Goal: Information Seeking & Learning: Compare options

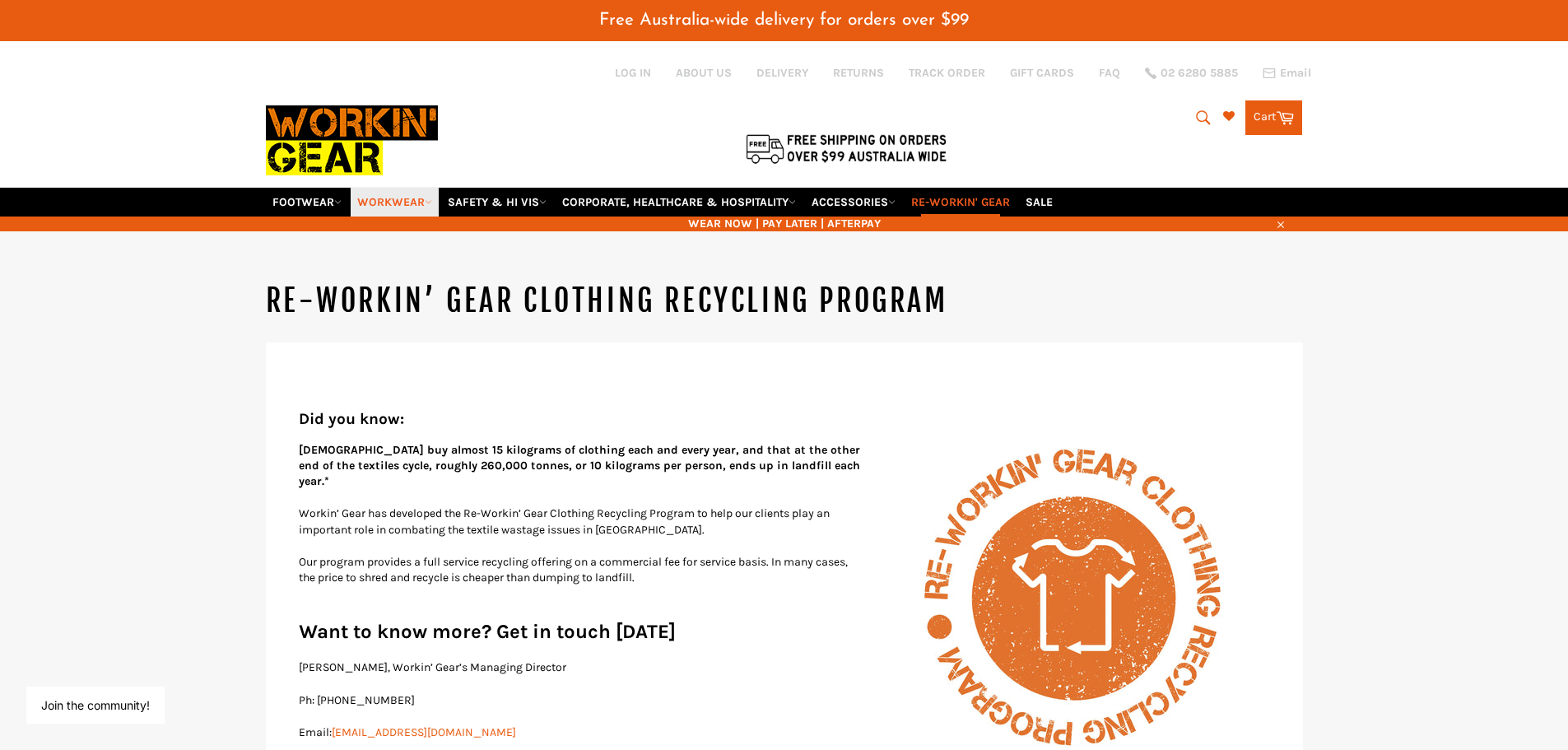
click at [412, 208] on link "WORKWEAR" at bounding box center [394, 202] width 88 height 29
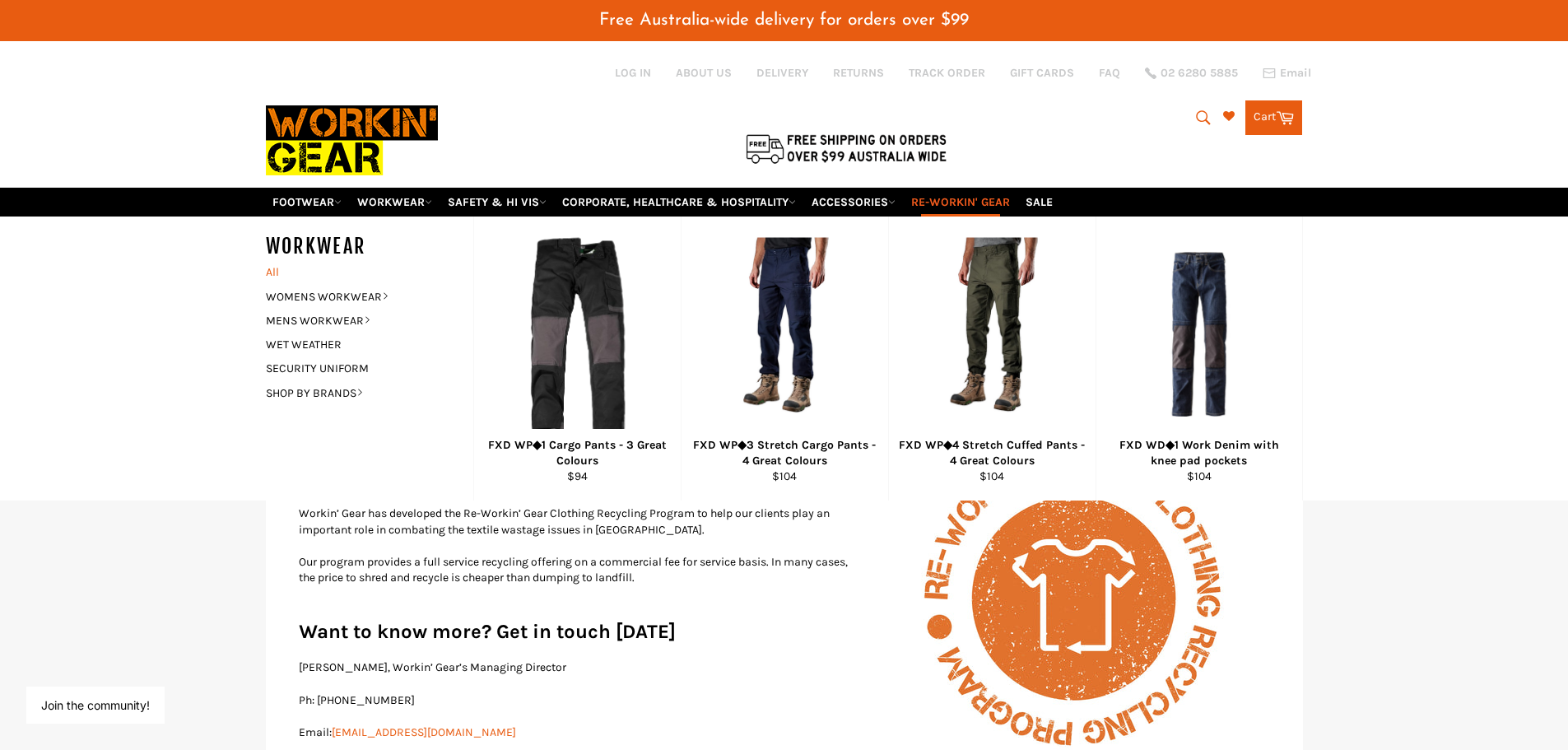
click at [280, 273] on link "All" at bounding box center [365, 272] width 215 height 24
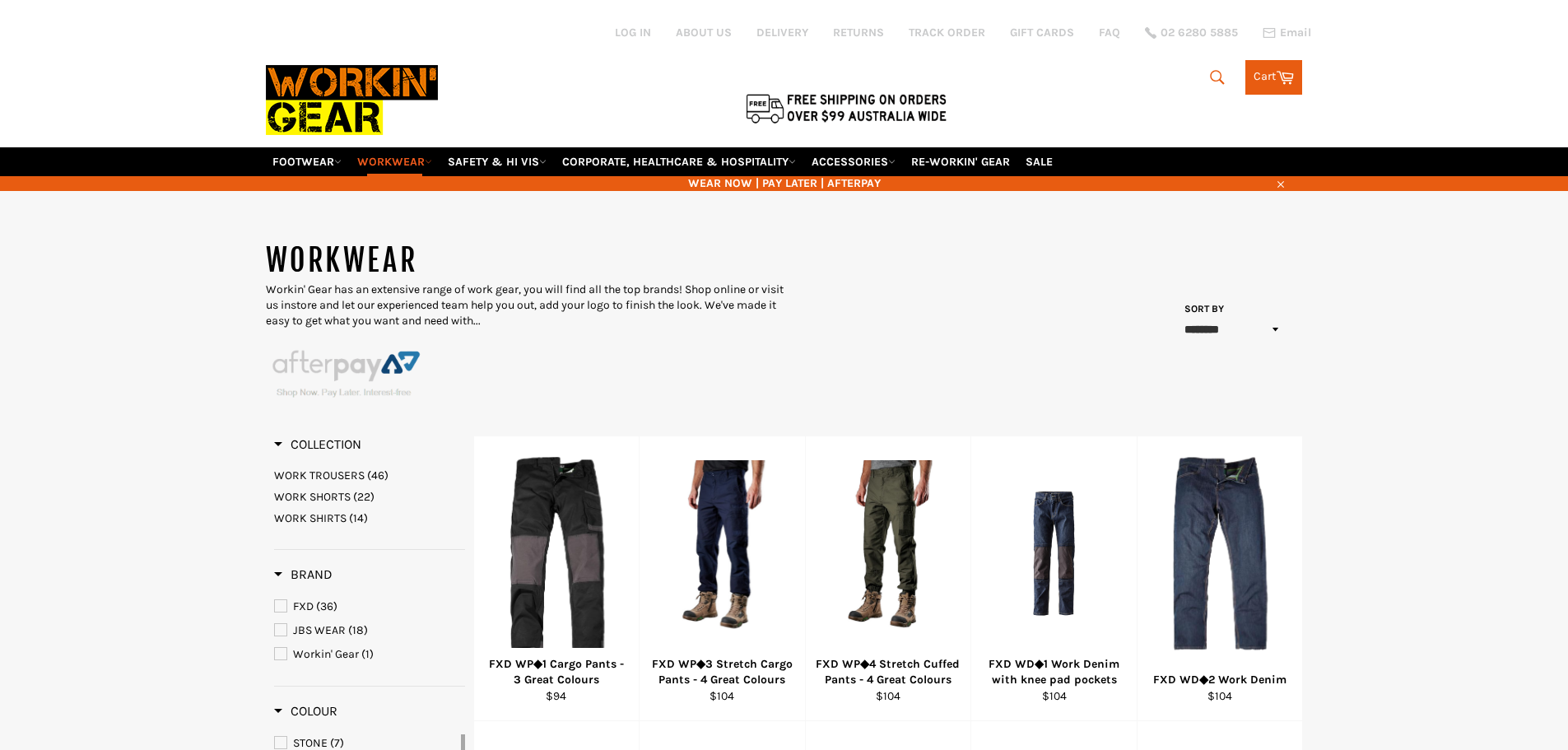
select select "******"
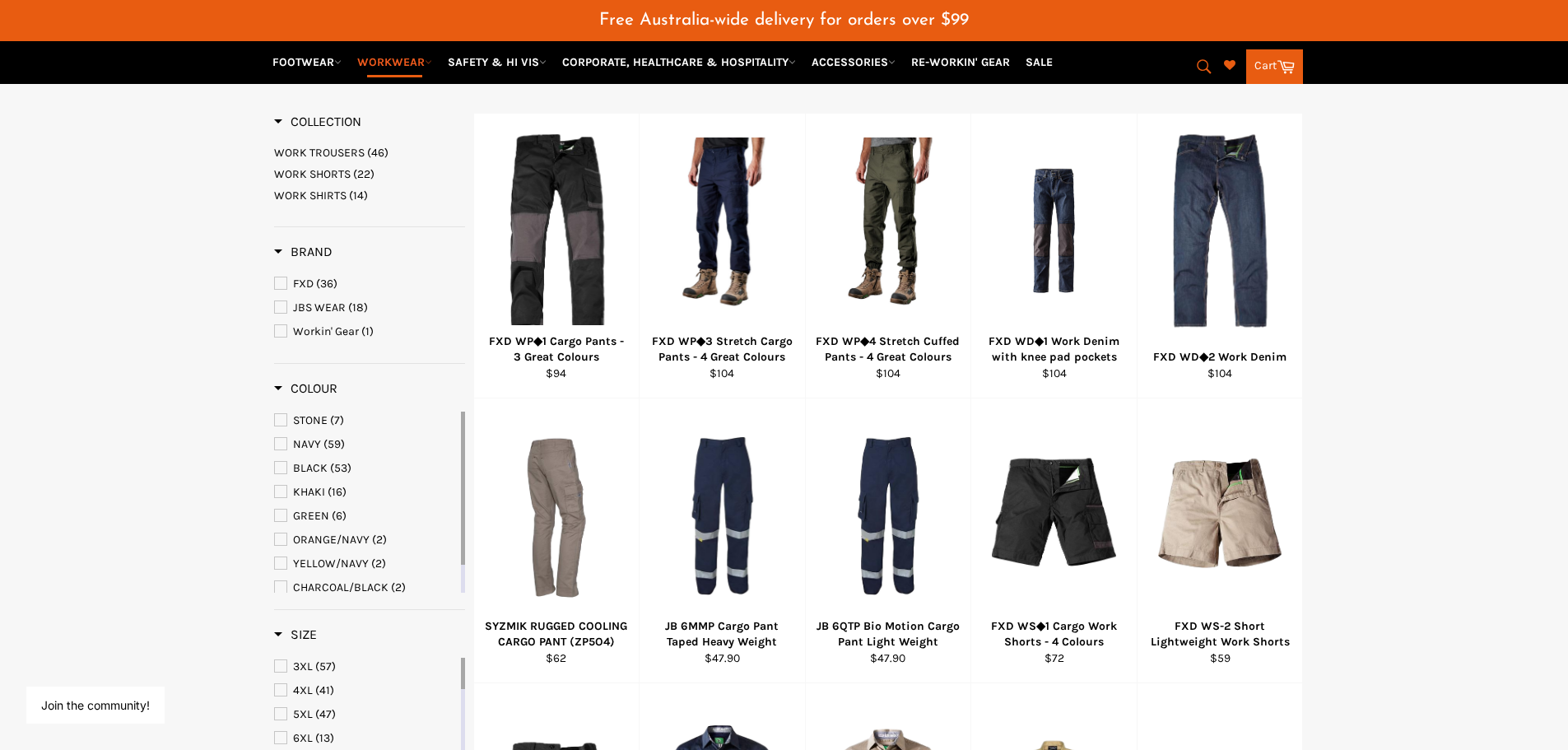
scroll to position [412, 0]
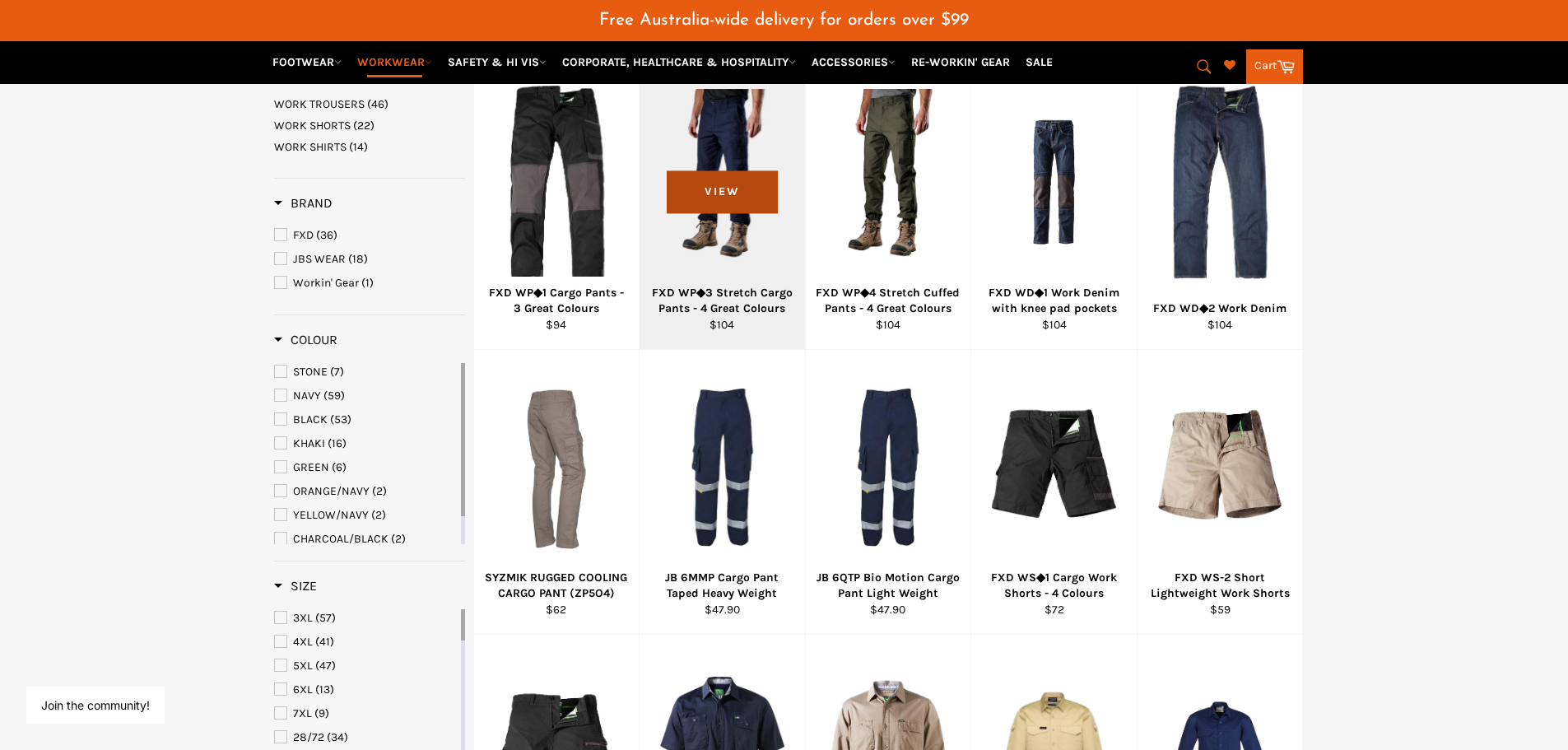
click at [729, 211] on span "View" at bounding box center [722, 192] width 111 height 42
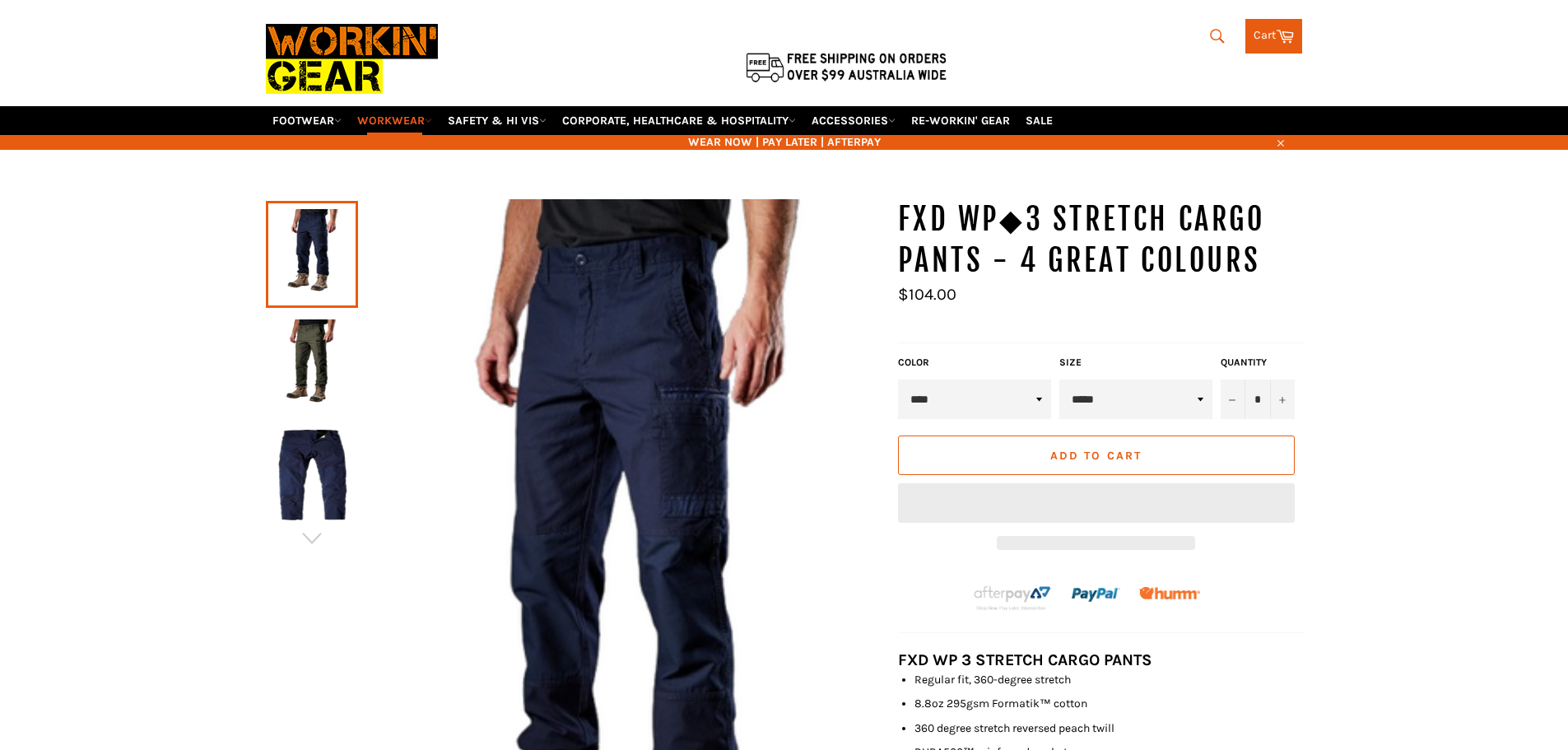
scroll to position [82, 0]
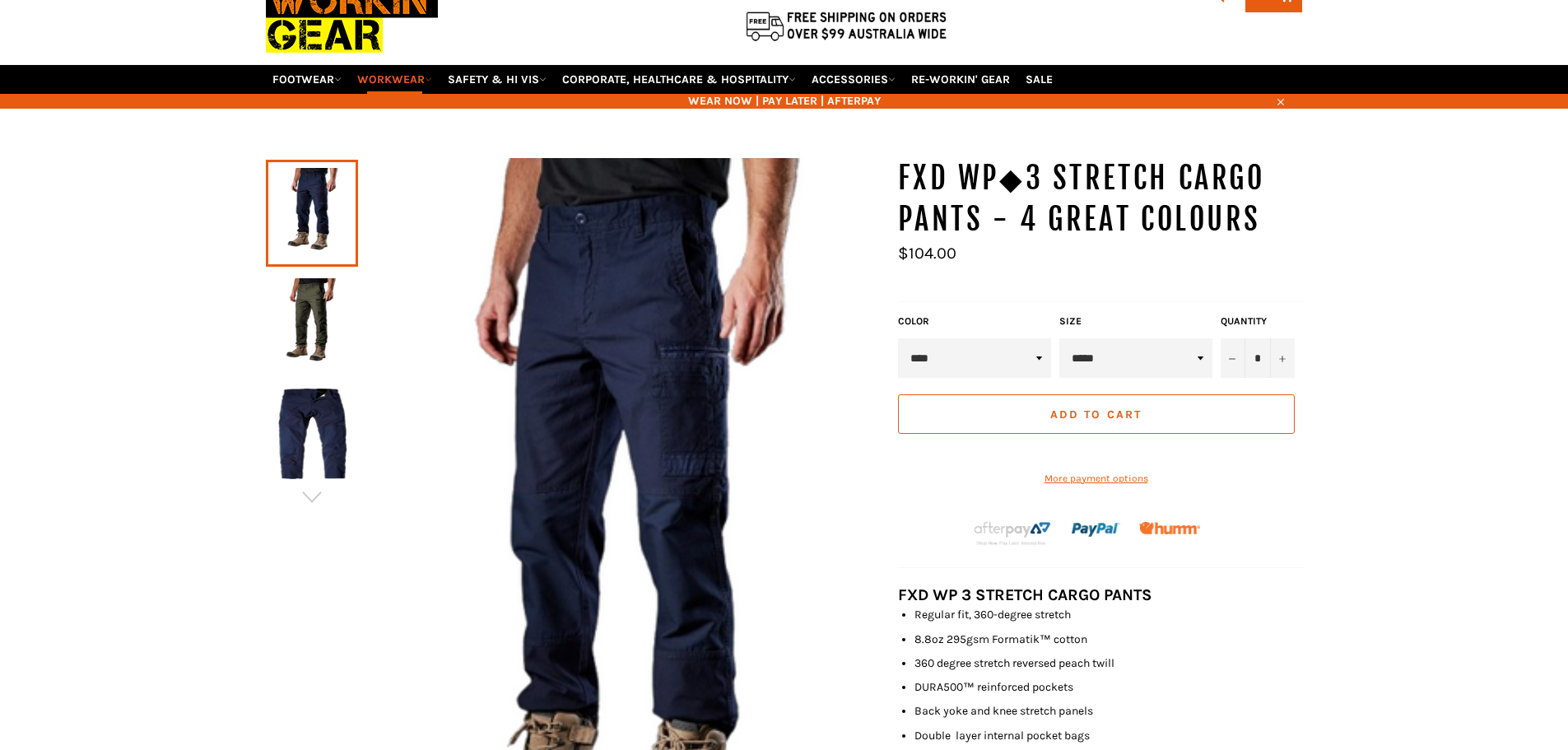
click at [300, 442] on img at bounding box center [312, 433] width 75 height 90
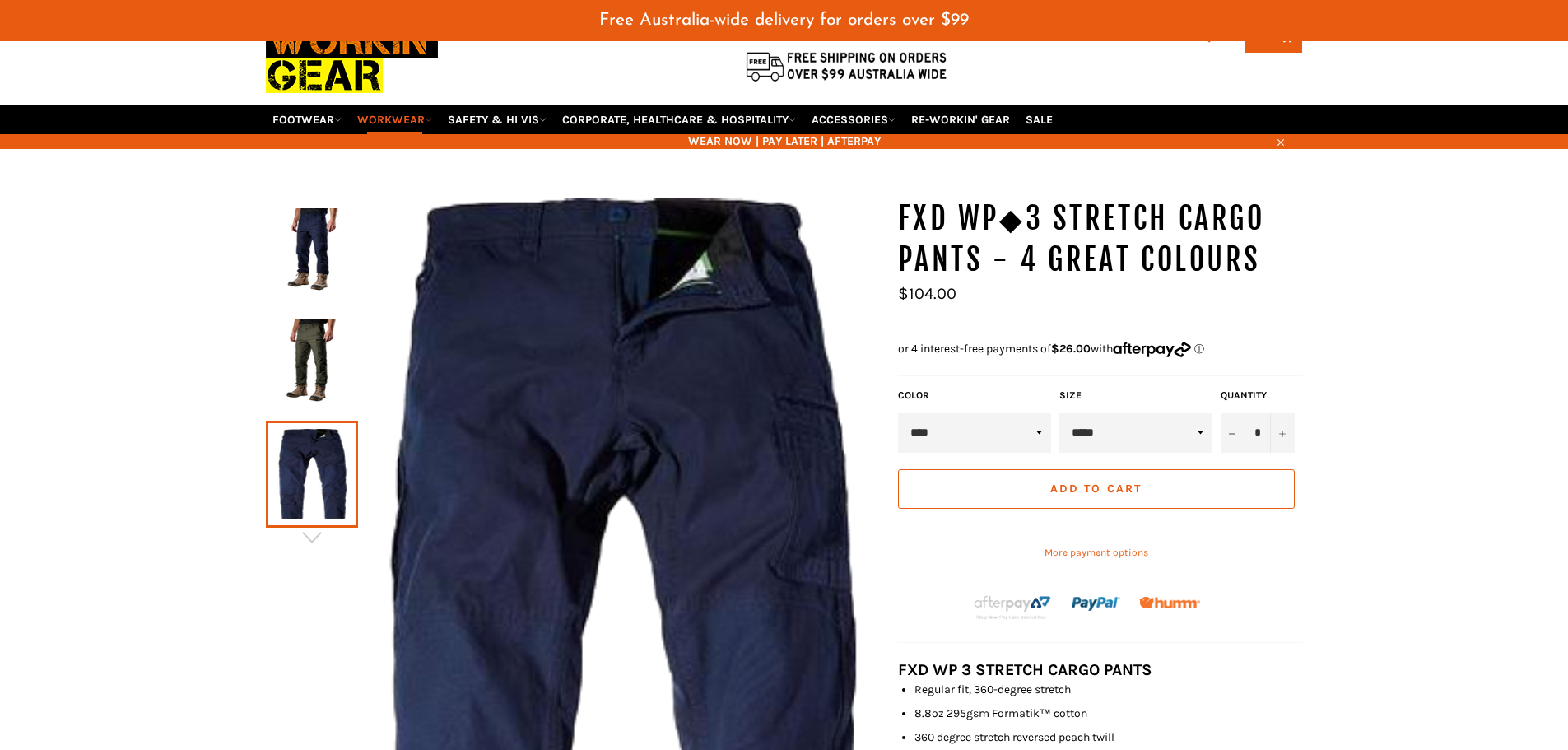
scroll to position [123, 0]
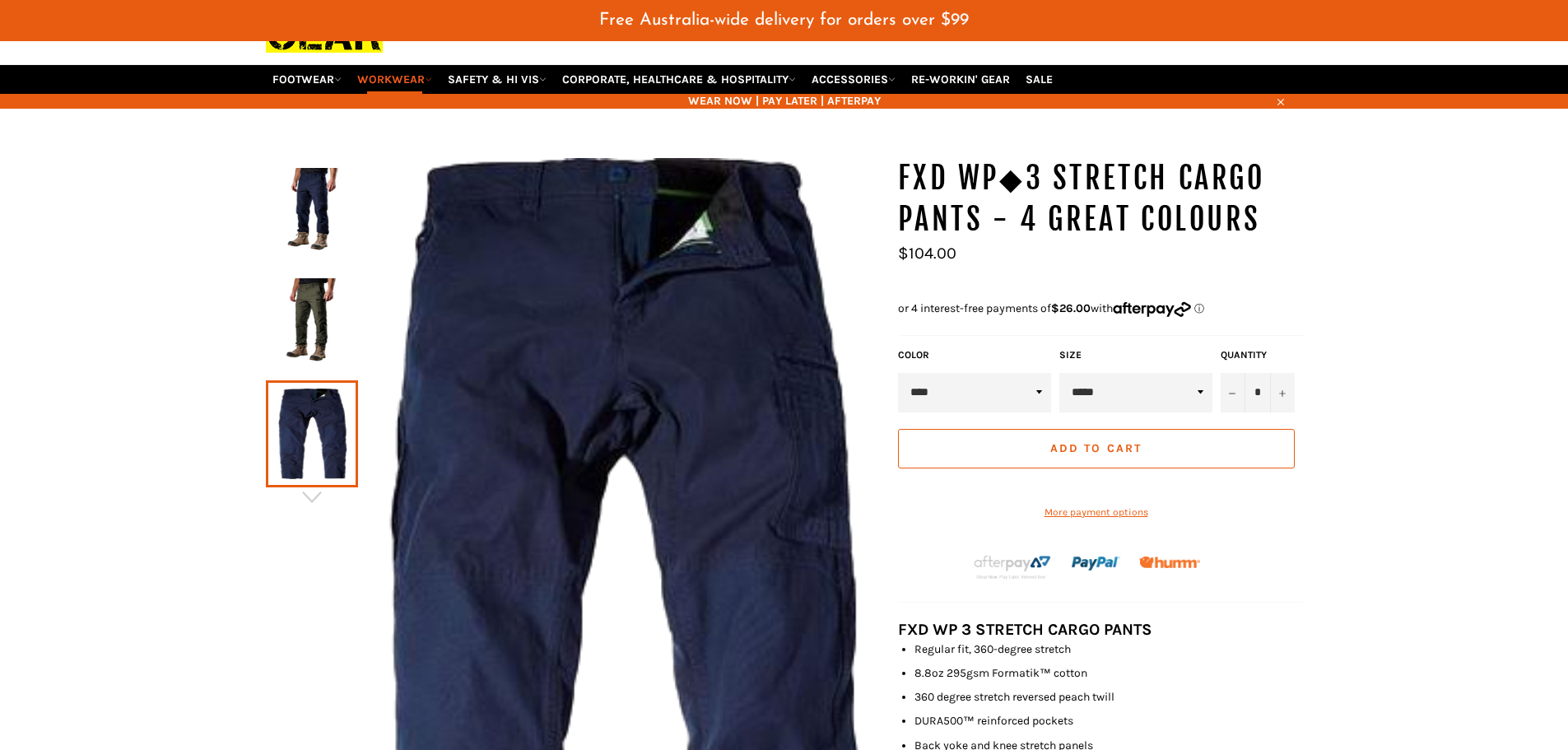
click at [335, 324] on img at bounding box center [312, 323] width 75 height 90
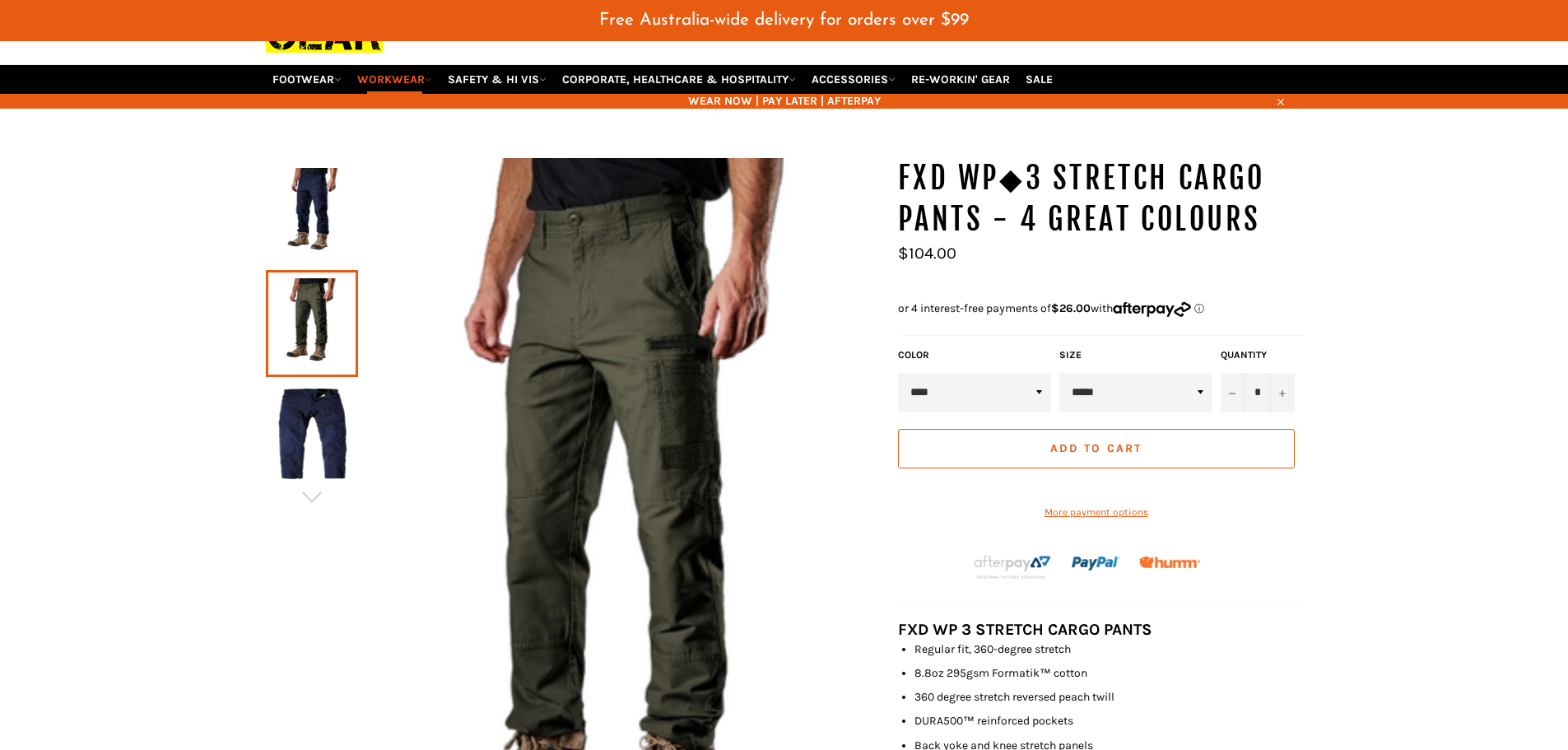
click at [306, 230] on img at bounding box center [312, 213] width 75 height 90
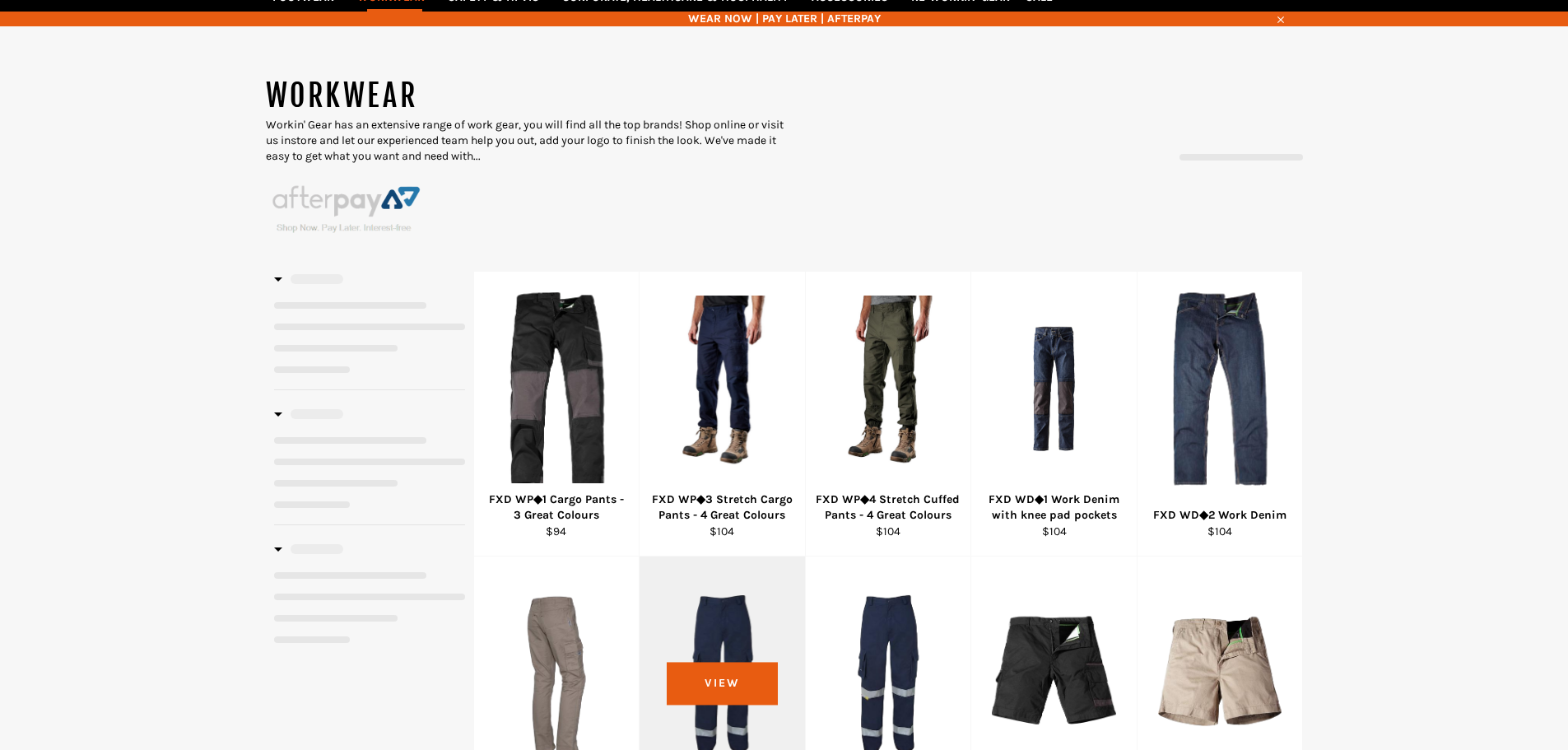
select select "******"
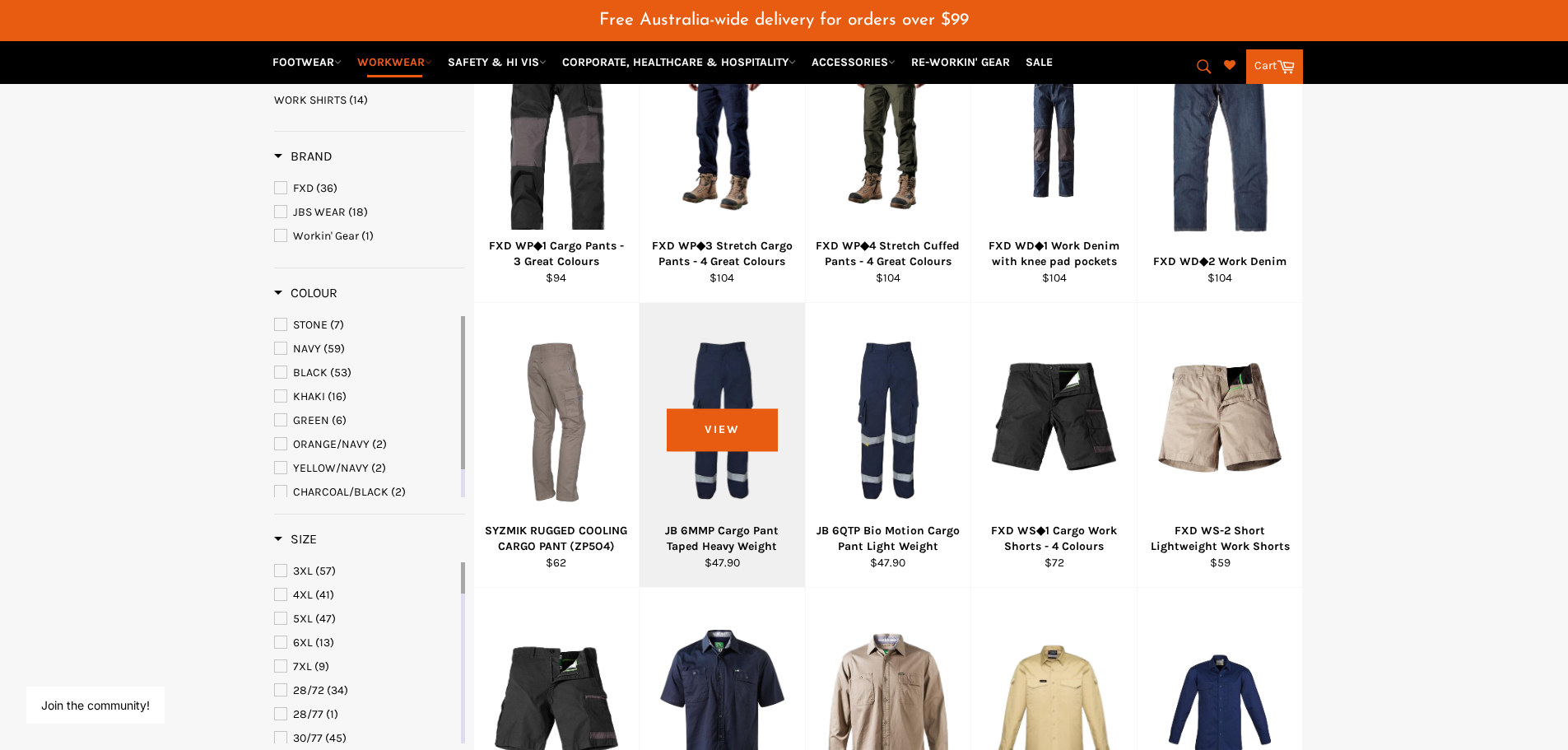
scroll to position [477, 0]
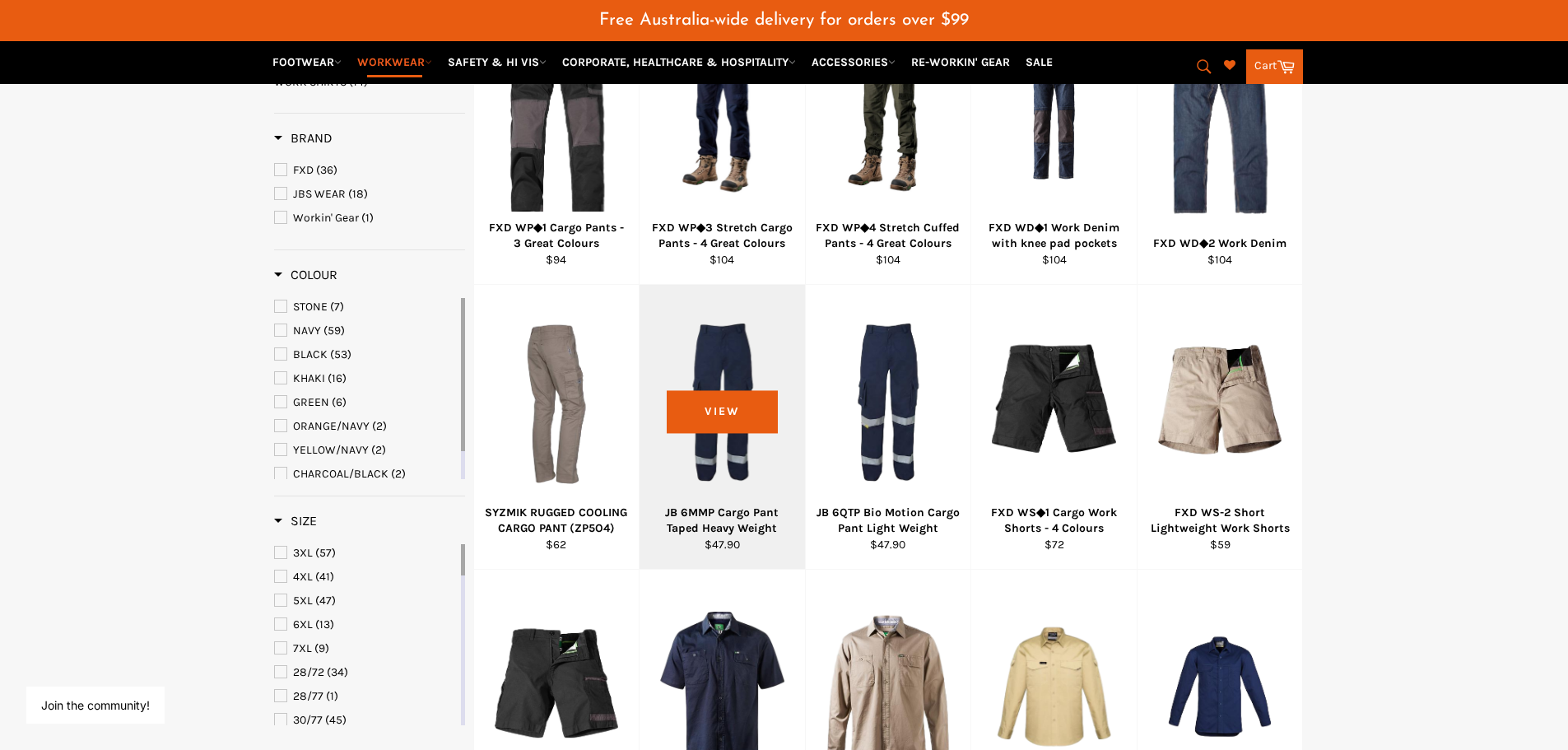
click at [735, 456] on div "View" at bounding box center [722, 427] width 166 height 284
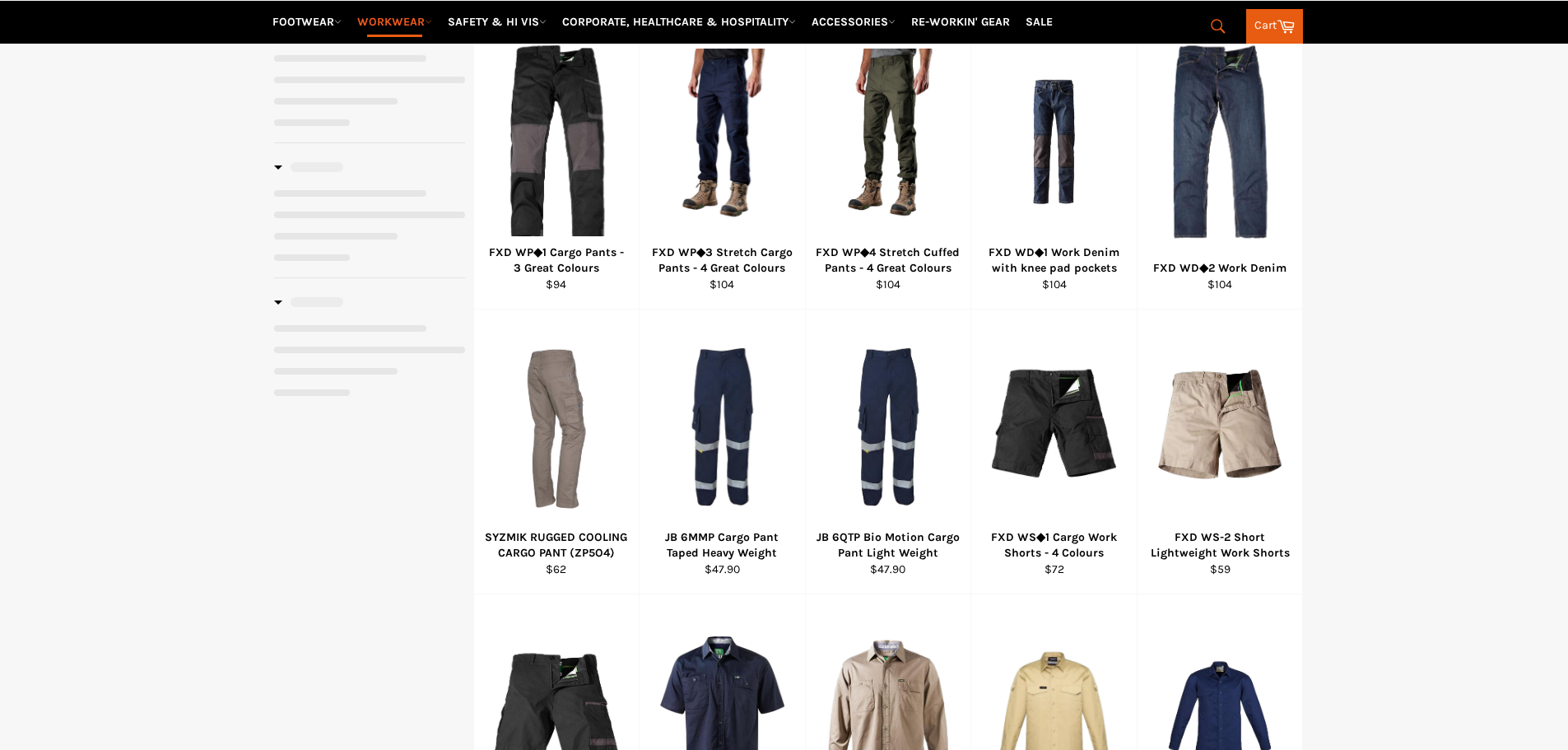
scroll to position [412, 0]
select select "******"
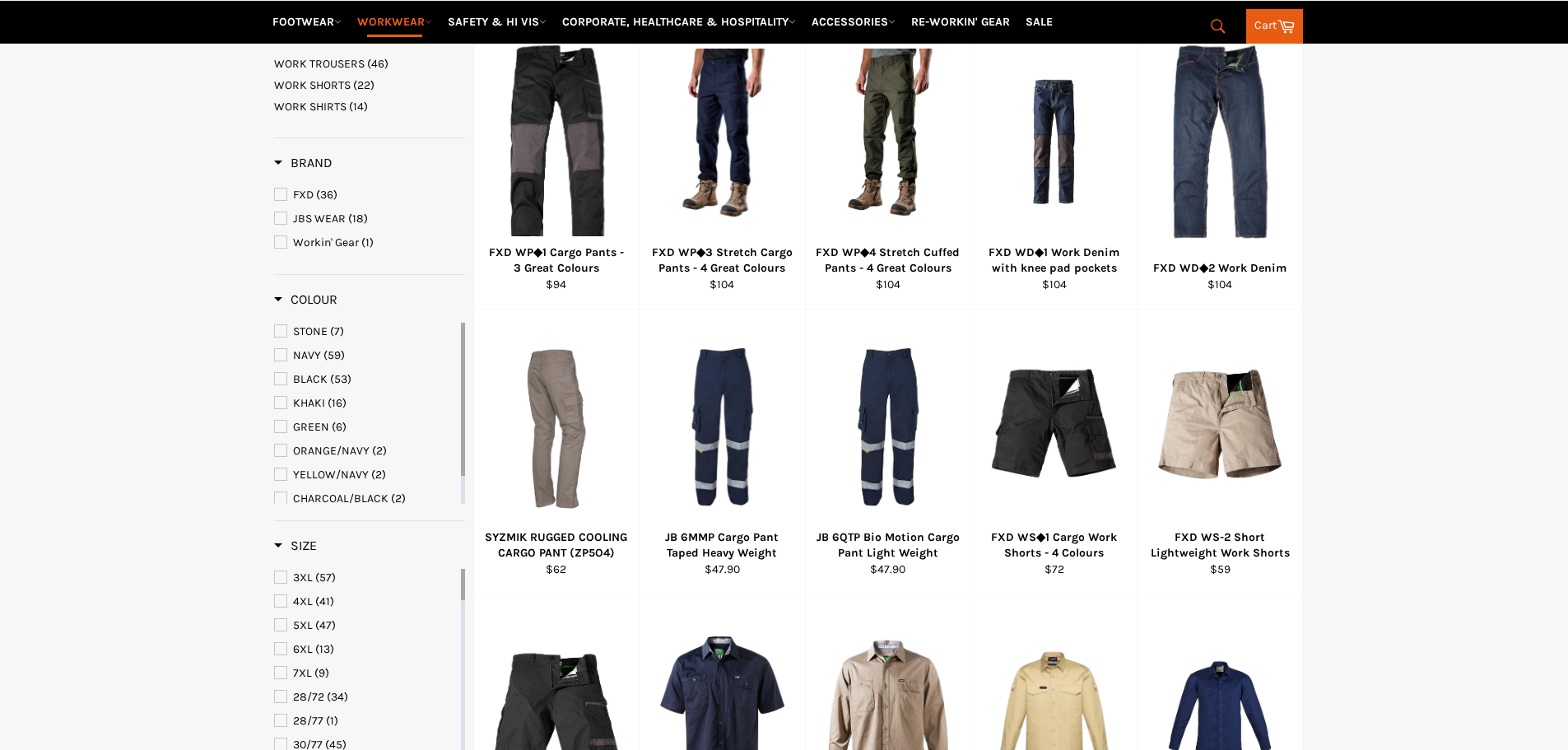
scroll to position [721, 0]
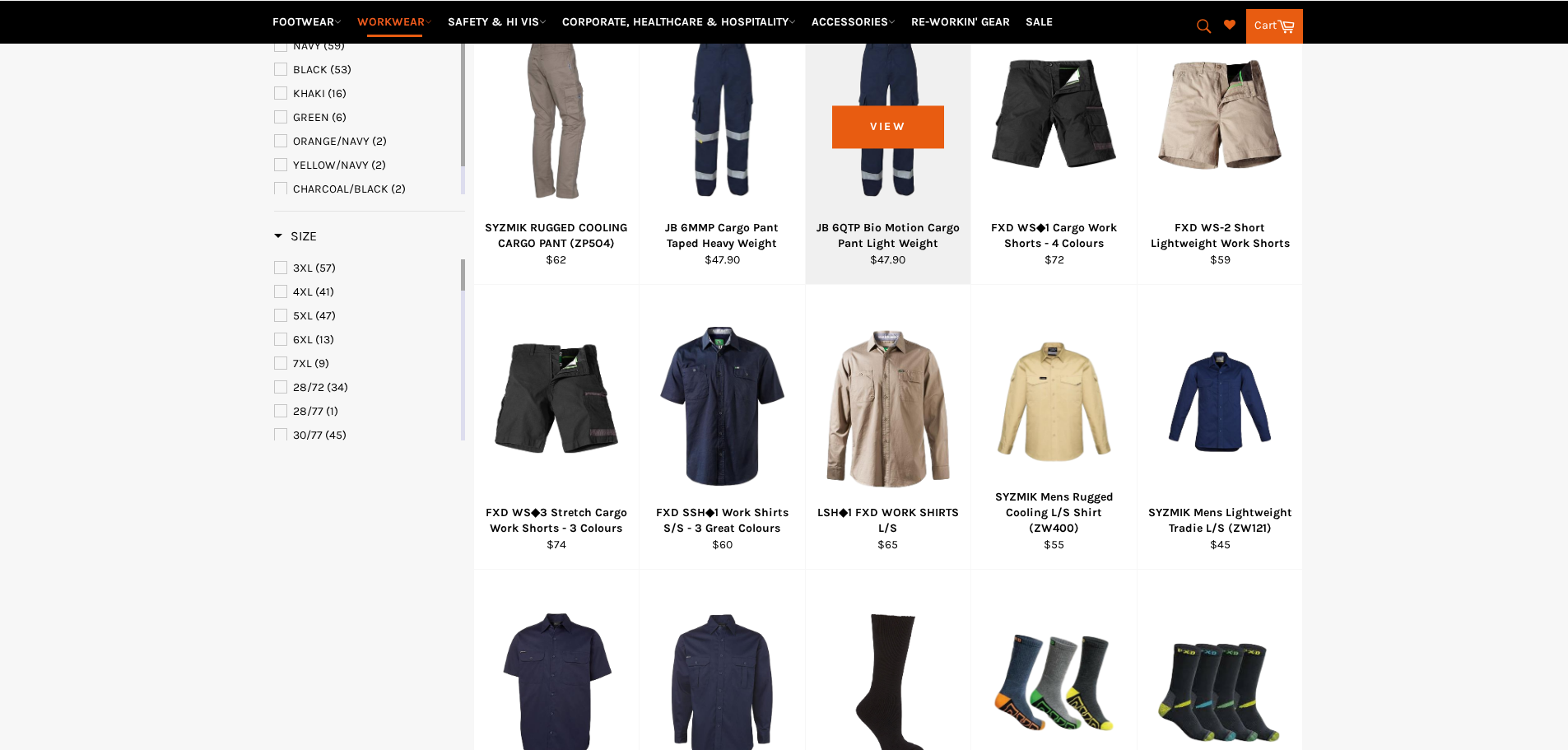
click at [877, 165] on div "View" at bounding box center [888, 142] width 166 height 284
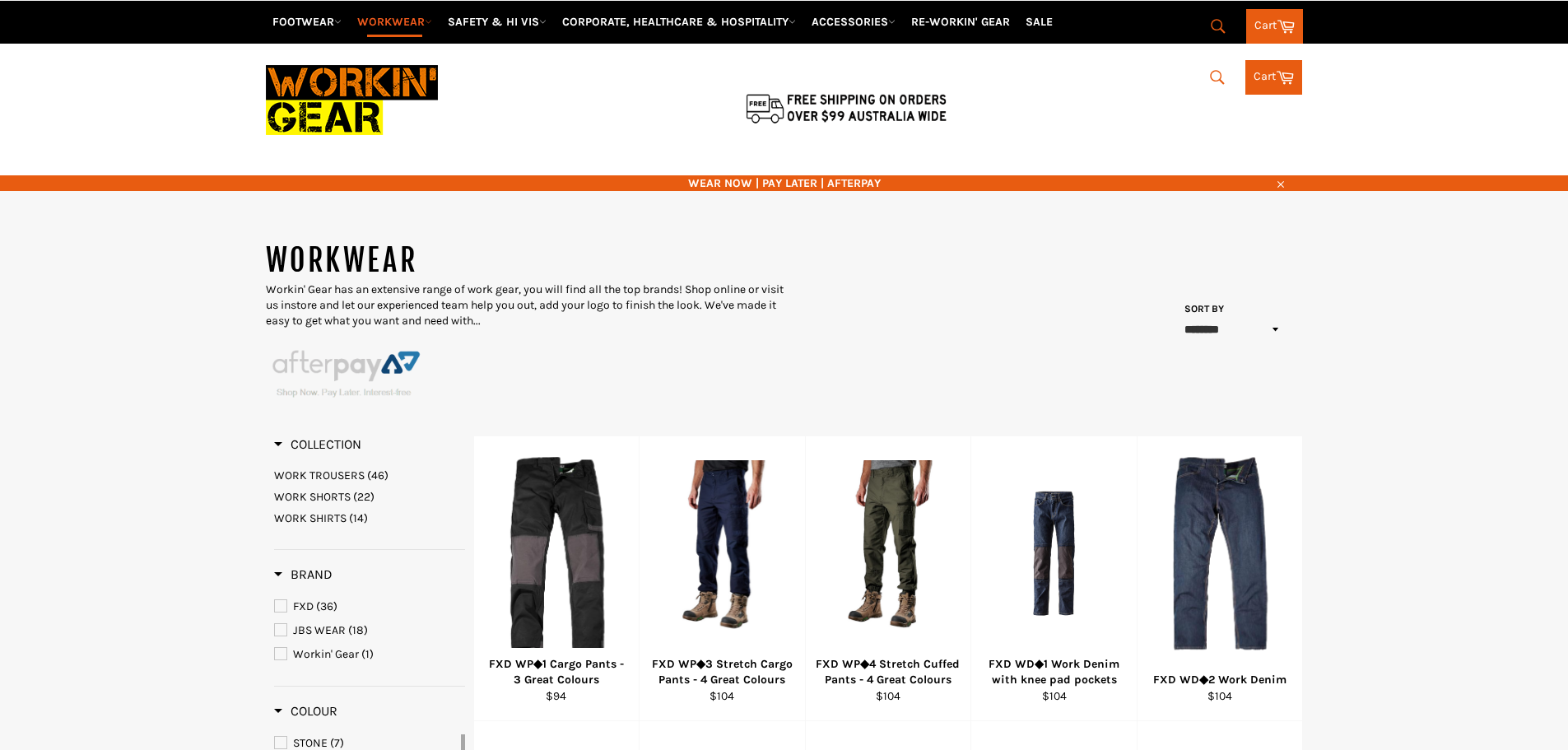
select select "******"
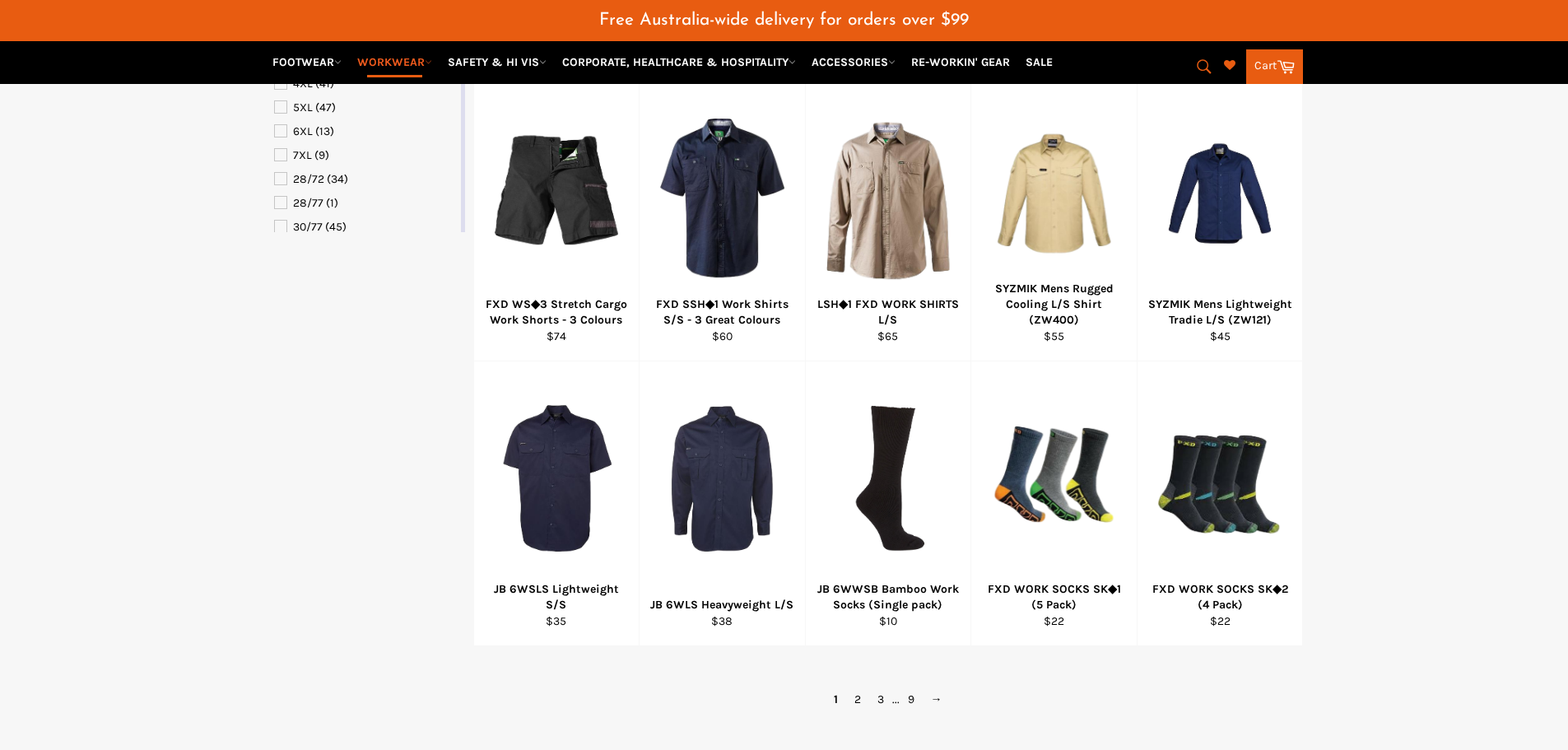
scroll to position [1008, 0]
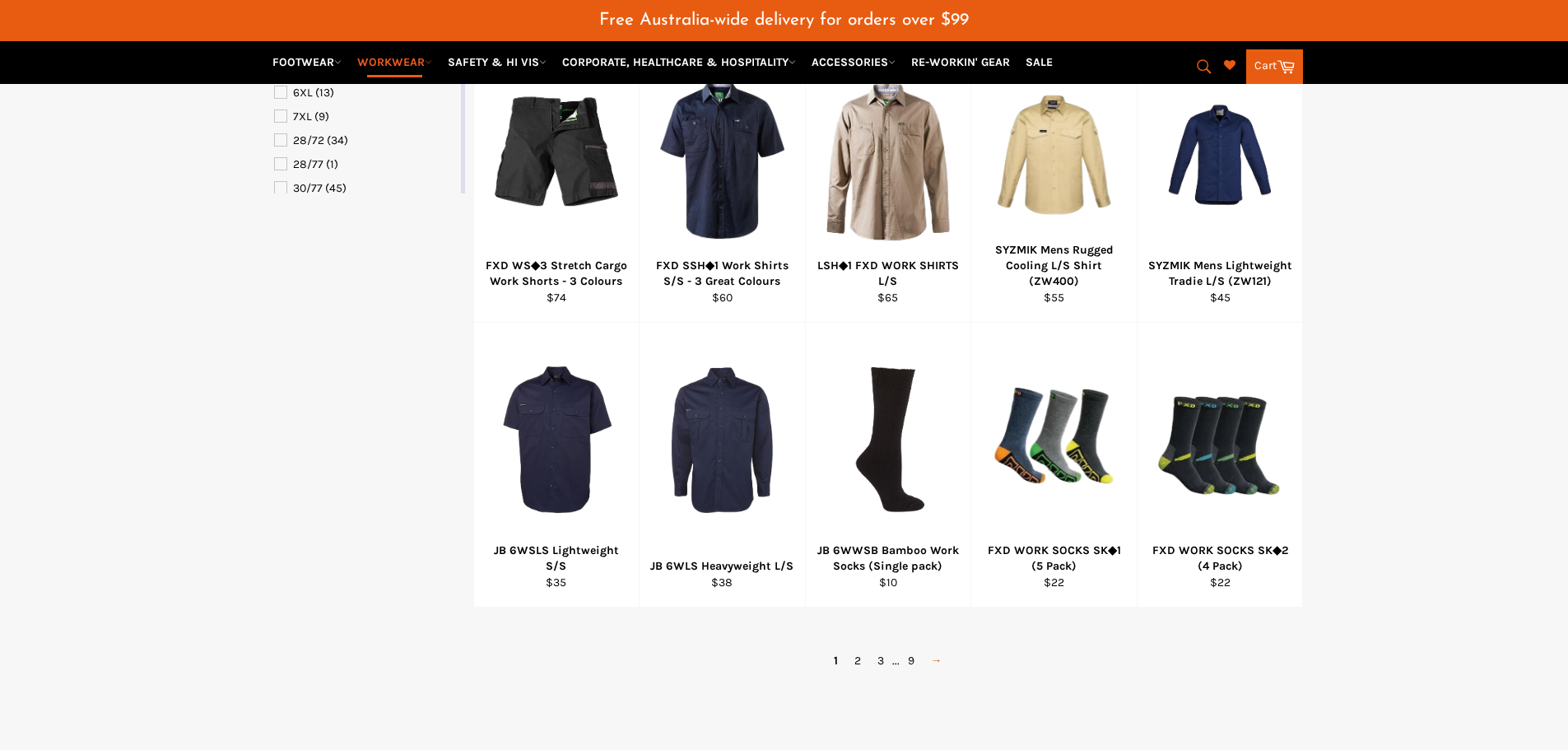
click at [934, 666] on link "→" at bounding box center [936, 660] width 28 height 24
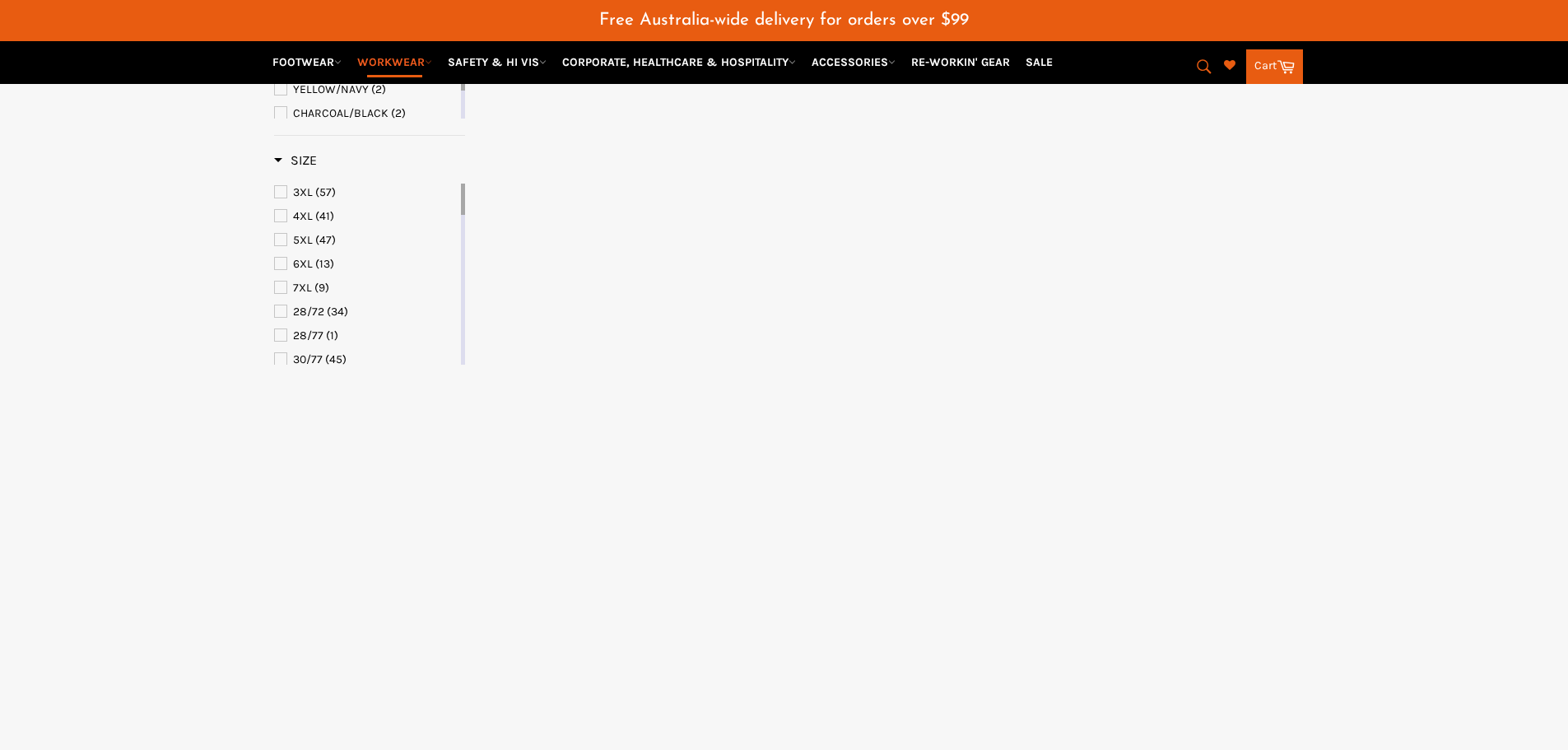
select select "******"
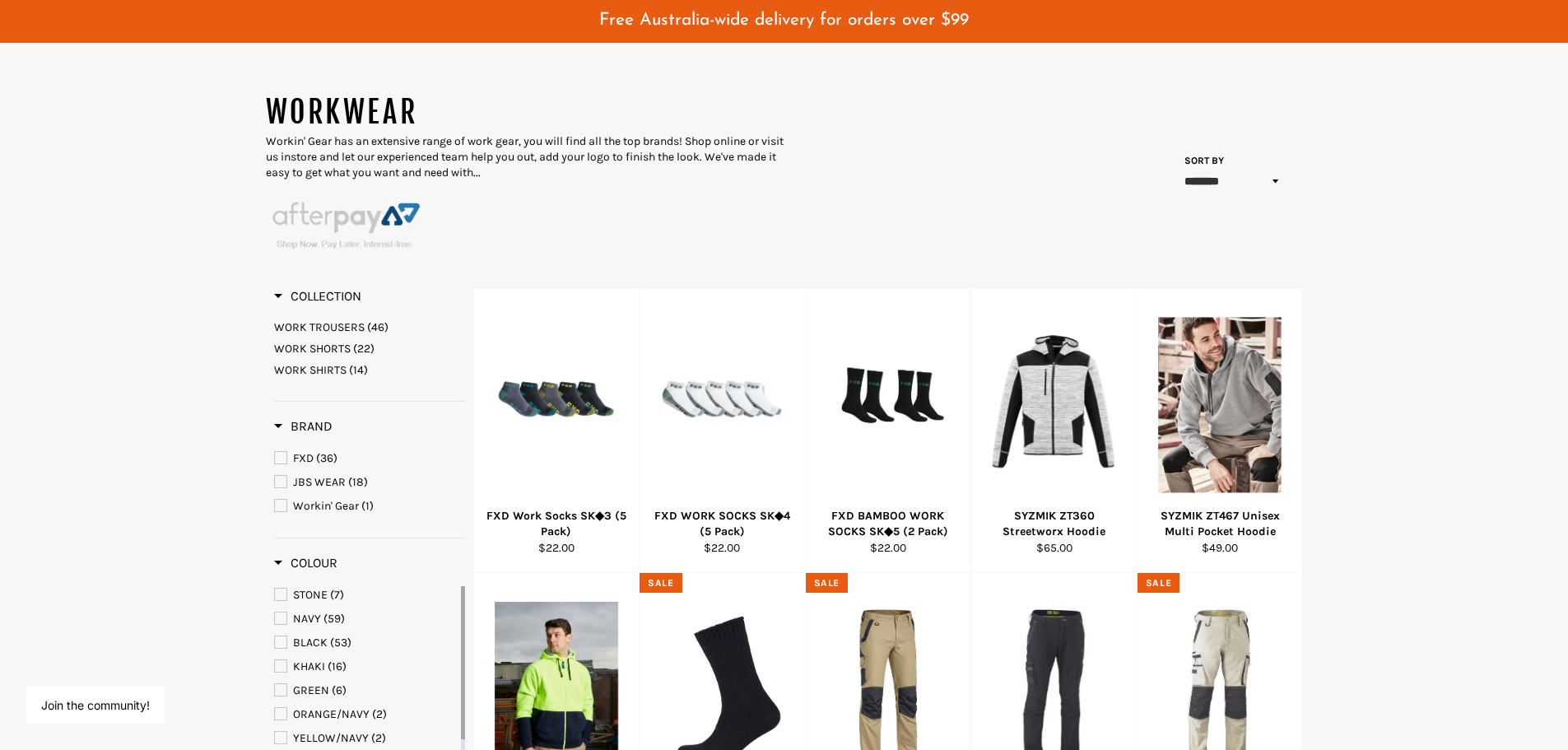
scroll to position [24, 0]
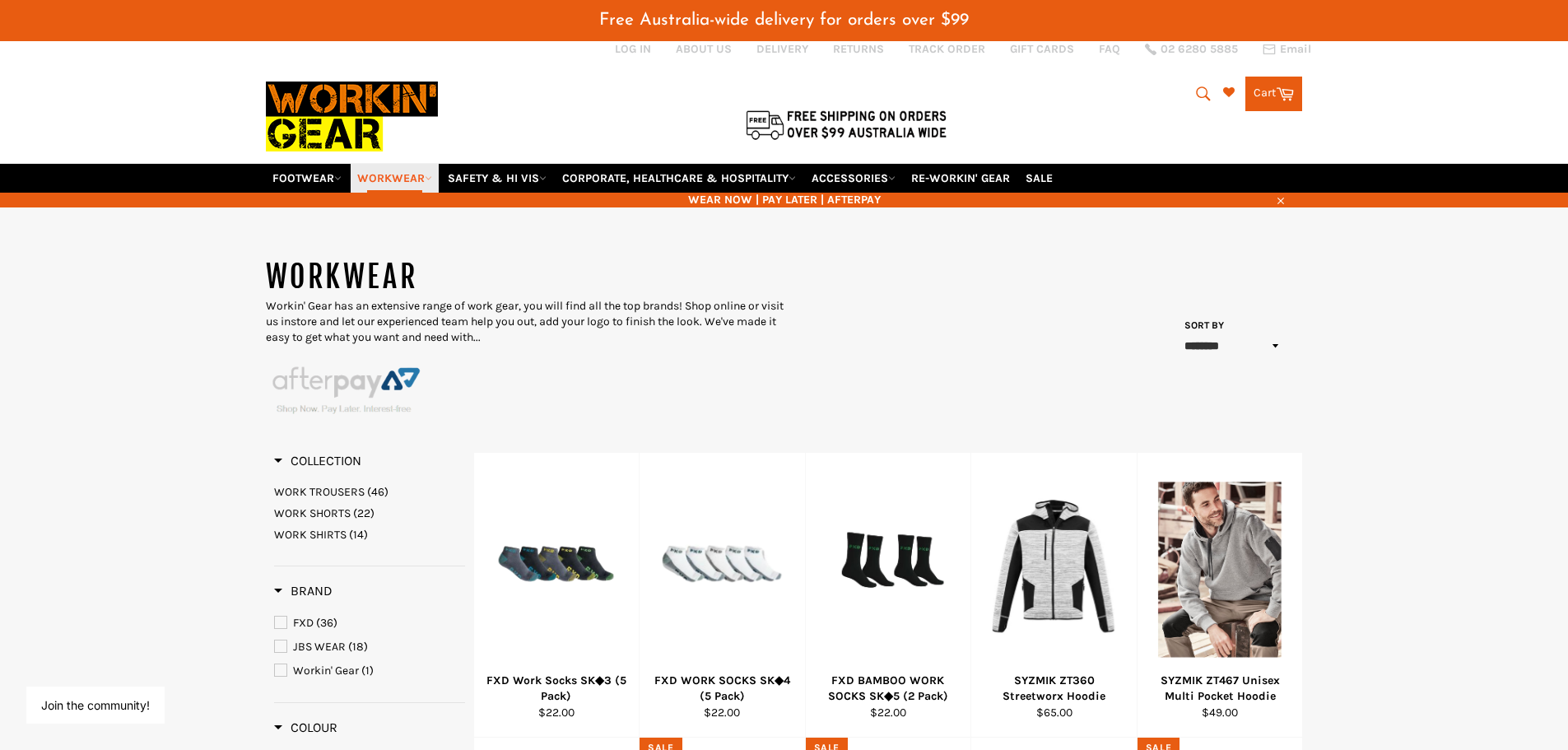
click at [432, 180] on icon at bounding box center [428, 178] width 7 height 7
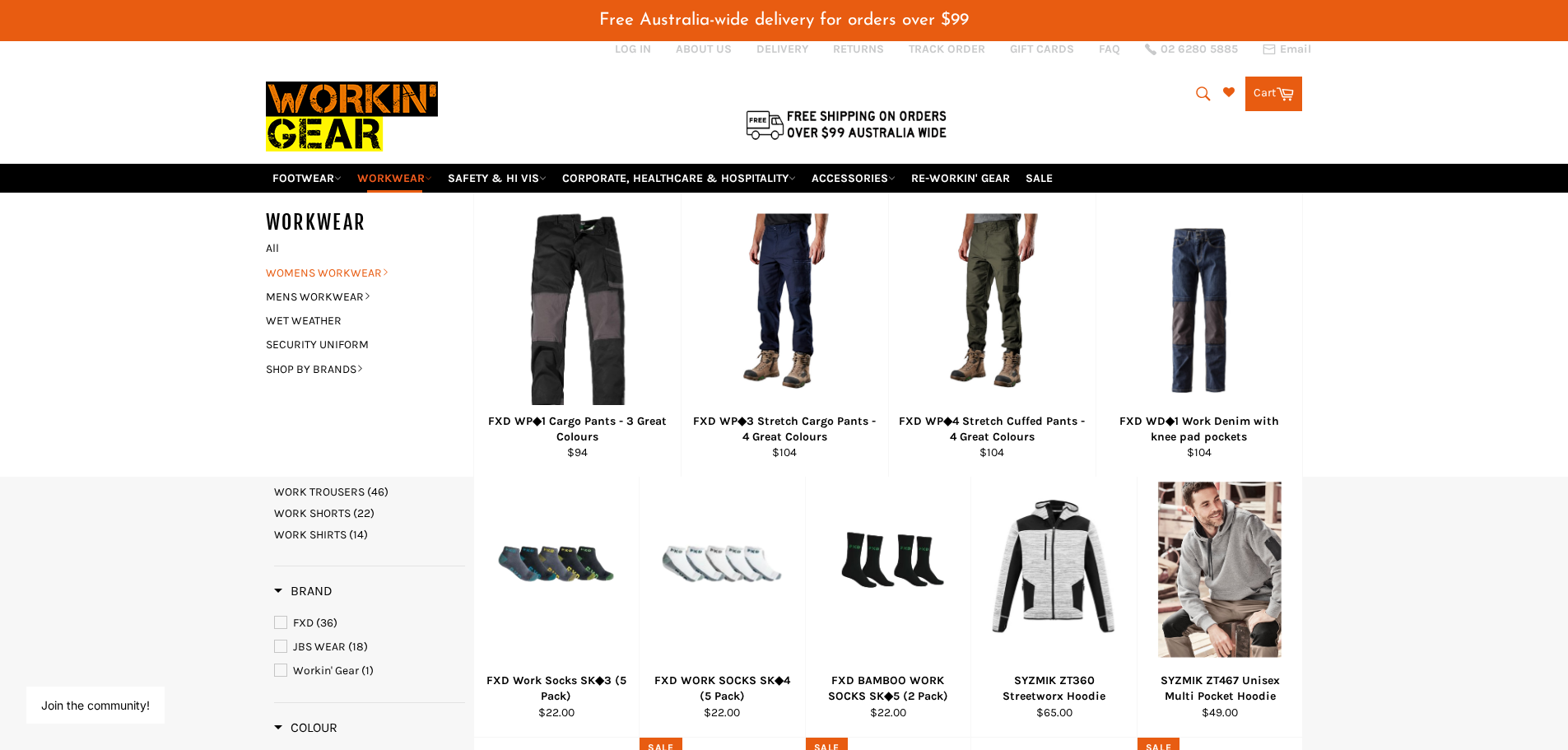
click at [347, 276] on link "WOMENS WORKWEAR" at bounding box center [357, 272] width 199 height 24
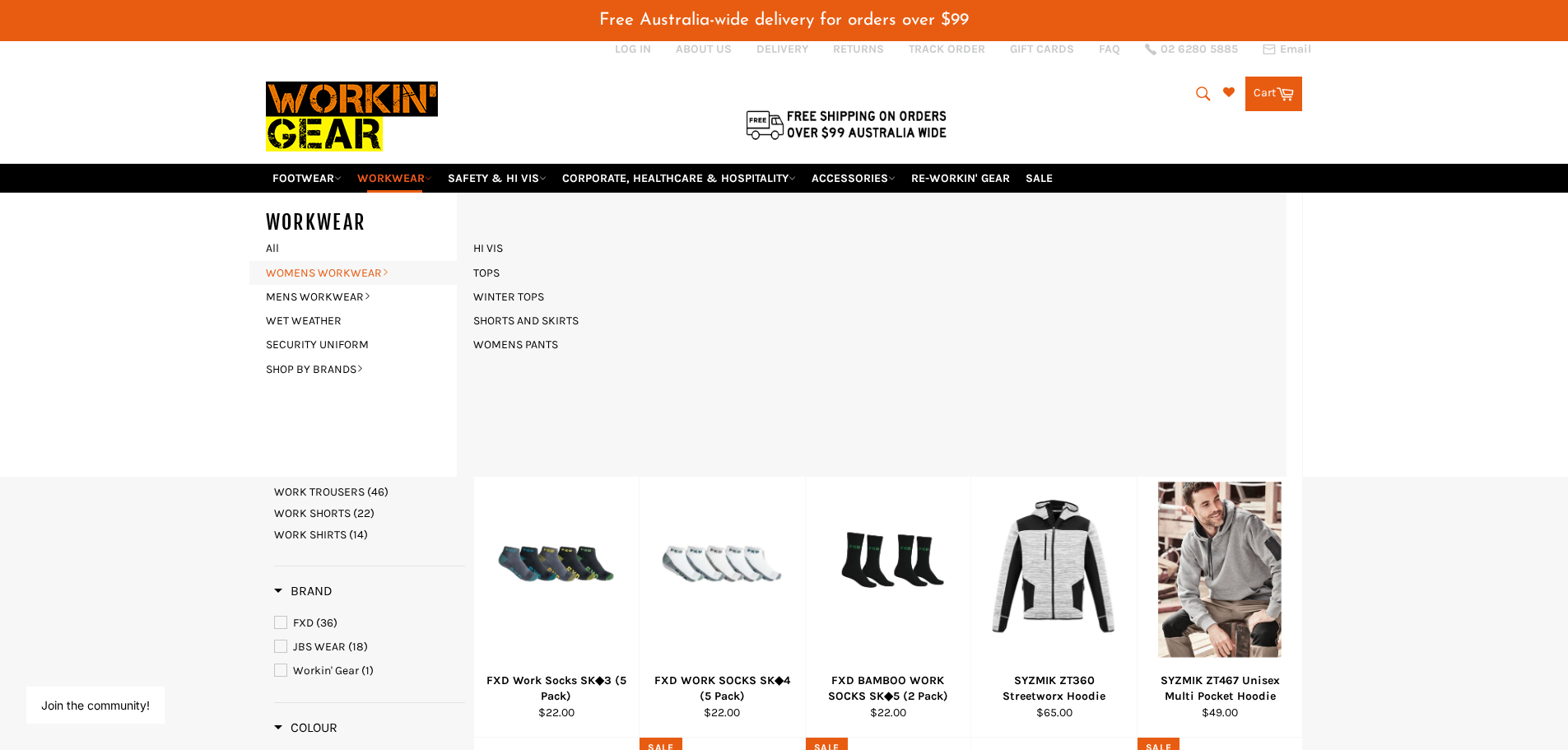
click at [336, 268] on link "WOMENS WORKWEAR" at bounding box center [357, 272] width 199 height 24
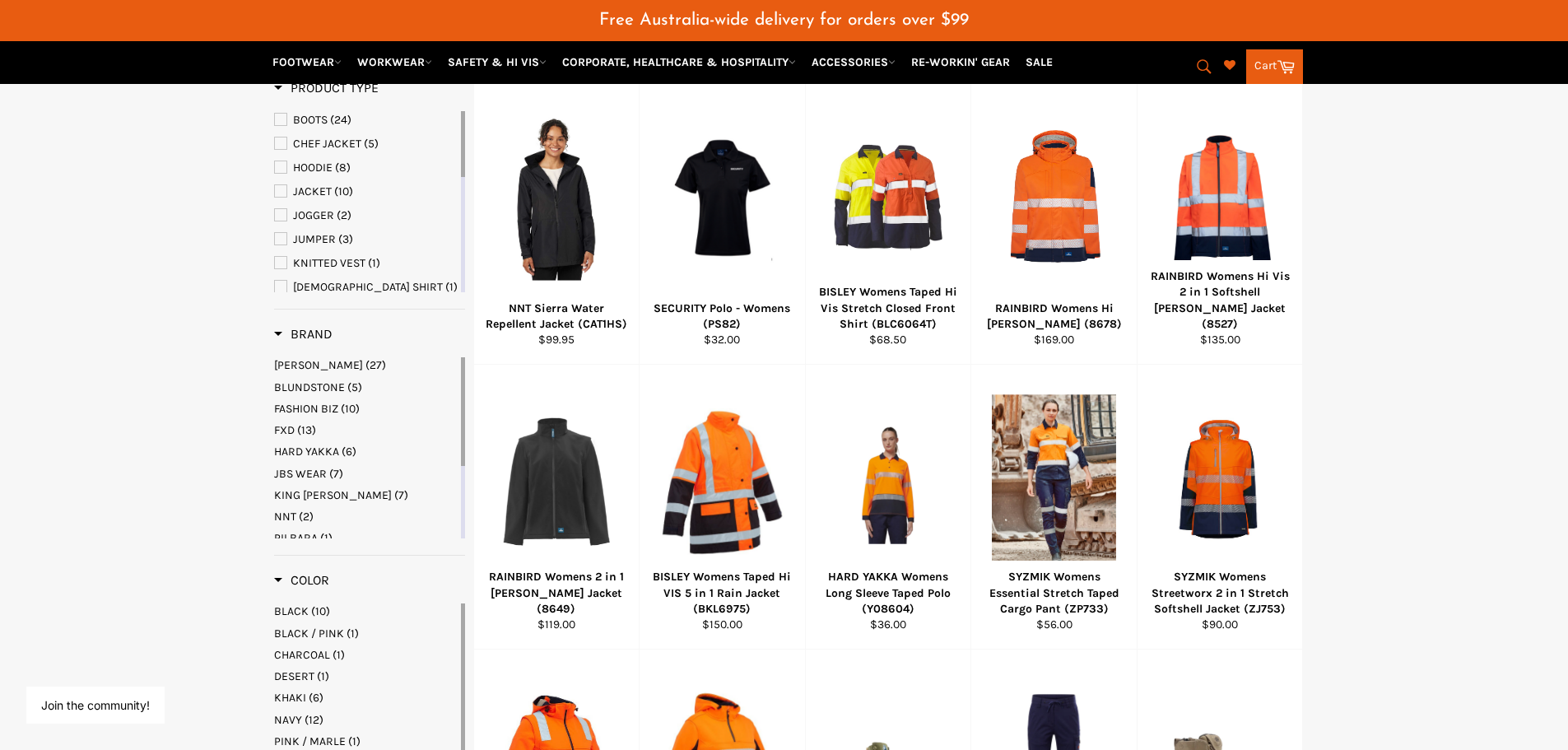
scroll to position [329, 0]
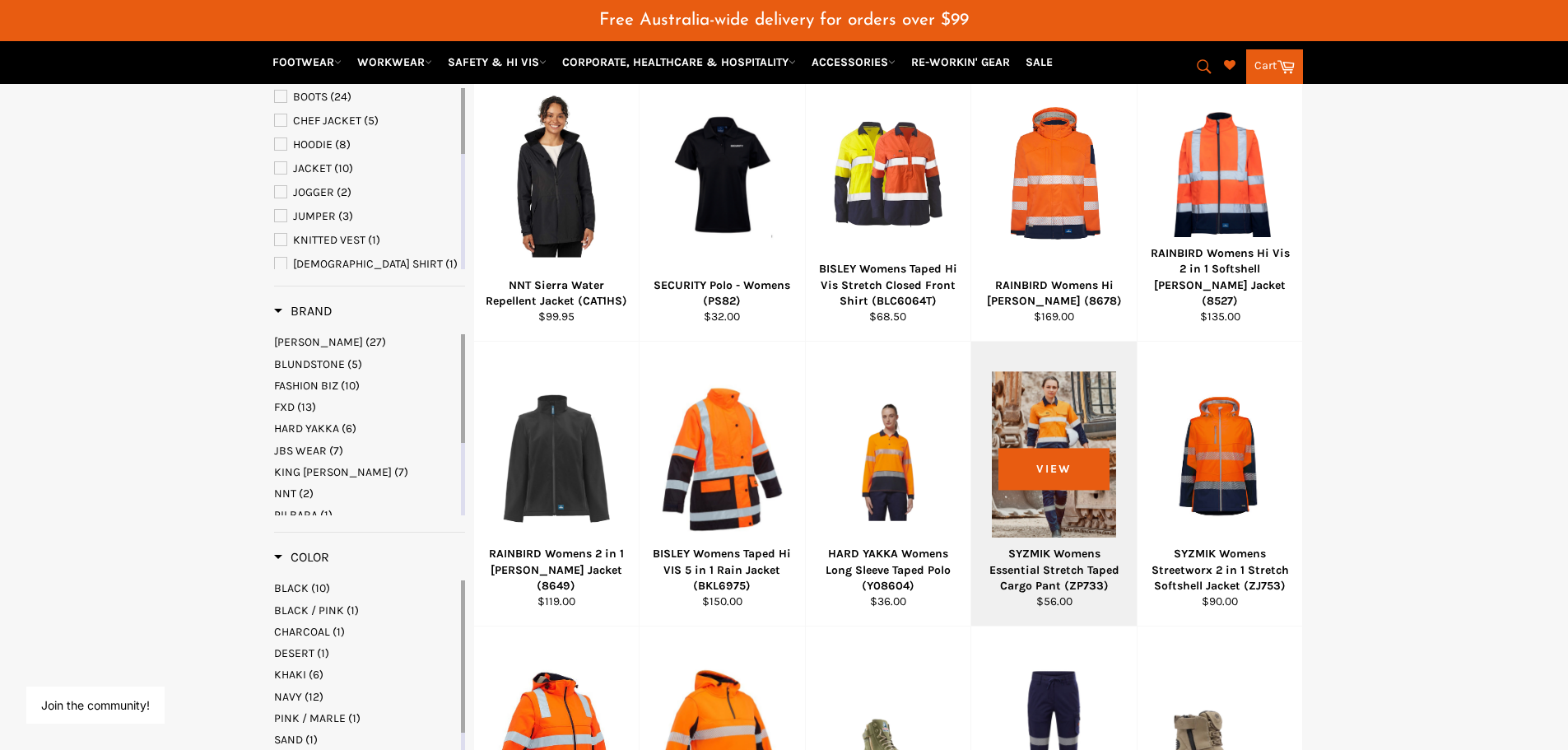
click at [1077, 524] on div at bounding box center [1054, 458] width 124 height 194
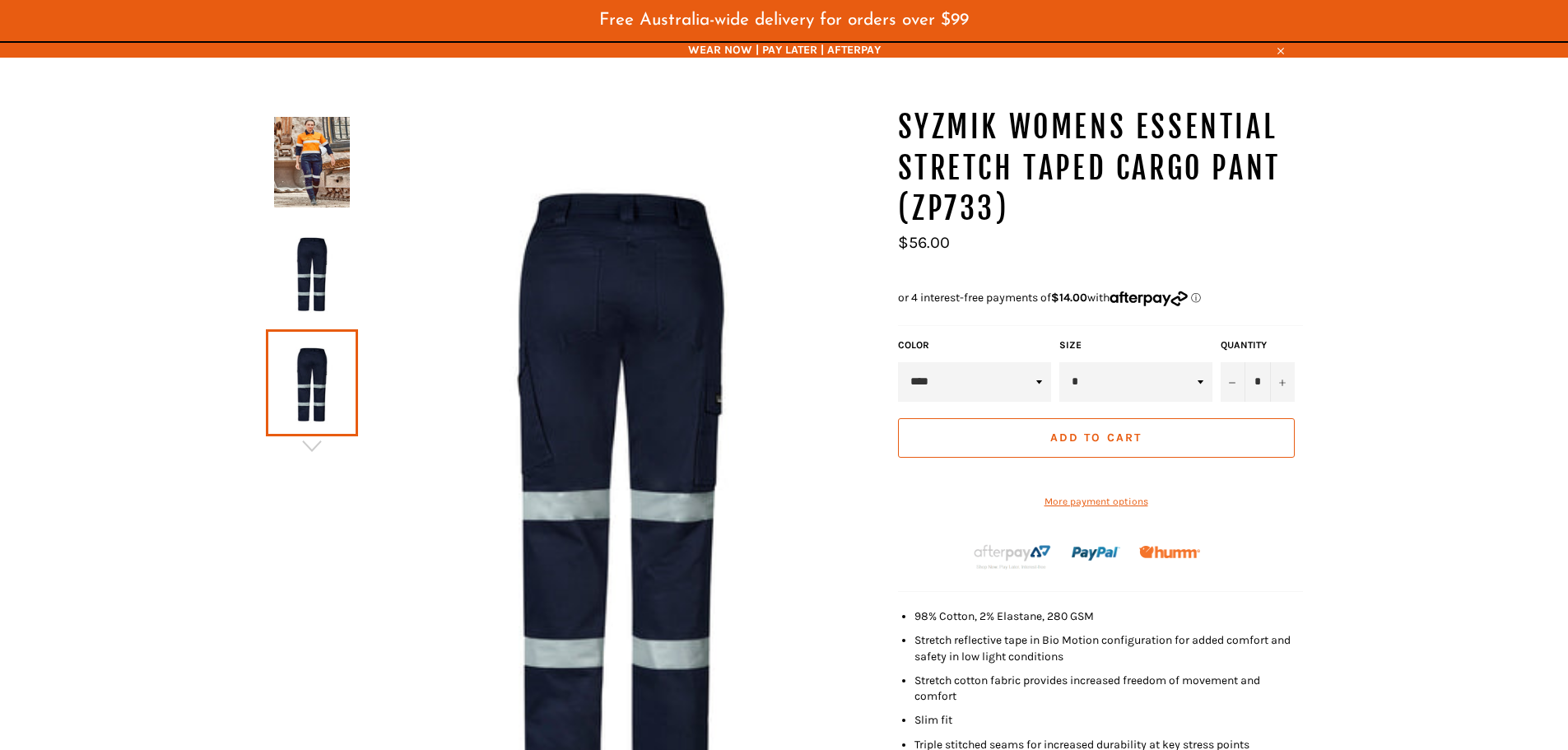
scroll to position [123, 0]
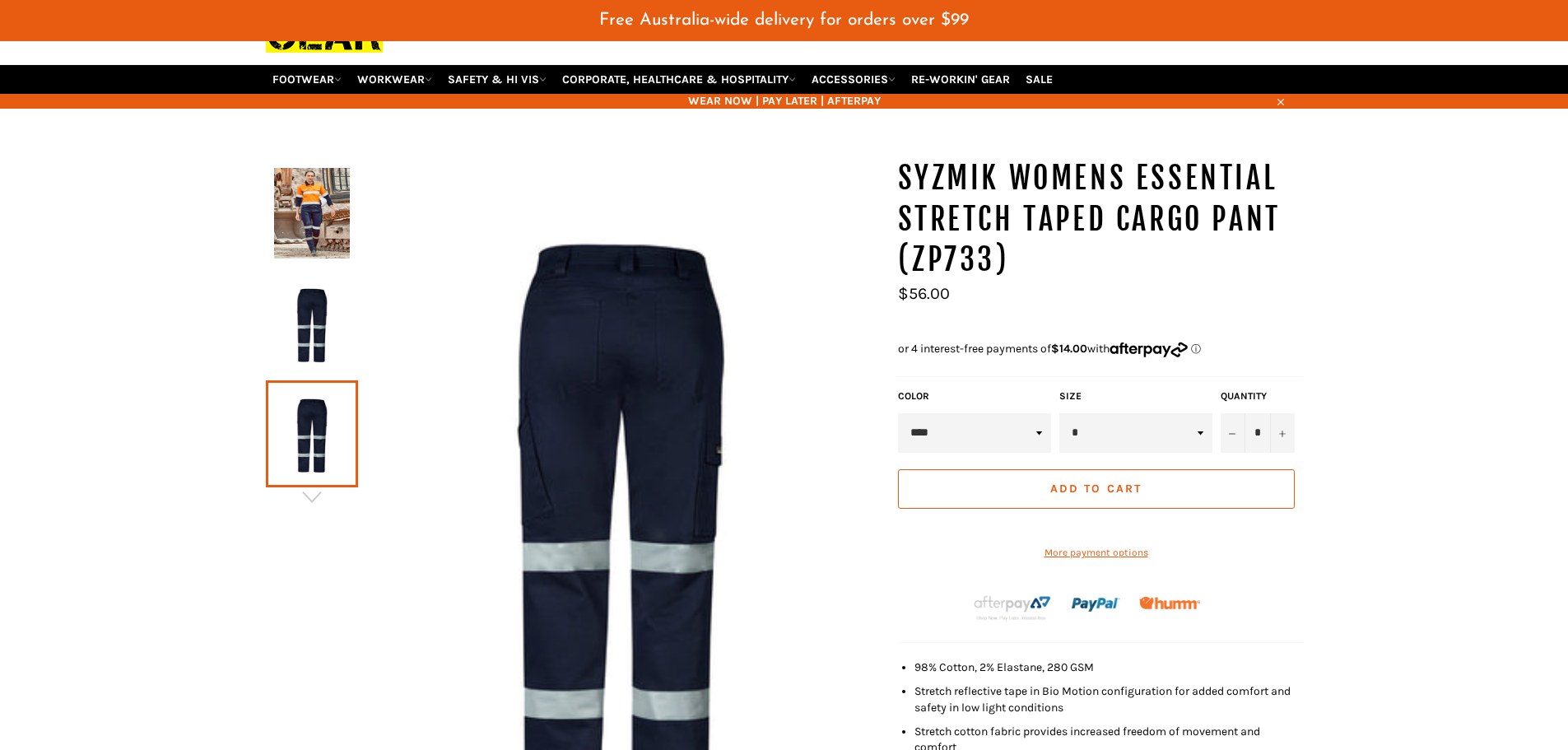
click at [299, 308] on img at bounding box center [312, 323] width 75 height 90
click at [318, 209] on img at bounding box center [312, 213] width 75 height 90
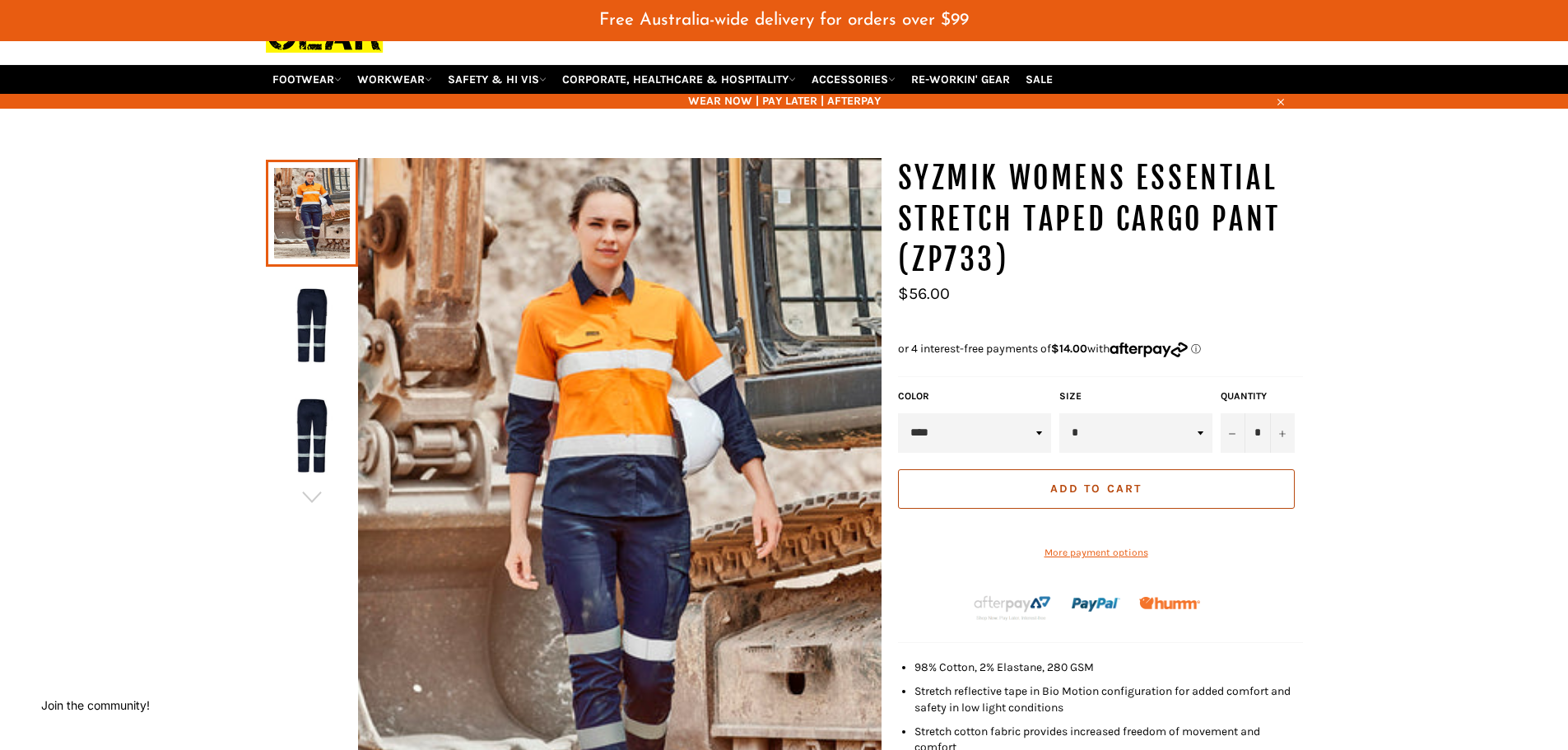
scroll to position [205, 0]
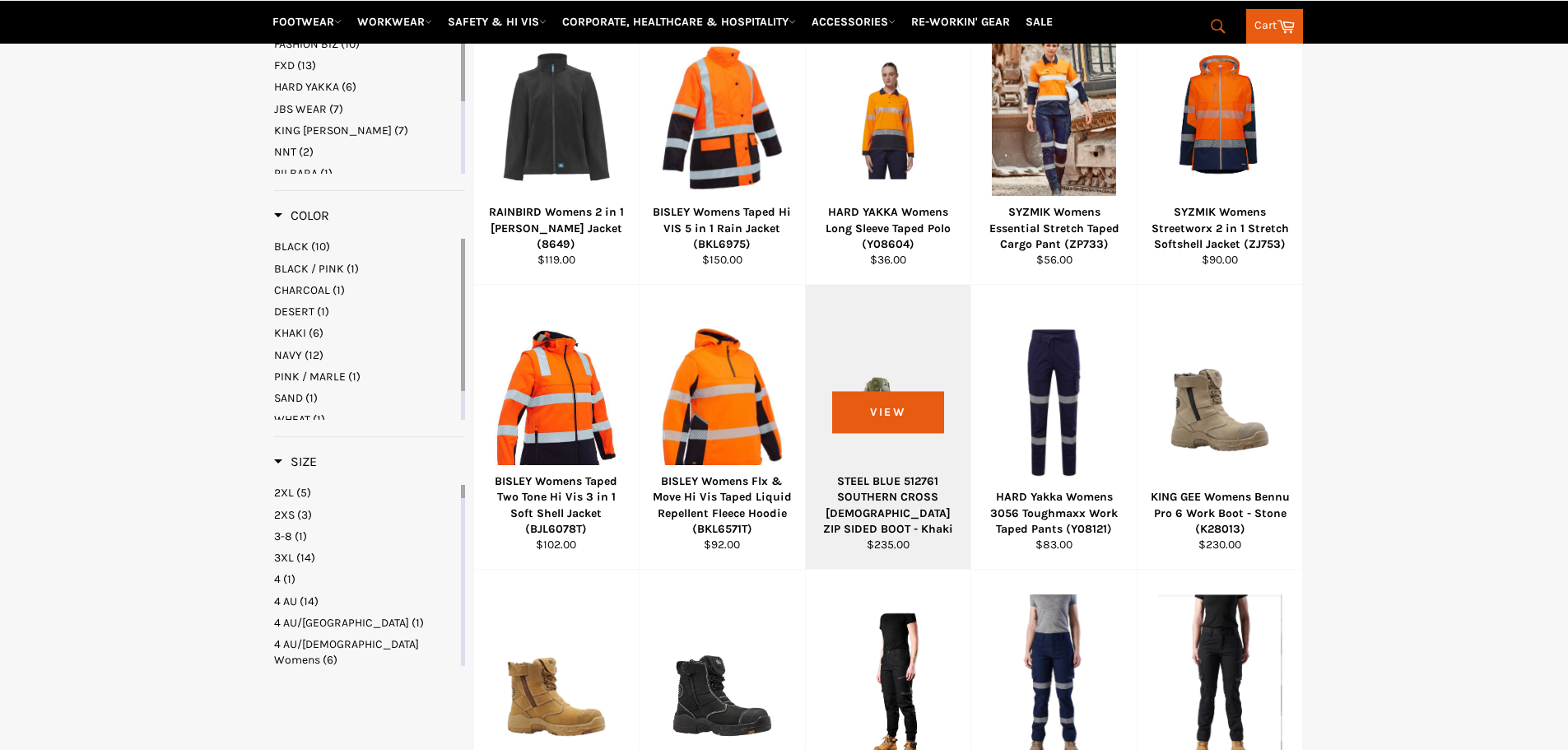
scroll to position [671, 0]
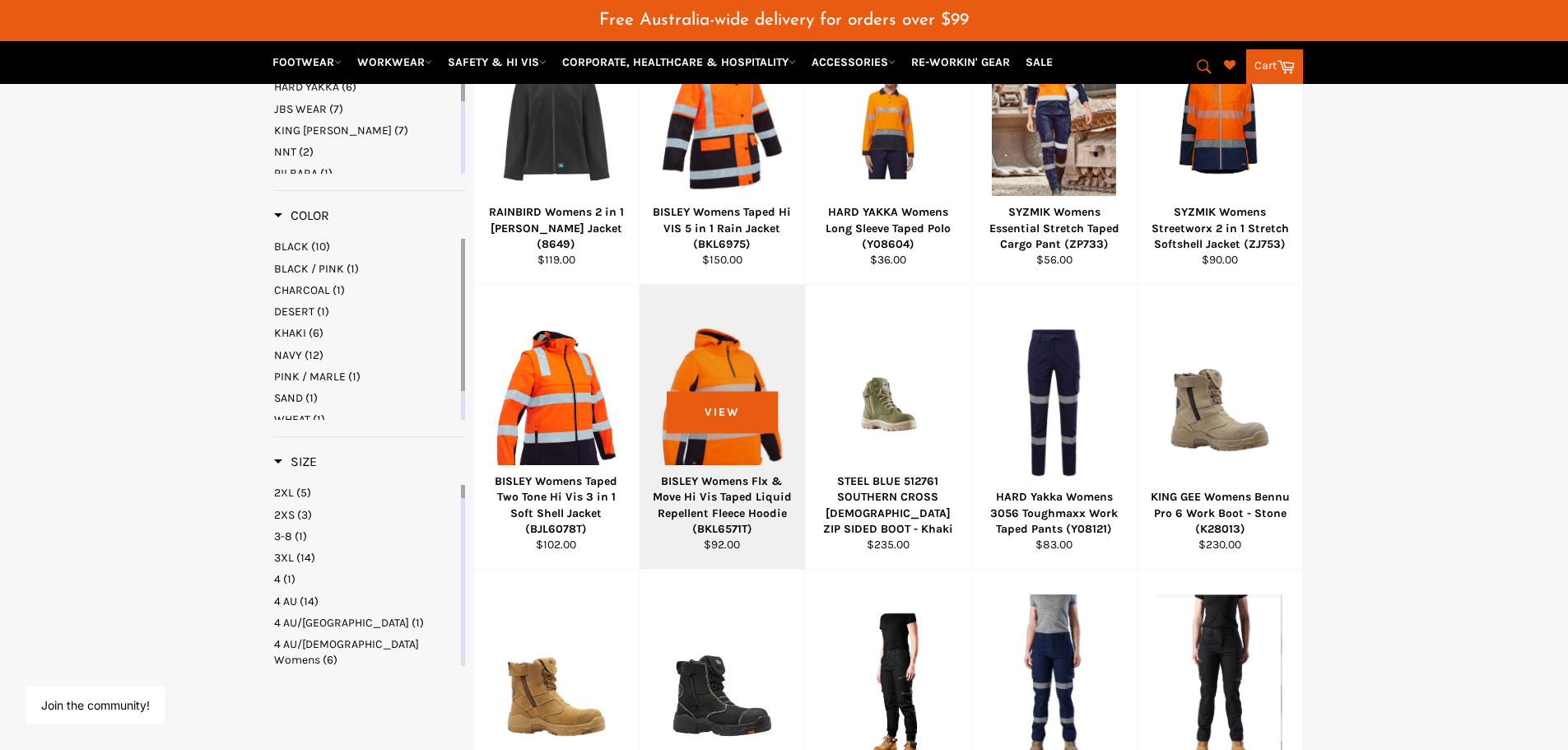
click at [759, 450] on div at bounding box center [722, 402] width 124 height 194
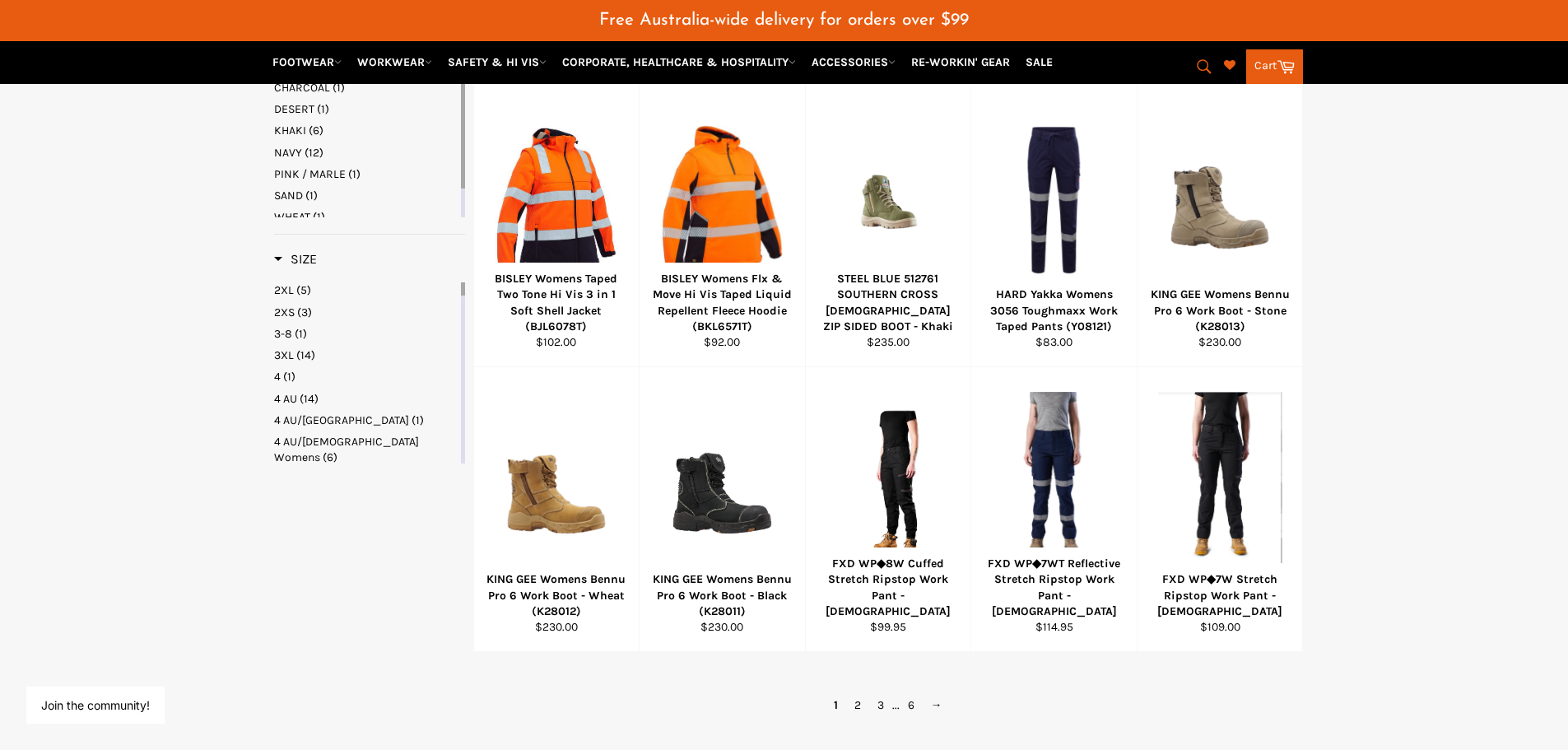
scroll to position [956, 0]
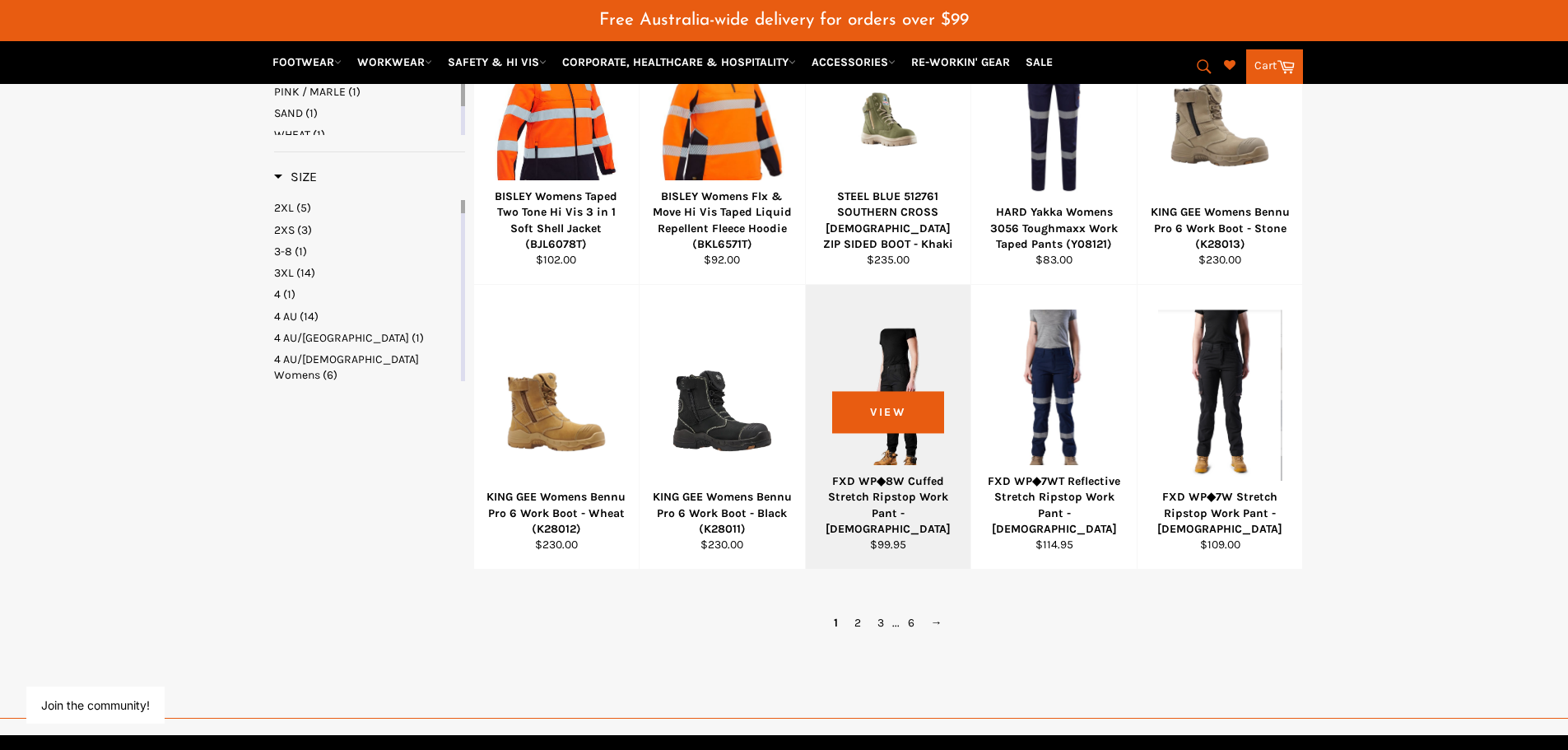
click at [902, 461] on div at bounding box center [888, 402] width 124 height 194
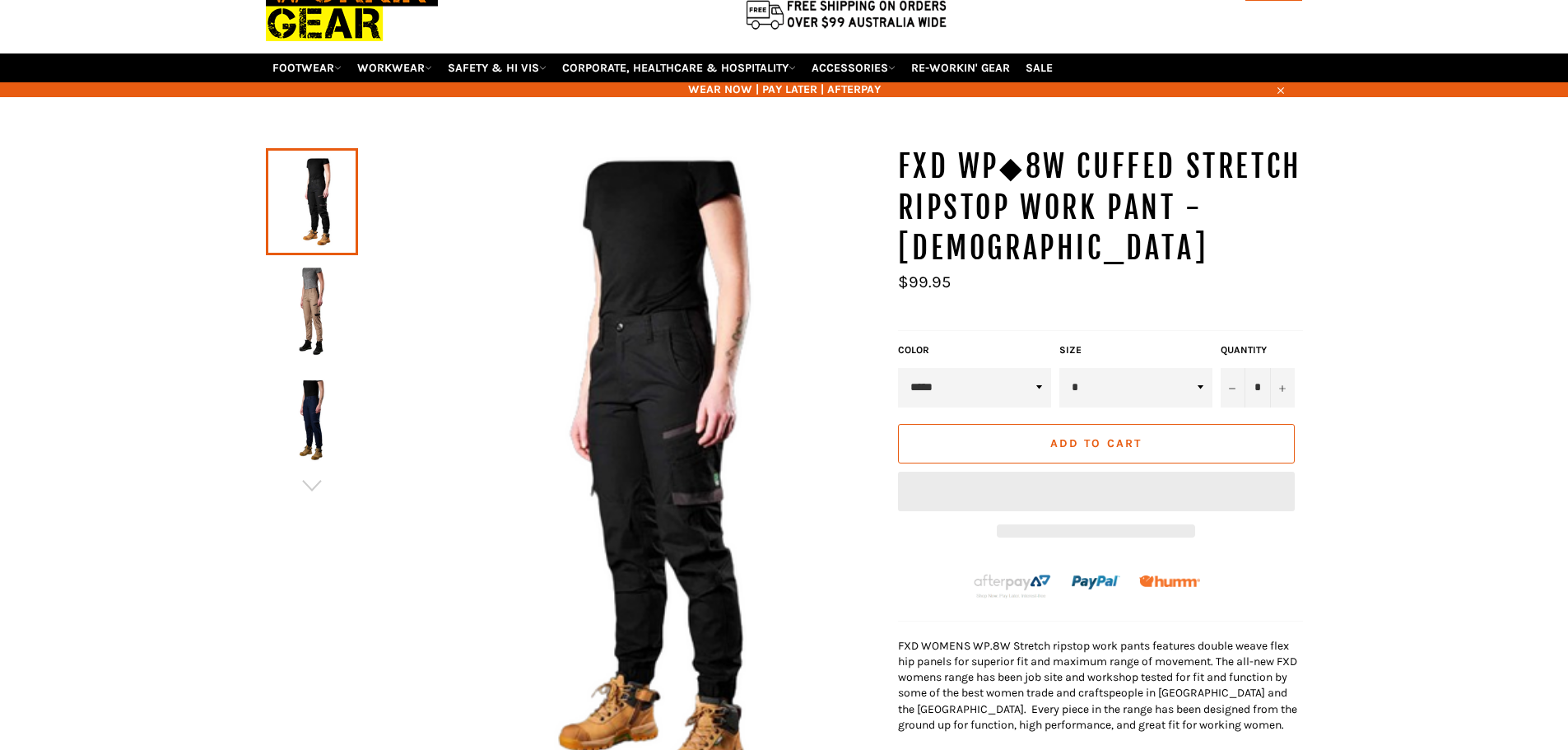
scroll to position [165, 0]
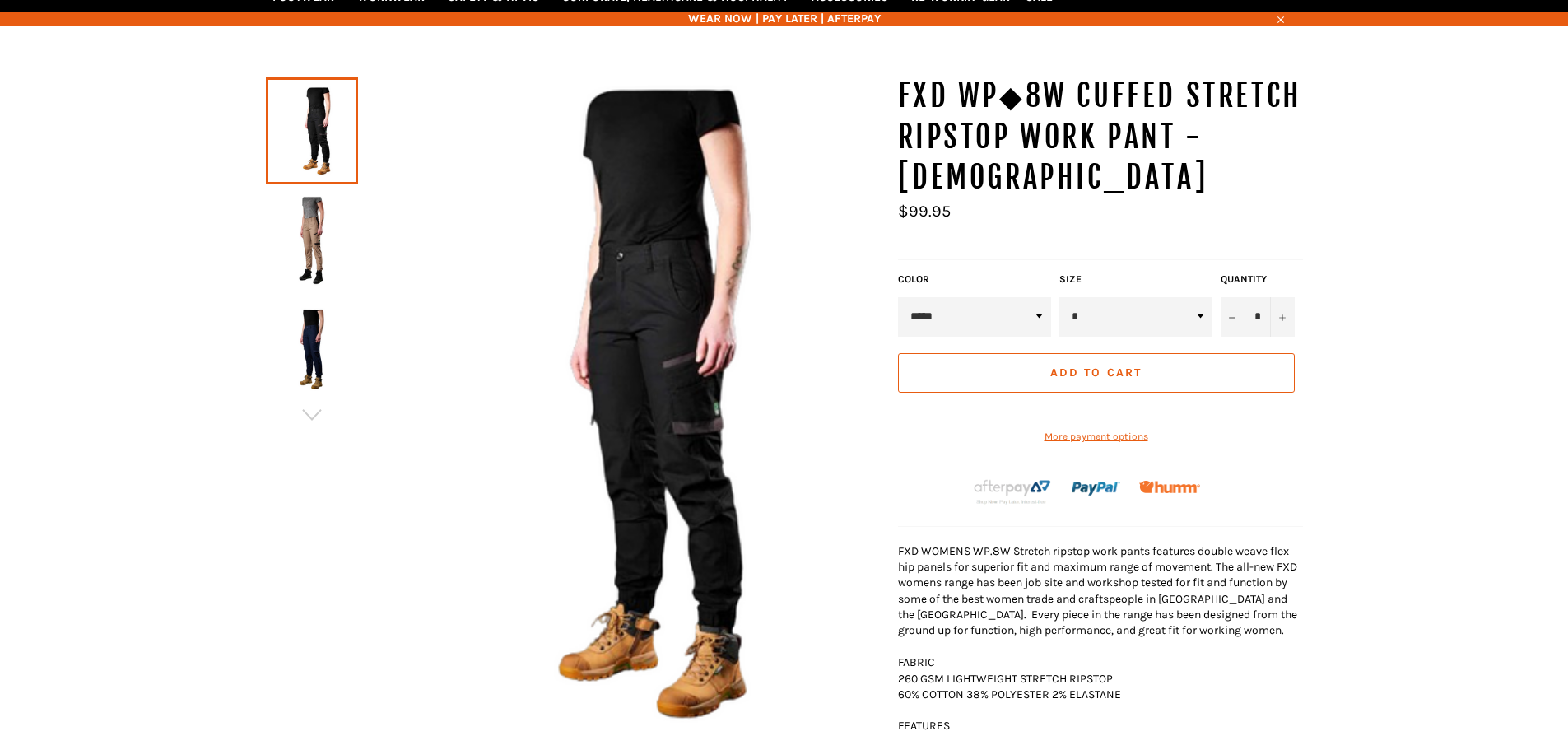
click at [319, 257] on img at bounding box center [312, 241] width 75 height 90
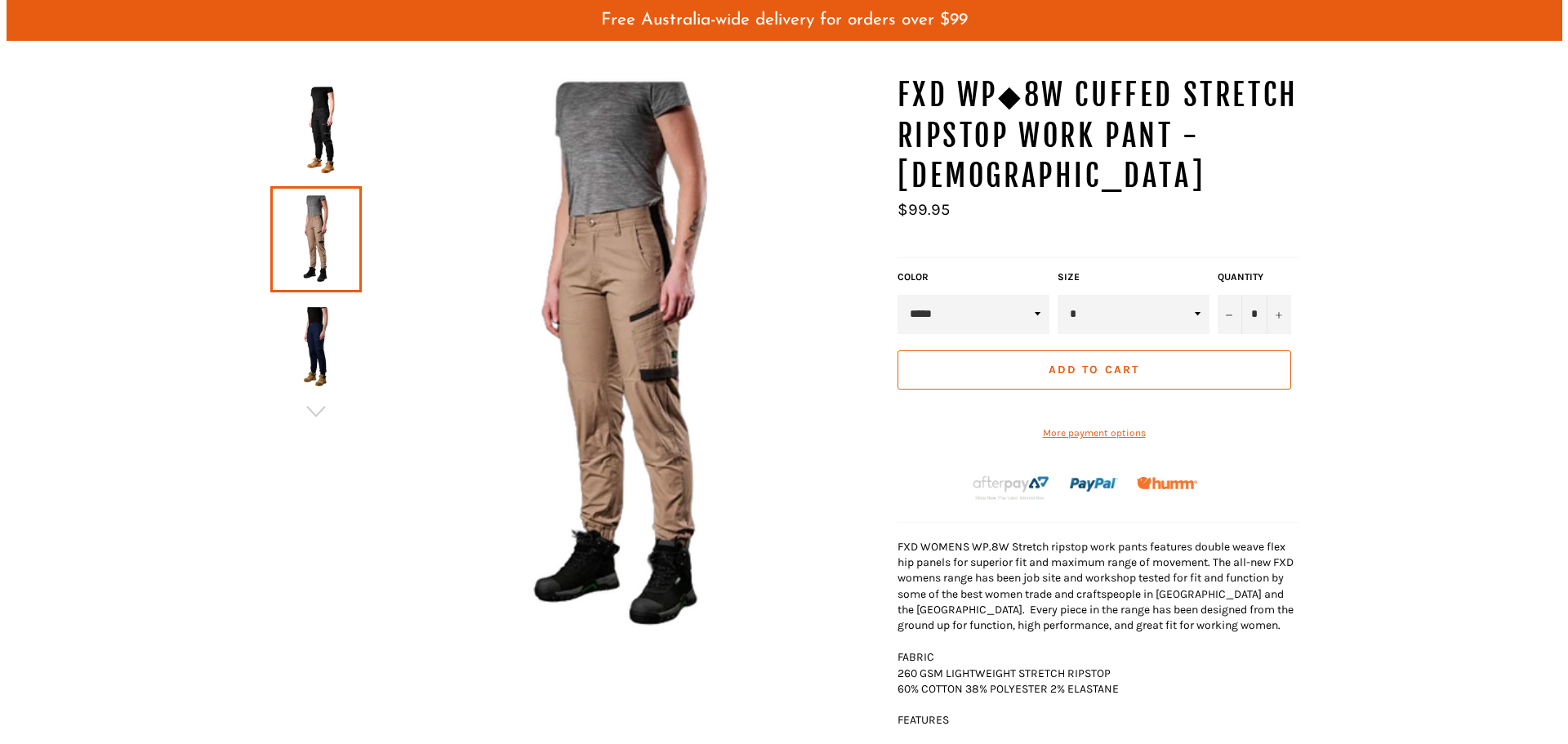
scroll to position [203, 0]
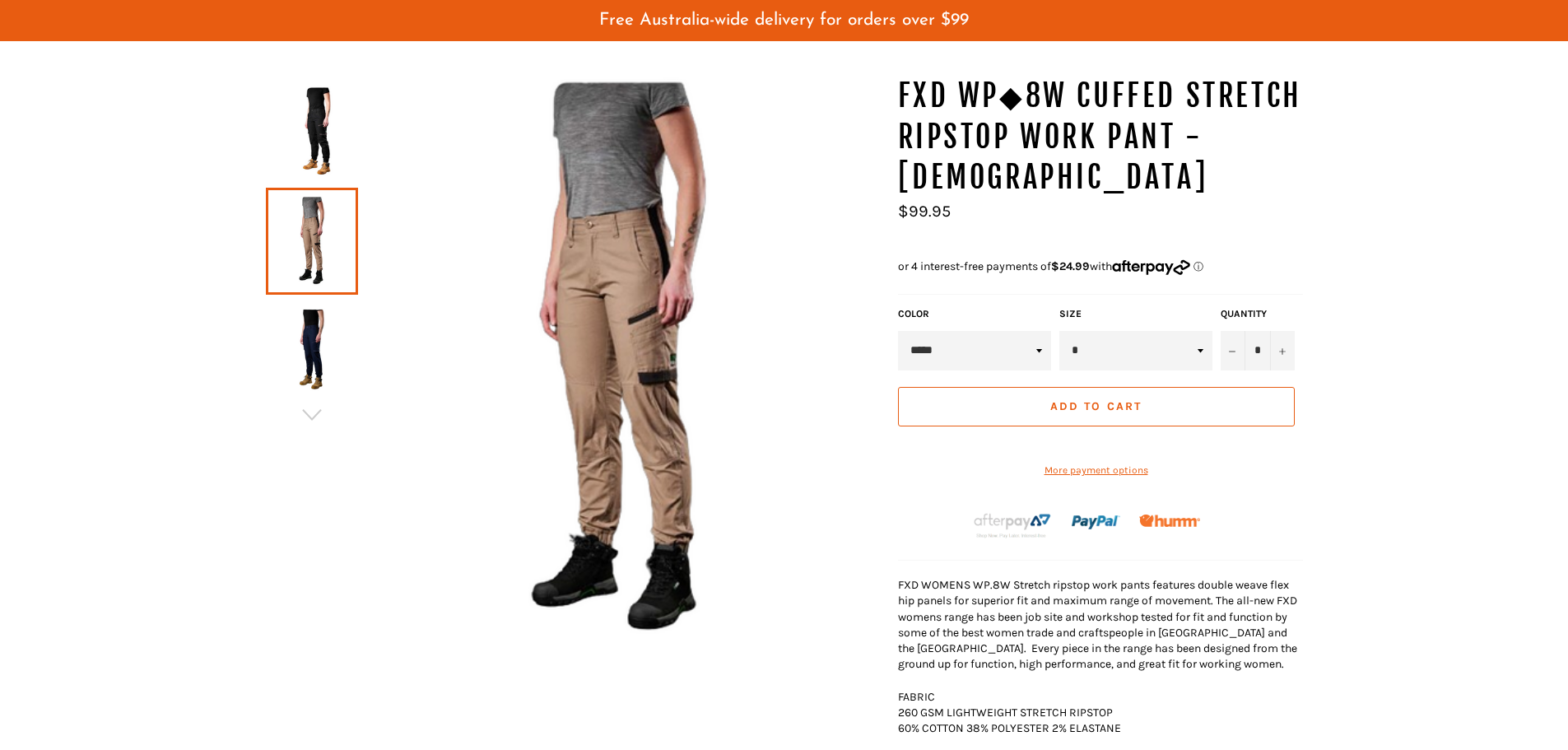
click at [306, 345] on img at bounding box center [312, 350] width 75 height 90
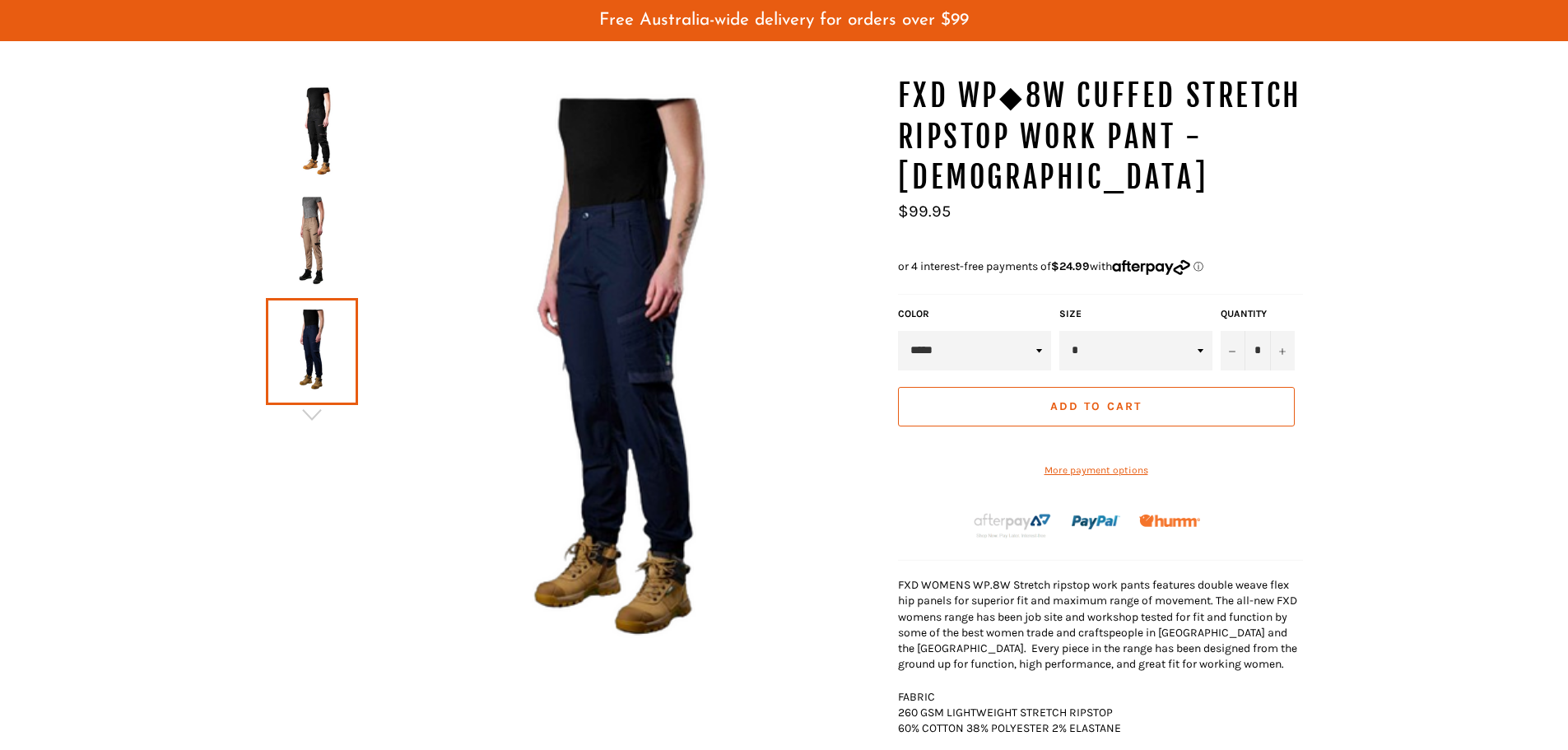
click at [293, 245] on img at bounding box center [312, 241] width 75 height 90
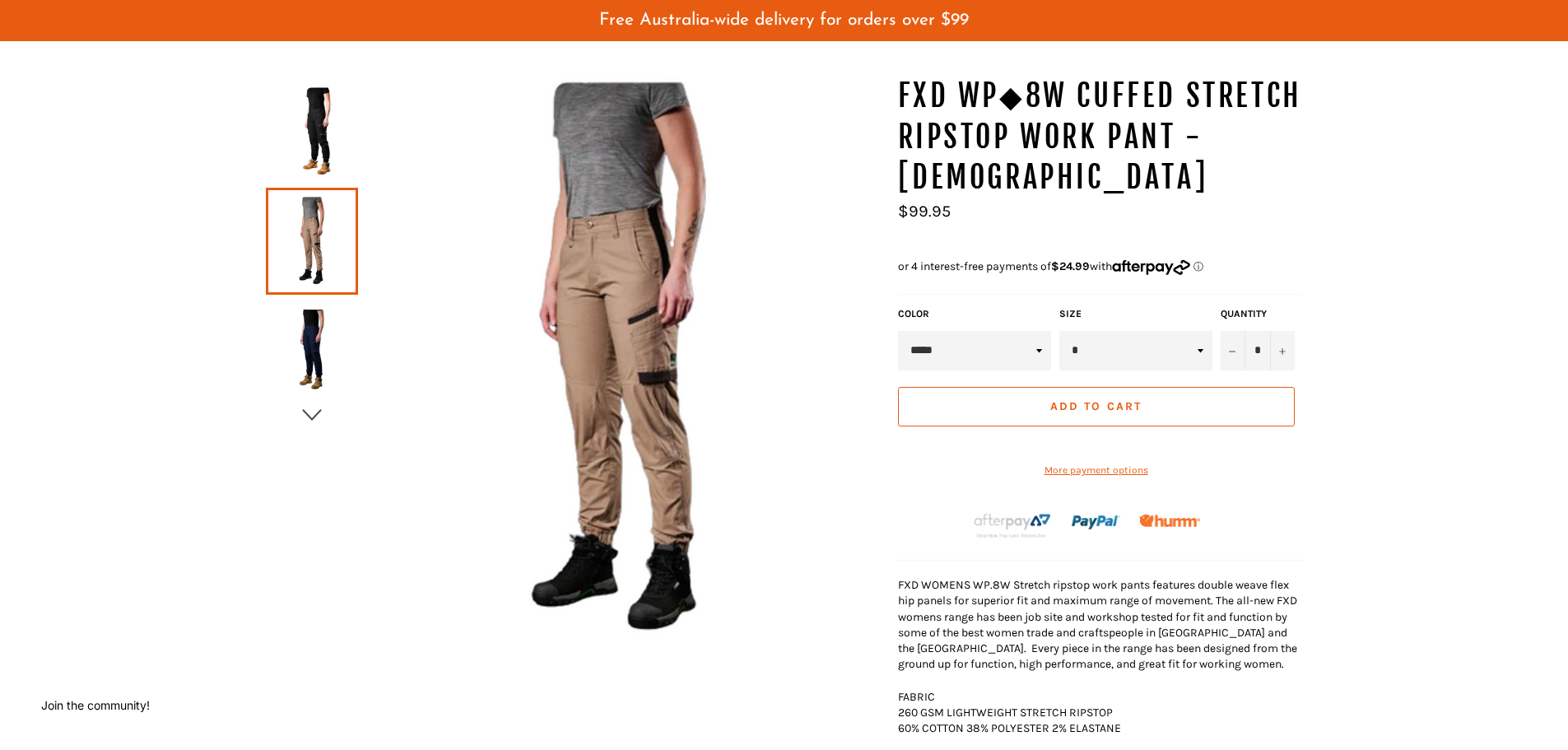
click at [308, 404] on div at bounding box center [311, 241] width 92 height 331
click at [317, 419] on icon "button" at bounding box center [312, 414] width 25 height 25
click at [313, 405] on icon "button" at bounding box center [312, 414] width 25 height 25
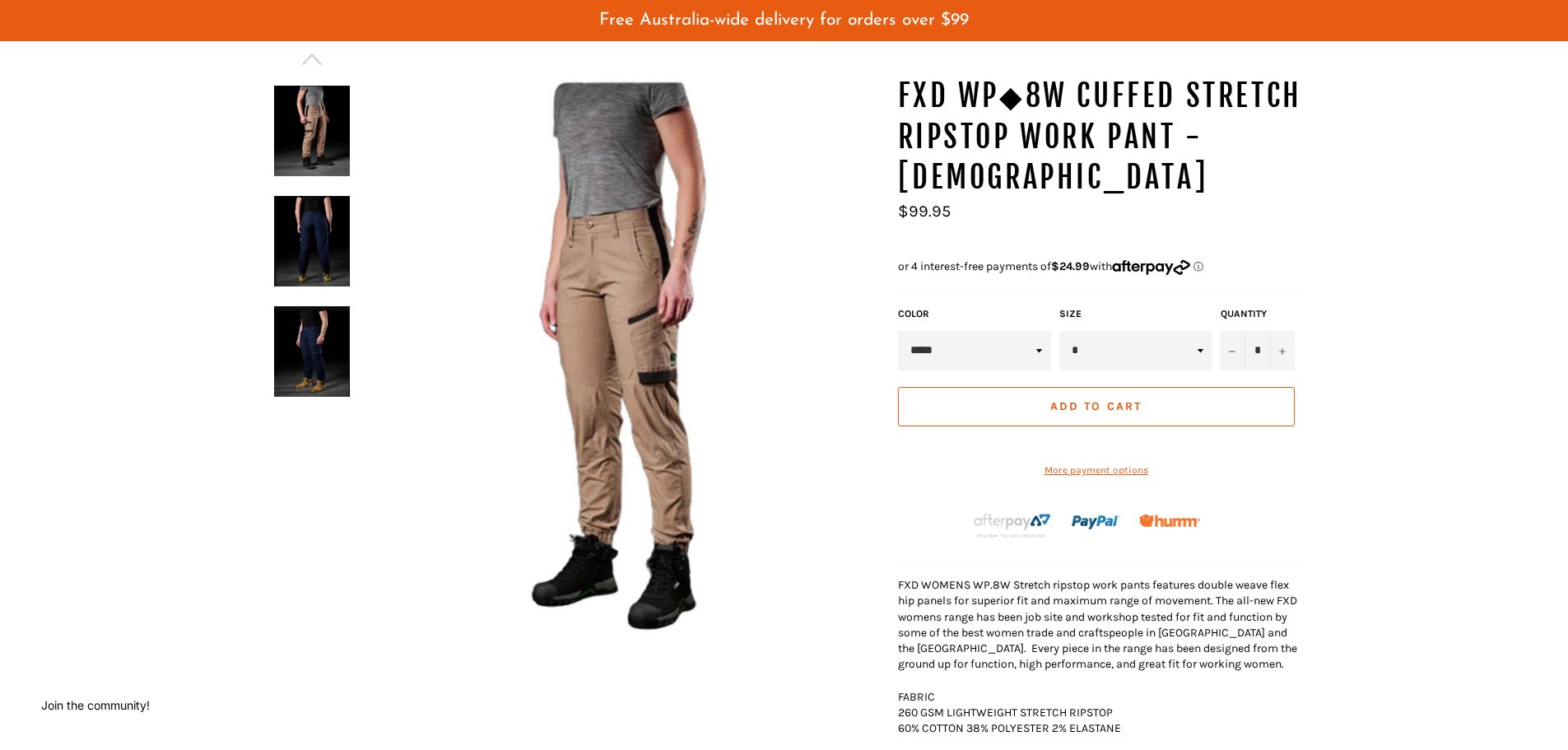
click at [315, 357] on div at bounding box center [311, 75] width 92 height 662
click at [314, 271] on img at bounding box center [312, 241] width 75 height 90
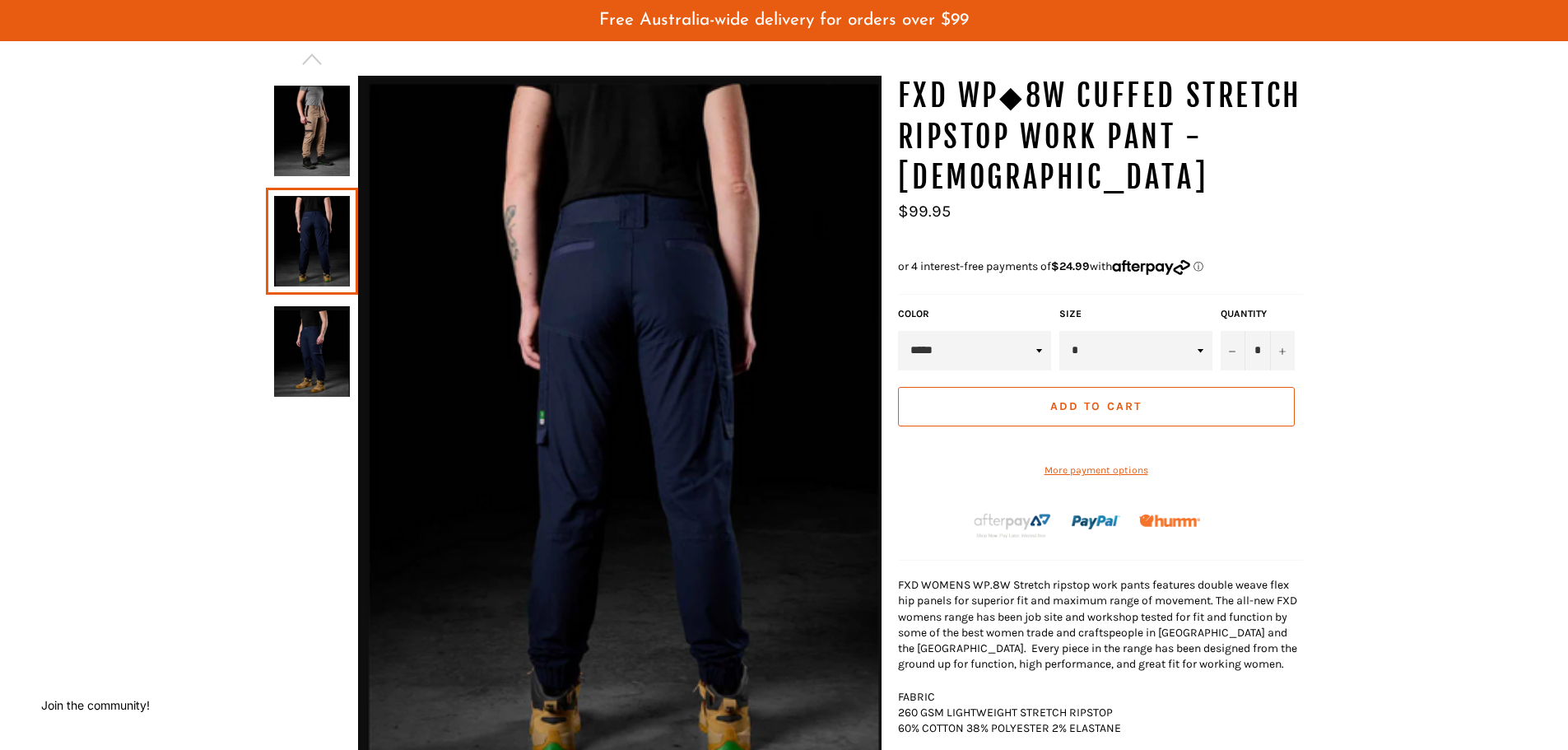
click at [304, 338] on img at bounding box center [312, 350] width 75 height 90
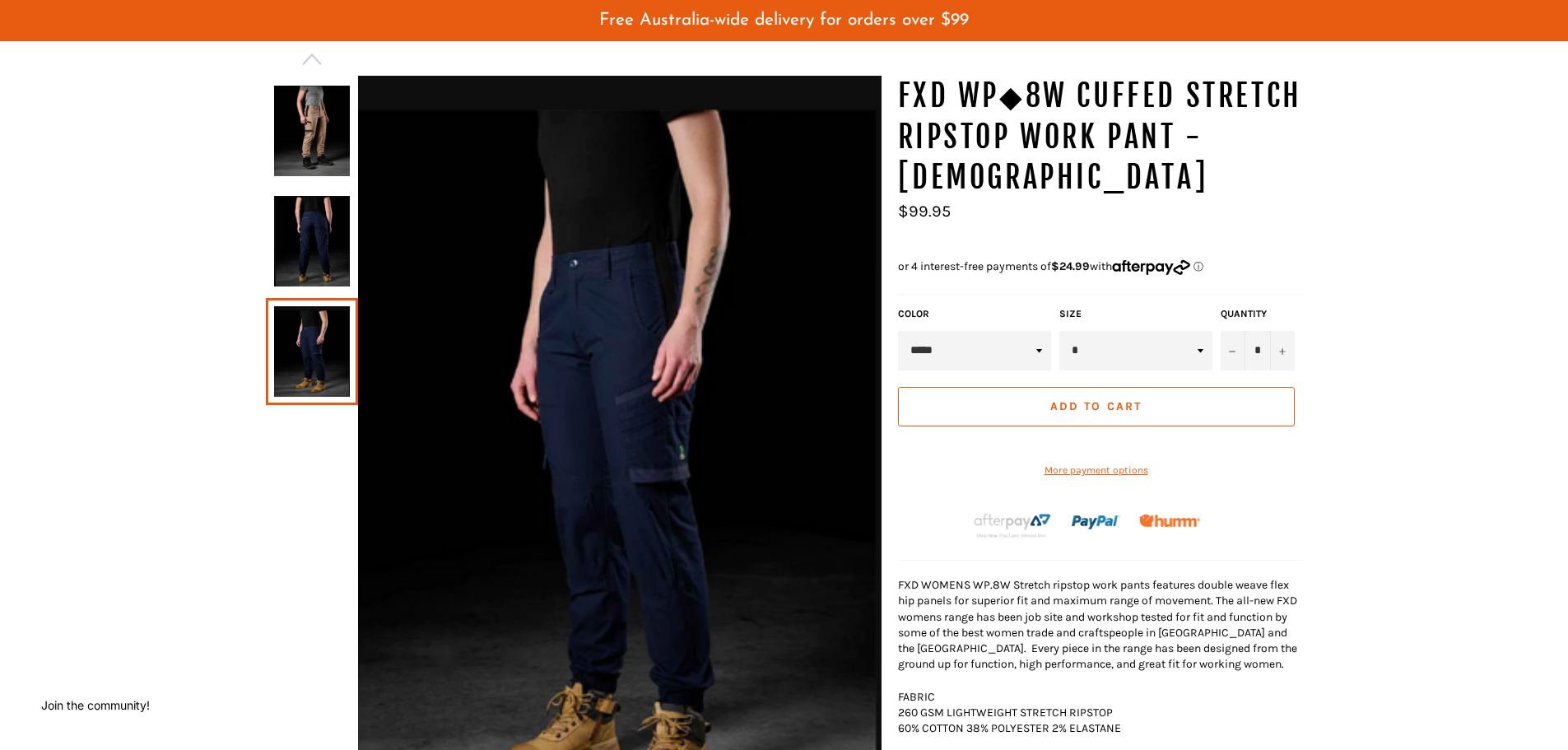
click at [309, 107] on img at bounding box center [312, 131] width 75 height 90
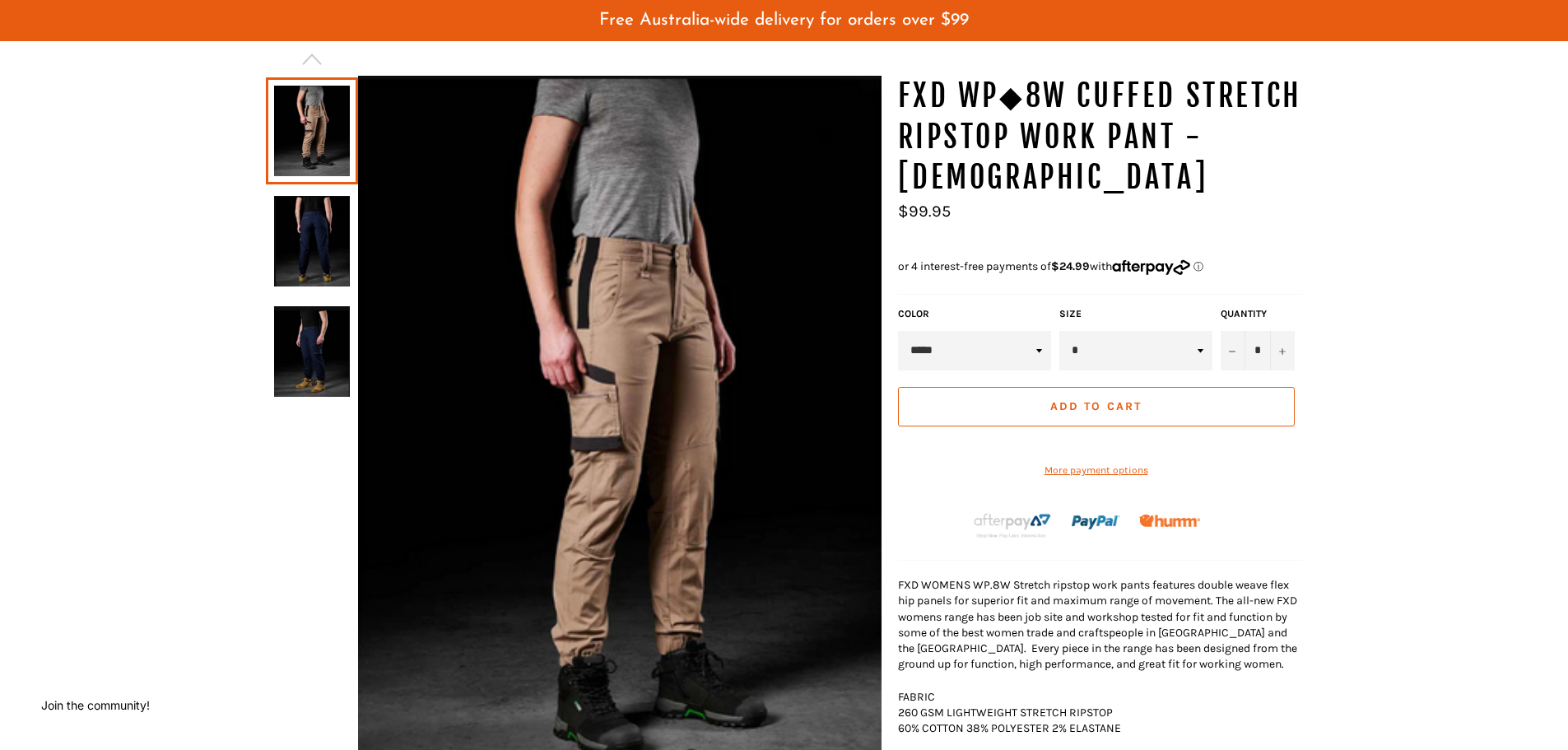
click at [314, 422] on div at bounding box center [573, 455] width 616 height 760
click at [312, 399] on link at bounding box center [311, 351] width 92 height 107
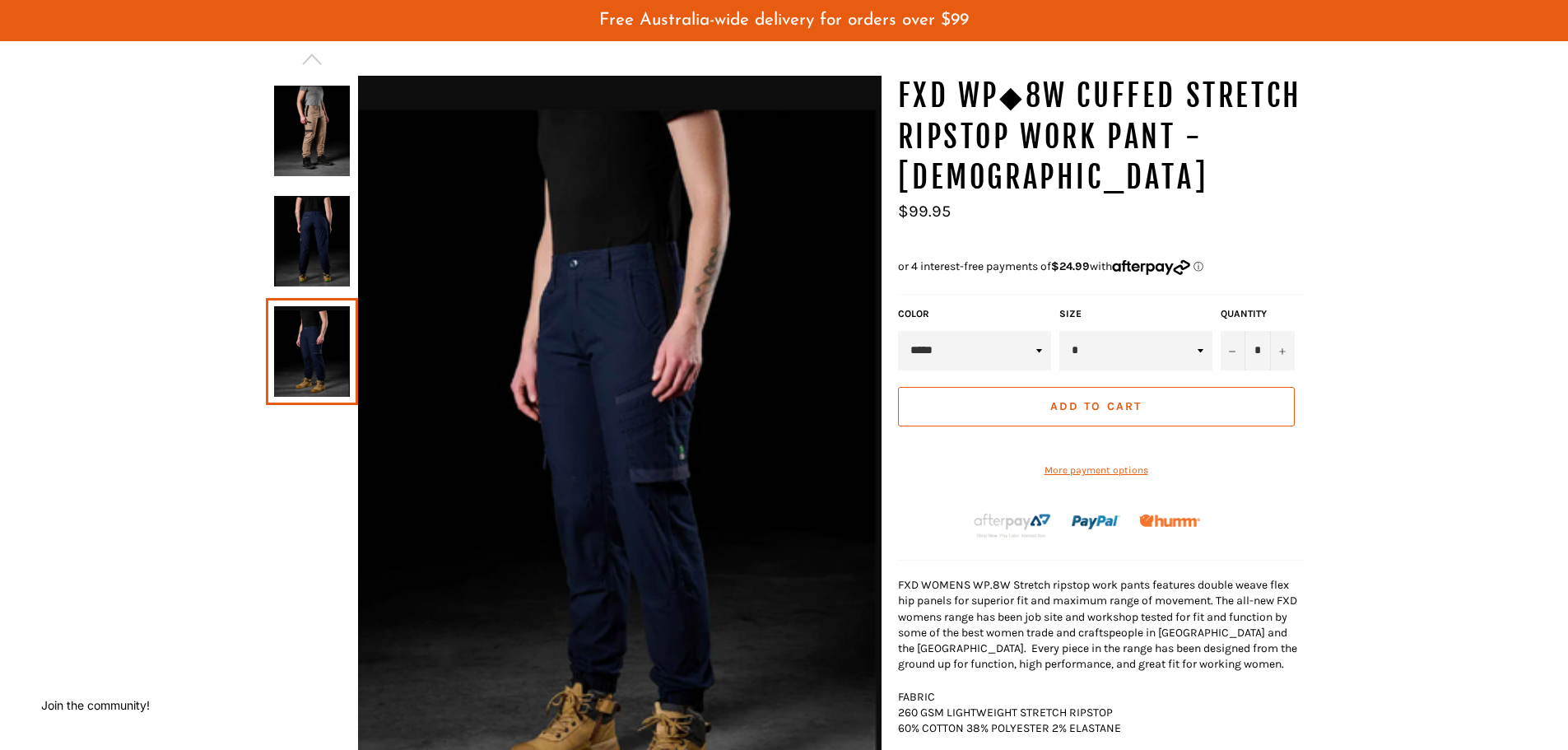
click at [318, 349] on link at bounding box center [311, 351] width 92 height 107
click at [335, 243] on img at bounding box center [312, 241] width 75 height 90
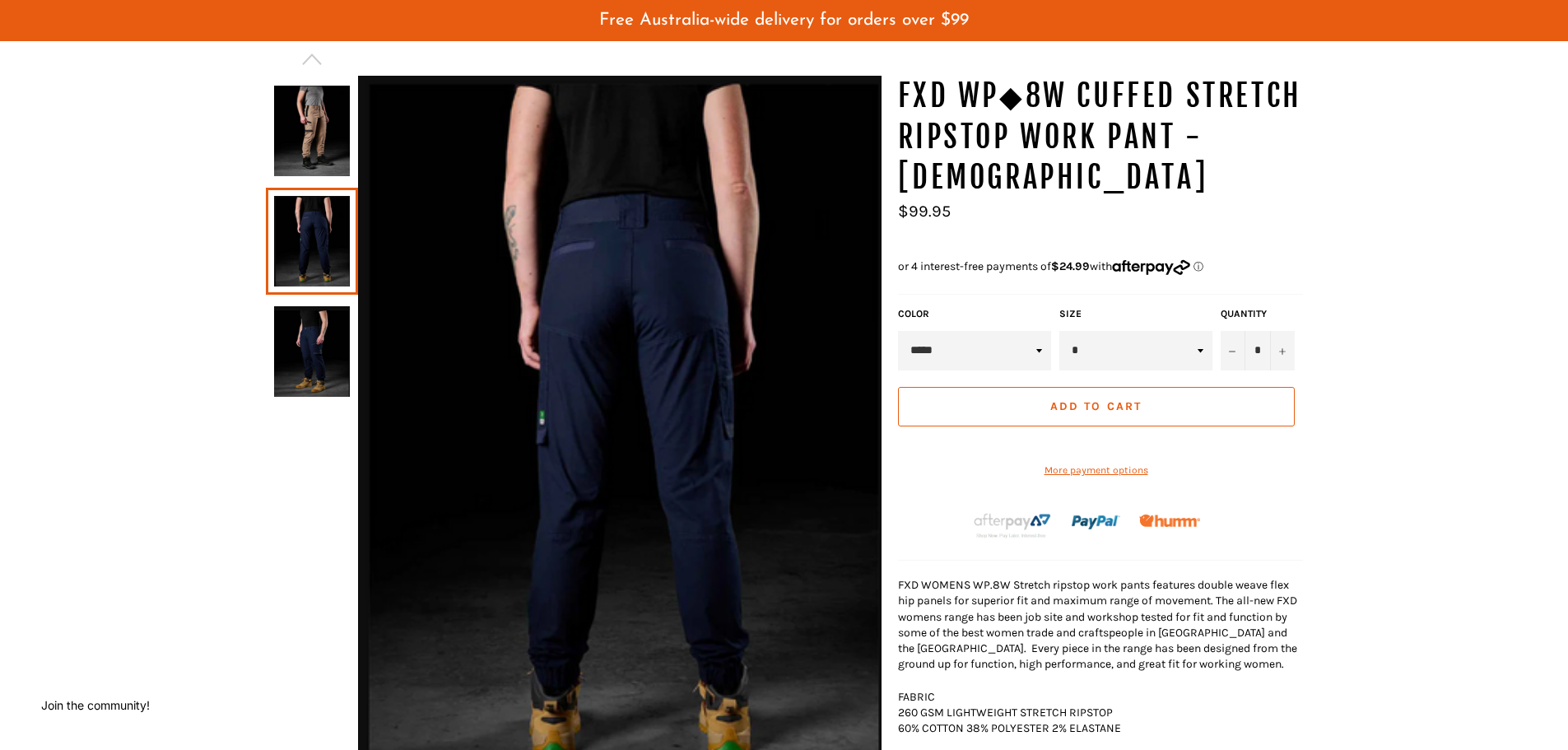
click at [315, 118] on img at bounding box center [312, 131] width 75 height 90
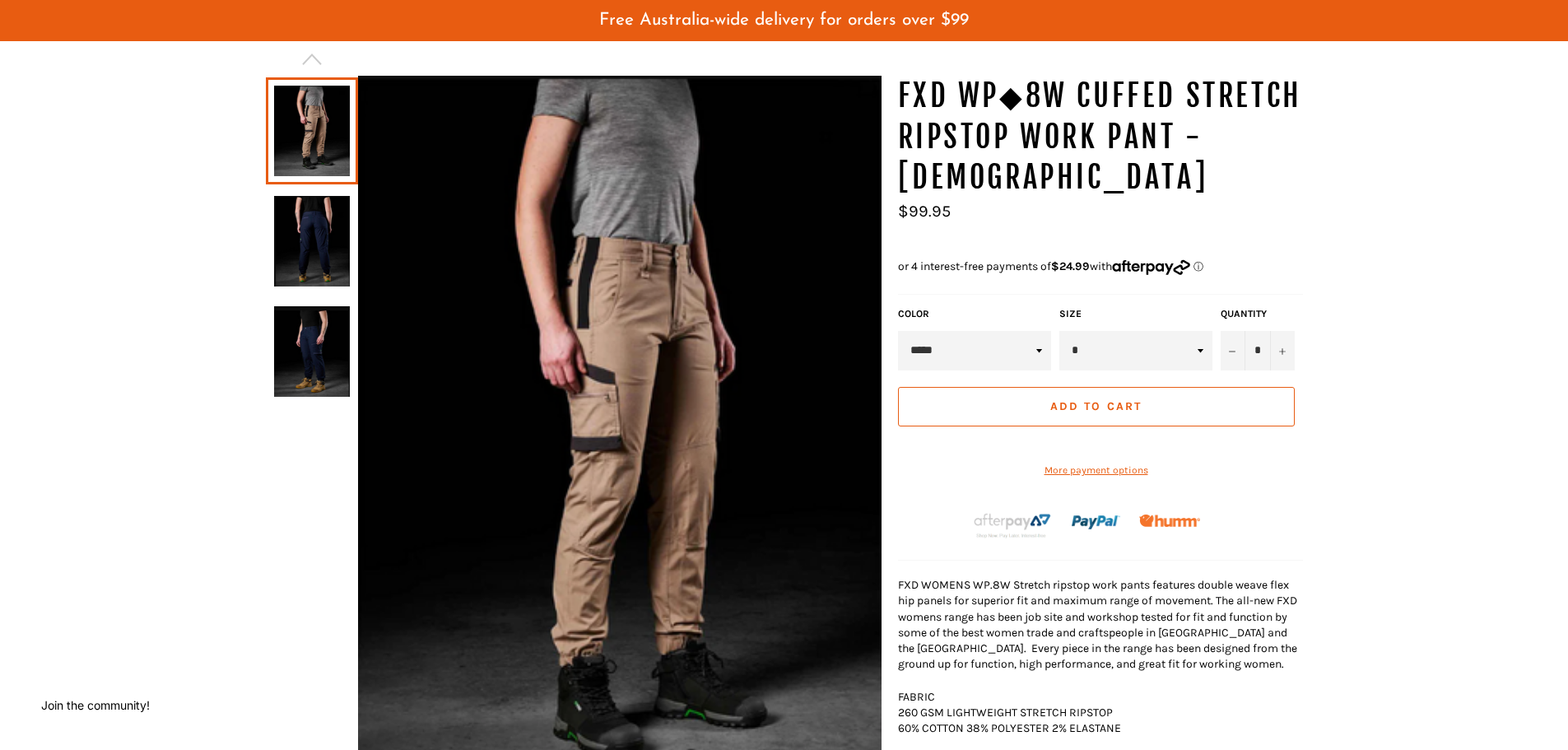
click at [587, 279] on img at bounding box center [619, 445] width 523 height 739
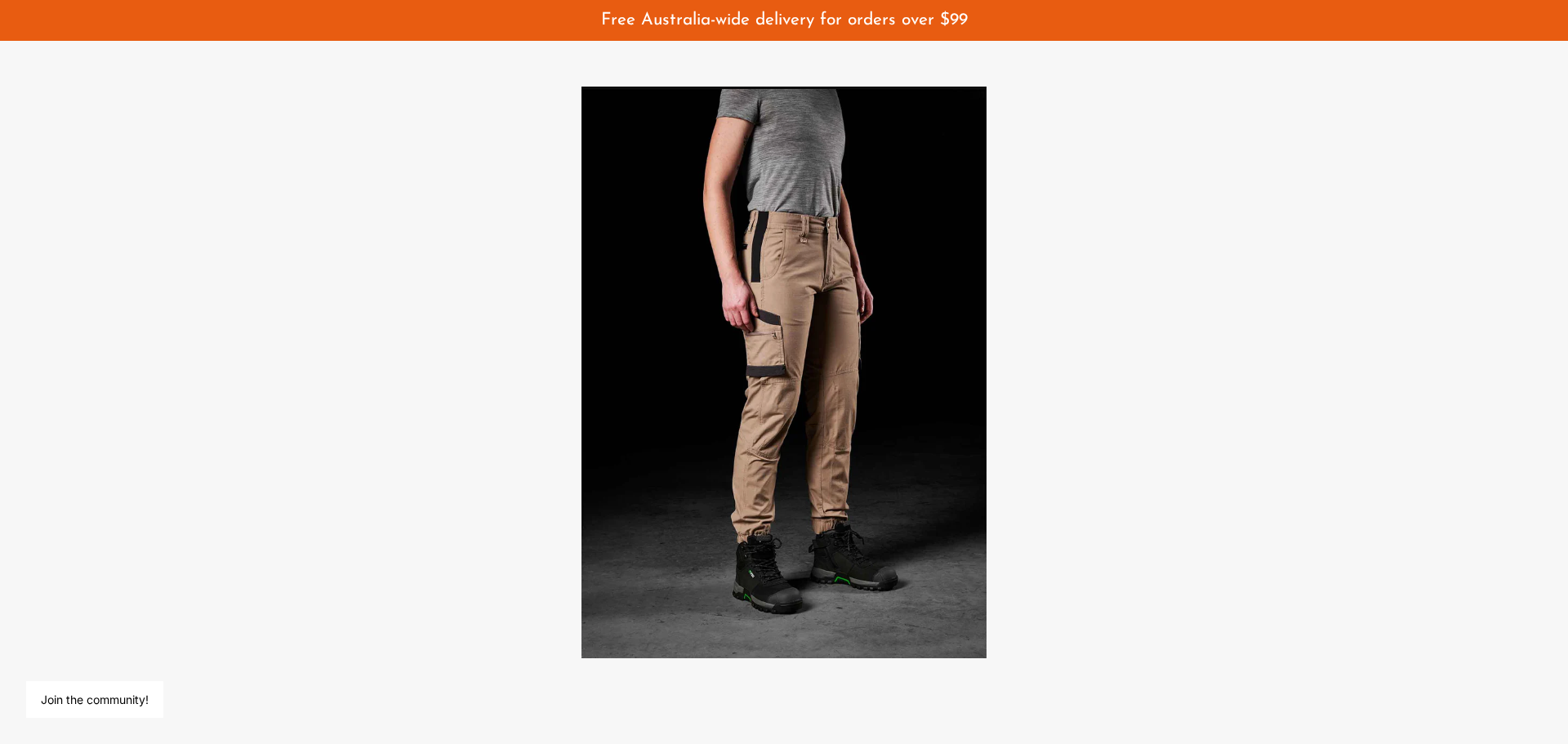
click at [774, 257] on img at bounding box center [784, 373] width 405 height 572
click at [752, 248] on img at bounding box center [784, 373] width 405 height 572
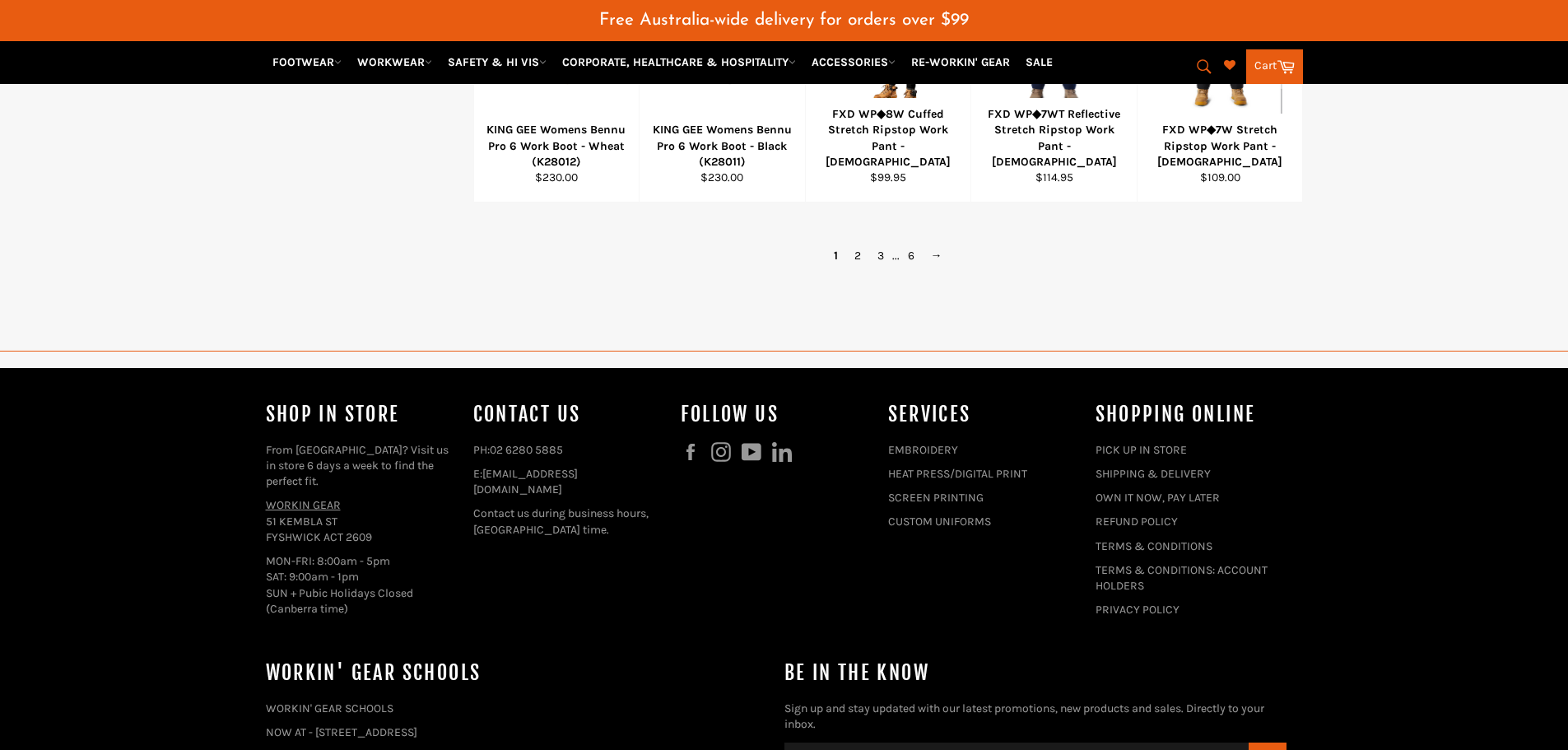
scroll to position [1158, 0]
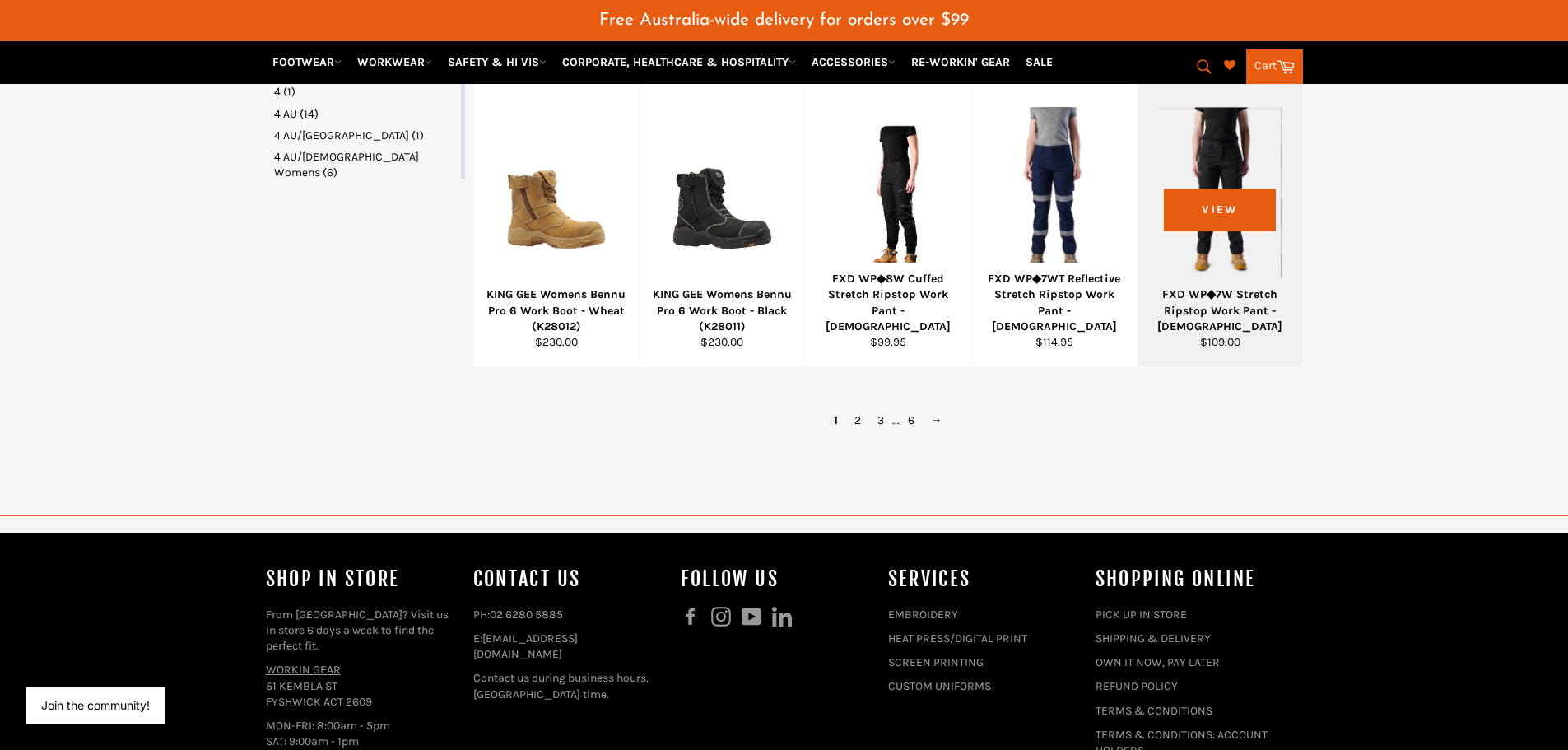
click at [1206, 165] on div at bounding box center [1220, 199] width 124 height 194
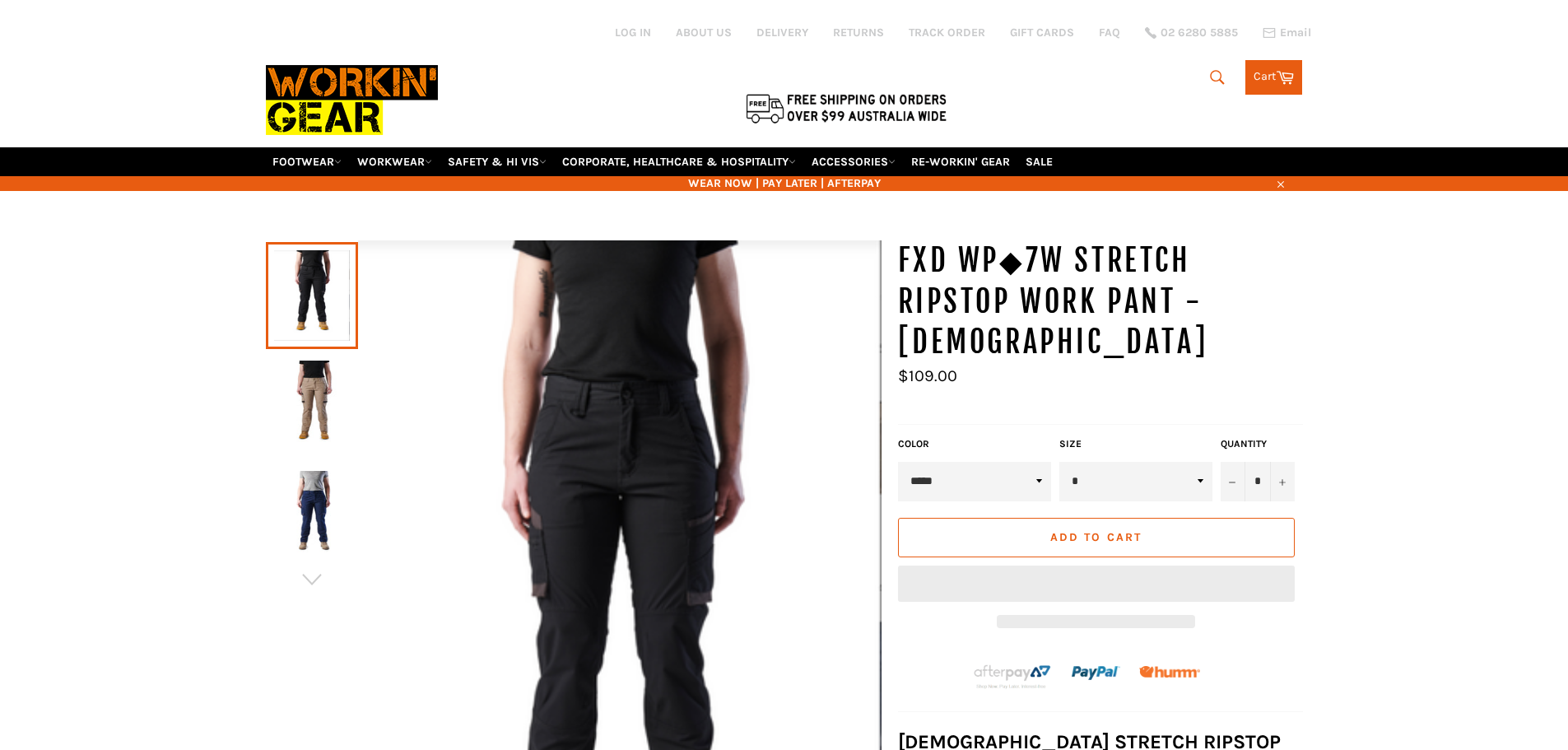
scroll to position [165, 0]
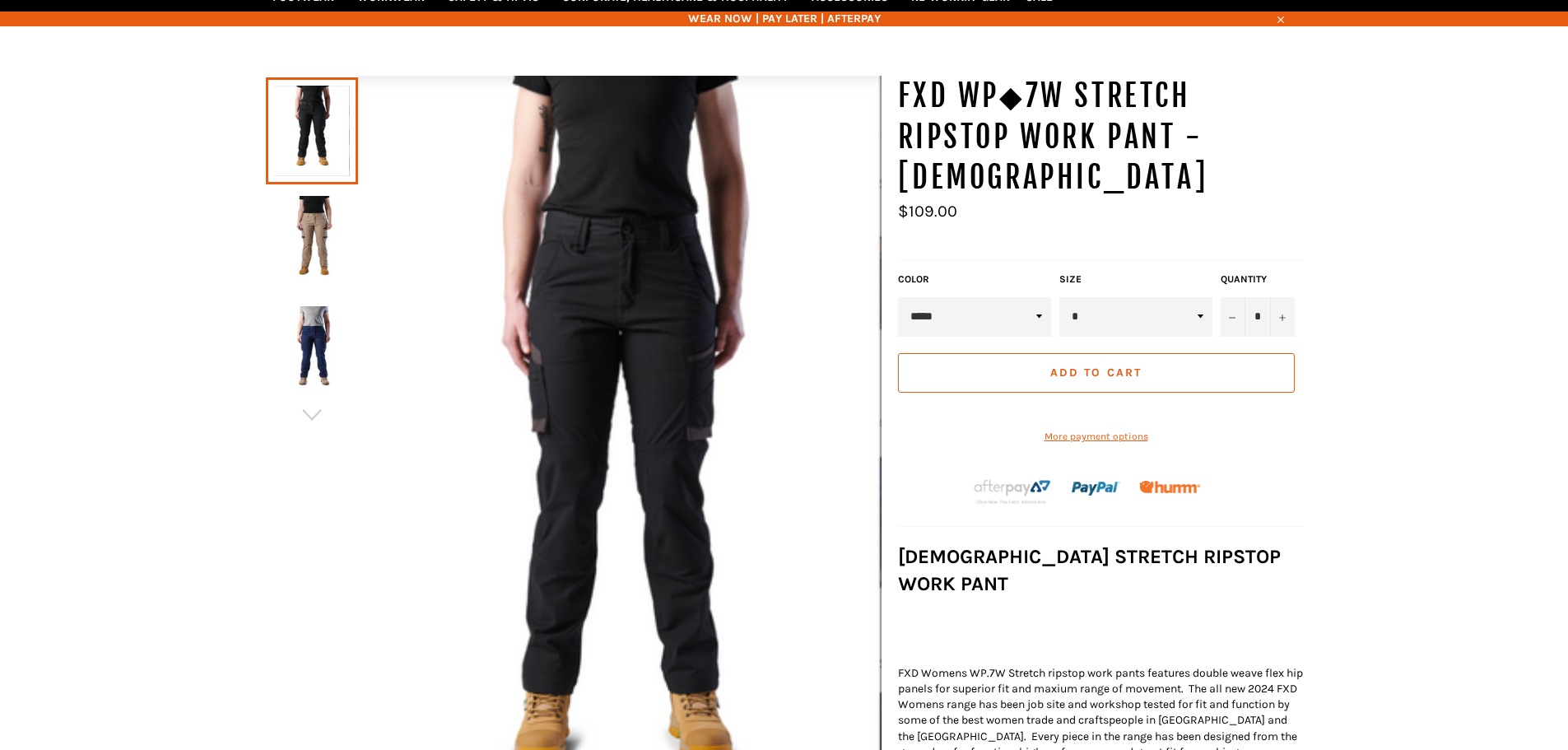
click at [299, 251] on img at bounding box center [312, 241] width 75 height 90
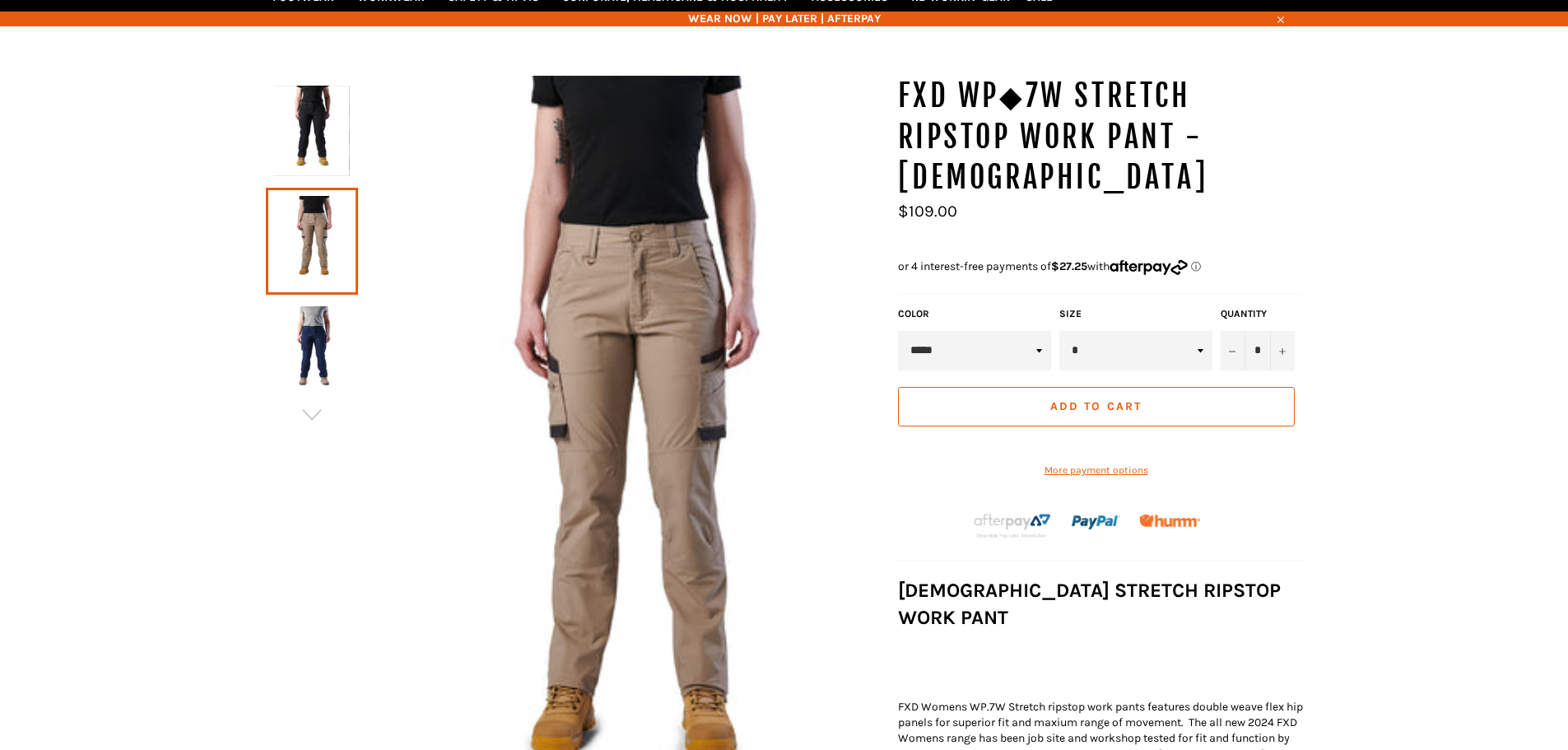
scroll to position [205, 0]
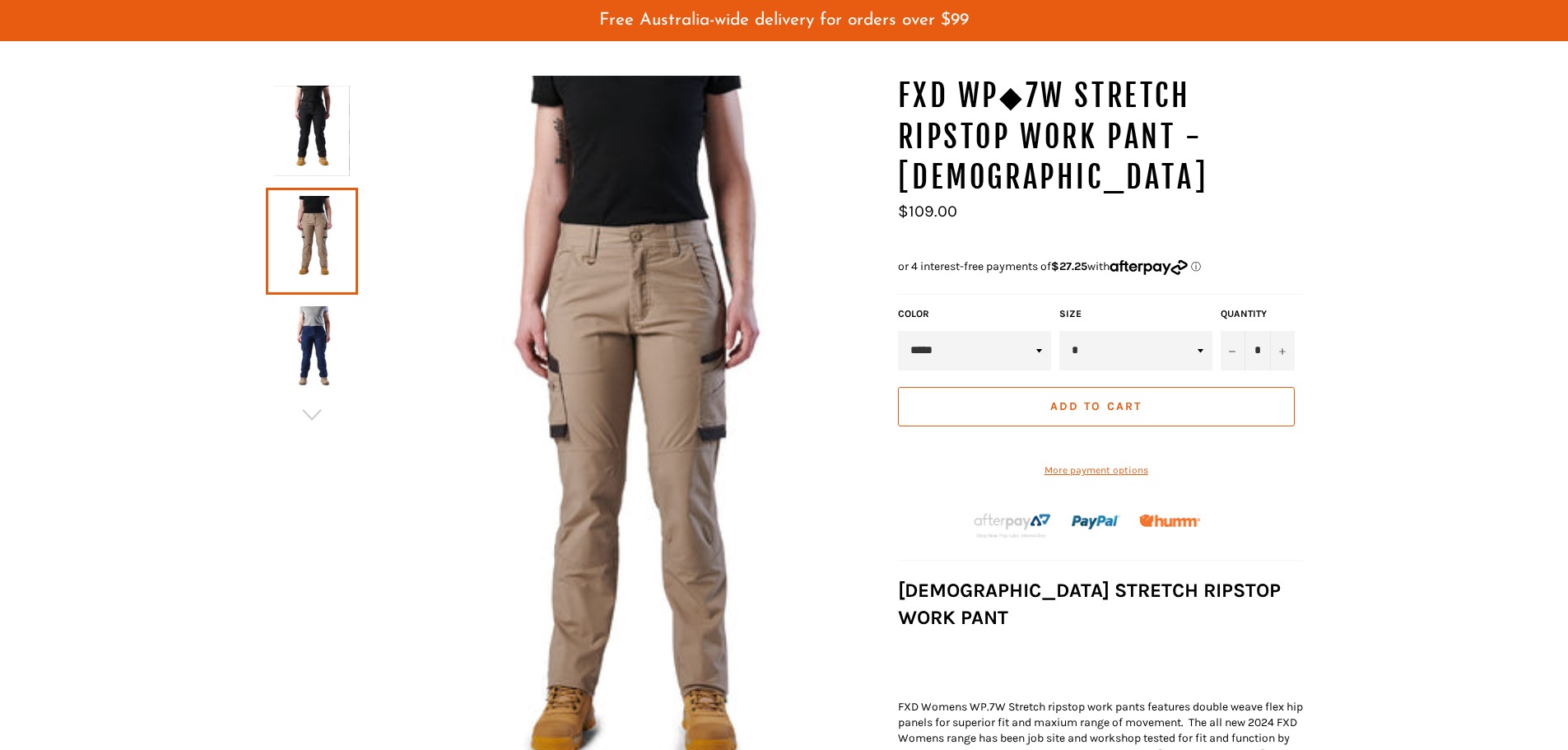
click at [314, 345] on img at bounding box center [312, 350] width 75 height 90
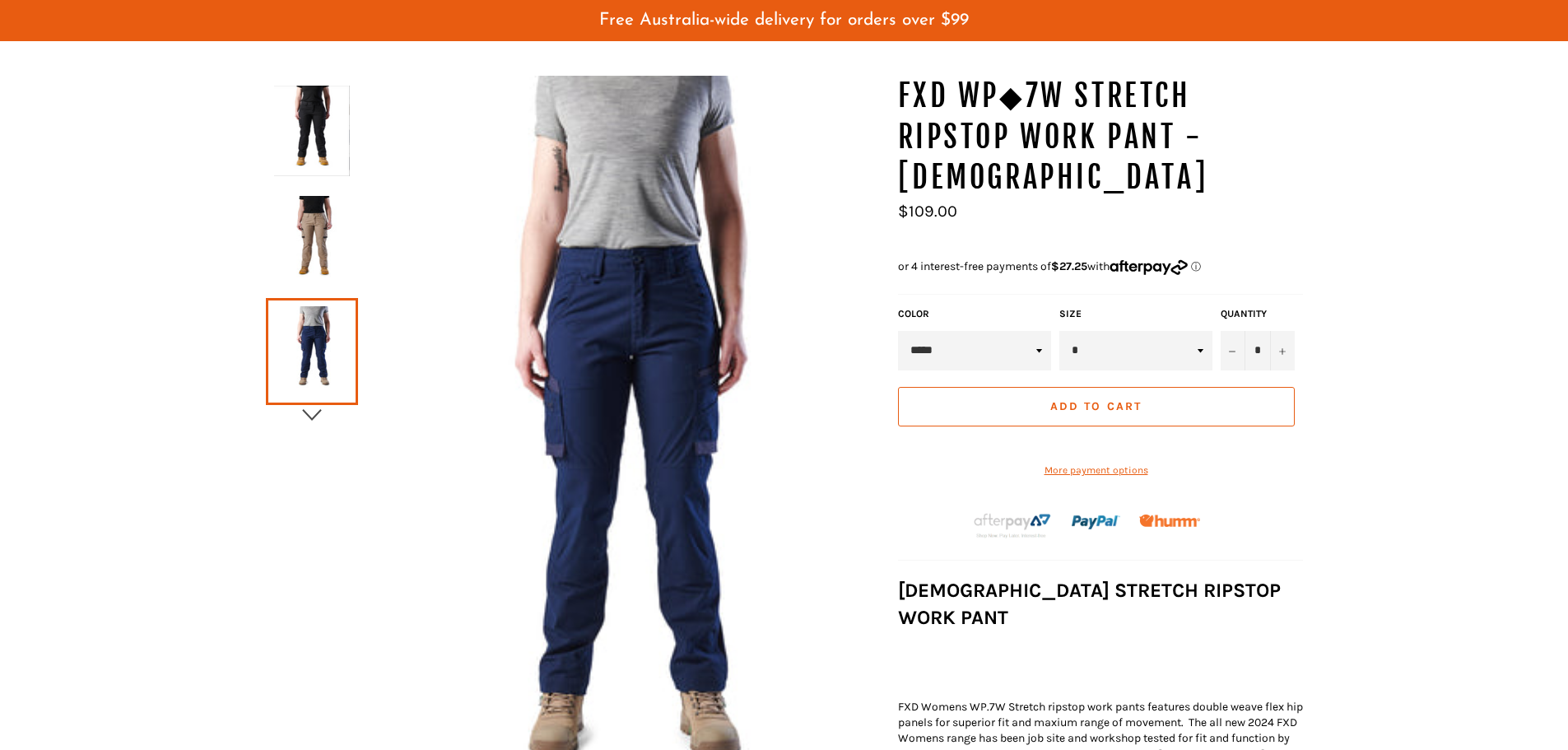
click at [314, 415] on icon "button" at bounding box center [312, 414] width 25 height 25
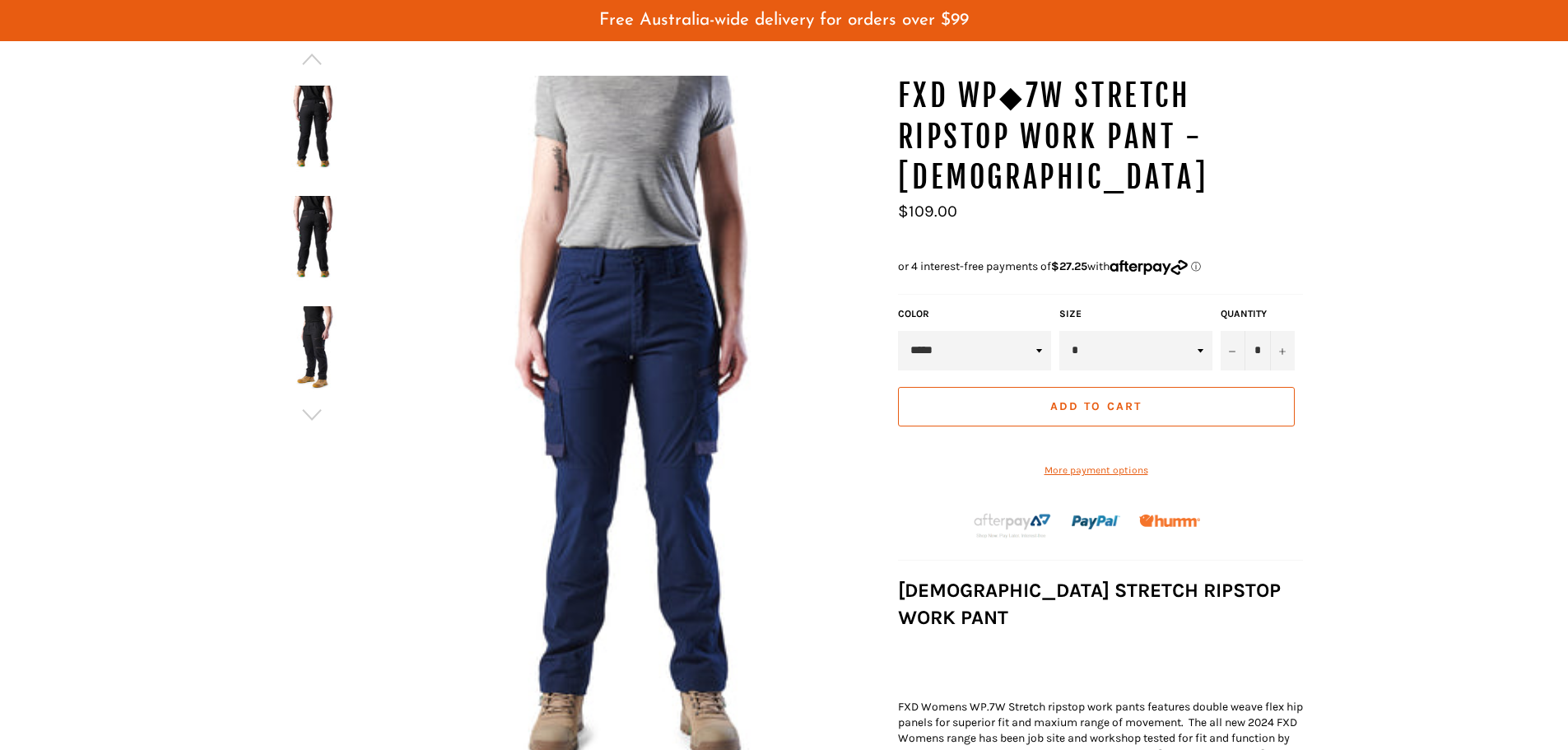
click at [317, 214] on img at bounding box center [312, 241] width 75 height 90
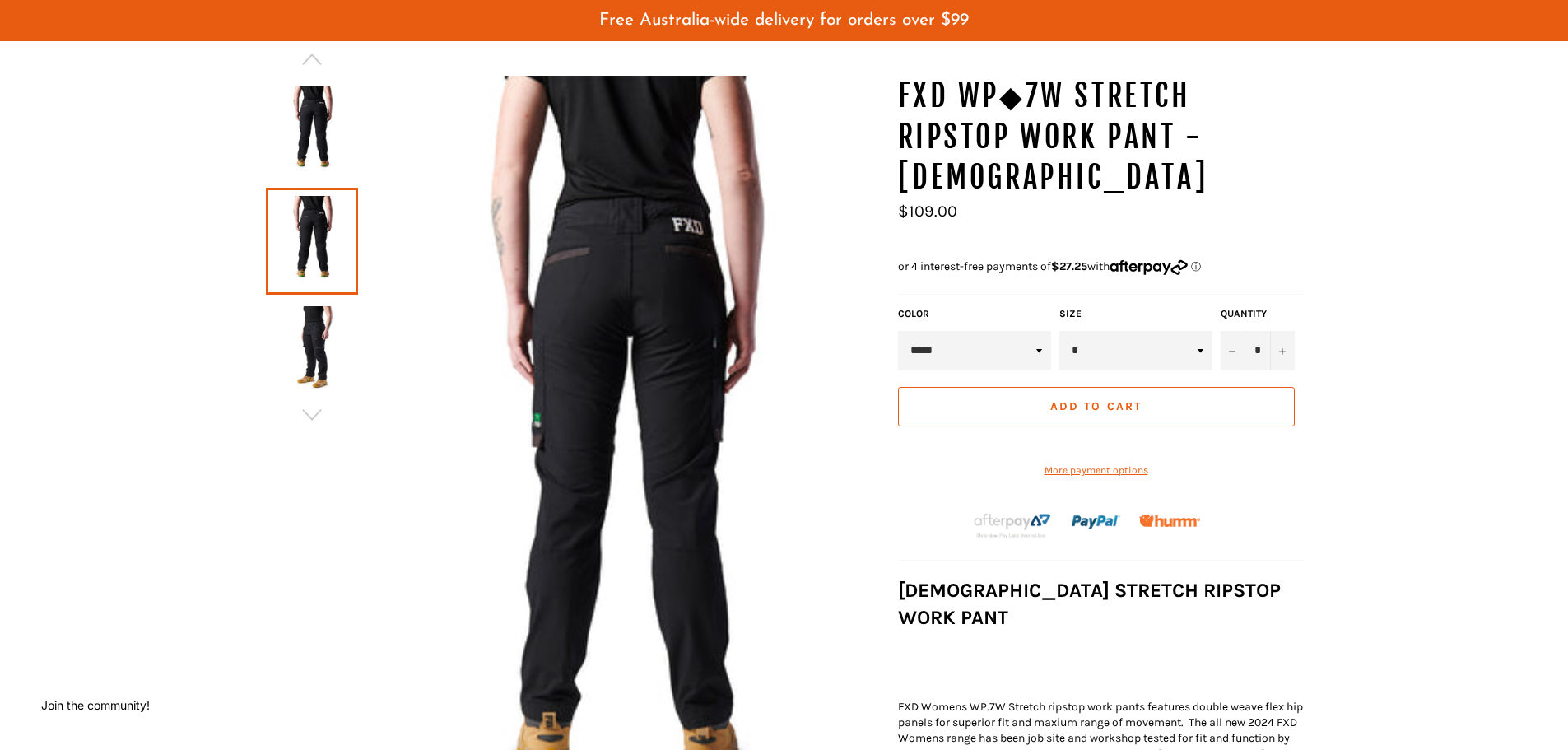
click at [314, 341] on img at bounding box center [312, 350] width 75 height 90
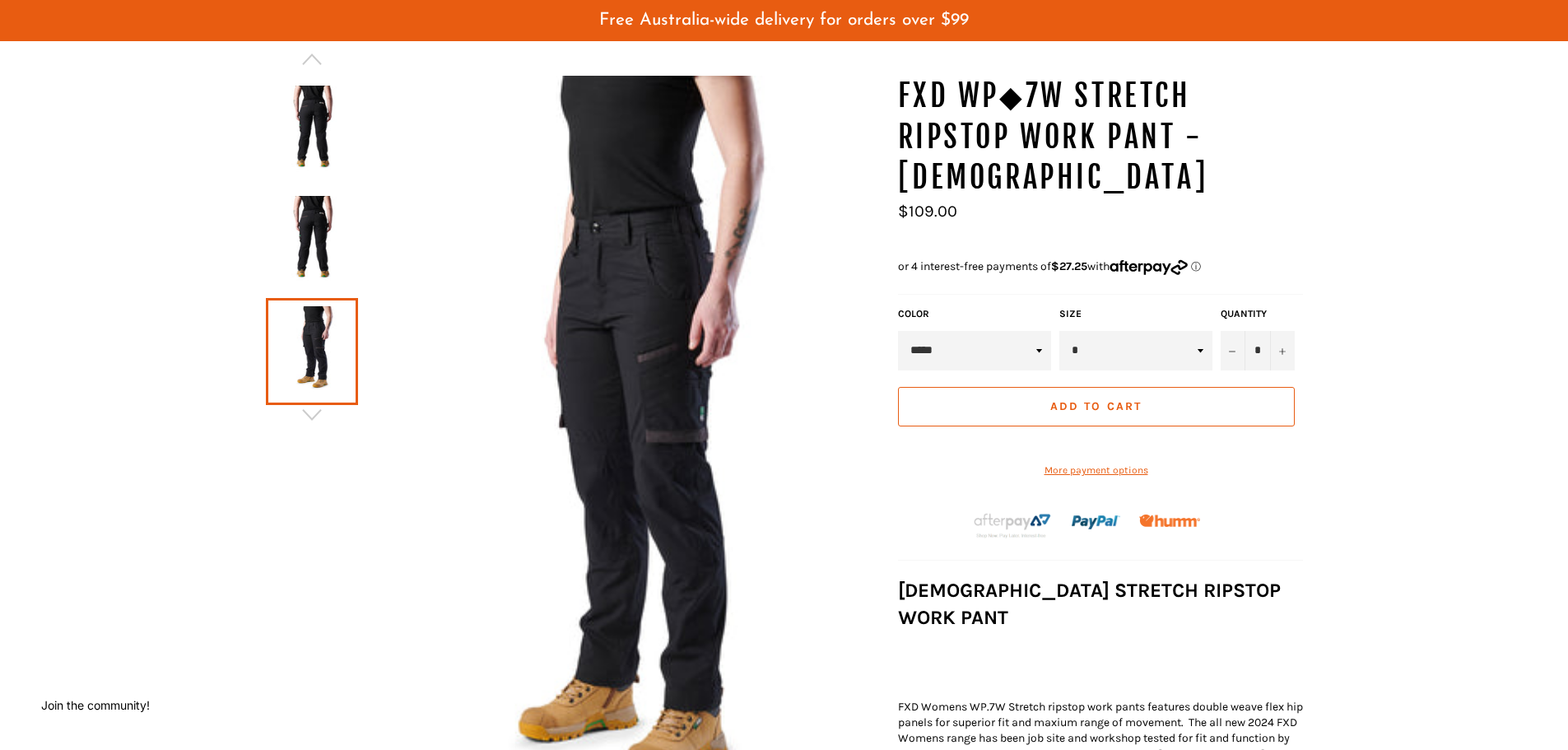
click at [343, 137] on img at bounding box center [312, 131] width 75 height 90
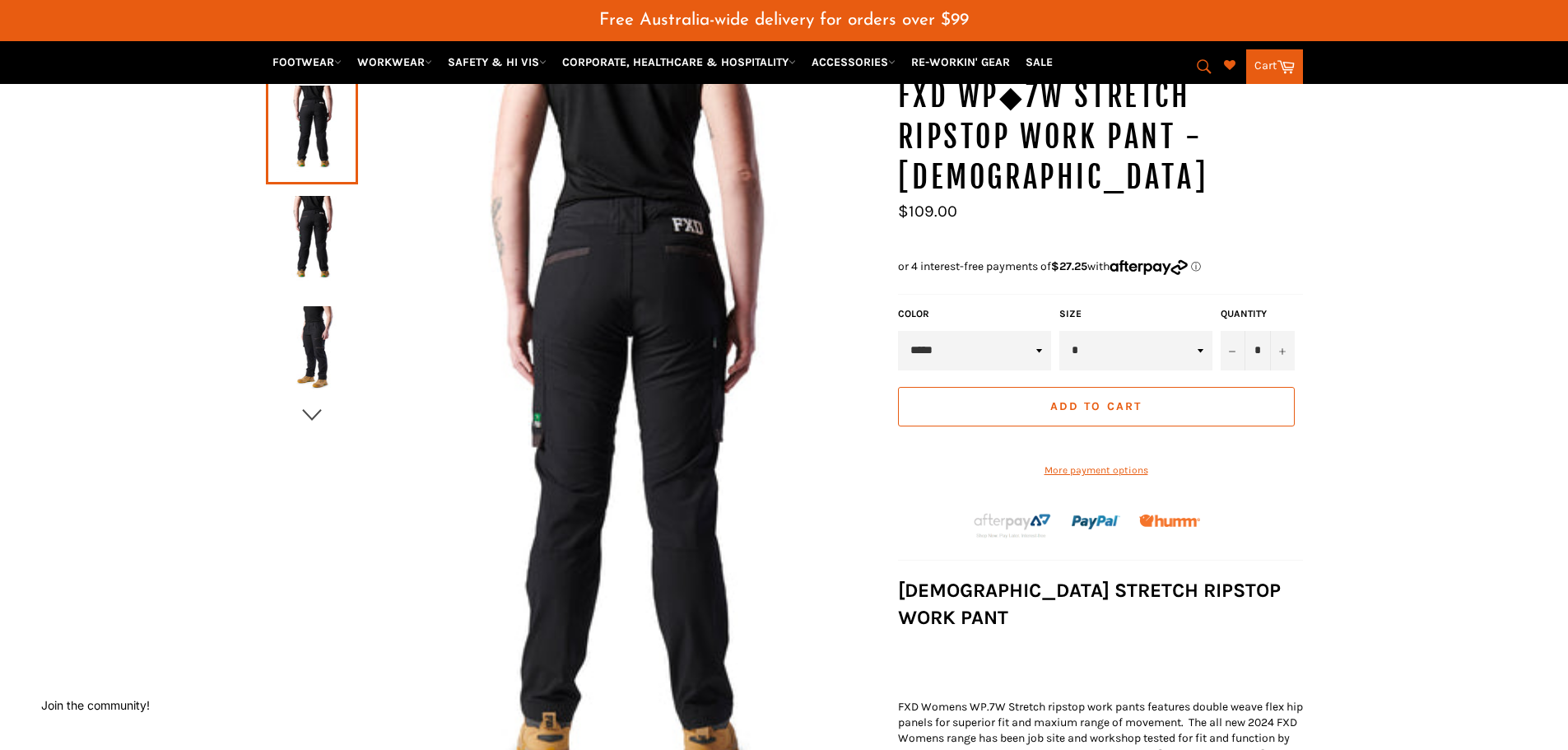
click at [319, 416] on icon "button" at bounding box center [312, 414] width 25 height 25
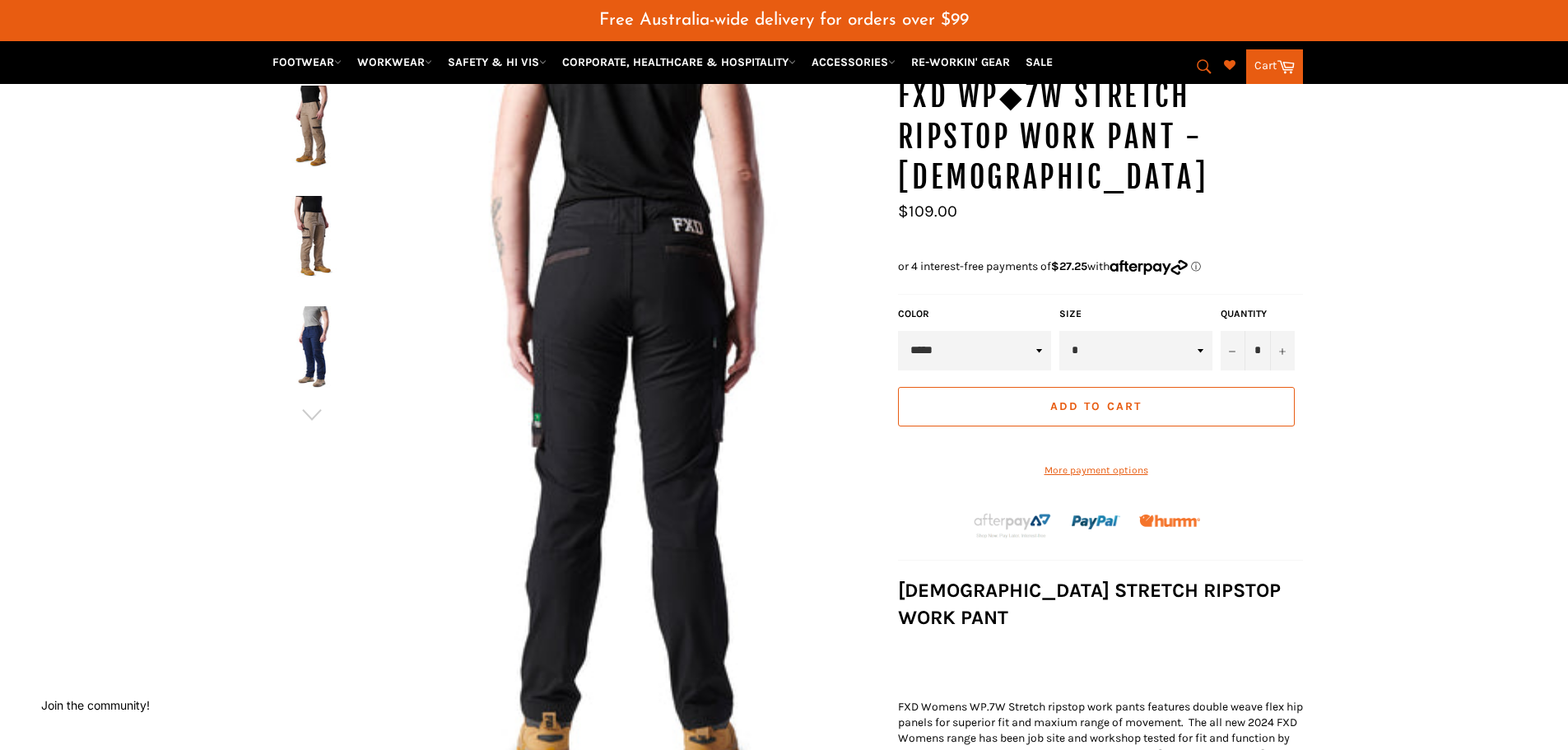
click at [313, 166] on img at bounding box center [312, 131] width 75 height 90
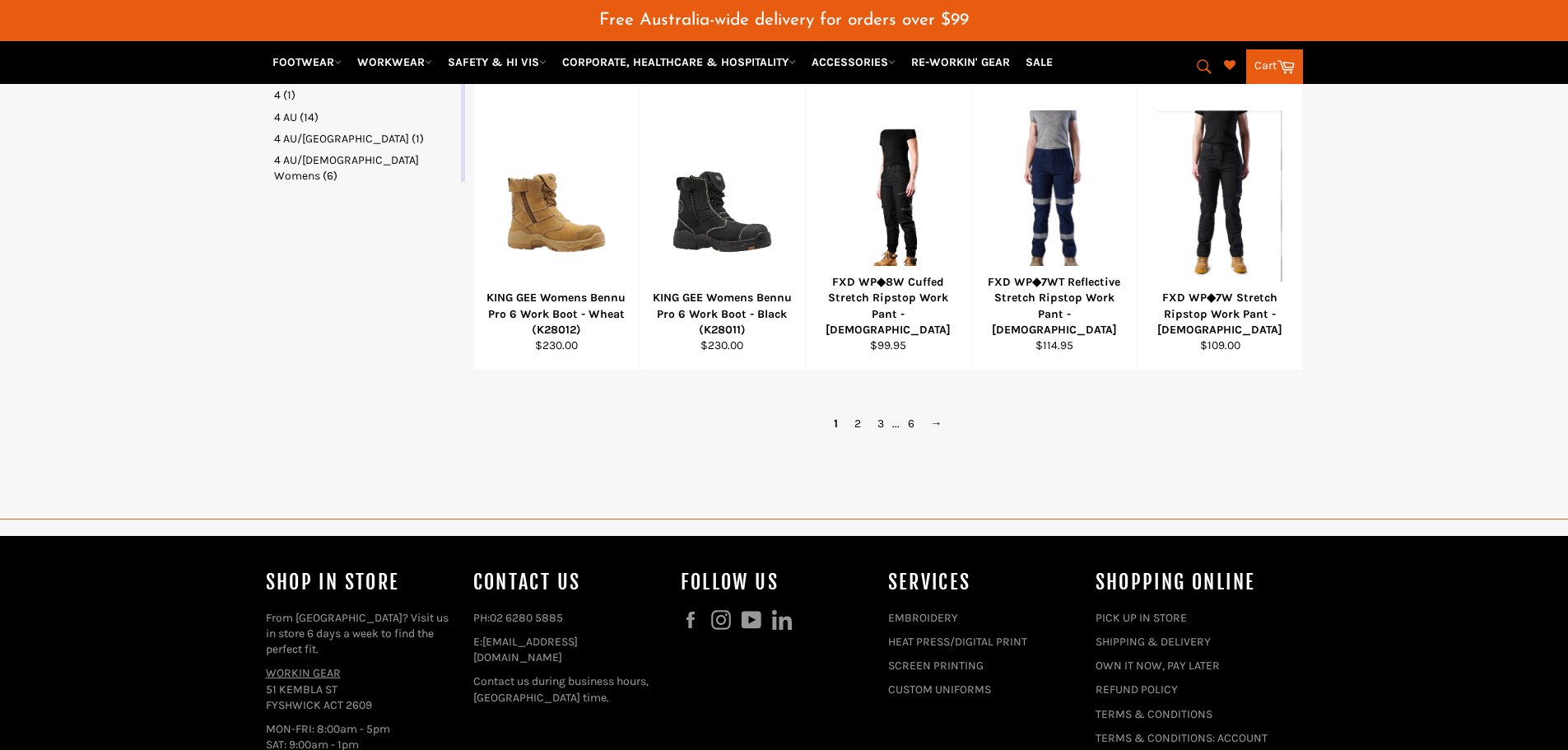
scroll to position [1076, 0]
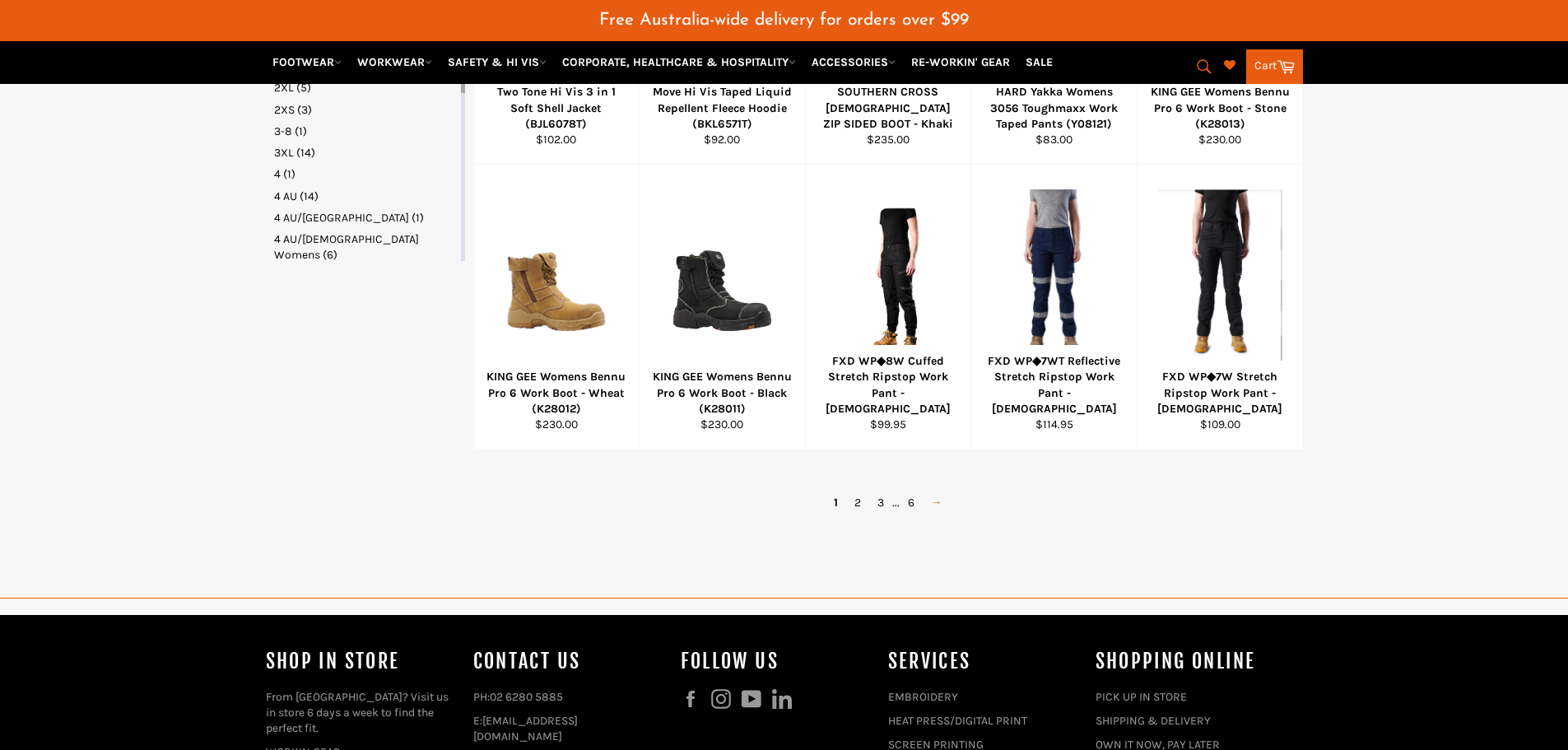
click at [940, 502] on link "→" at bounding box center [936, 502] width 28 height 24
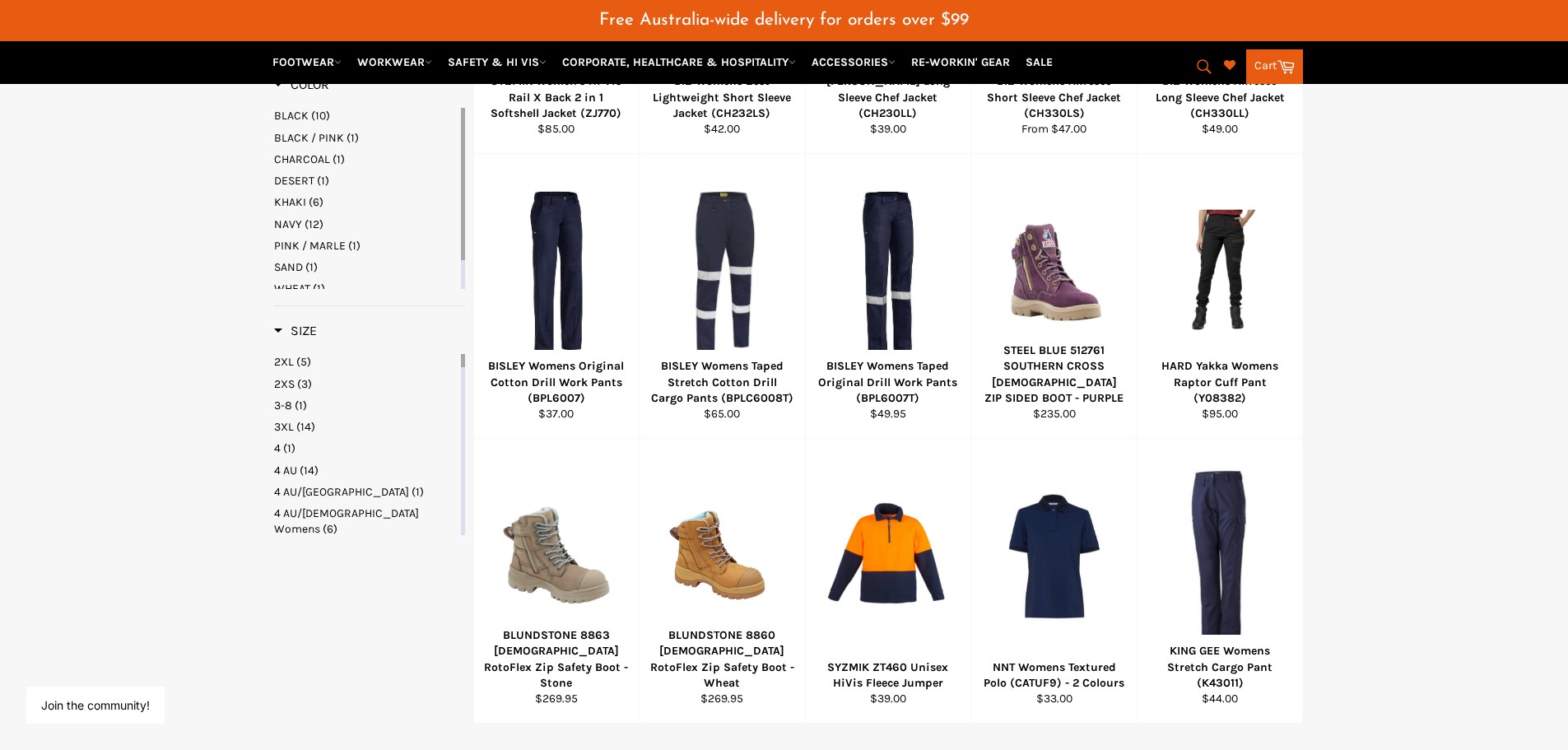
scroll to position [838, 0]
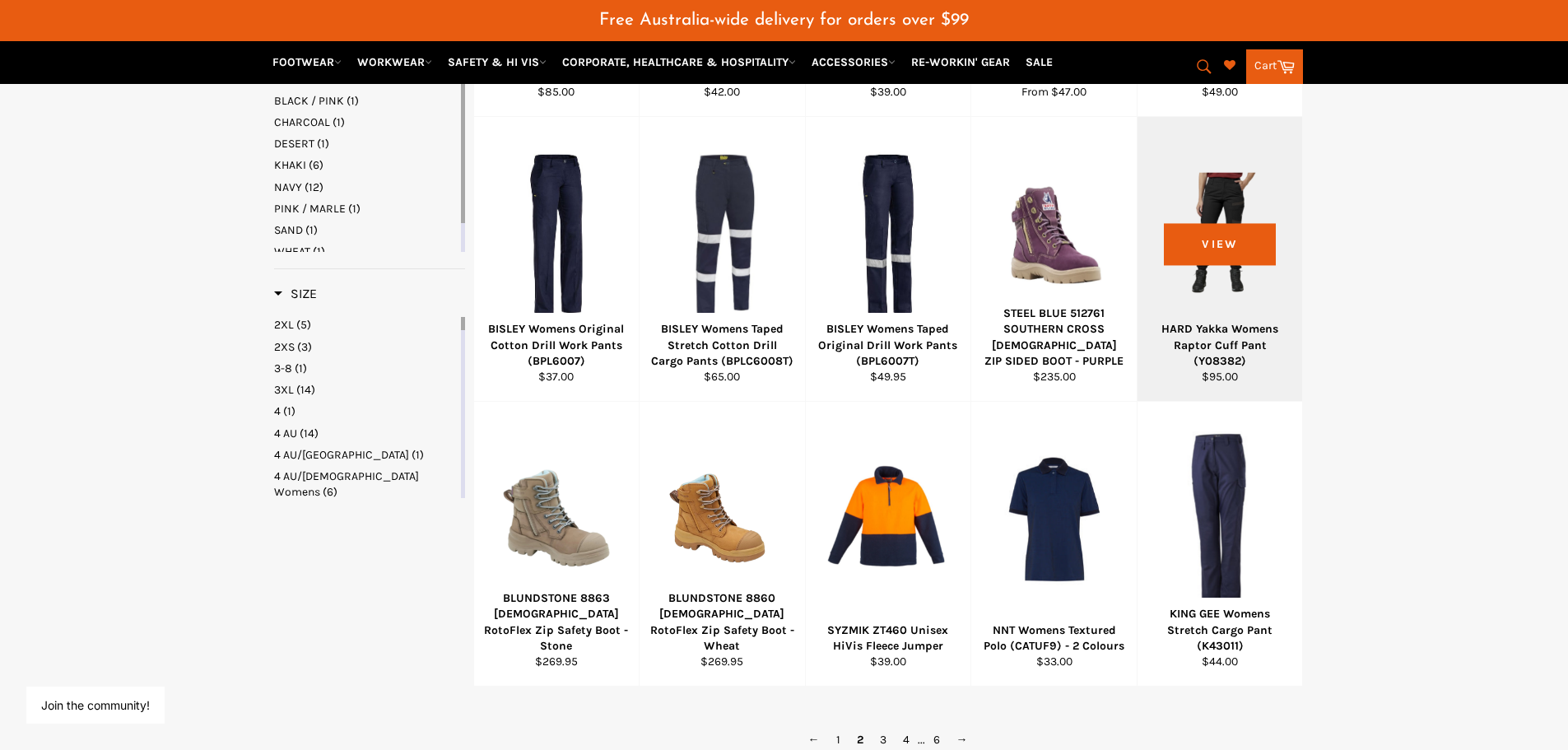
click at [1247, 269] on div at bounding box center [1220, 234] width 124 height 194
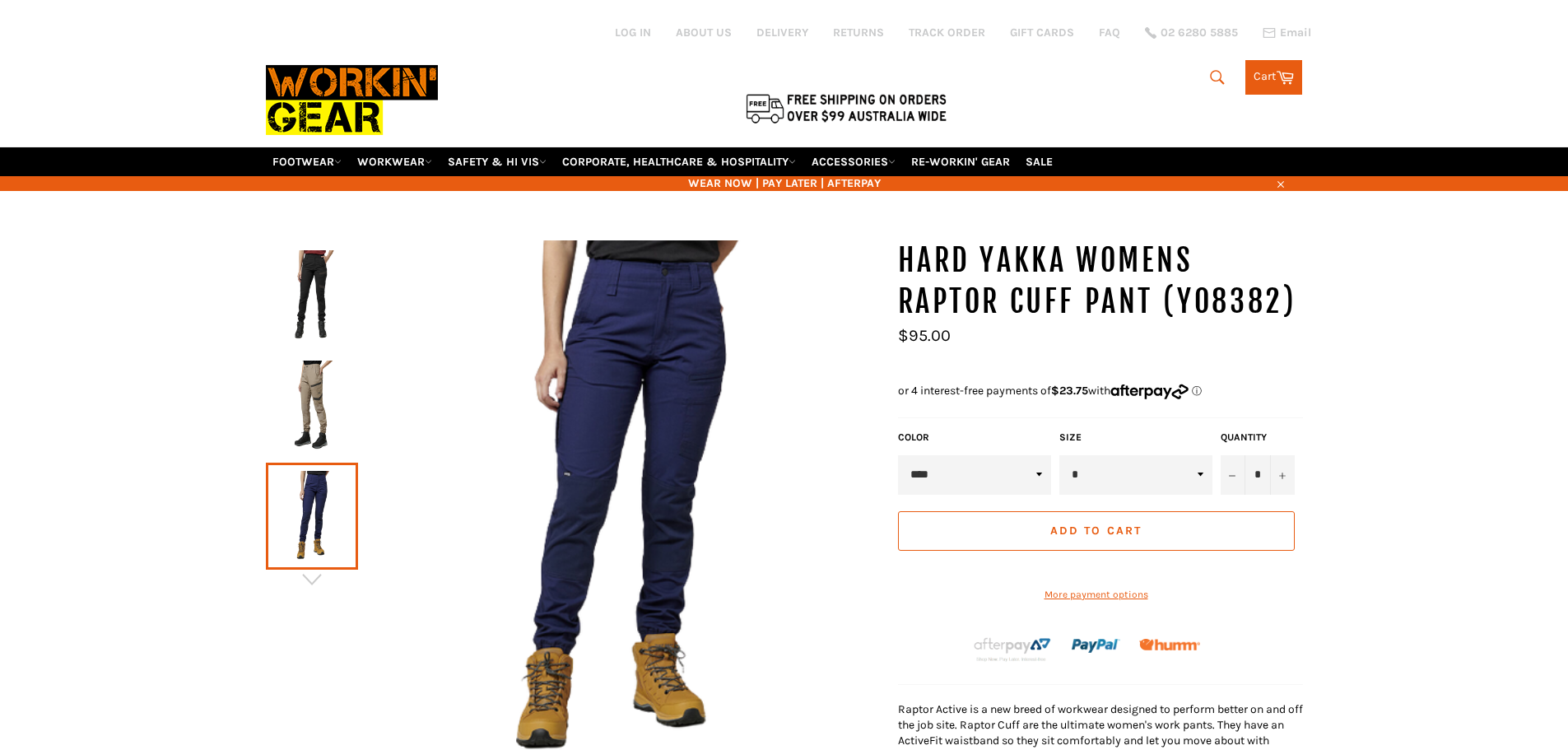
click at [295, 400] on img at bounding box center [312, 405] width 75 height 90
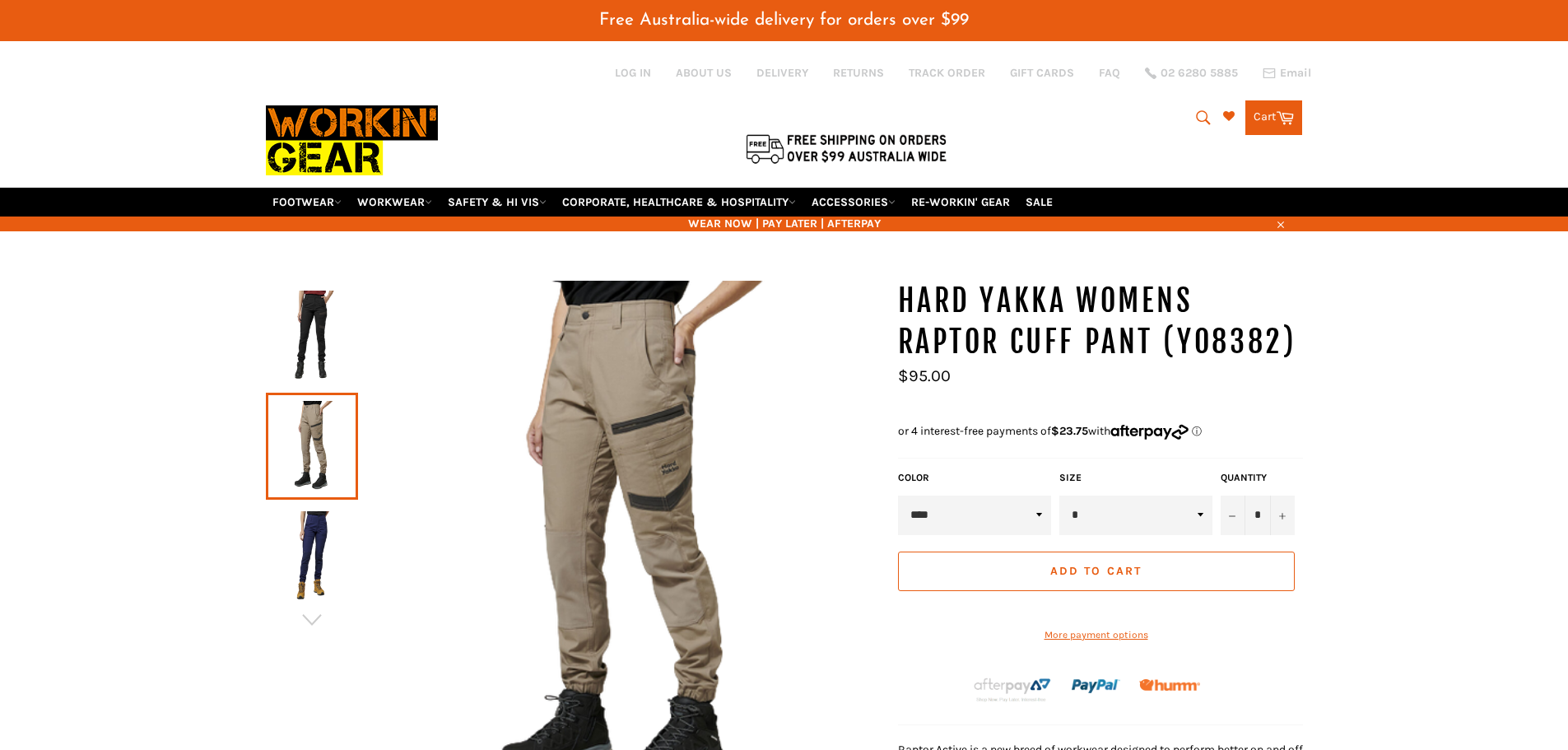
click at [308, 308] on img at bounding box center [312, 336] width 75 height 90
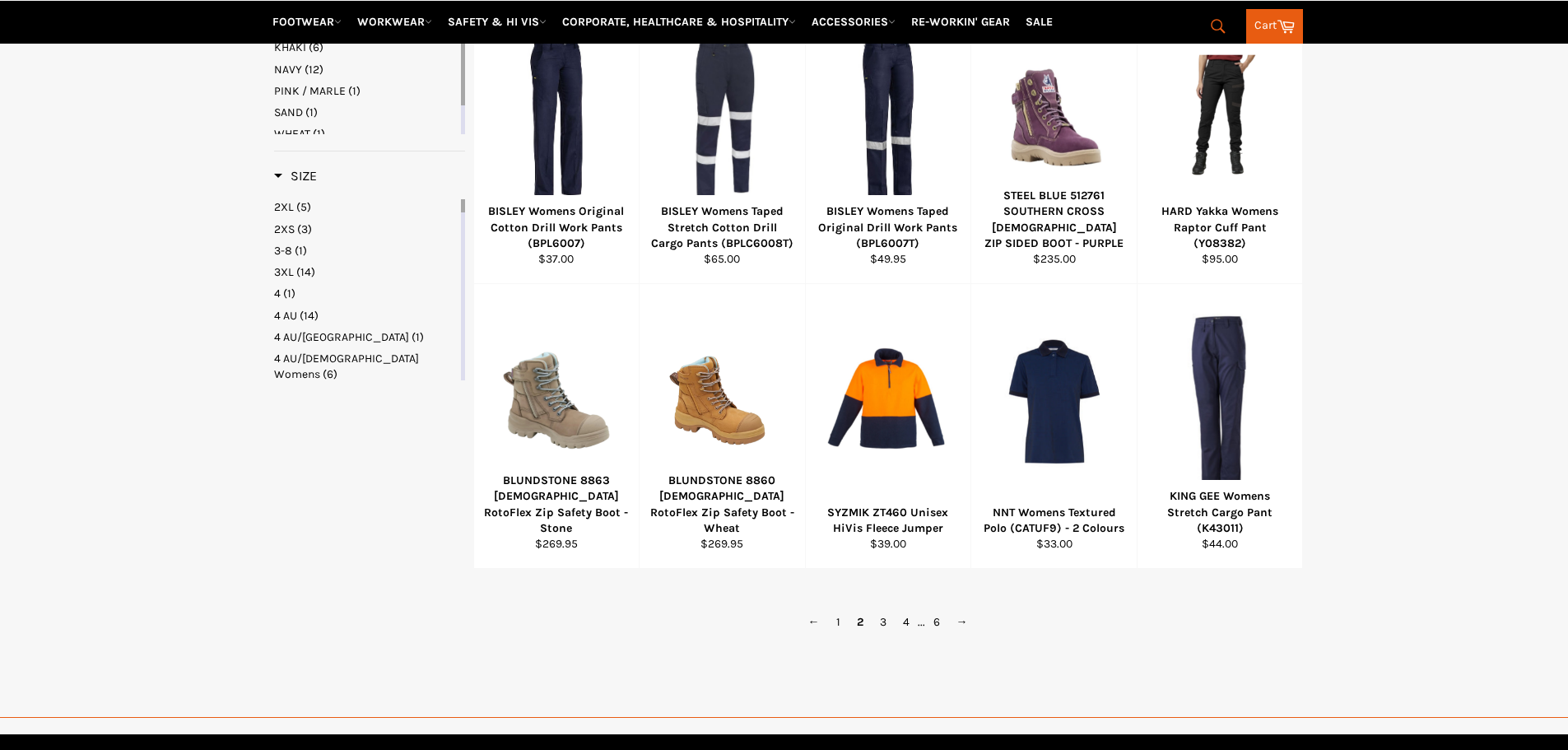
scroll to position [957, 0]
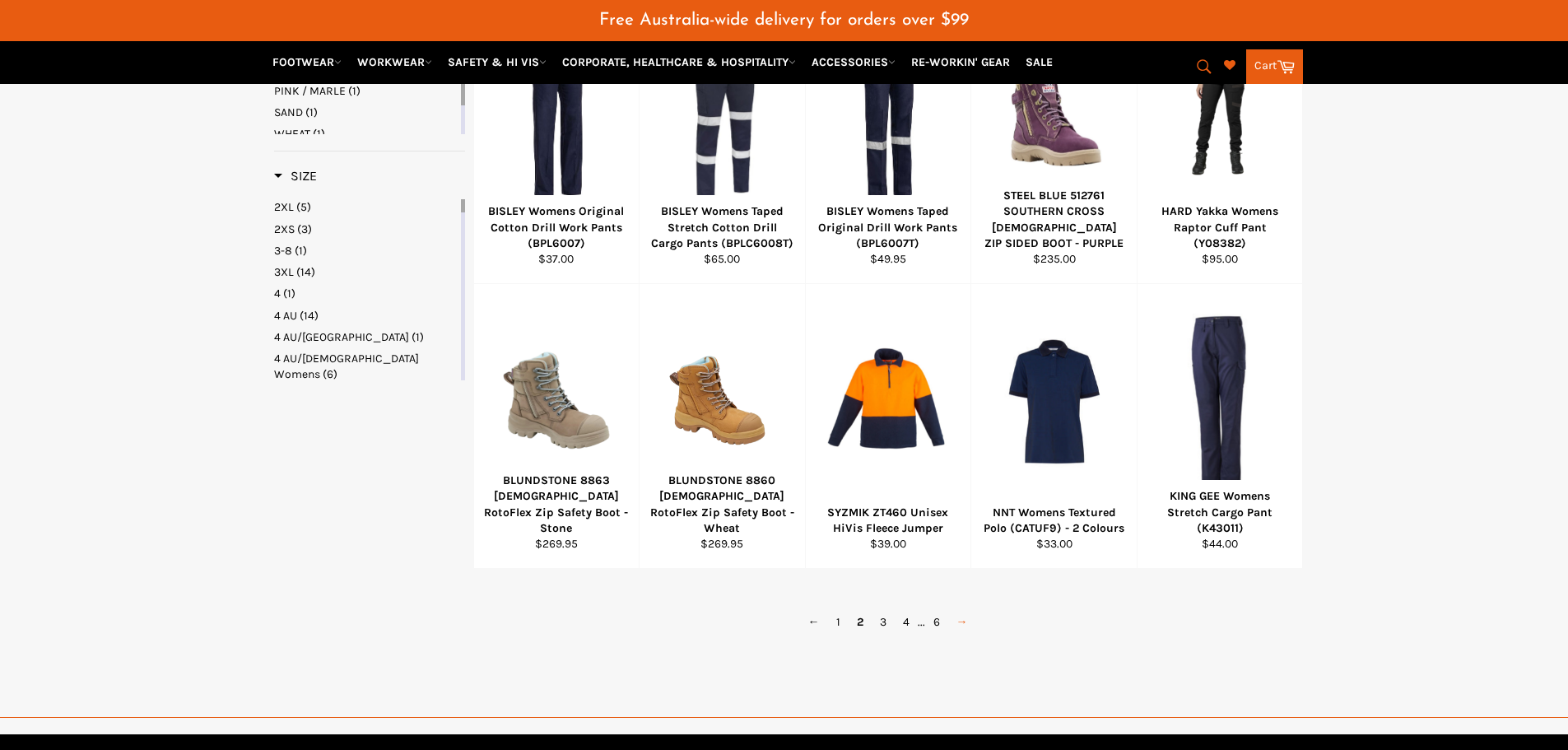
click at [959, 628] on link "→" at bounding box center [962, 621] width 28 height 24
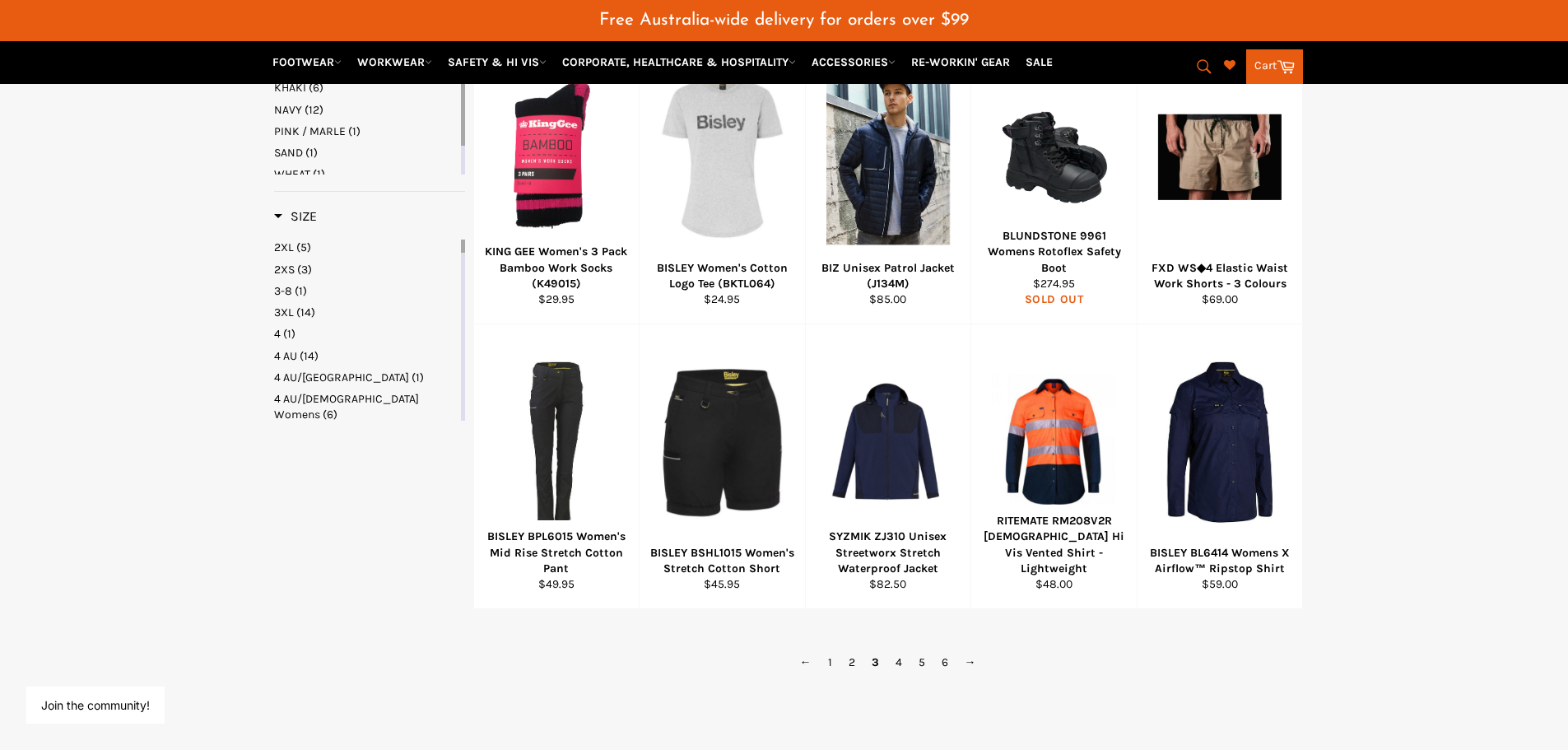
scroll to position [921, 0]
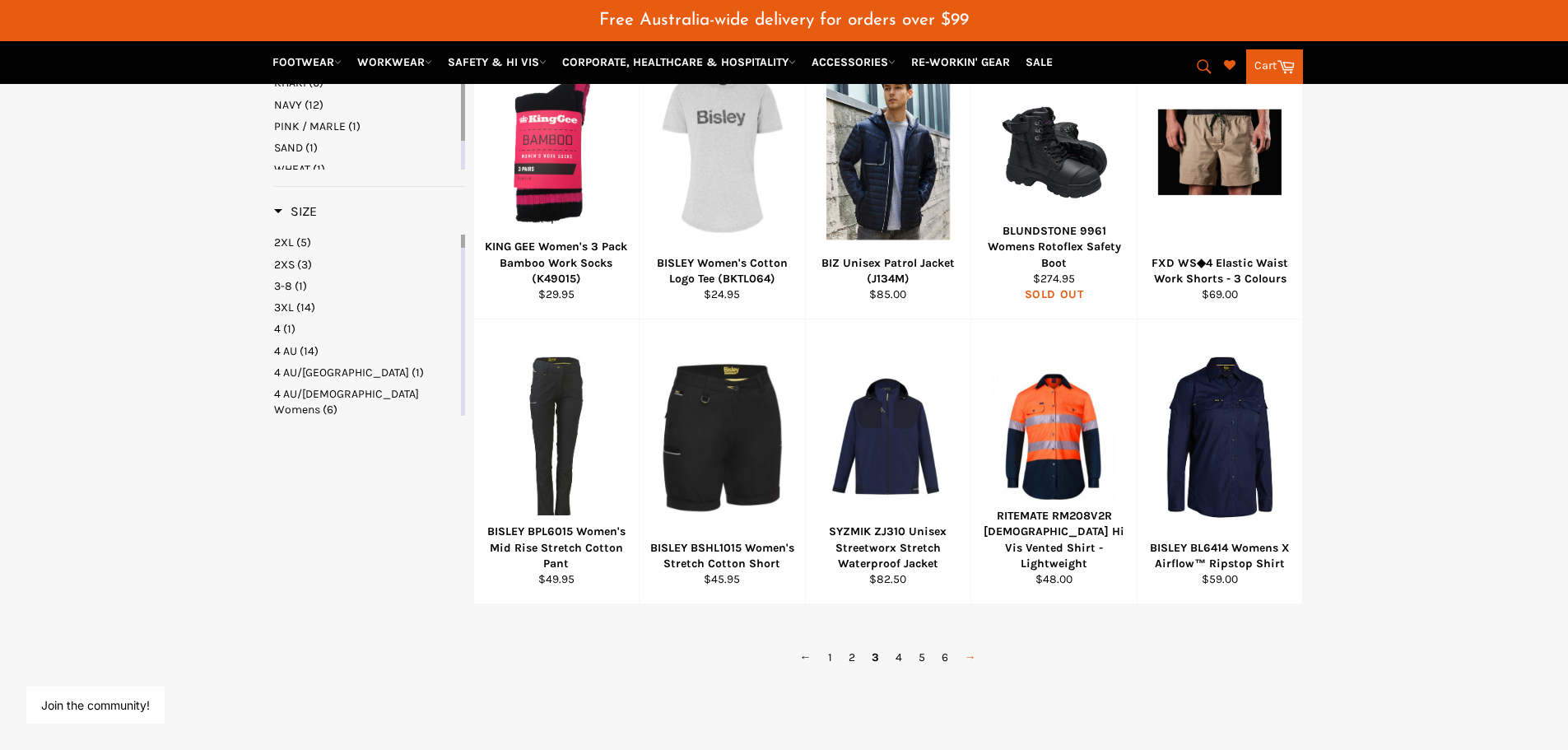
click at [975, 660] on link "→" at bounding box center [971, 656] width 28 height 24
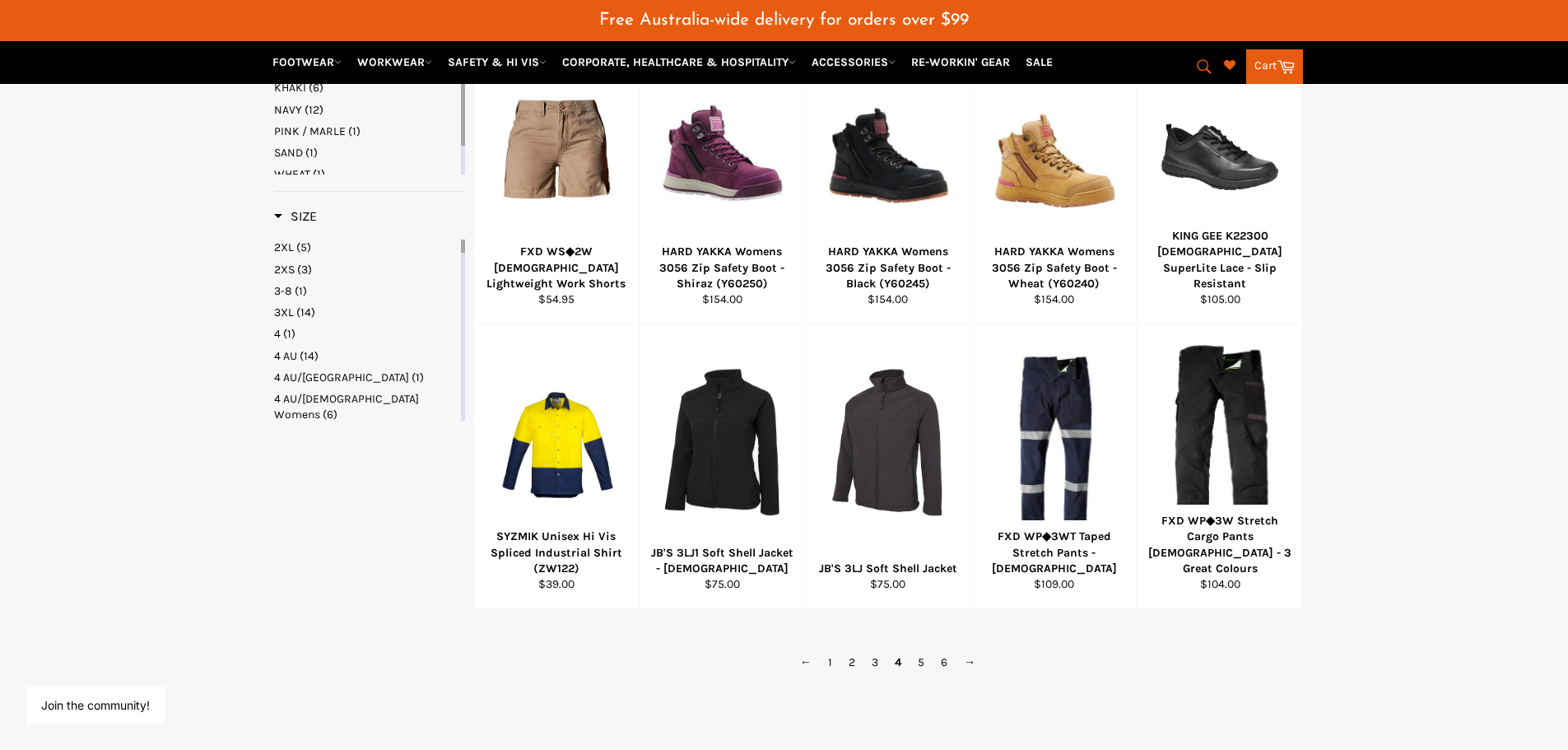
scroll to position [921, 0]
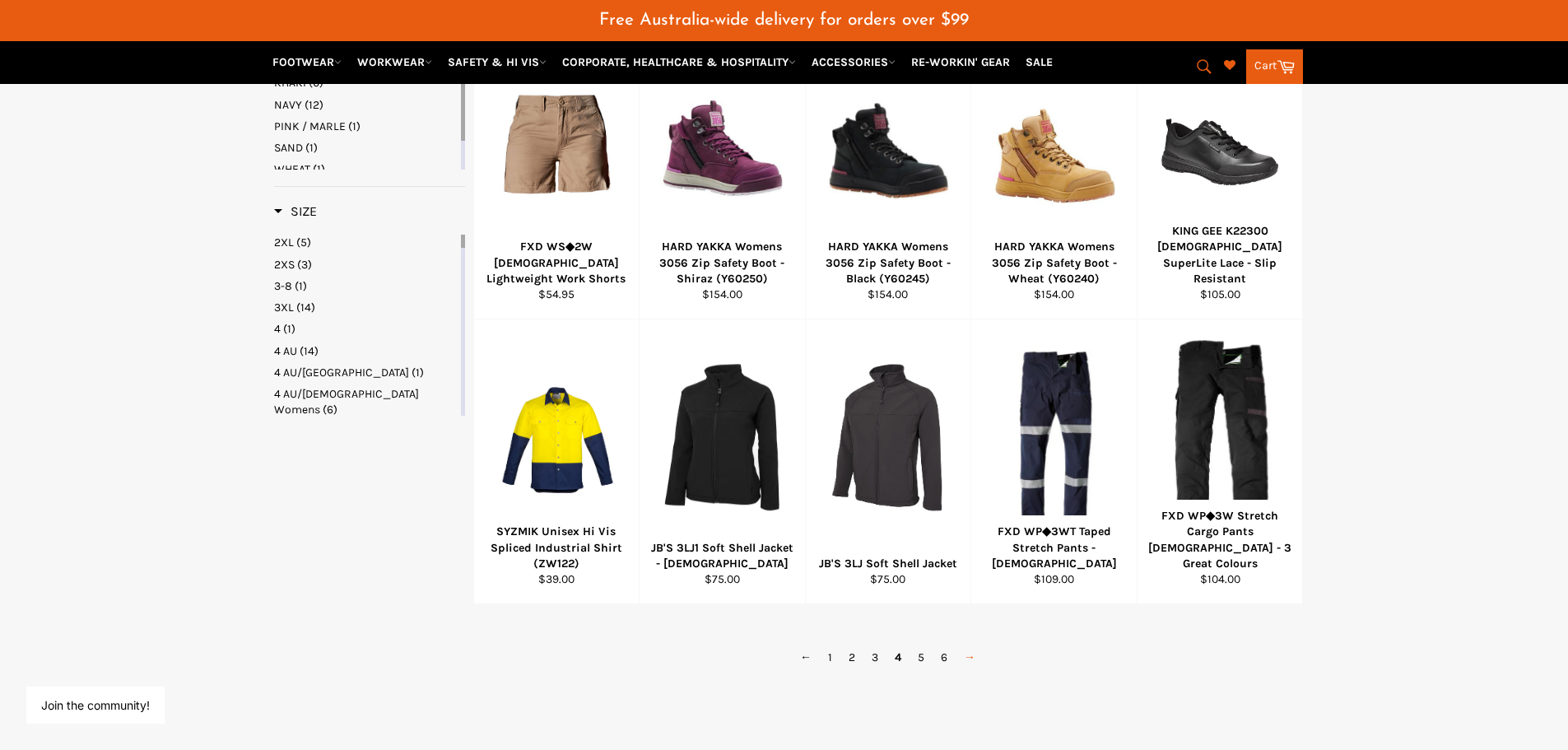
click at [971, 654] on link "→" at bounding box center [970, 656] width 28 height 24
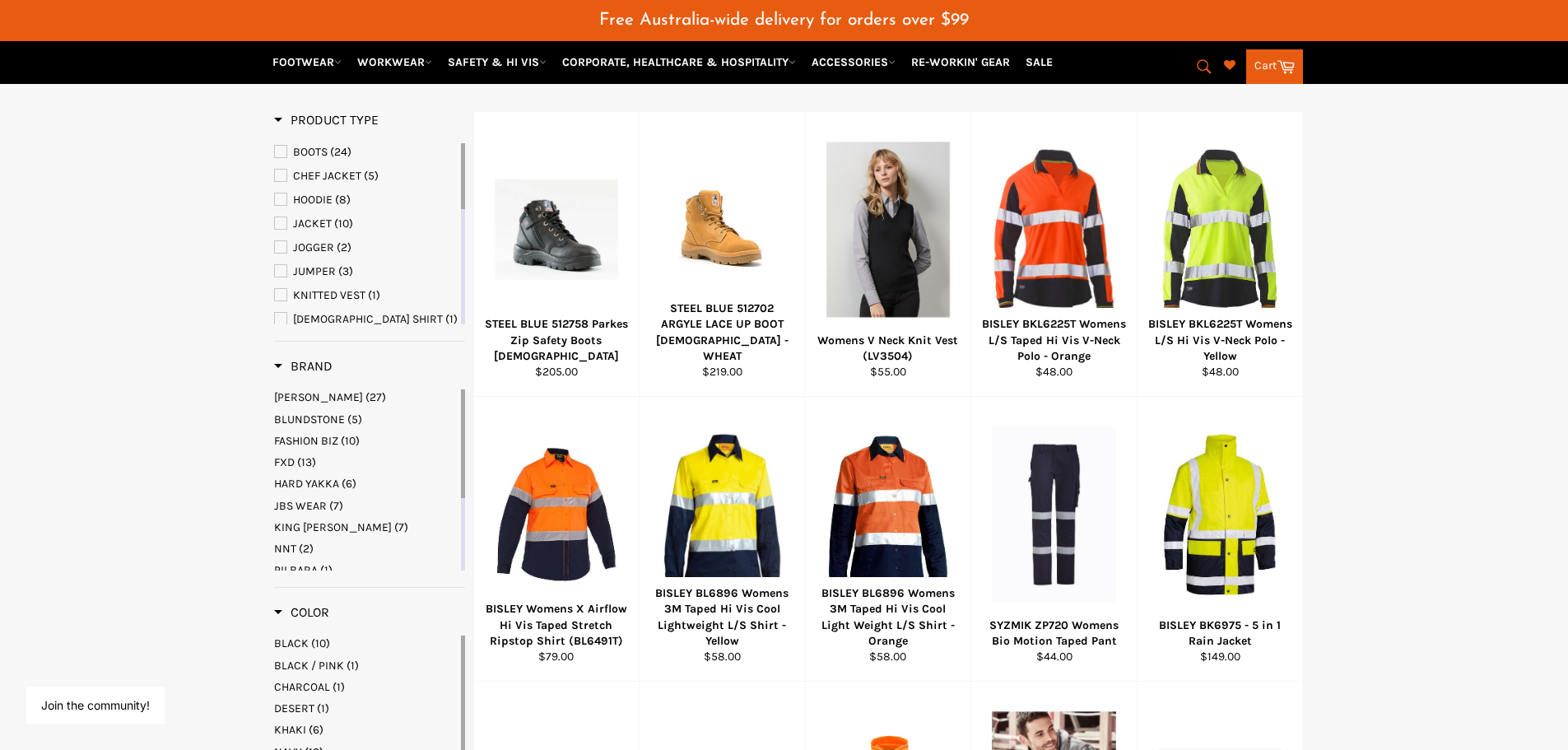
scroll to position [263, 0]
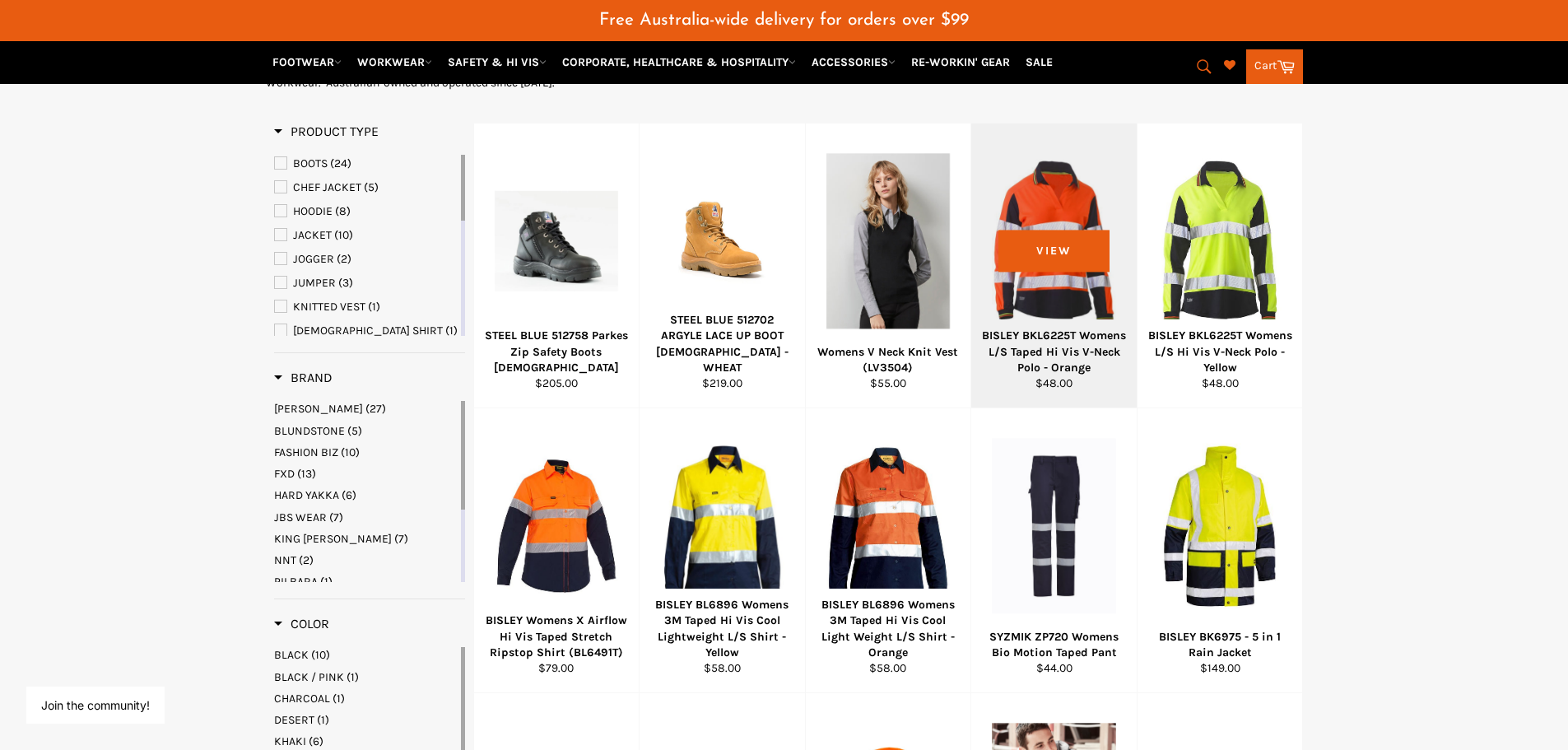
click at [1095, 257] on div at bounding box center [1054, 240] width 124 height 194
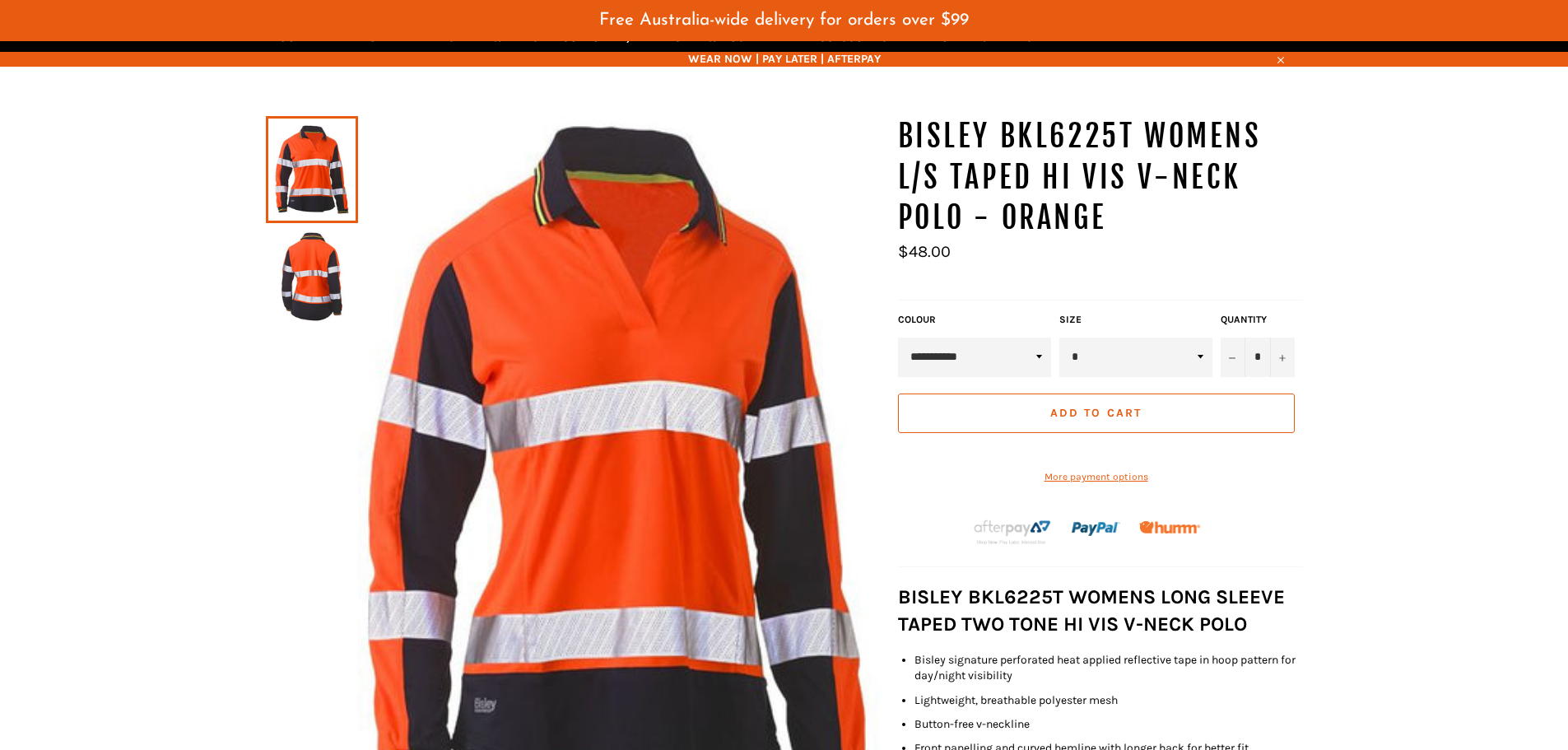
scroll to position [205, 0]
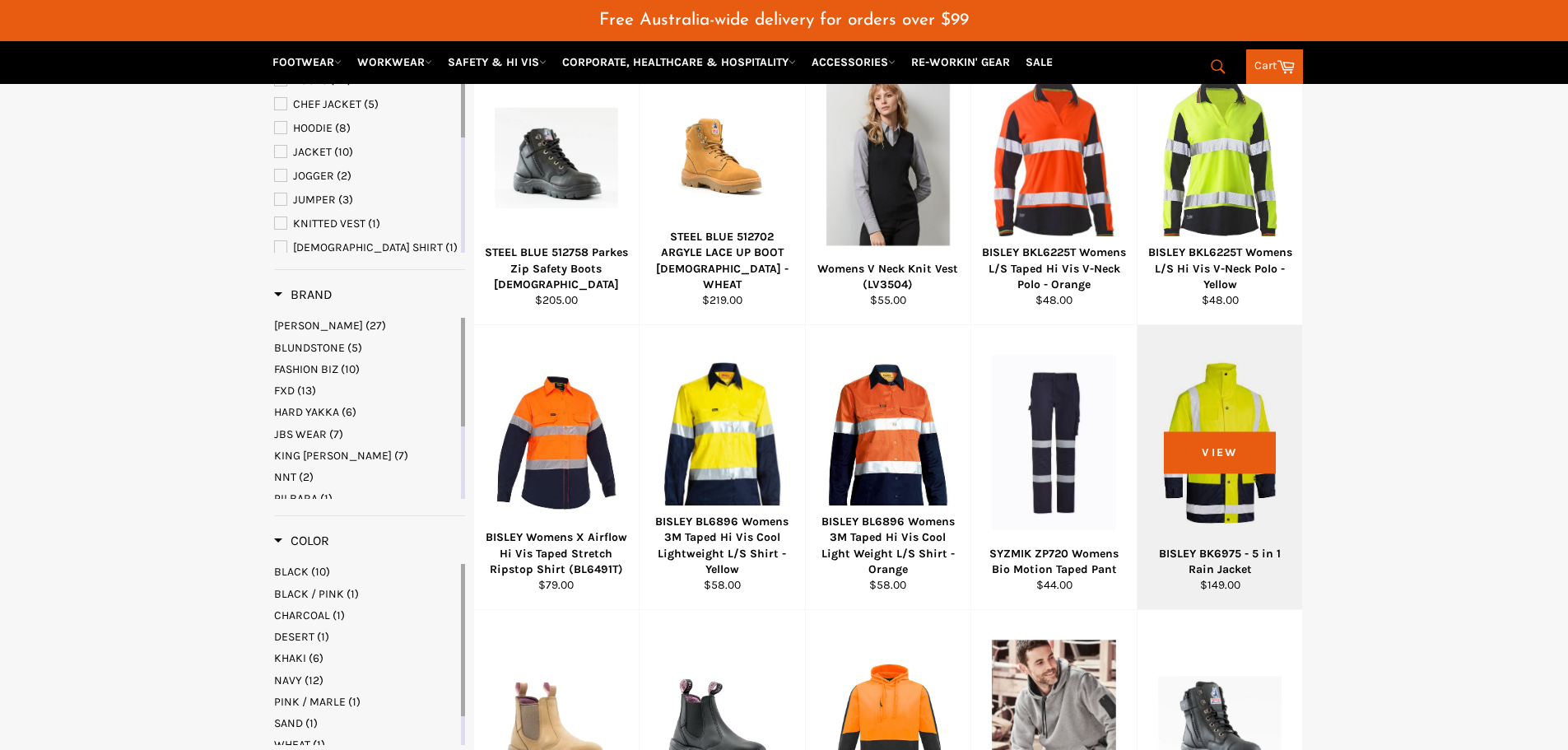
scroll to position [386, 0]
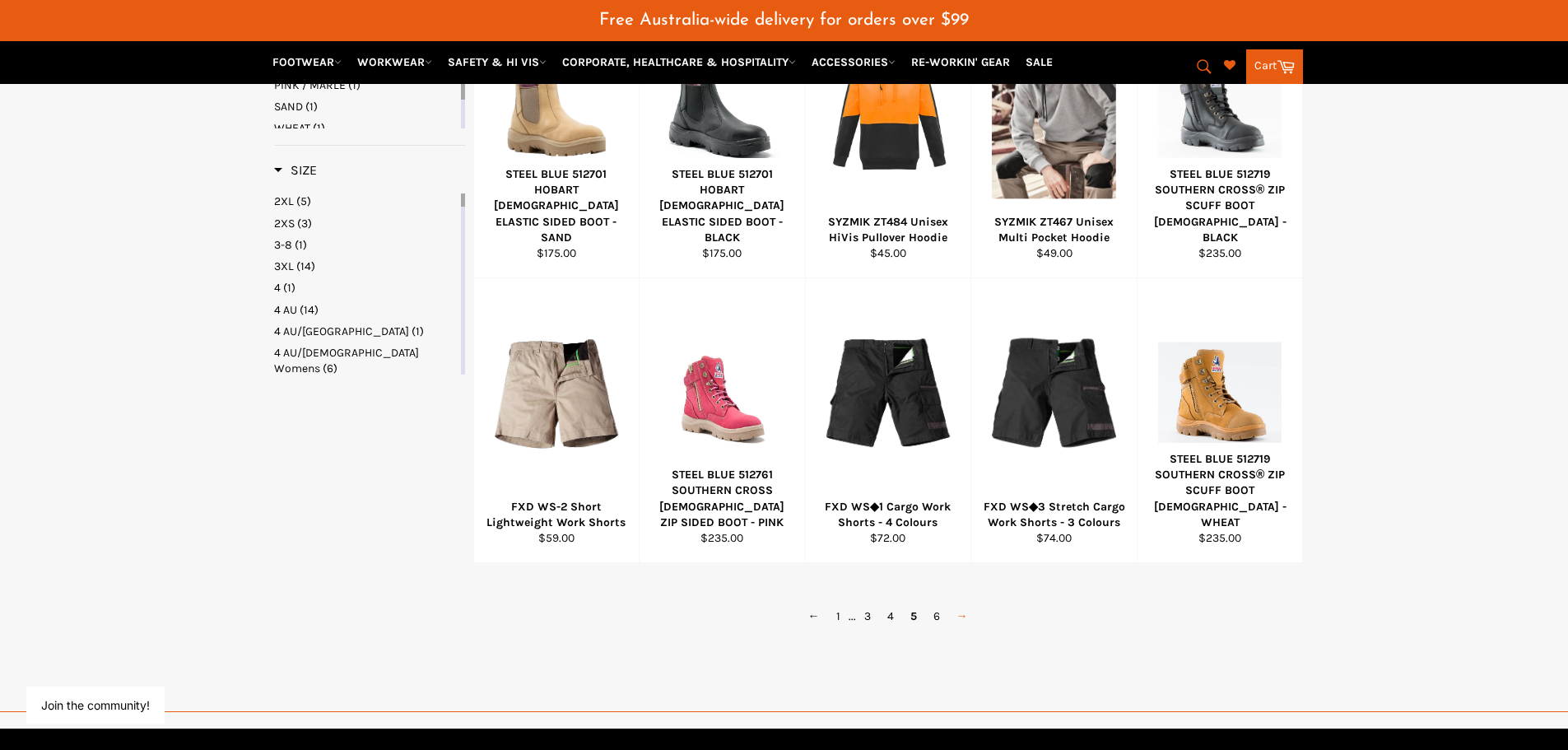
click at [957, 619] on link "→" at bounding box center [962, 616] width 28 height 24
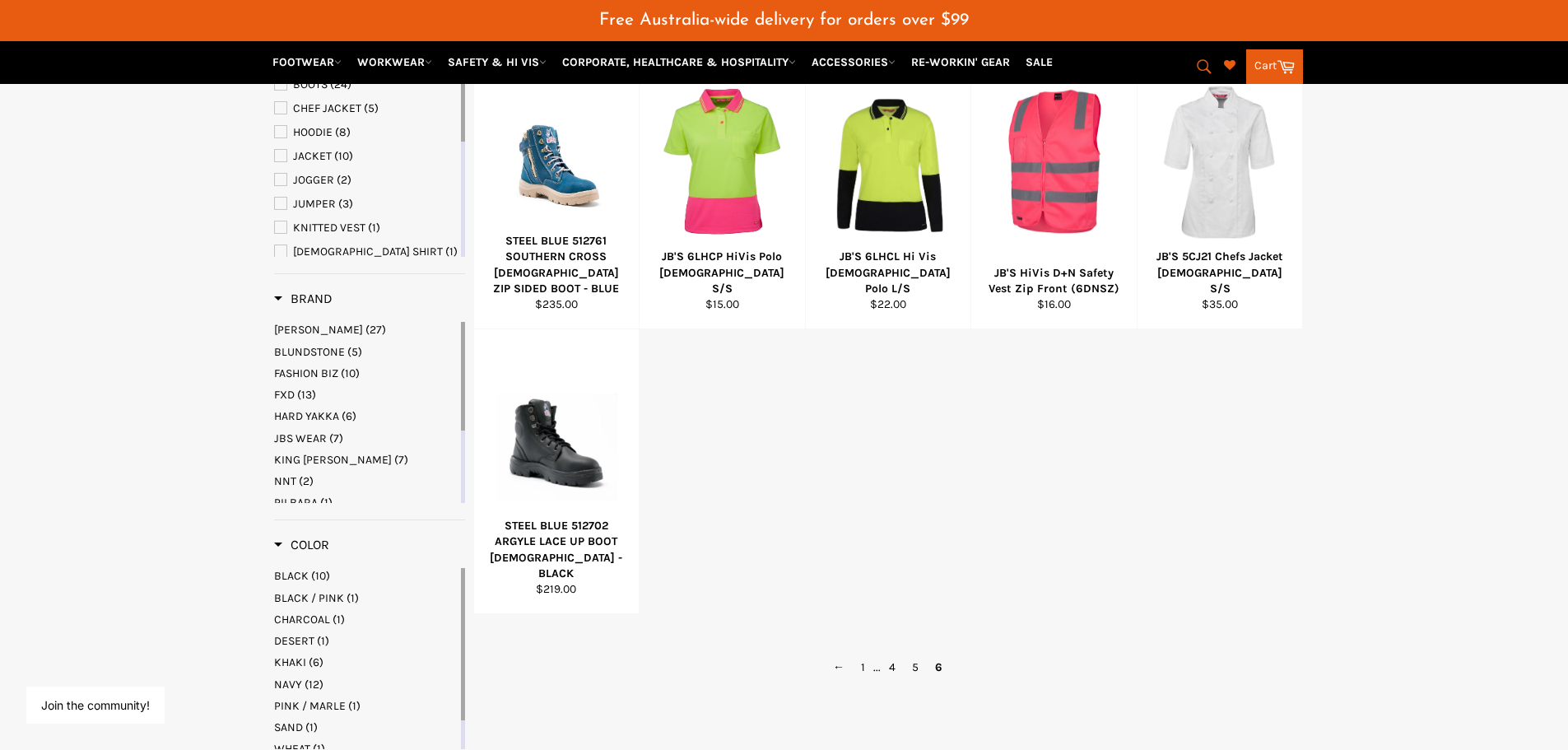
scroll to position [345, 0]
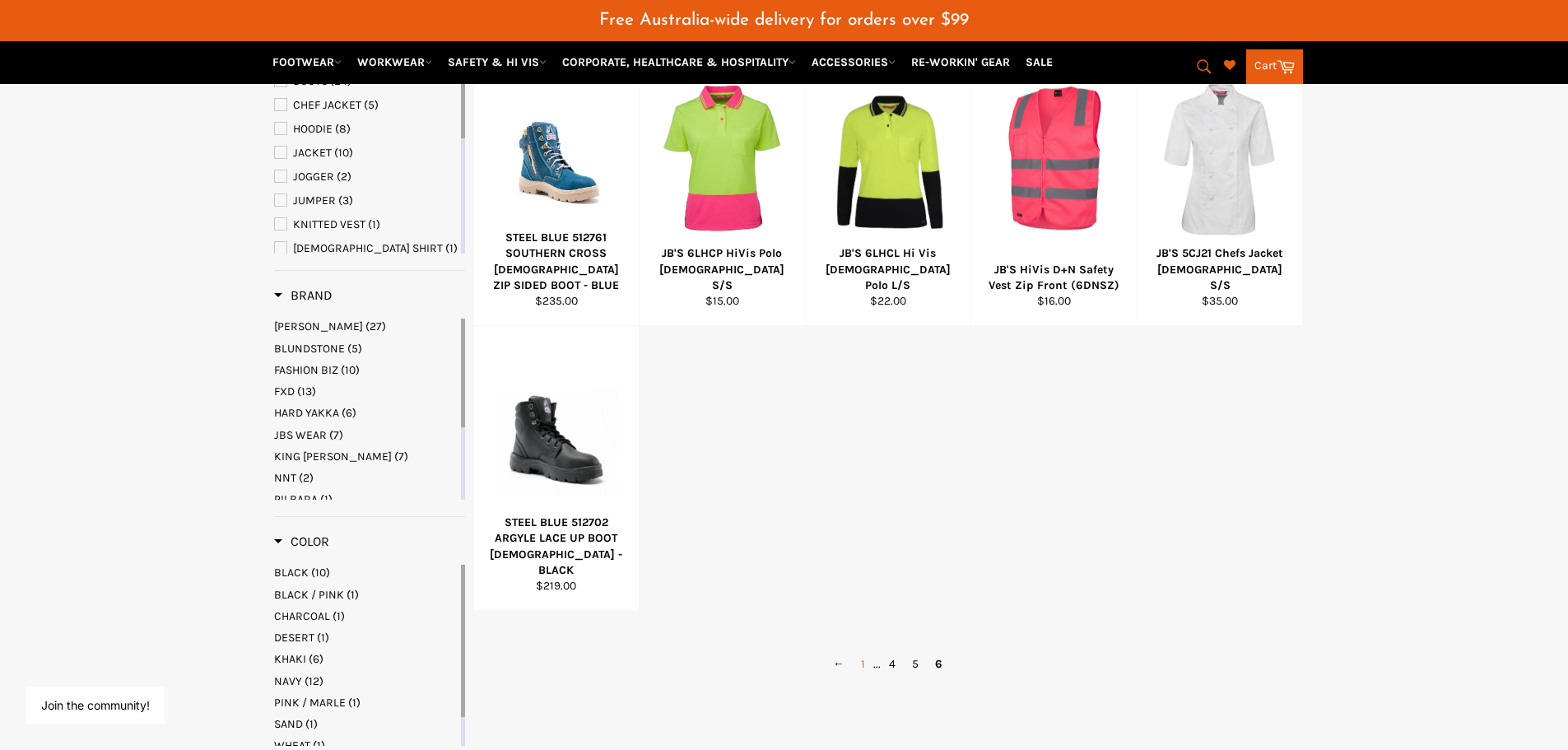
click at [859, 668] on link "1" at bounding box center [862, 663] width 20 height 24
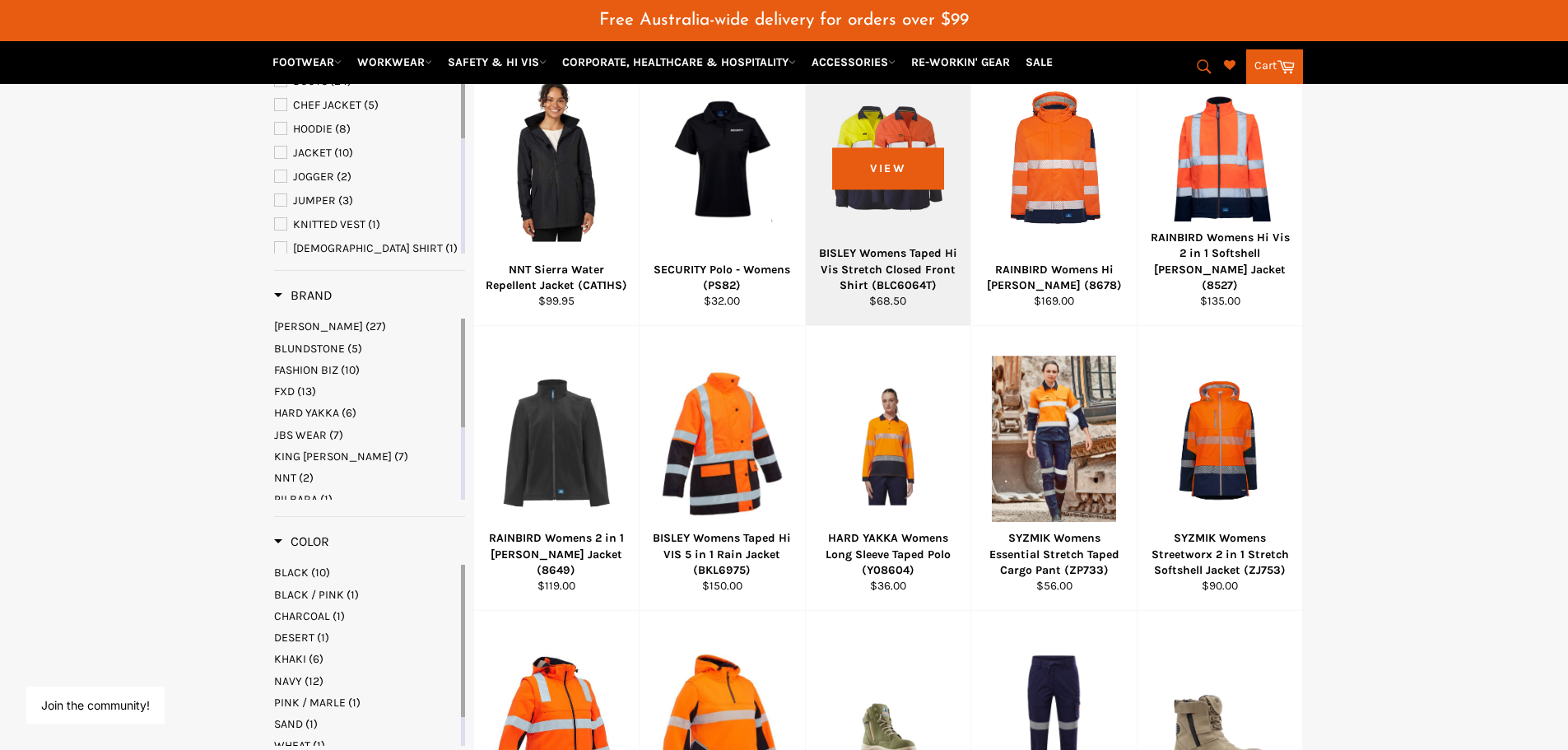
click at [895, 173] on div at bounding box center [888, 158] width 124 height 194
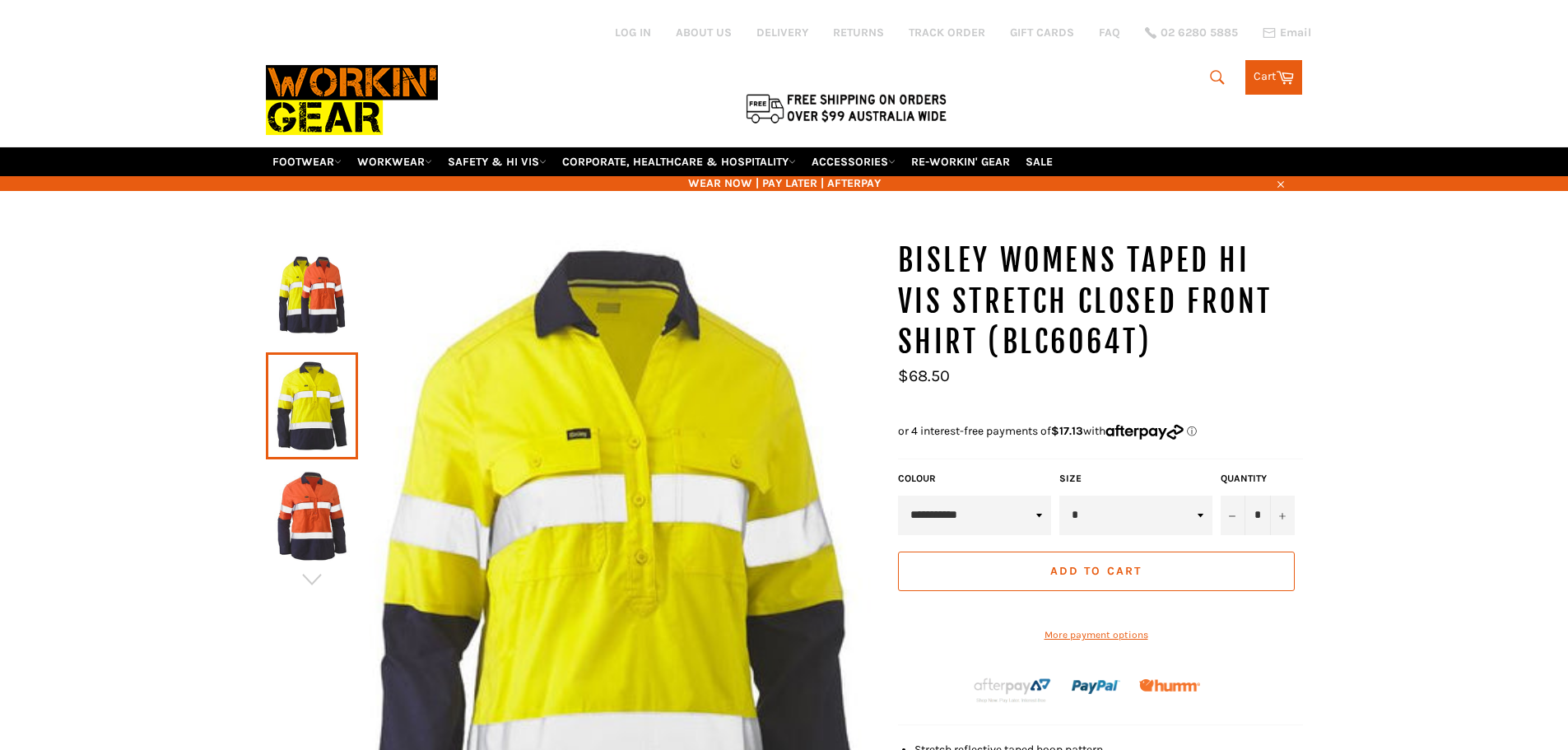
click at [320, 295] on img at bounding box center [312, 295] width 75 height 90
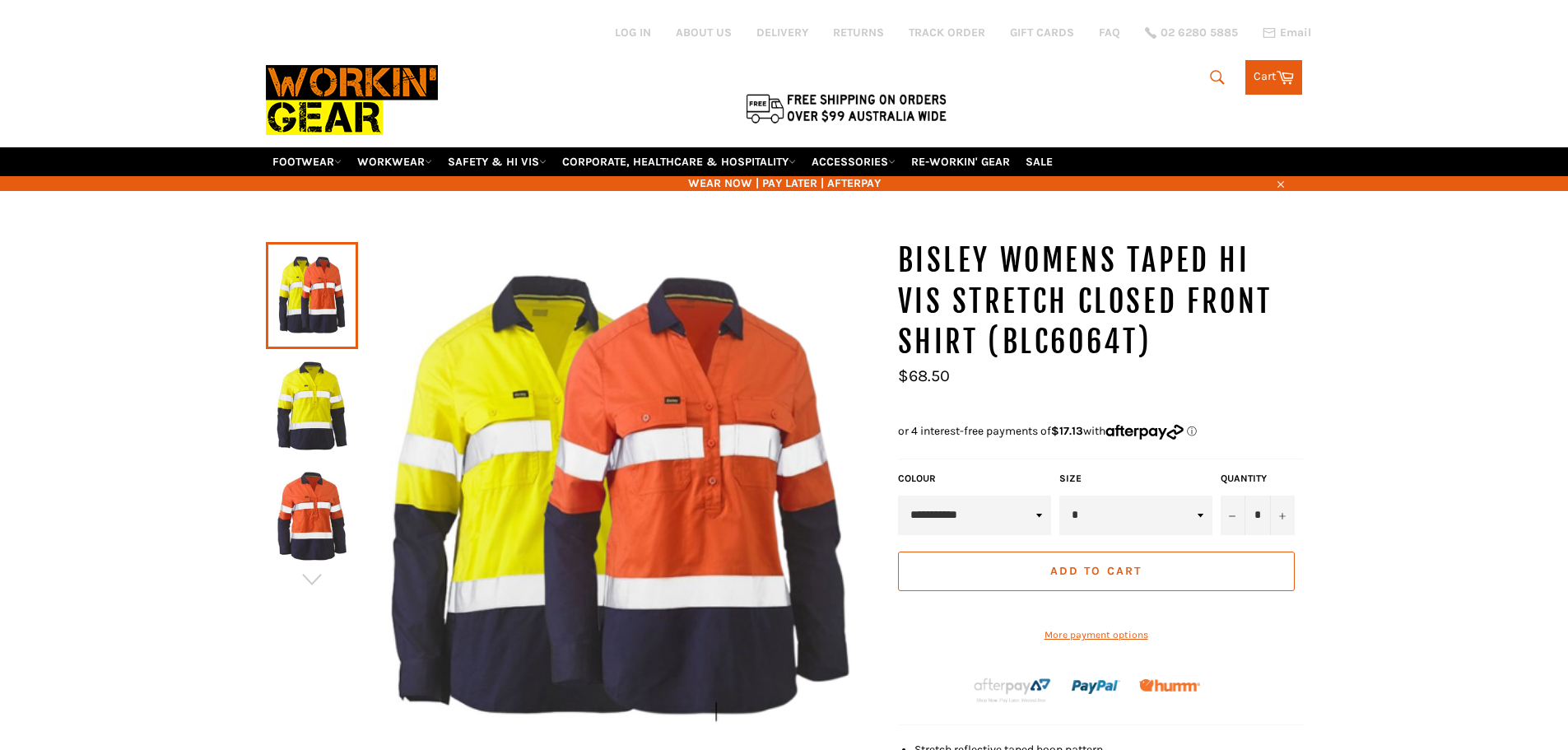
click at [315, 399] on img at bounding box center [312, 405] width 75 height 90
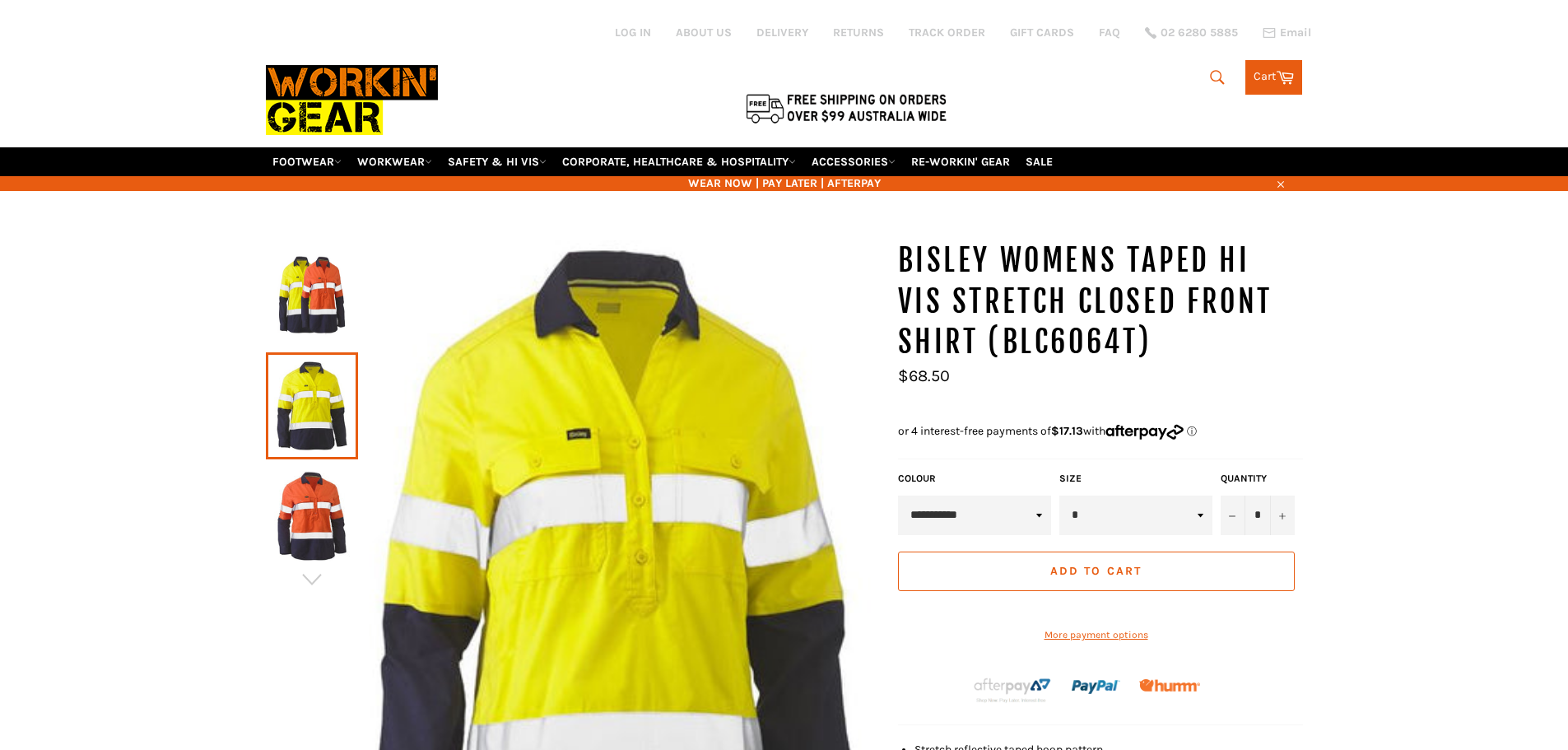
click at [318, 505] on img at bounding box center [312, 515] width 75 height 90
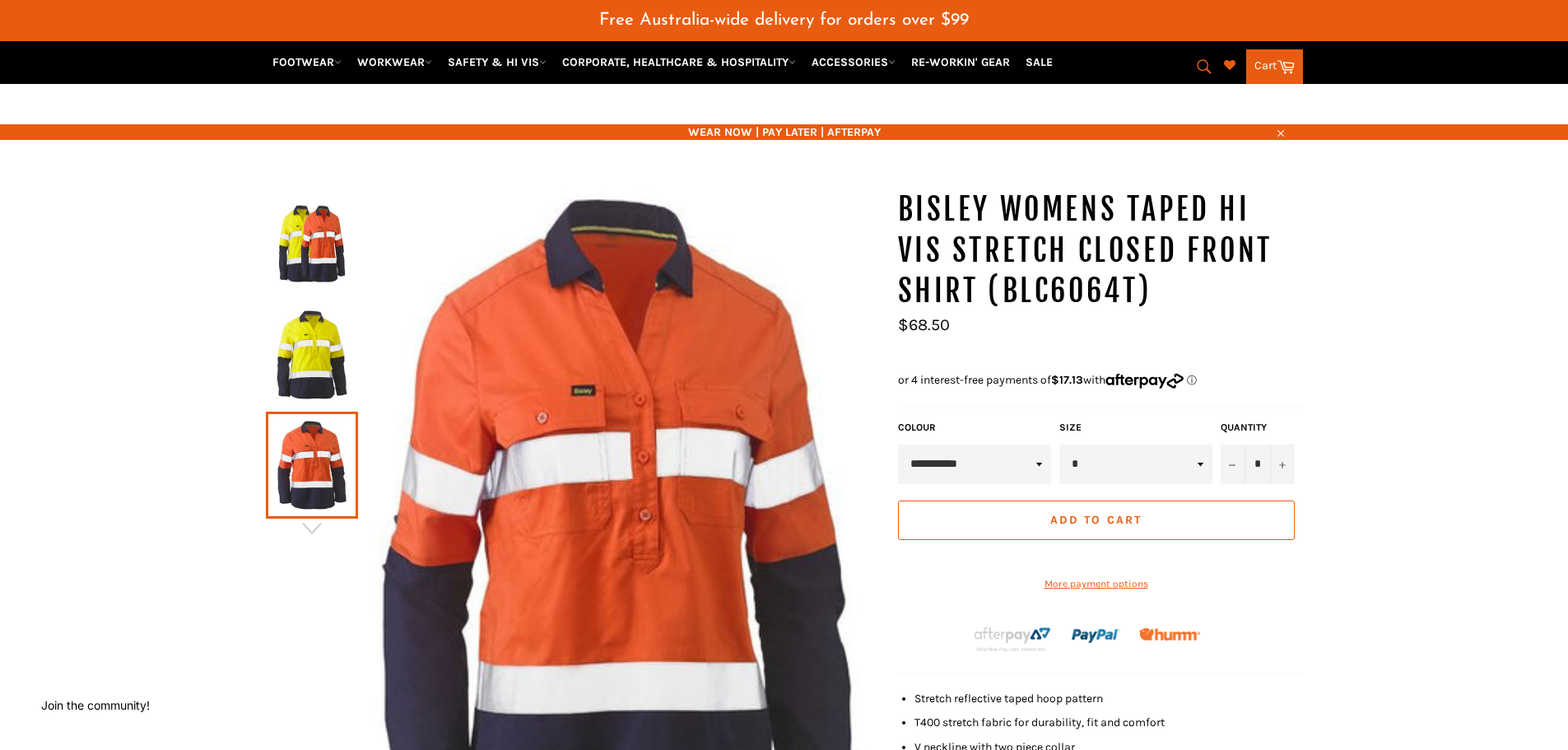
scroll to position [82, 0]
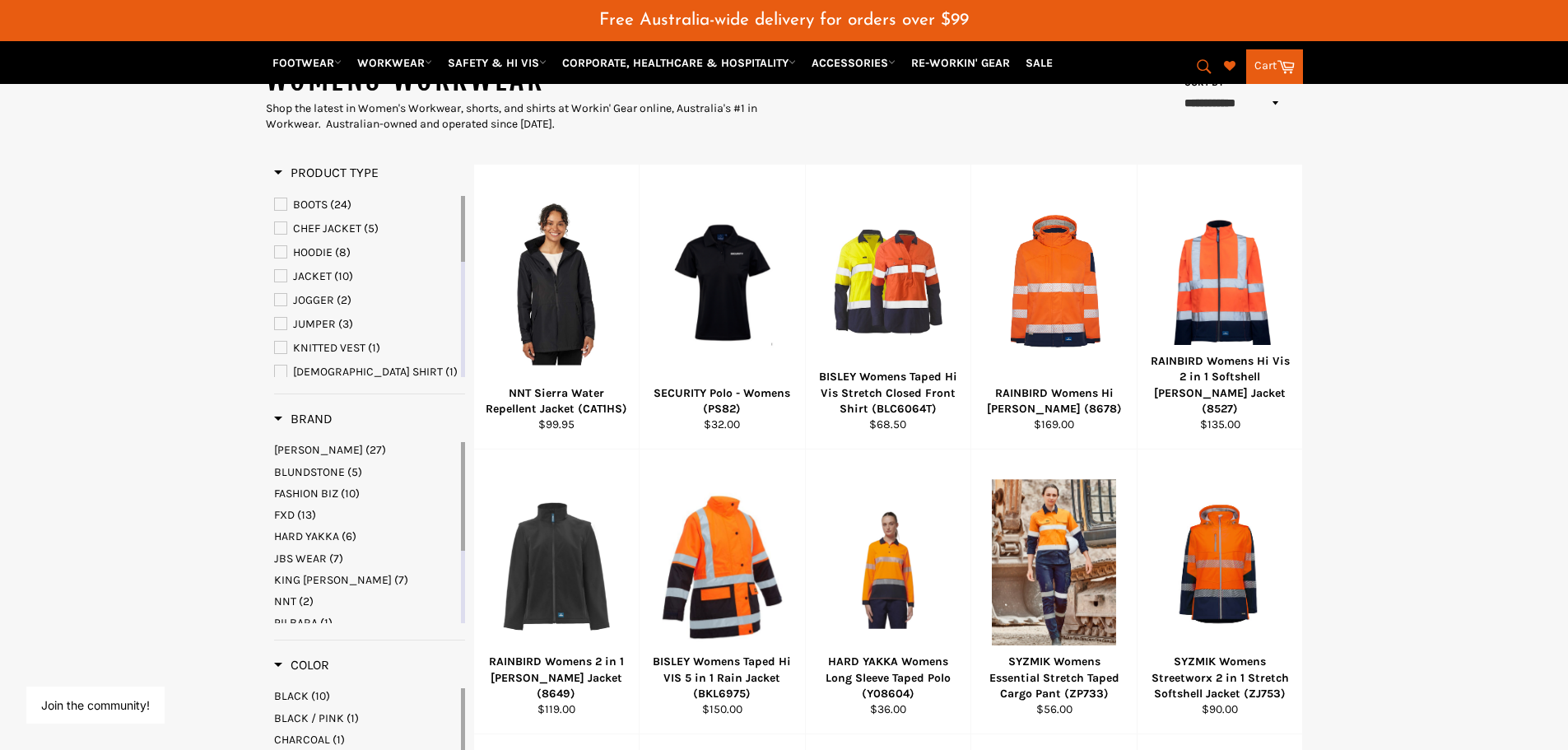
scroll to position [139, 0]
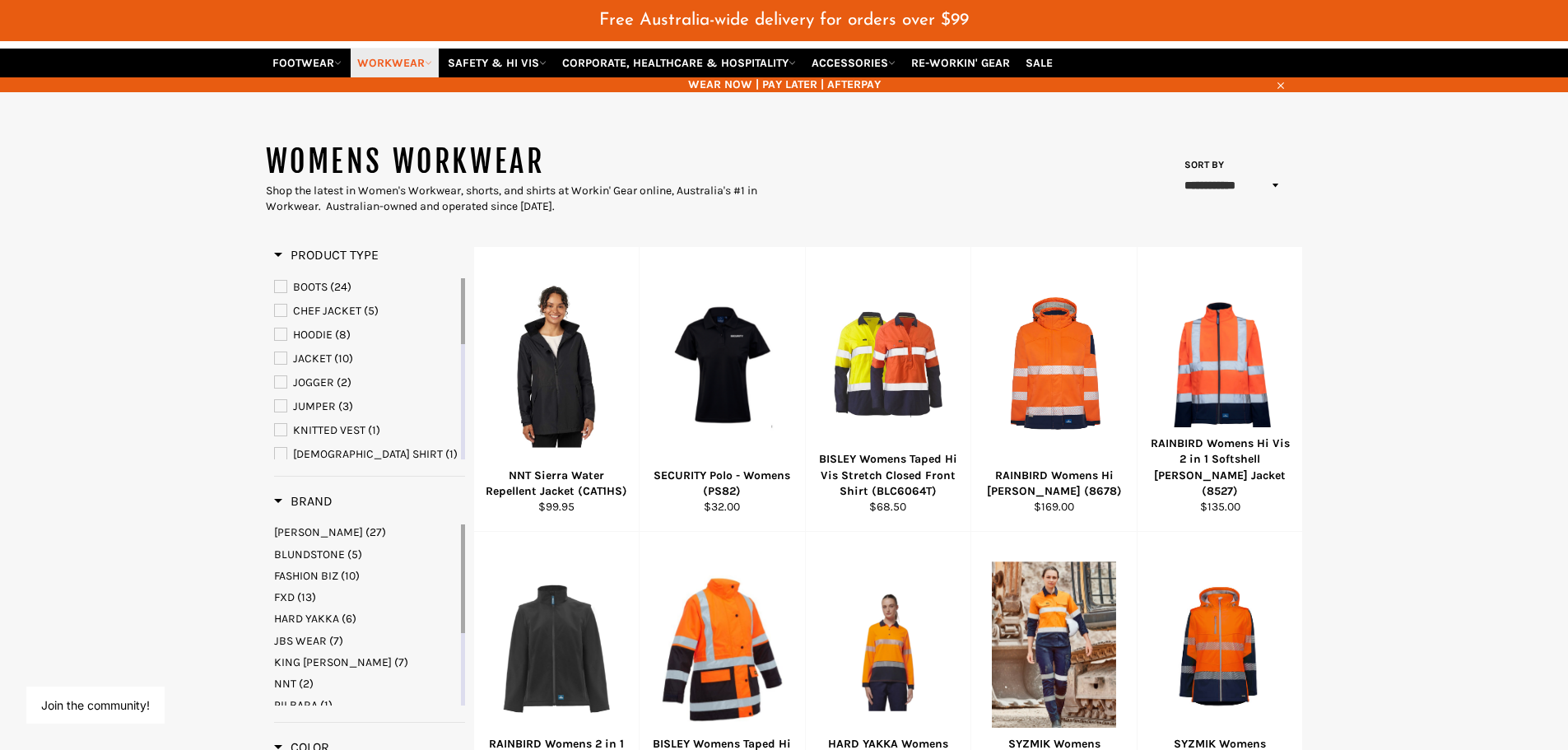
click at [432, 60] on icon at bounding box center [428, 63] width 7 height 7
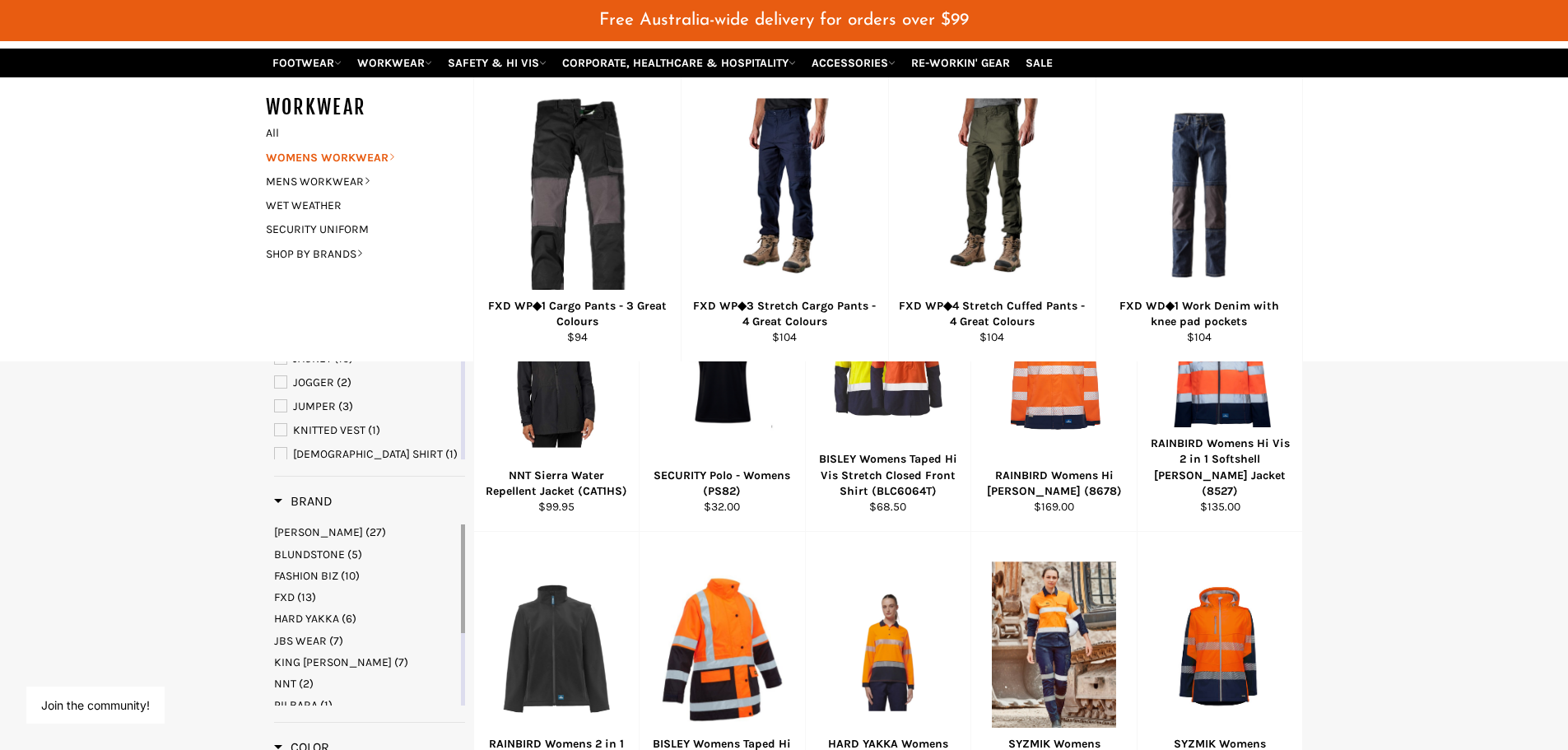
click at [392, 159] on icon at bounding box center [392, 158] width 4 height 7
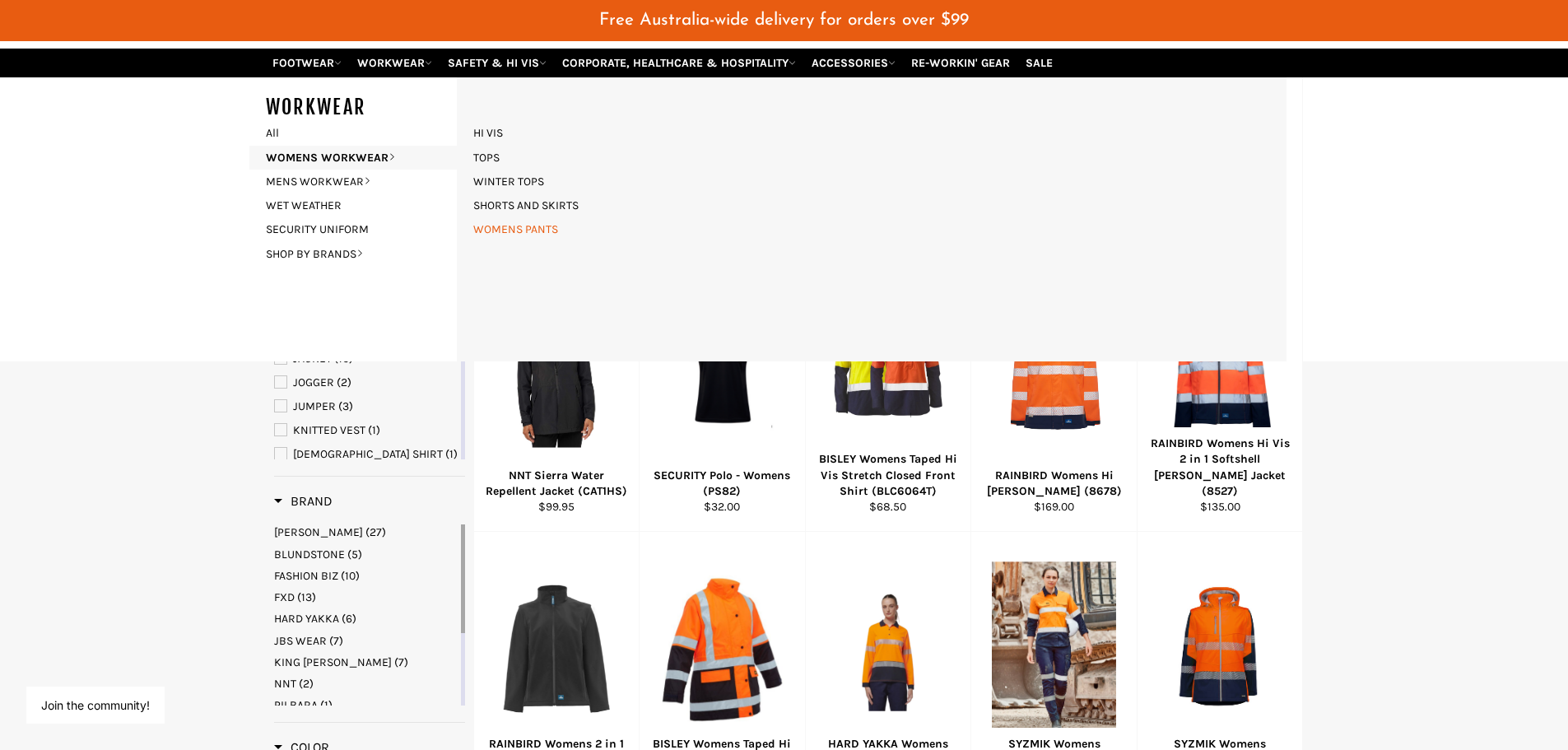
click at [513, 226] on link "WOMENS PANTS" at bounding box center [516, 229] width 102 height 24
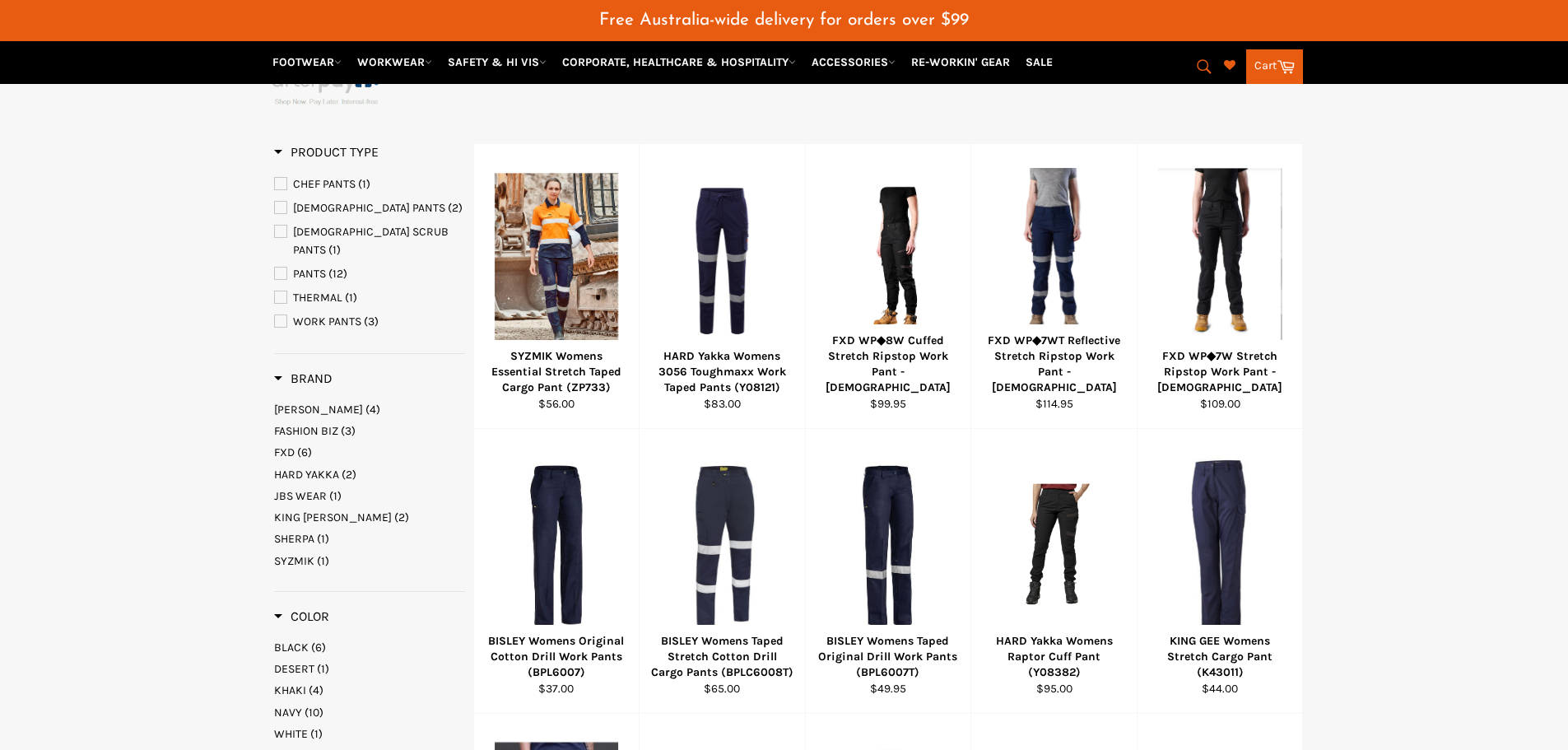
scroll to position [412, 0]
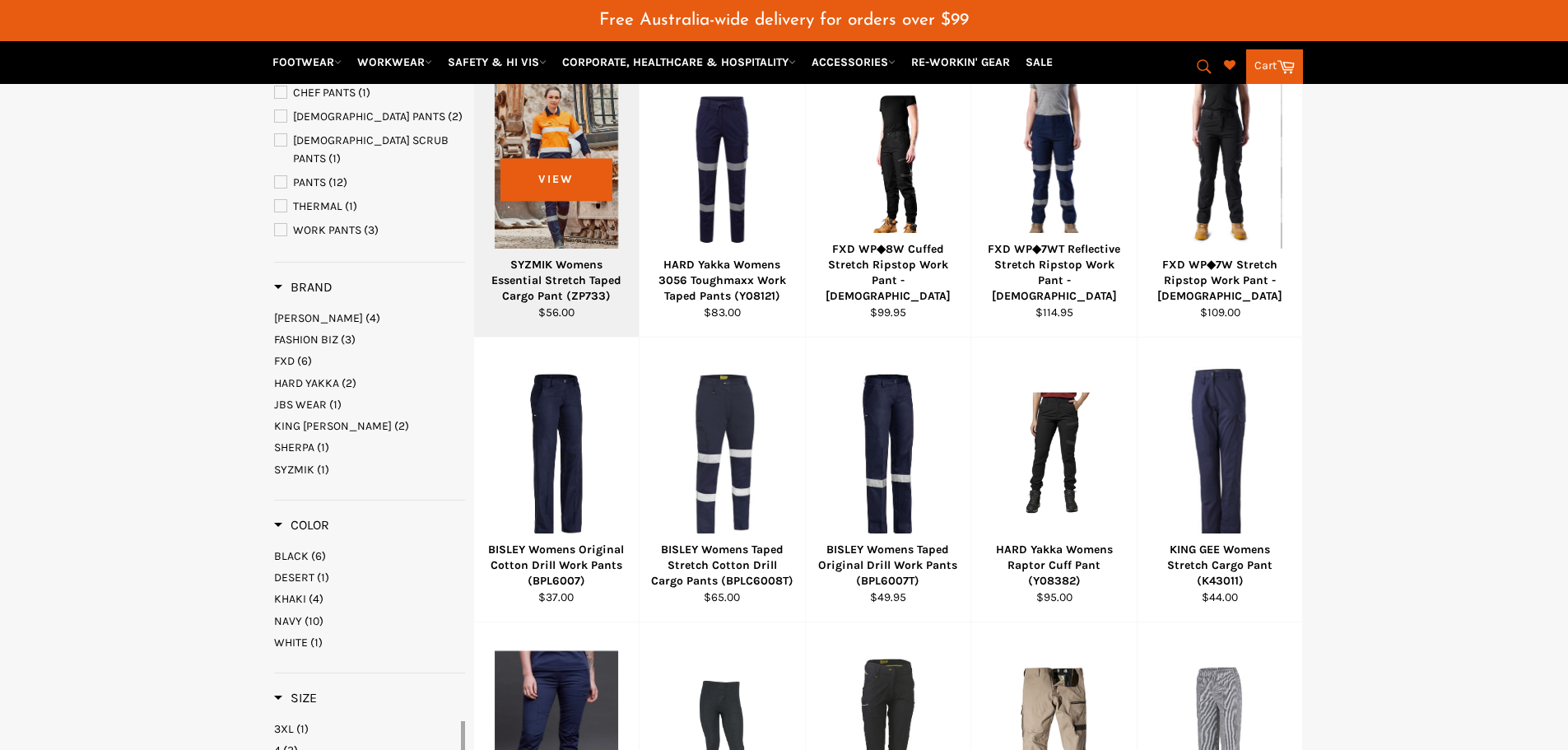
click at [559, 198] on div at bounding box center [557, 170] width 124 height 194
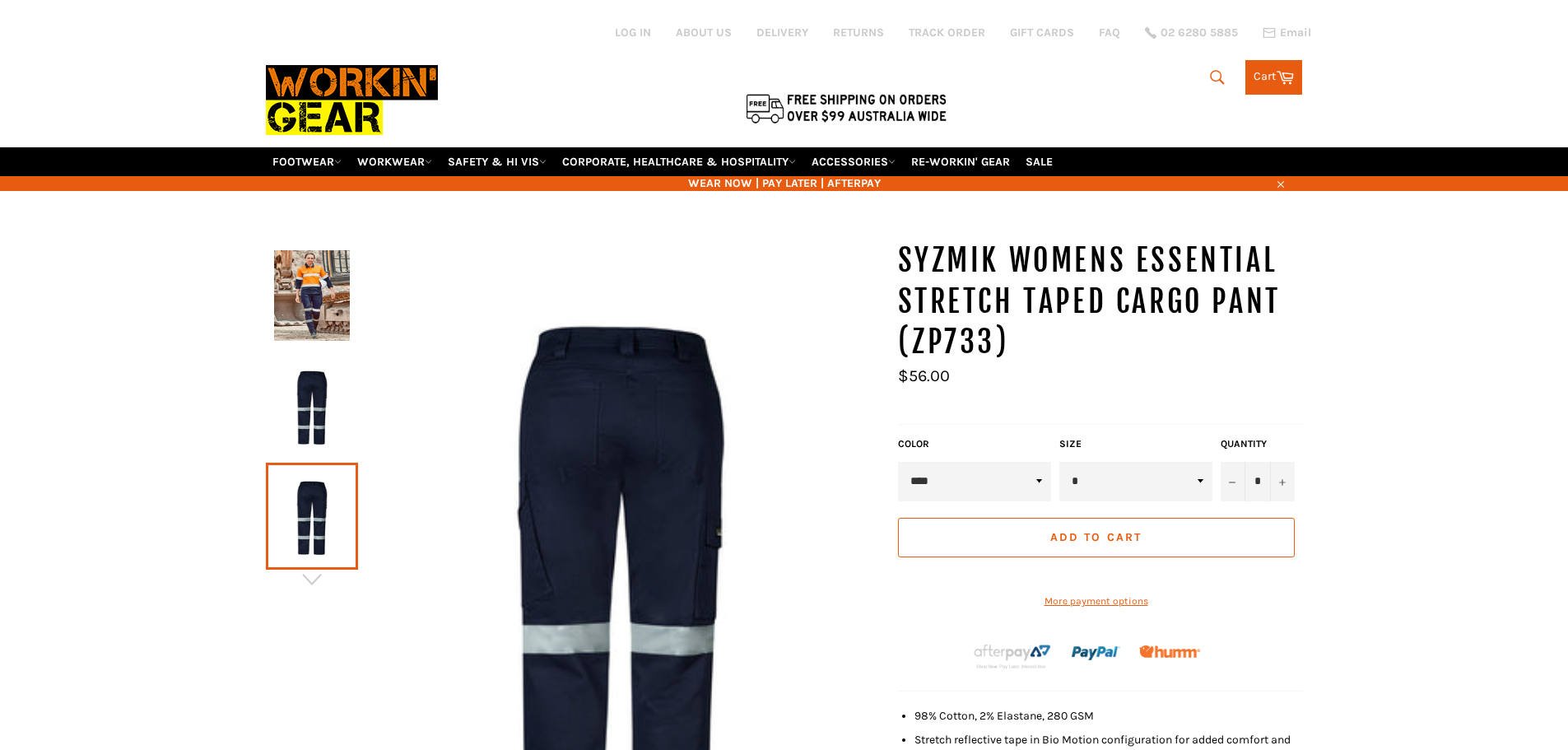
click at [315, 391] on img at bounding box center [312, 405] width 75 height 90
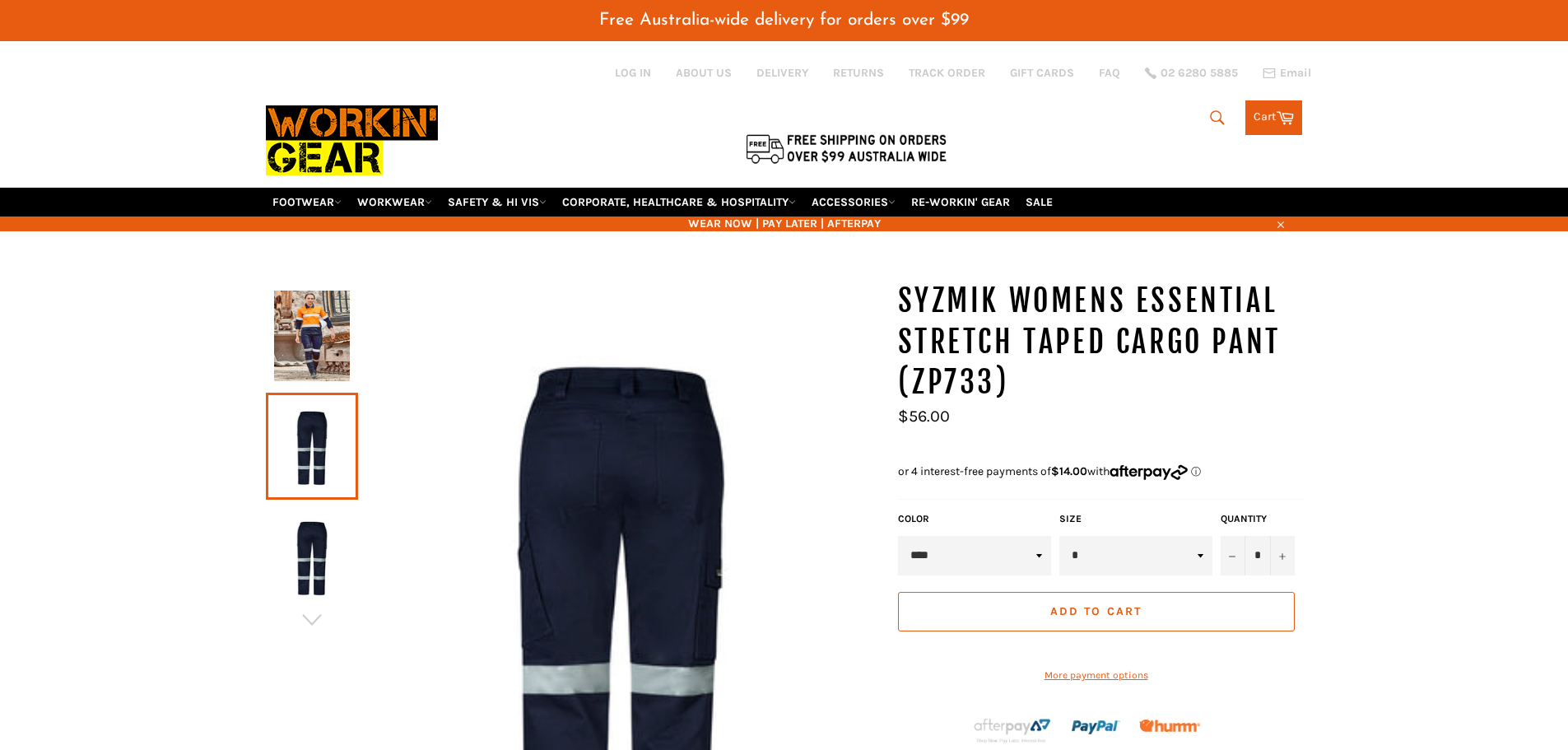
click at [318, 309] on img at bounding box center [312, 336] width 75 height 90
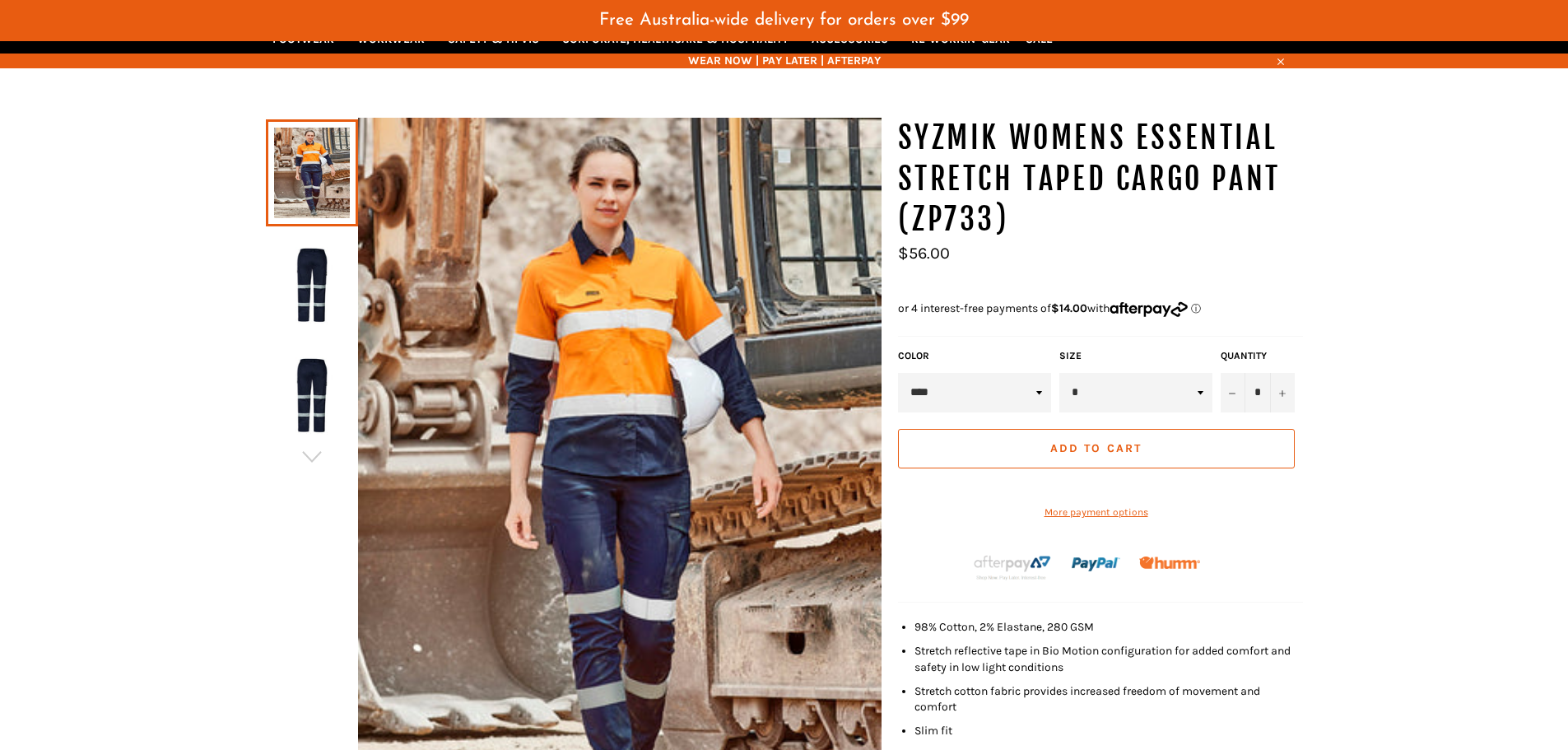
scroll to position [165, 0]
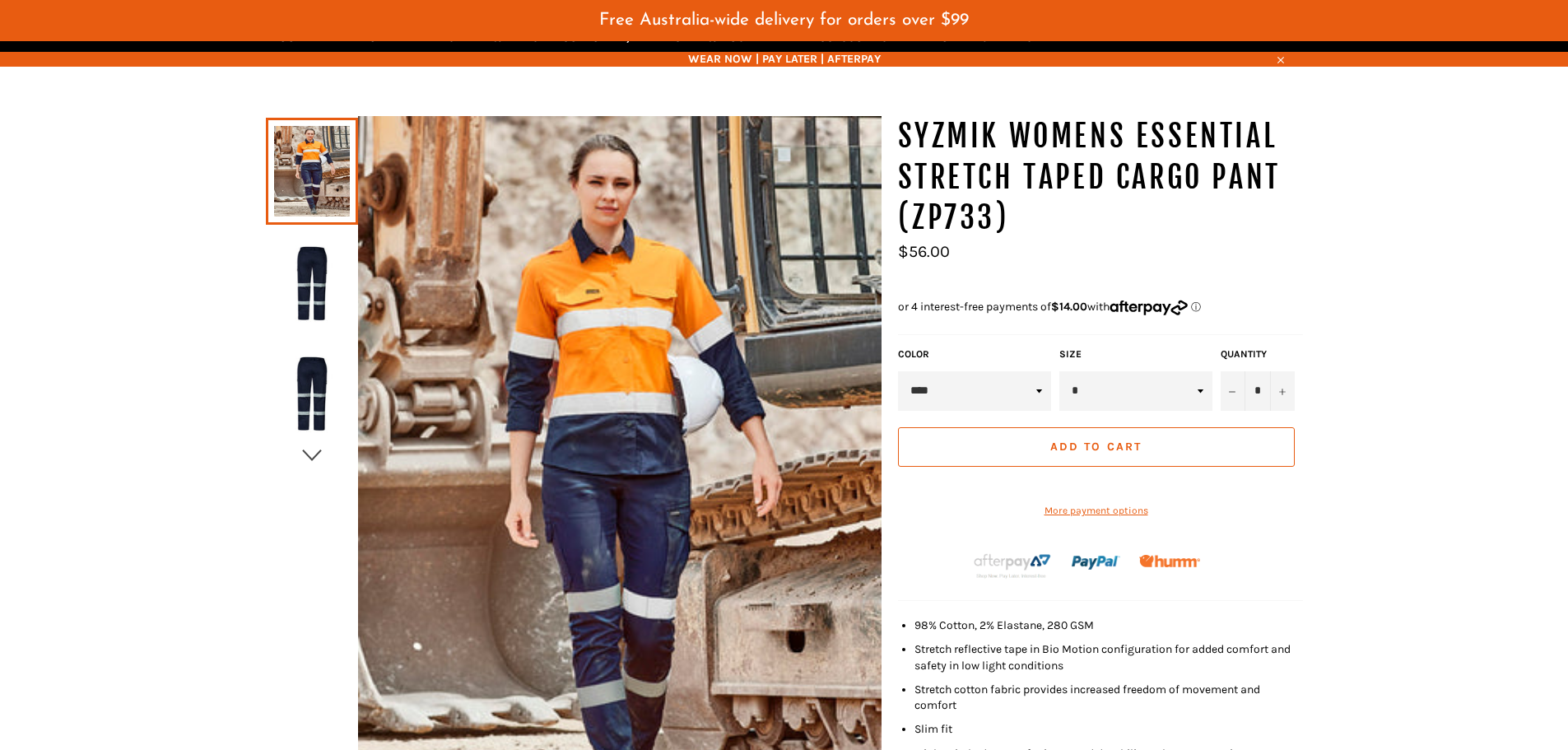
click at [314, 457] on icon "button" at bounding box center [312, 455] width 19 height 11
click at [314, 457] on div at bounding box center [573, 497] width 616 height 762
click at [313, 391] on img at bounding box center [312, 391] width 75 height 90
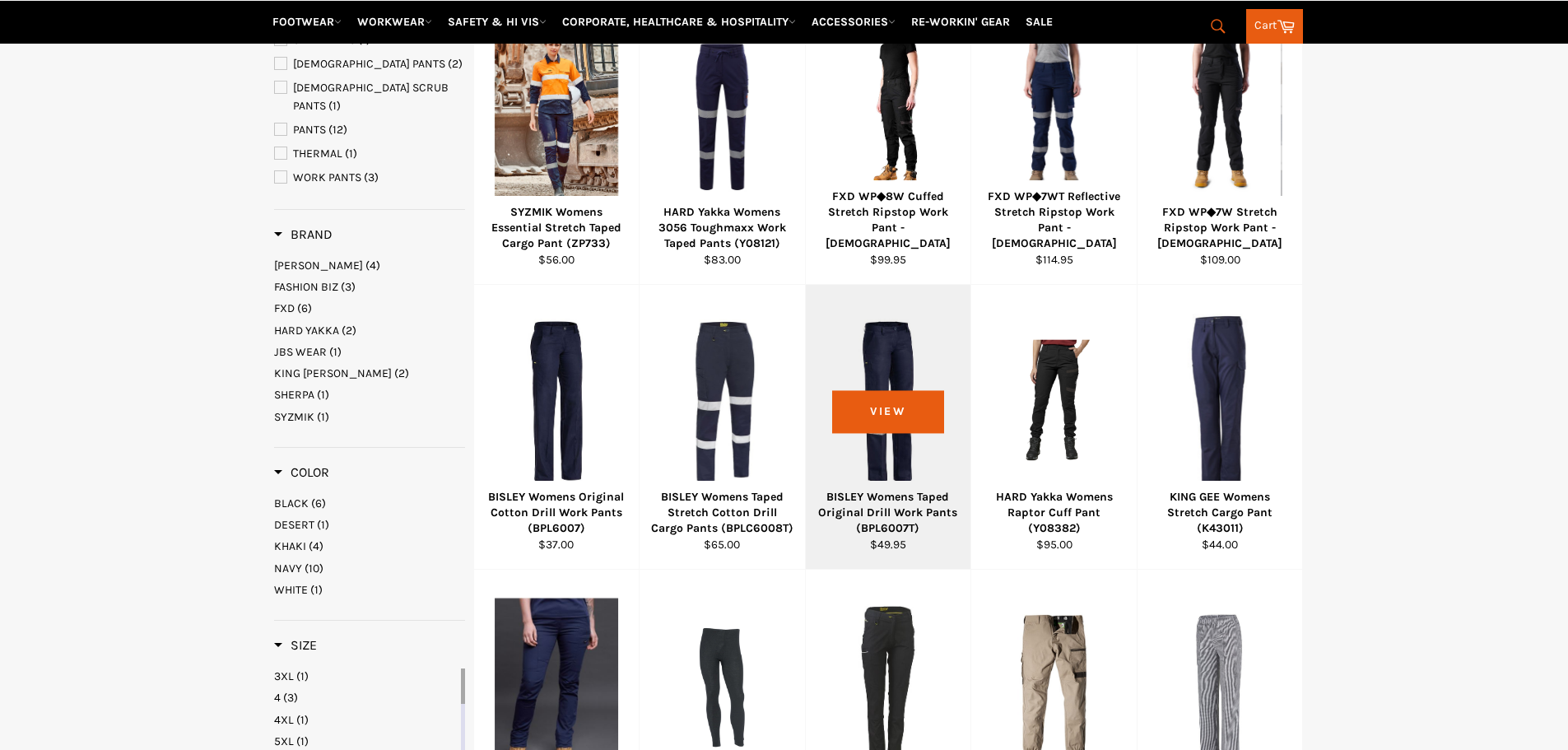
scroll to position [464, 0]
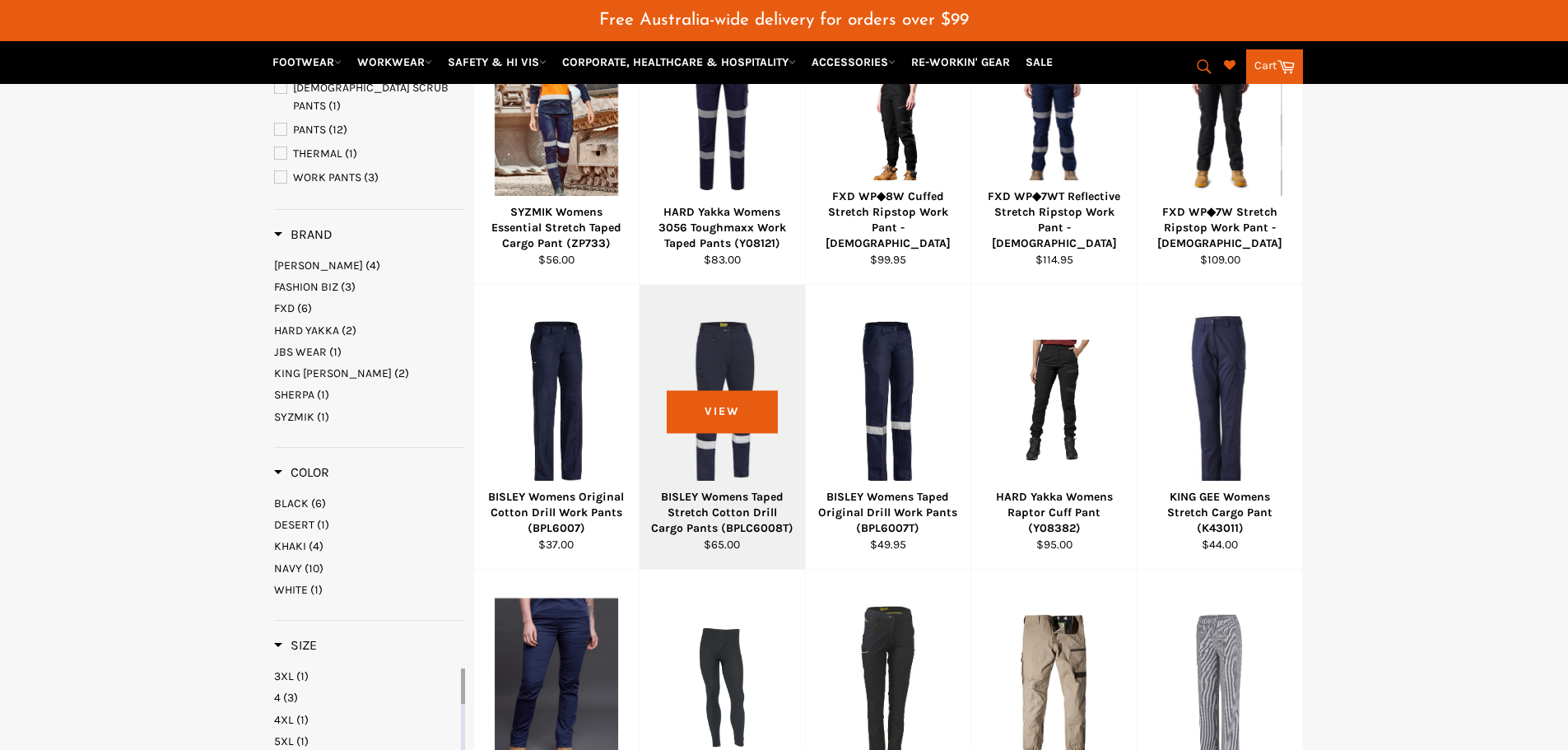
click at [730, 353] on div at bounding box center [722, 402] width 124 height 194
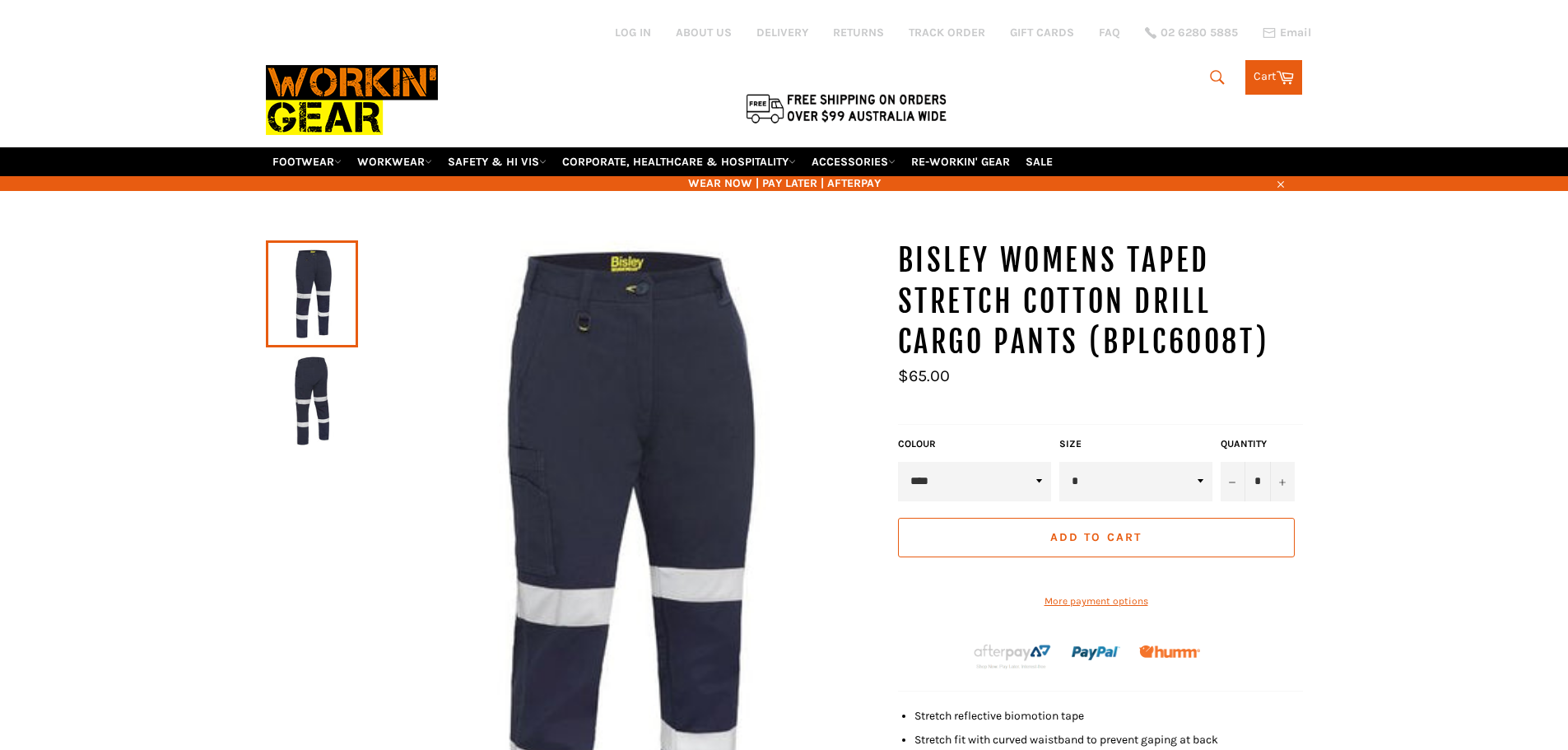
click at [317, 414] on img at bounding box center [312, 400] width 75 height 90
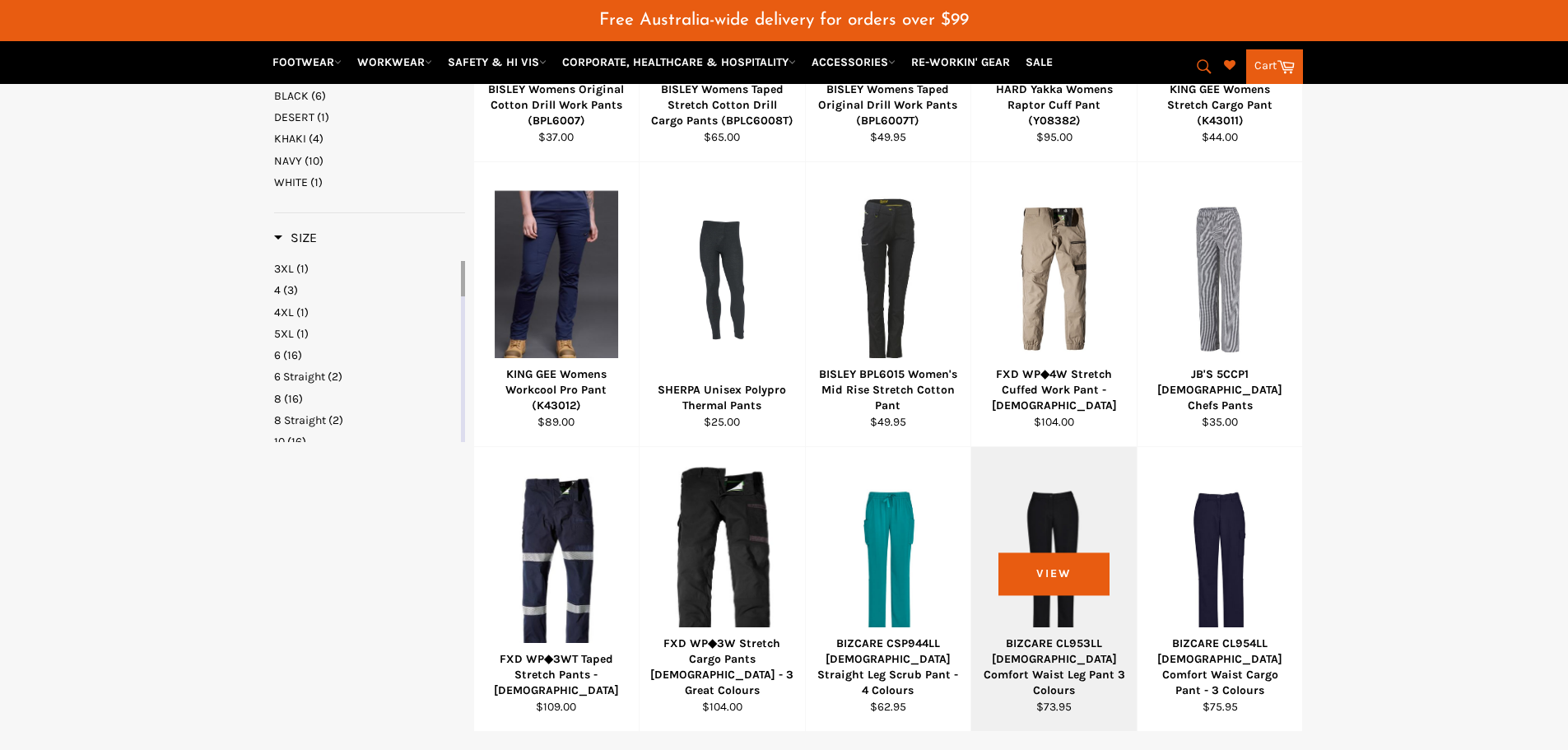
scroll to position [831, 0]
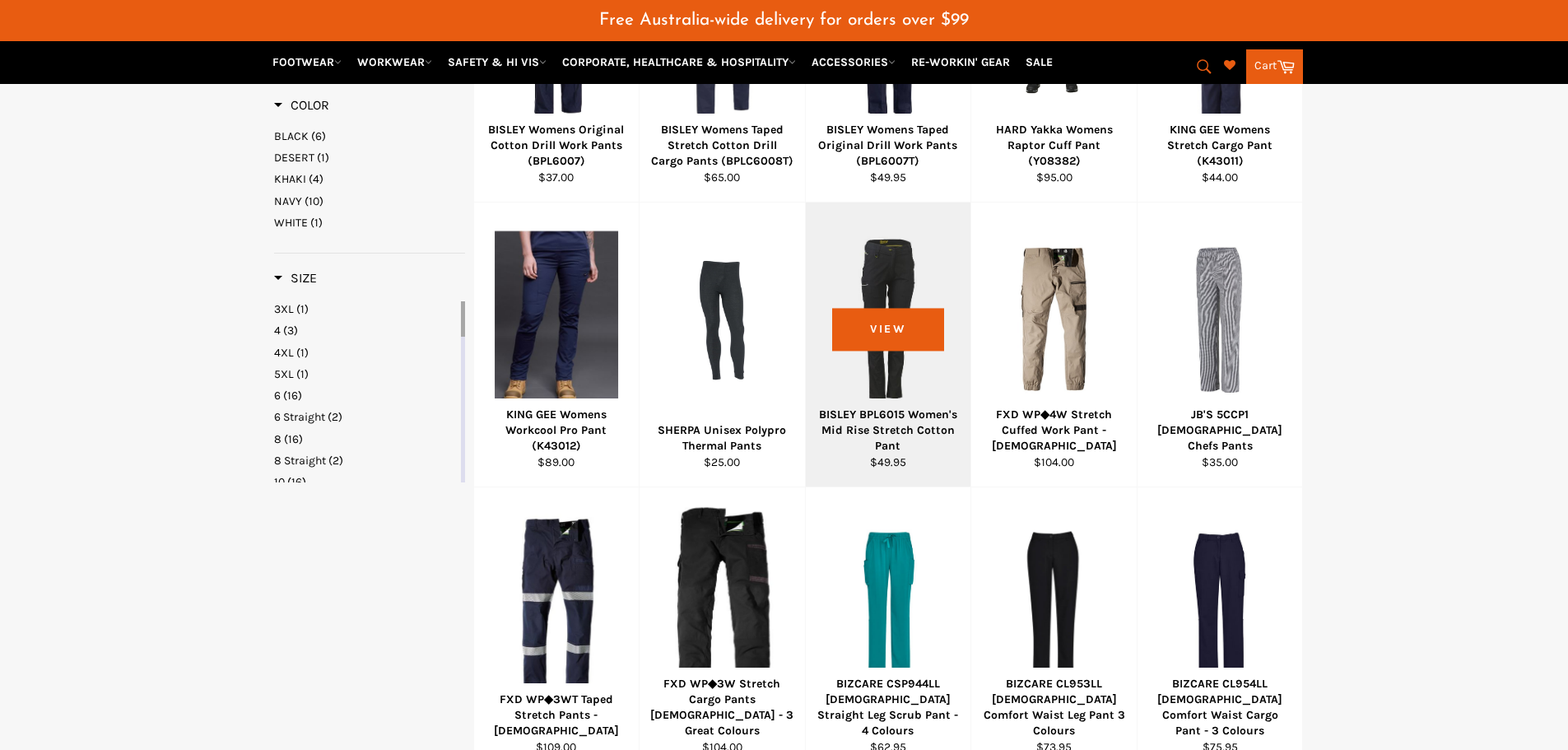
click at [898, 299] on div at bounding box center [888, 320] width 124 height 194
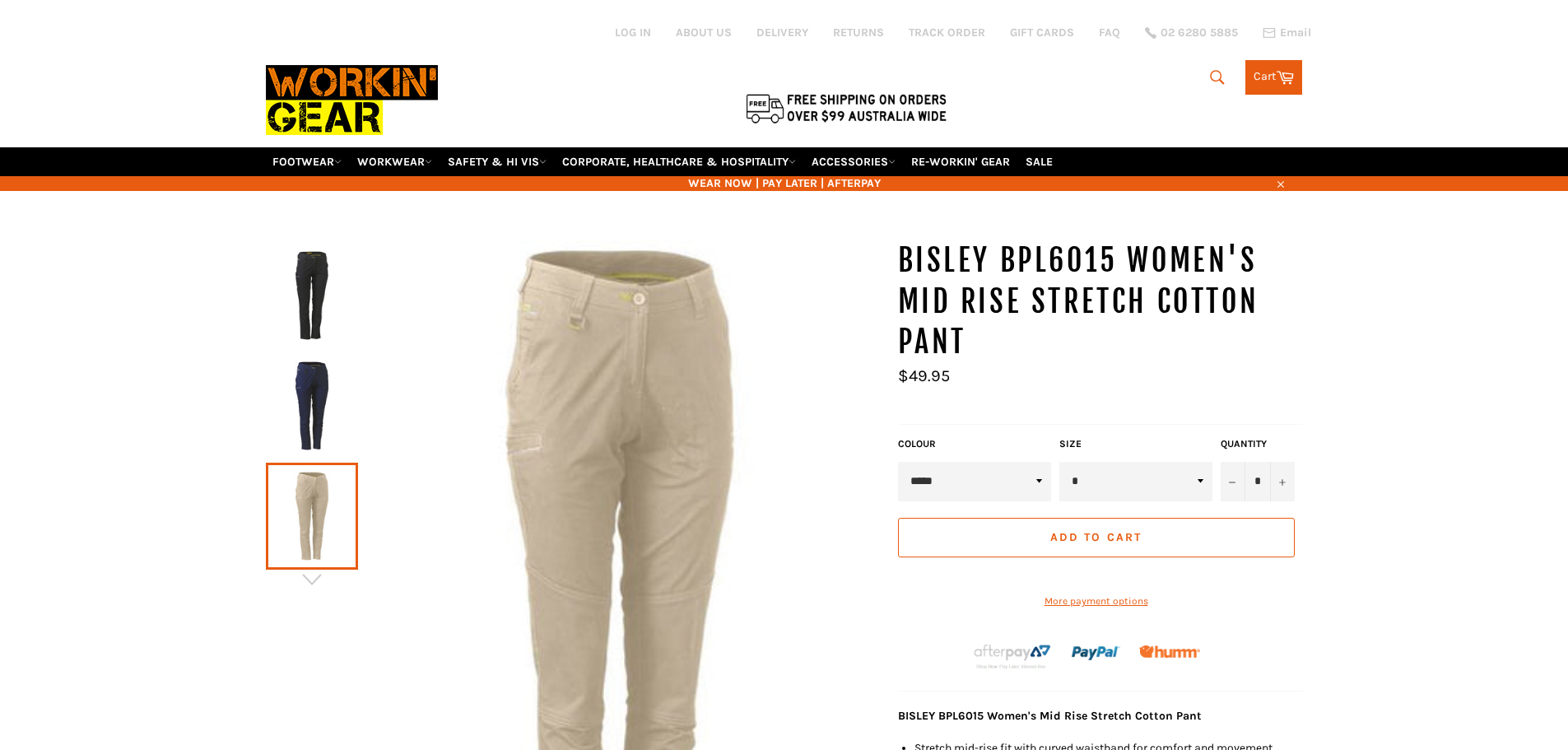
click at [315, 388] on img at bounding box center [312, 405] width 75 height 90
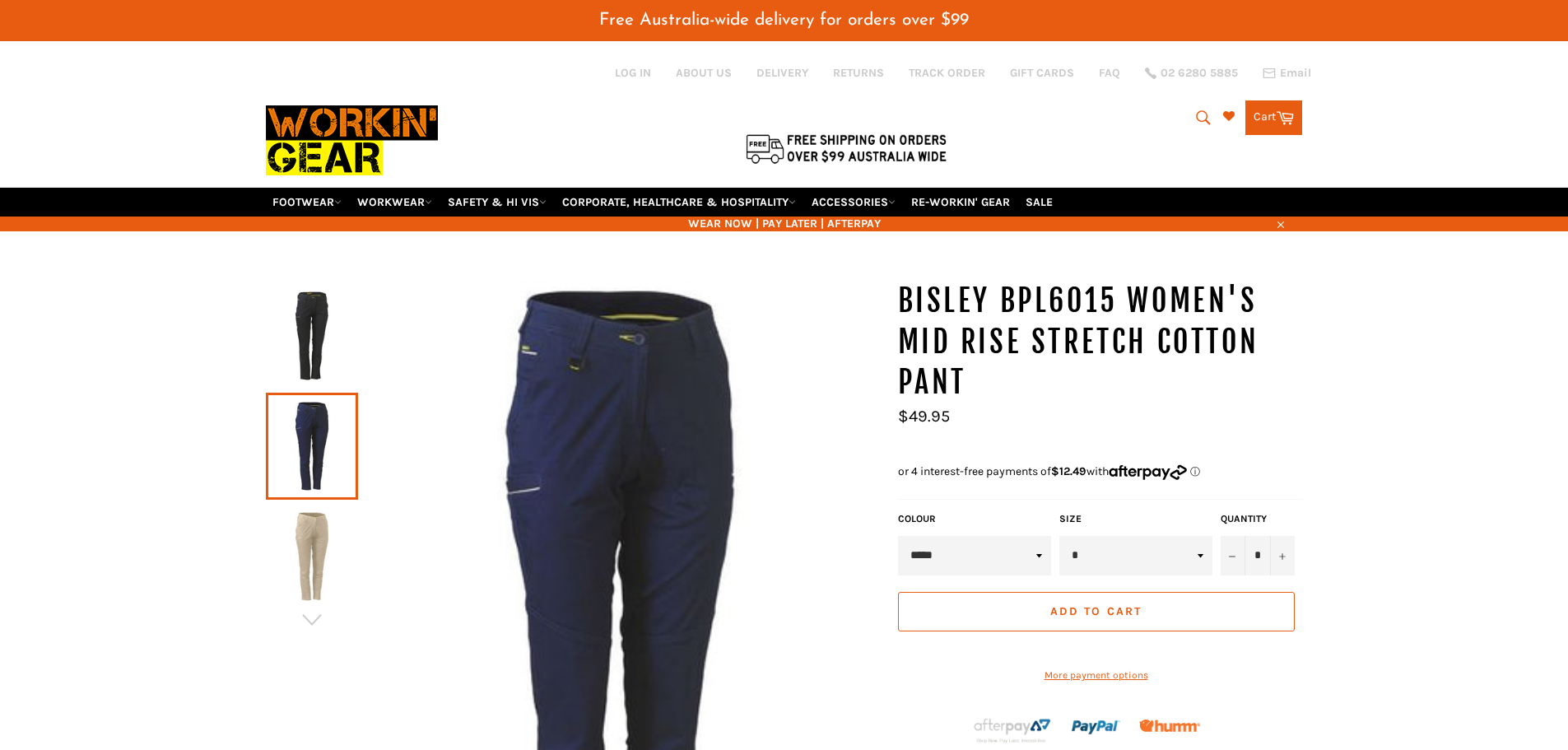
click at [306, 316] on img at bounding box center [312, 336] width 75 height 90
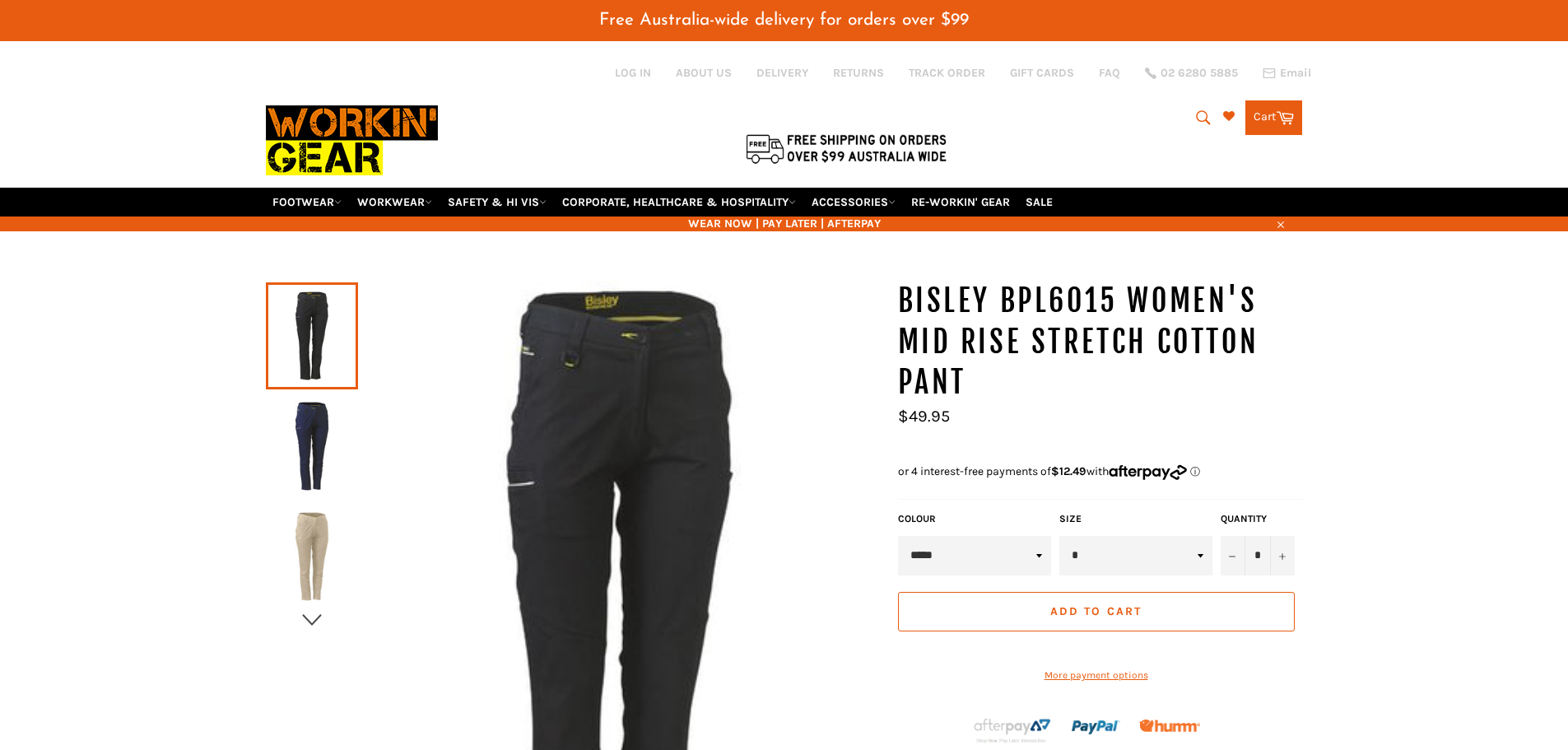
click at [313, 619] on icon "button" at bounding box center [312, 619] width 25 height 25
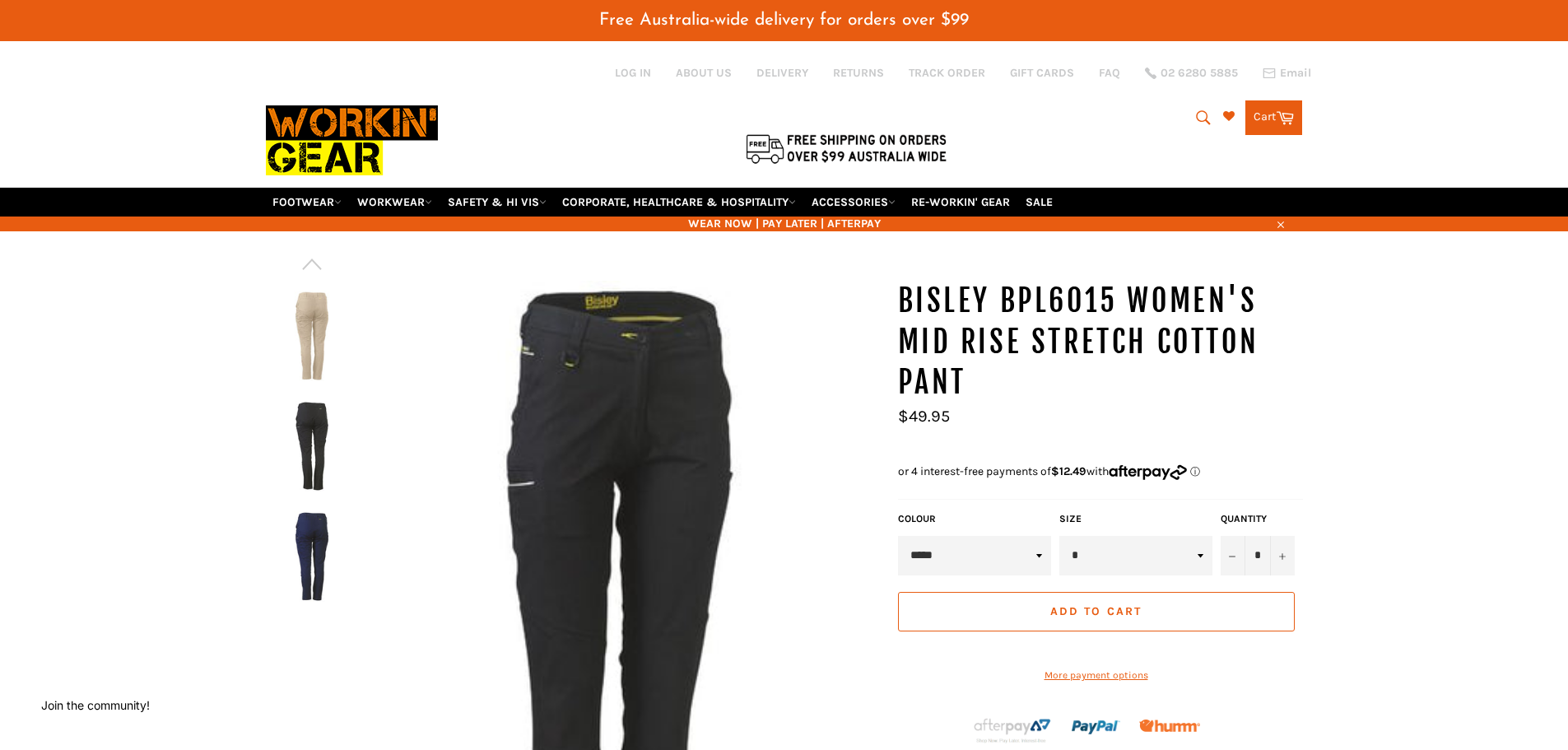
click at [306, 562] on img at bounding box center [312, 555] width 75 height 90
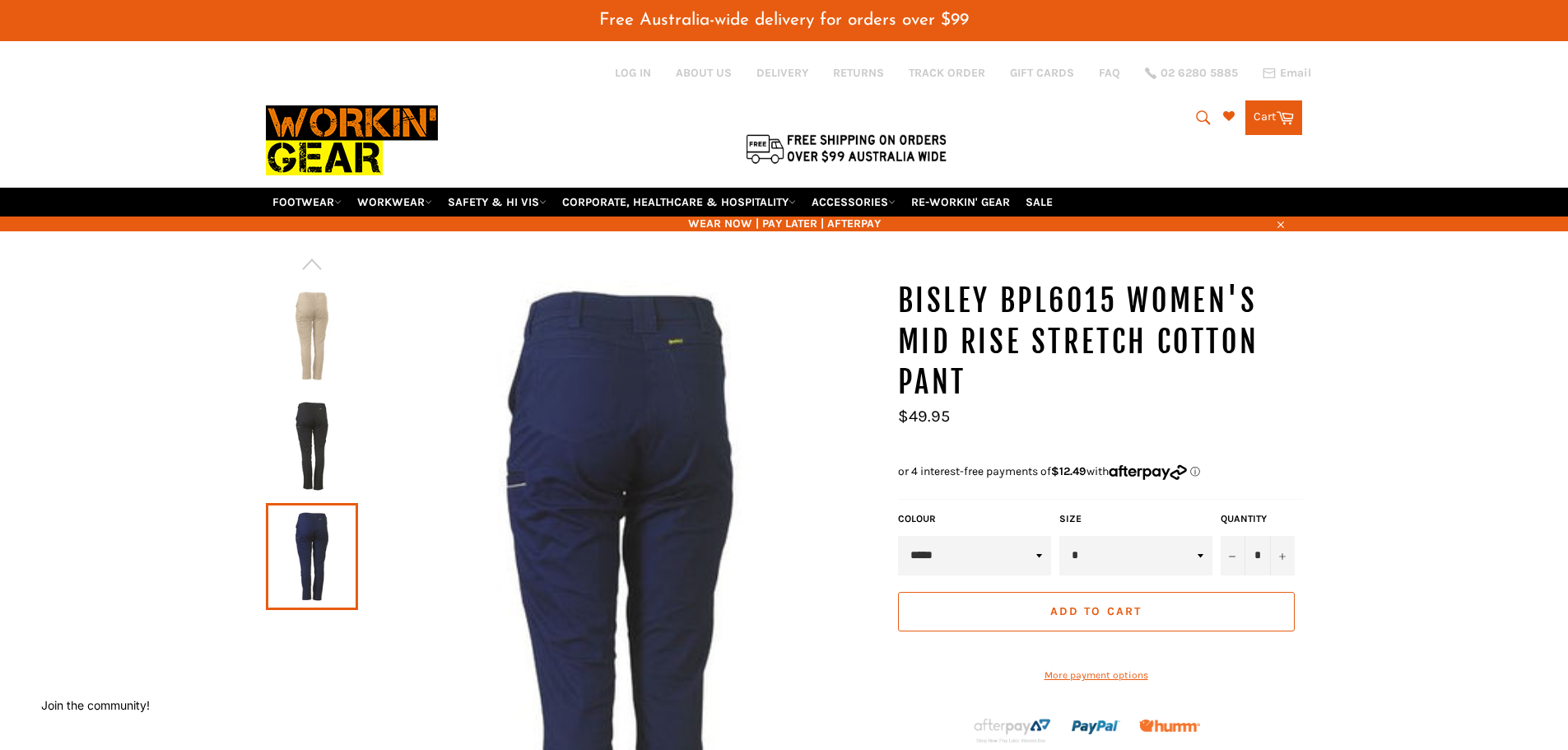
click at [312, 467] on img at bounding box center [312, 445] width 75 height 90
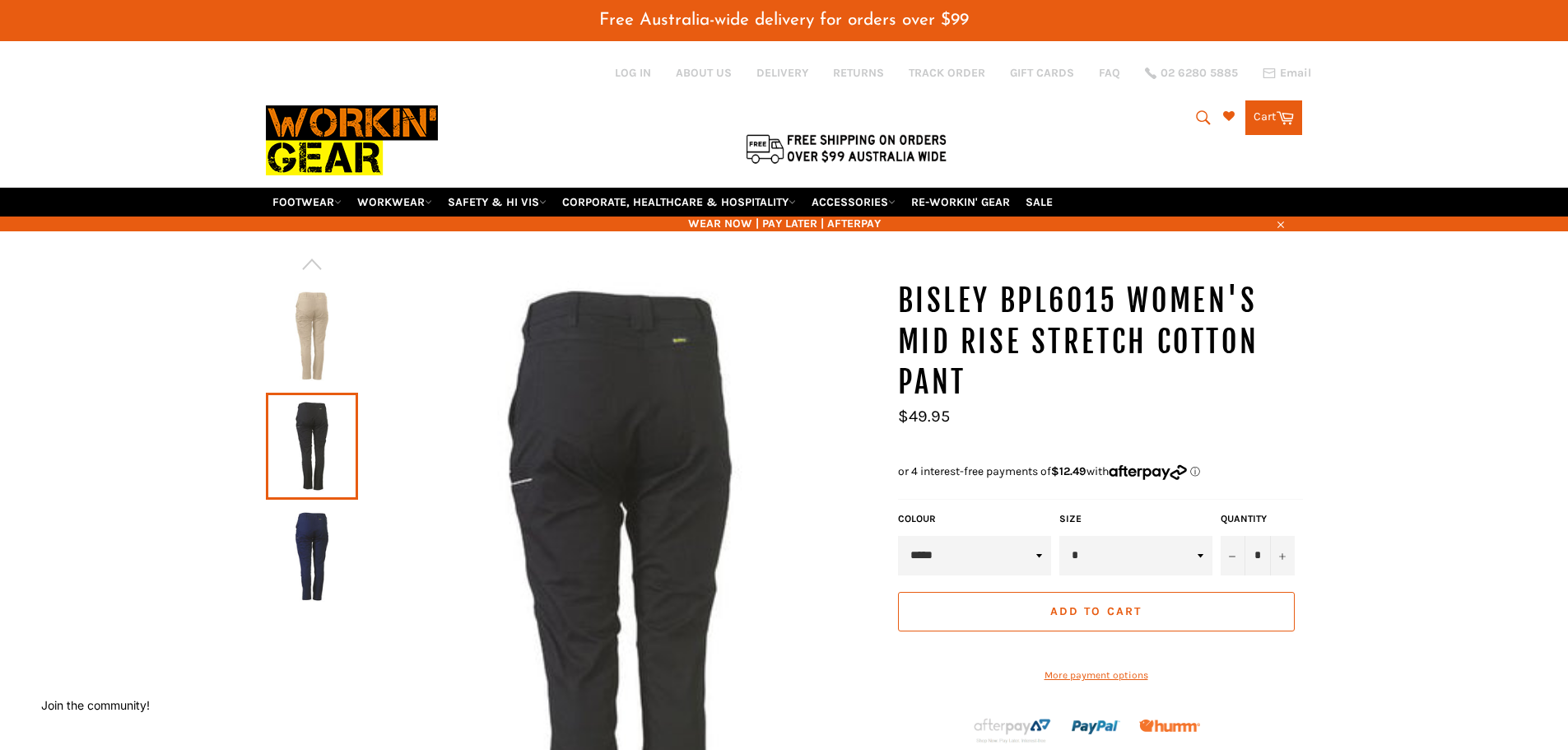
click at [300, 307] on img at bounding box center [312, 336] width 75 height 90
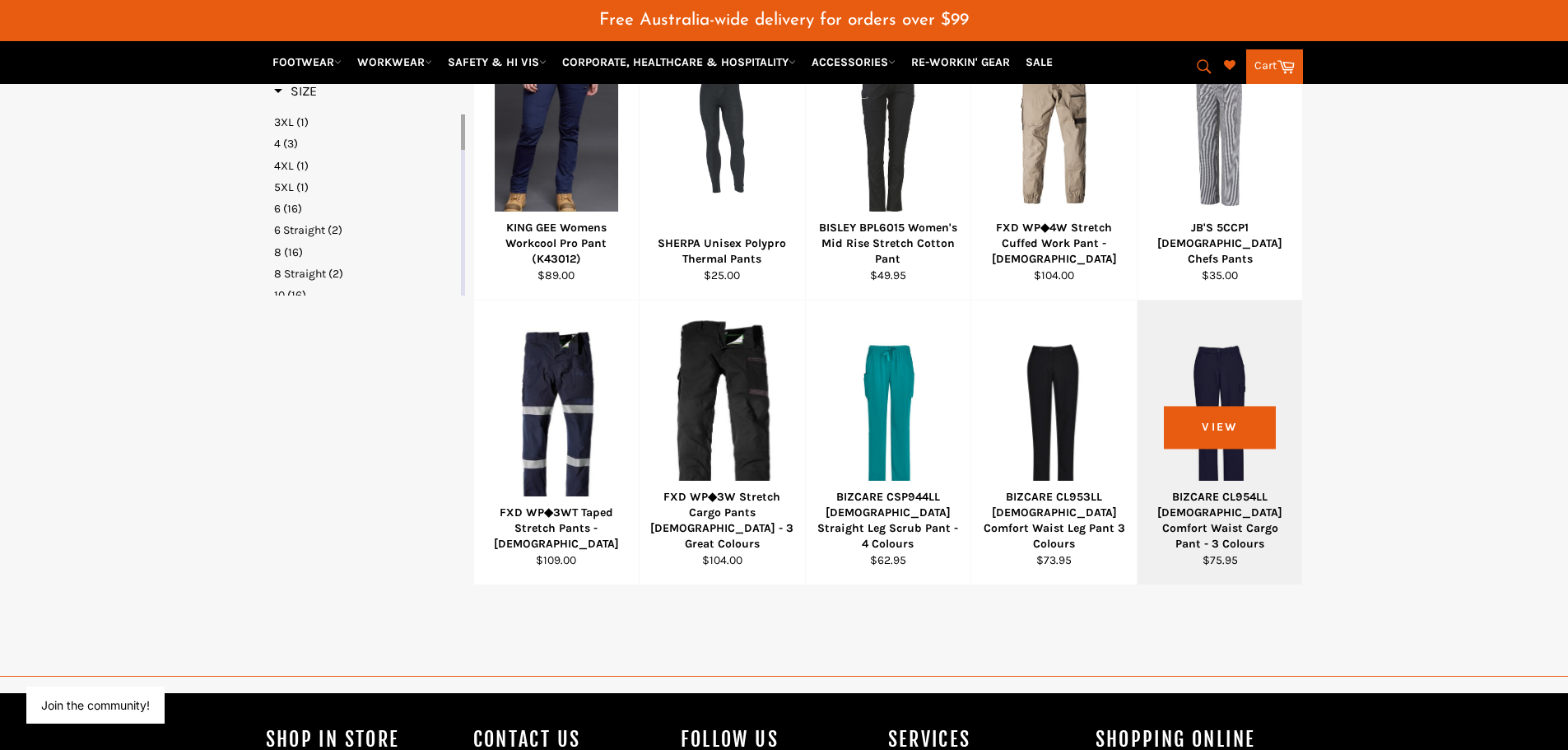
scroll to position [787, 0]
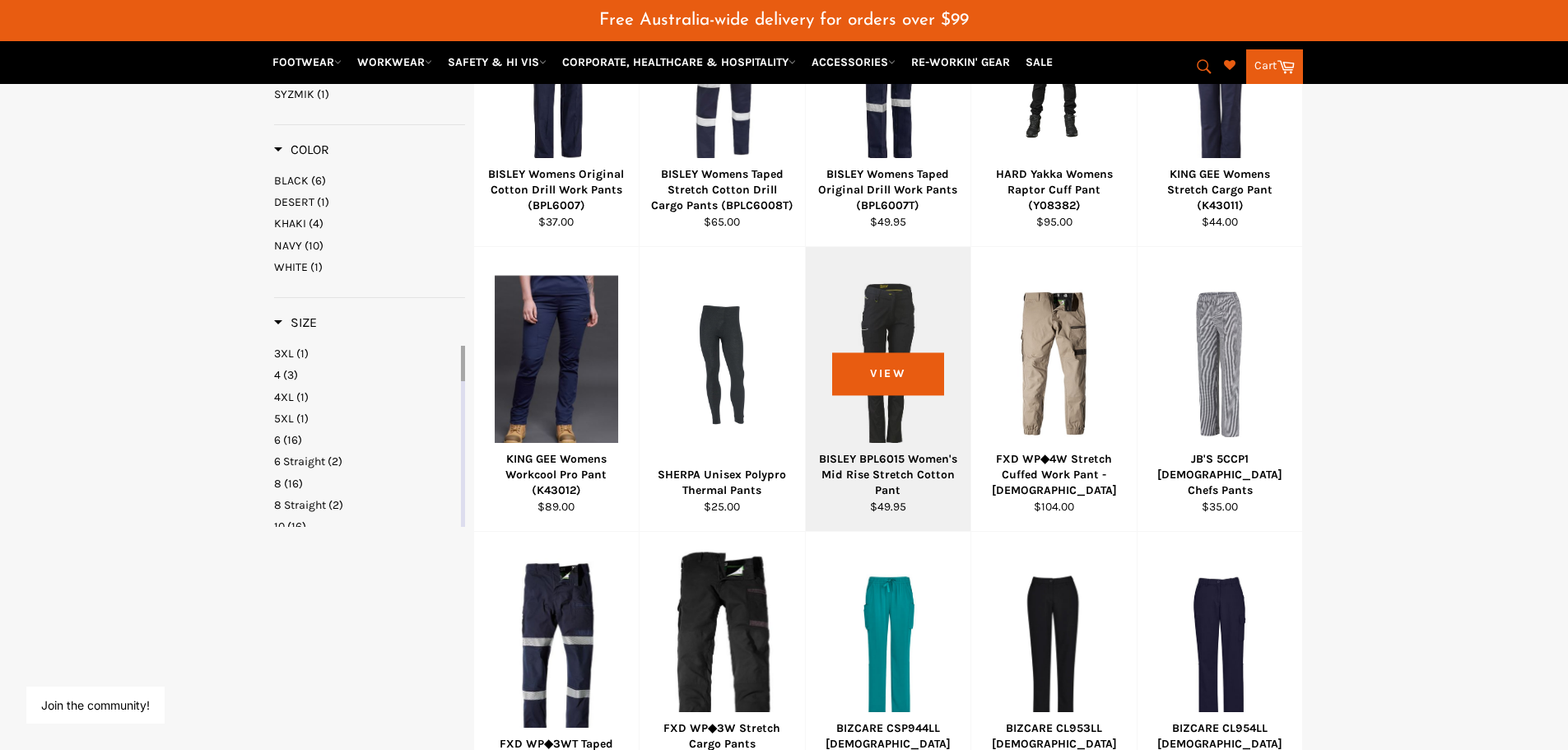
click at [919, 374] on div at bounding box center [888, 364] width 124 height 194
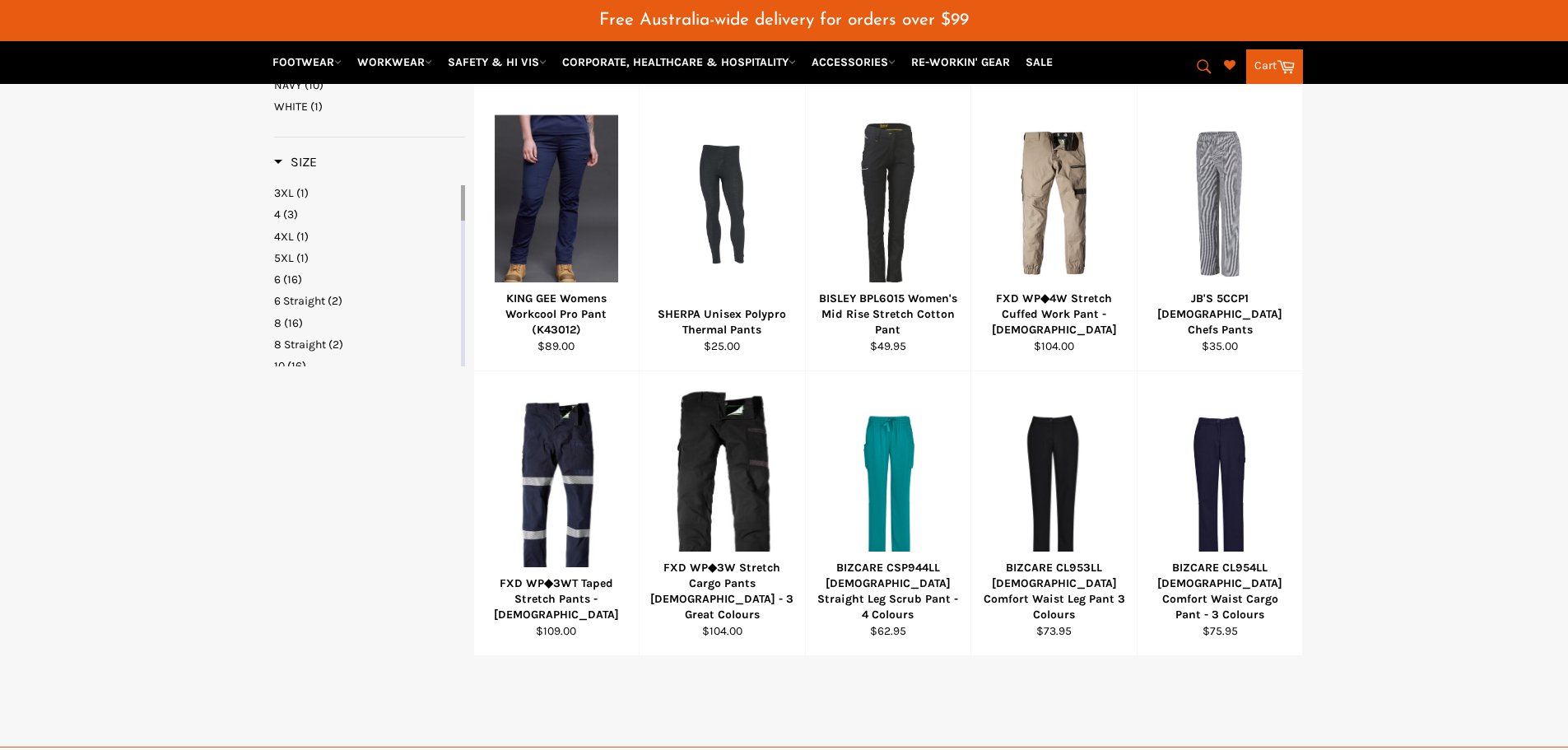
scroll to position [787, 0]
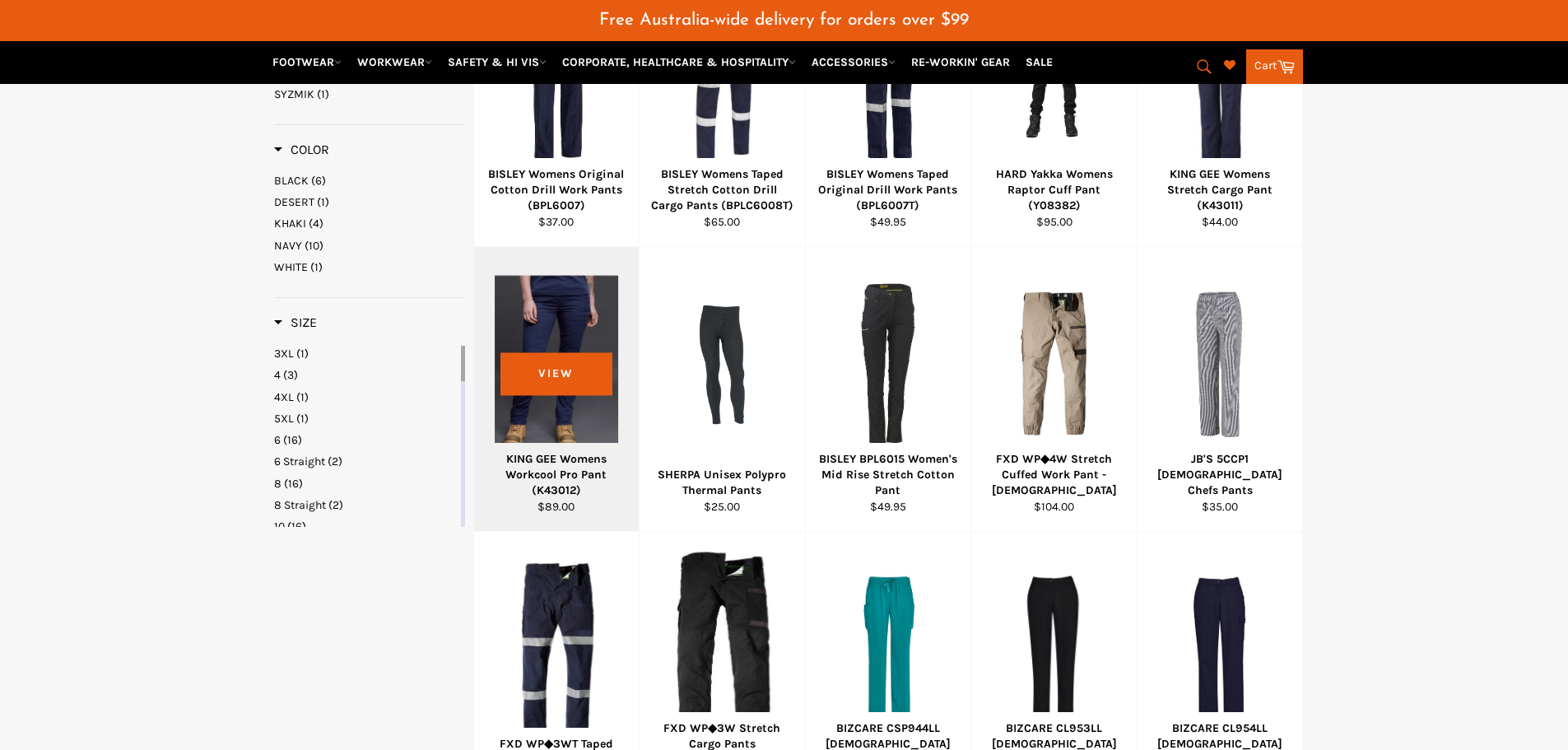
click at [595, 383] on div at bounding box center [557, 364] width 124 height 194
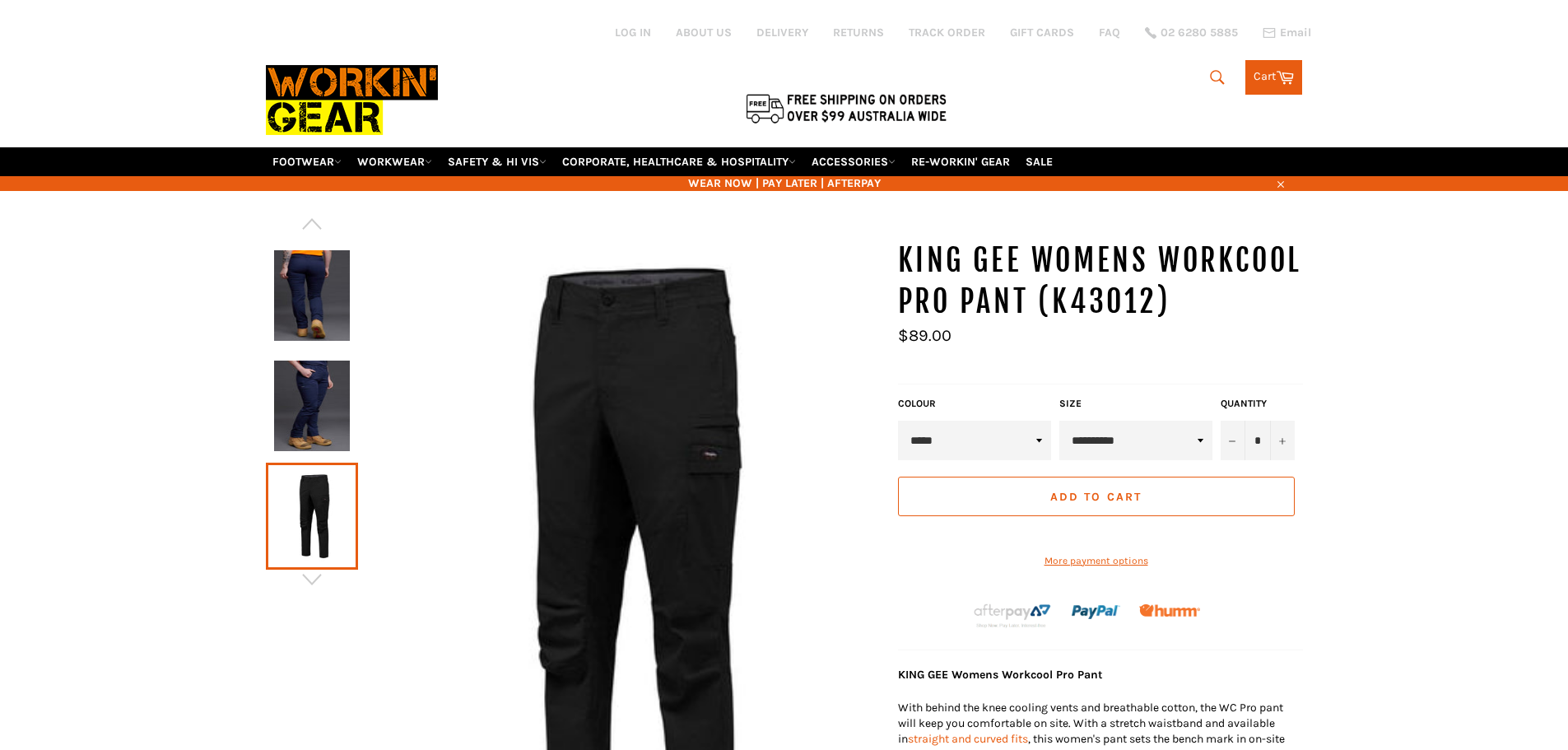
click at [320, 412] on img at bounding box center [312, 405] width 75 height 90
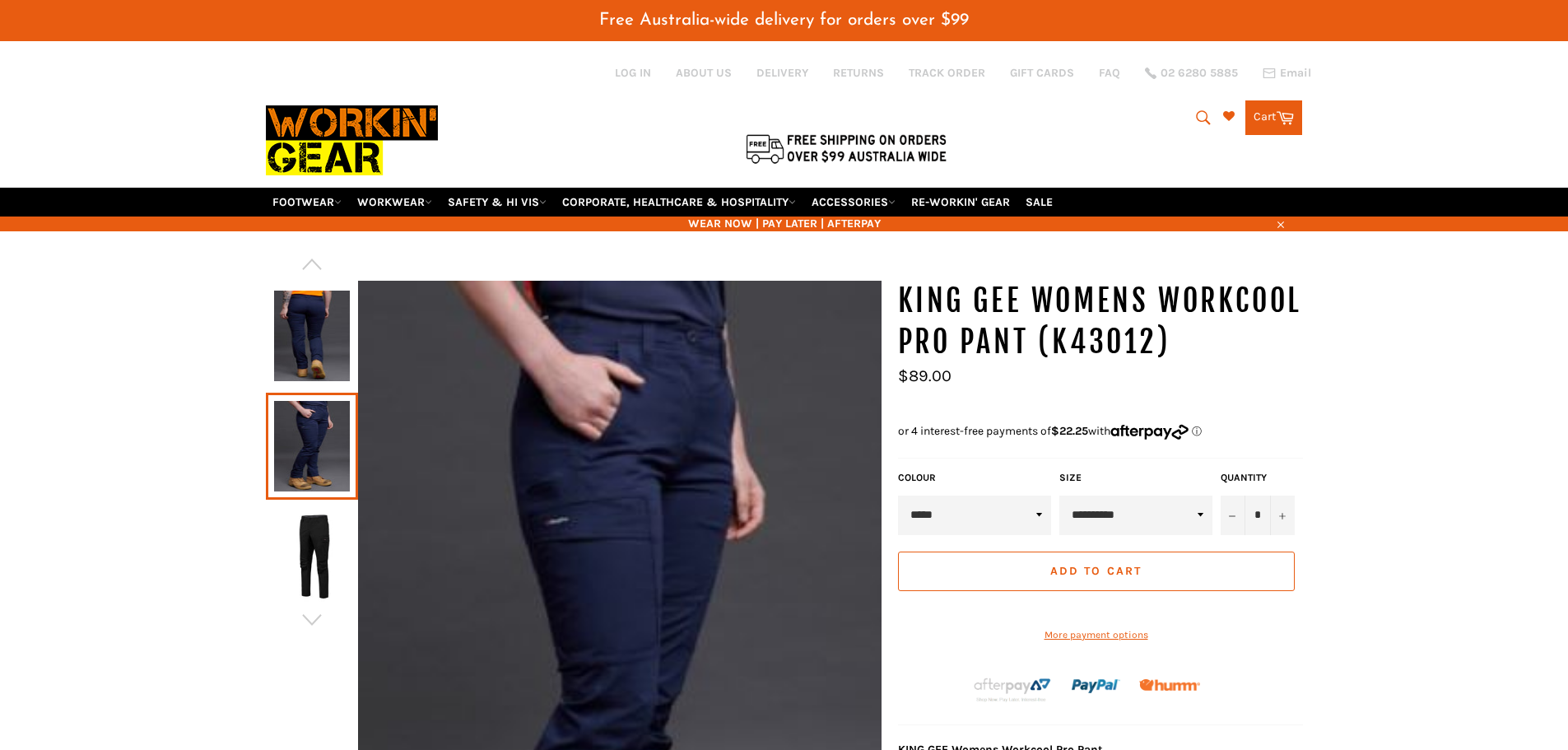
click at [318, 308] on img at bounding box center [312, 336] width 75 height 90
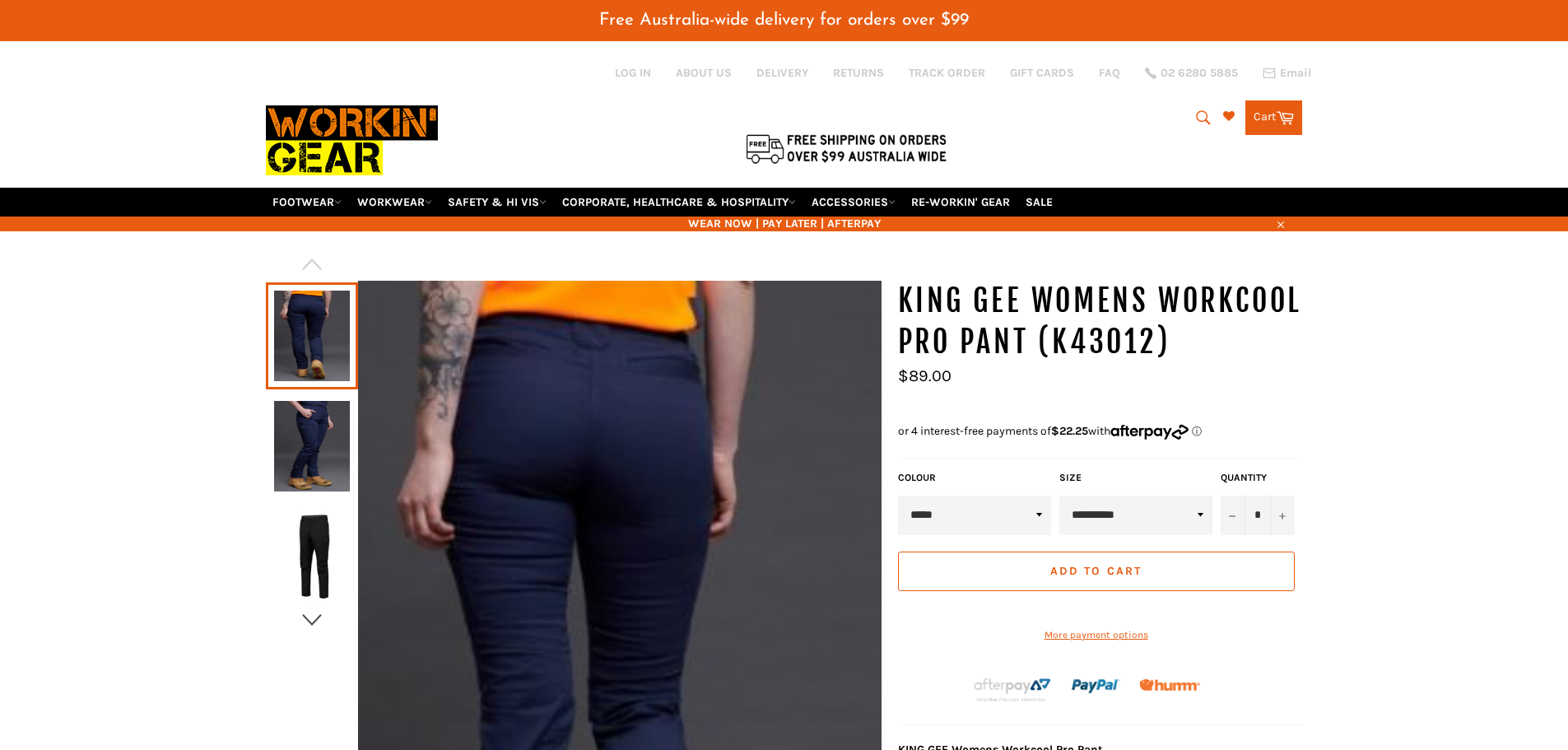
click at [319, 630] on icon "button" at bounding box center [312, 619] width 25 height 25
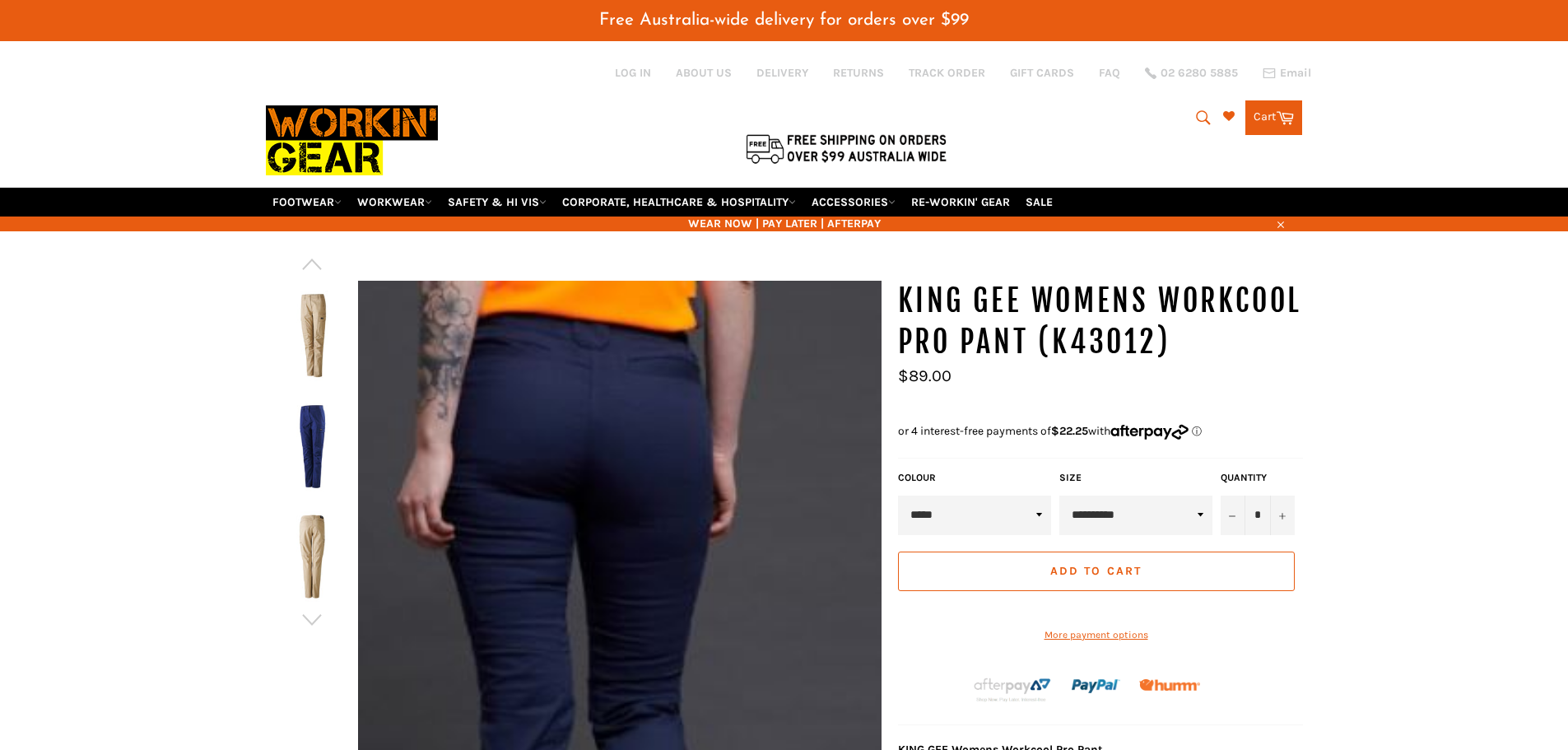
click at [333, 449] on img at bounding box center [312, 445] width 75 height 90
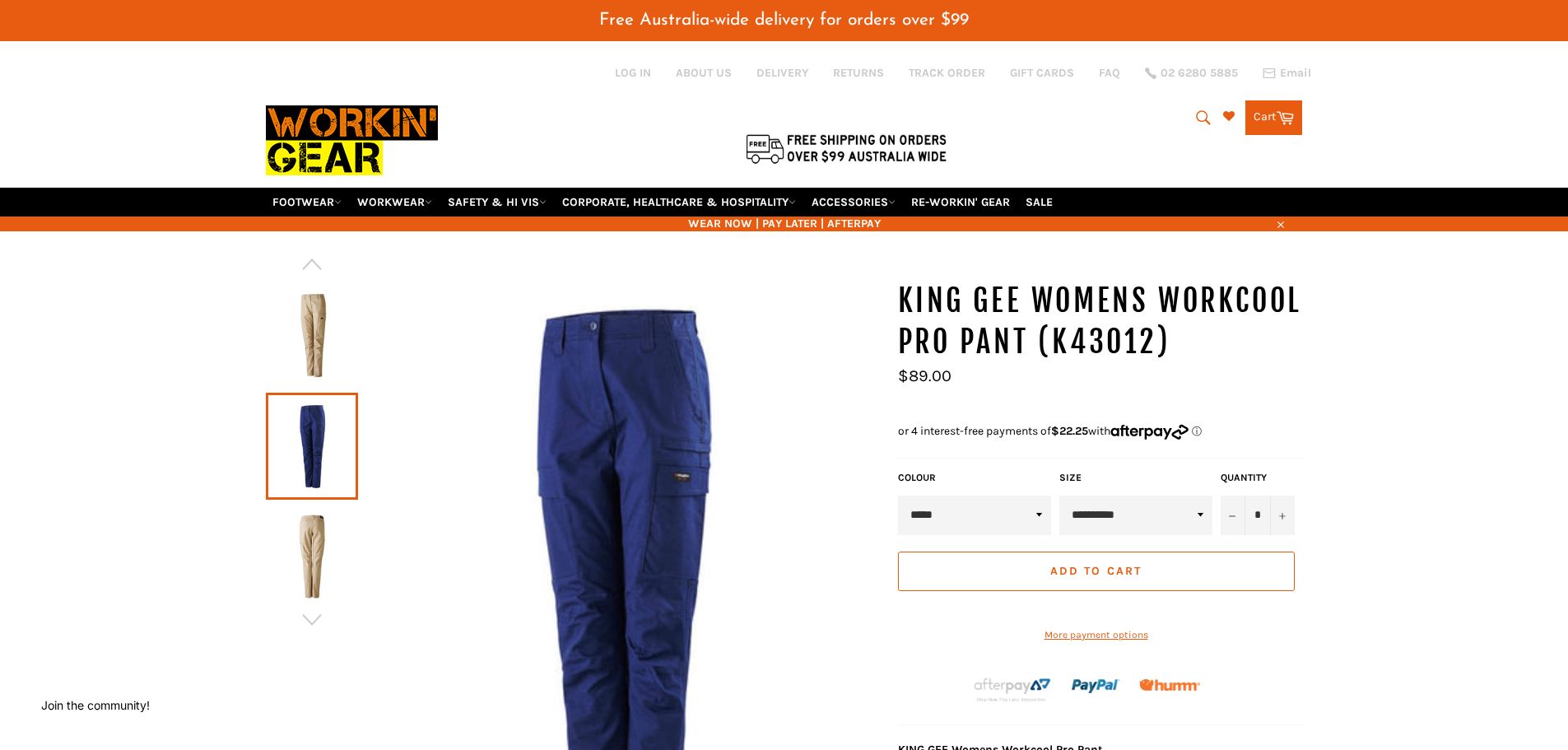
click at [315, 548] on img at bounding box center [312, 555] width 75 height 90
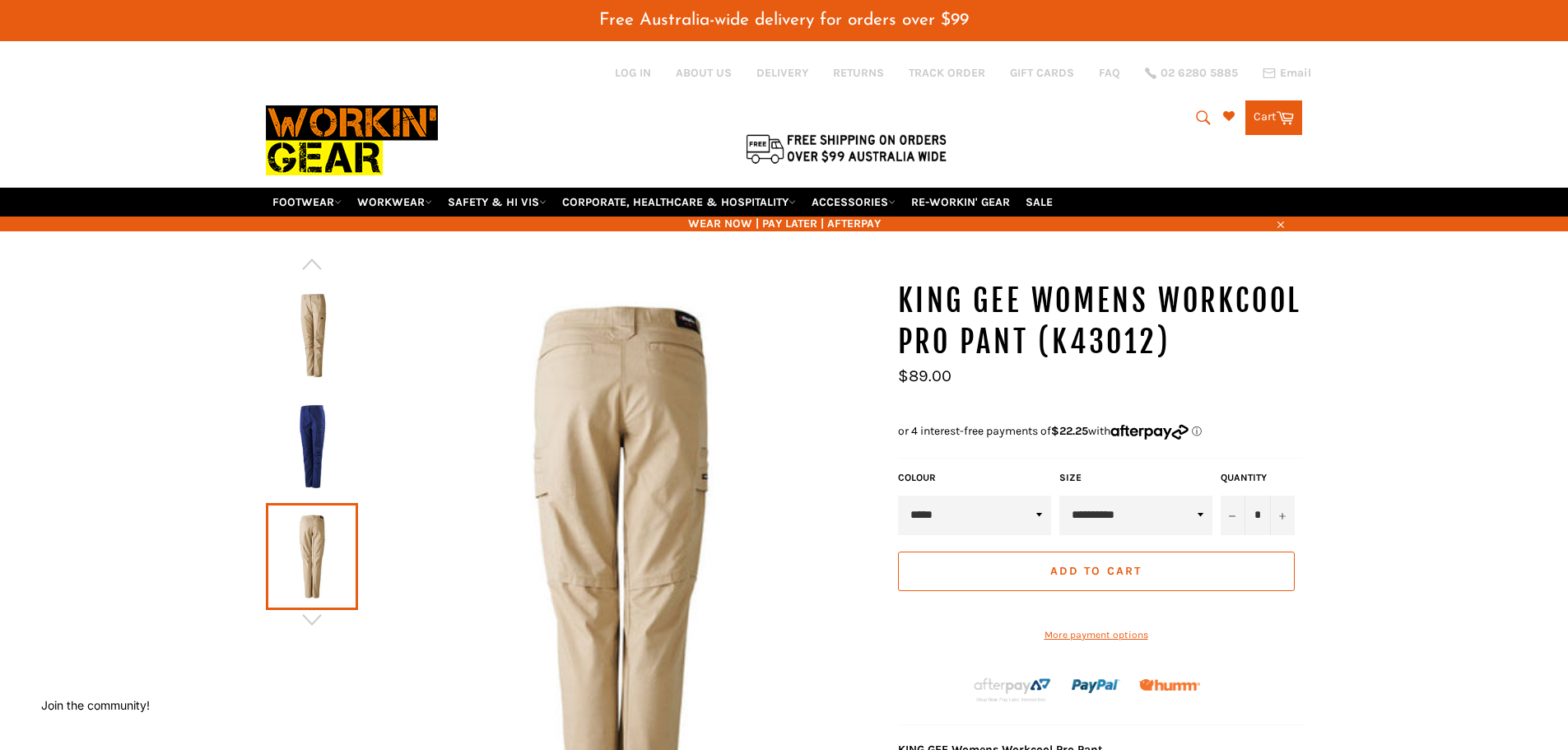
click at [307, 633] on div at bounding box center [573, 600] width 616 height 640
click at [316, 619] on icon "button" at bounding box center [312, 619] width 19 height 11
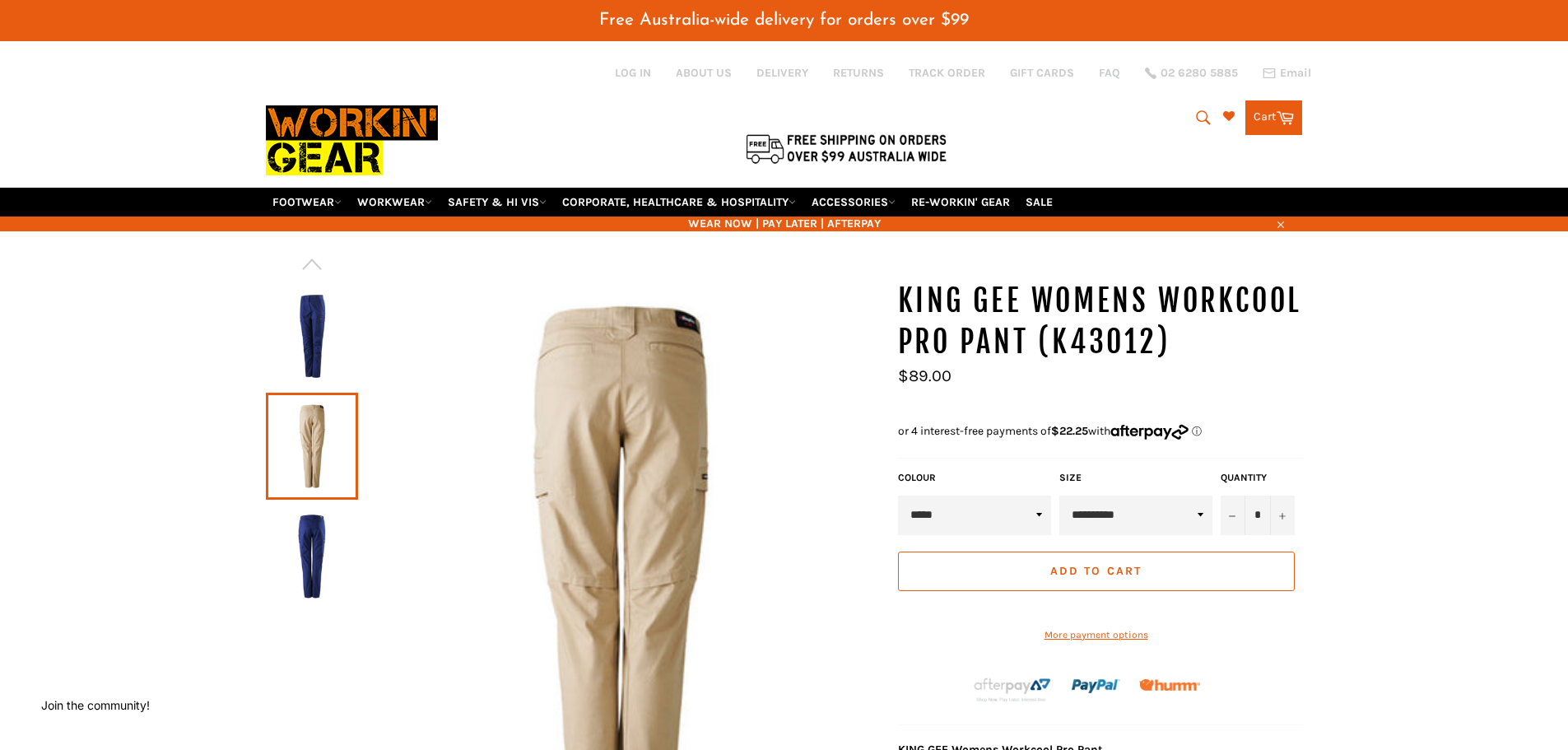
click at [316, 589] on img at bounding box center [312, 555] width 75 height 90
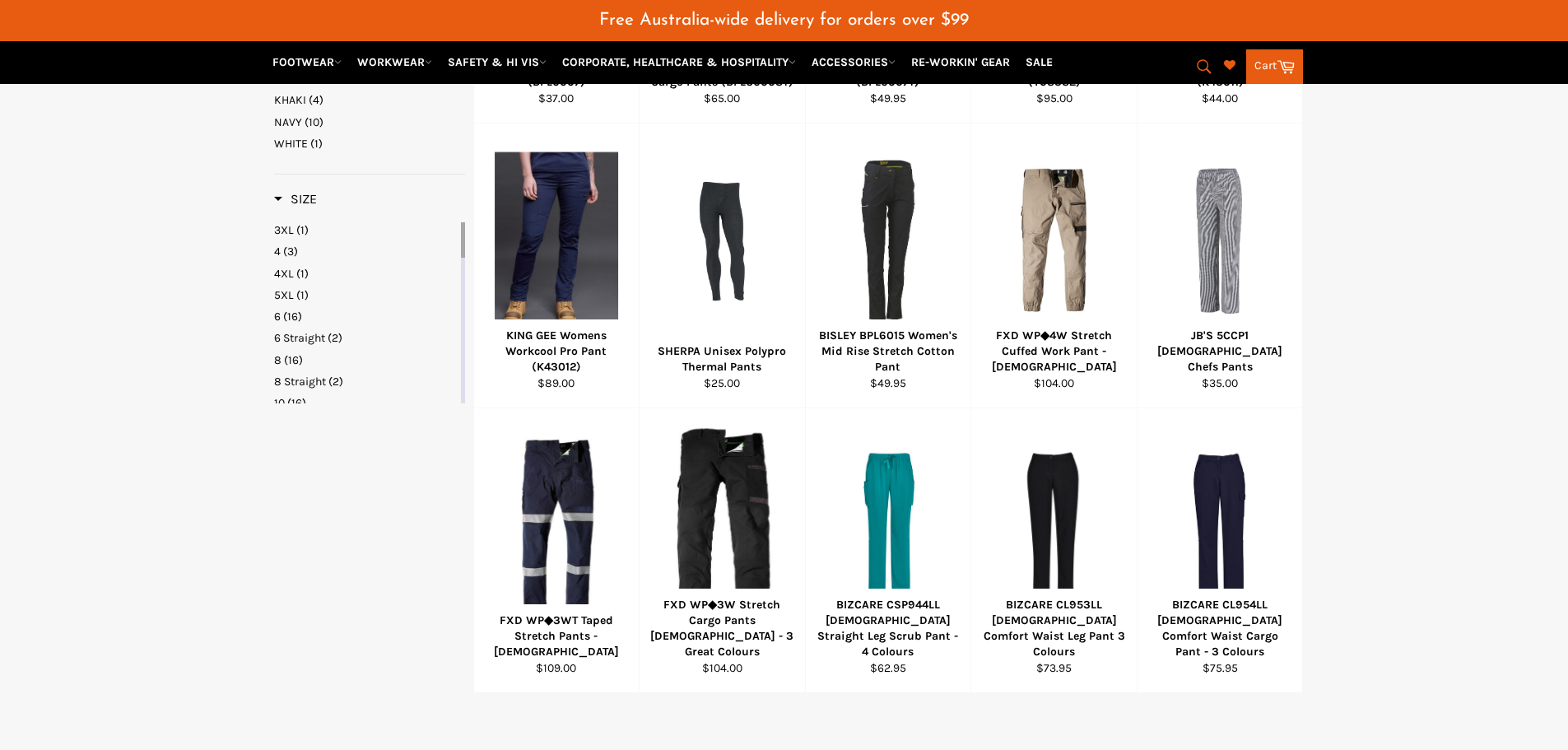
scroll to position [787, 0]
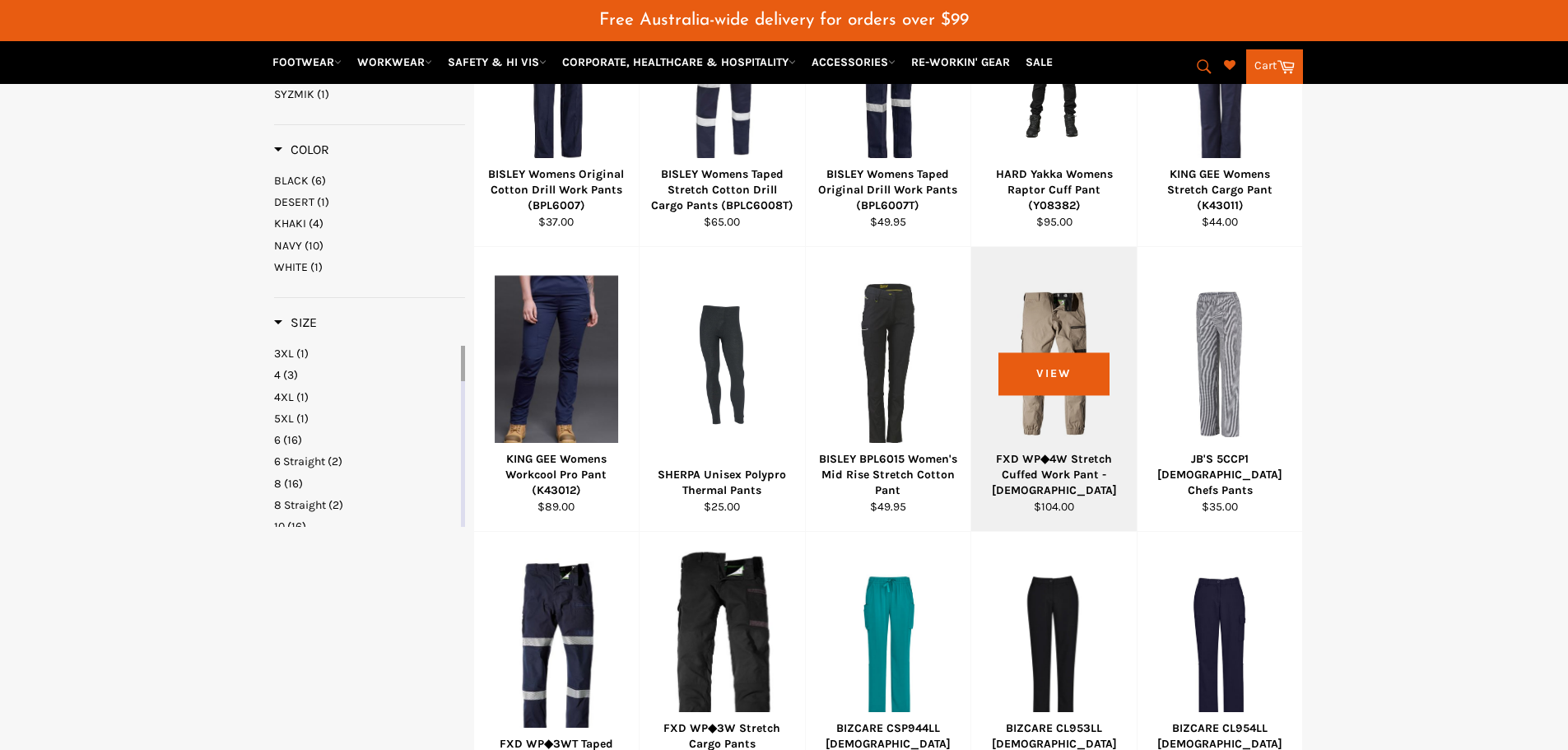
click at [1065, 492] on div "FXD WP◆4W Stretch Cuffed Work Pant - [DEMOGRAPHIC_DATA]" at bounding box center [1054, 475] width 145 height 47
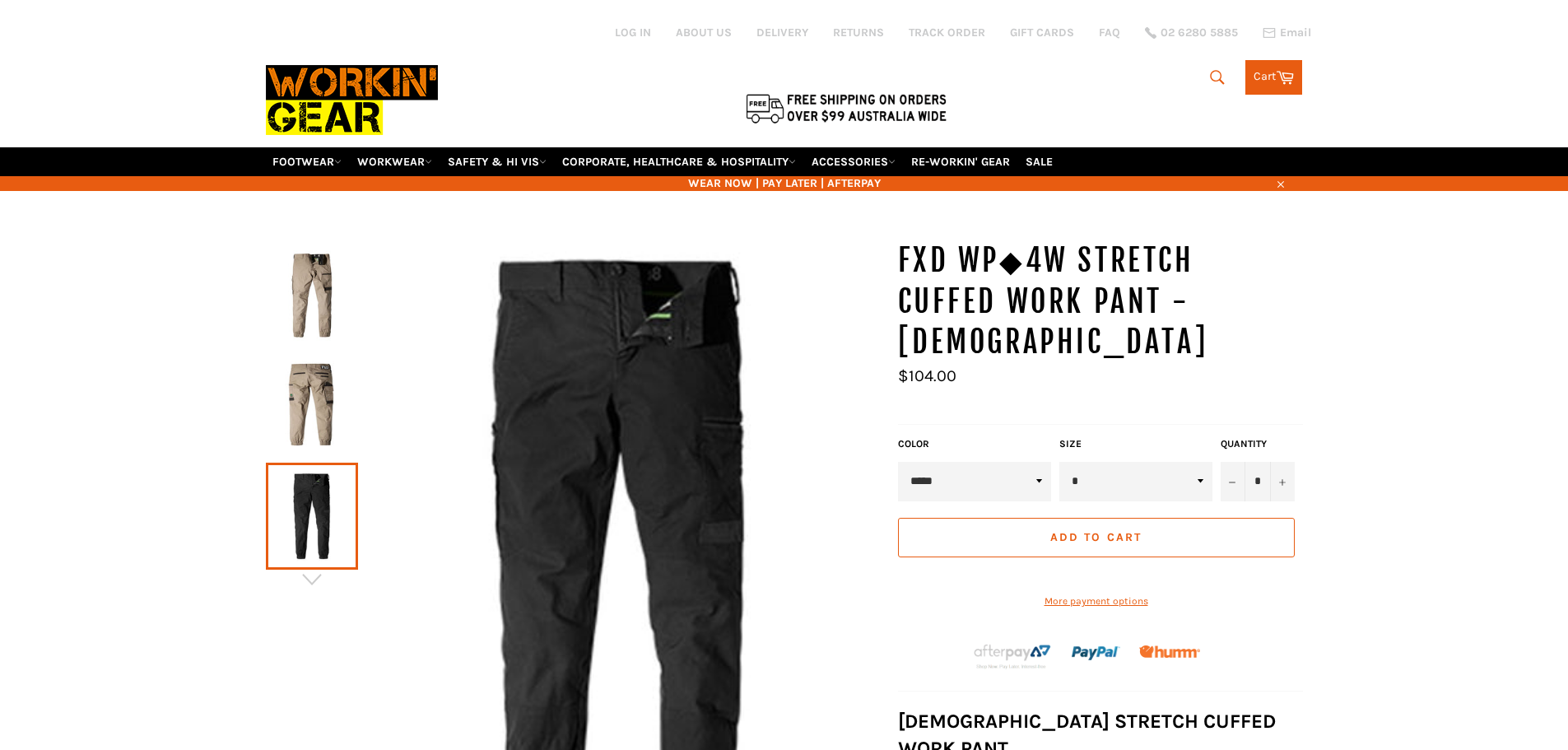
click at [298, 407] on img at bounding box center [312, 405] width 75 height 90
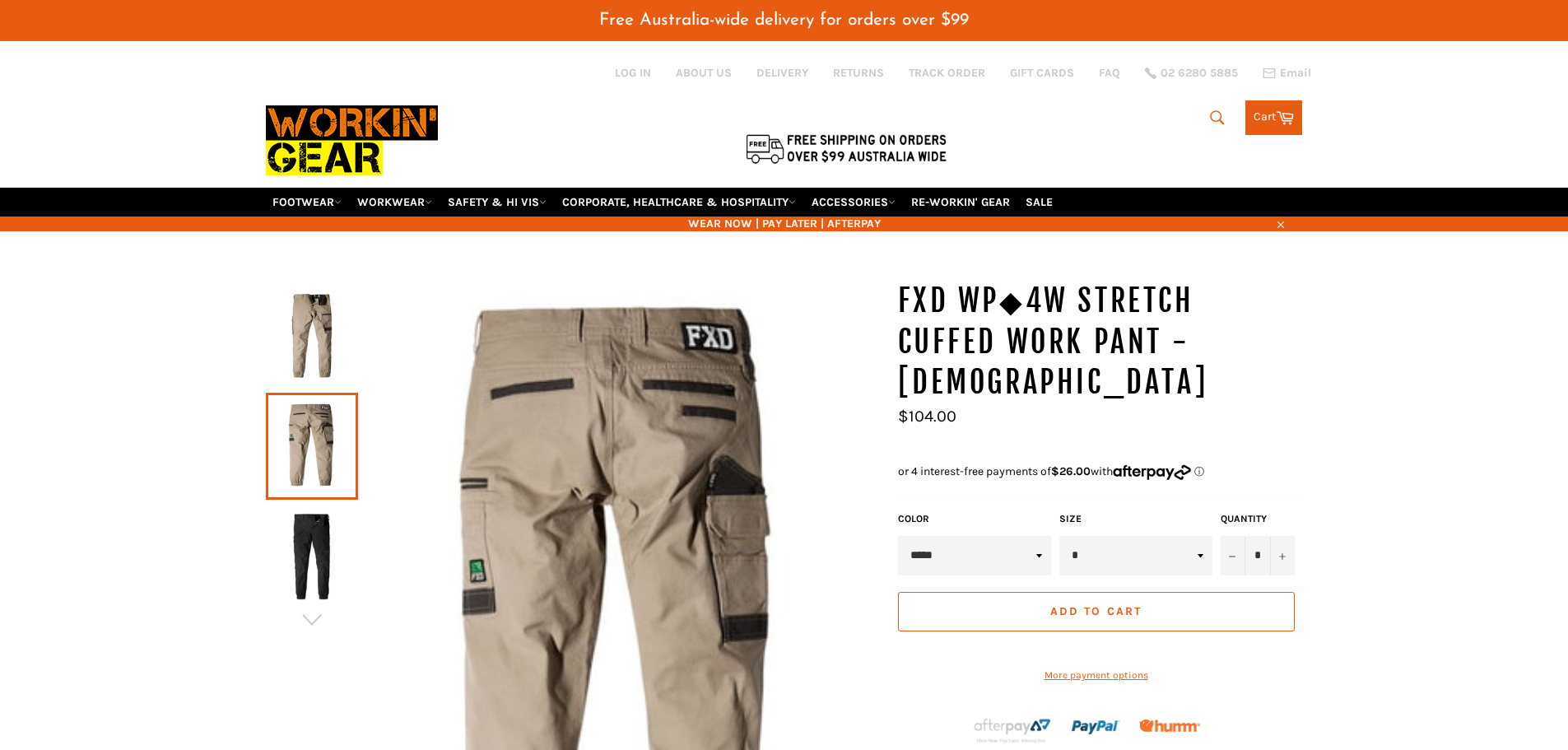
click at [309, 292] on img at bounding box center [312, 336] width 75 height 90
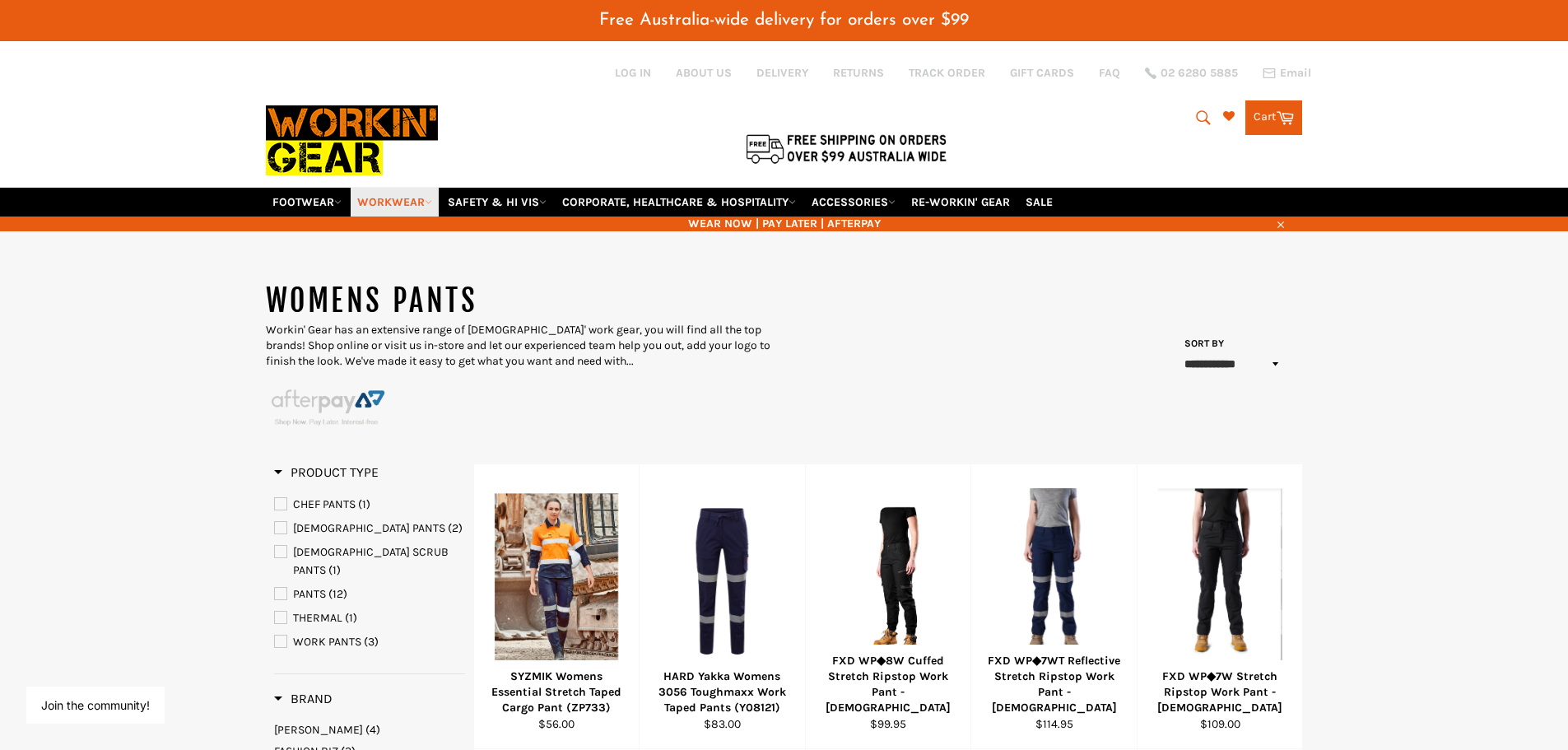
click at [426, 197] on link "WORKWEAR" at bounding box center [394, 202] width 88 height 29
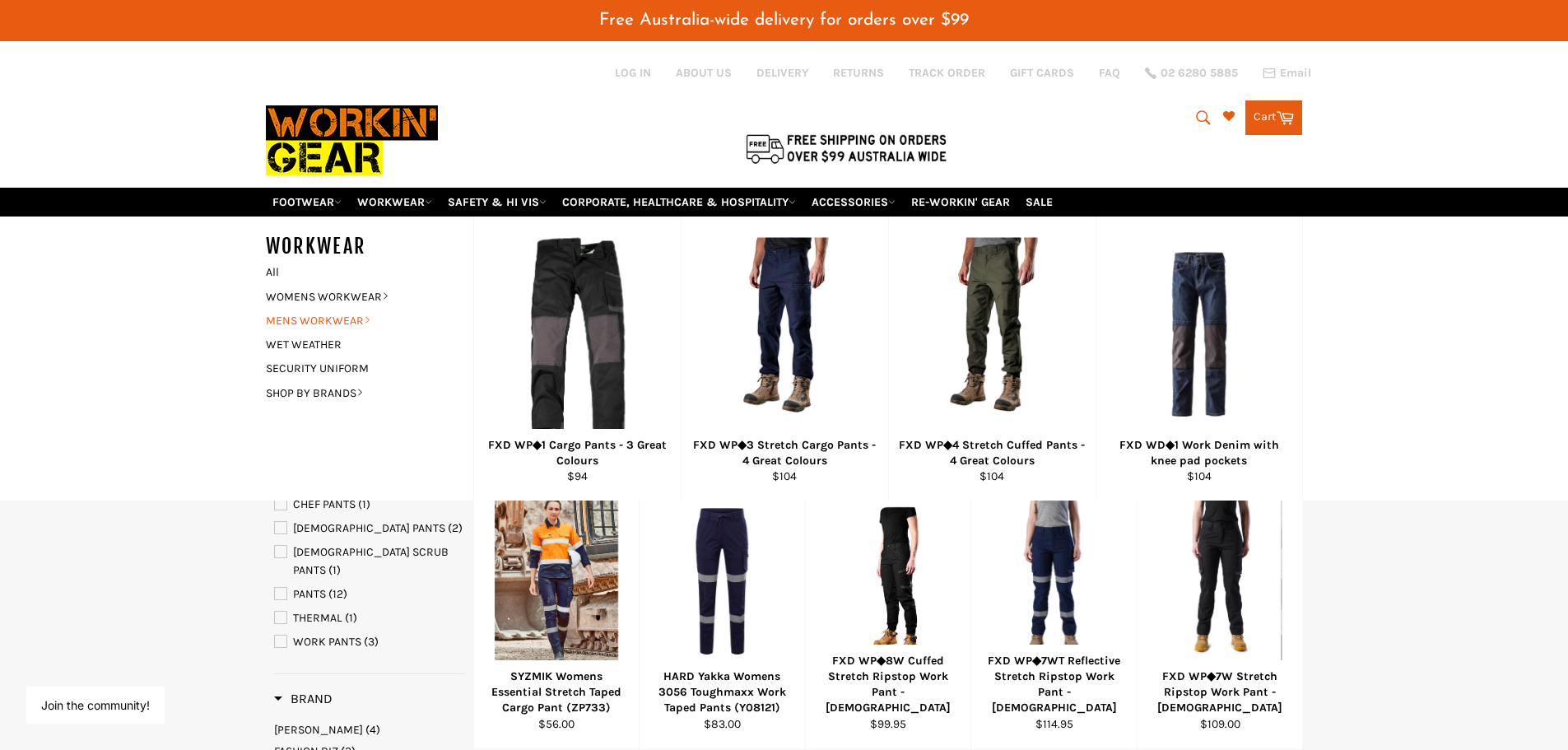
click at [340, 322] on link "MENS WORKWEAR" at bounding box center [357, 320] width 199 height 24
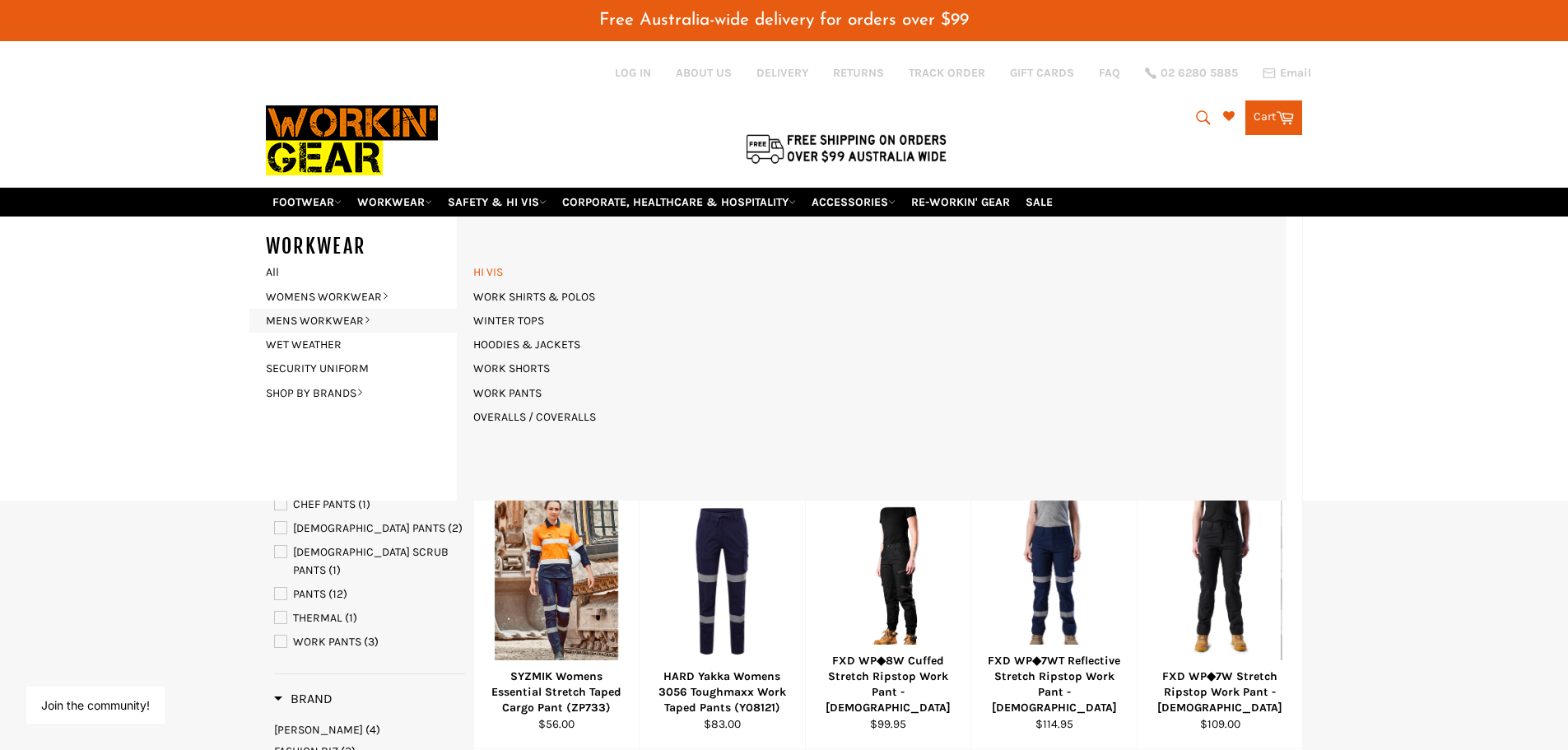
click at [482, 274] on link "HI VIS" at bounding box center [488, 272] width 46 height 24
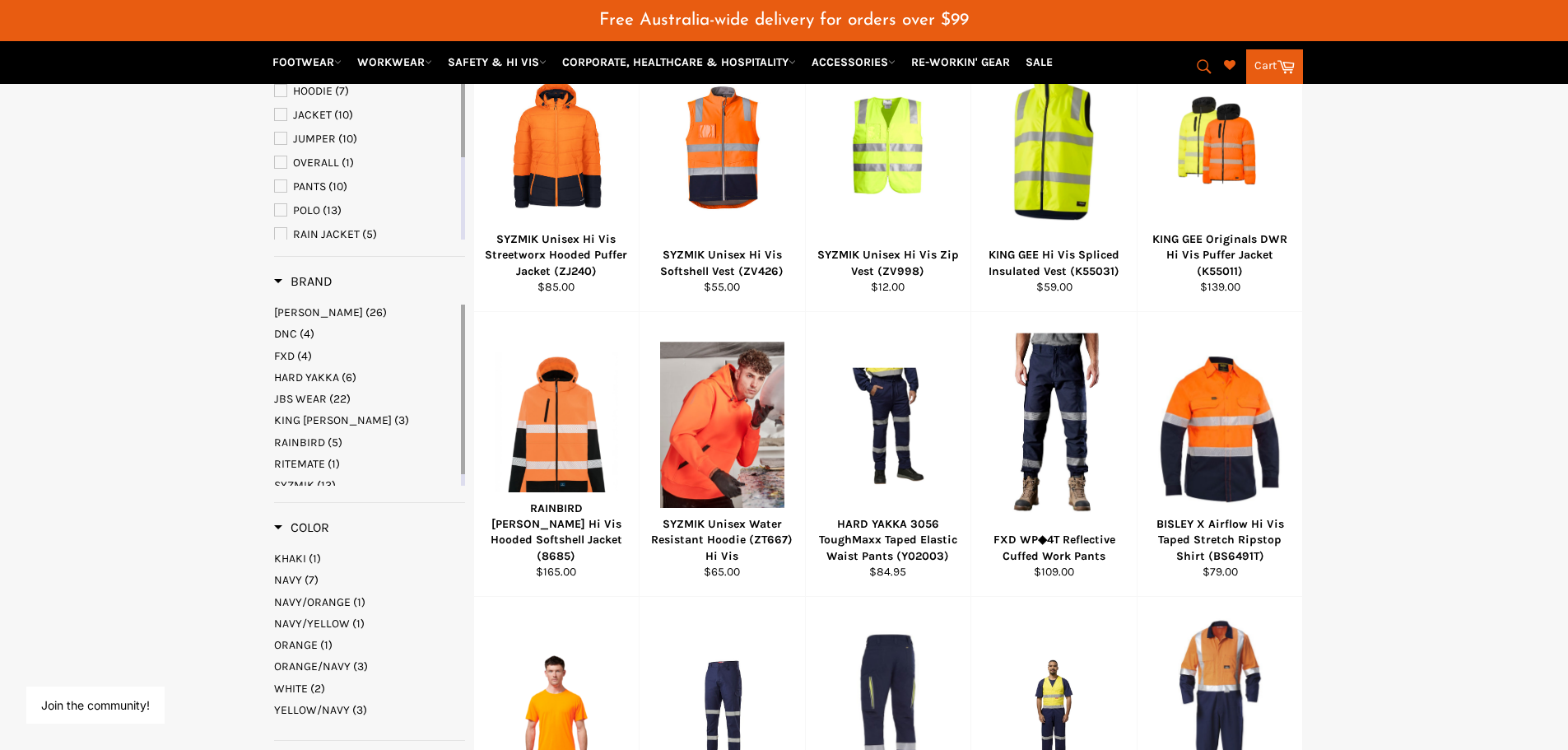
scroll to position [412, 0]
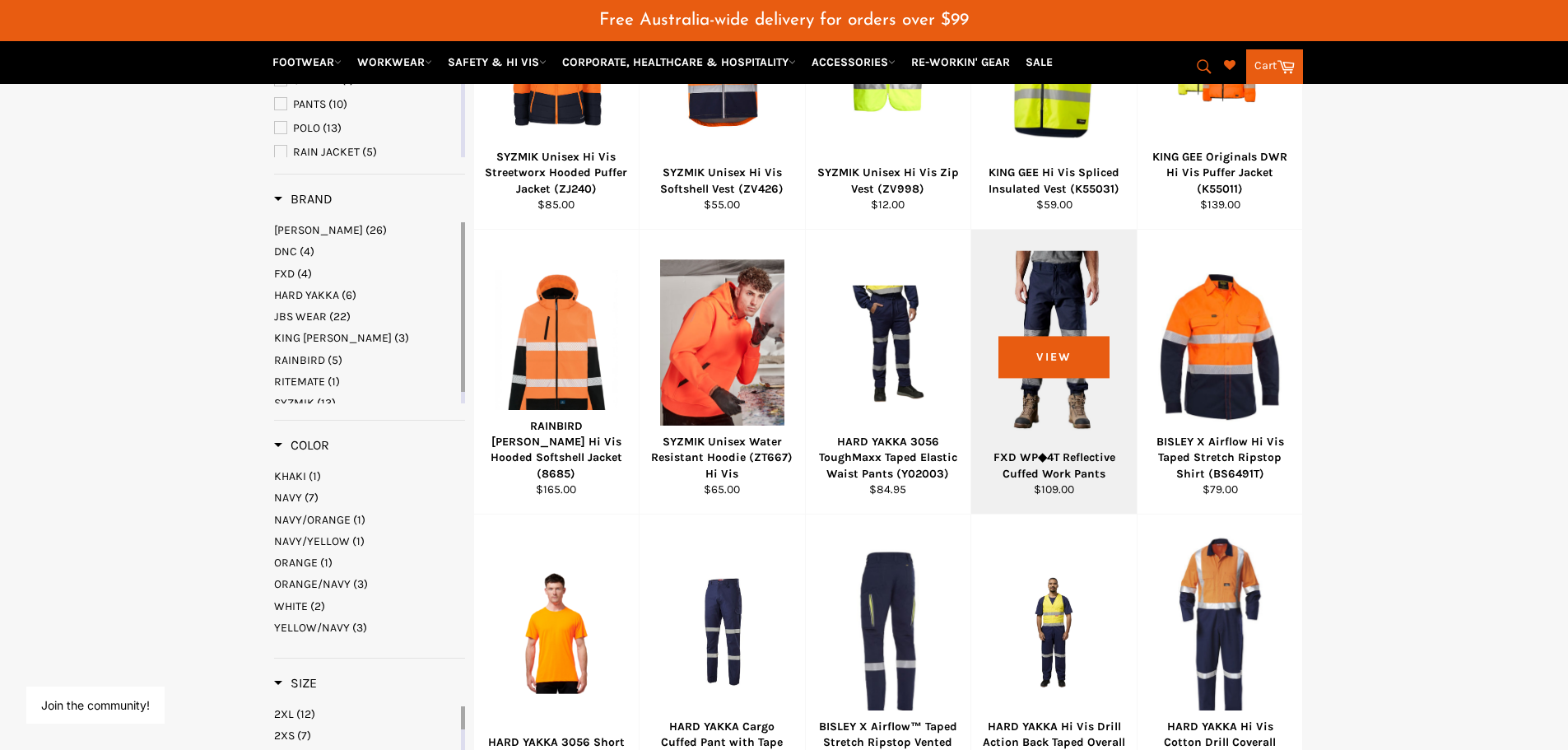
click at [1072, 467] on div "FXD WP◆4T Reflective Cuffed Work Pants" at bounding box center [1054, 465] width 145 height 32
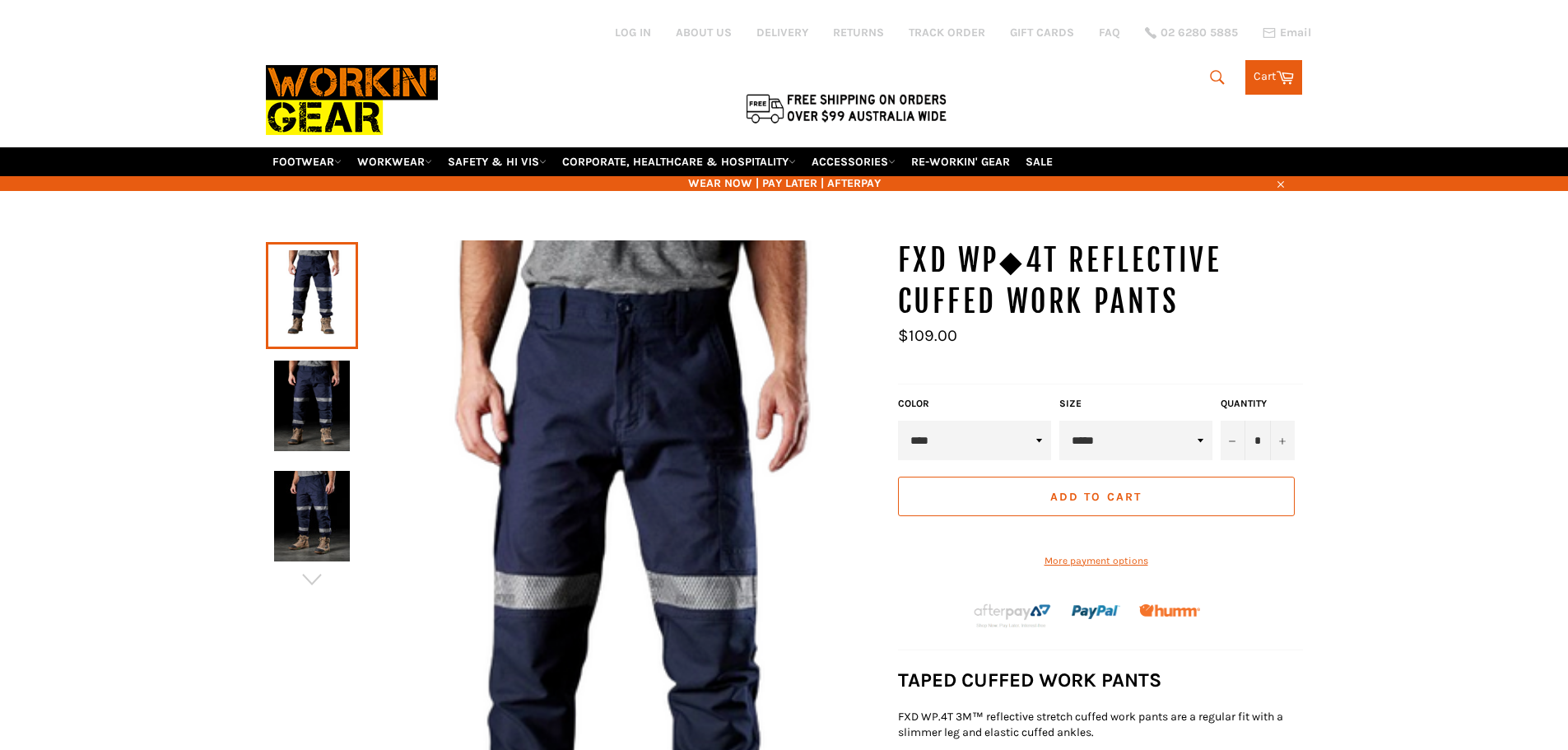
click at [277, 374] on img at bounding box center [312, 405] width 75 height 90
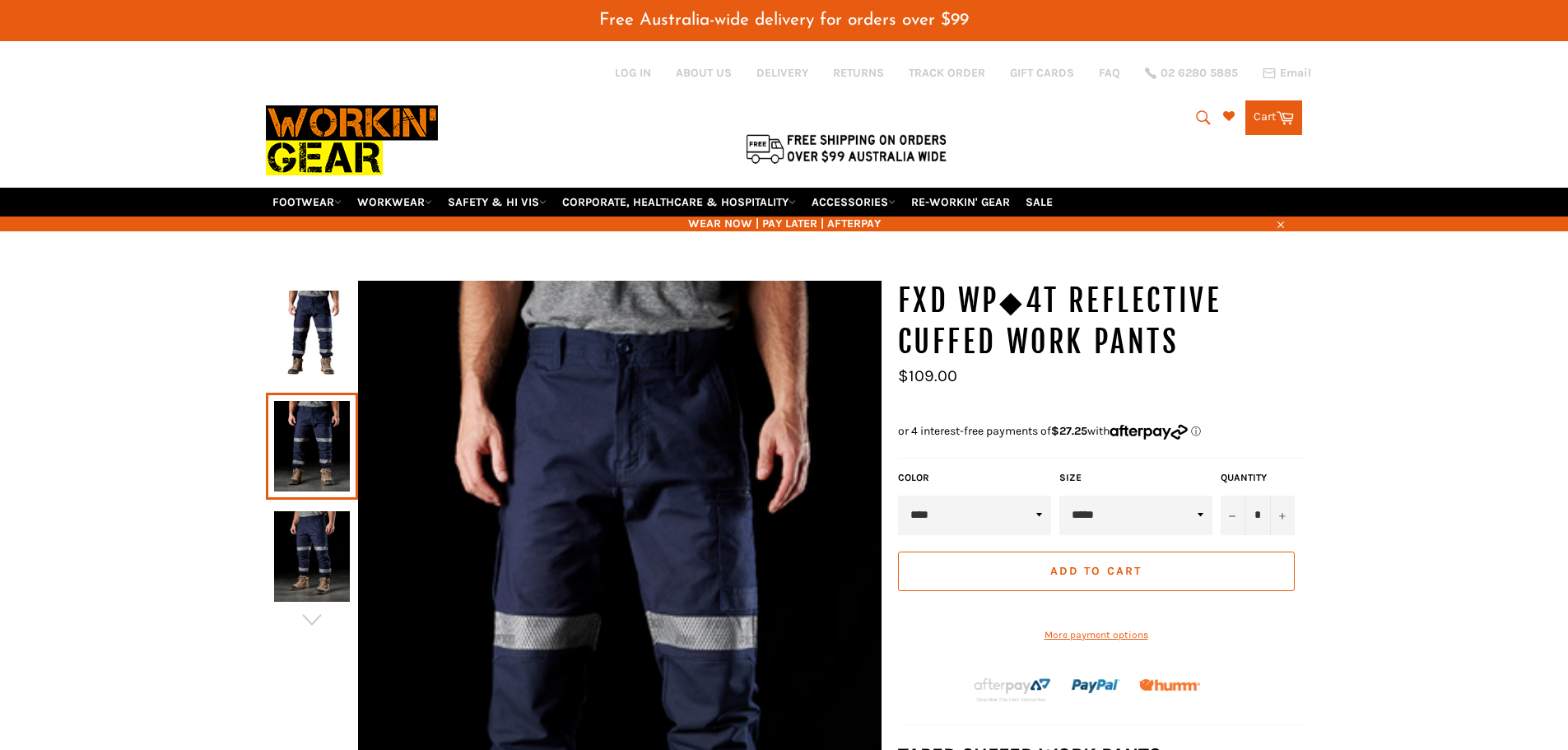
click at [310, 545] on img at bounding box center [312, 555] width 75 height 90
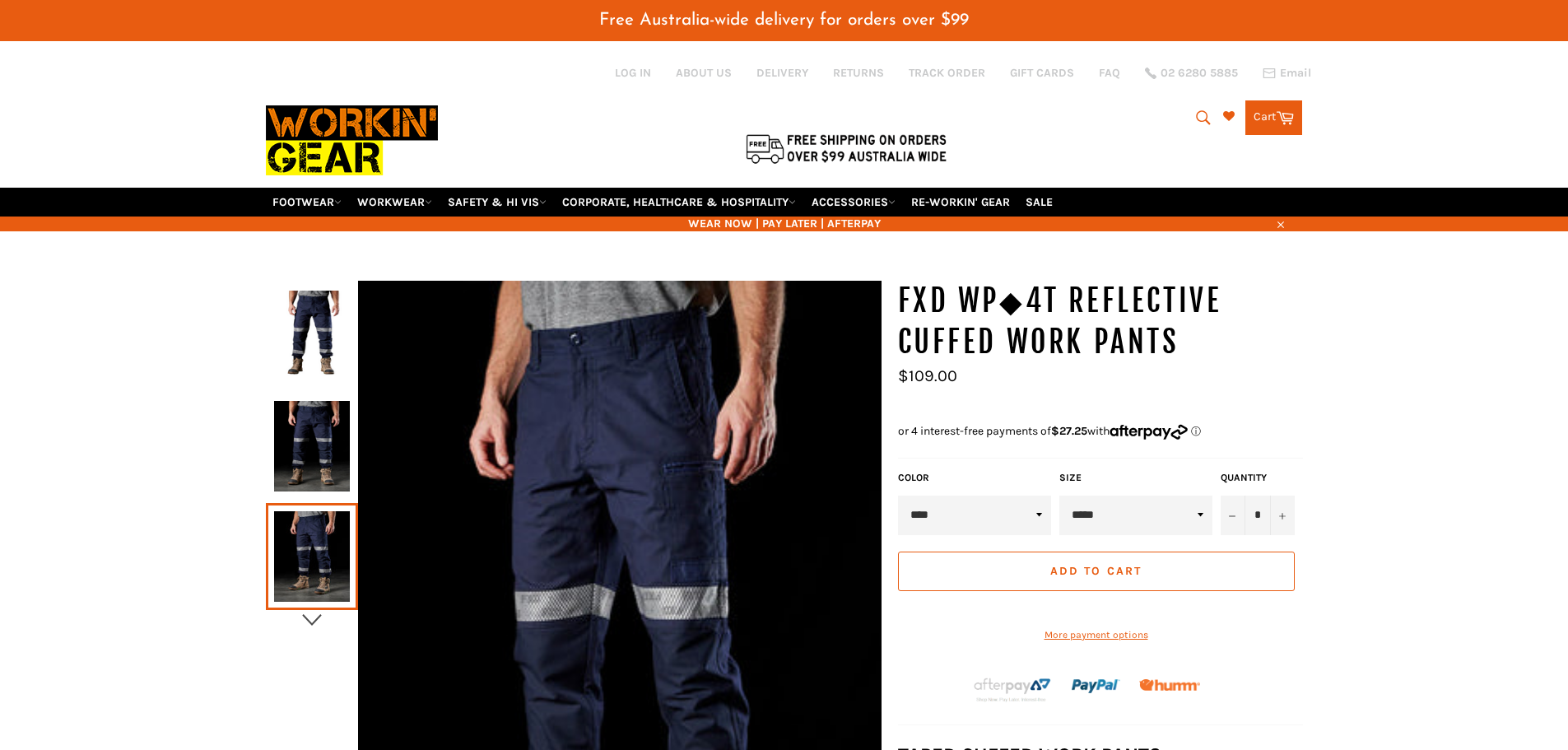
click at [311, 621] on icon "button" at bounding box center [312, 619] width 25 height 25
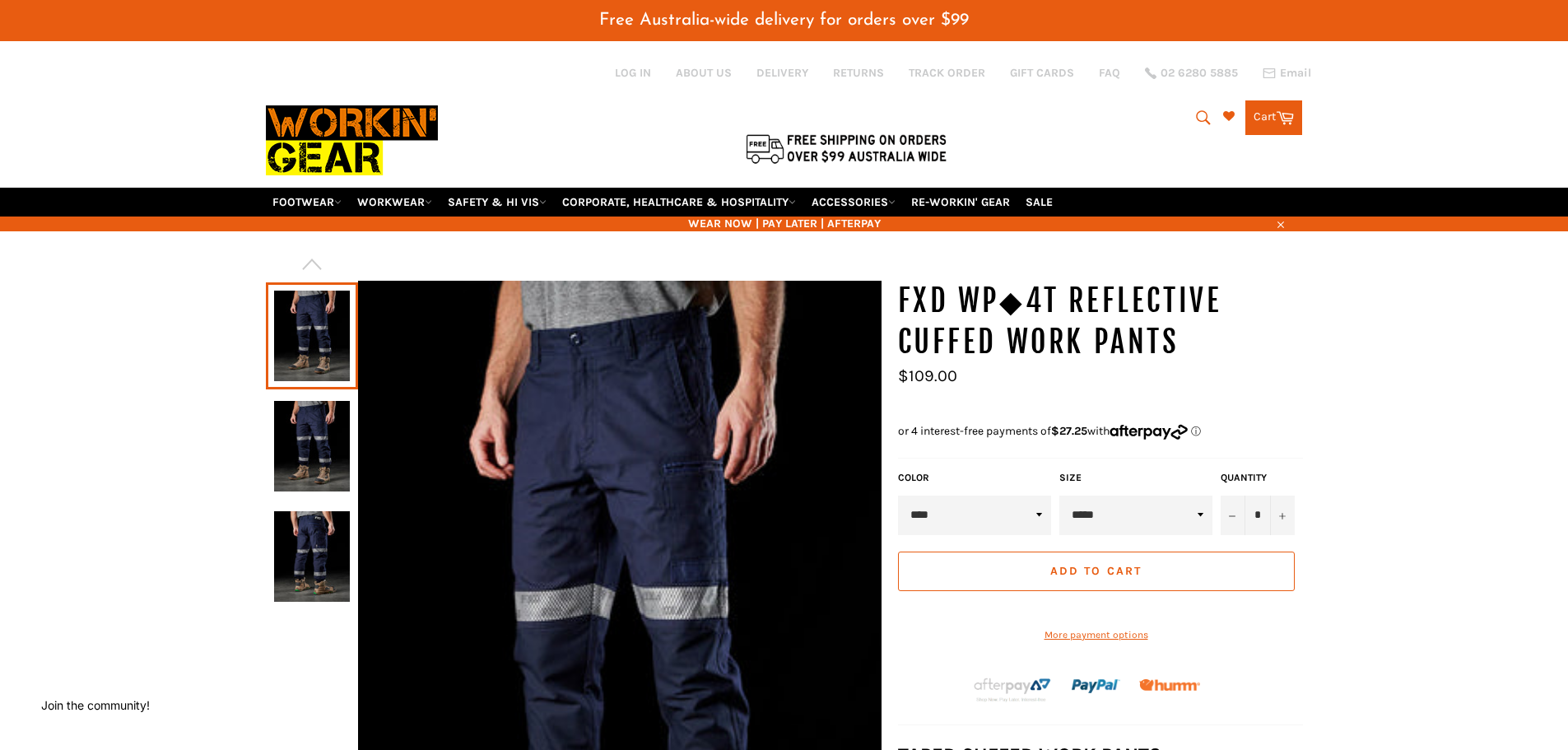
click at [313, 550] on img at bounding box center [312, 555] width 75 height 90
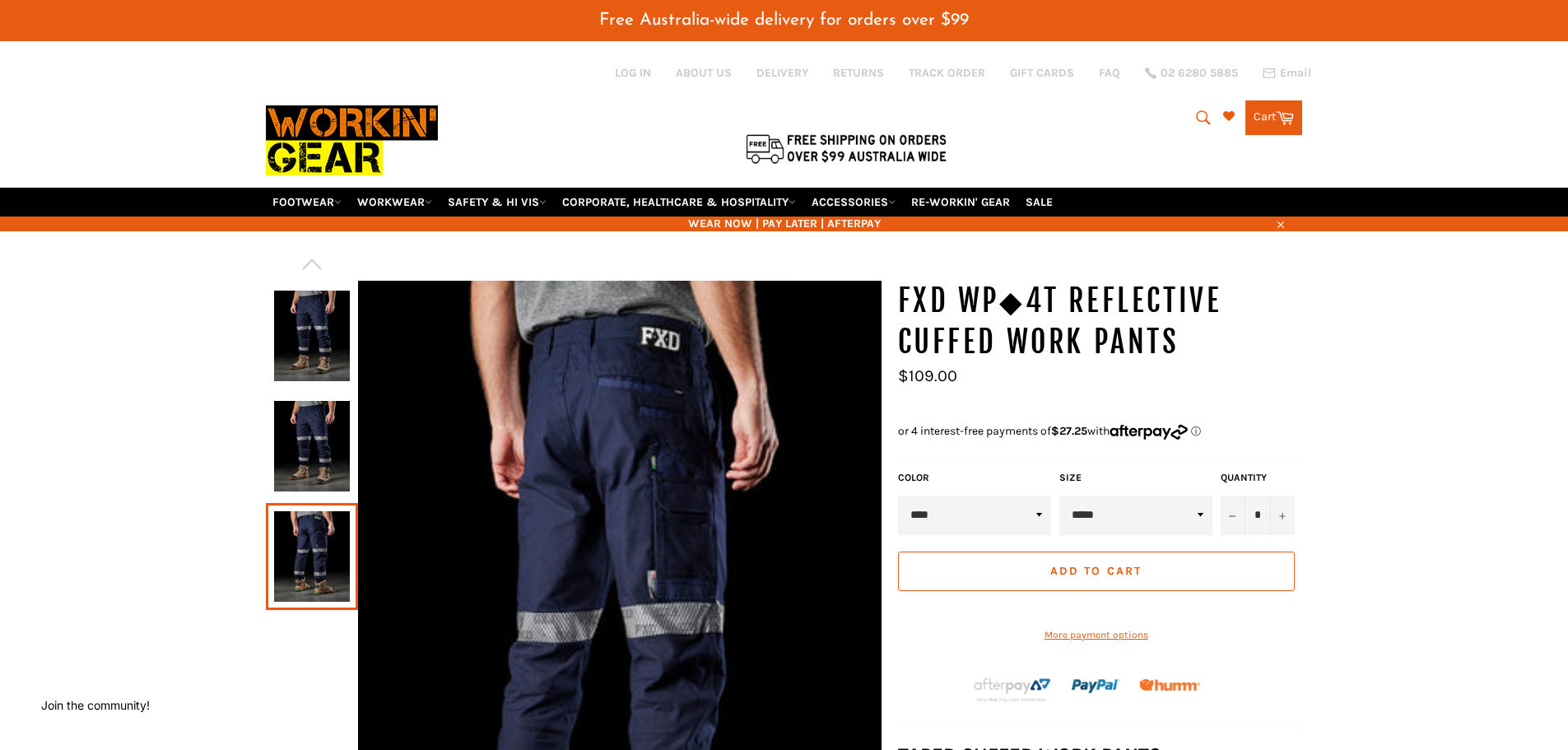
click at [321, 453] on img at bounding box center [312, 445] width 75 height 90
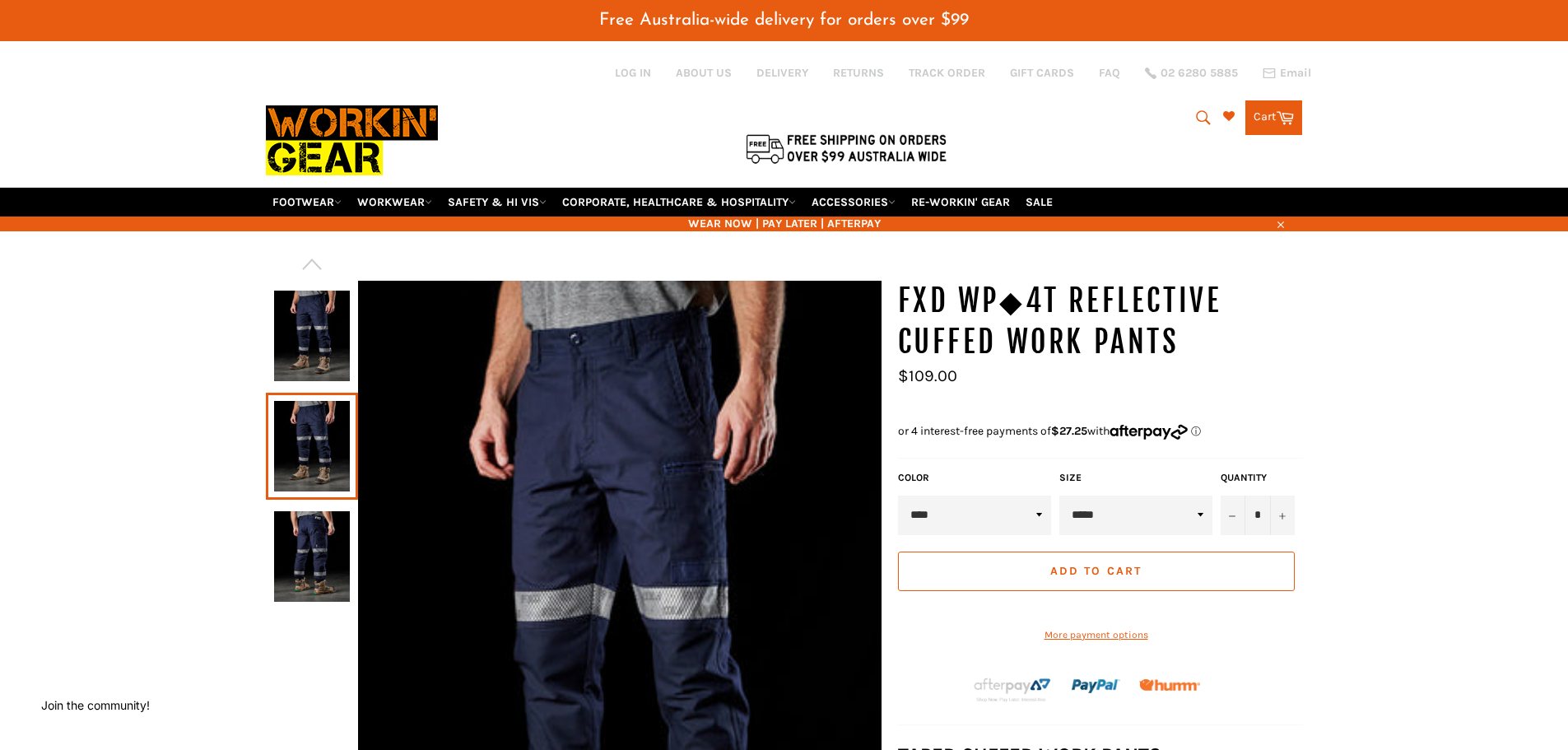
click at [308, 609] on link at bounding box center [311, 556] width 92 height 107
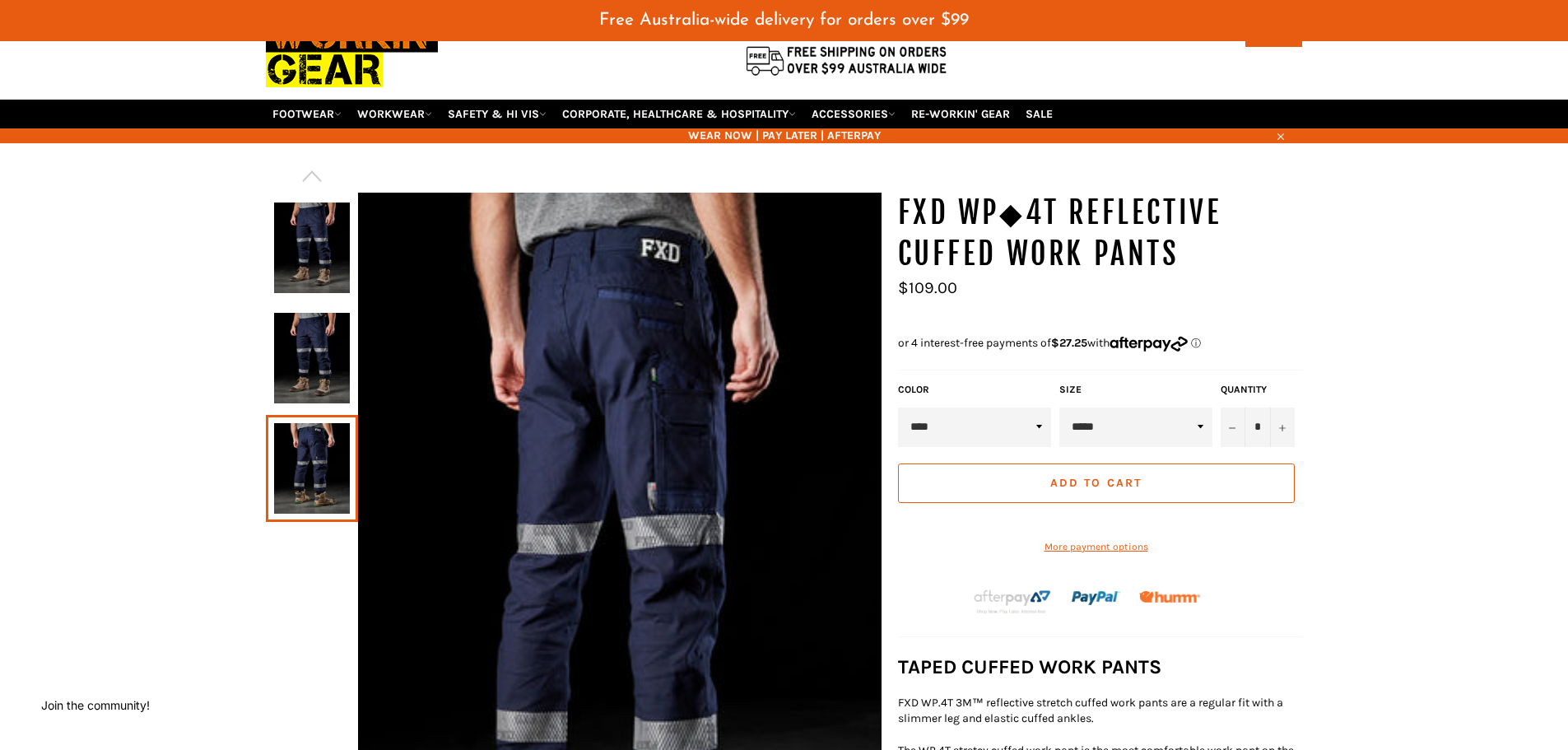
scroll to position [82, 0]
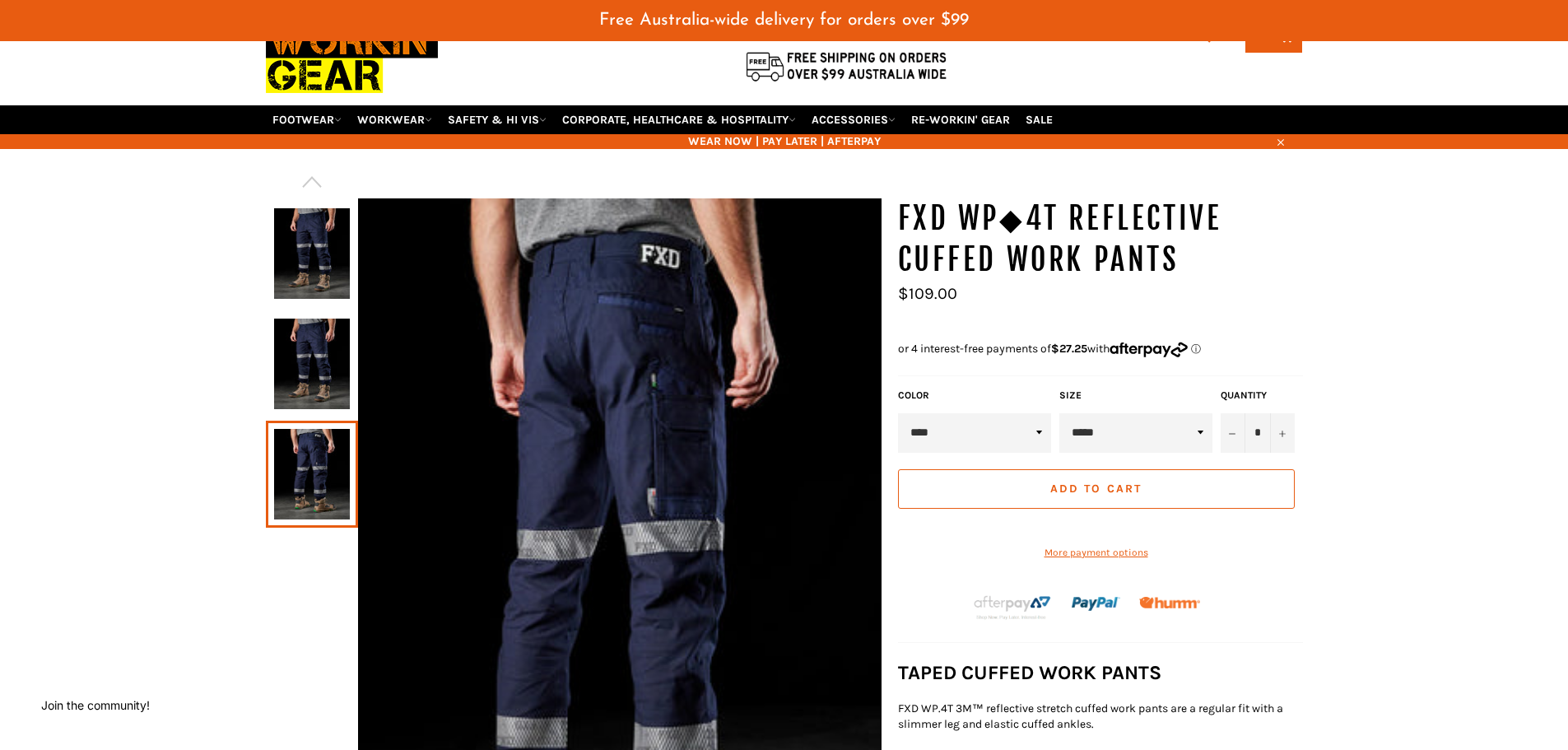
click at [326, 348] on img at bounding box center [312, 364] width 75 height 90
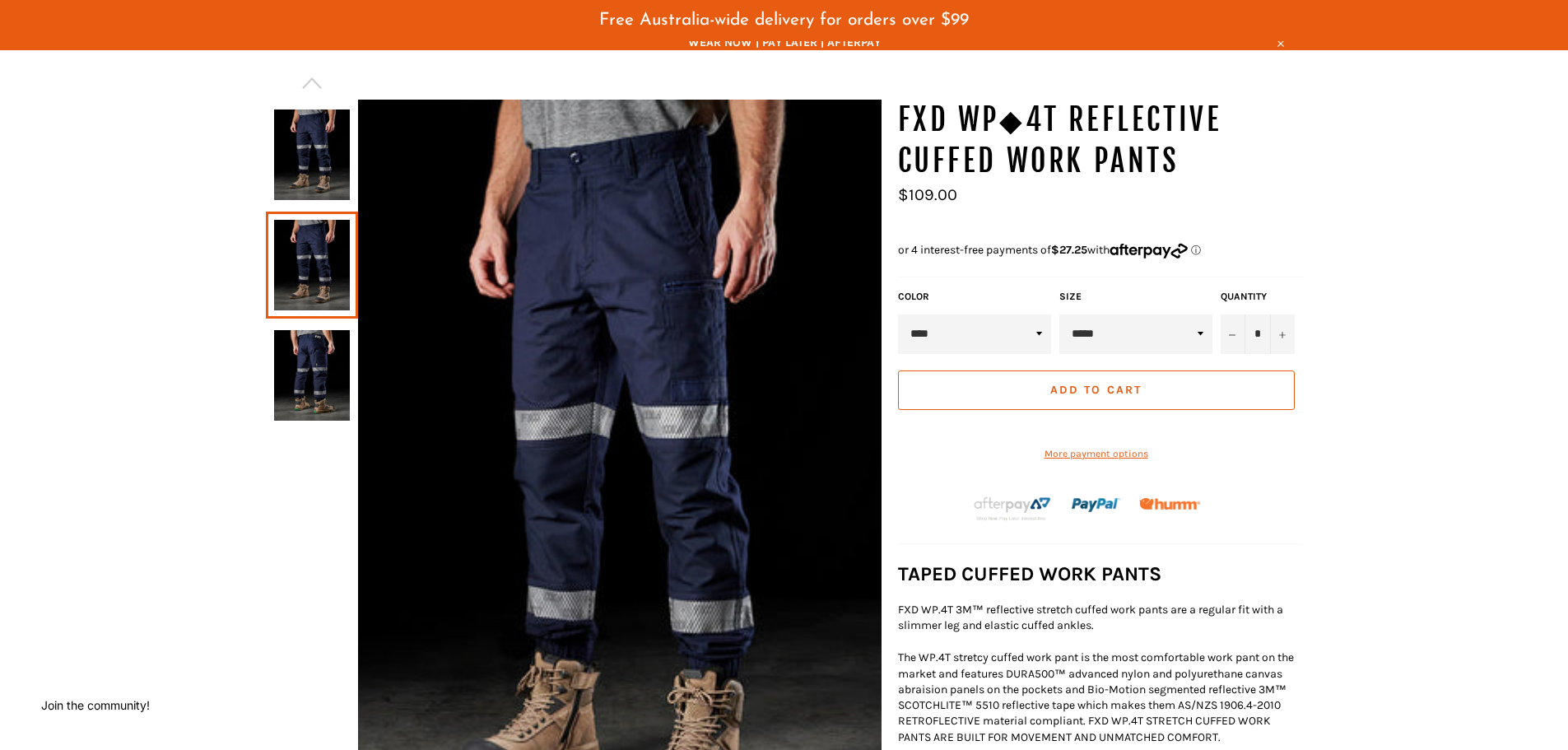
scroll to position [178, 0]
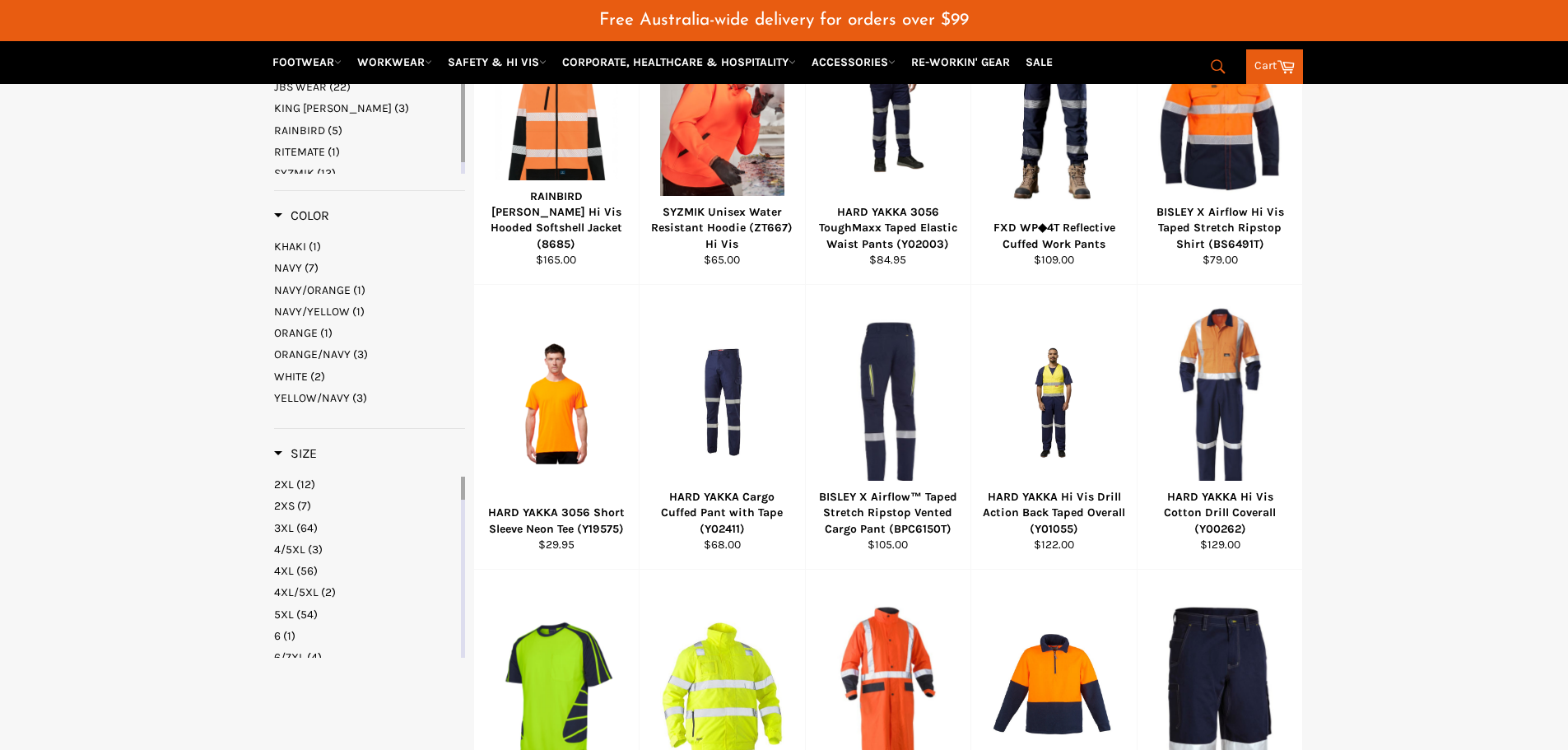
scroll to position [641, 0]
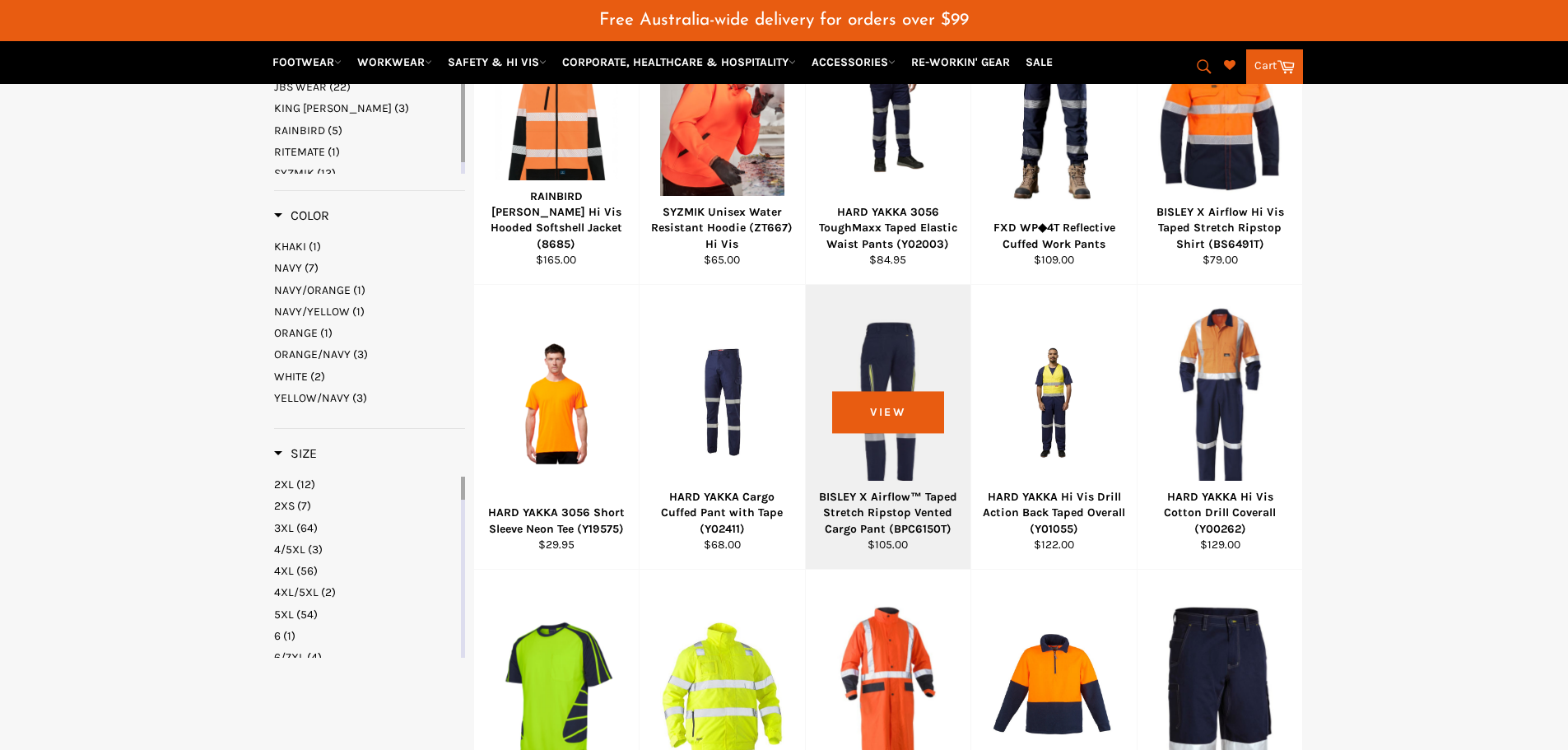
click at [924, 504] on div "BISLEY X Airflow™ Taped Stretch Ripstop Vented Cargo Pant (BPC6150T)" at bounding box center [887, 513] width 145 height 47
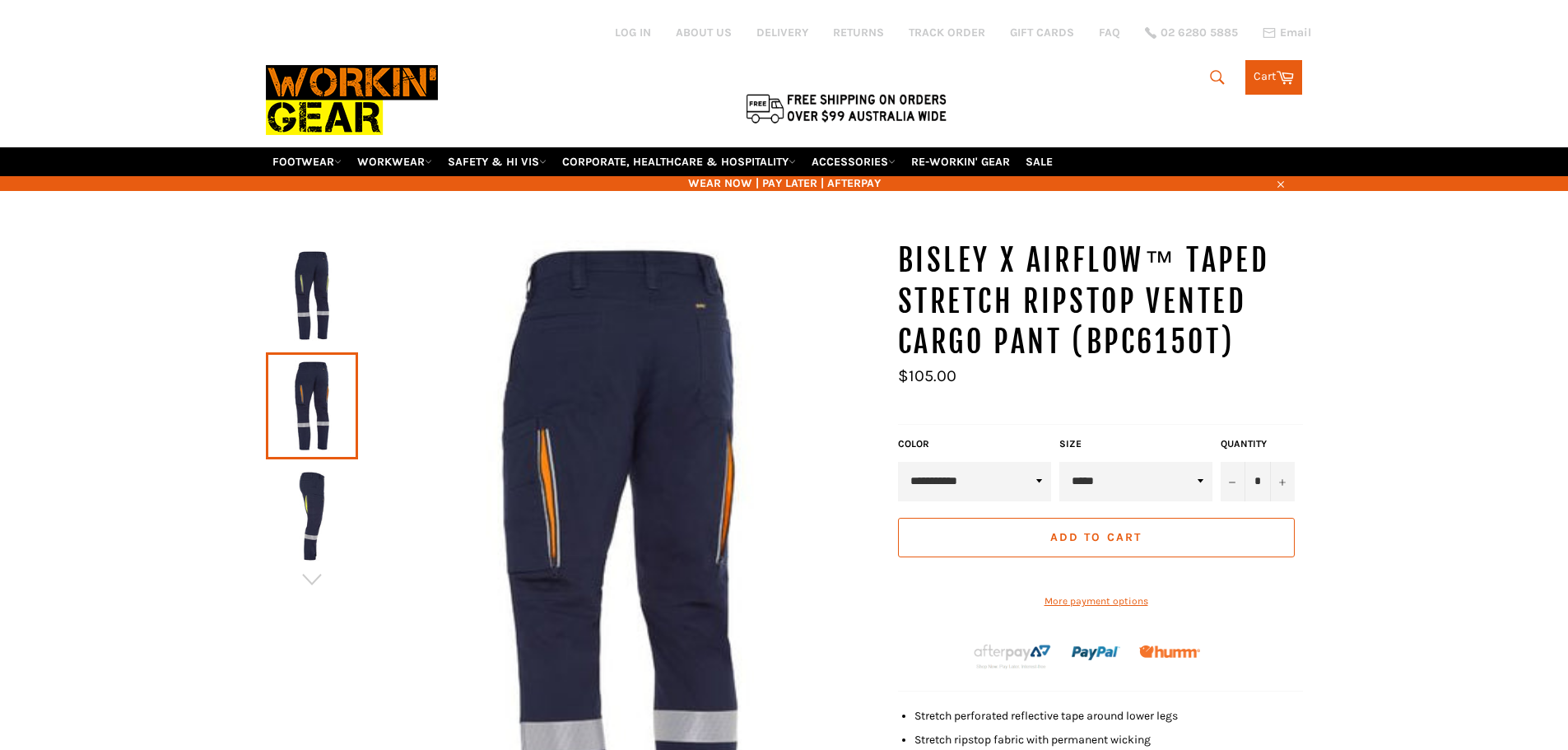
click at [320, 536] on img at bounding box center [312, 515] width 75 height 90
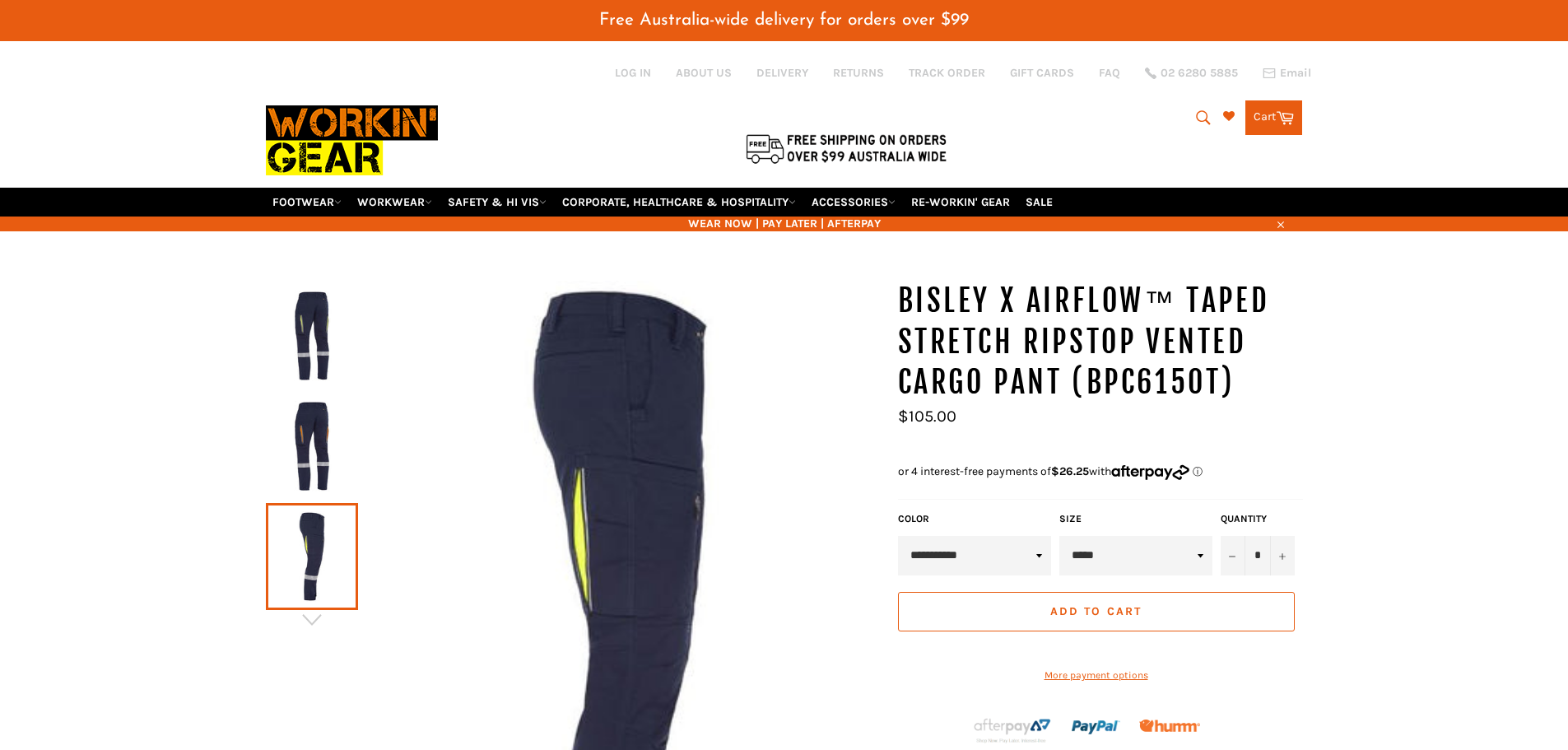
click at [302, 455] on img at bounding box center [312, 445] width 75 height 90
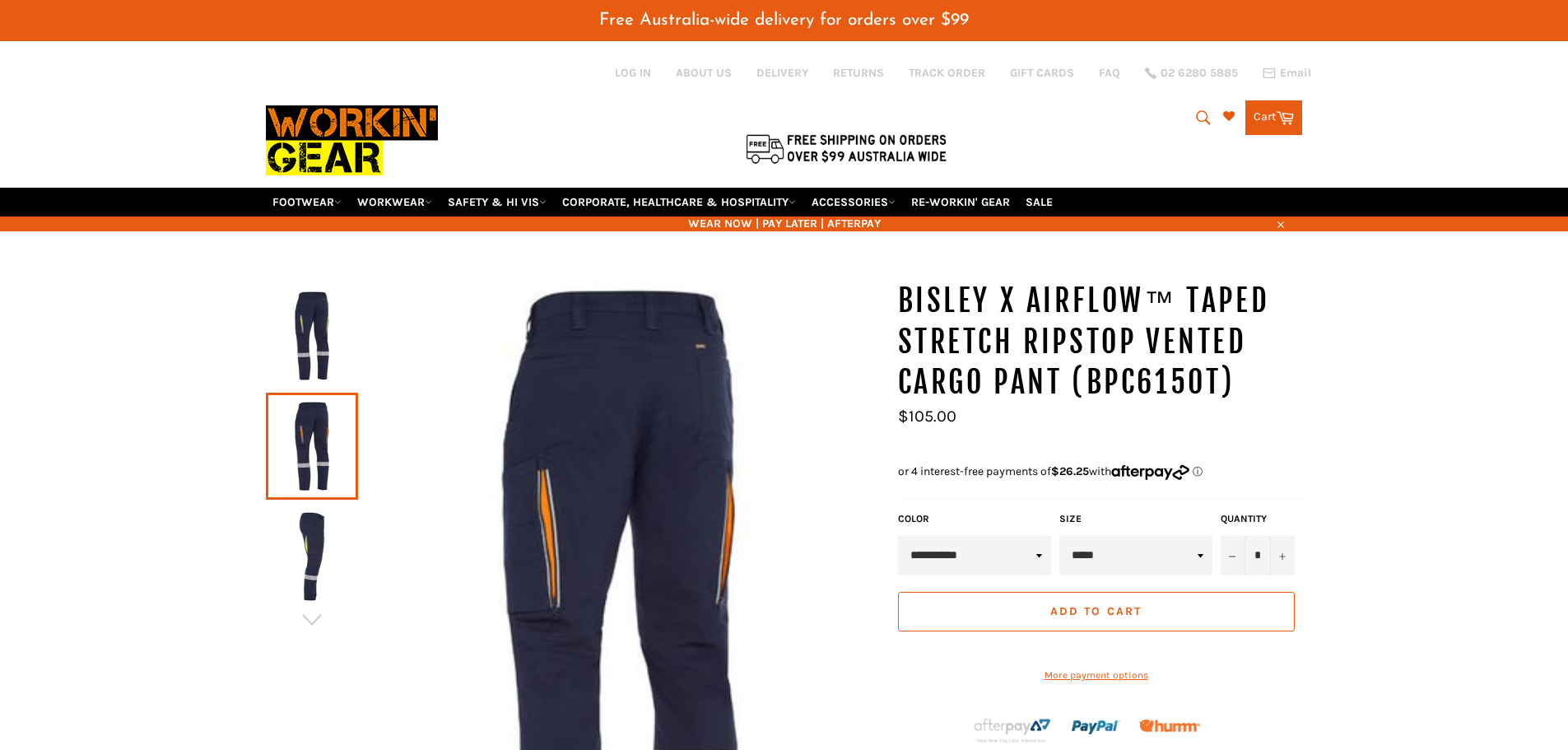
click at [292, 328] on img at bounding box center [312, 336] width 75 height 90
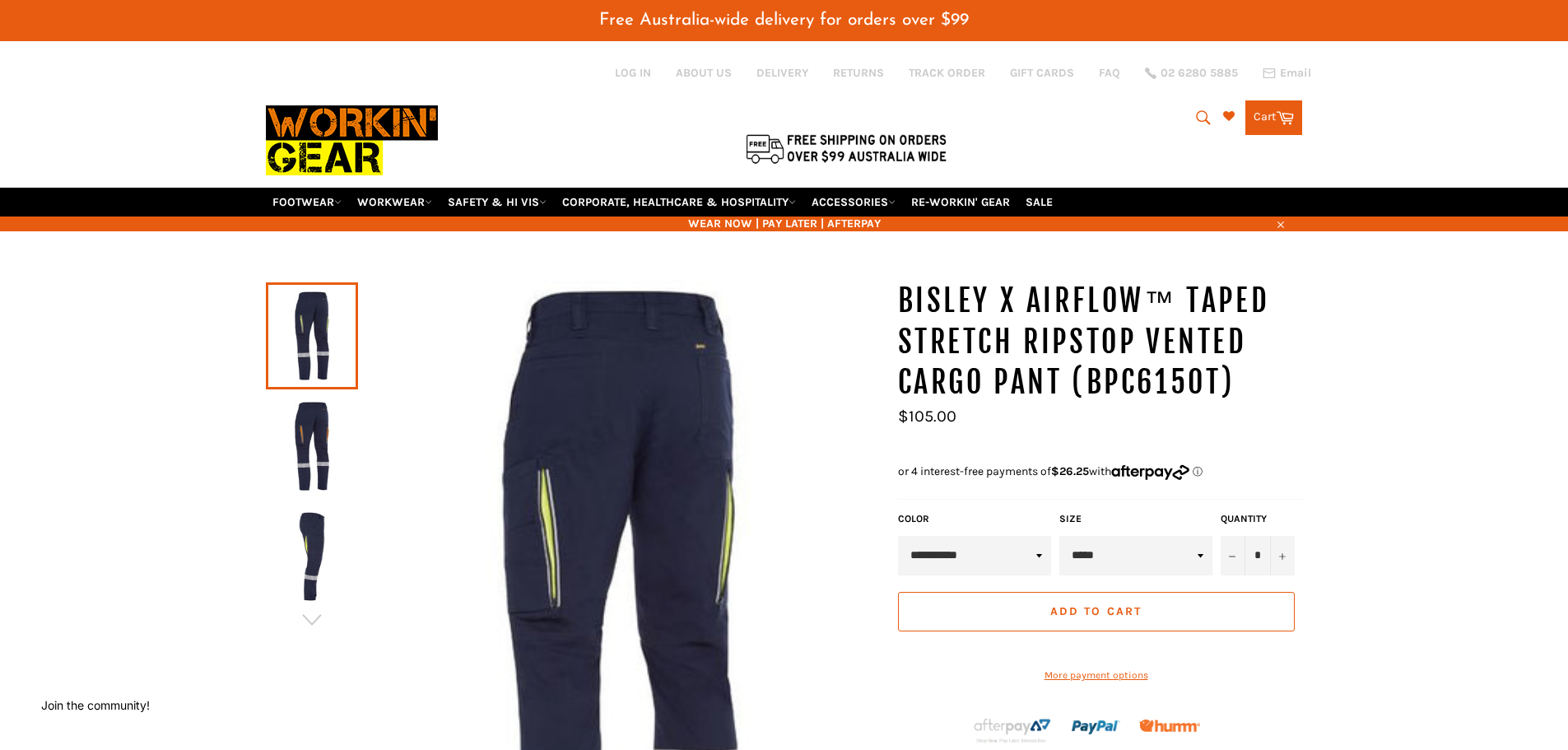
click at [322, 456] on img at bounding box center [312, 445] width 75 height 90
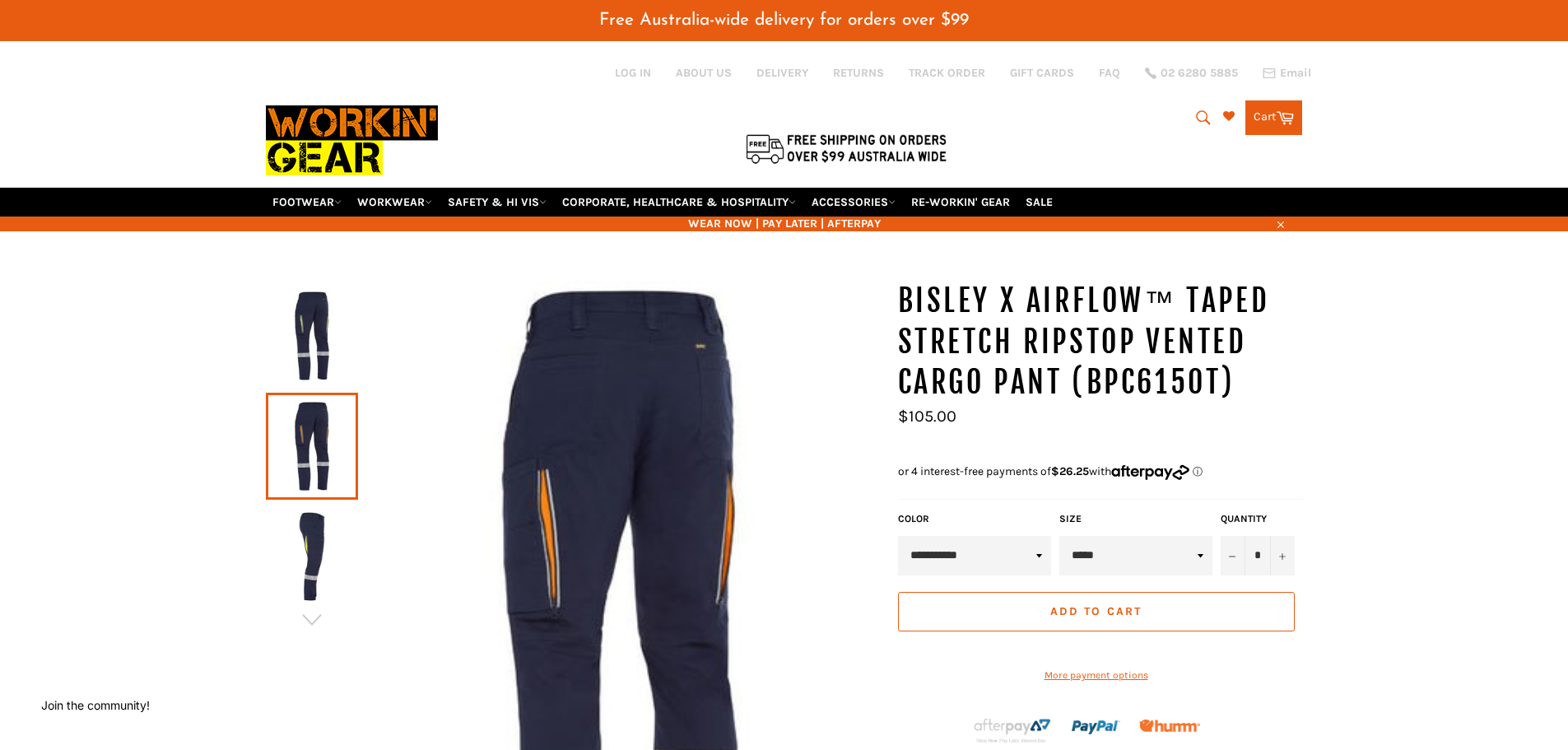
click at [318, 543] on img at bounding box center [312, 555] width 75 height 90
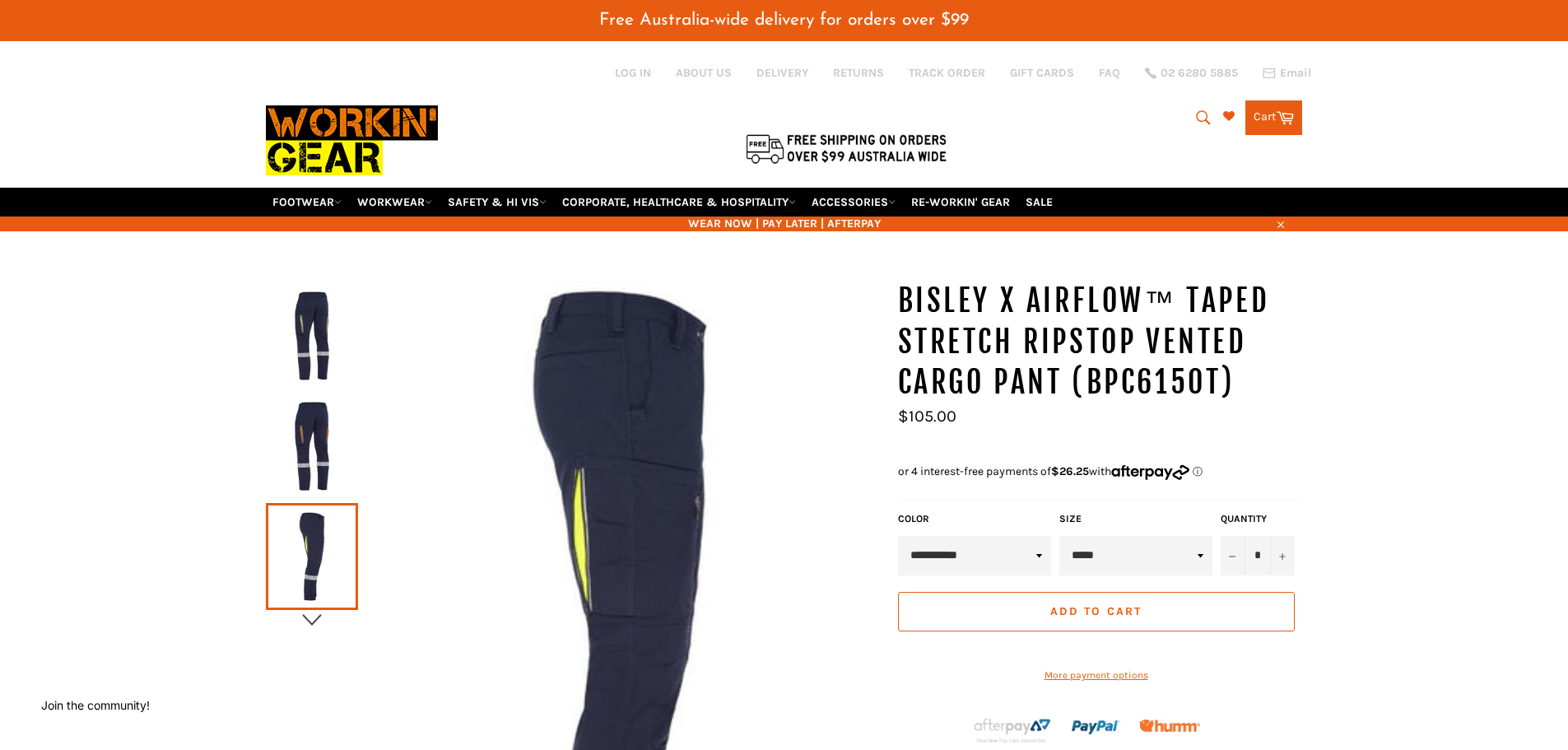
click at [316, 625] on icon "button" at bounding box center [312, 619] width 25 height 25
click at [340, 470] on img at bounding box center [312, 445] width 75 height 90
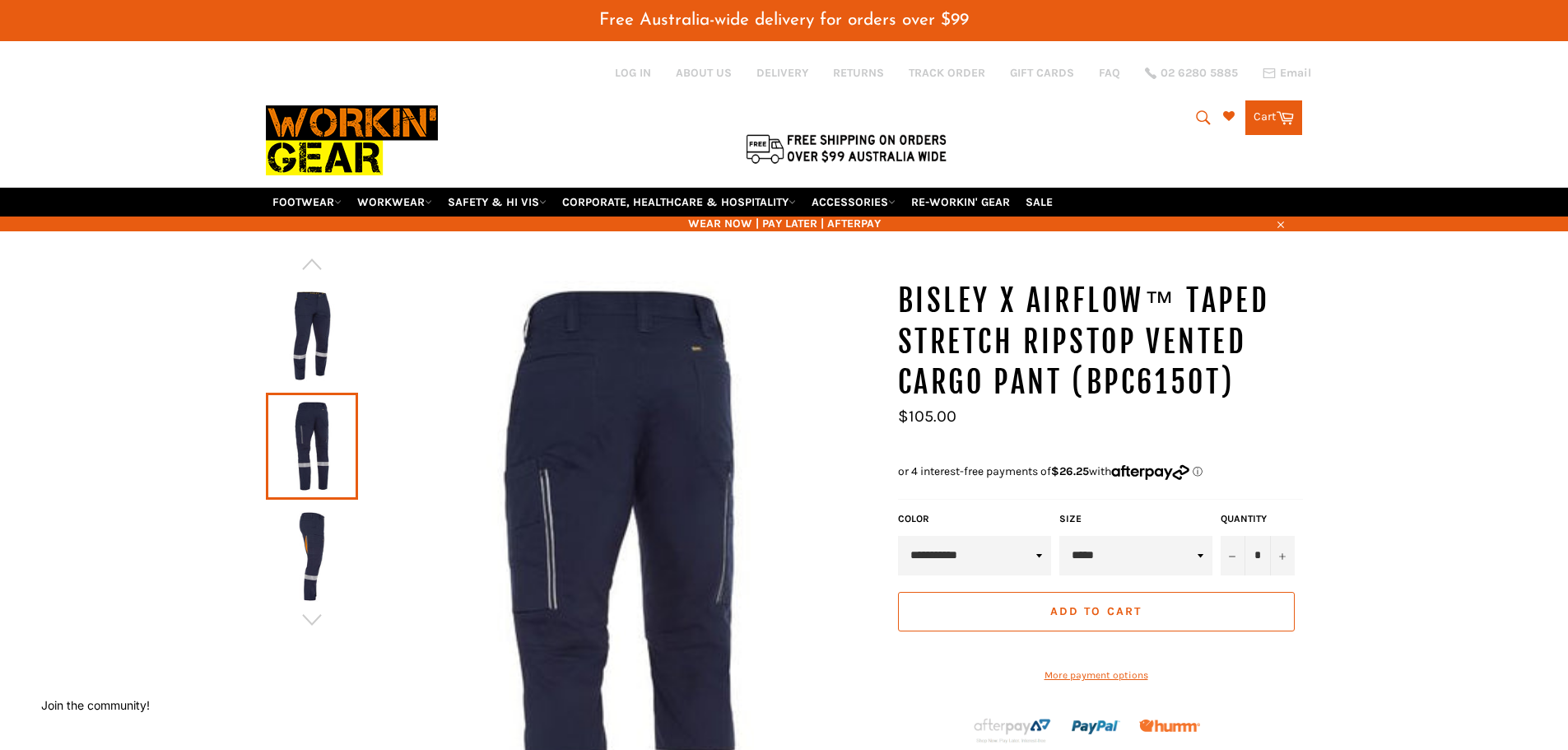
click at [308, 548] on img at bounding box center [312, 555] width 75 height 90
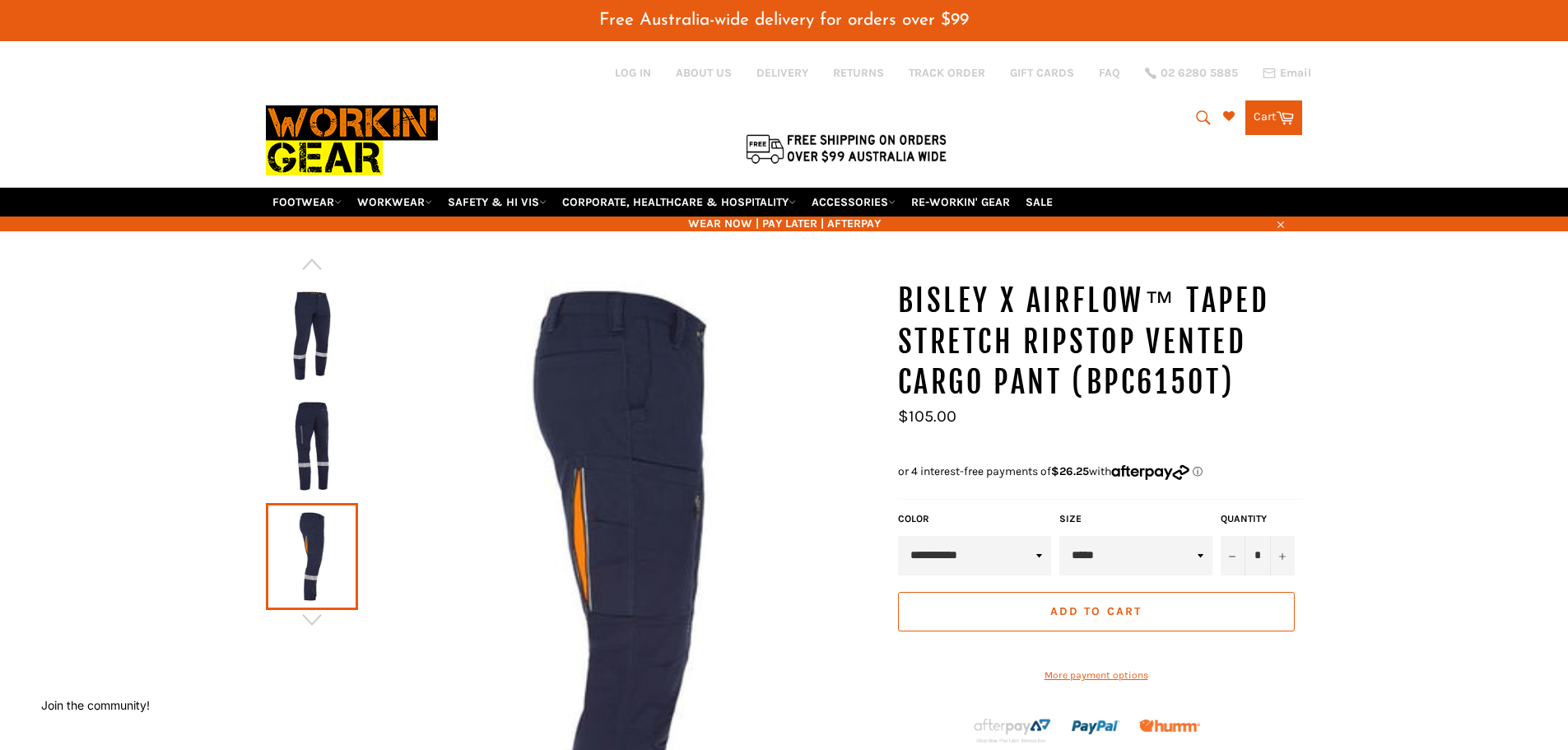
click at [297, 331] on img at bounding box center [312, 336] width 75 height 90
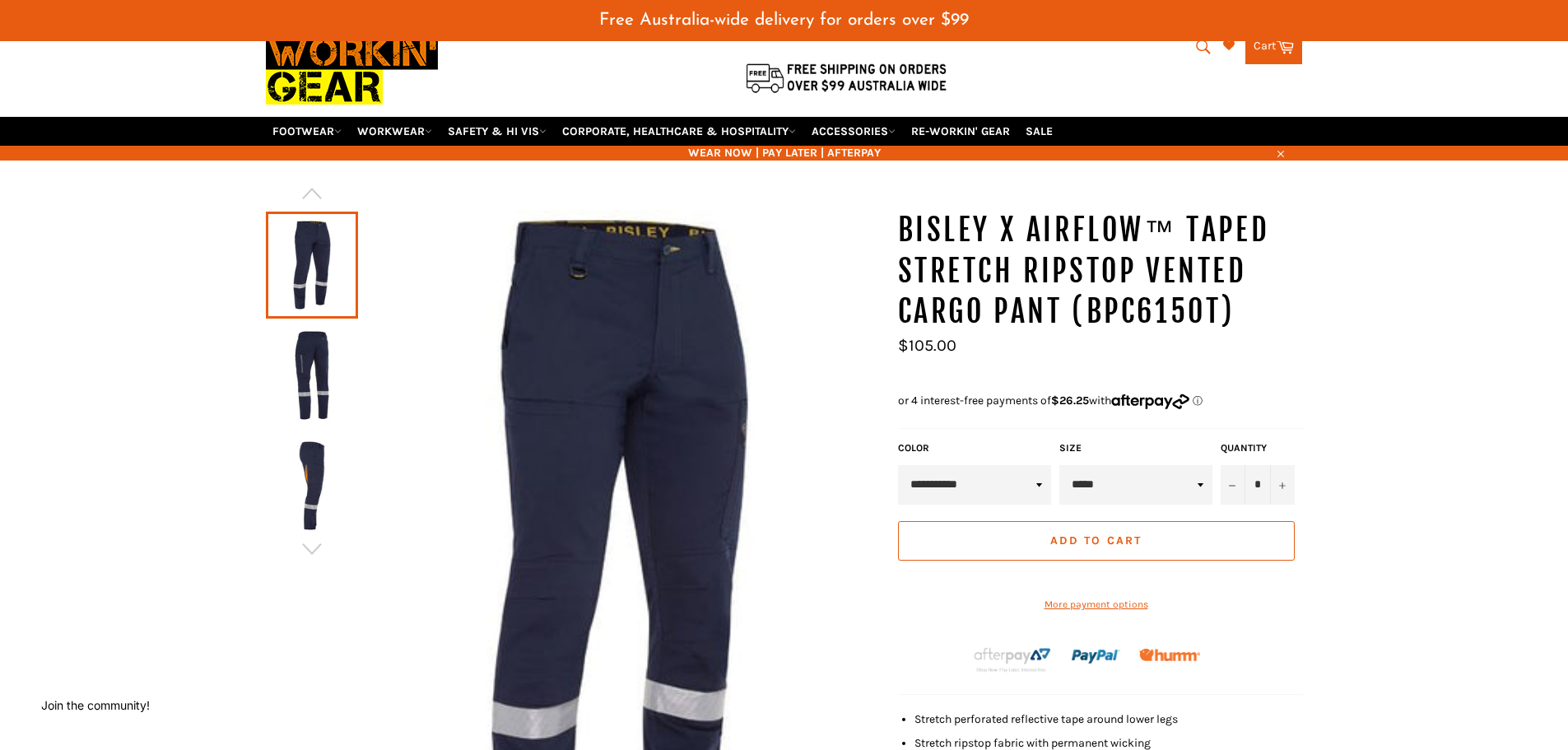
scroll to position [165, 0]
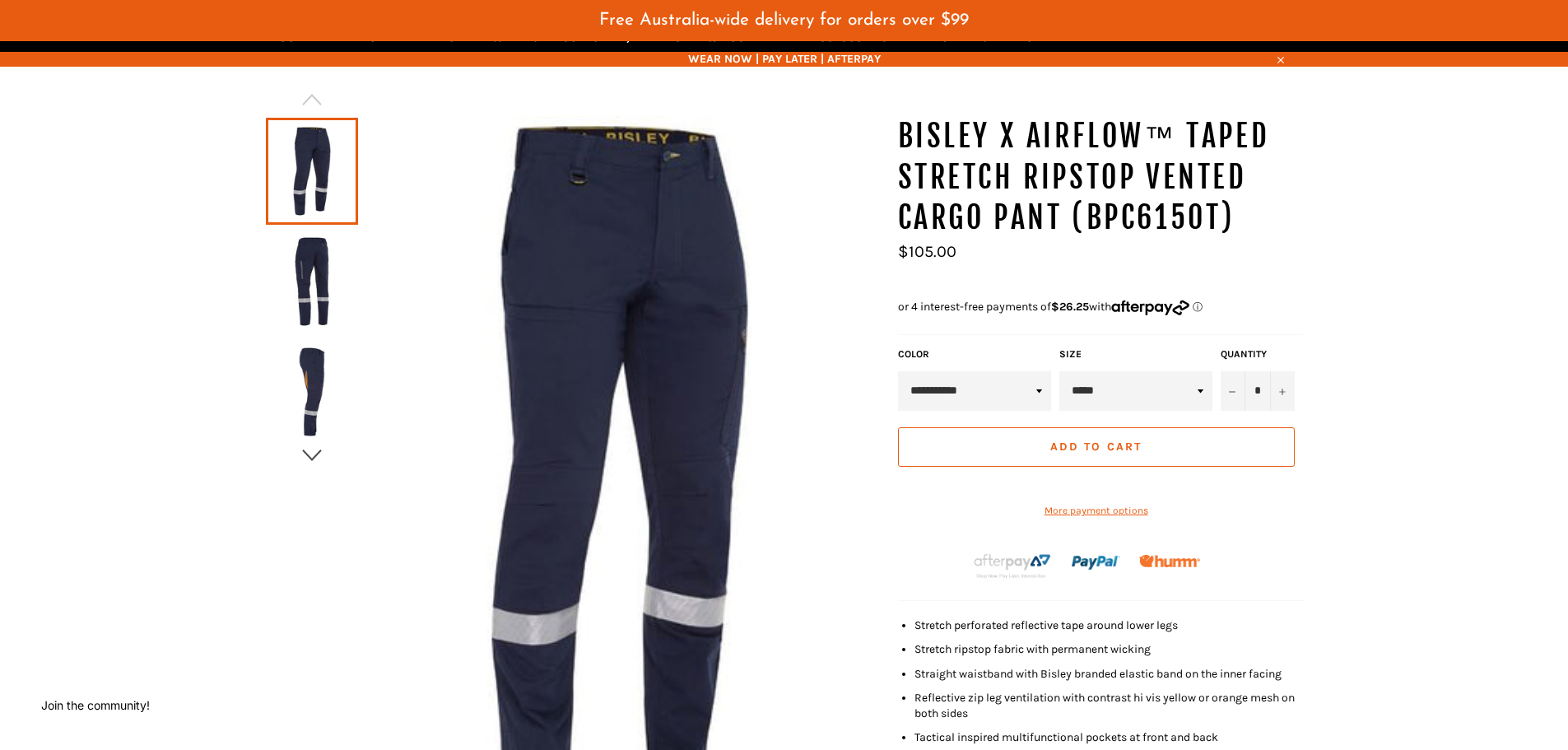
click at [318, 449] on icon "button" at bounding box center [312, 455] width 25 height 25
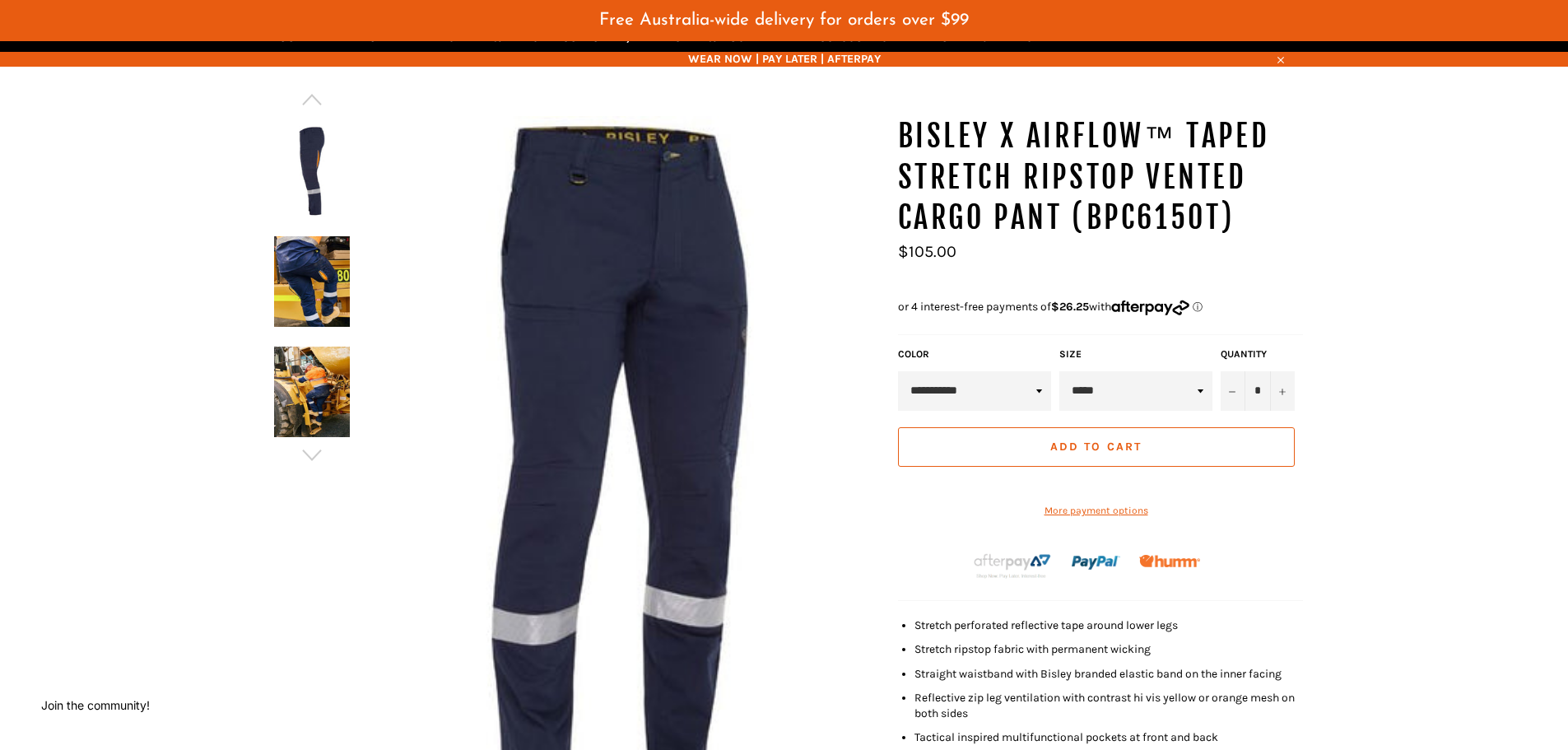
click at [325, 271] on img at bounding box center [312, 281] width 75 height 90
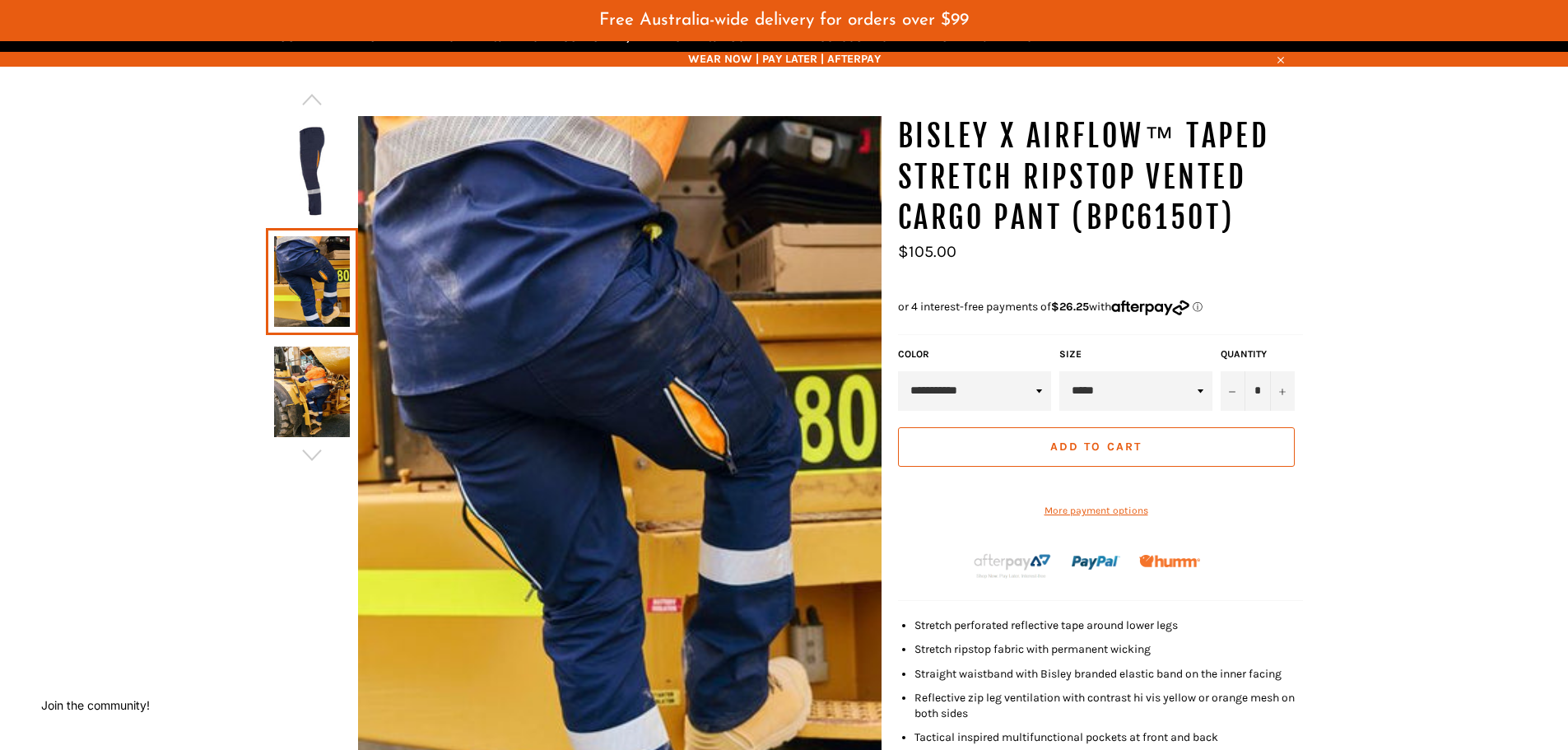
click at [324, 386] on img at bounding box center [312, 391] width 75 height 90
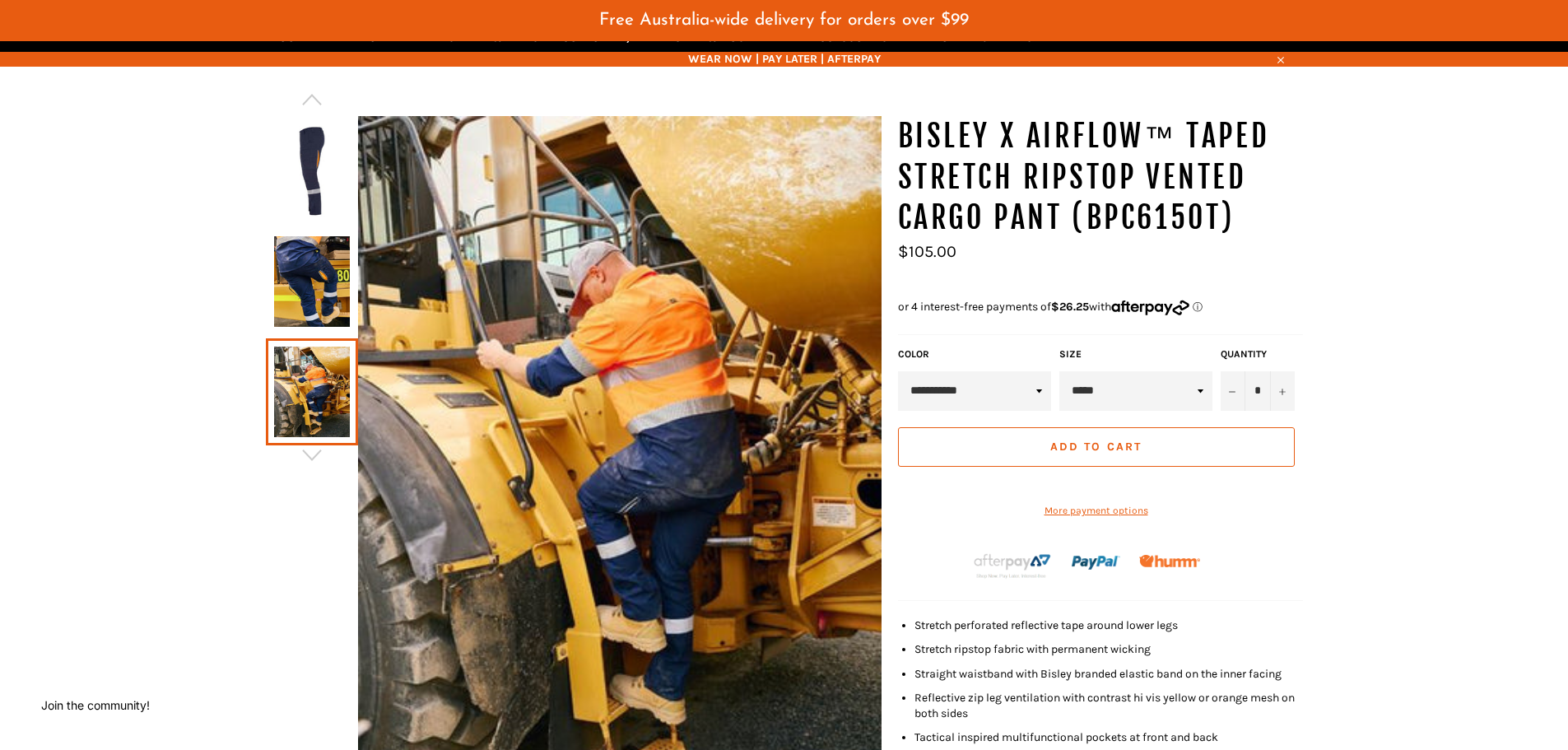
click at [314, 306] on img at bounding box center [312, 281] width 75 height 90
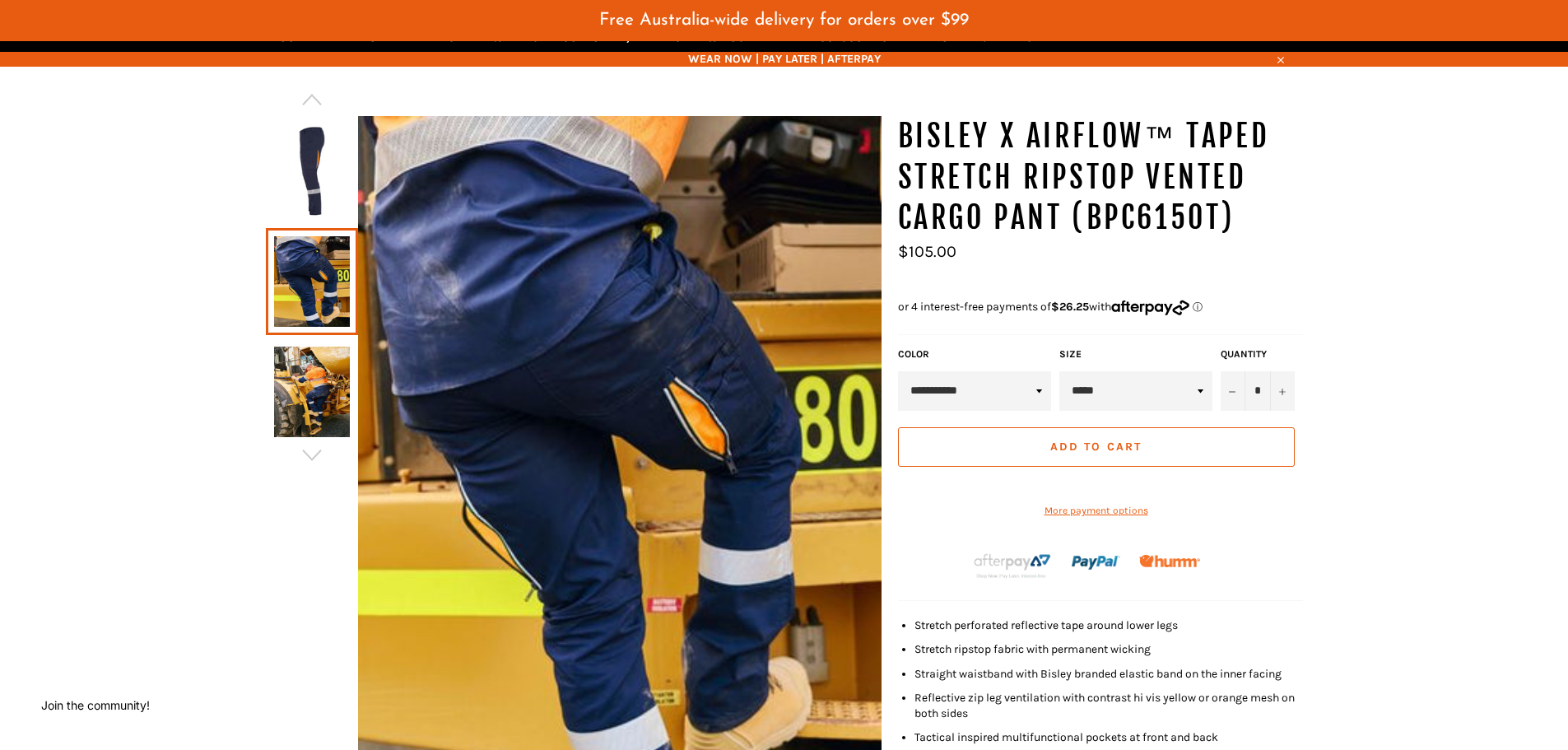
scroll to position [82, 0]
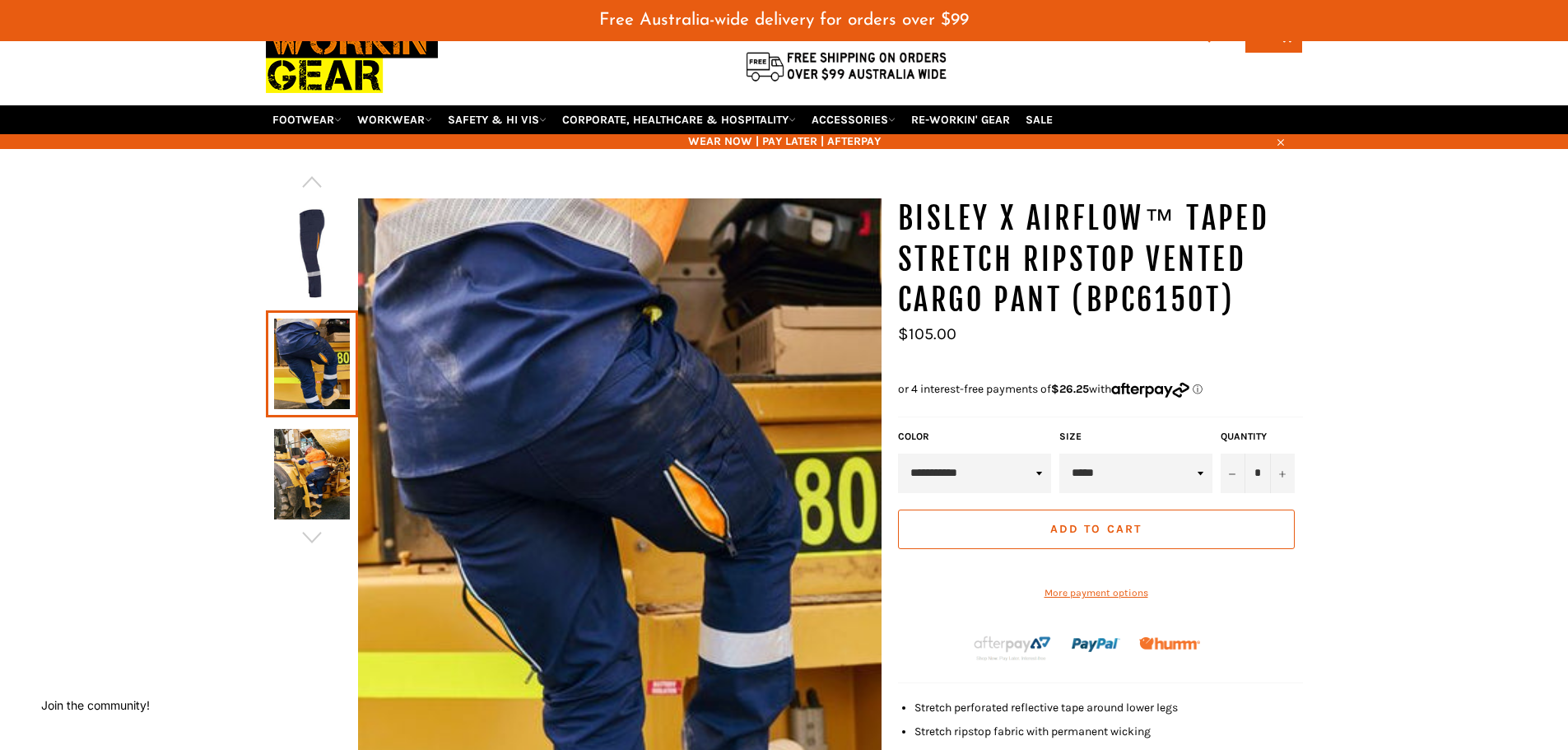
click at [321, 497] on img at bounding box center [312, 473] width 75 height 90
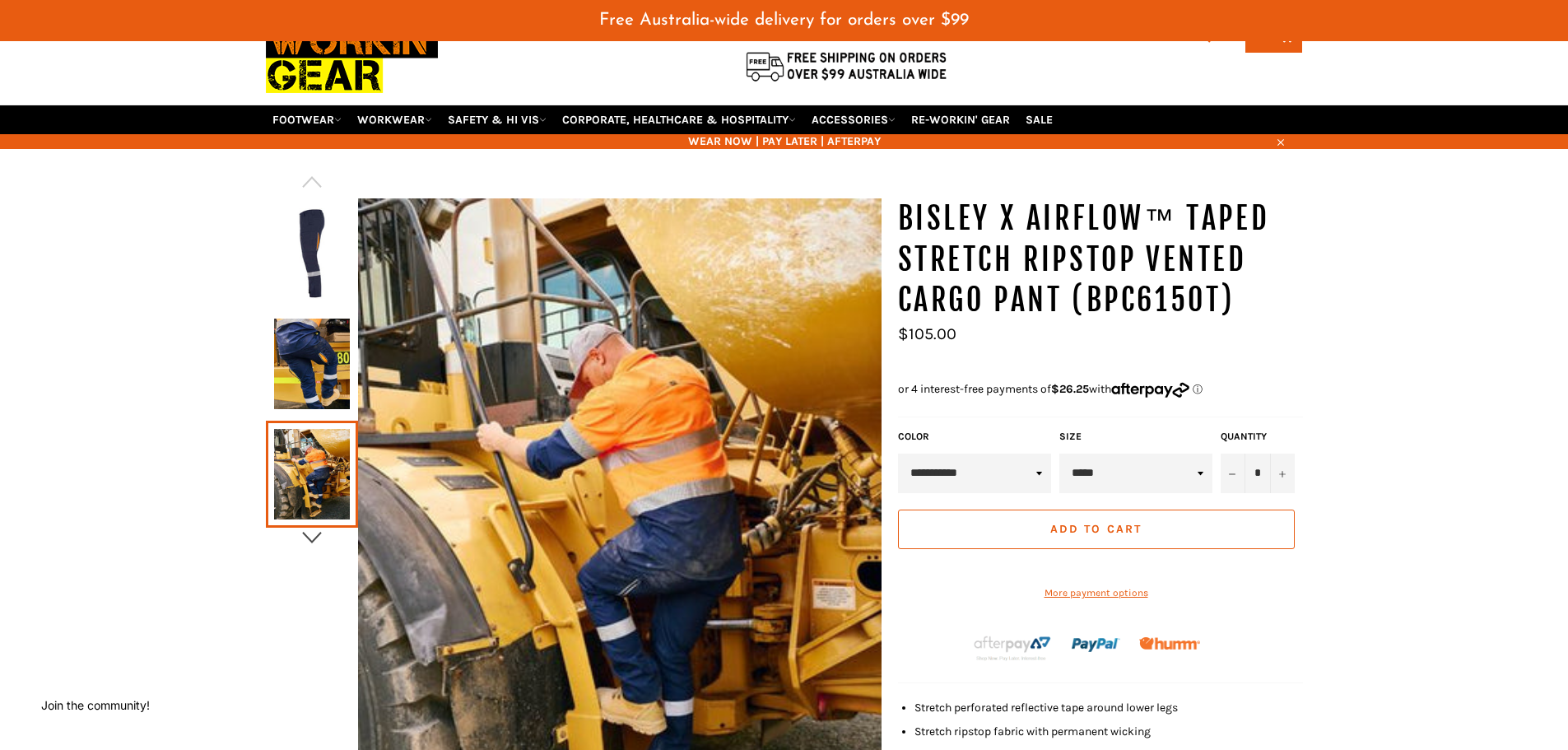
click at [312, 541] on icon "button" at bounding box center [312, 537] width 19 height 11
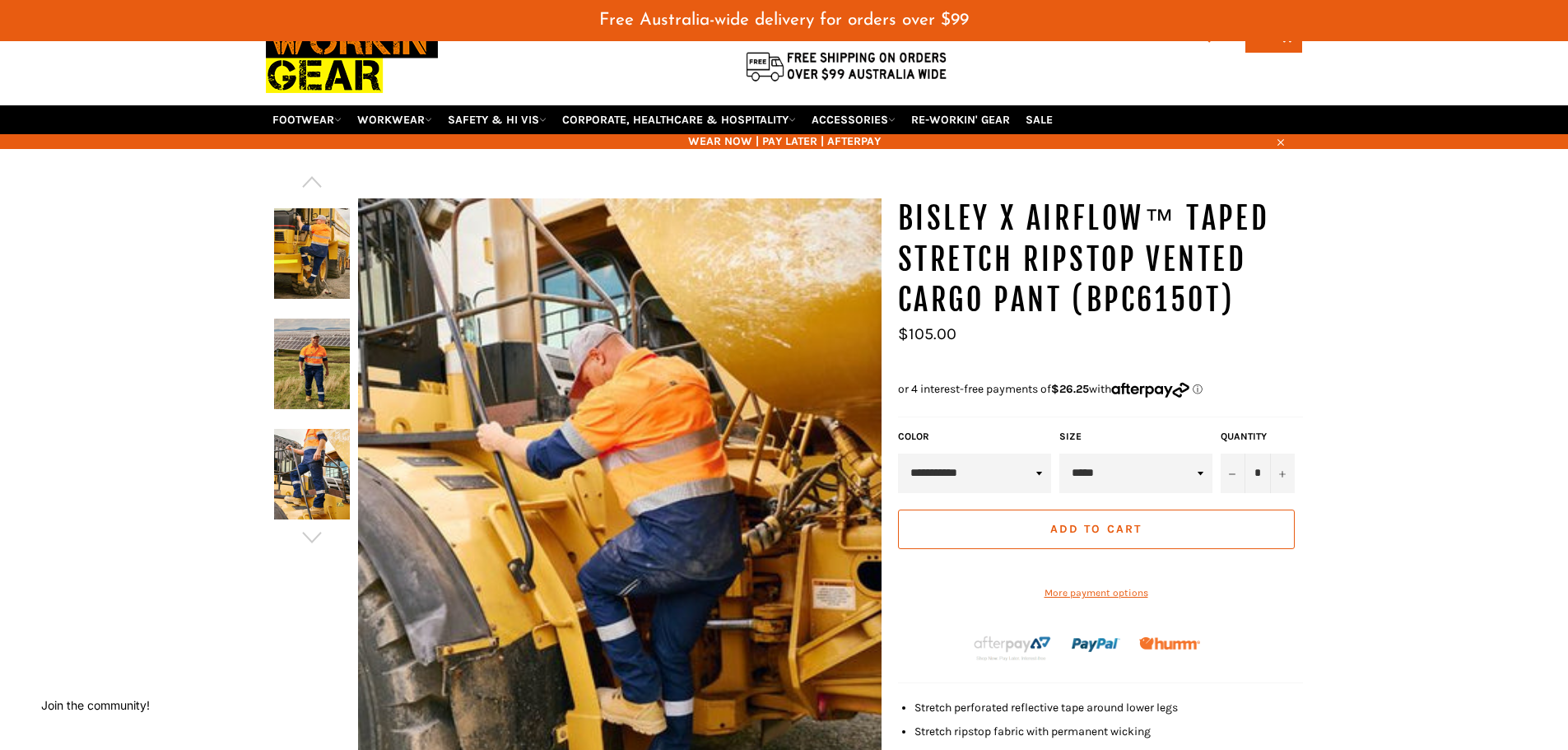
click at [321, 364] on img at bounding box center [312, 364] width 75 height 90
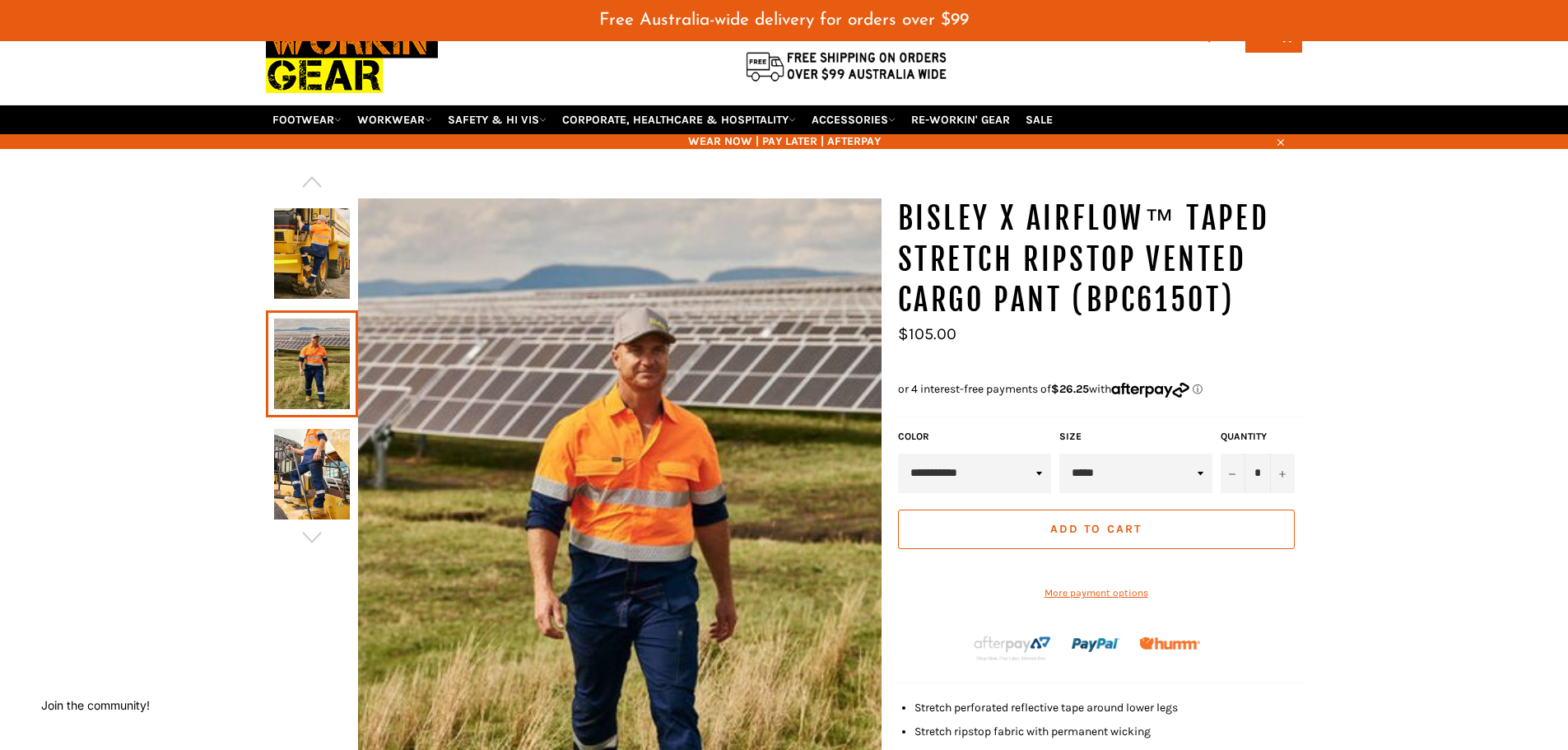
click at [319, 478] on img at bounding box center [312, 473] width 75 height 90
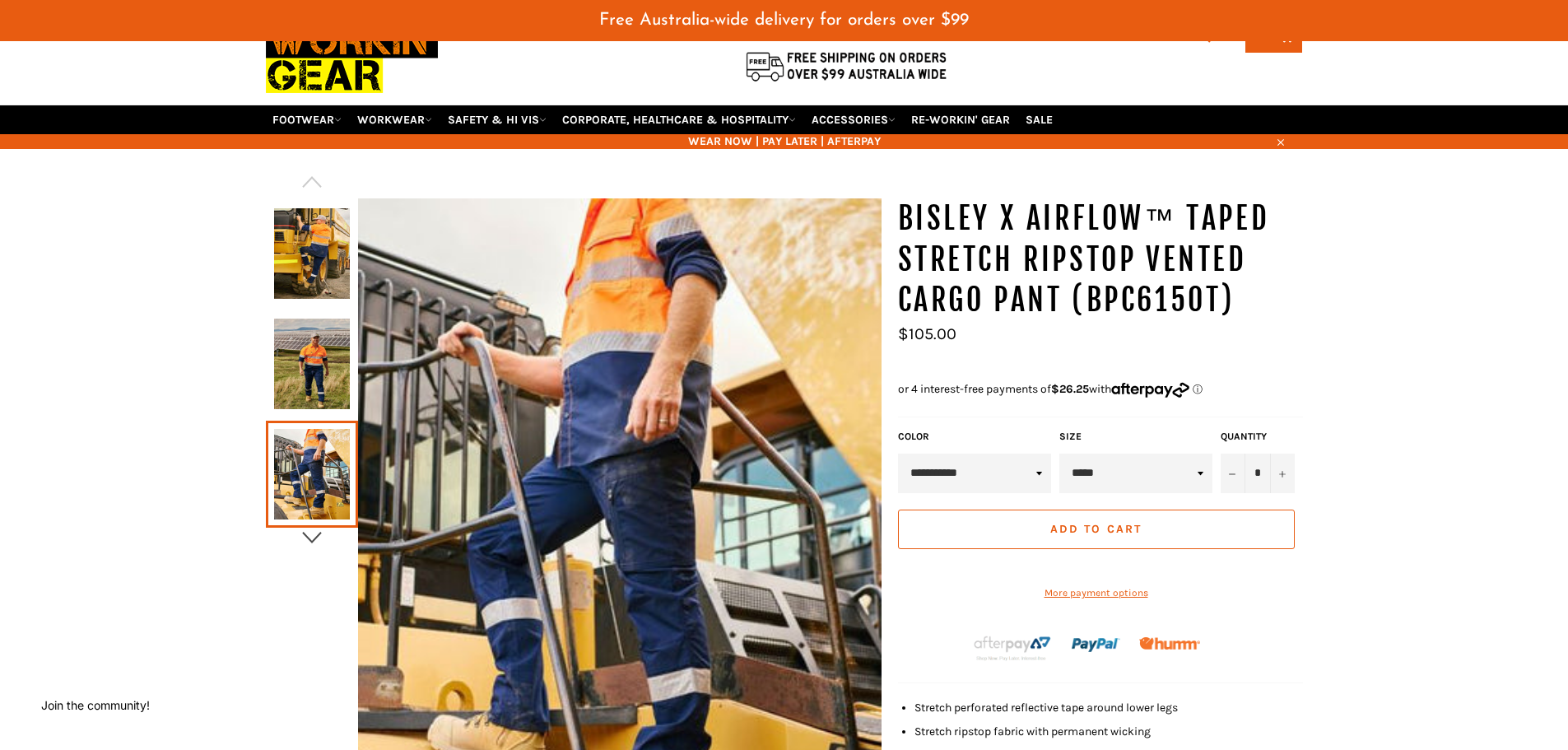
click at [318, 542] on icon "button" at bounding box center [312, 537] width 25 height 25
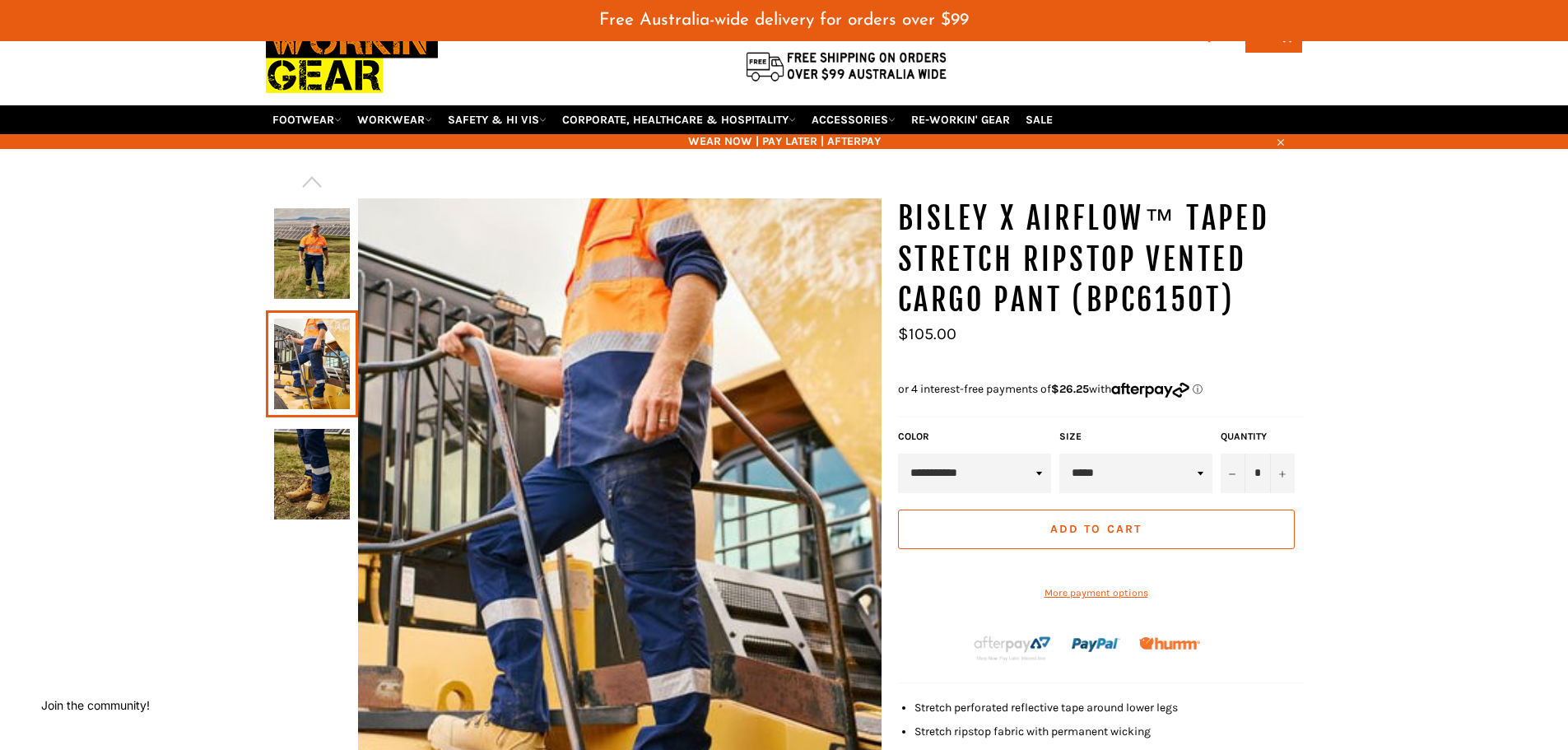
click at [306, 482] on img at bounding box center [312, 473] width 75 height 90
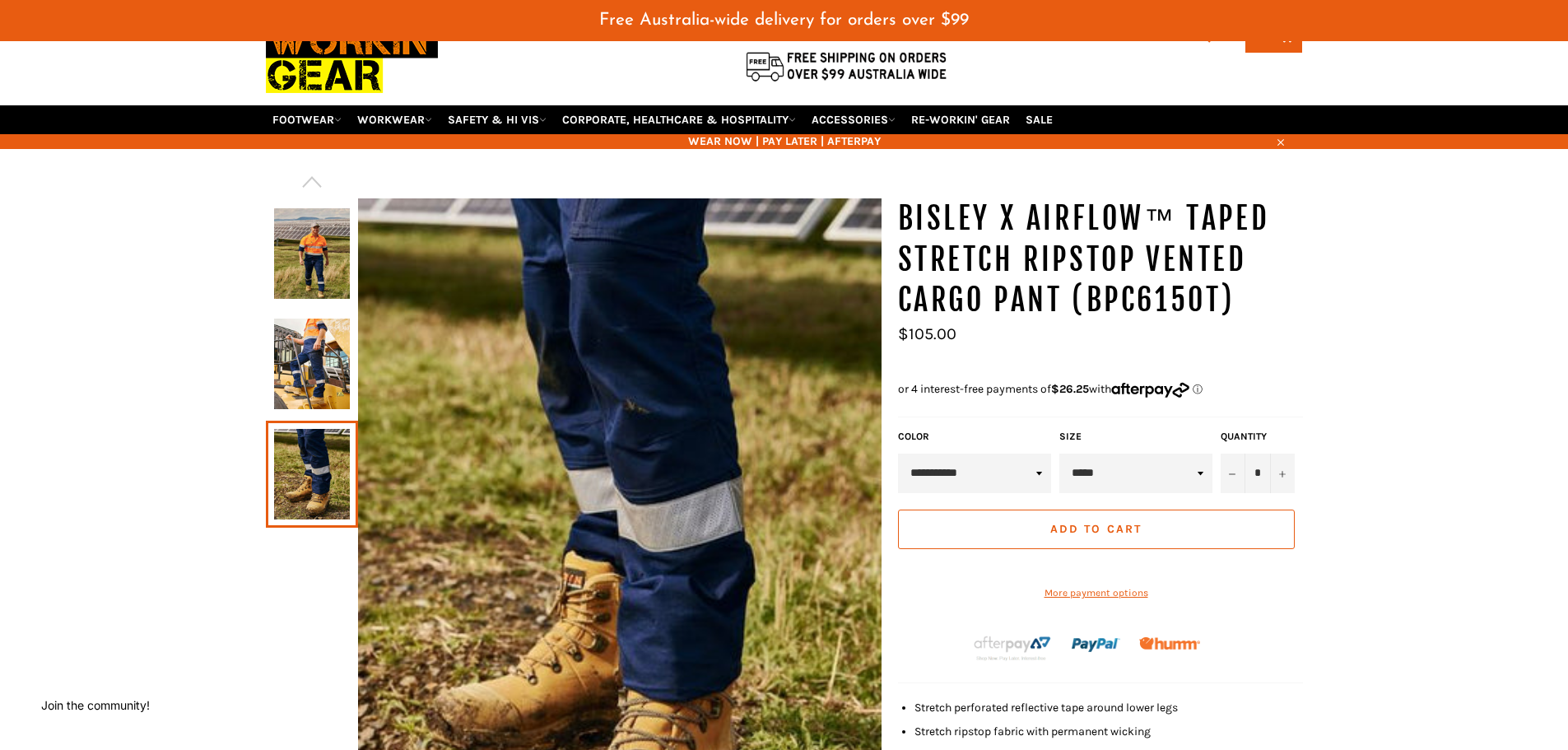
click at [332, 365] on img at bounding box center [312, 364] width 75 height 90
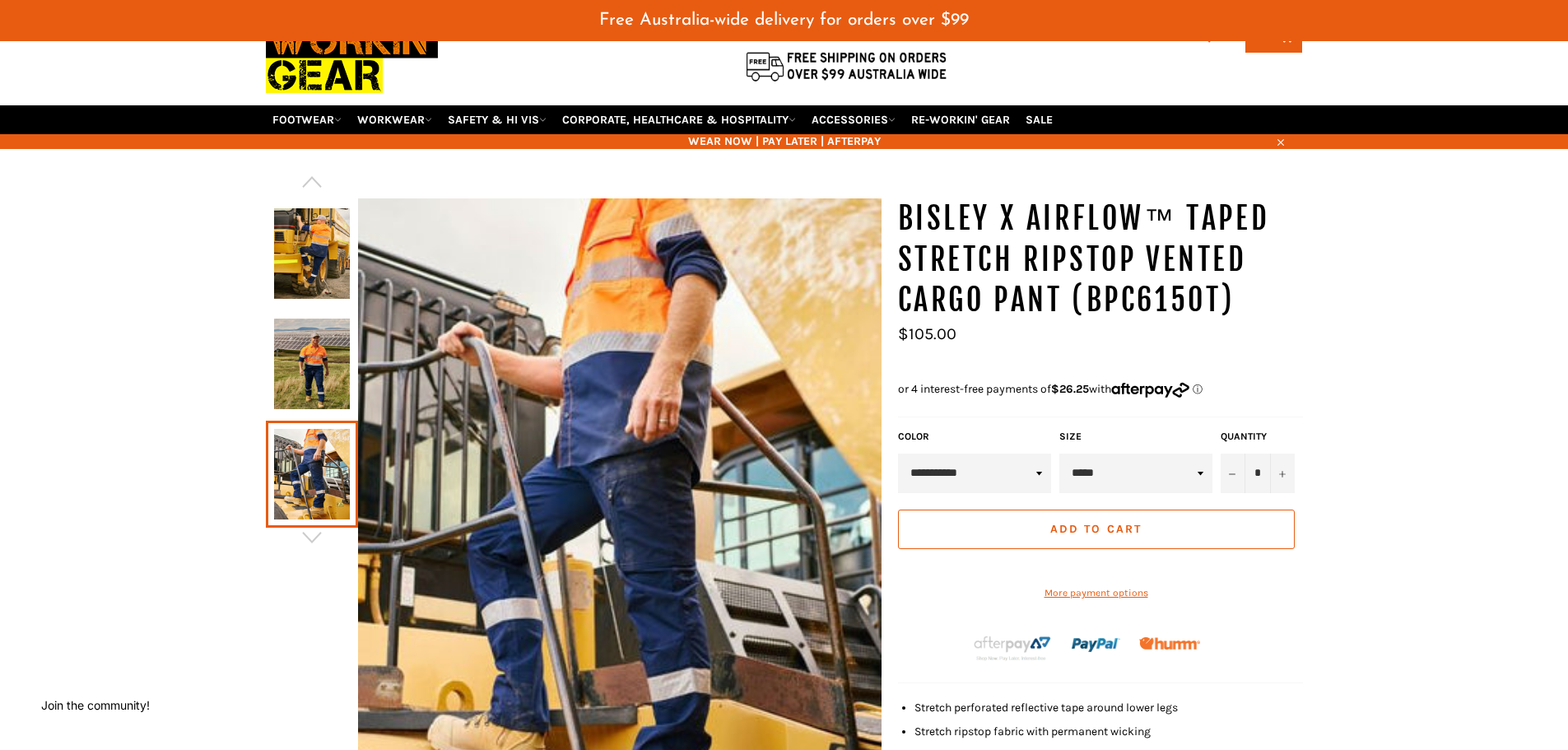
click at [337, 272] on img at bounding box center [312, 253] width 75 height 90
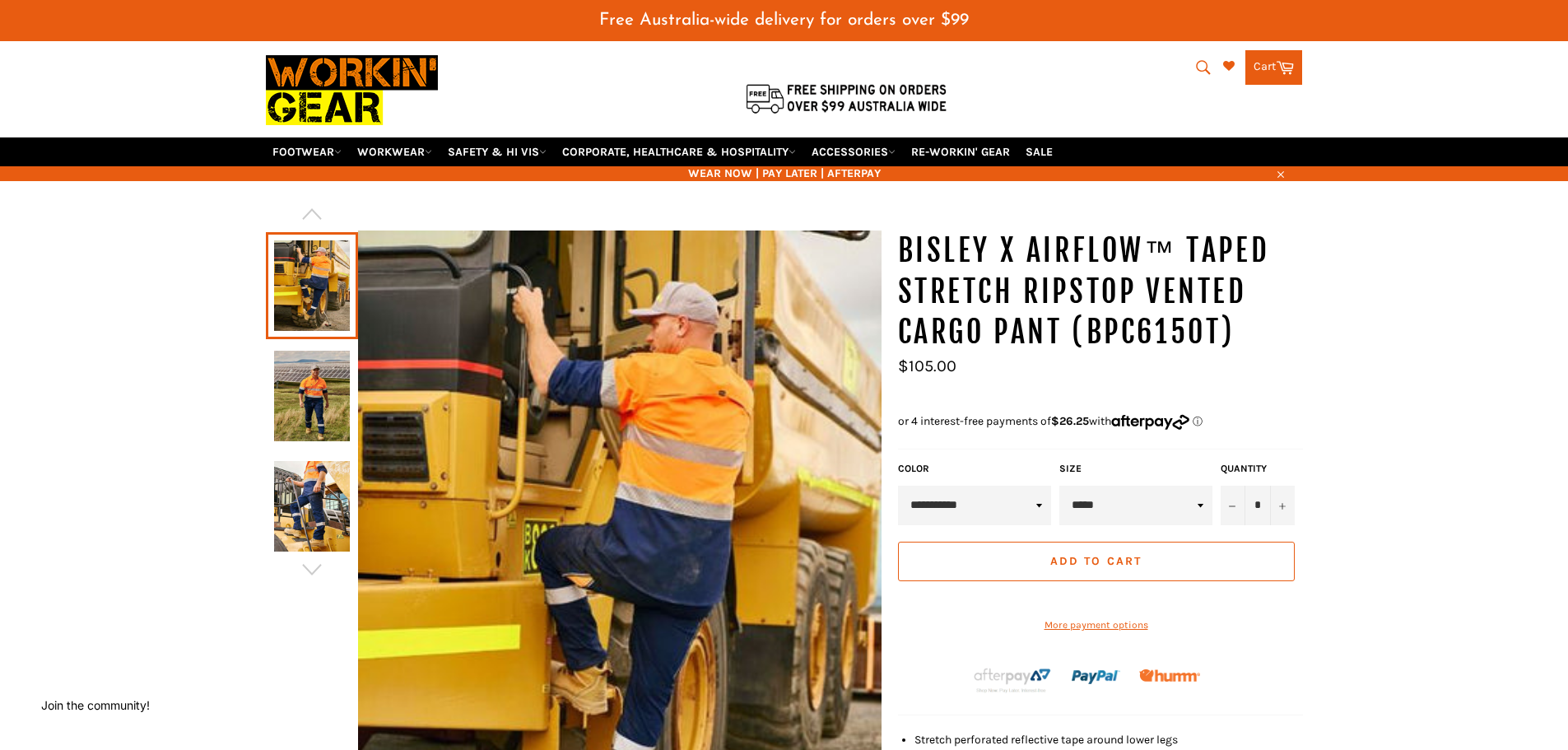
scroll to position [0, 0]
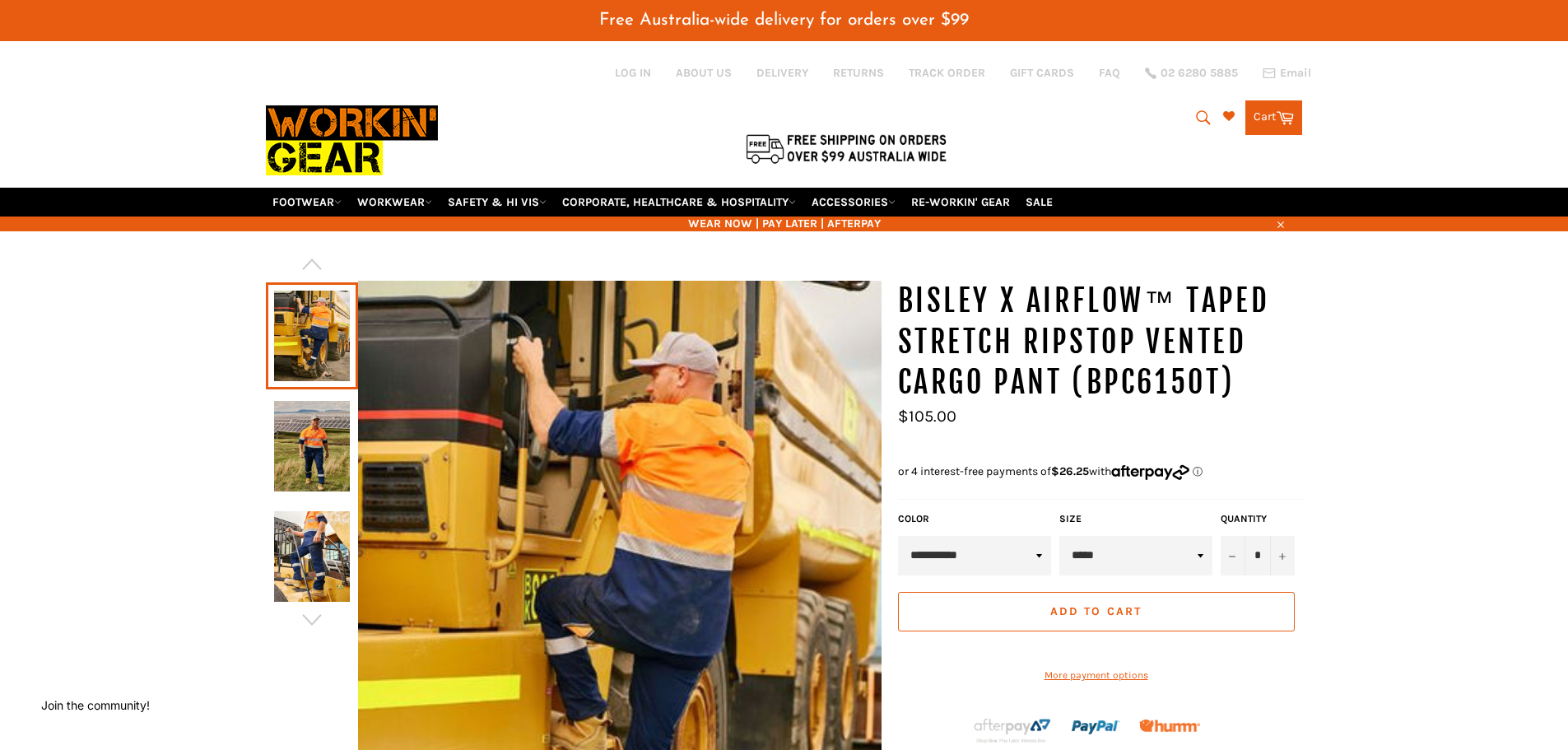
click at [317, 346] on link at bounding box center [311, 336] width 92 height 107
click at [317, 253] on icon "button" at bounding box center [312, 264] width 25 height 25
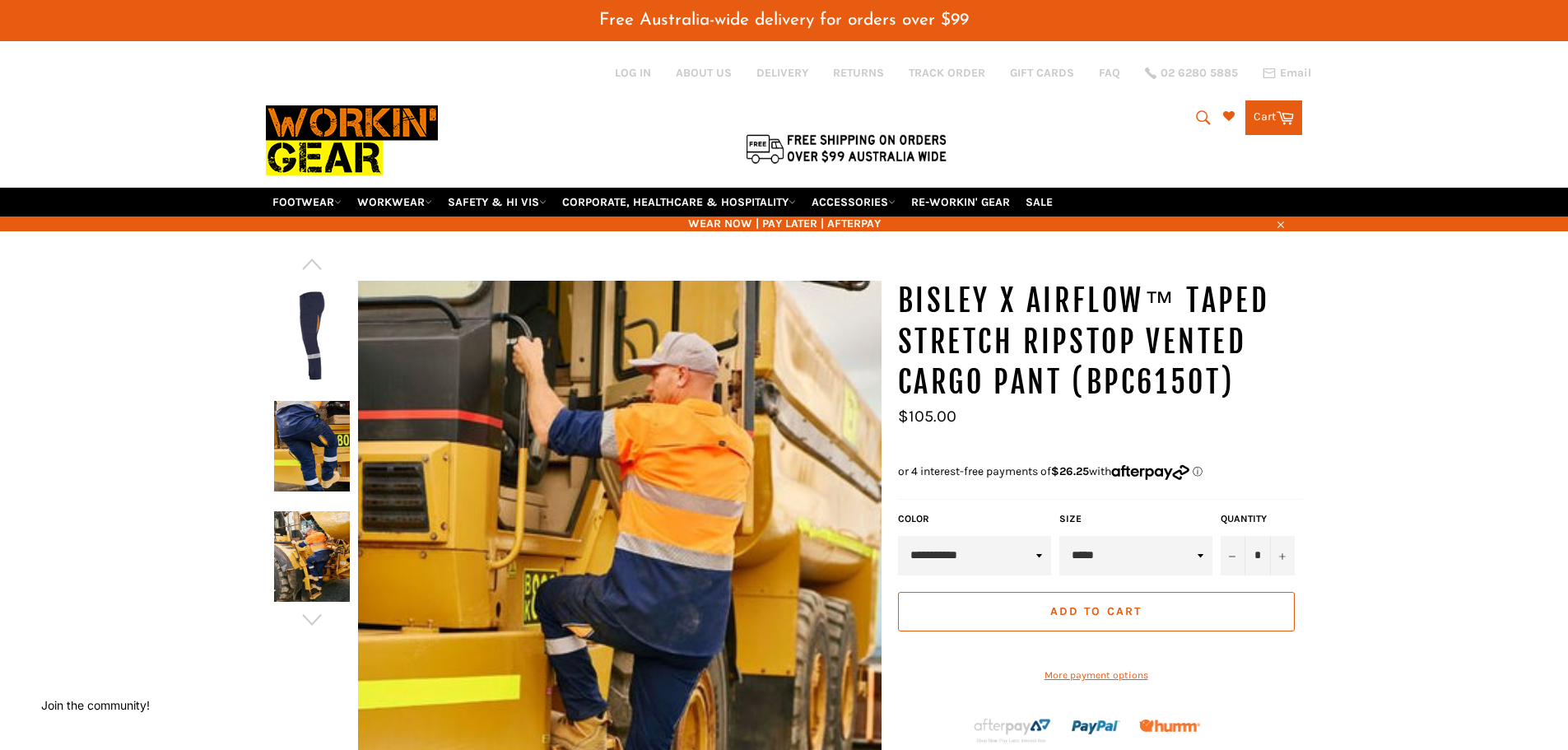
click at [307, 555] on img at bounding box center [312, 555] width 75 height 90
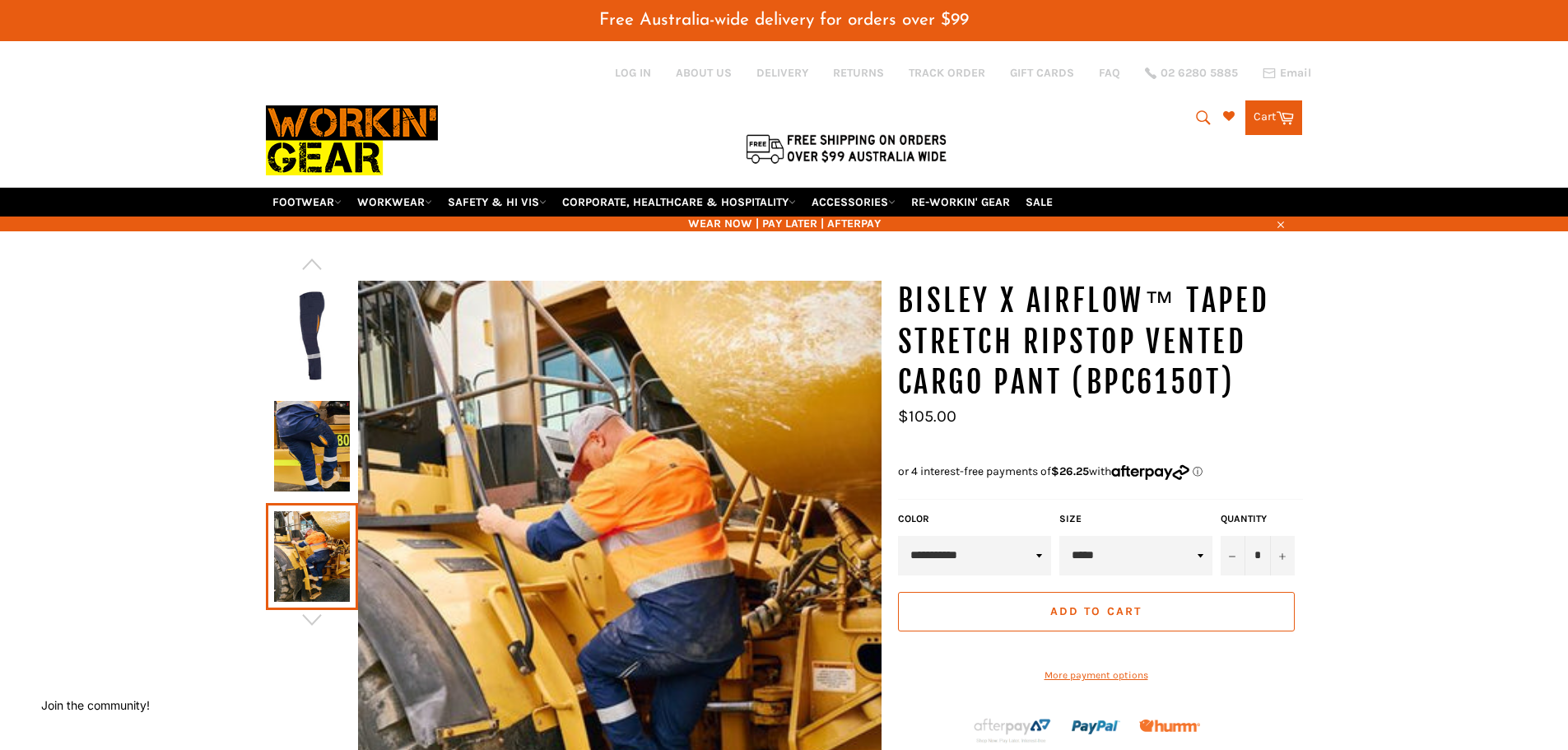
click at [307, 456] on img at bounding box center [312, 445] width 75 height 90
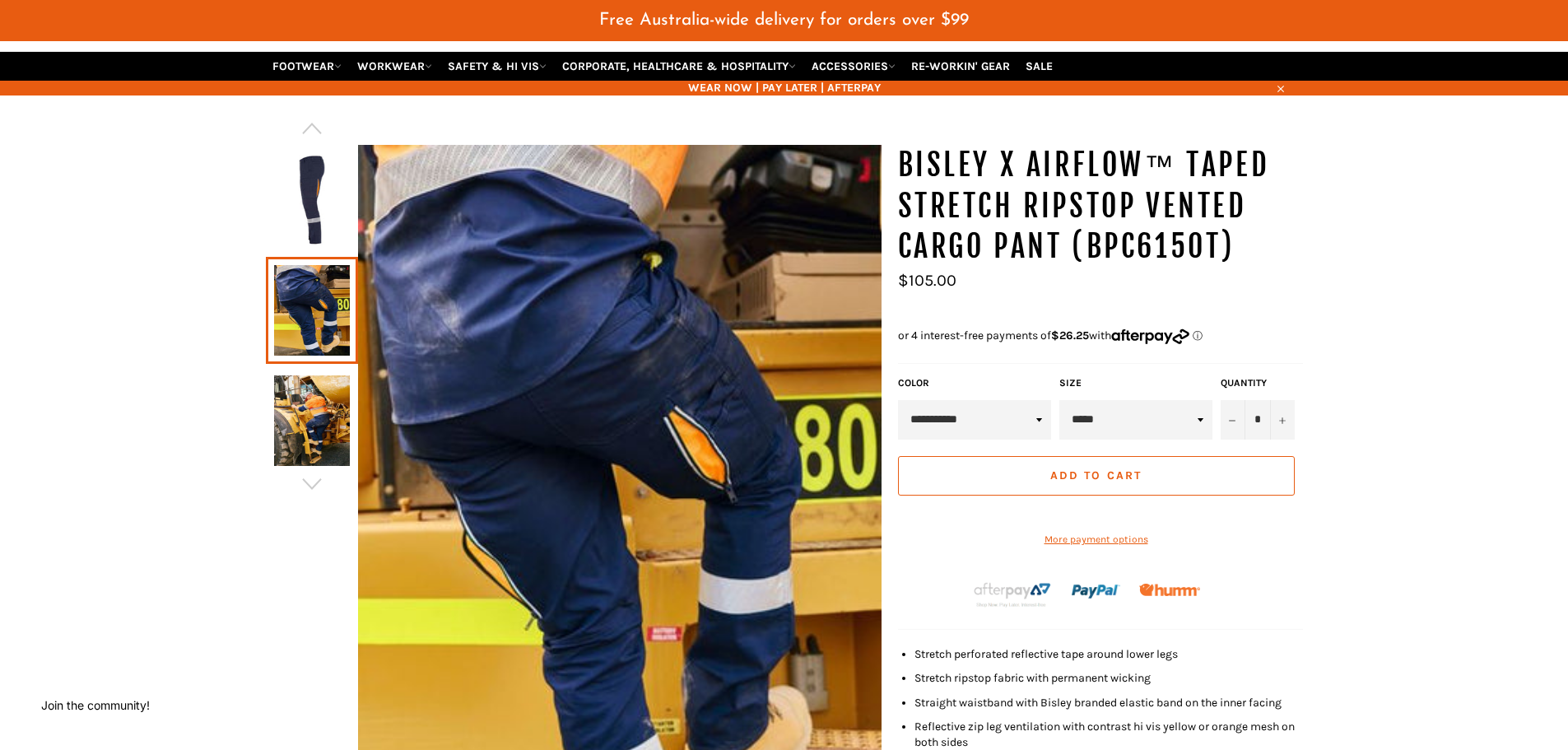
scroll to position [165, 0]
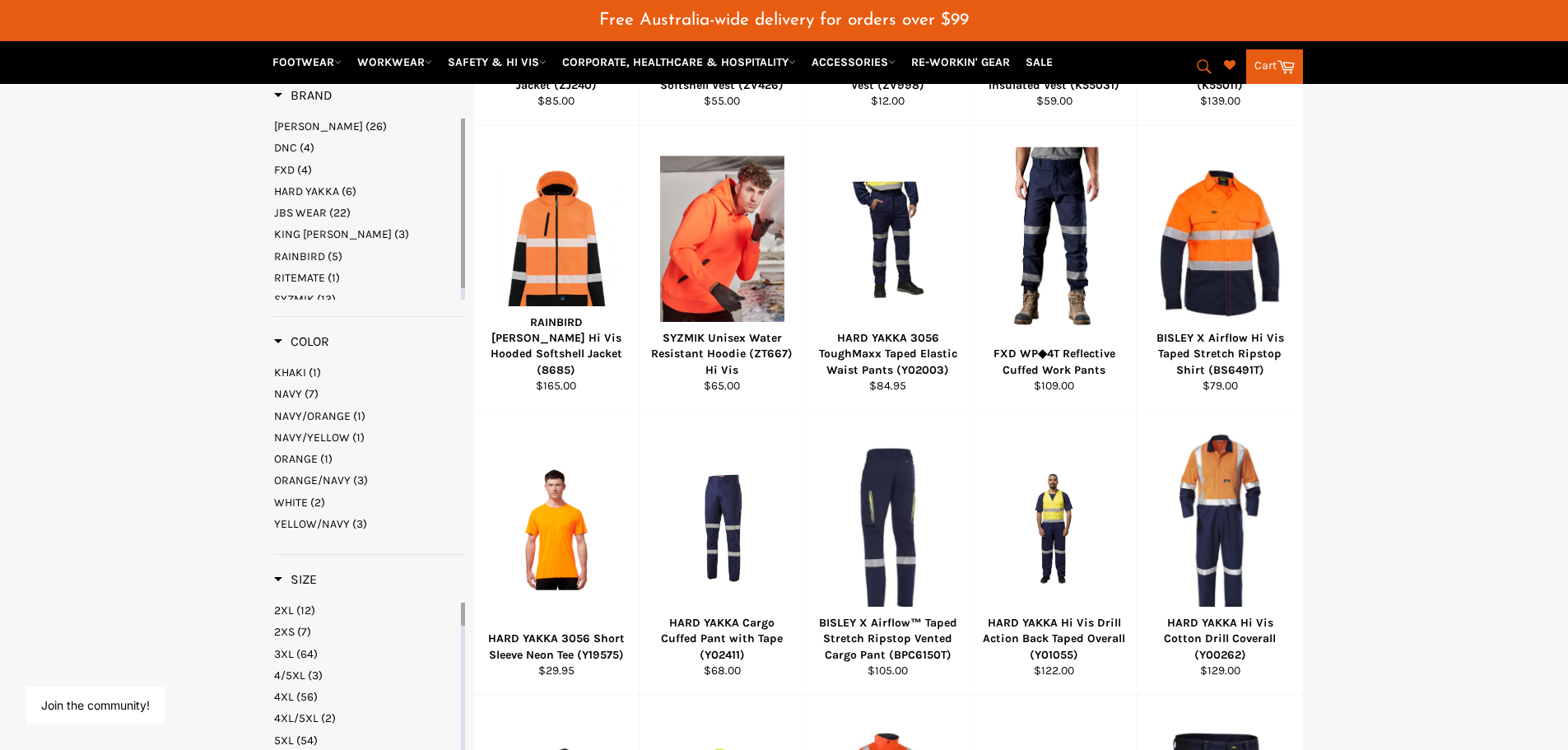
scroll to position [514, 0]
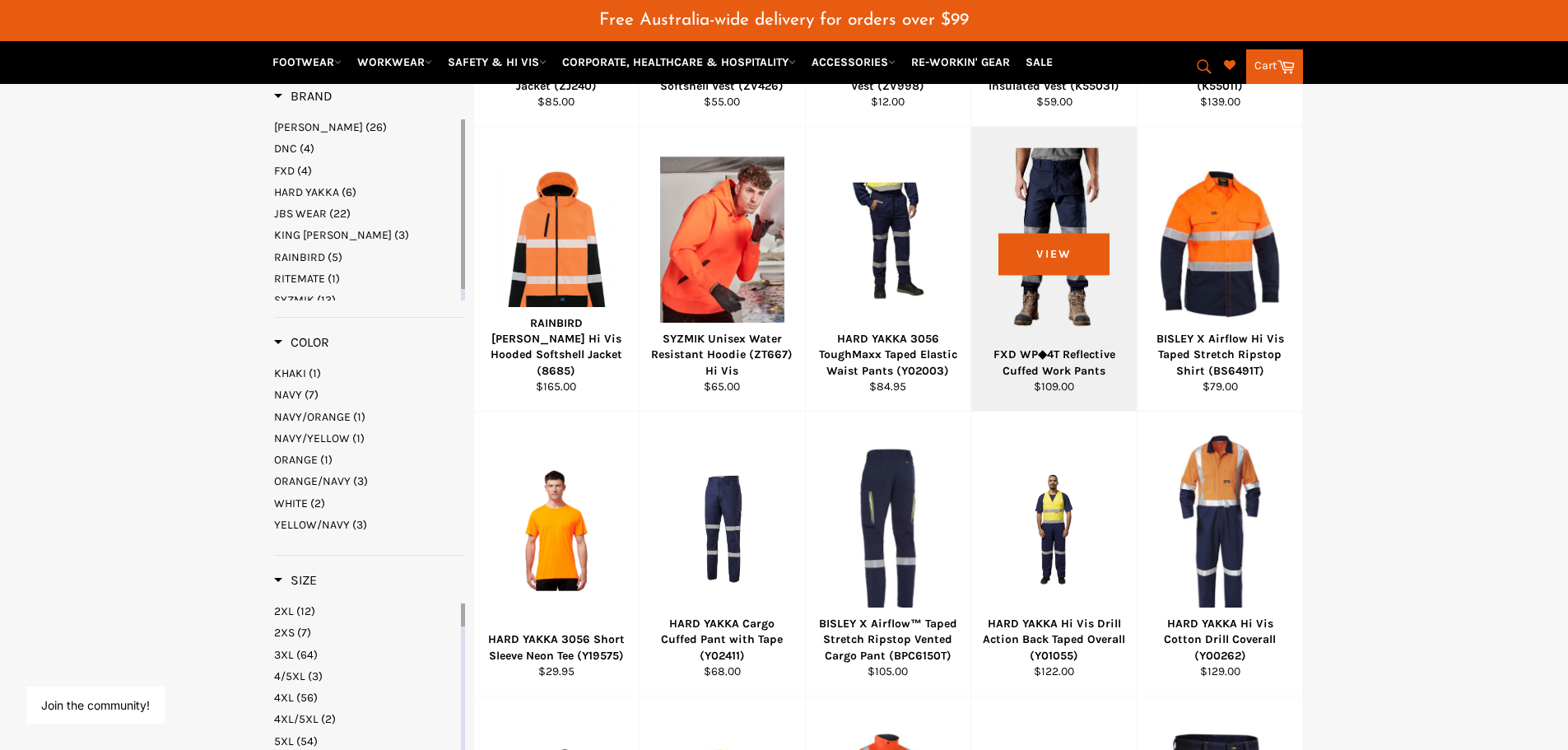
click at [1077, 237] on div at bounding box center [1054, 244] width 124 height 194
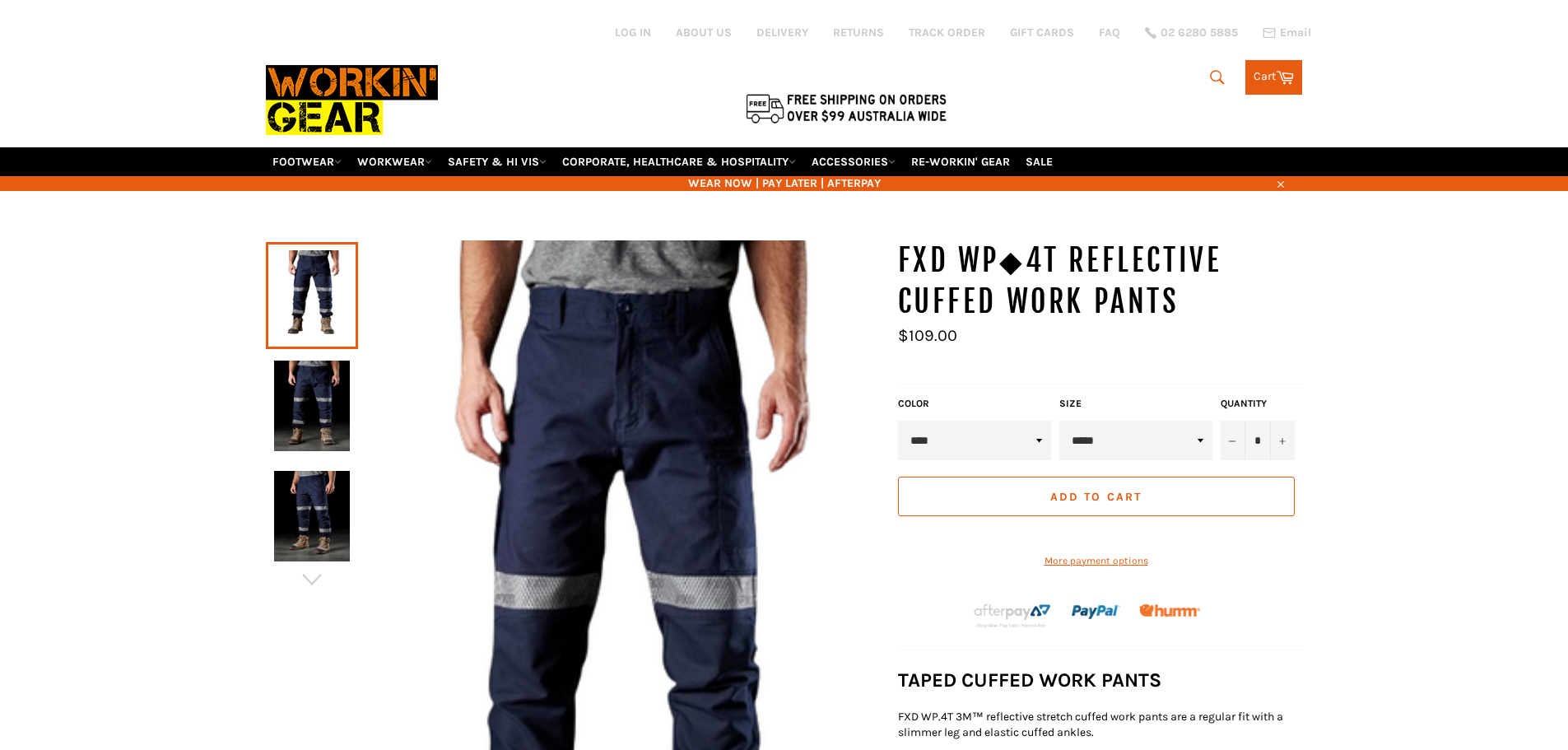
click at [345, 425] on img at bounding box center [312, 405] width 75 height 90
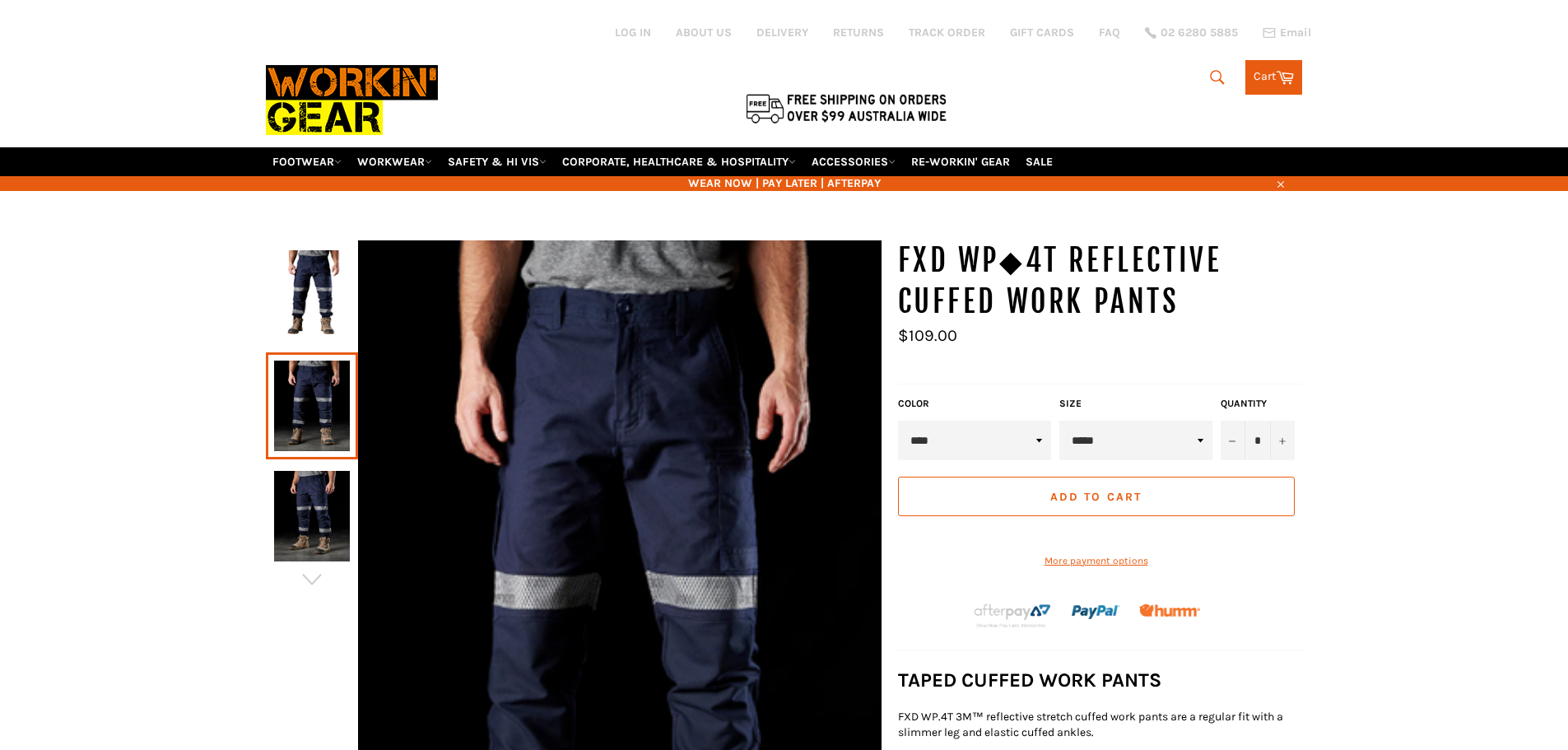
click at [329, 522] on img at bounding box center [312, 515] width 75 height 90
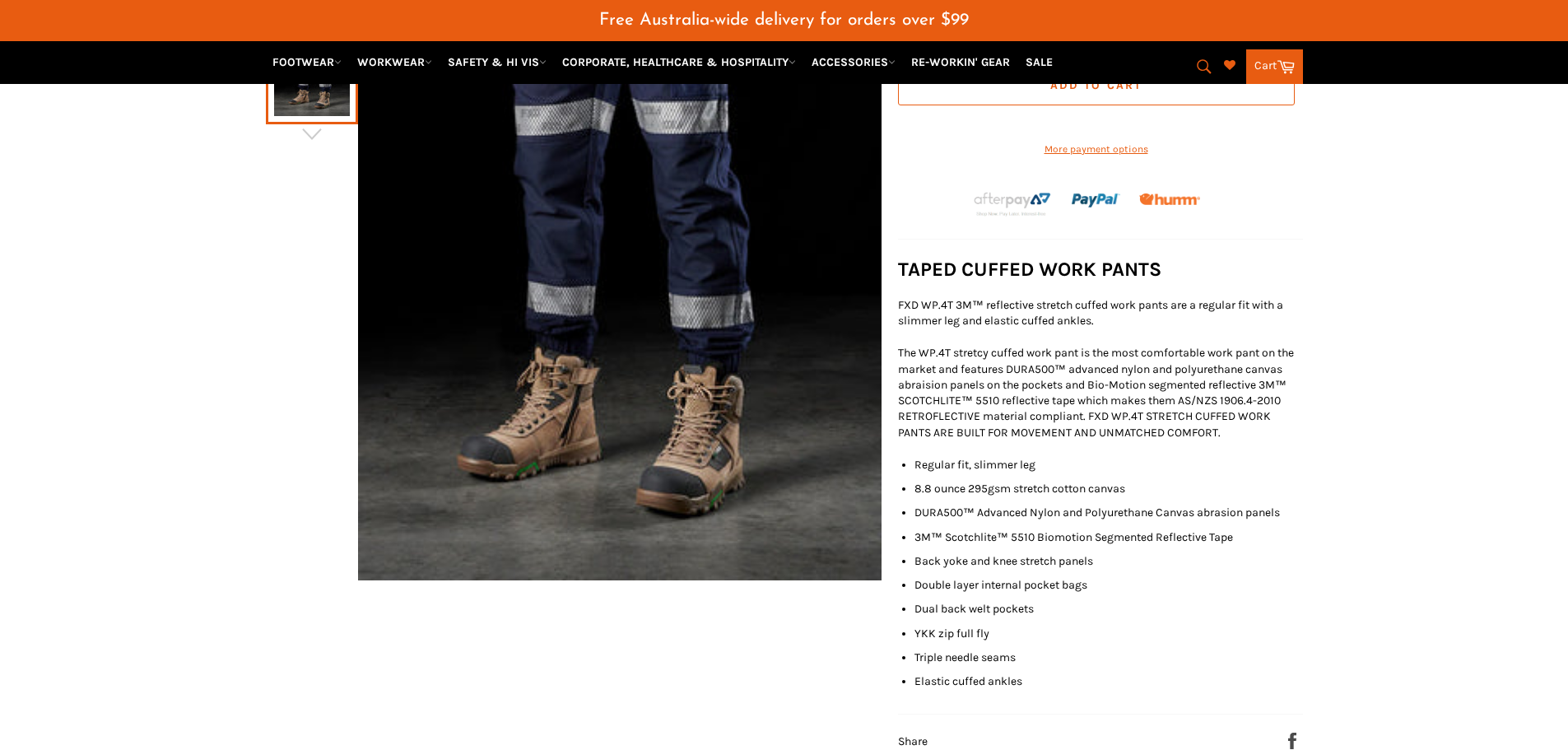
scroll to position [740, 0]
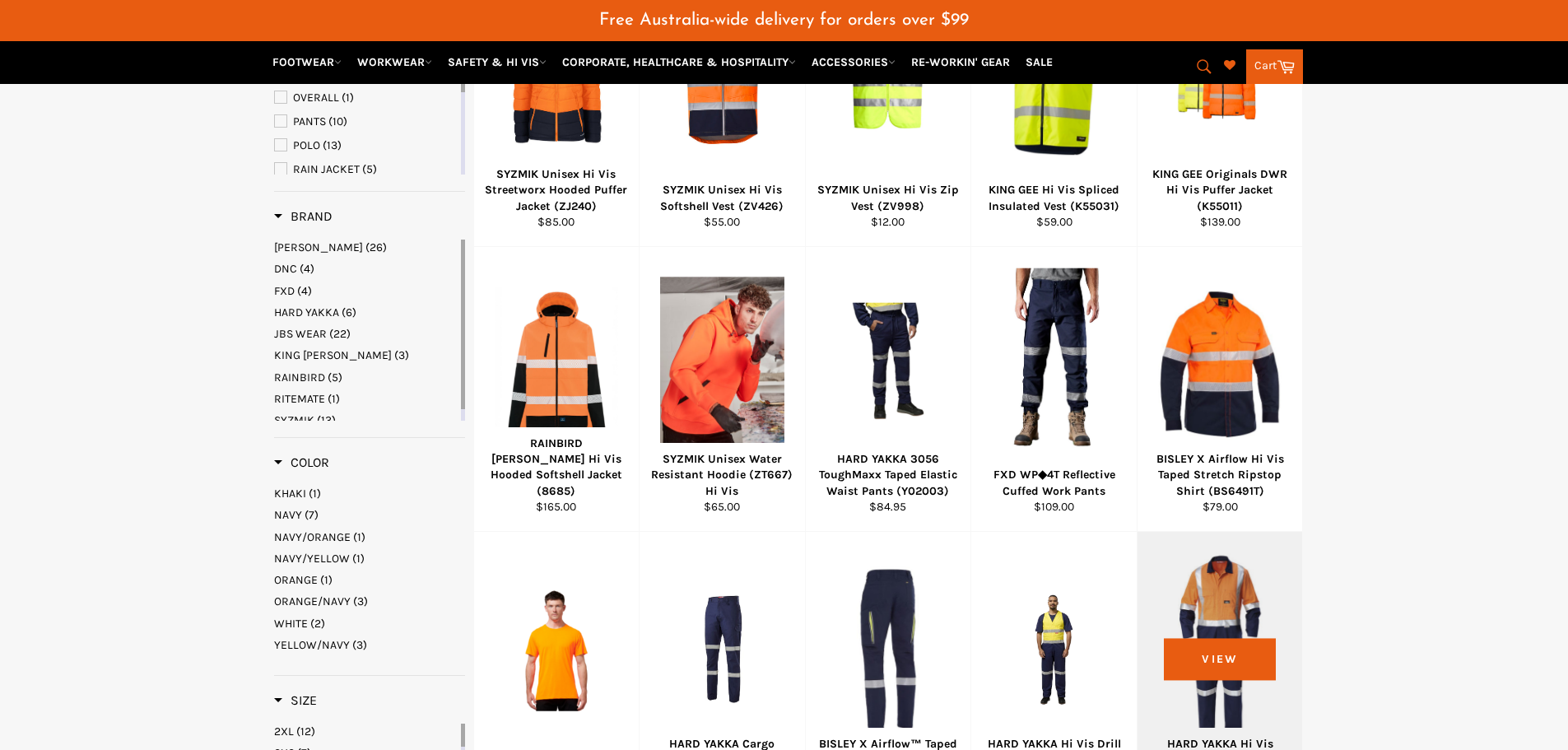
scroll to position [312, 0]
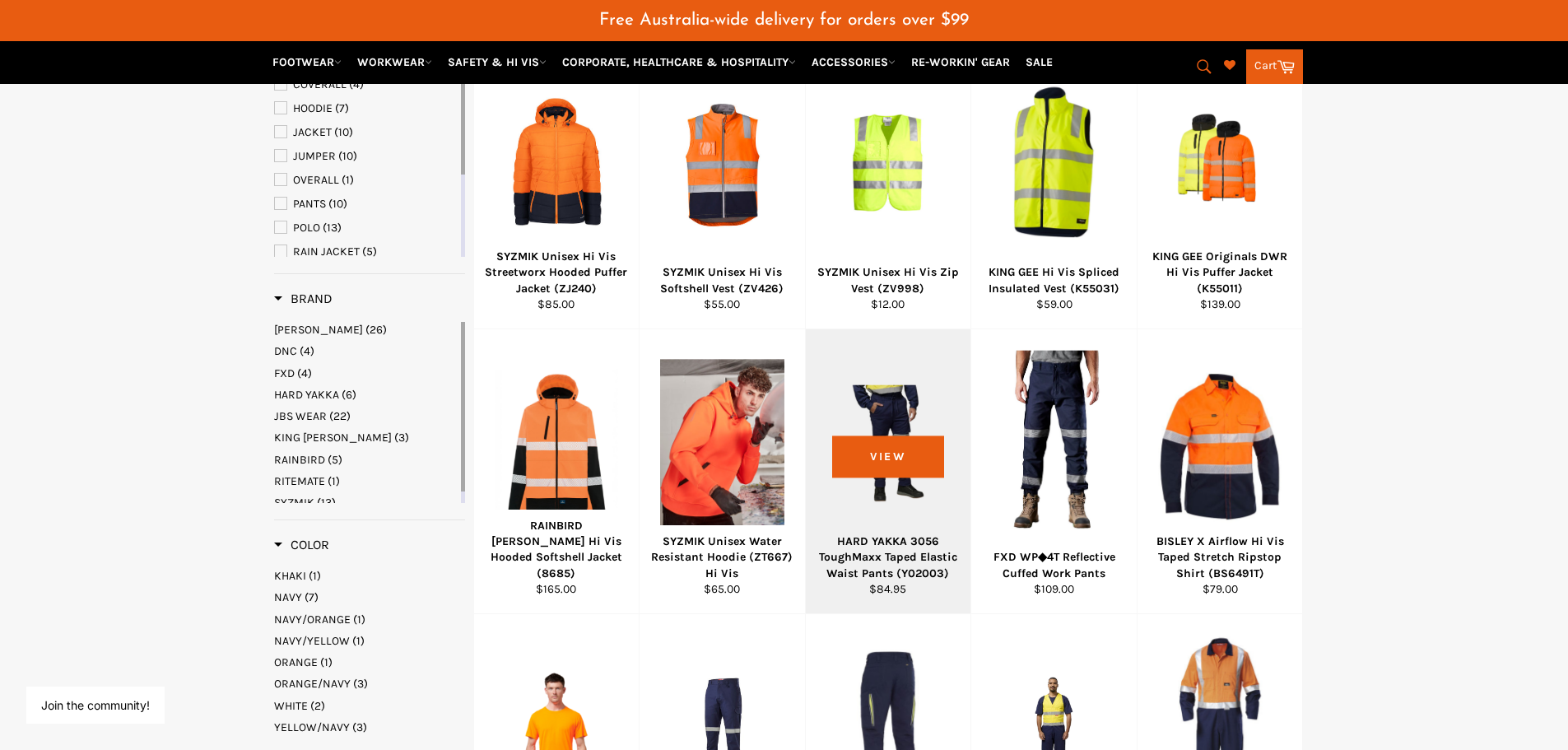
click at [887, 556] on div "HARD YAKKA 3056 ToughMaxx Taped Elastic Waist Pants (Y02003)" at bounding box center [887, 557] width 145 height 47
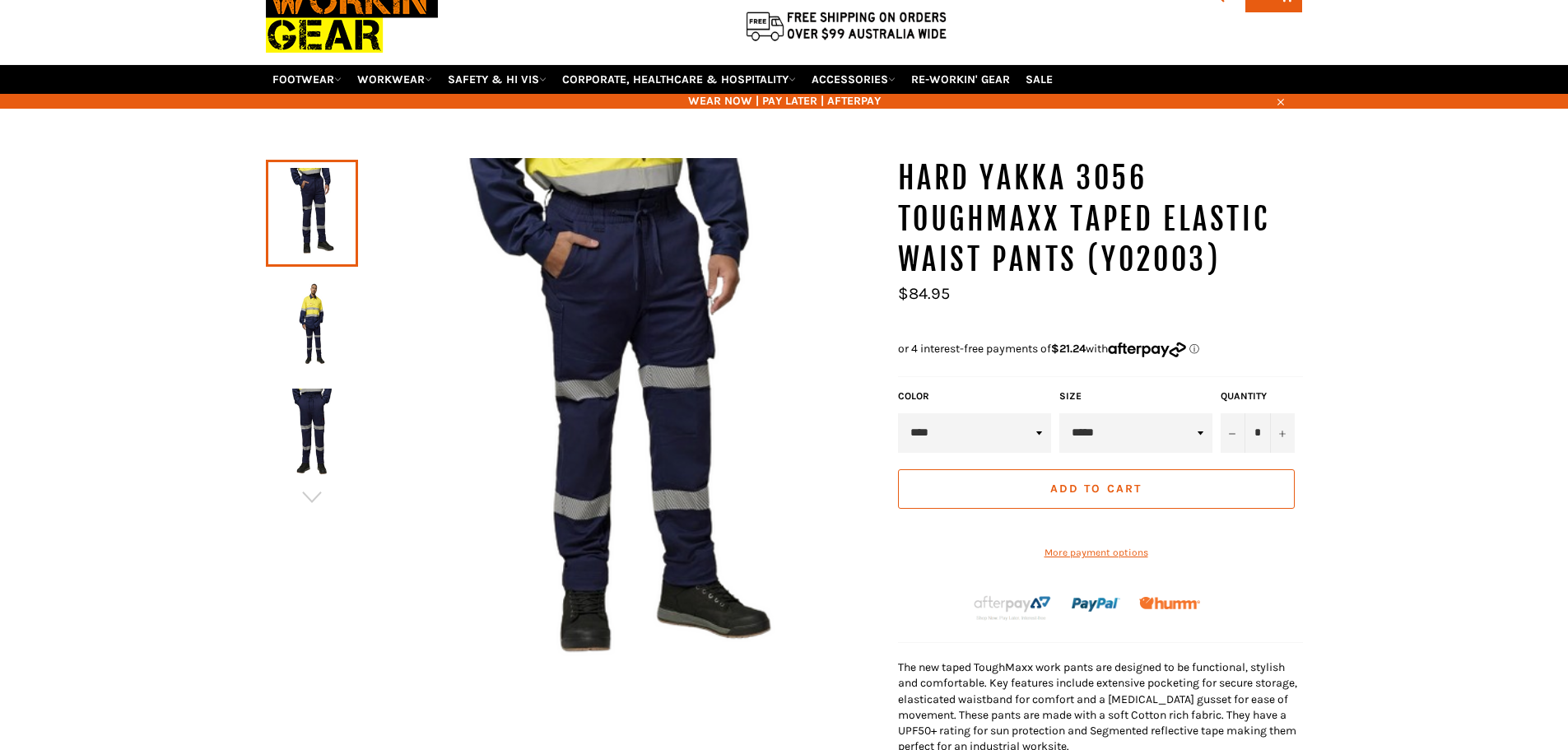
scroll to position [123, 0]
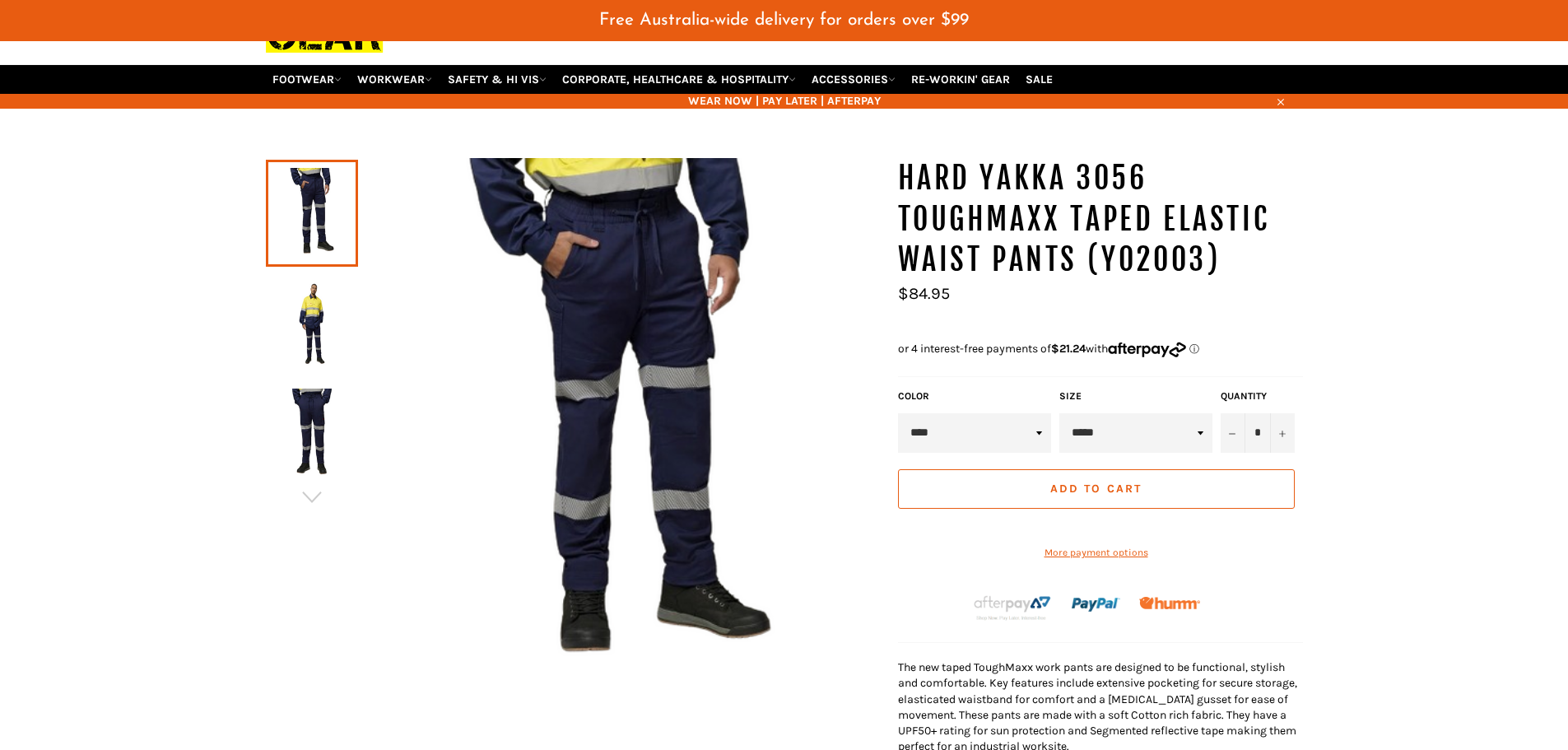
click at [288, 306] on img at bounding box center [312, 323] width 75 height 90
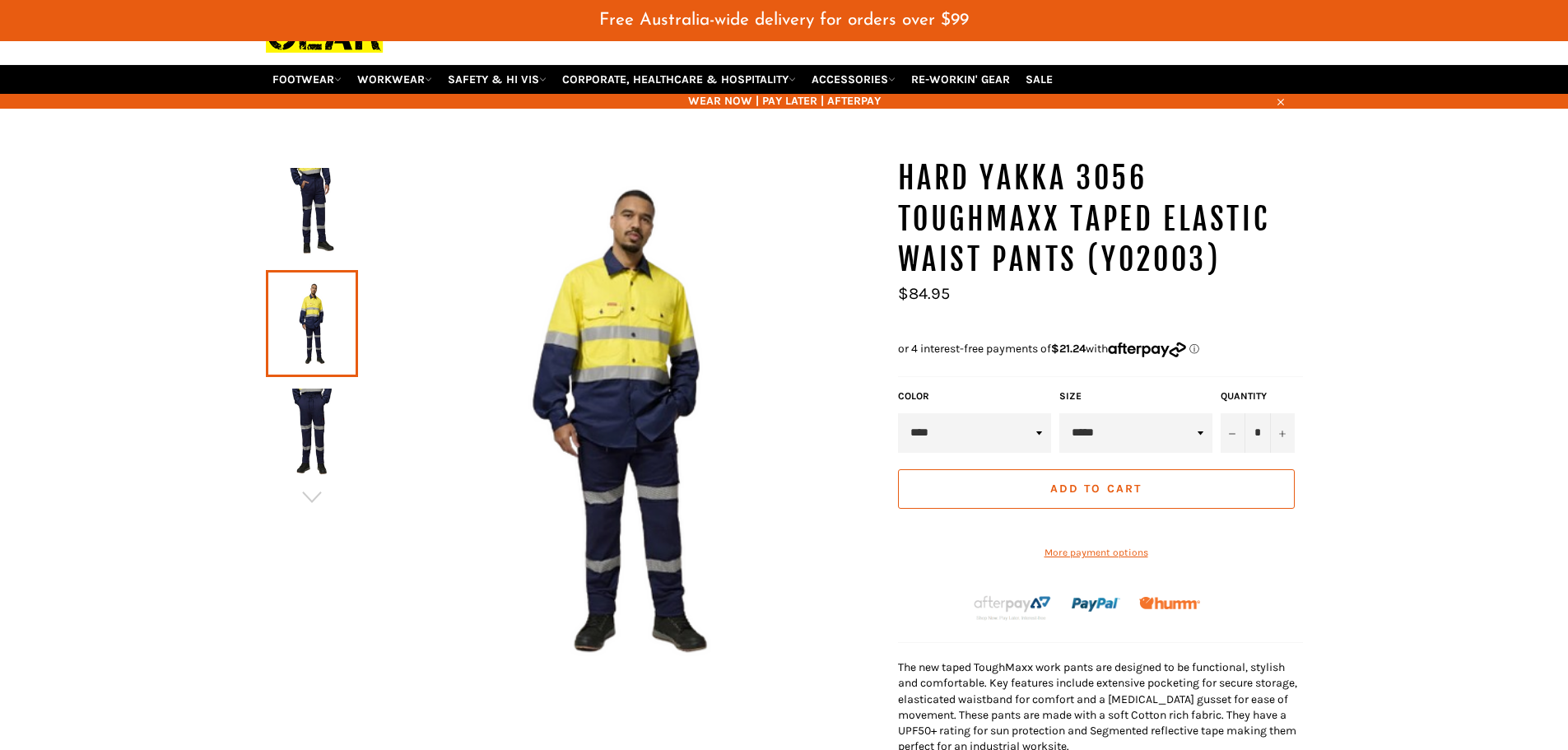
click at [338, 435] on img at bounding box center [312, 433] width 75 height 90
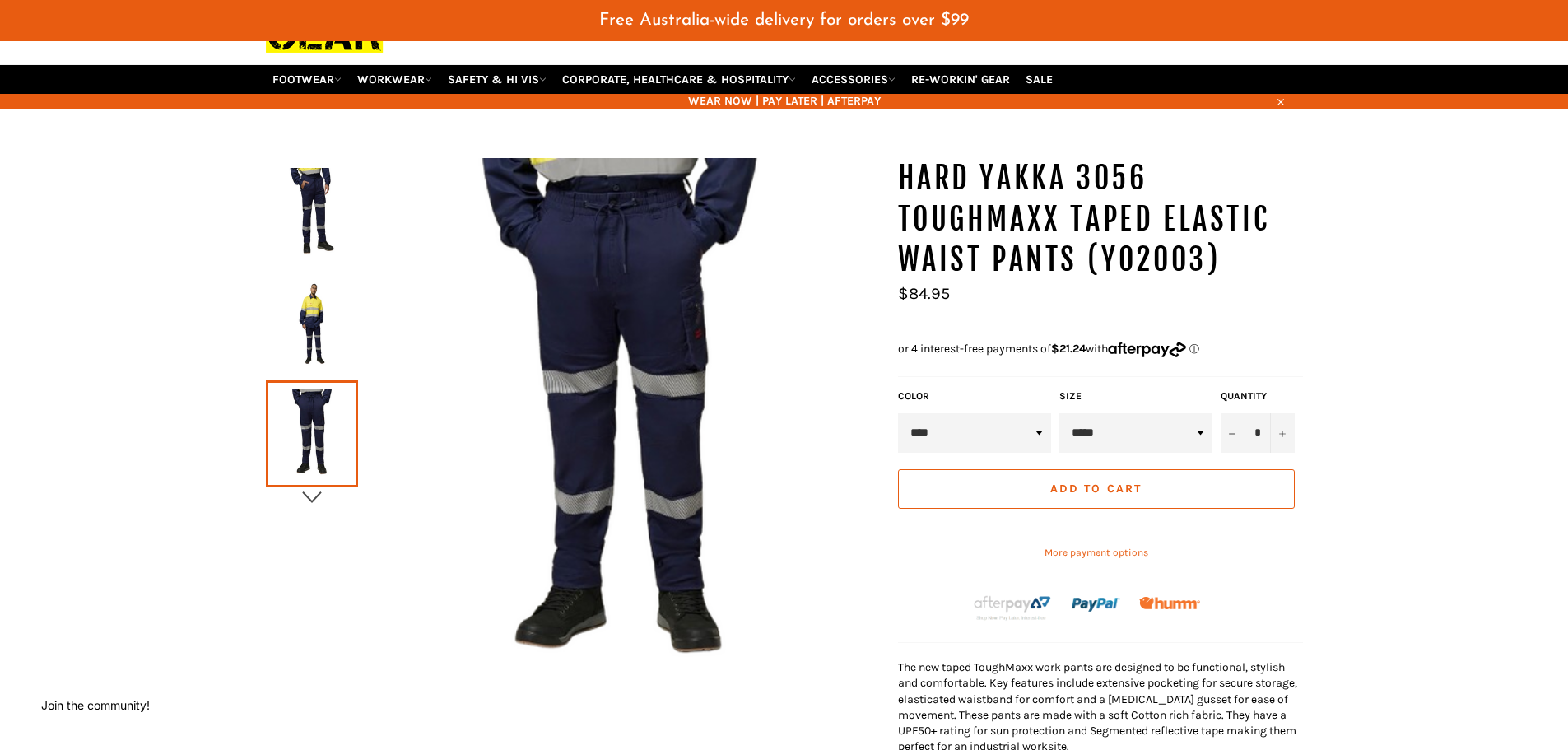
click at [308, 502] on icon "button" at bounding box center [312, 497] width 25 height 25
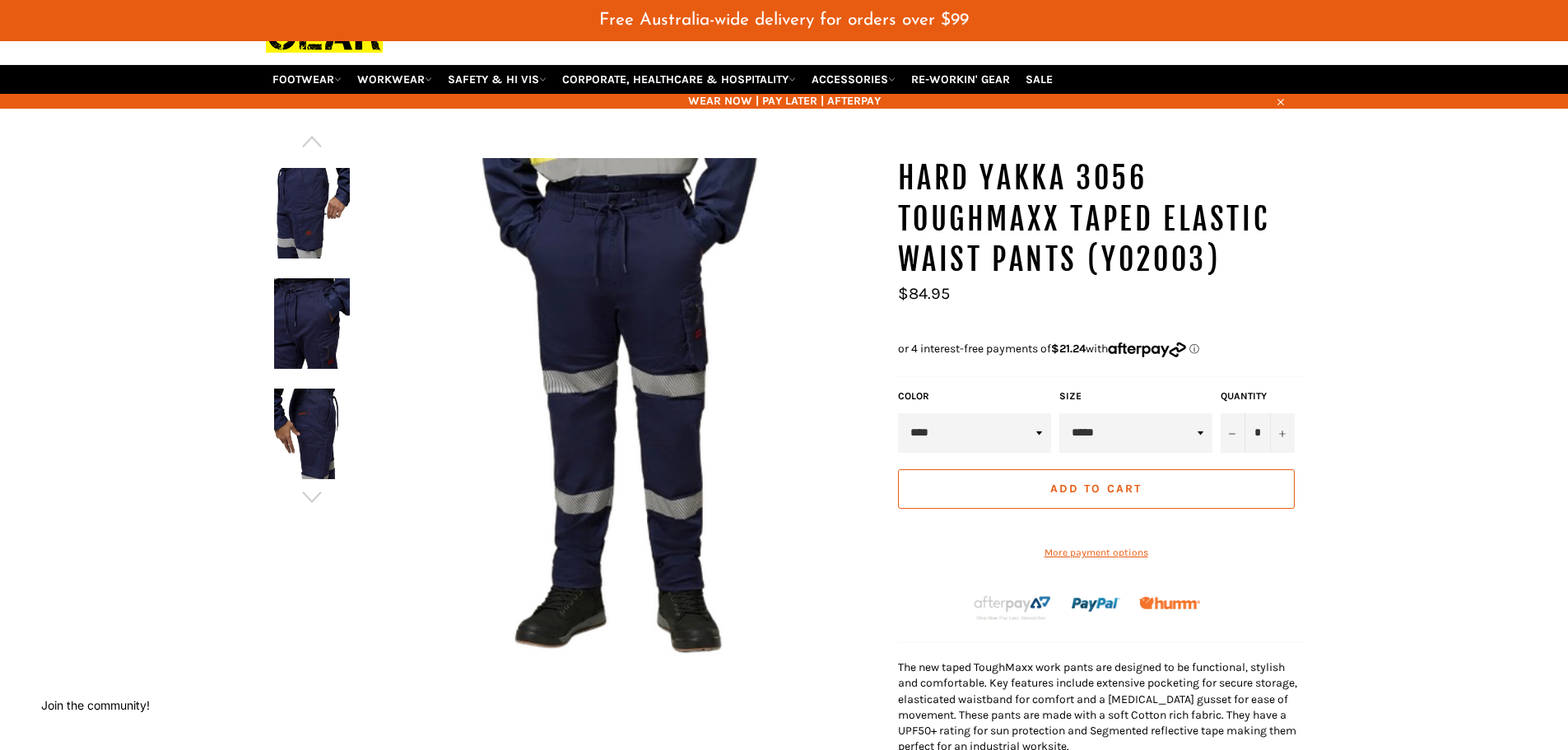
click at [300, 334] on img at bounding box center [312, 323] width 75 height 90
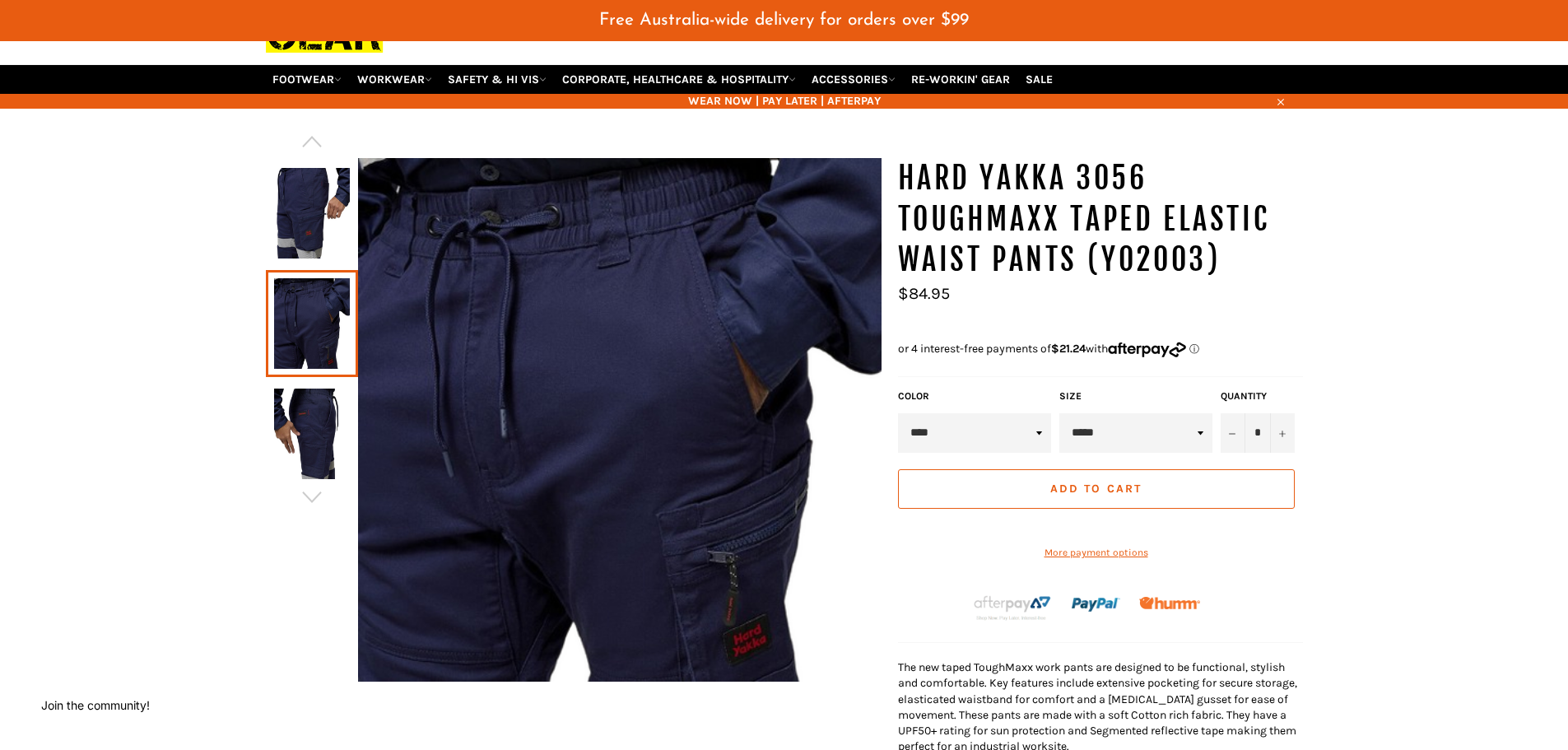
click at [306, 421] on img at bounding box center [312, 433] width 75 height 90
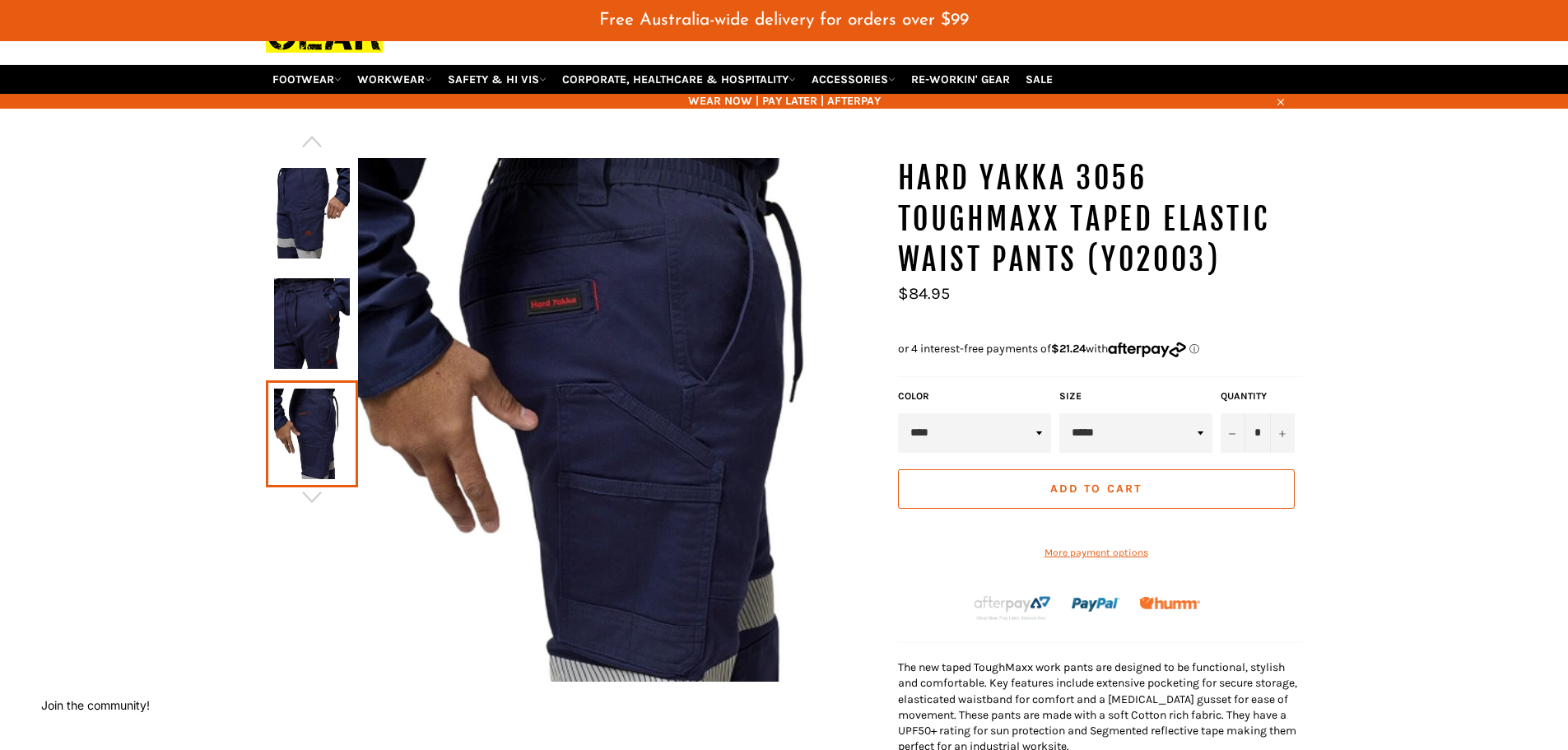
click at [311, 331] on img at bounding box center [312, 323] width 75 height 90
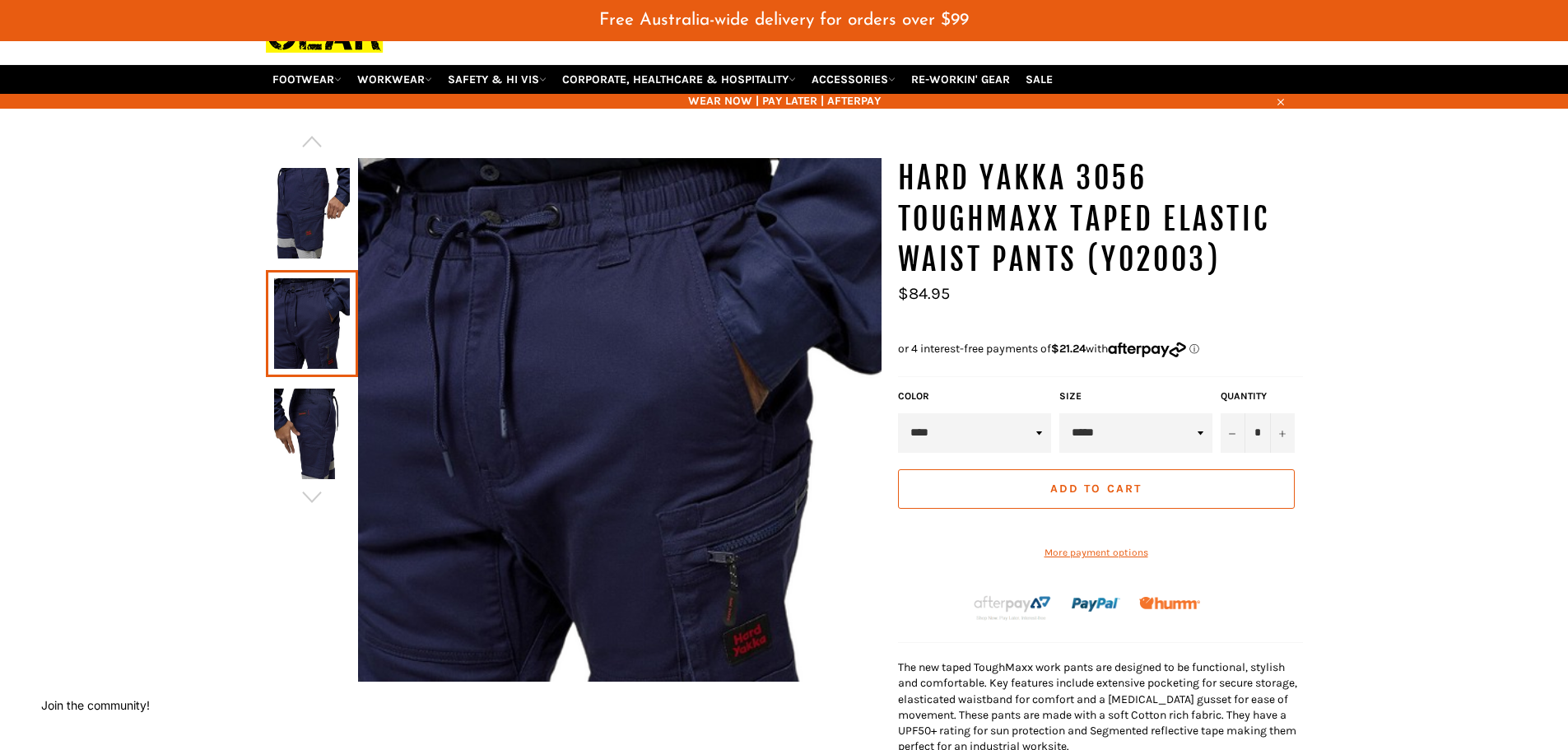
click at [276, 230] on img at bounding box center [312, 213] width 75 height 90
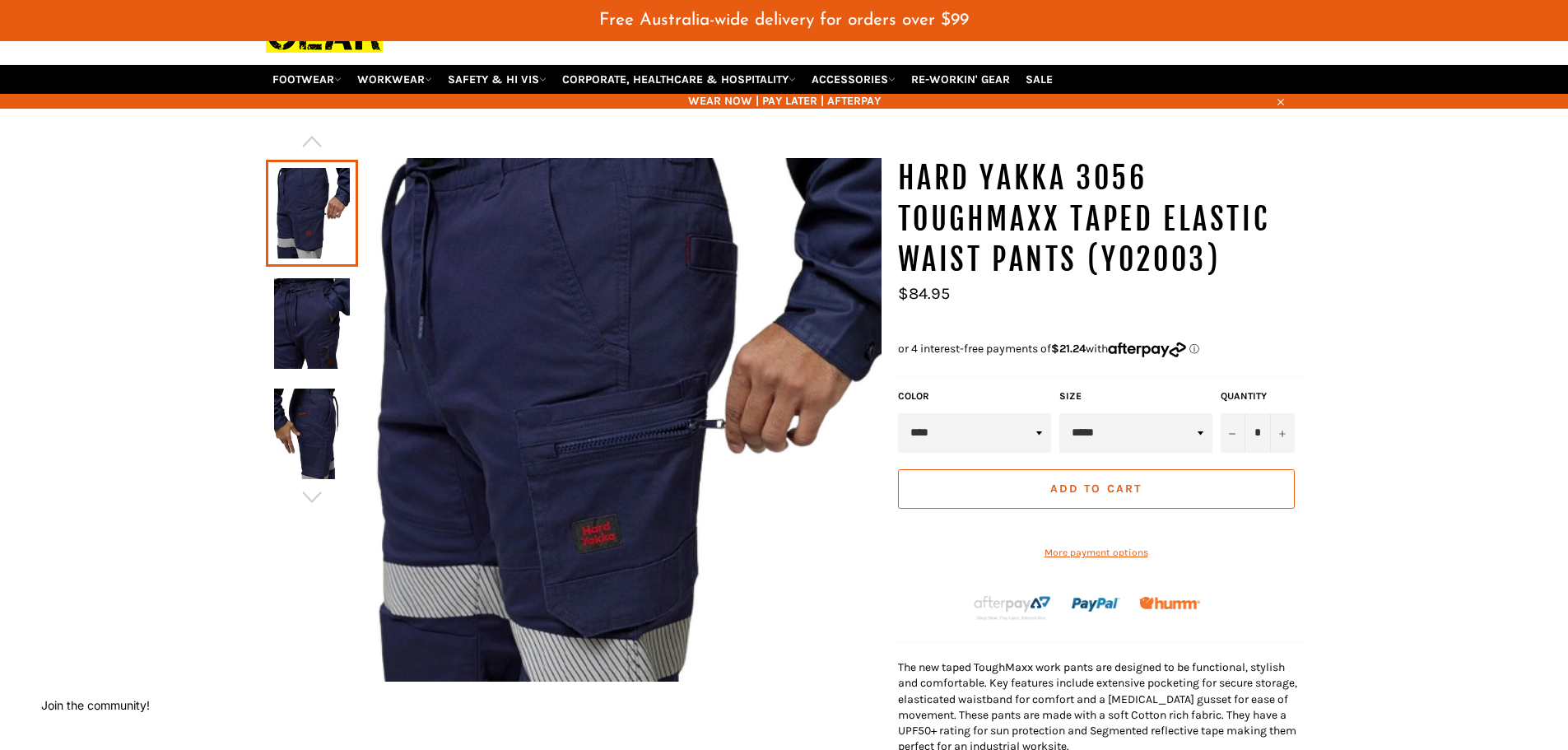
click at [319, 437] on img at bounding box center [312, 433] width 75 height 90
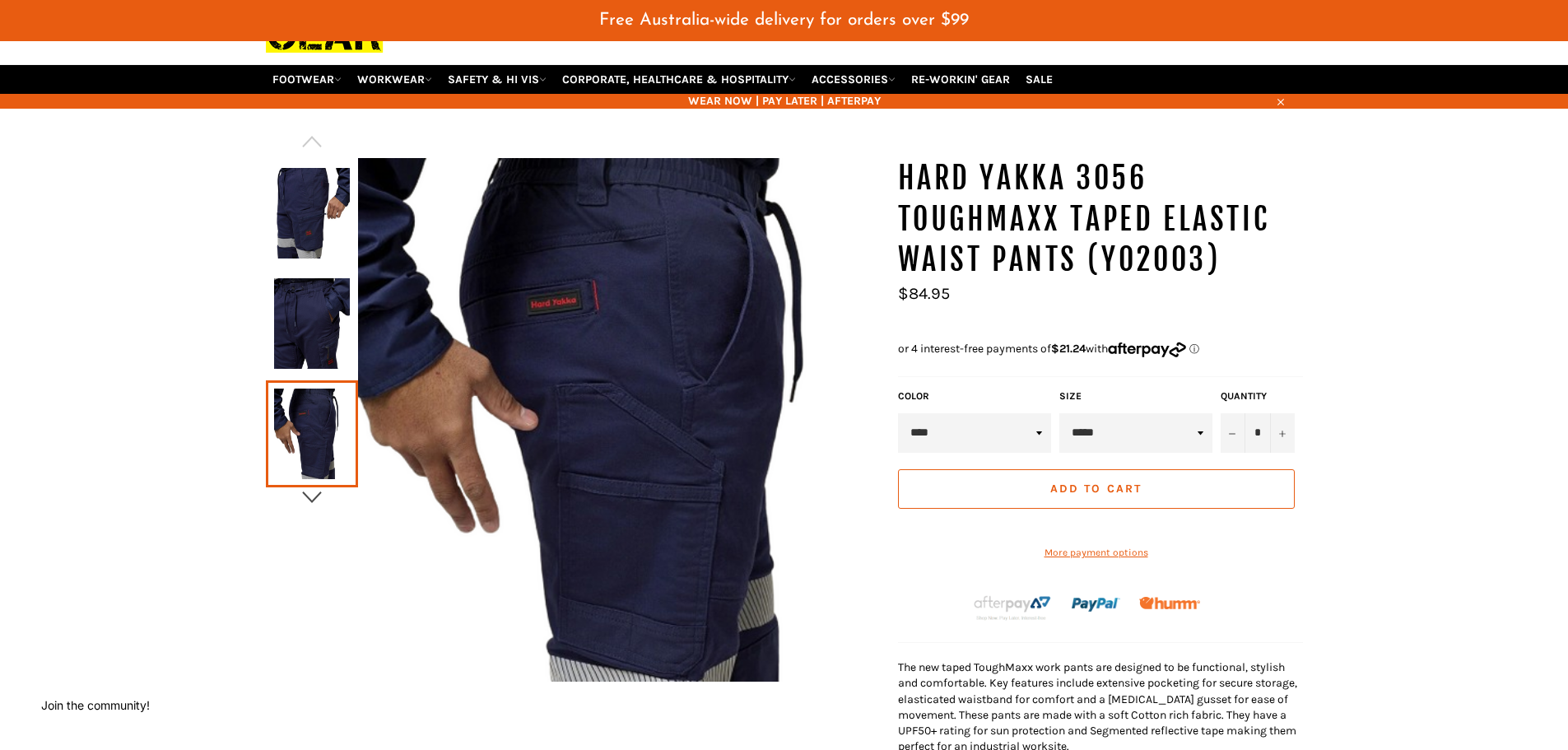
click at [315, 499] on icon "button" at bounding box center [312, 497] width 19 height 11
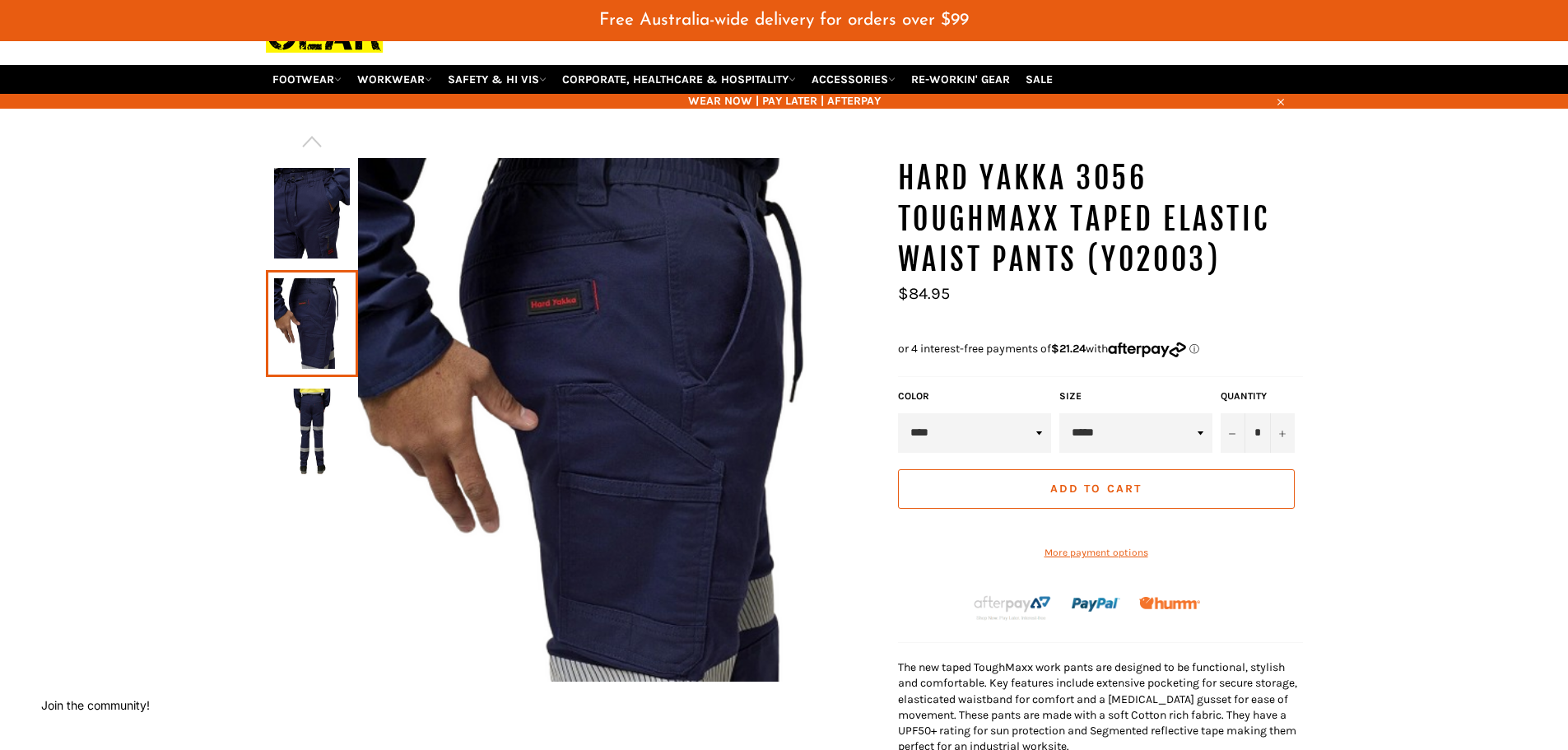
click at [319, 442] on img at bounding box center [312, 433] width 75 height 90
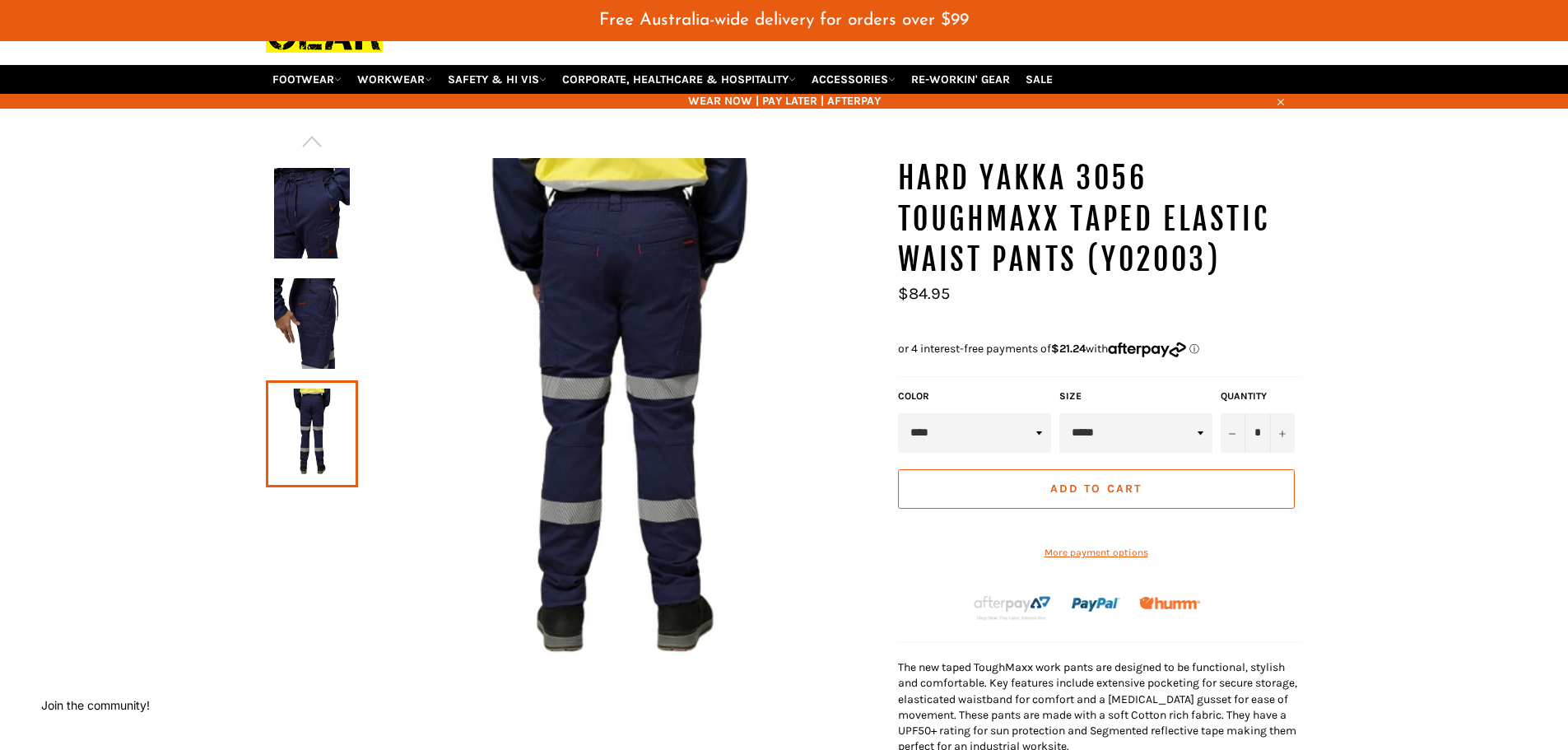
click at [309, 314] on img at bounding box center [312, 323] width 75 height 90
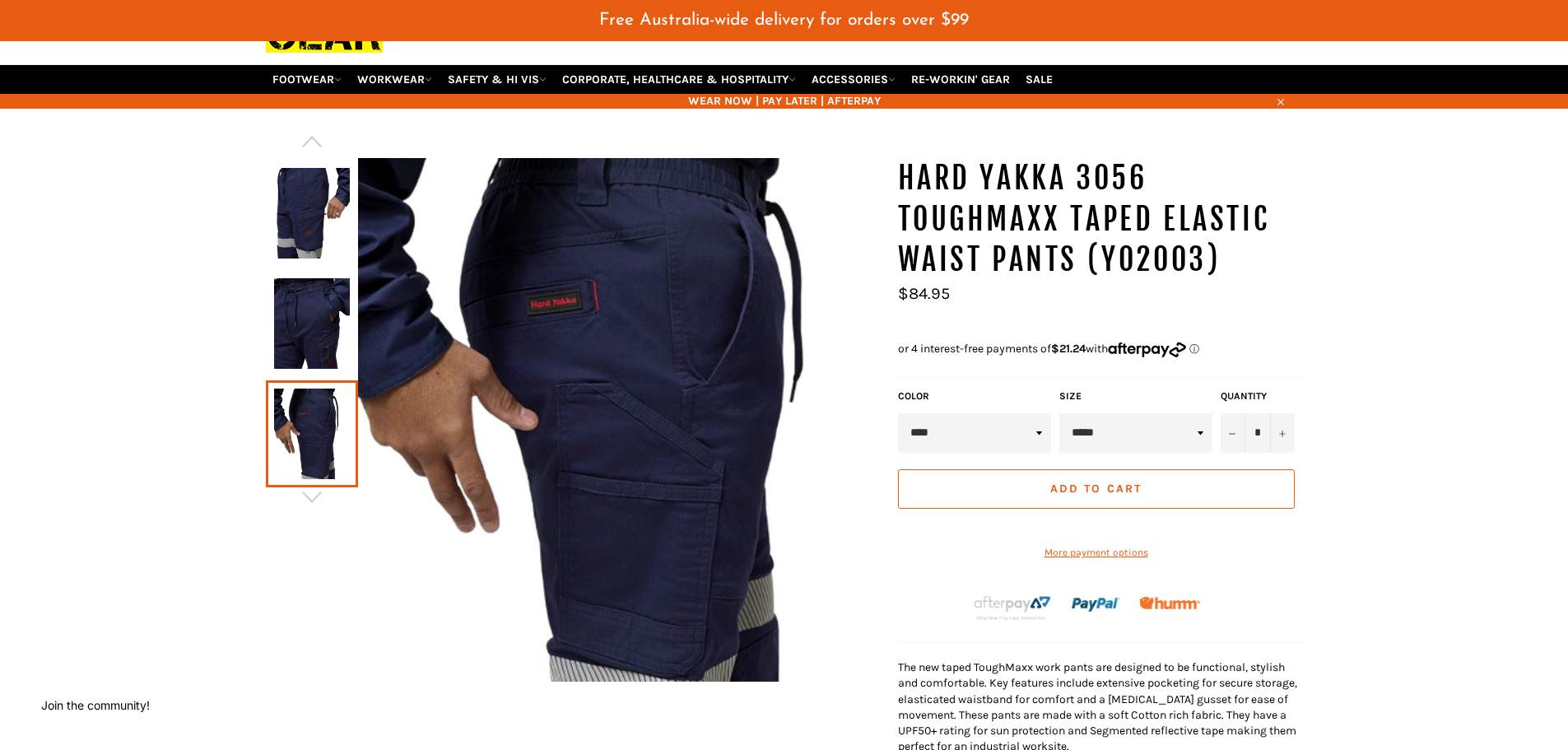
click at [305, 283] on img at bounding box center [312, 323] width 75 height 90
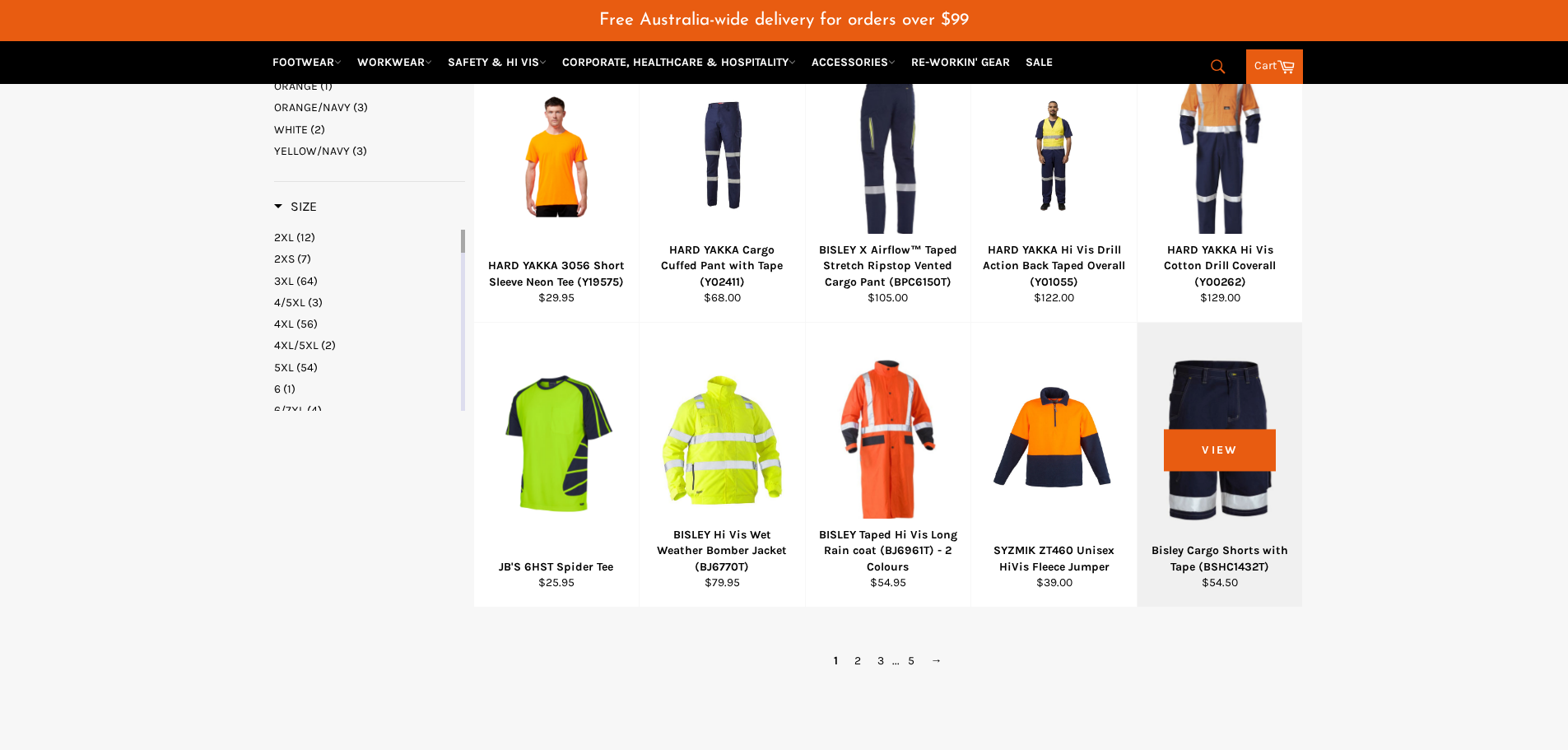
scroll to position [888, 0]
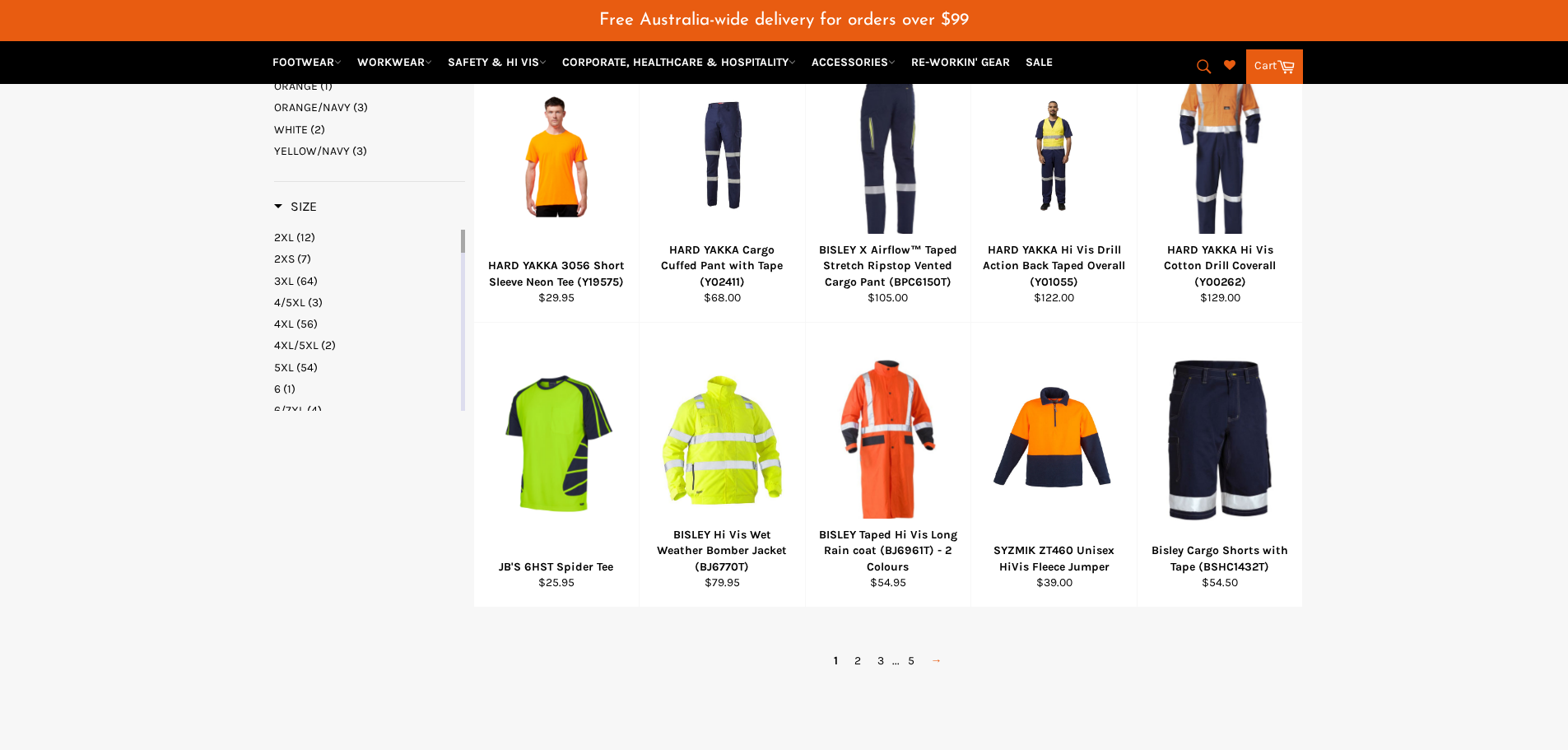
click at [931, 661] on link "→" at bounding box center [936, 660] width 28 height 24
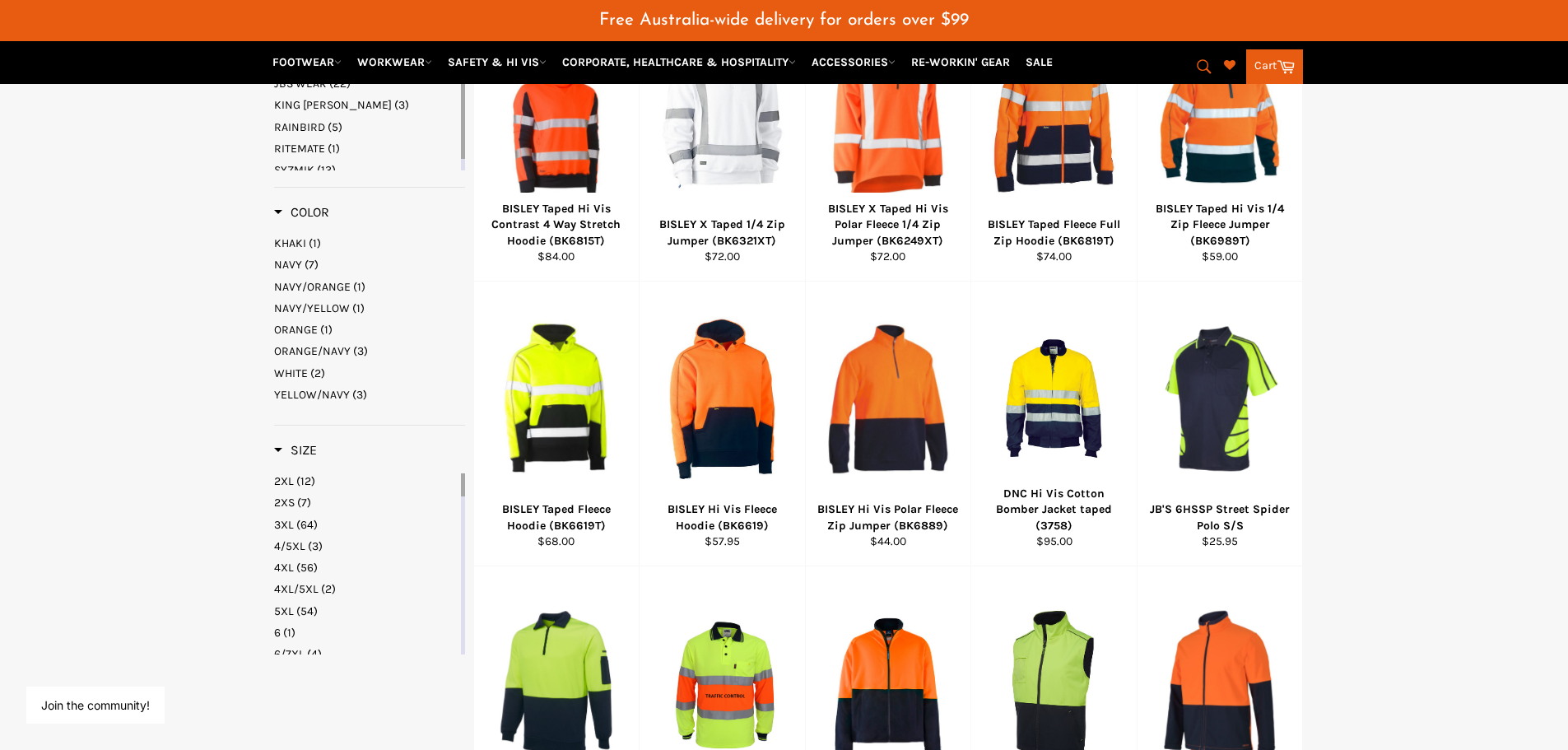
scroll to position [891, 0]
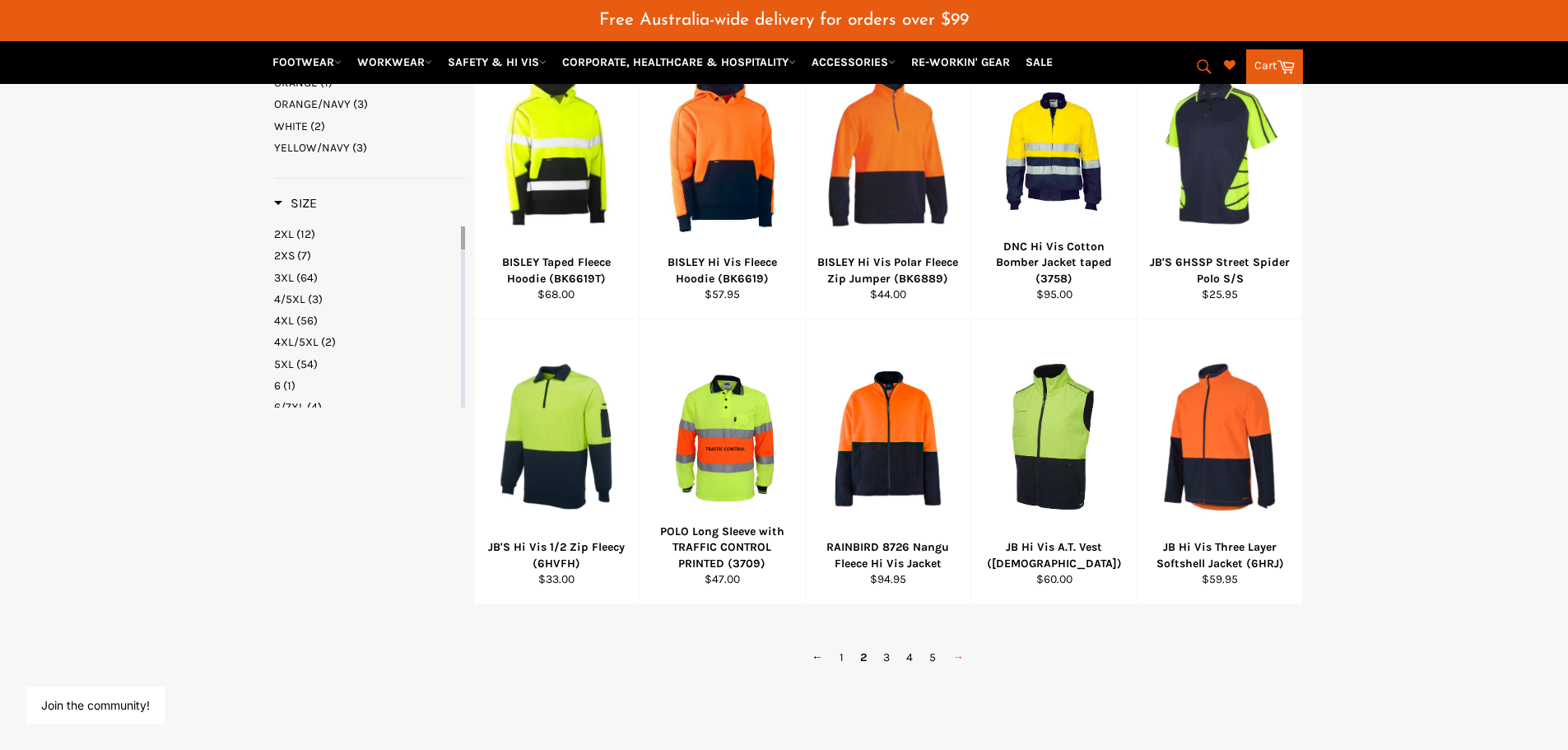
click at [959, 659] on link "→" at bounding box center [957, 656] width 28 height 24
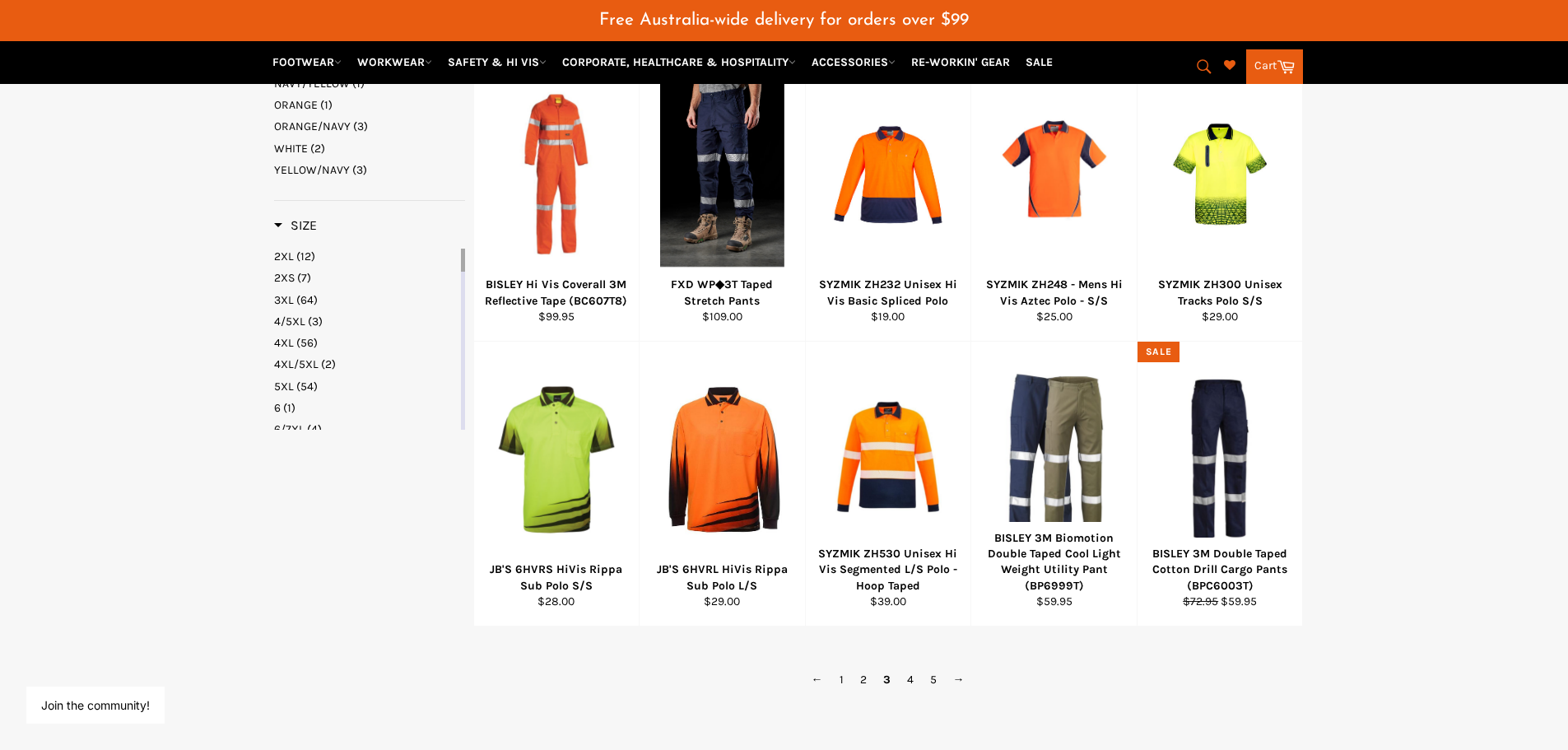
scroll to position [891, 0]
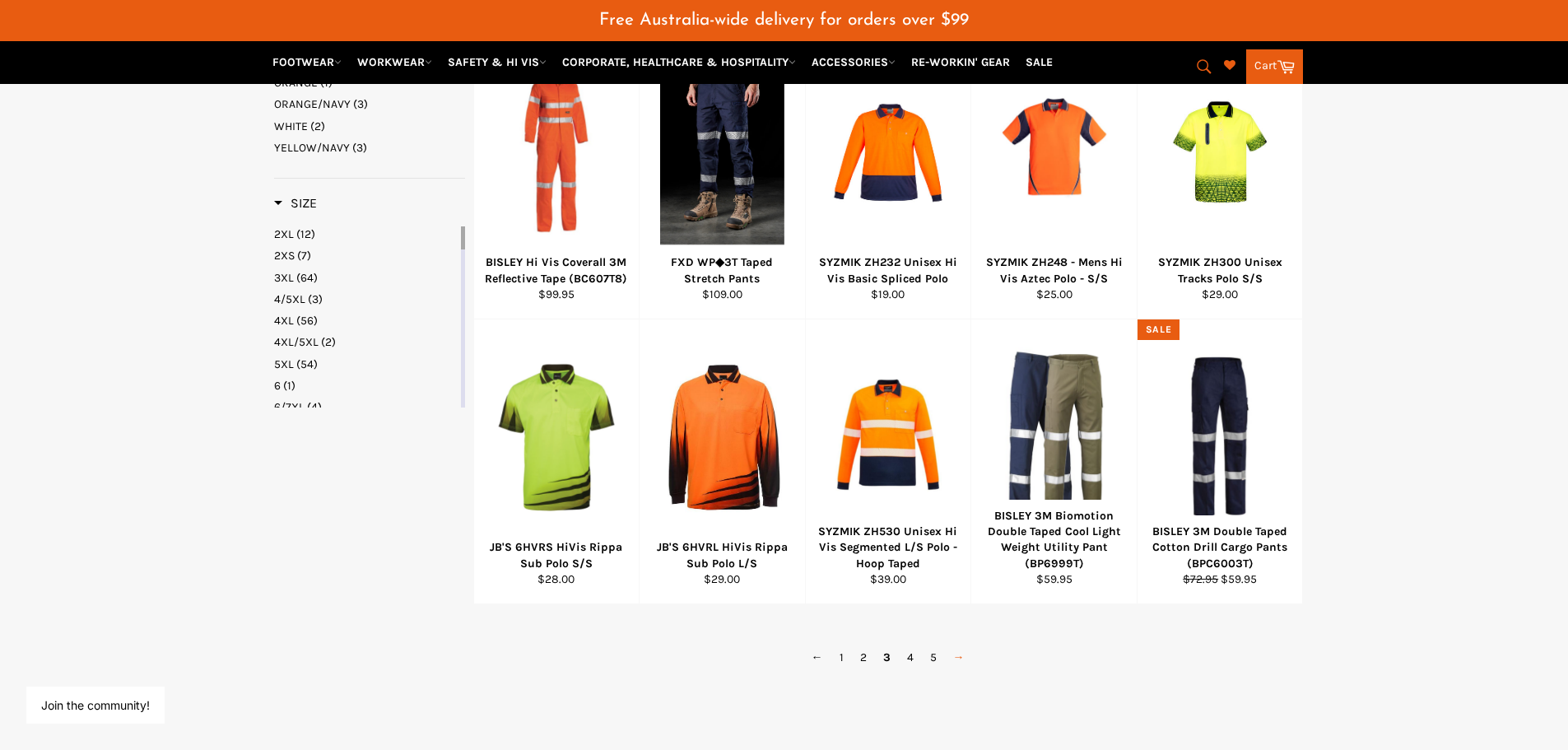
click at [957, 655] on link "→" at bounding box center [958, 656] width 28 height 24
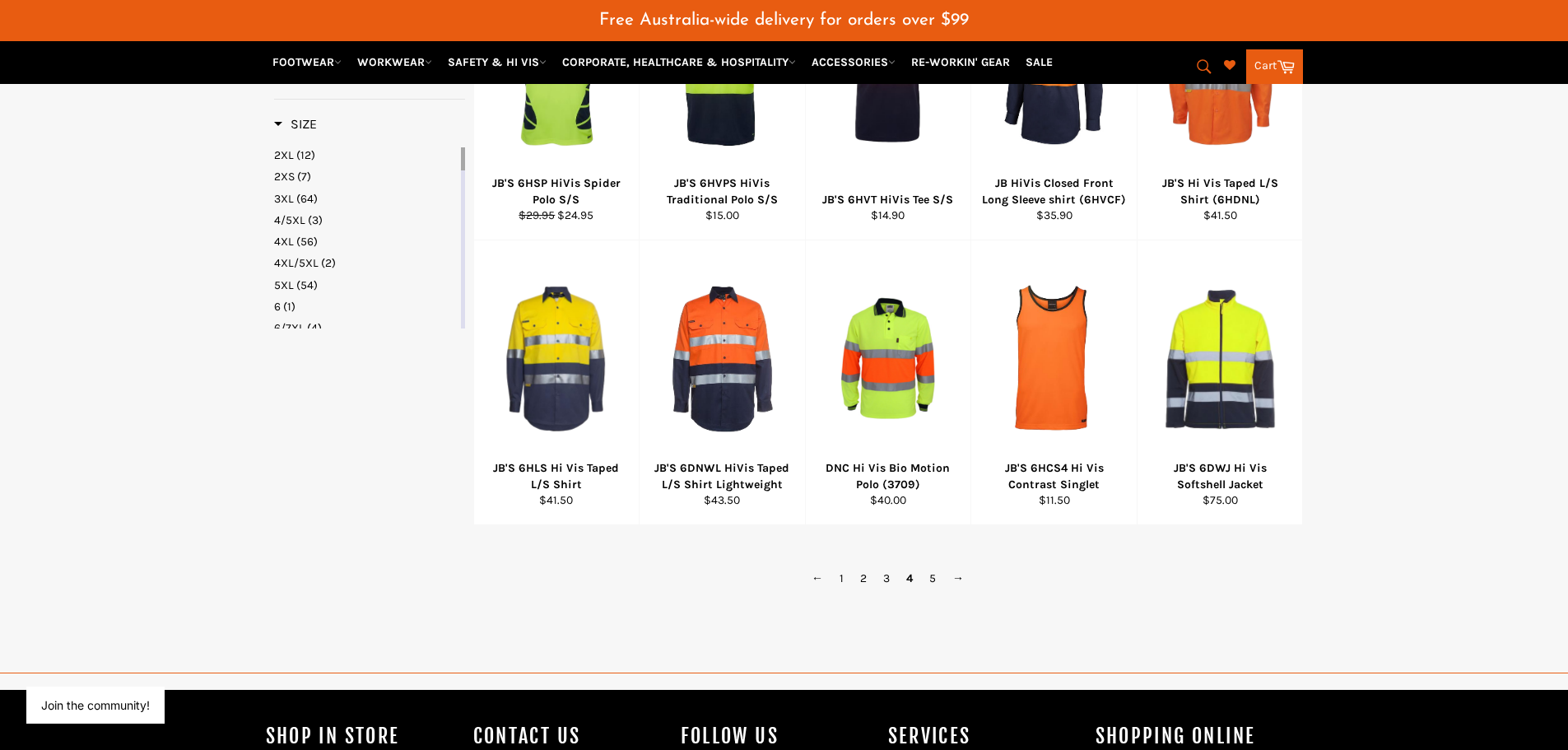
scroll to position [973, 0]
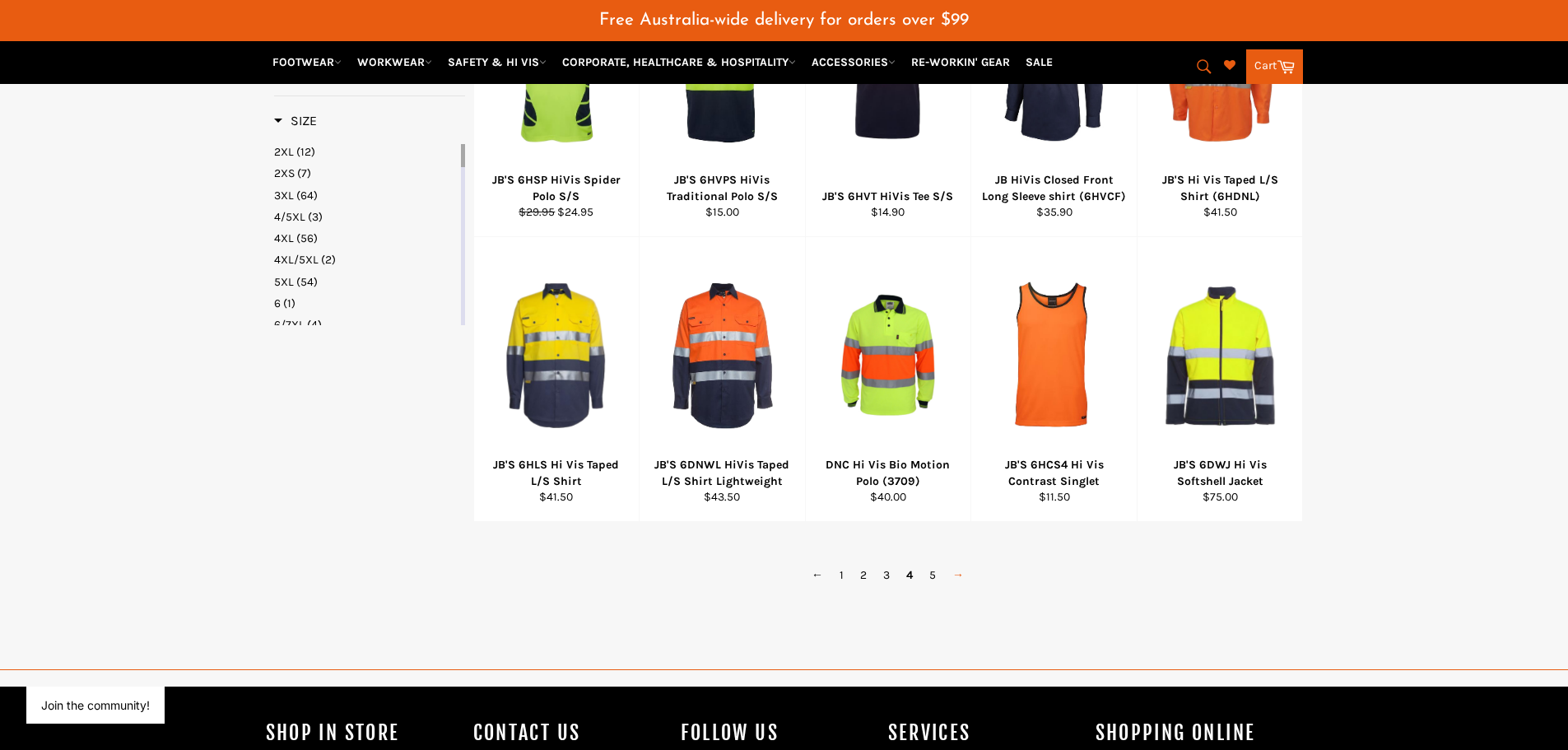
click at [956, 577] on link "→" at bounding box center [957, 575] width 28 height 24
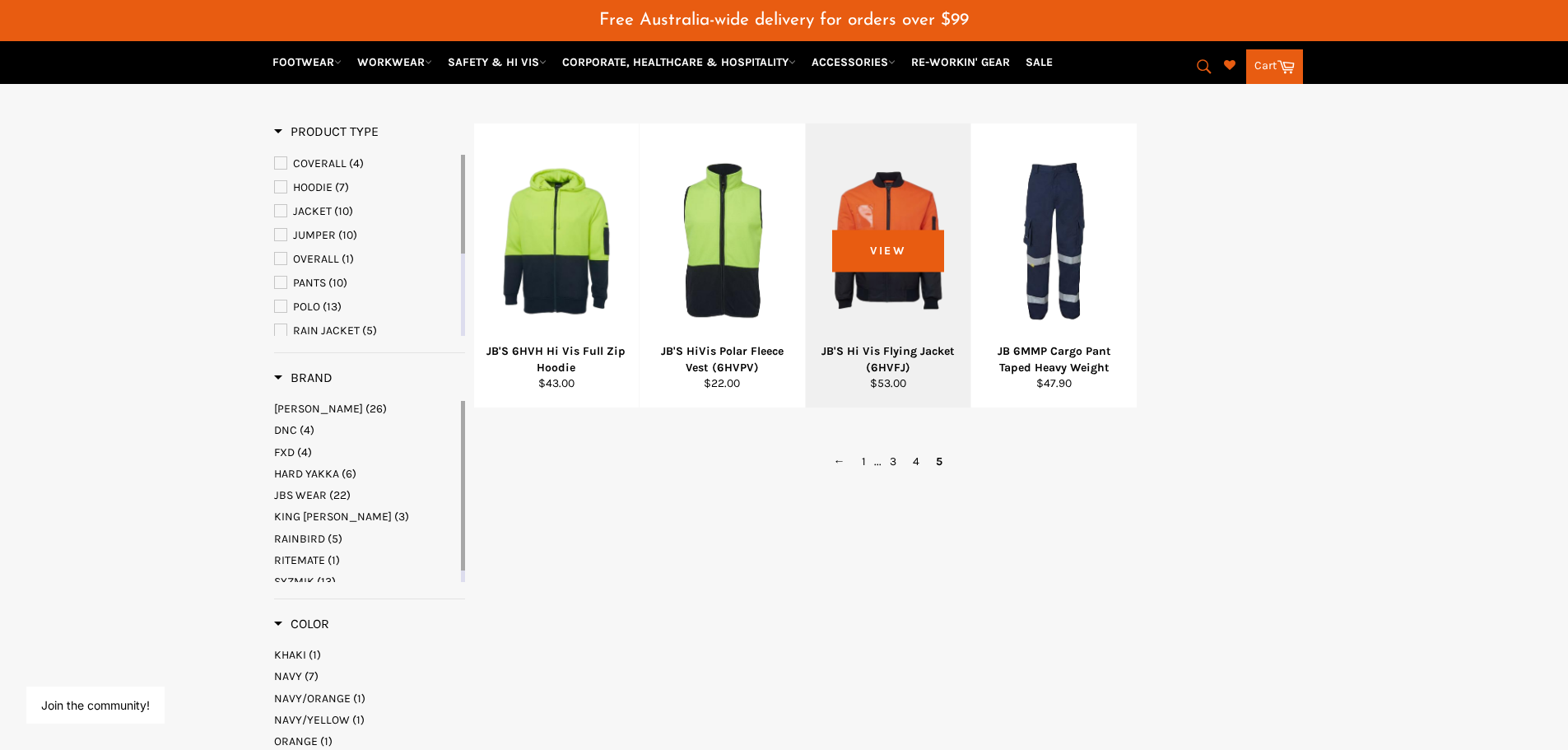
scroll to position [151, 0]
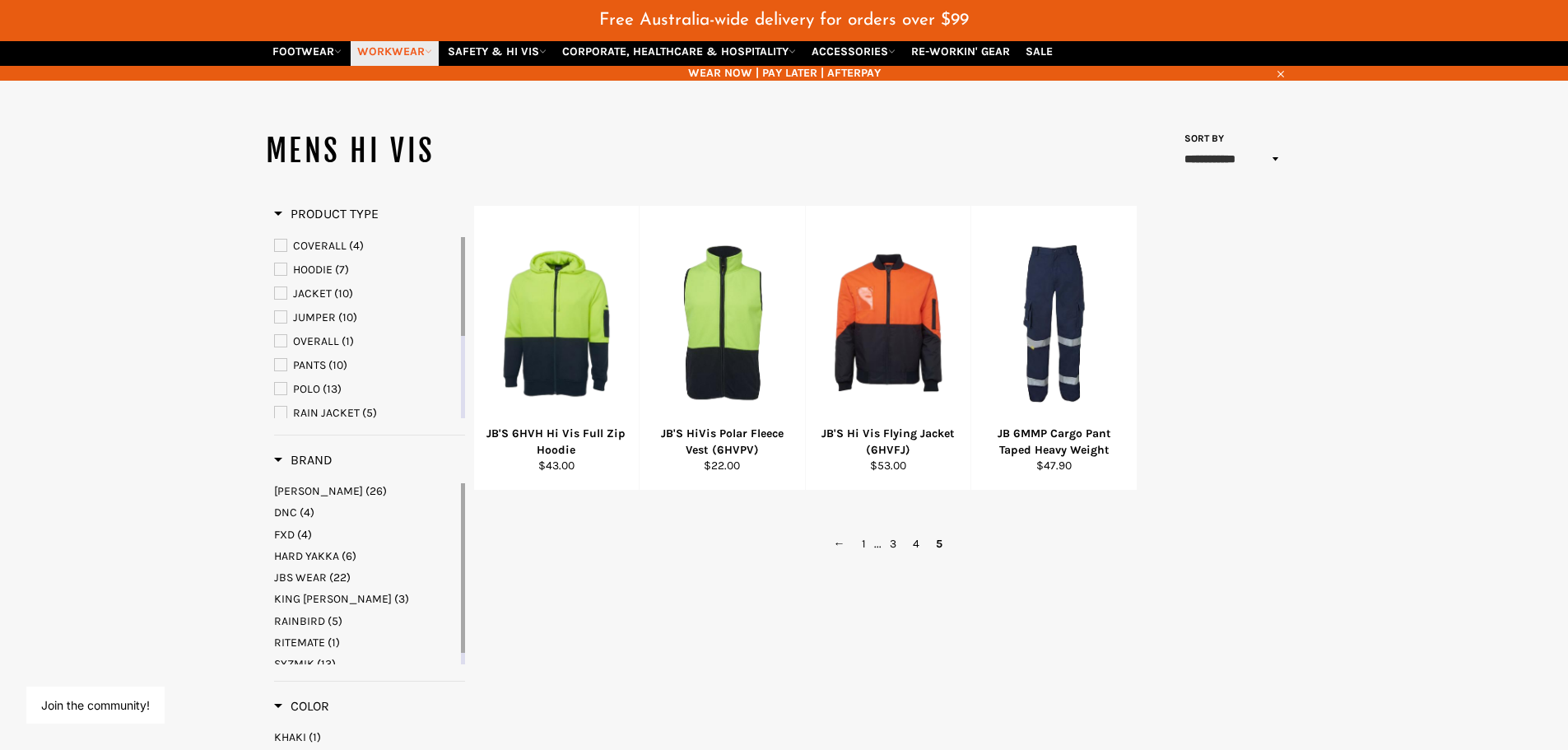
click at [425, 51] on link "WORKWEAR" at bounding box center [394, 51] width 88 height 29
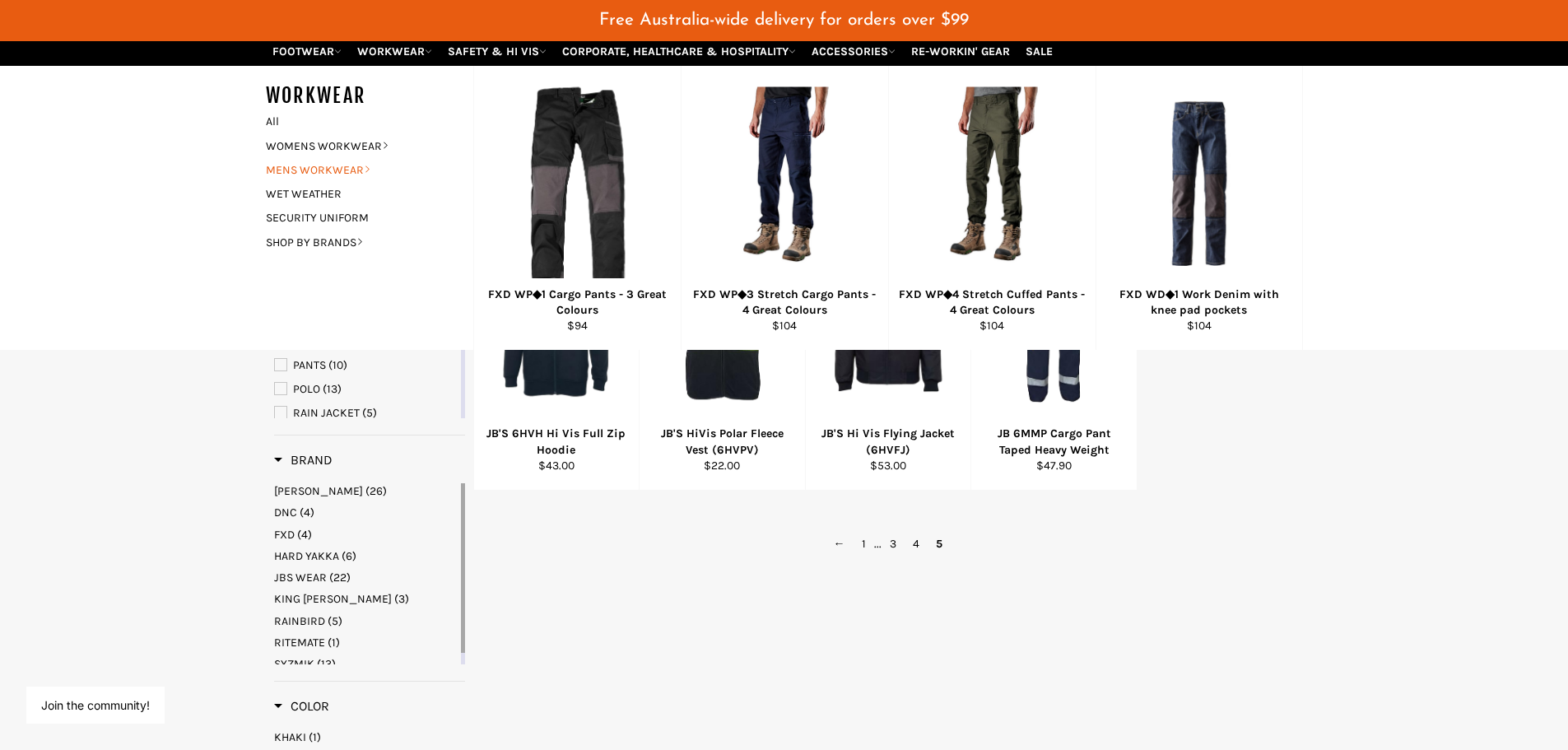
click at [367, 170] on icon at bounding box center [367, 169] width 7 height 7
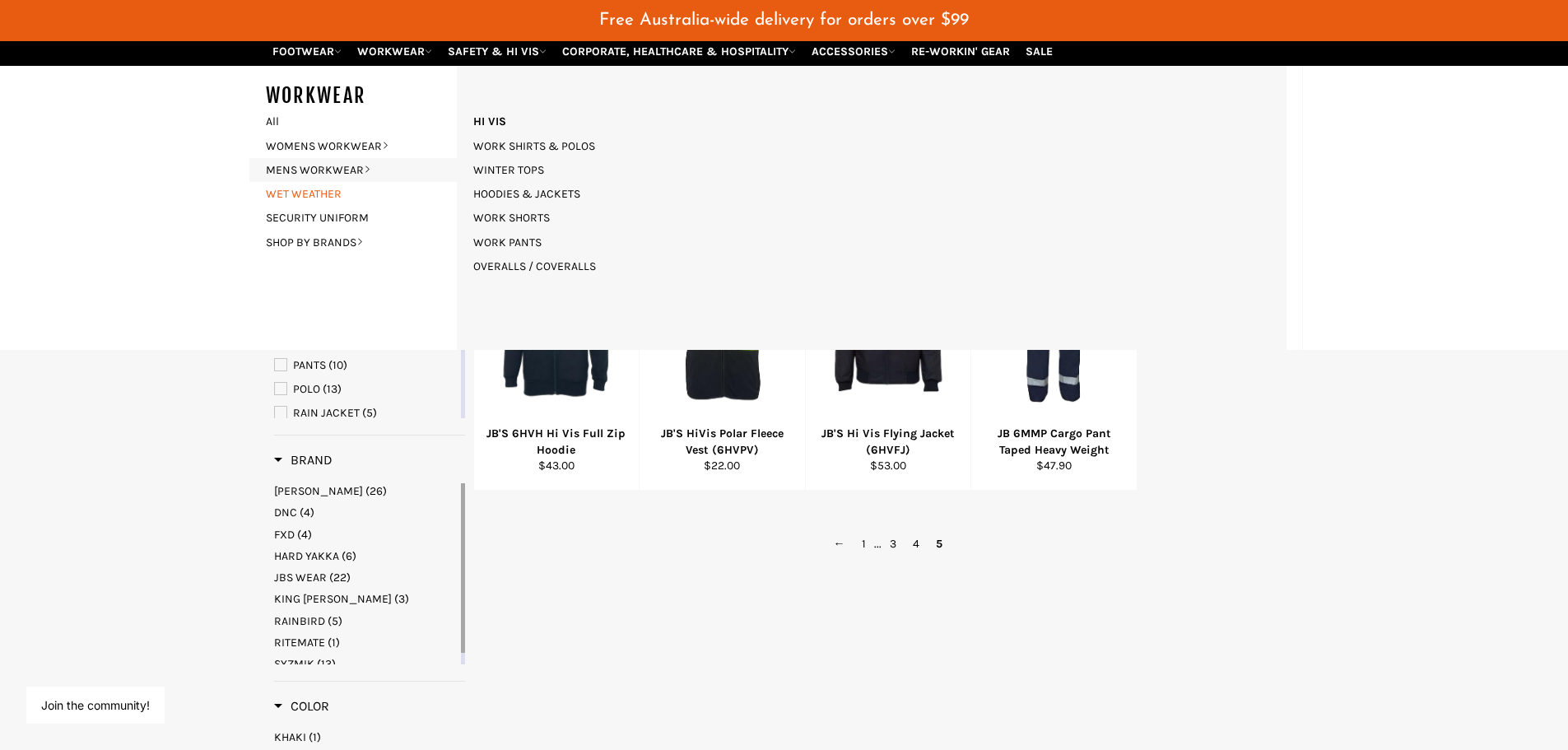
click at [331, 196] on link "WET WEATHER" at bounding box center [357, 194] width 199 height 24
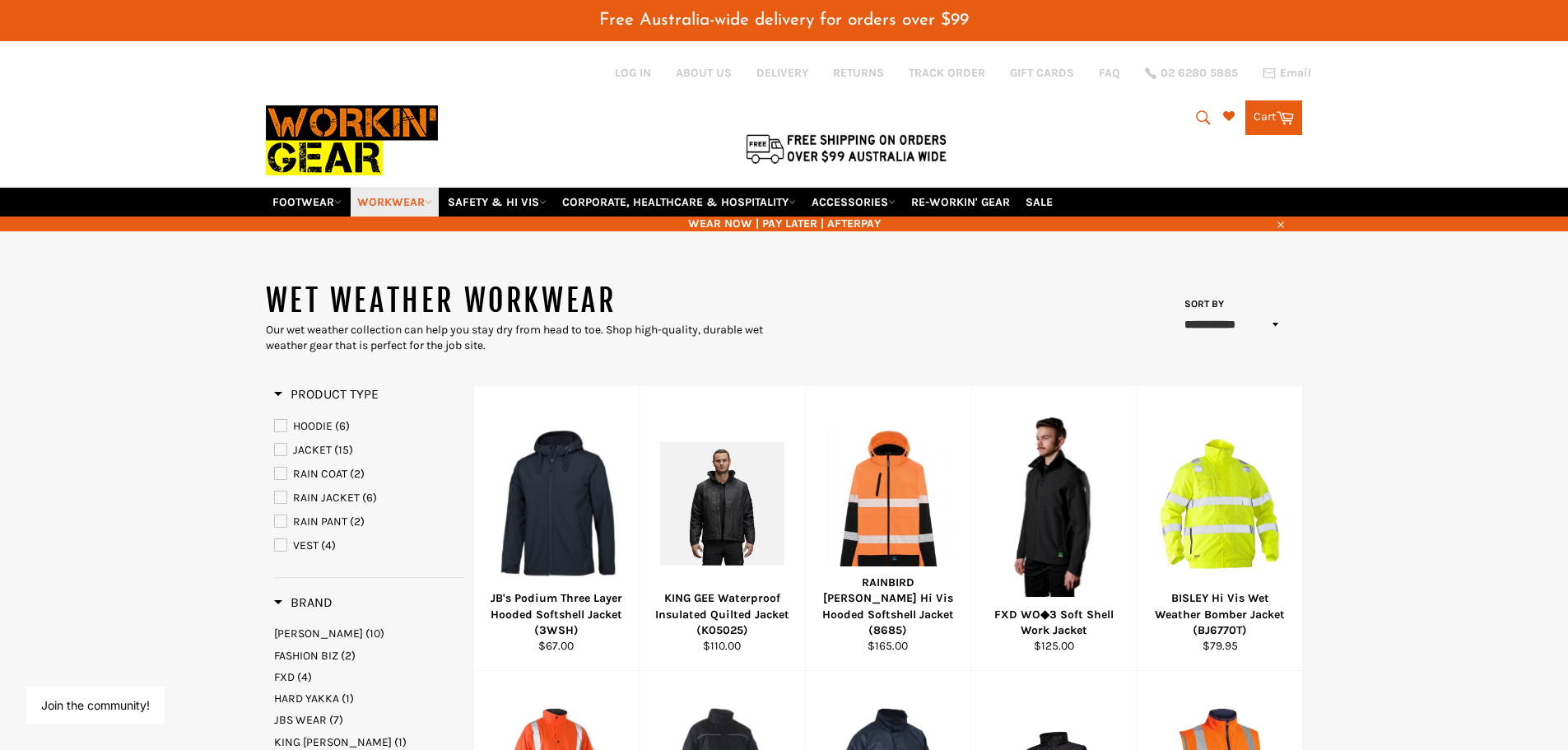
click at [422, 197] on link "WORKWEAR" at bounding box center [394, 202] width 88 height 29
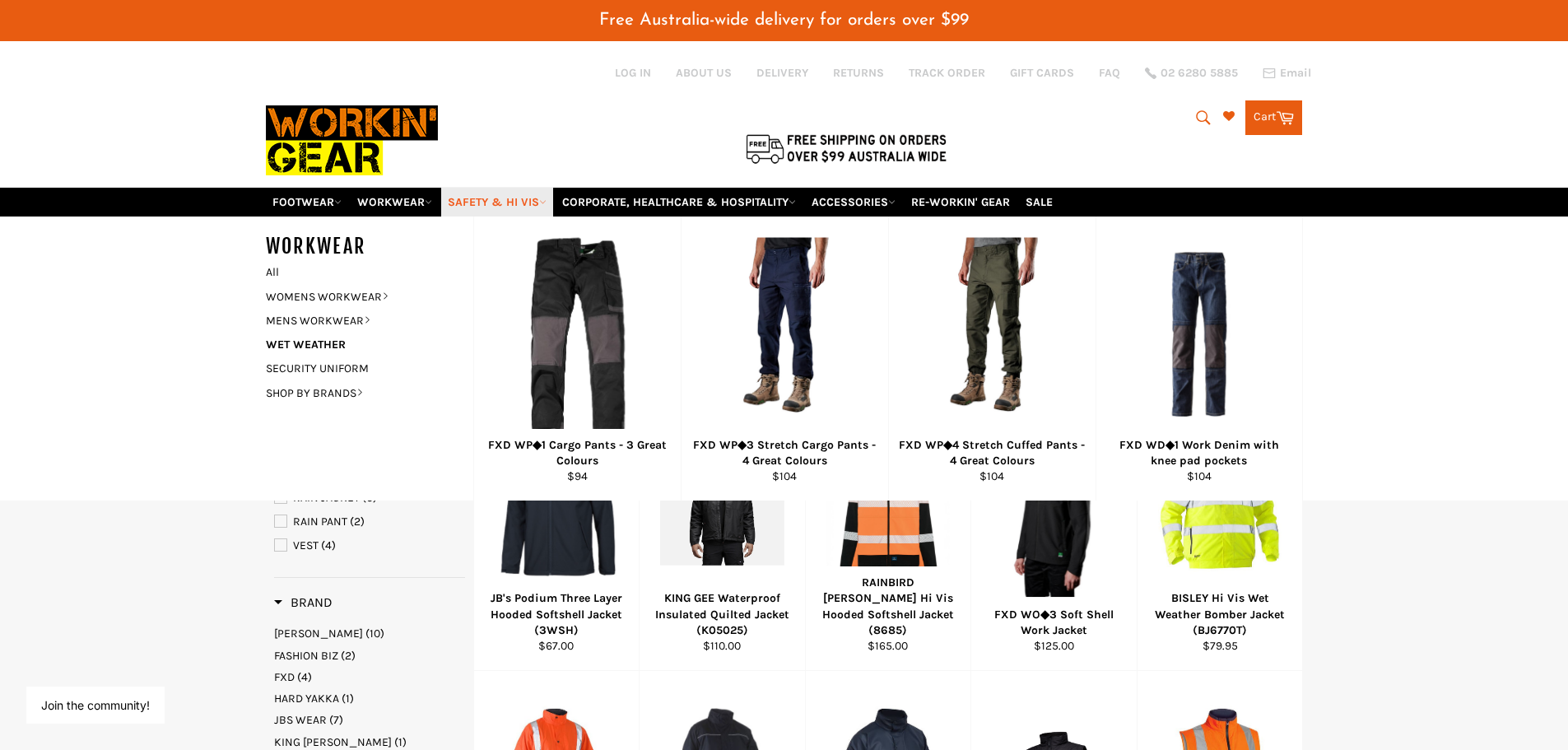
click at [547, 199] on icon at bounding box center [542, 202] width 7 height 7
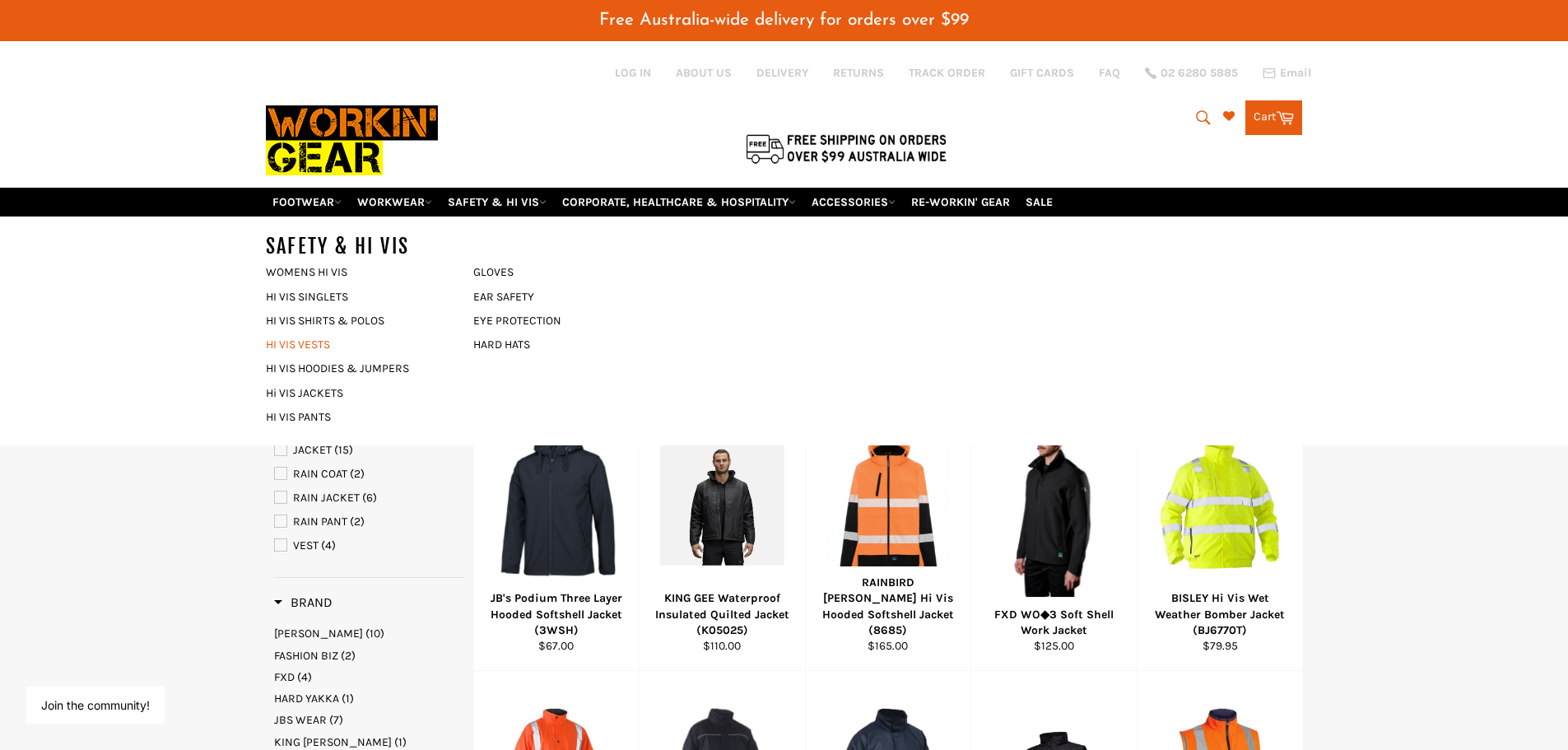
click at [317, 344] on link "HI VIS VESTS" at bounding box center [357, 344] width 199 height 24
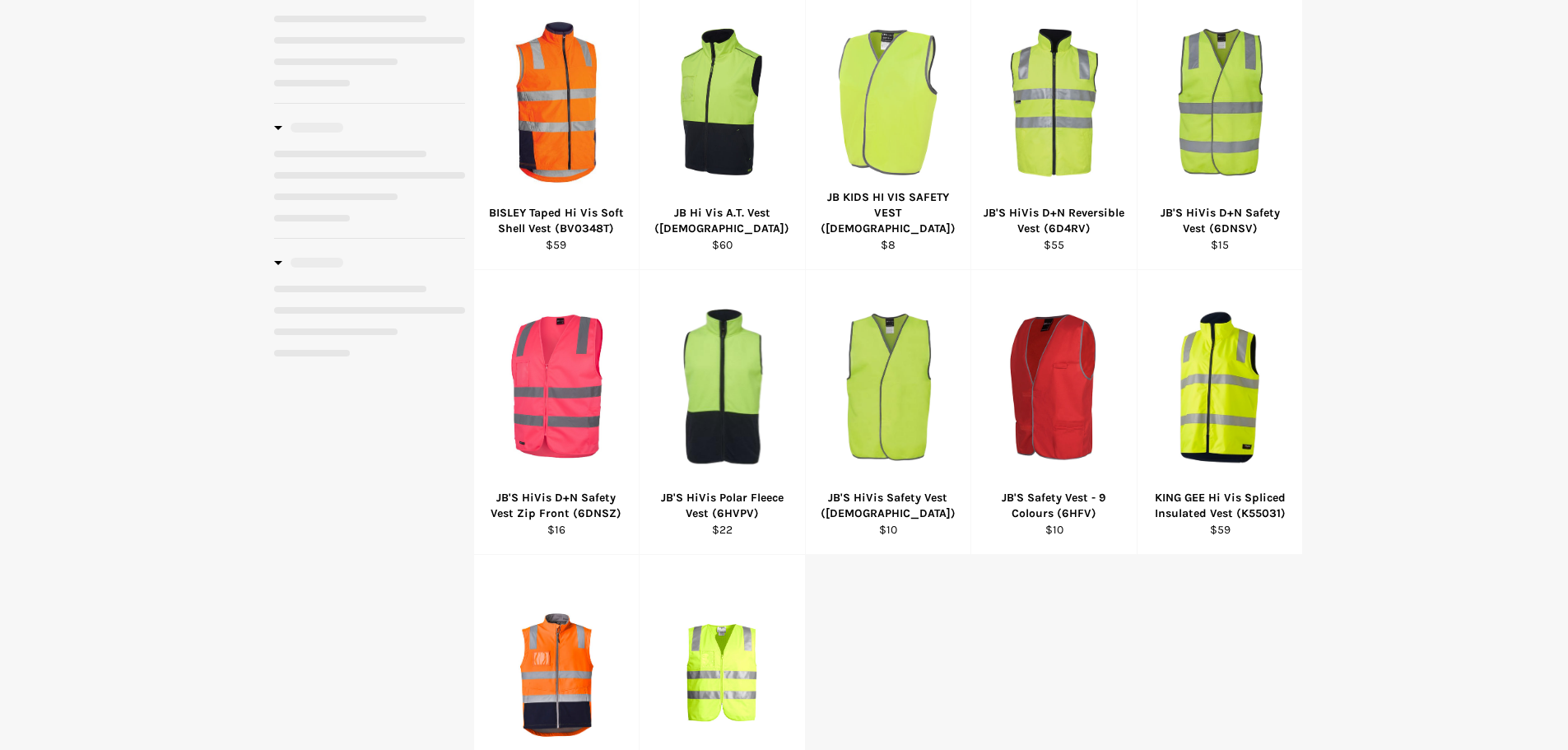
select select "**********"
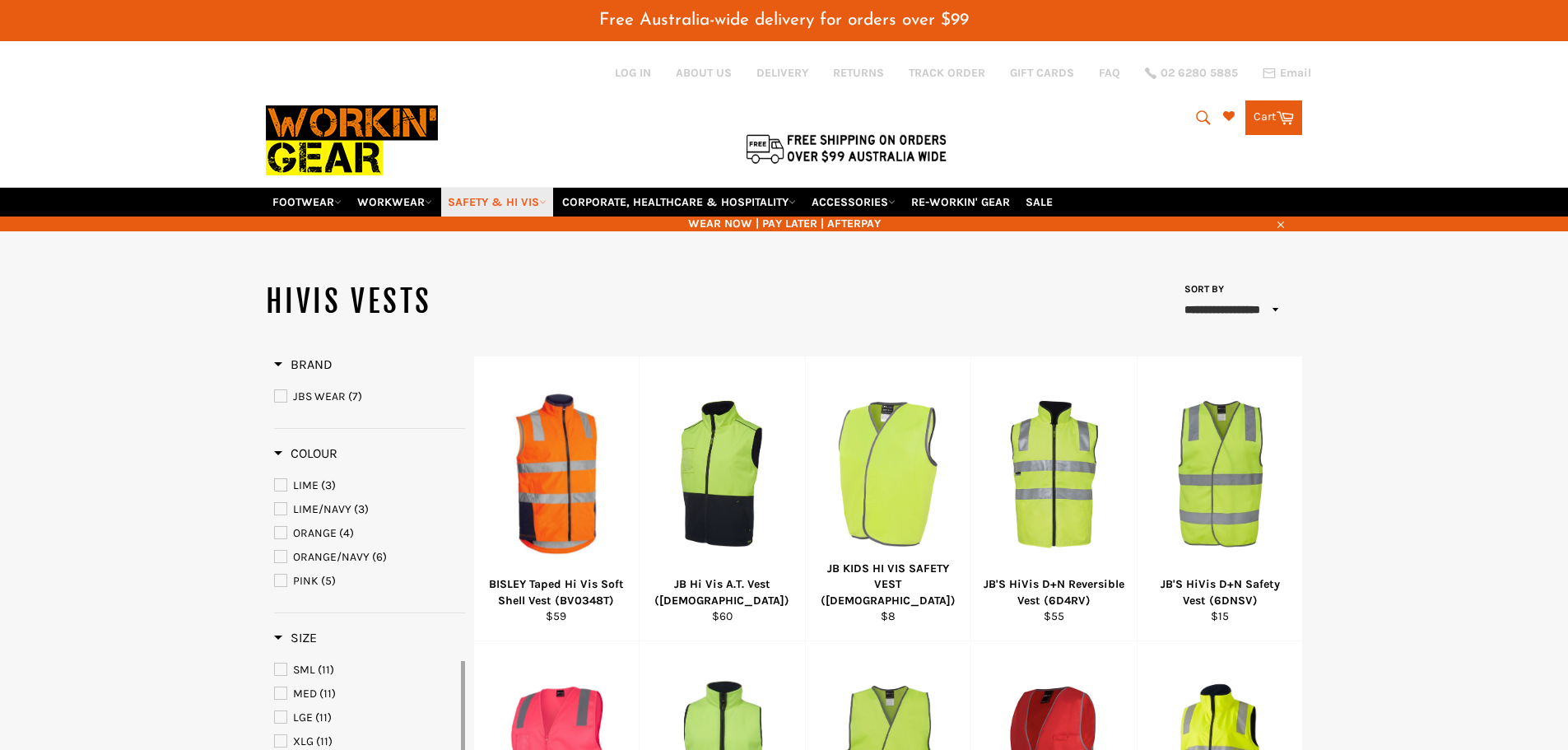
click at [542, 206] on link "SAFETY & HI VIS" at bounding box center [498, 202] width 112 height 29
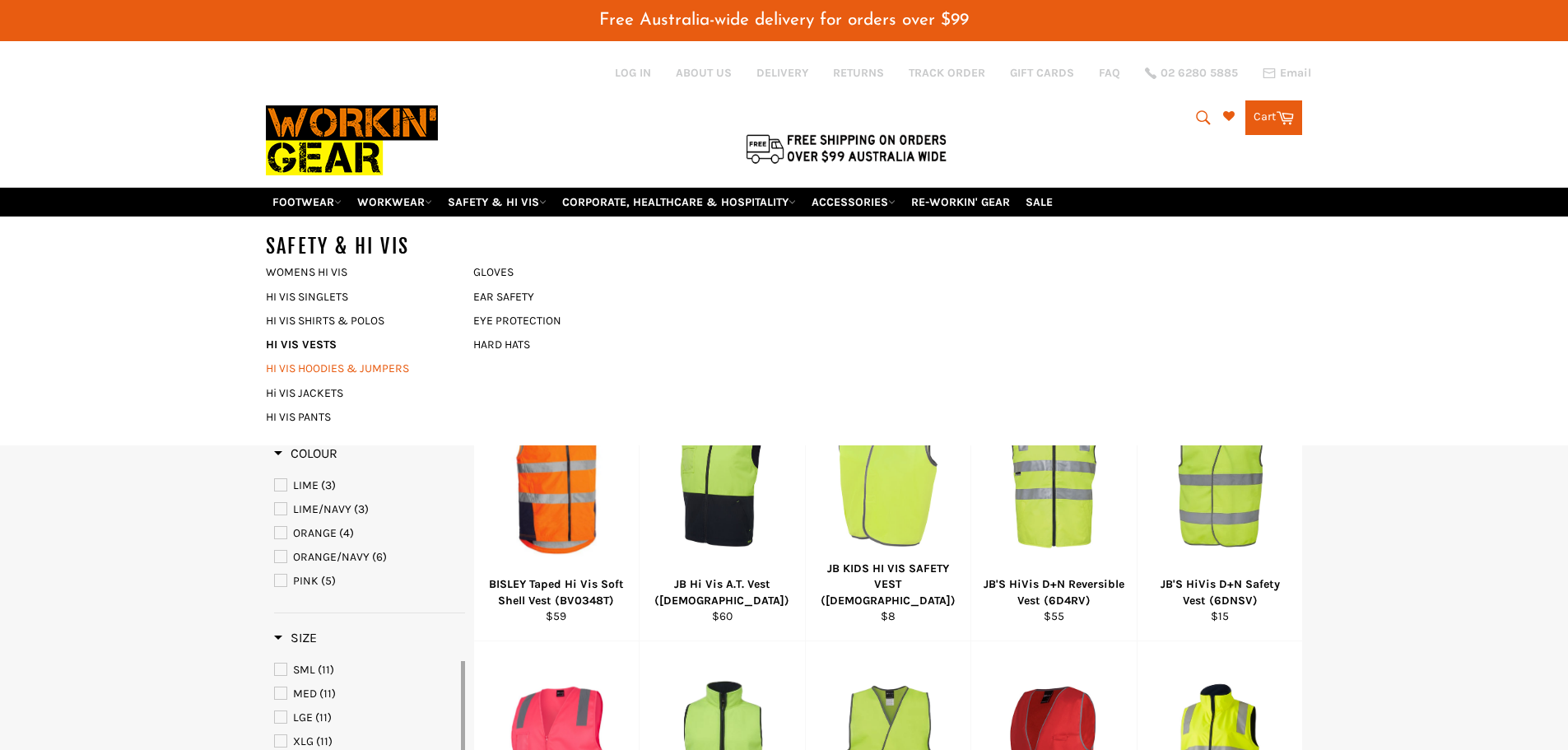
click at [362, 369] on link "HI VIS HOODIES & JUMPERS" at bounding box center [357, 368] width 199 height 24
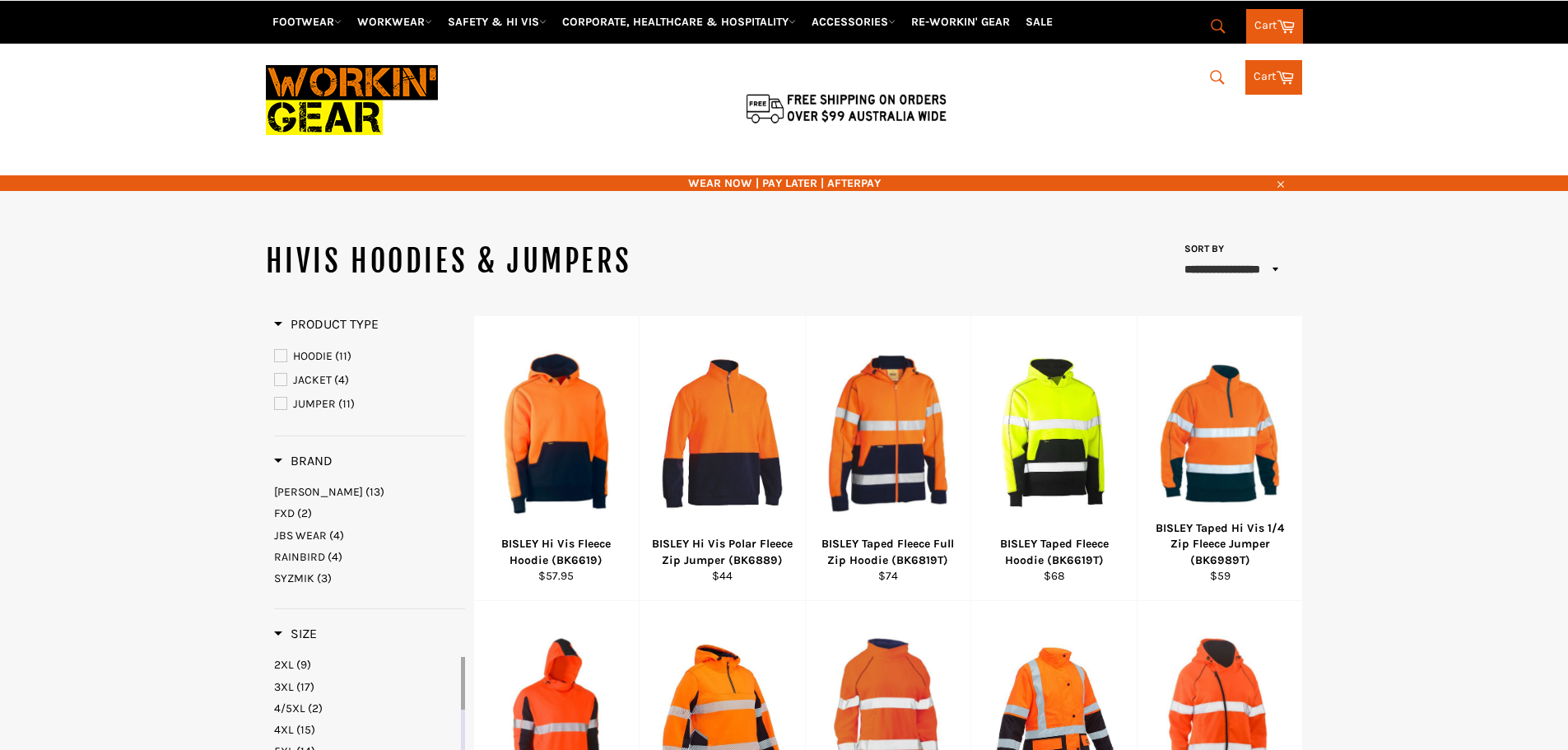
select select "**********"
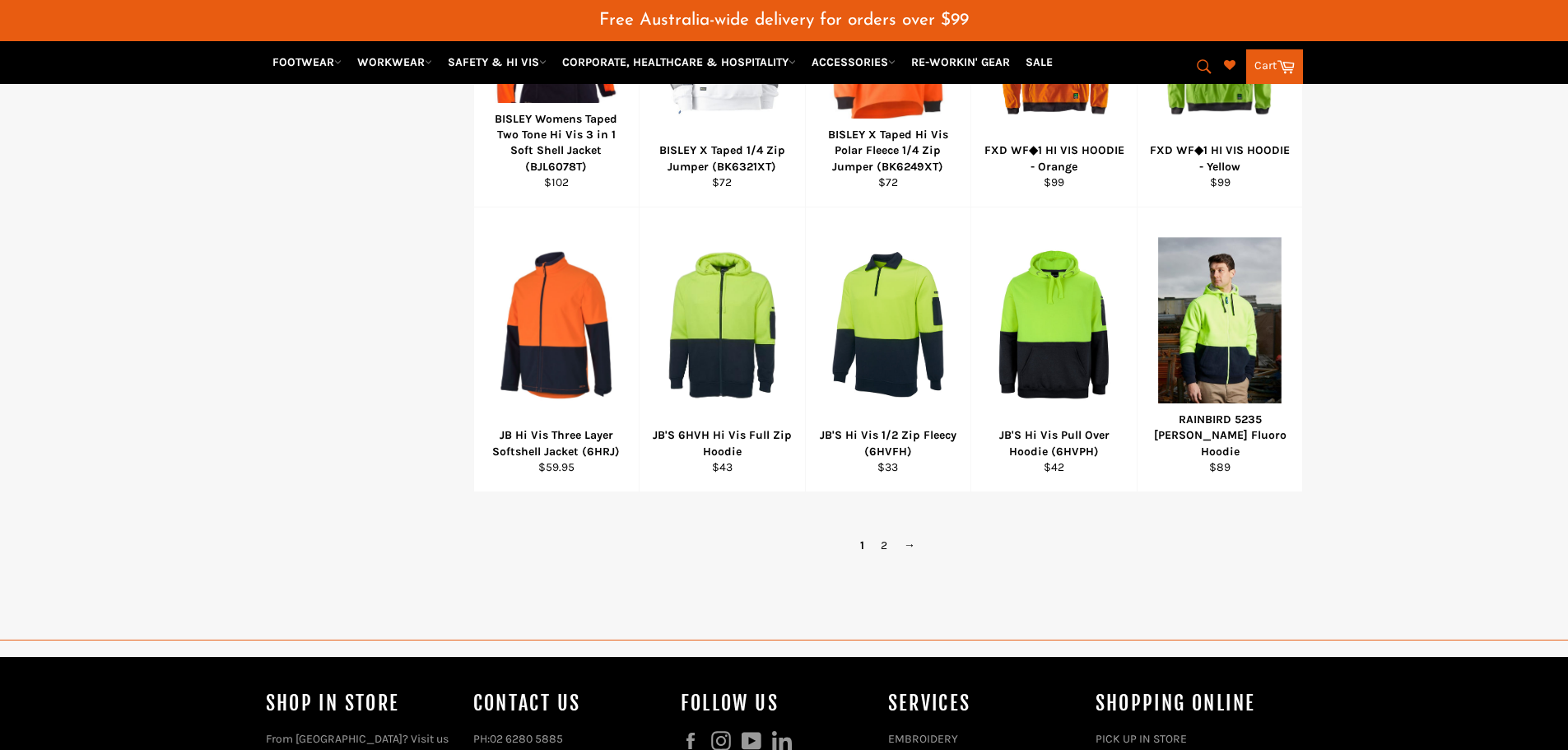
scroll to position [1029, 0]
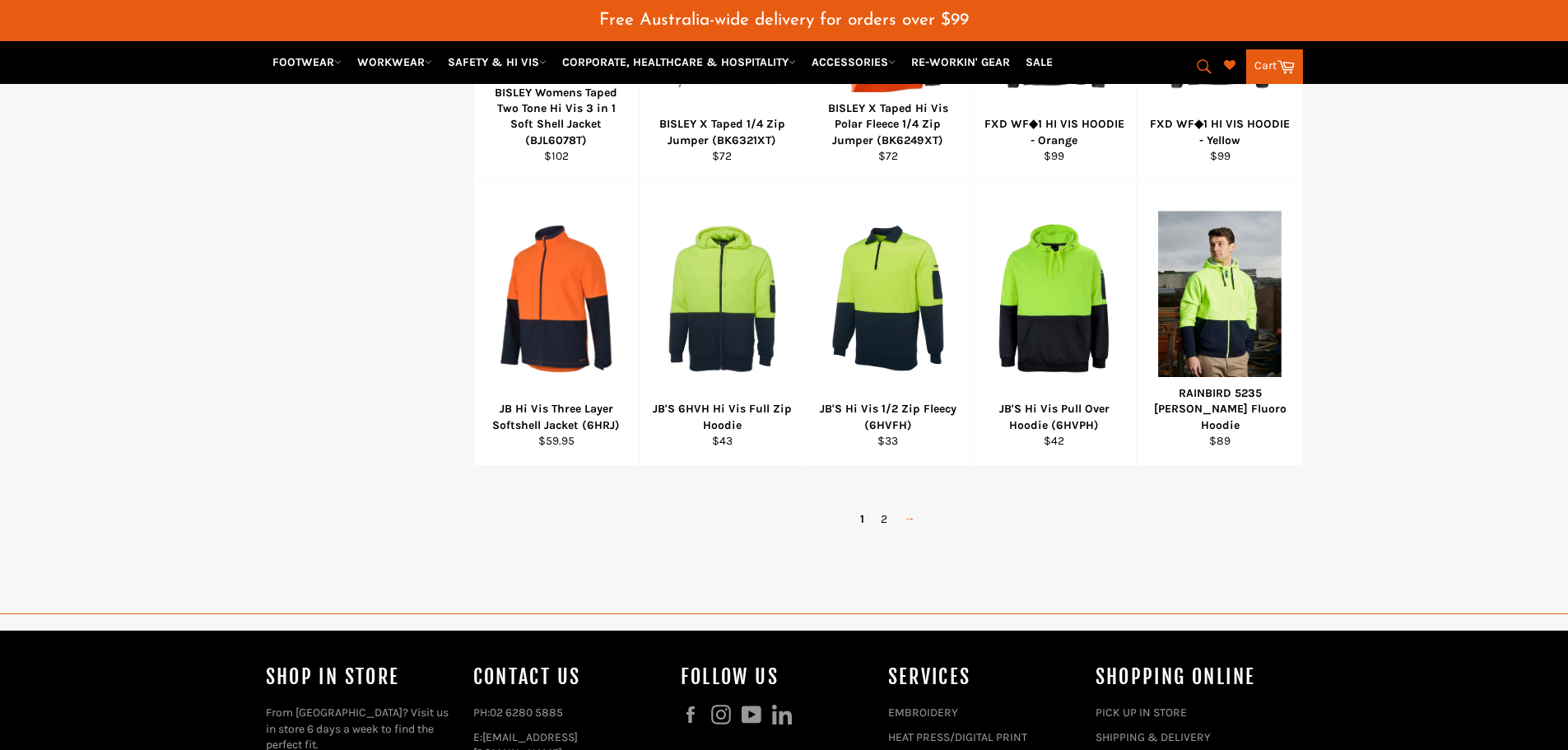
click at [914, 517] on link "→" at bounding box center [909, 519] width 28 height 24
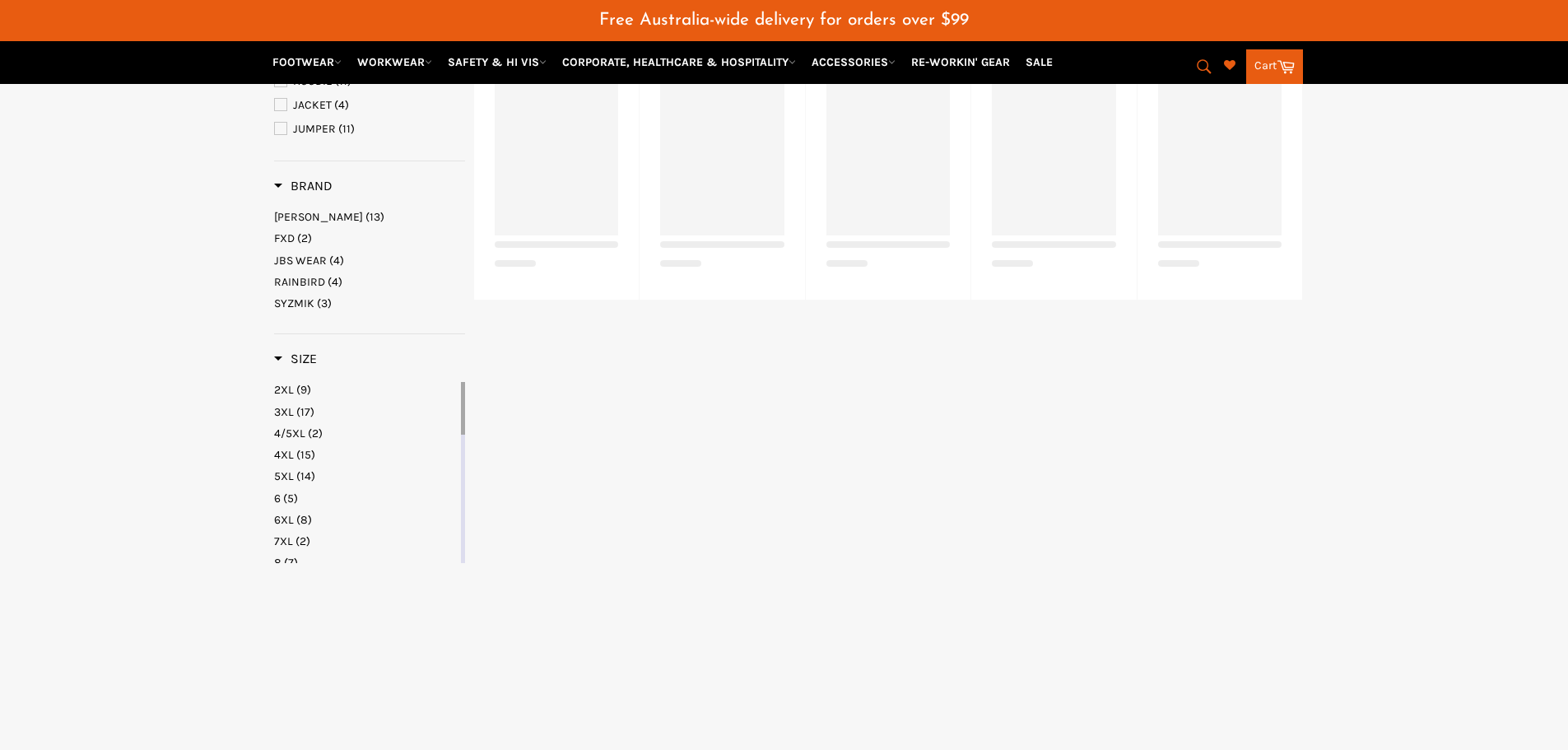
select select "**********"
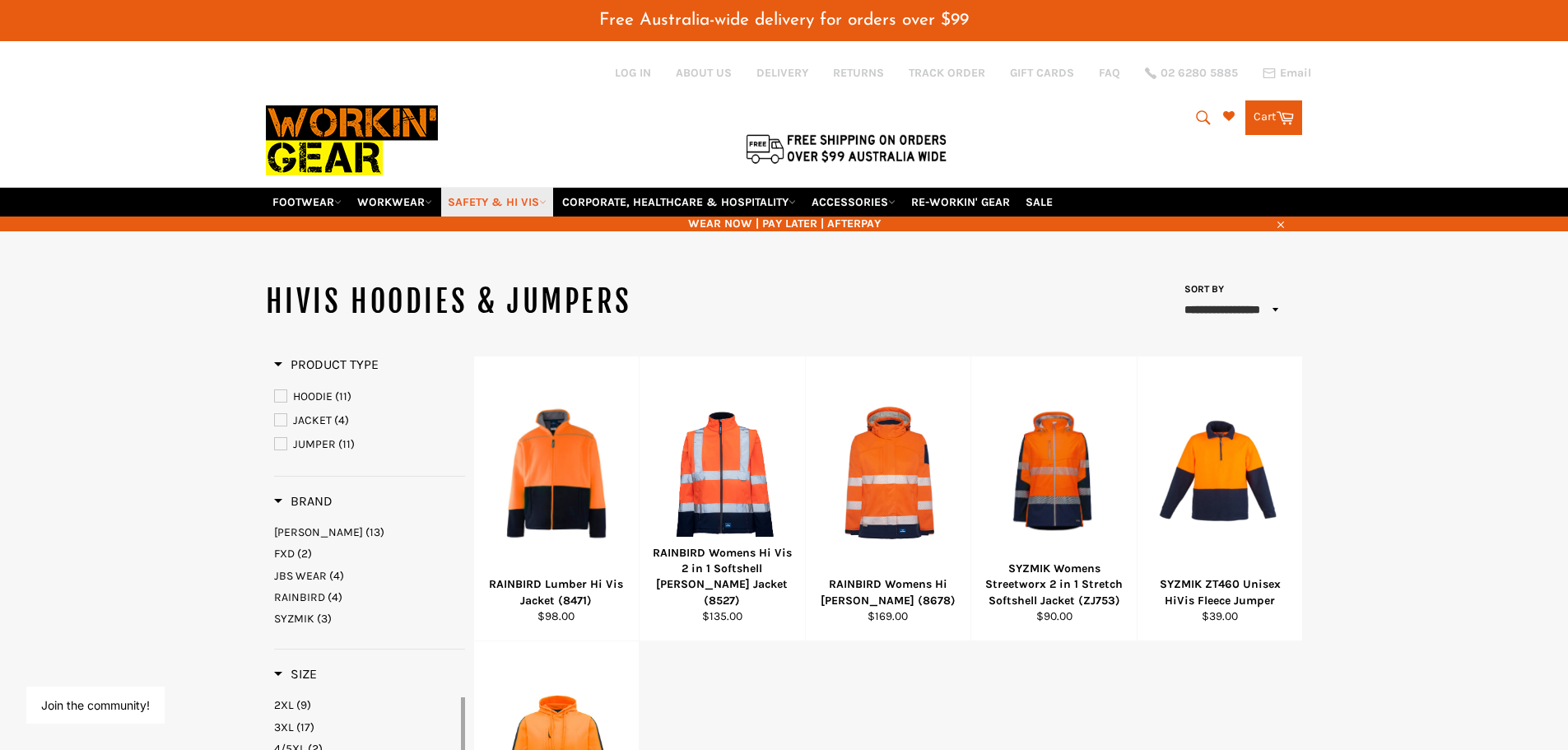
click at [532, 201] on link "SAFETY & HI VIS" at bounding box center [498, 202] width 112 height 29
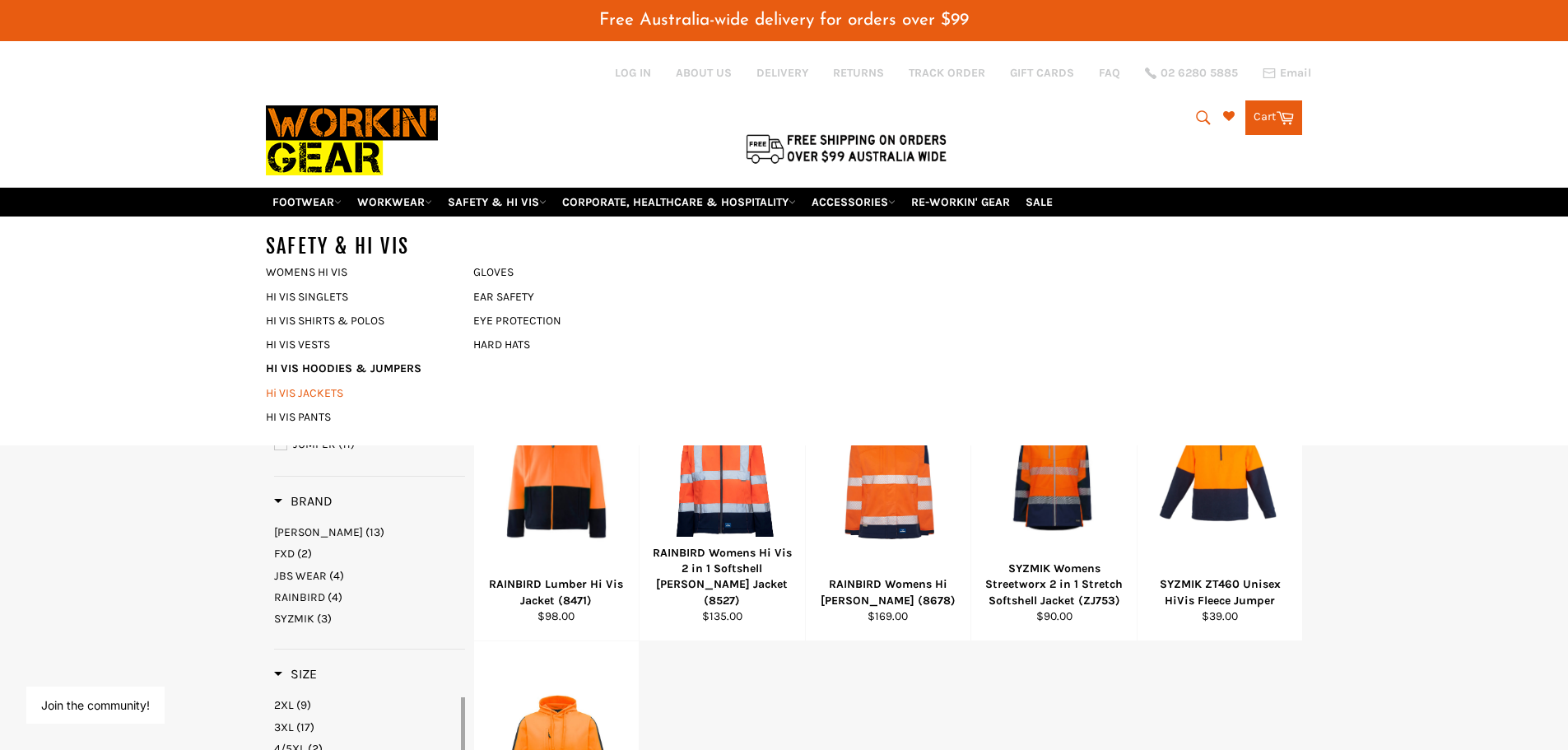
click at [298, 392] on link "Hi VIS JACKETS" at bounding box center [357, 393] width 199 height 24
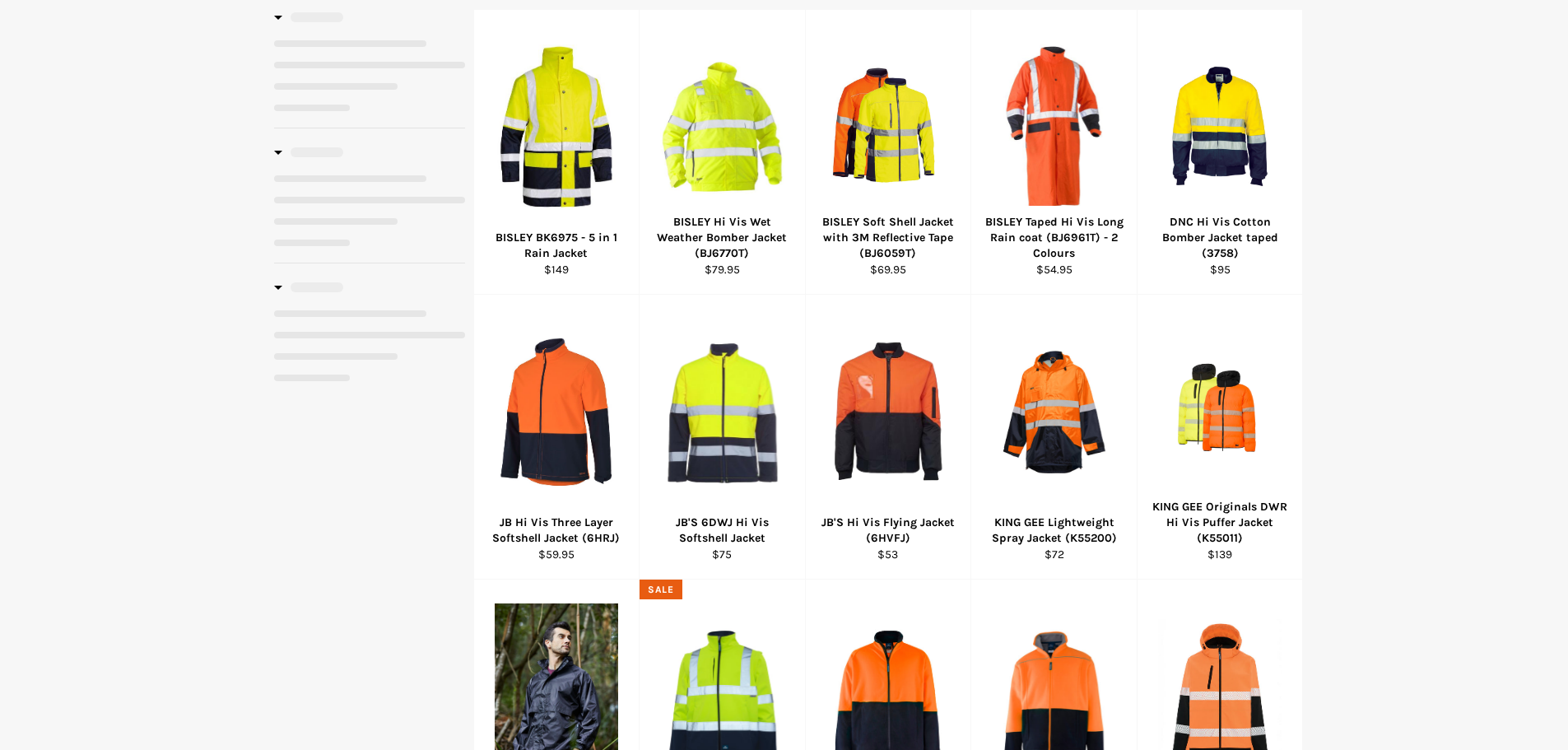
select select "**********"
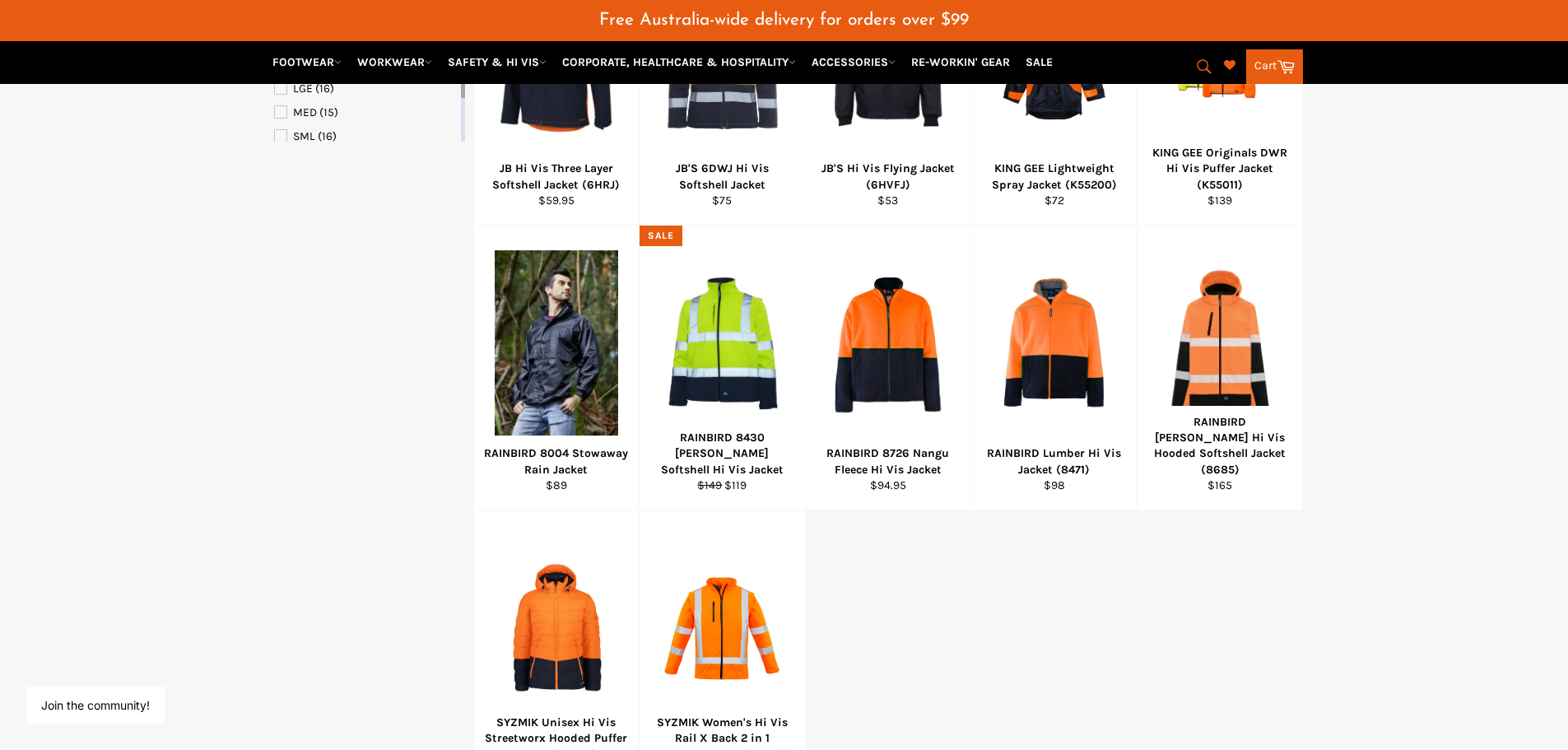
scroll to position [865, 0]
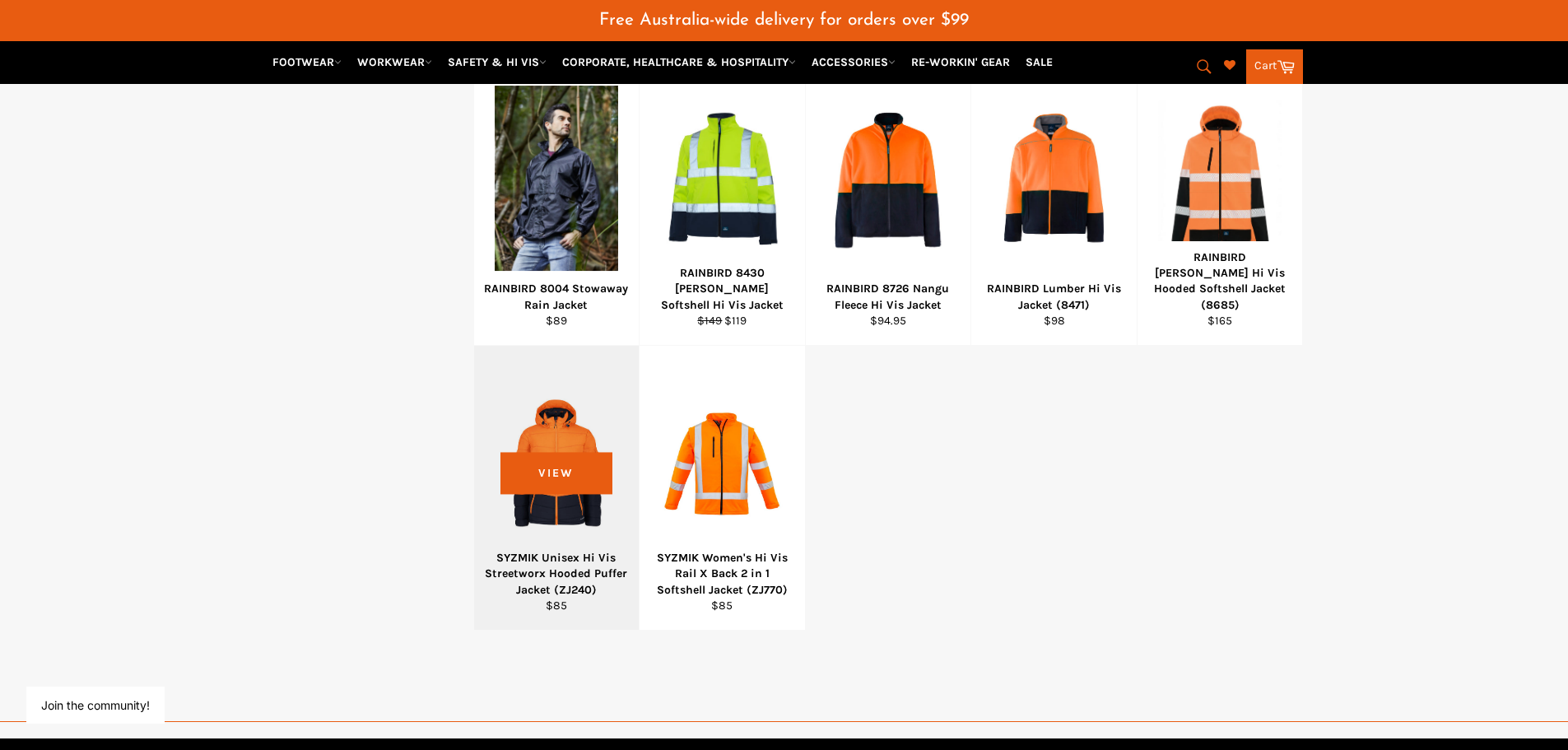
click at [559, 535] on div "View" at bounding box center [556, 488] width 166 height 284
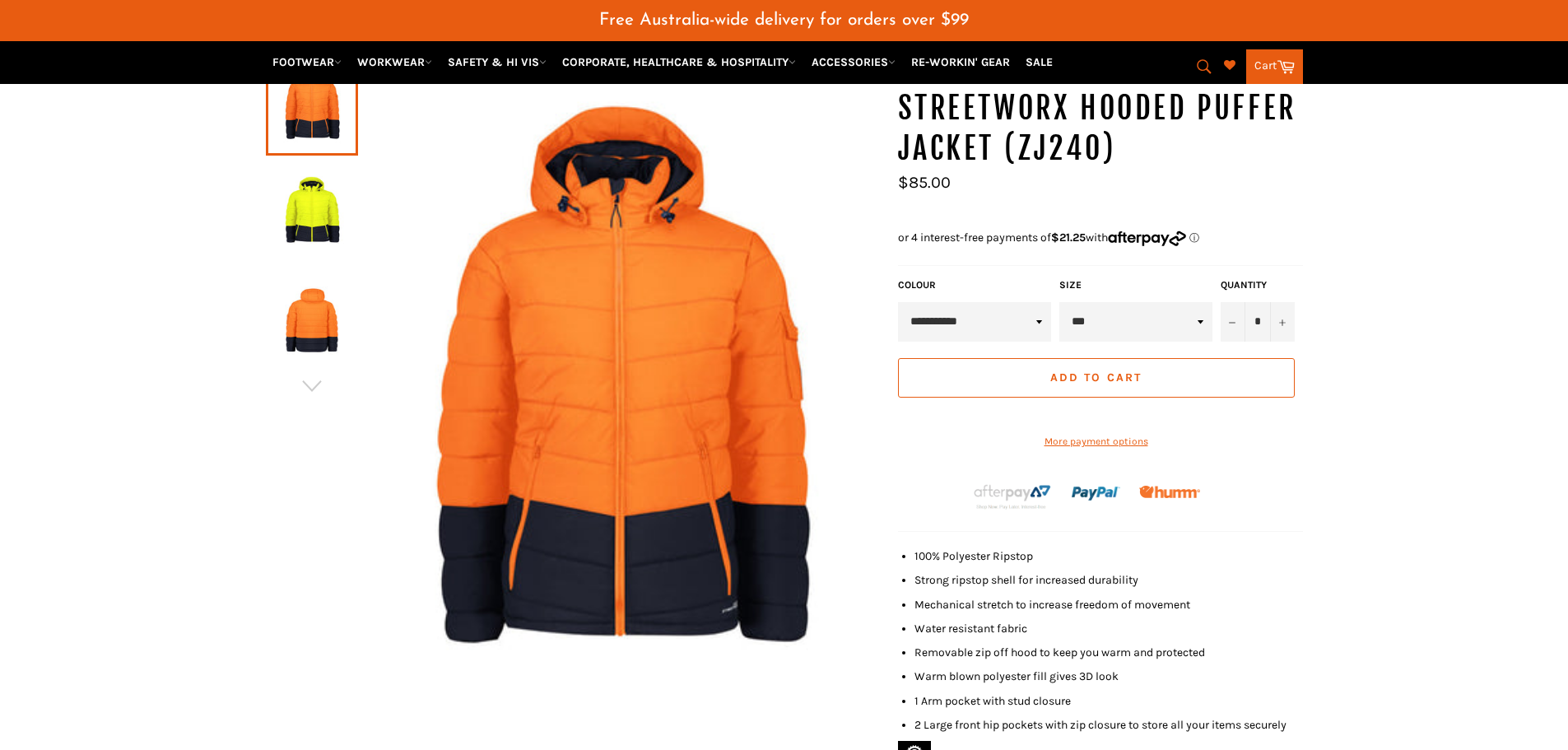
scroll to position [205, 0]
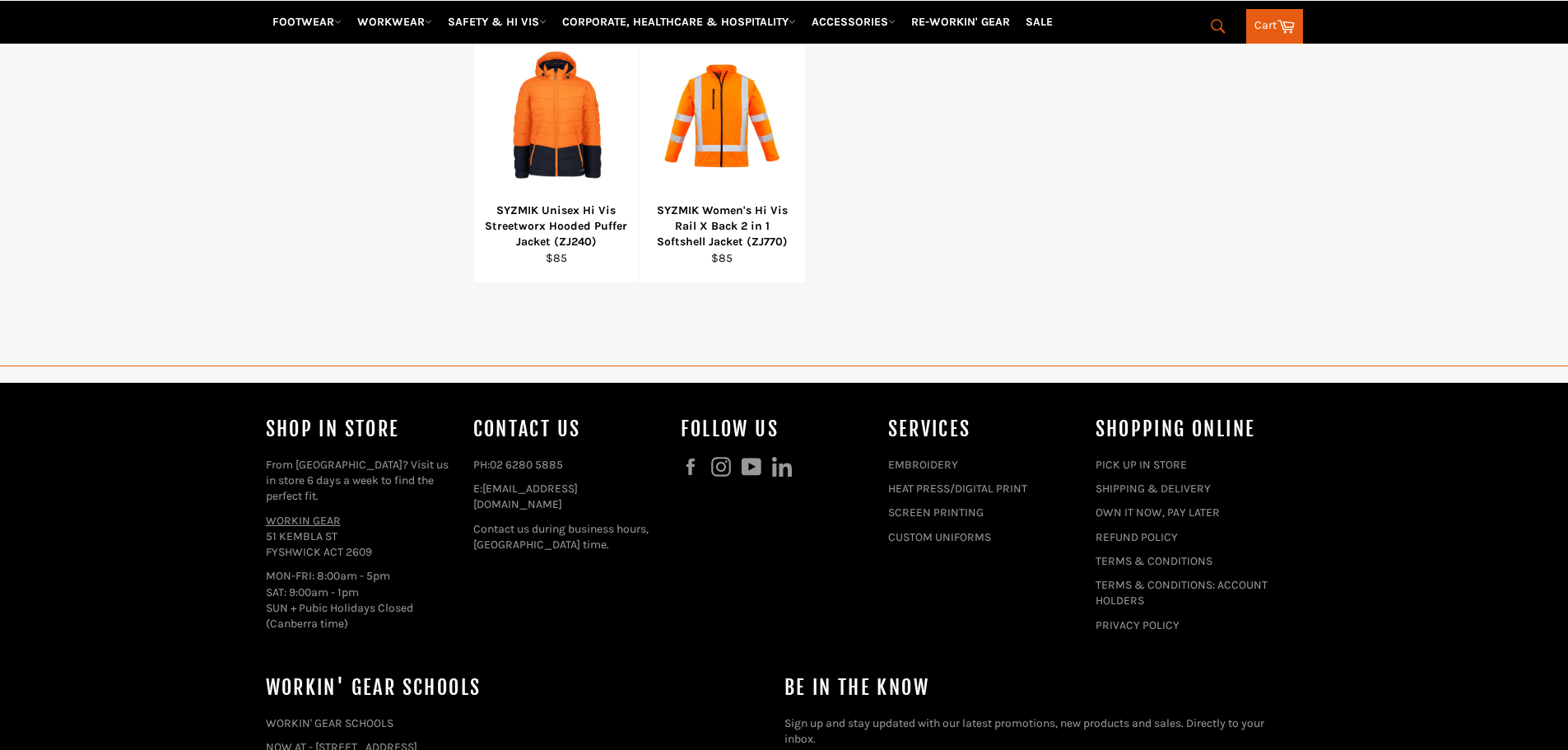
select select "**********"
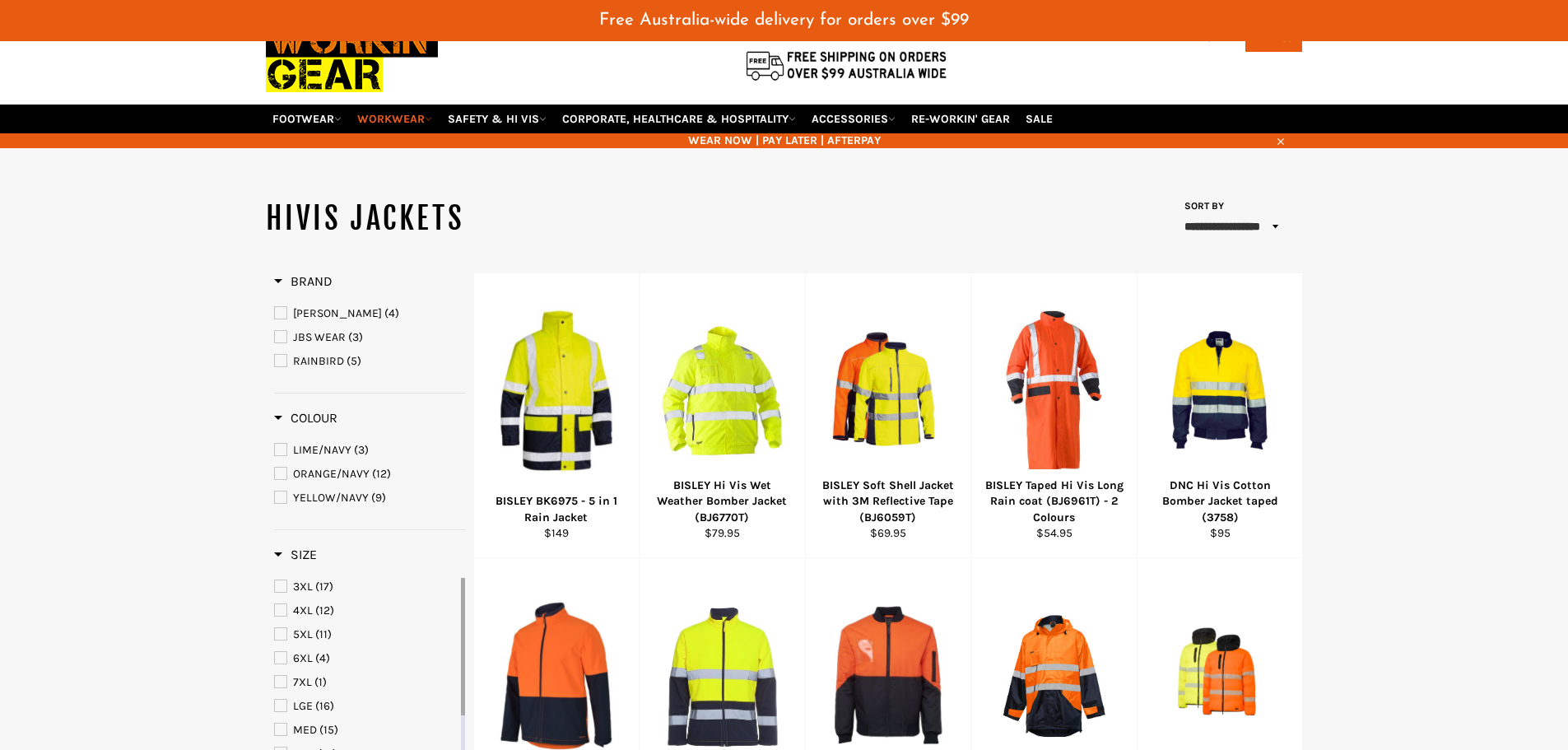
scroll to position [59, 0]
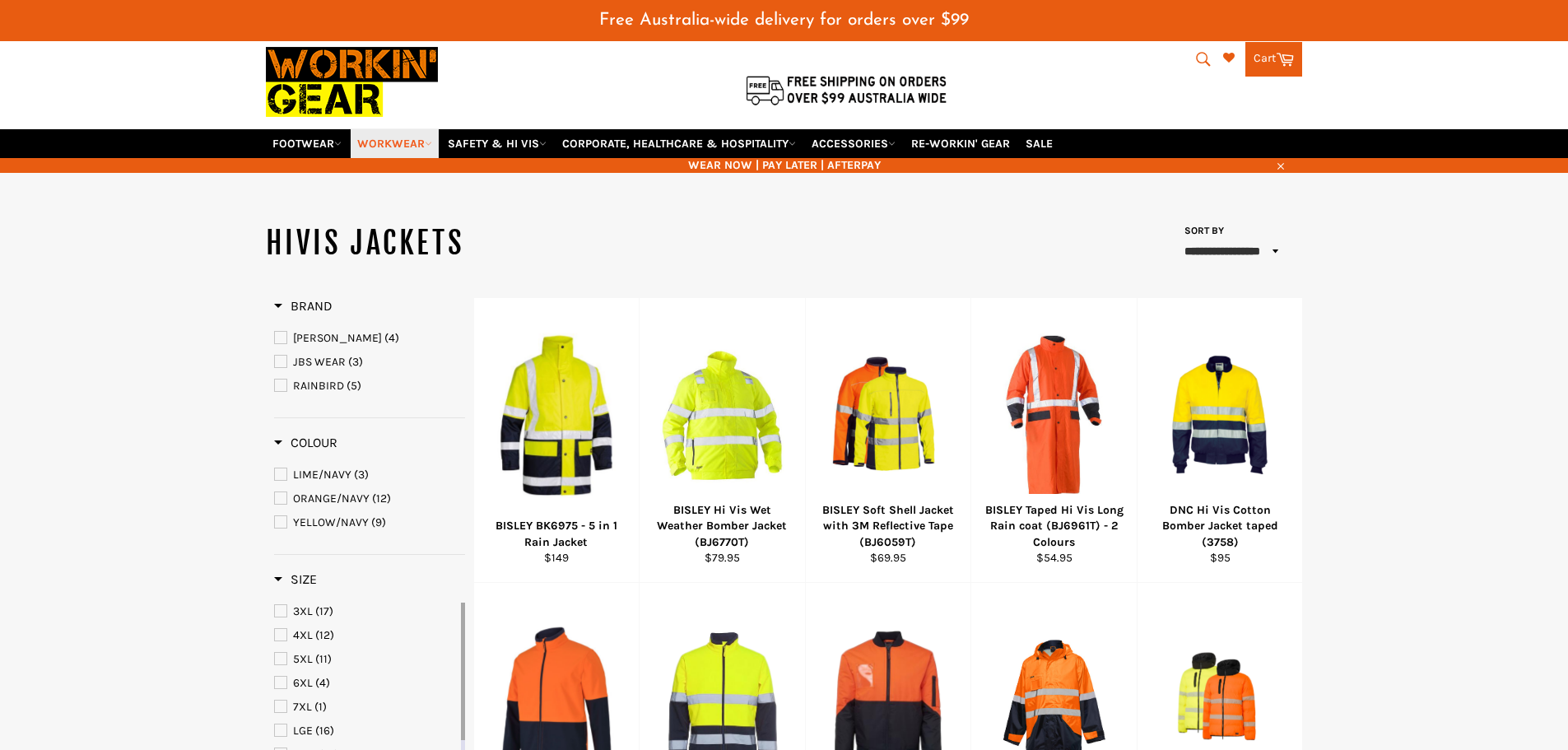
click at [432, 142] on icon at bounding box center [428, 144] width 7 height 7
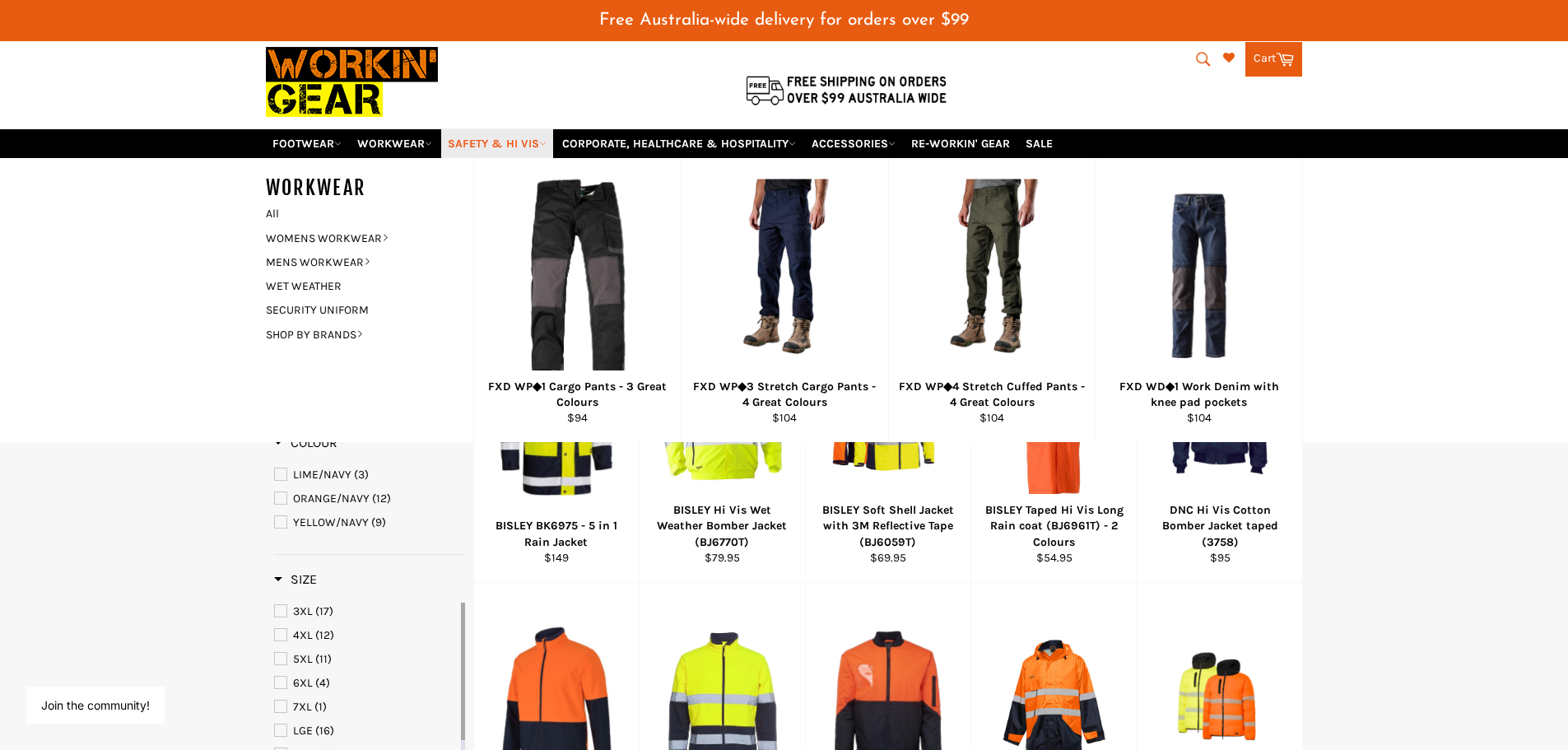
click at [550, 147] on link "SAFETY & HI VIS" at bounding box center [498, 143] width 112 height 29
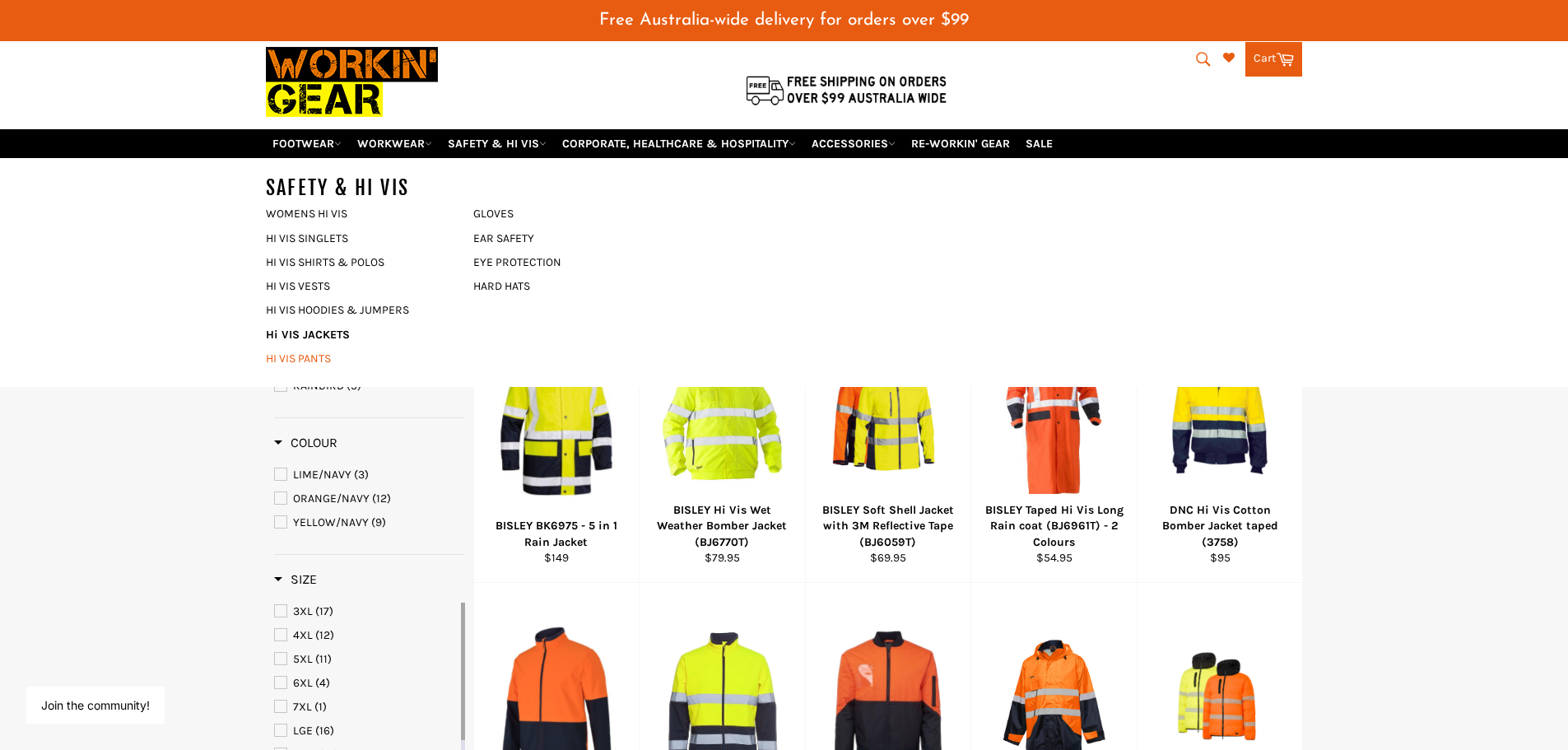
click at [313, 361] on link "HI VIS PANTS" at bounding box center [357, 357] width 199 height 24
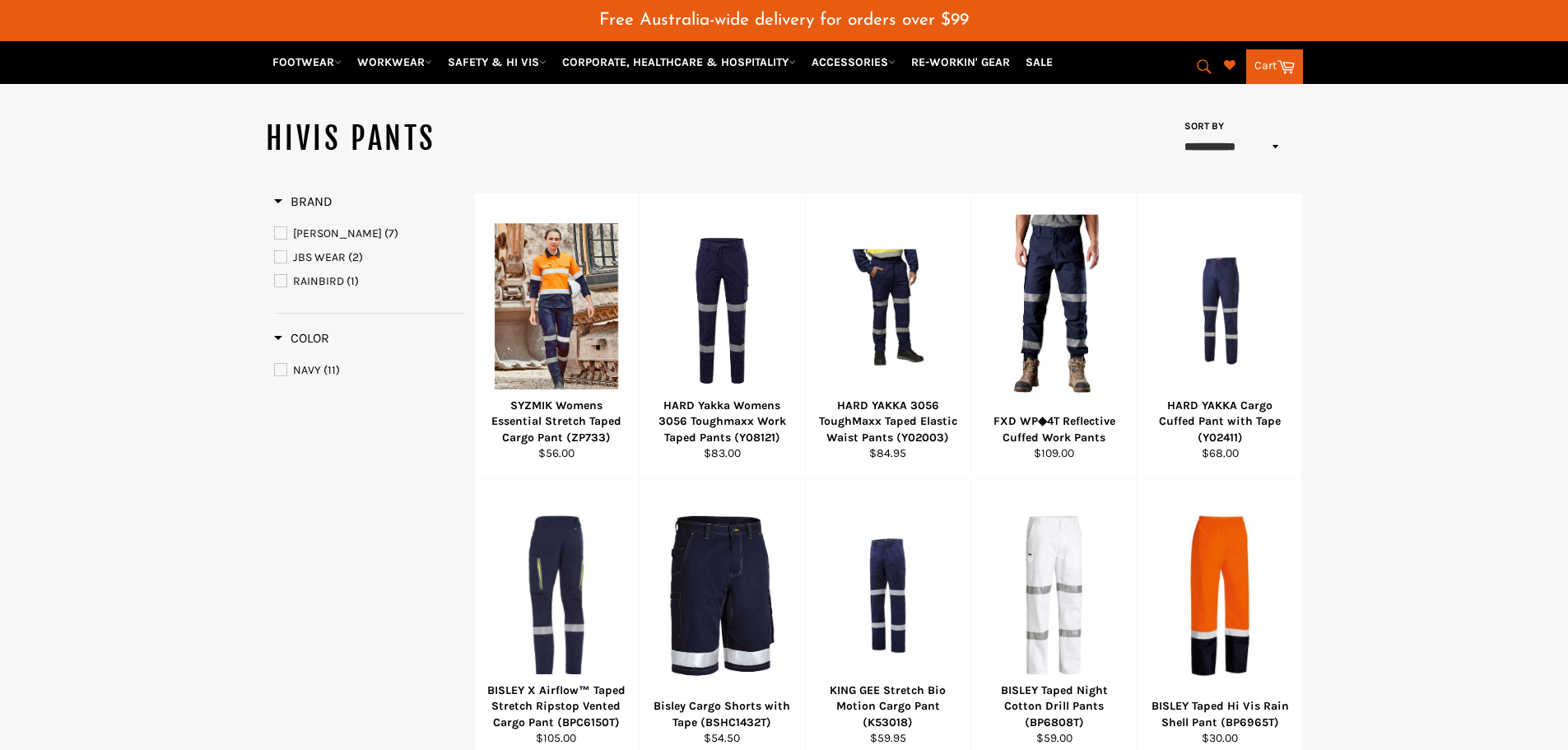
scroll to position [247, 0]
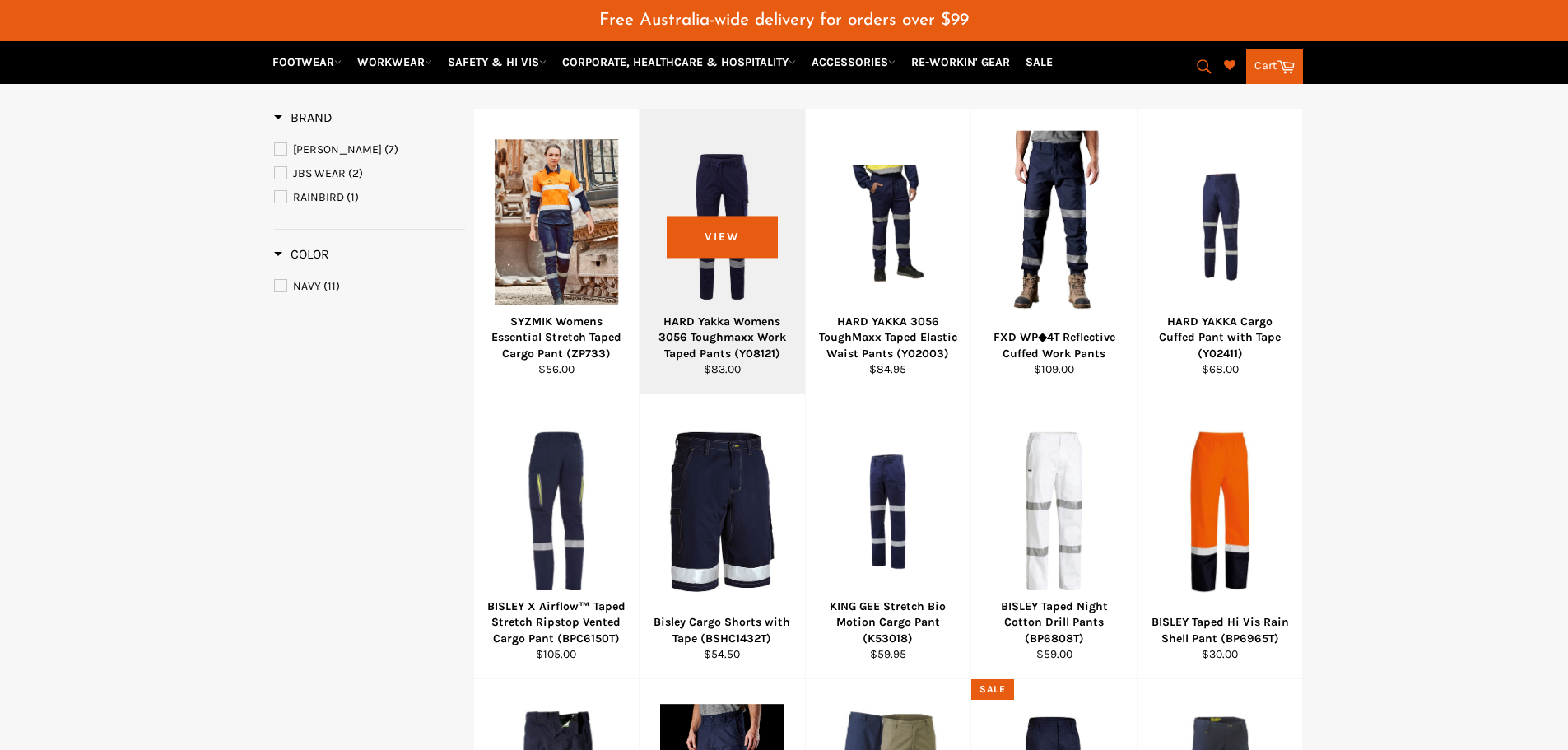
click at [709, 226] on div at bounding box center [722, 226] width 124 height 194
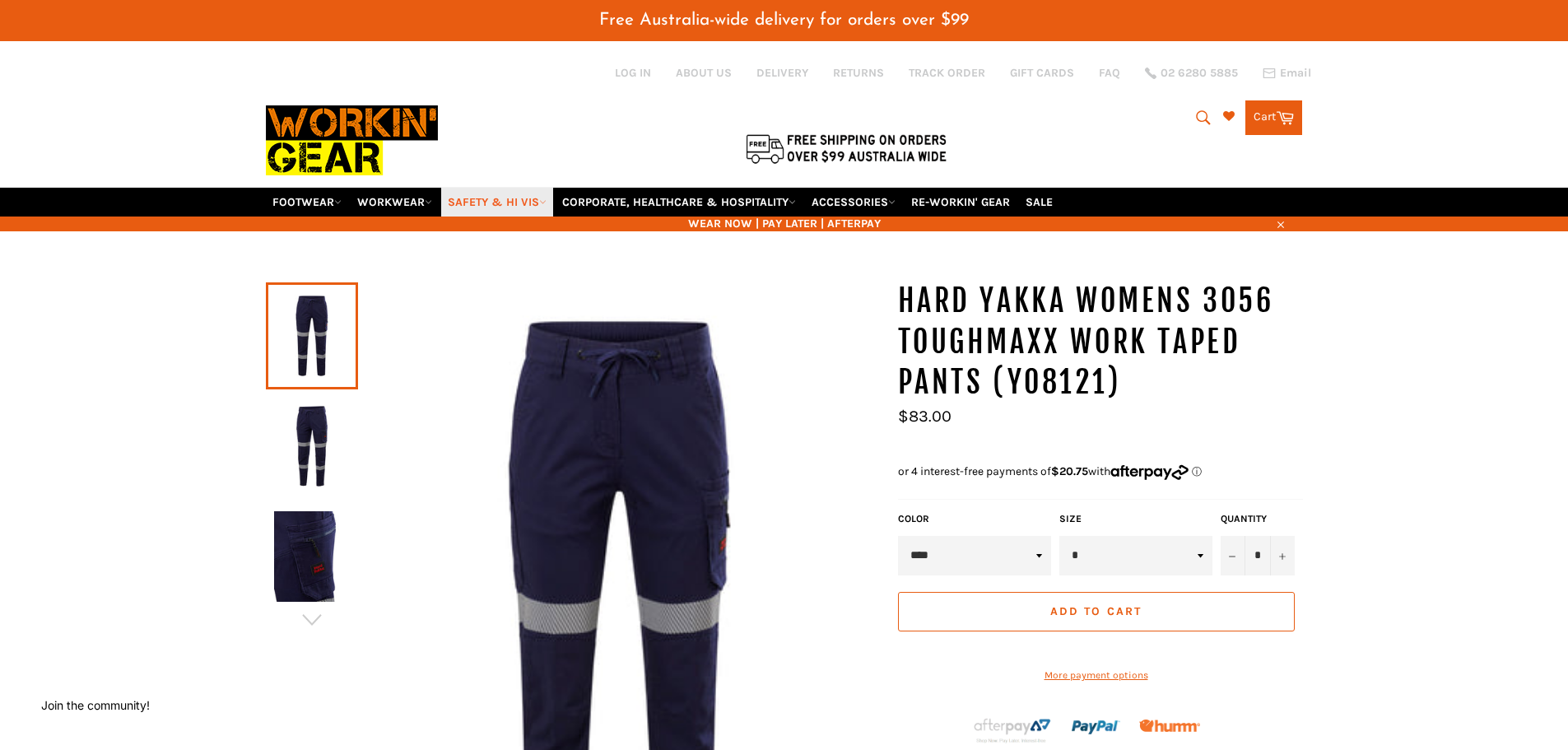
click at [547, 198] on icon at bounding box center [542, 202] width 7 height 7
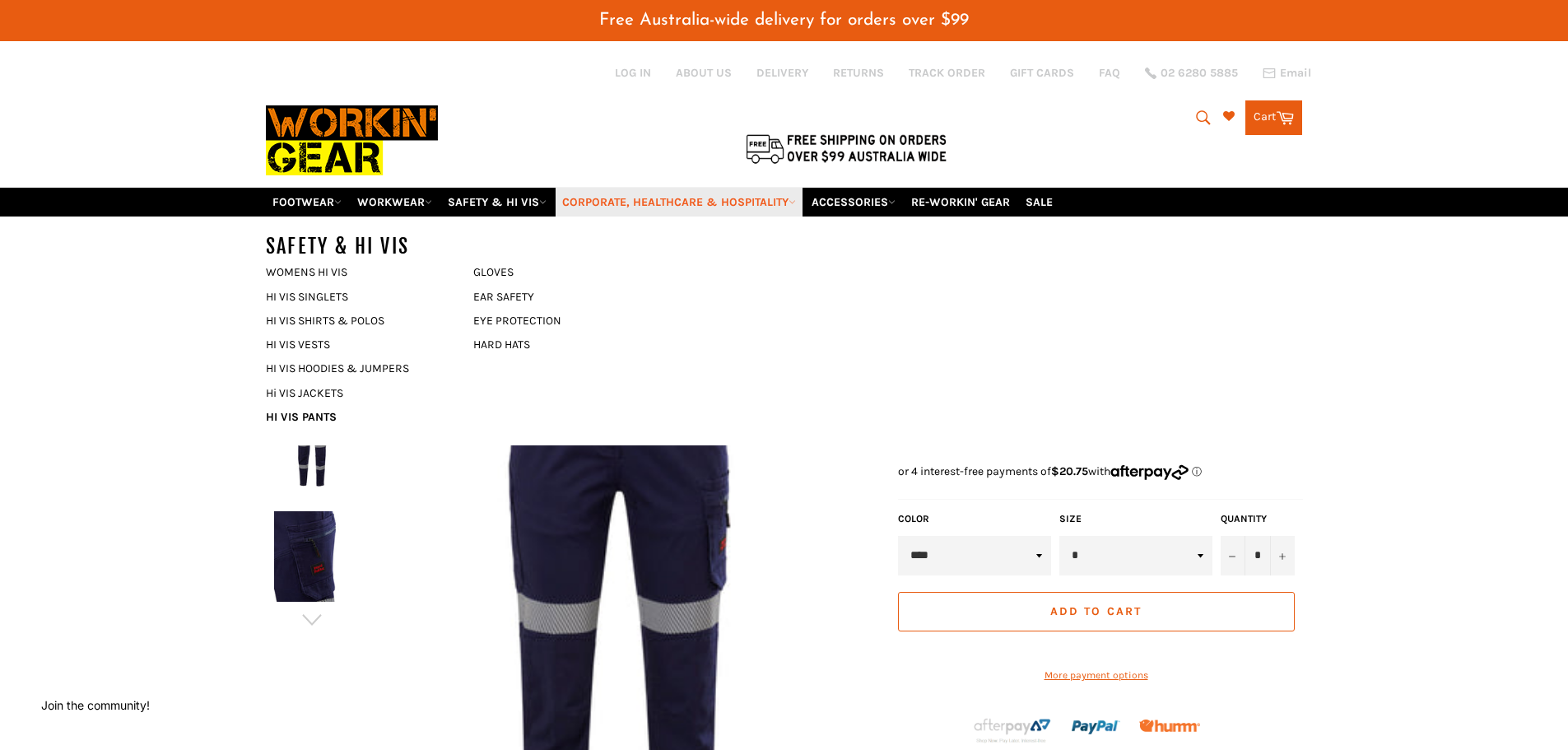
click at [647, 206] on link "CORPORATE, HEALTHCARE & HOSPITALITY" at bounding box center [679, 202] width 247 height 29
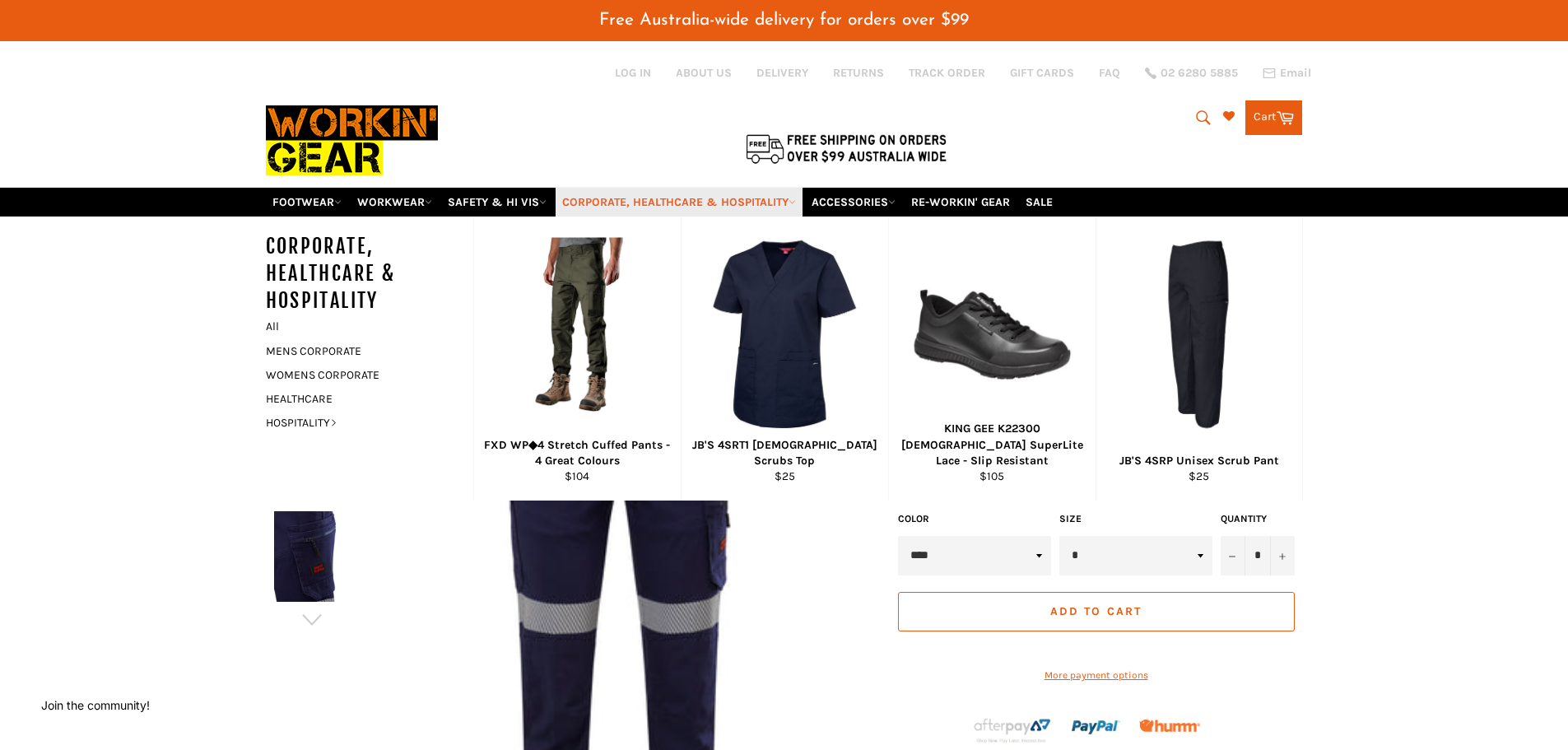
click at [714, 200] on link "CORPORATE, HEALTHCARE & HOSPITALITY" at bounding box center [679, 202] width 247 height 29
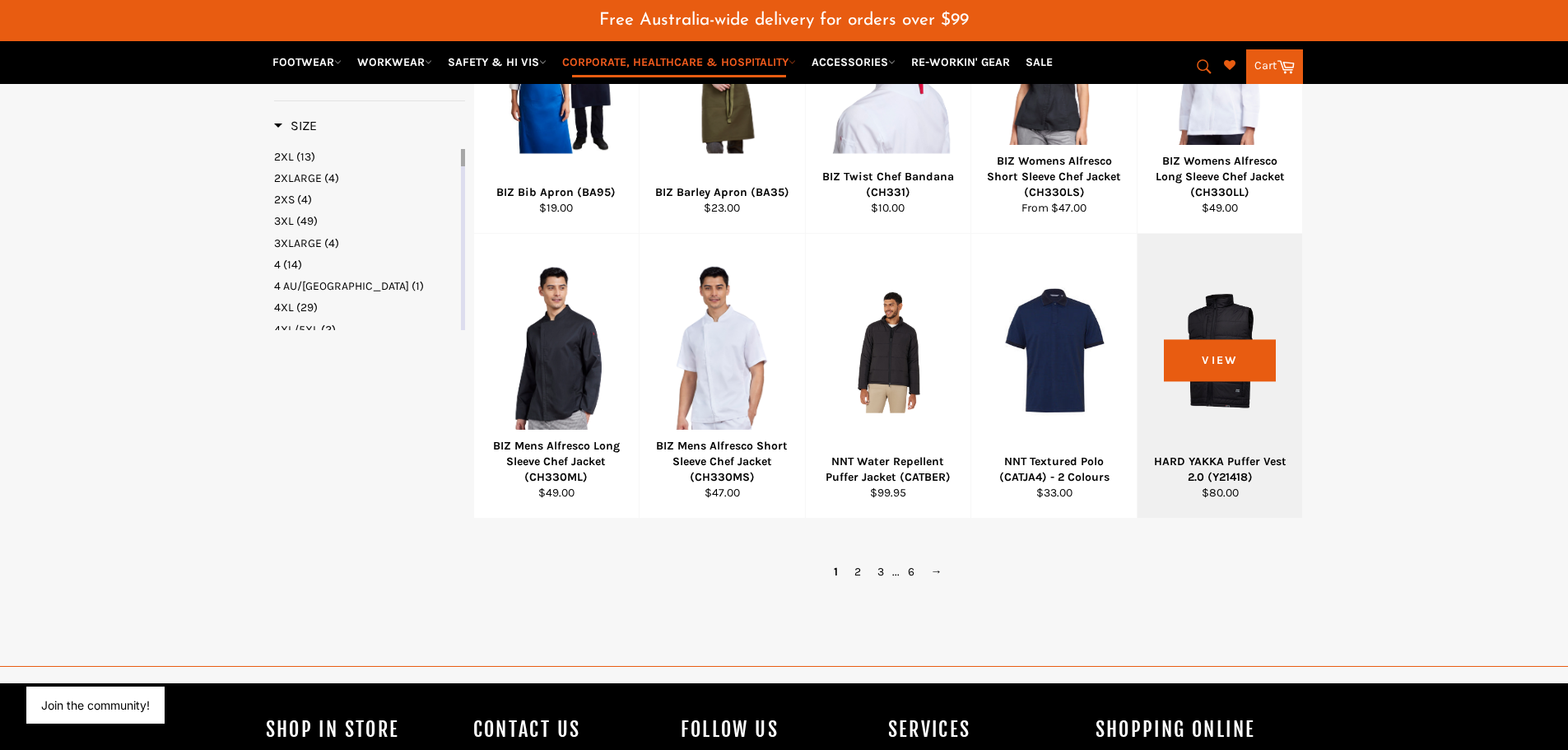
scroll to position [1604, 0]
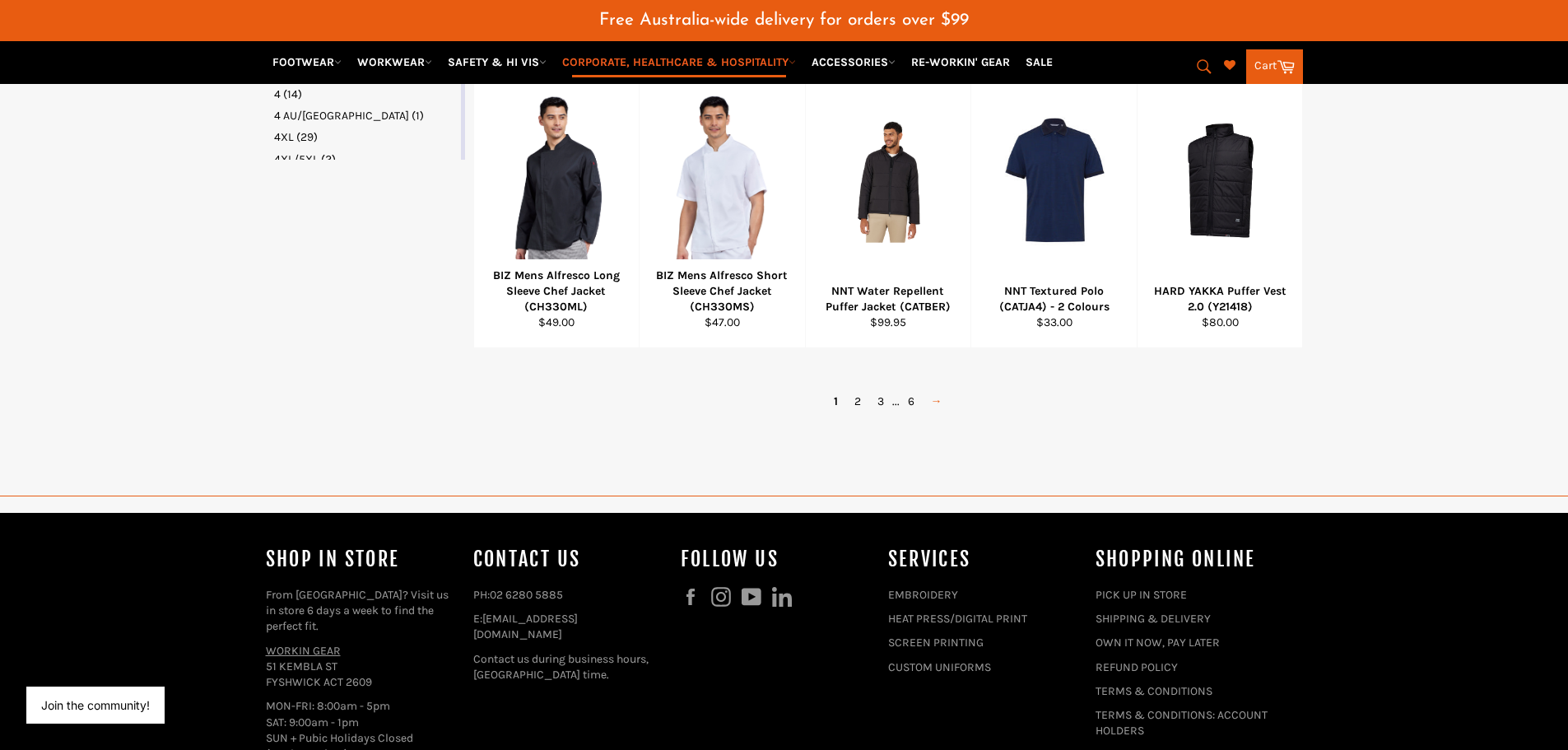
click at [927, 414] on link "→" at bounding box center [936, 400] width 28 height 24
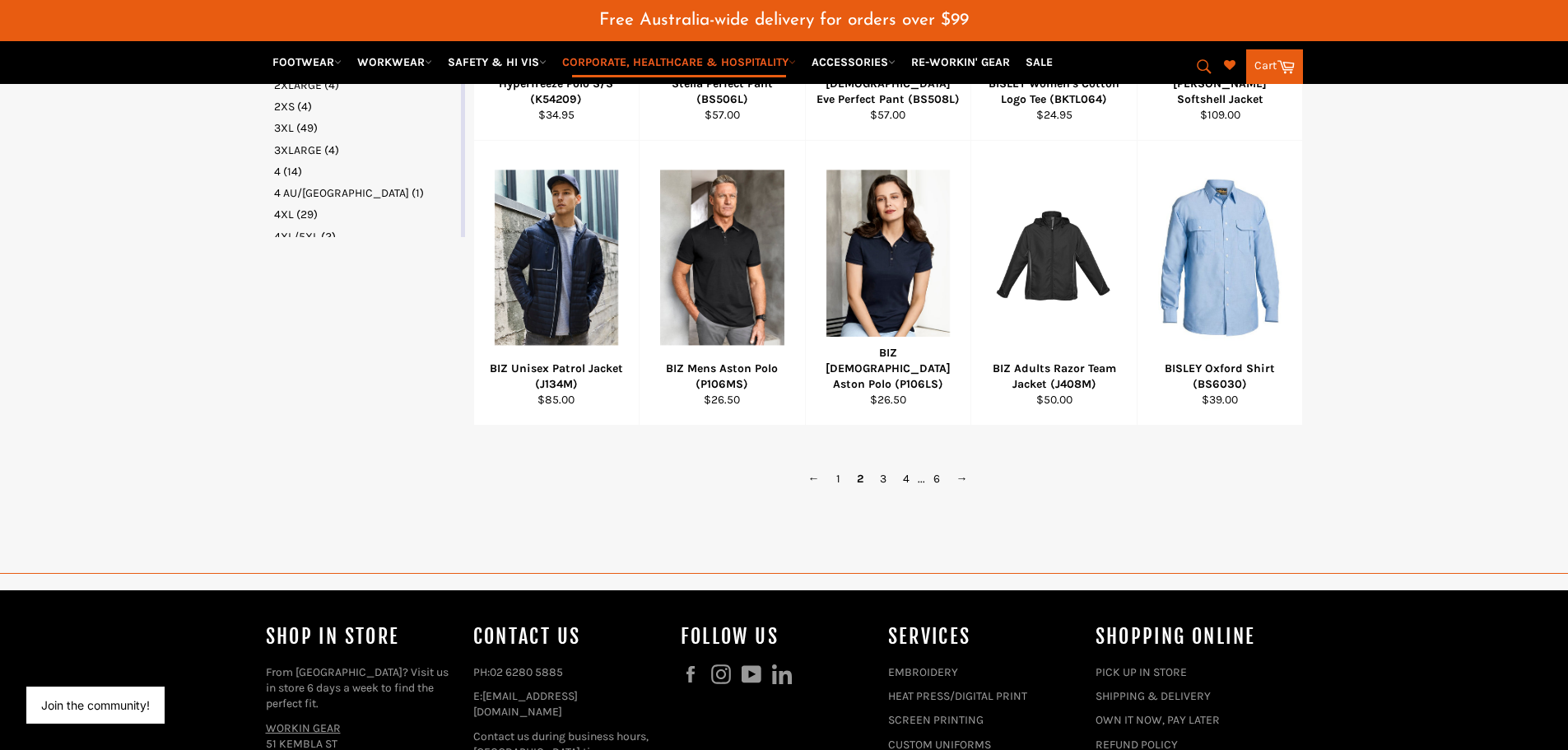
scroll to position [1528, 0]
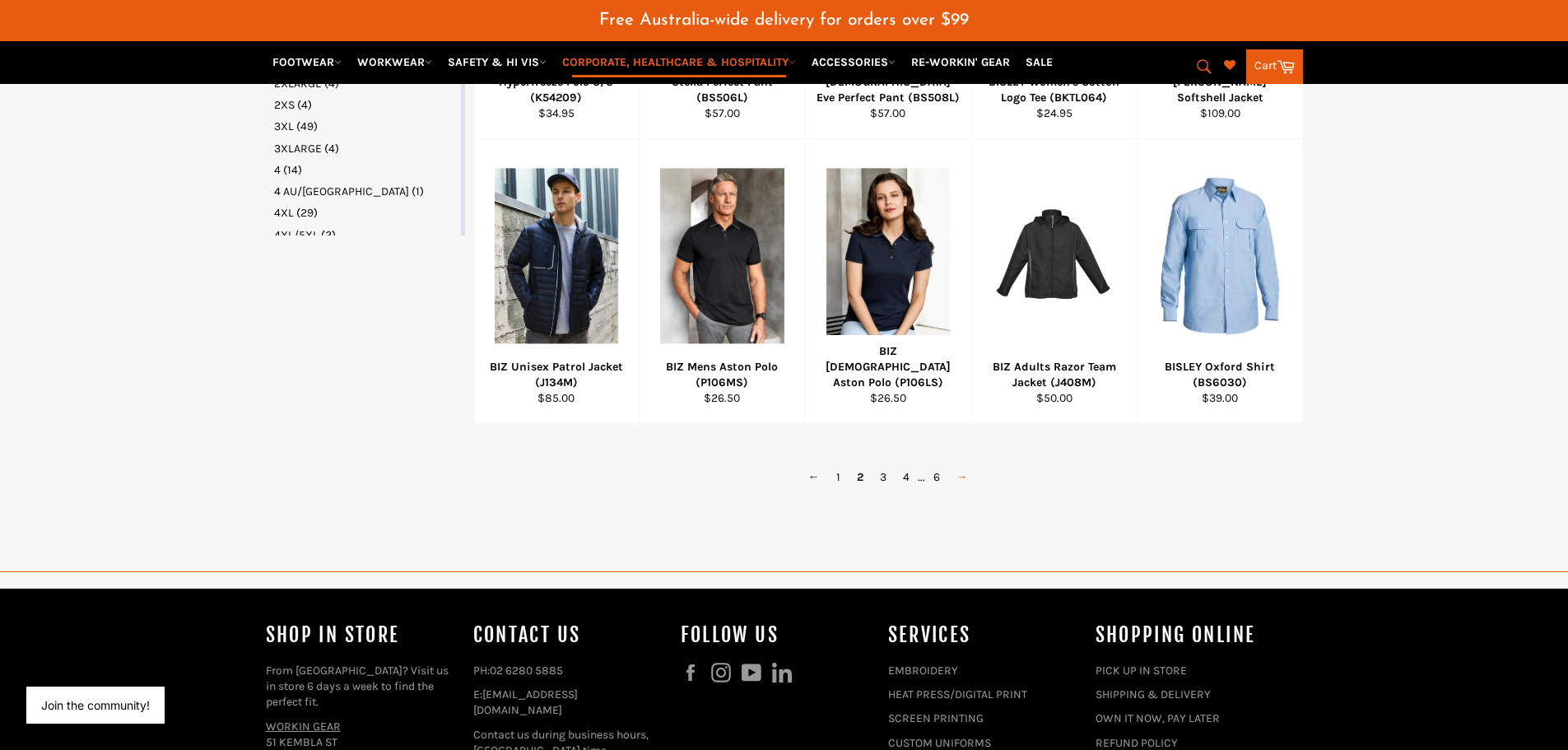
click at [960, 489] on link "→" at bounding box center [962, 477] width 28 height 24
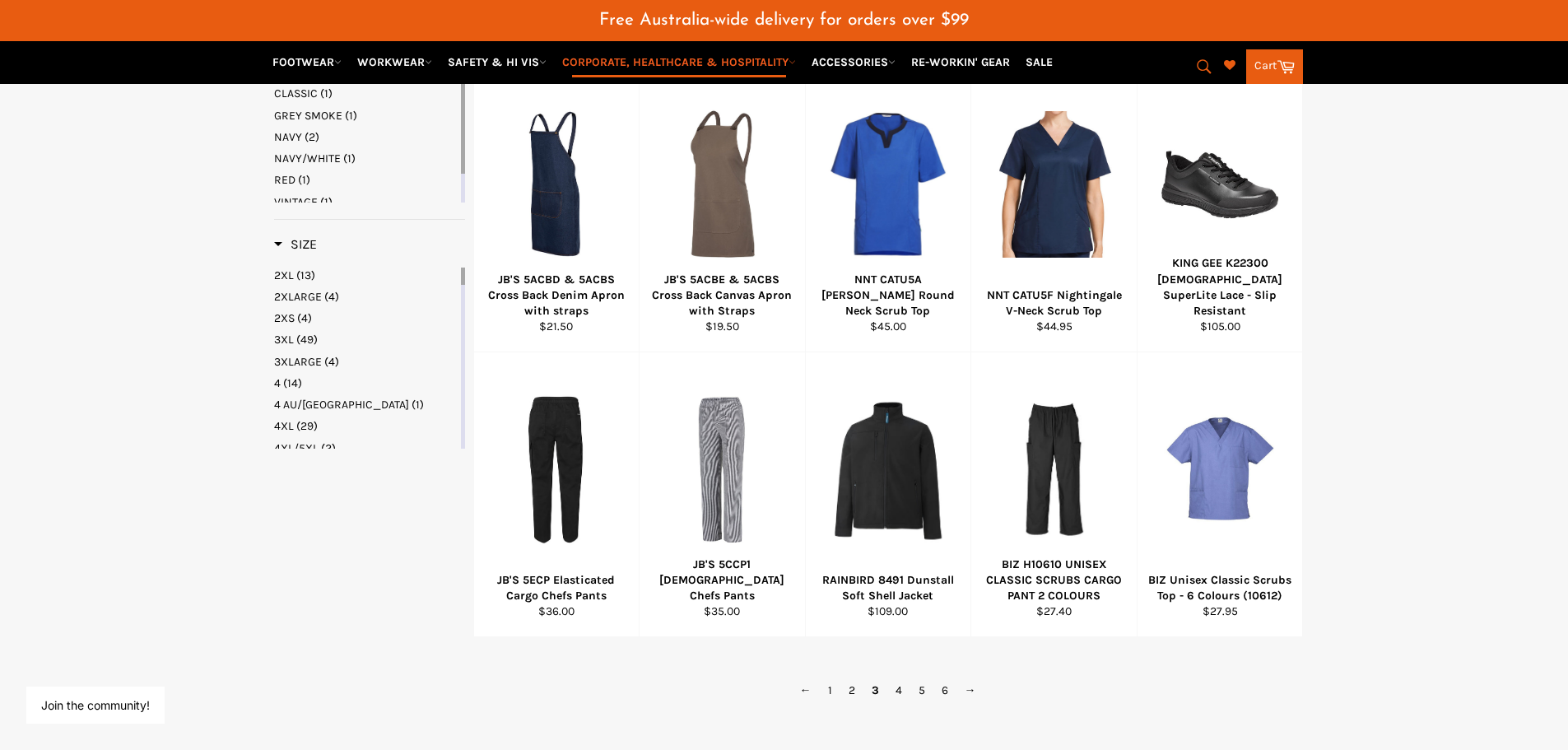
scroll to position [1364, 0]
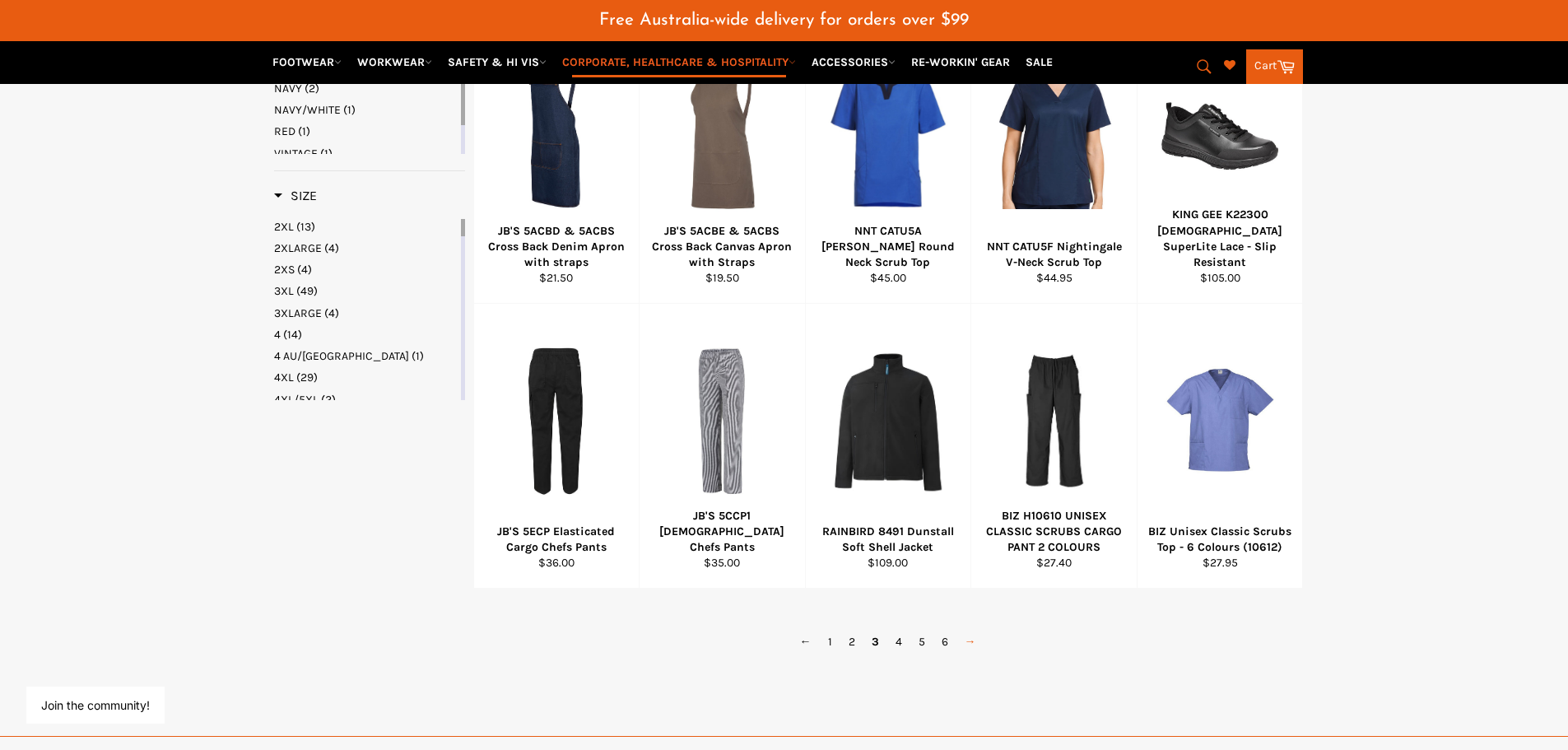
click at [971, 654] on link "→" at bounding box center [971, 641] width 28 height 24
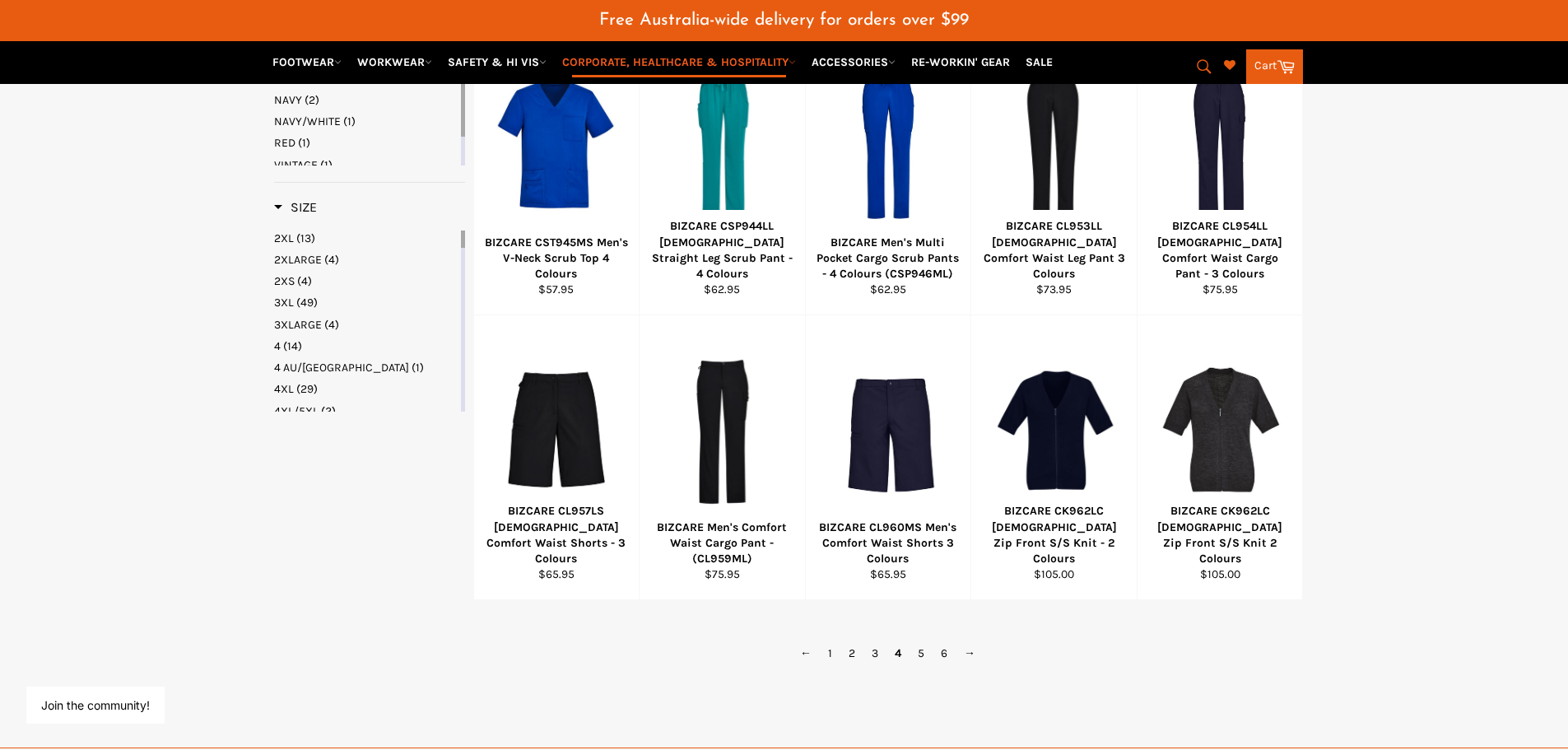
scroll to position [1528, 0]
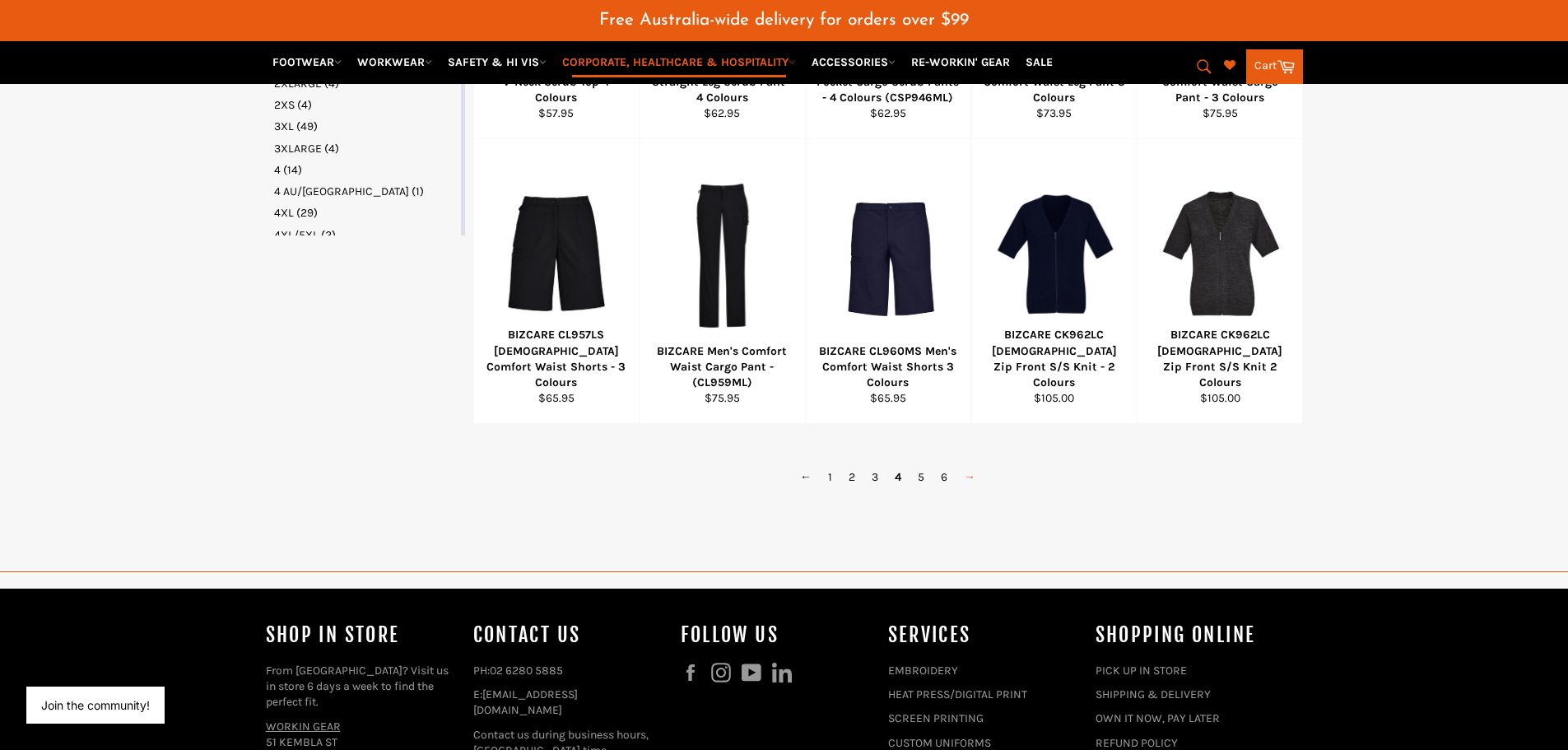
click at [976, 489] on link "→" at bounding box center [970, 477] width 28 height 24
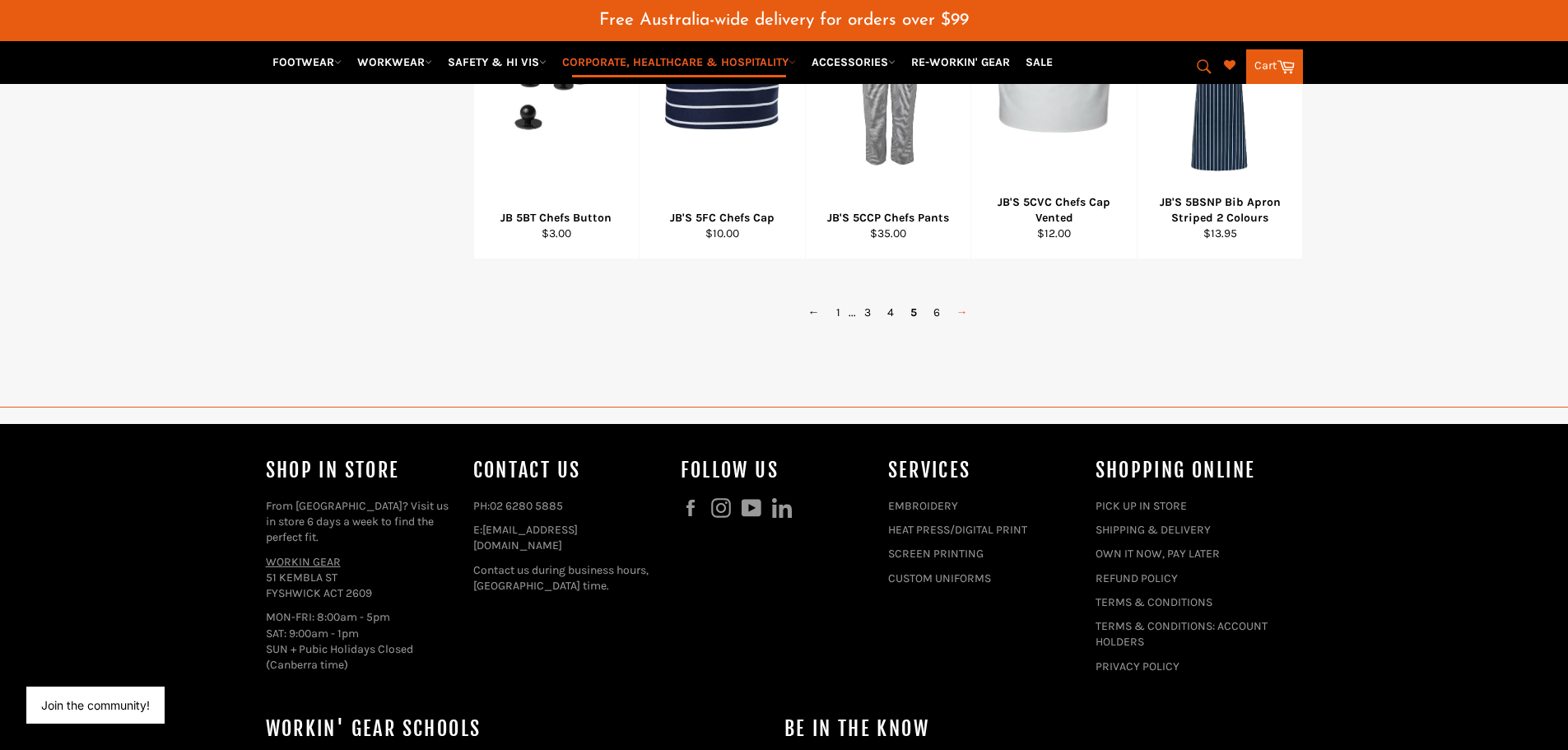
click at [964, 324] on link "→" at bounding box center [962, 312] width 28 height 24
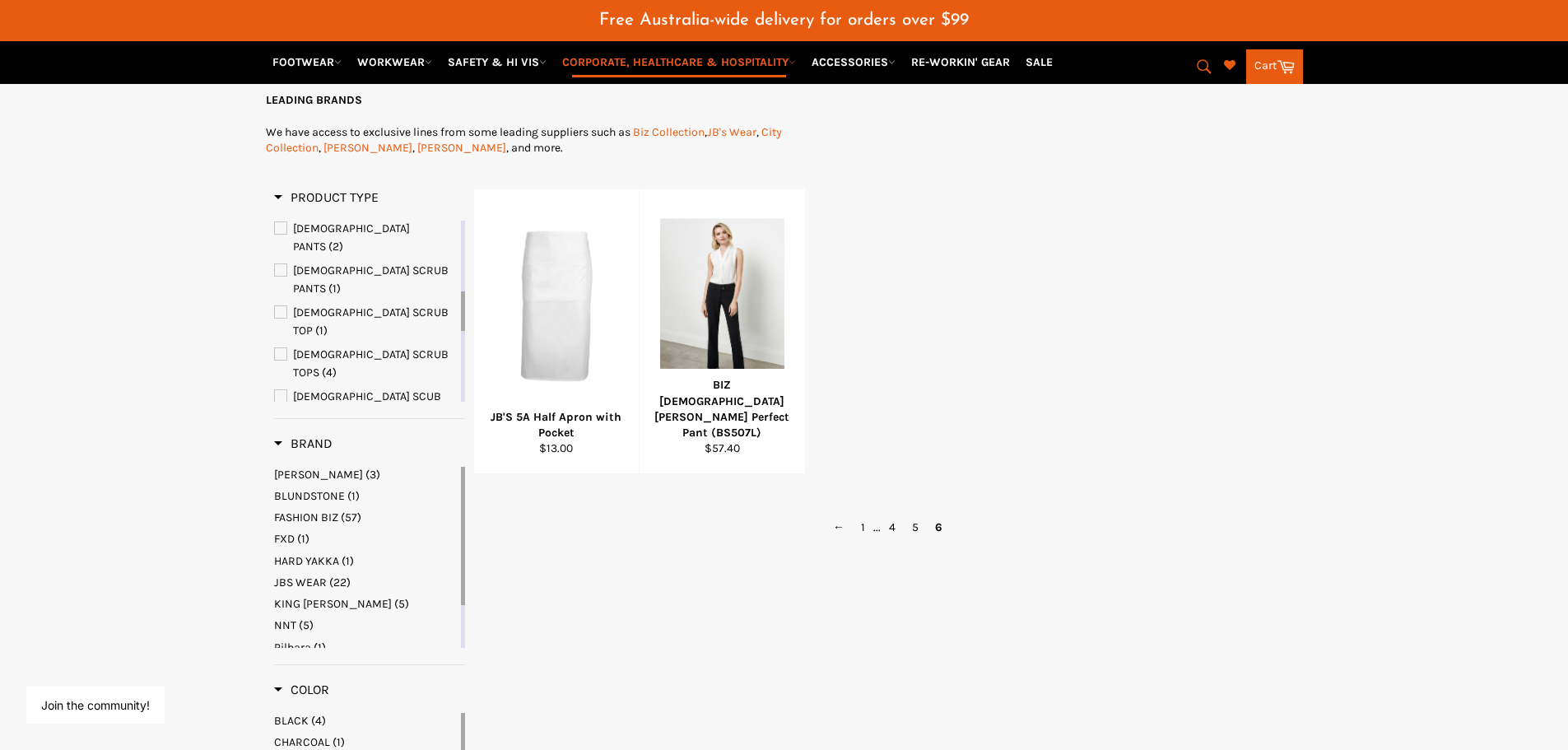
scroll to position [623, 0]
click at [776, 68] on link "CORPORATE, HEALTHCARE & HOSPITALITY" at bounding box center [679, 61] width 247 height 29
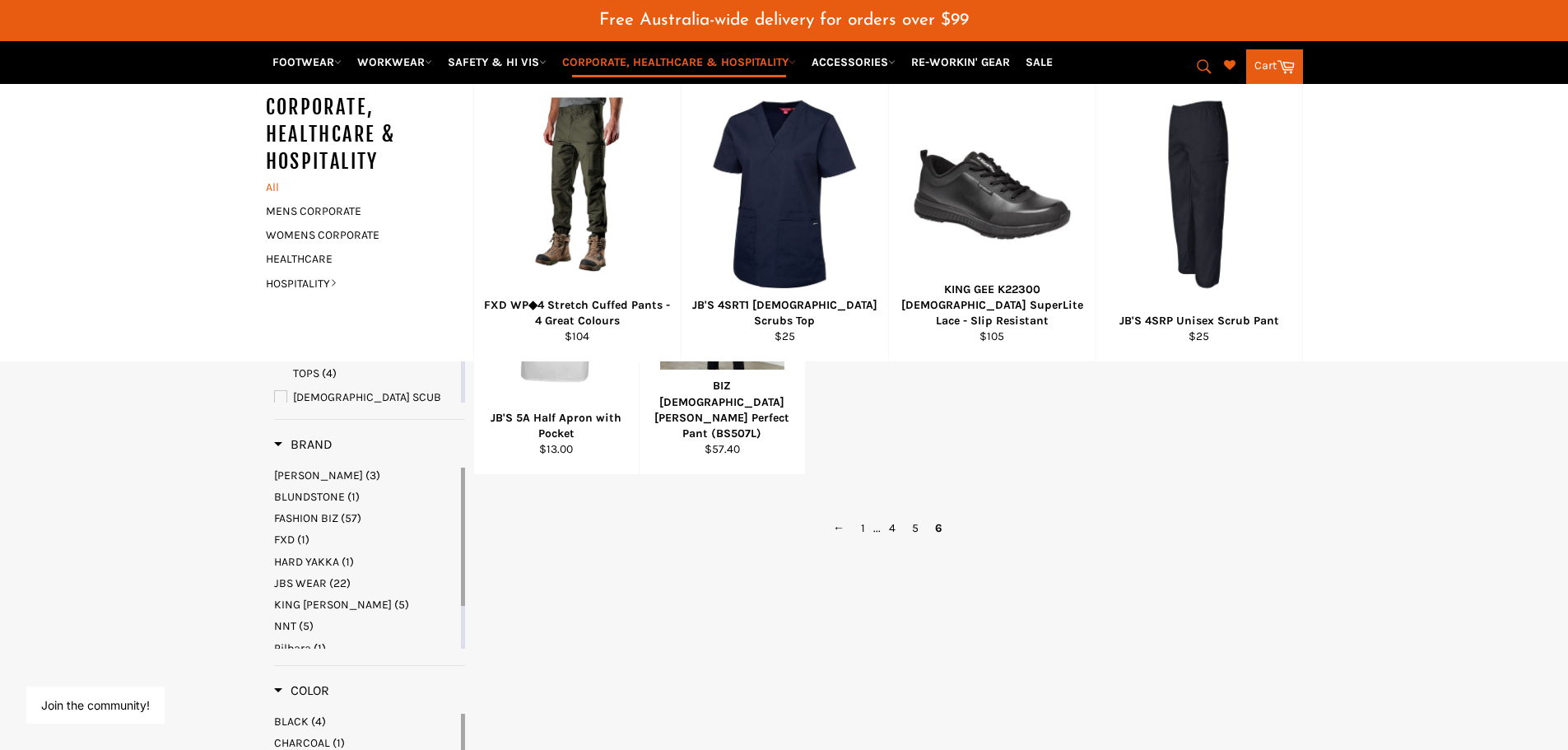
click at [270, 188] on link "All" at bounding box center [365, 187] width 215 height 24
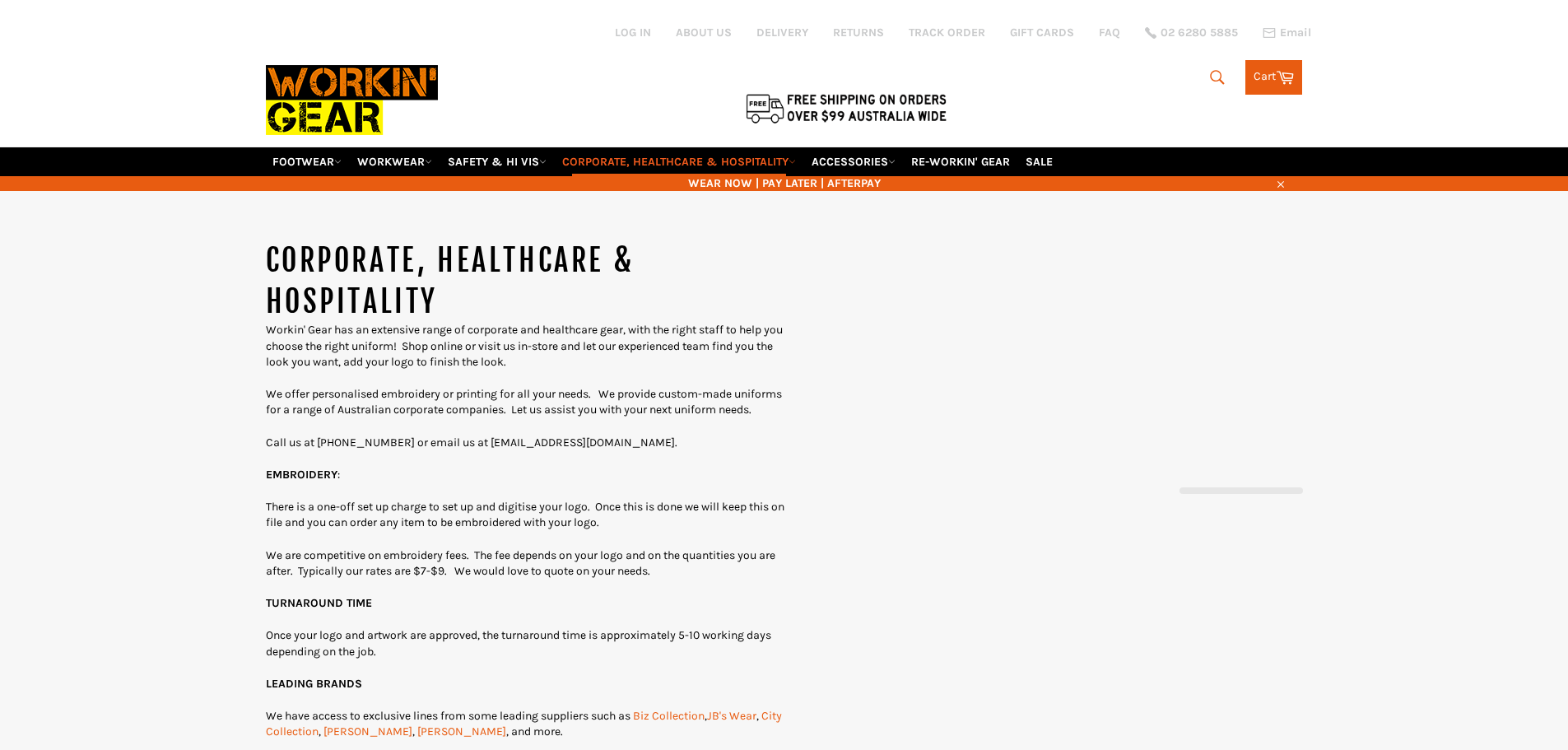
click at [1218, 74] on icon "submit" at bounding box center [1218, 77] width 14 height 14
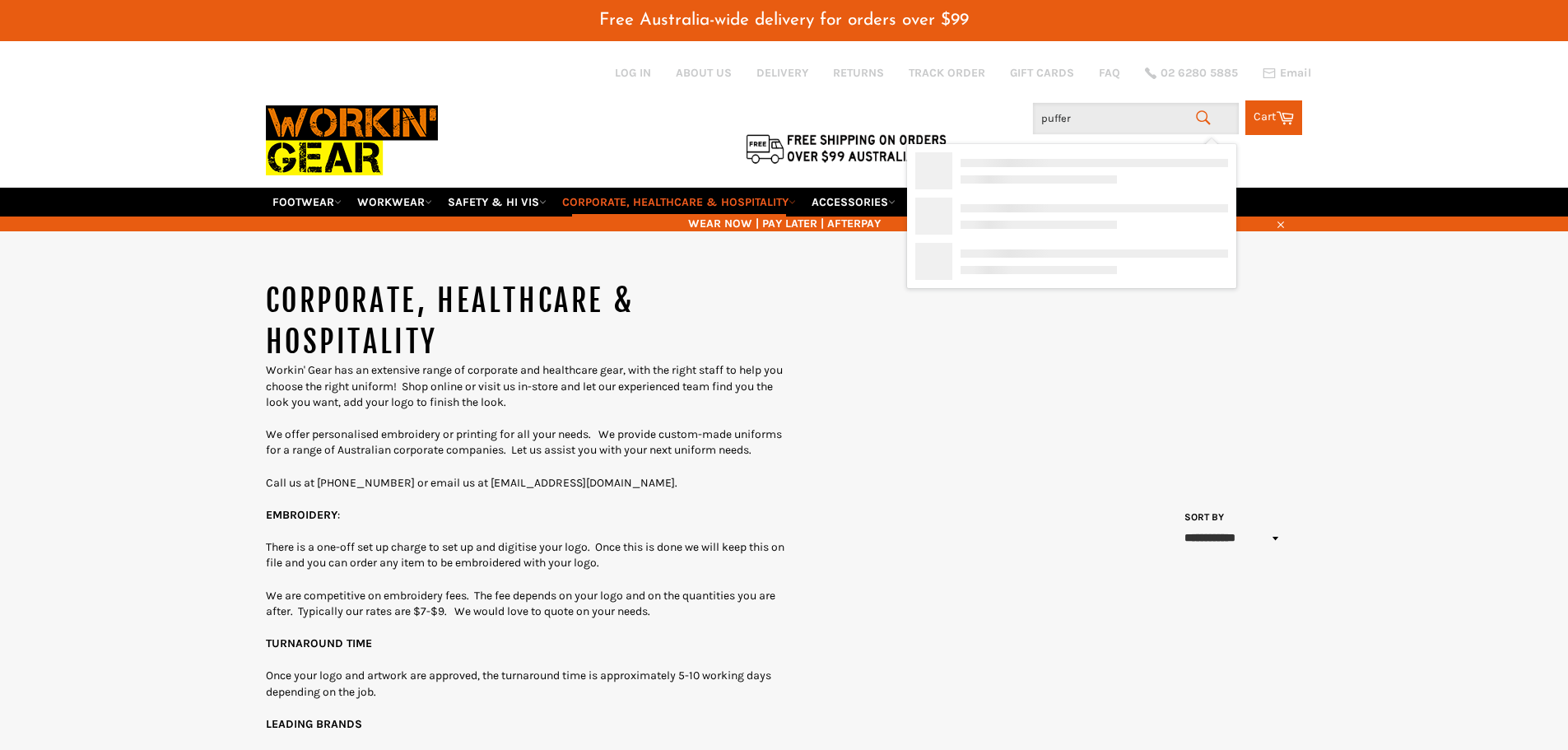
type input "puffer"
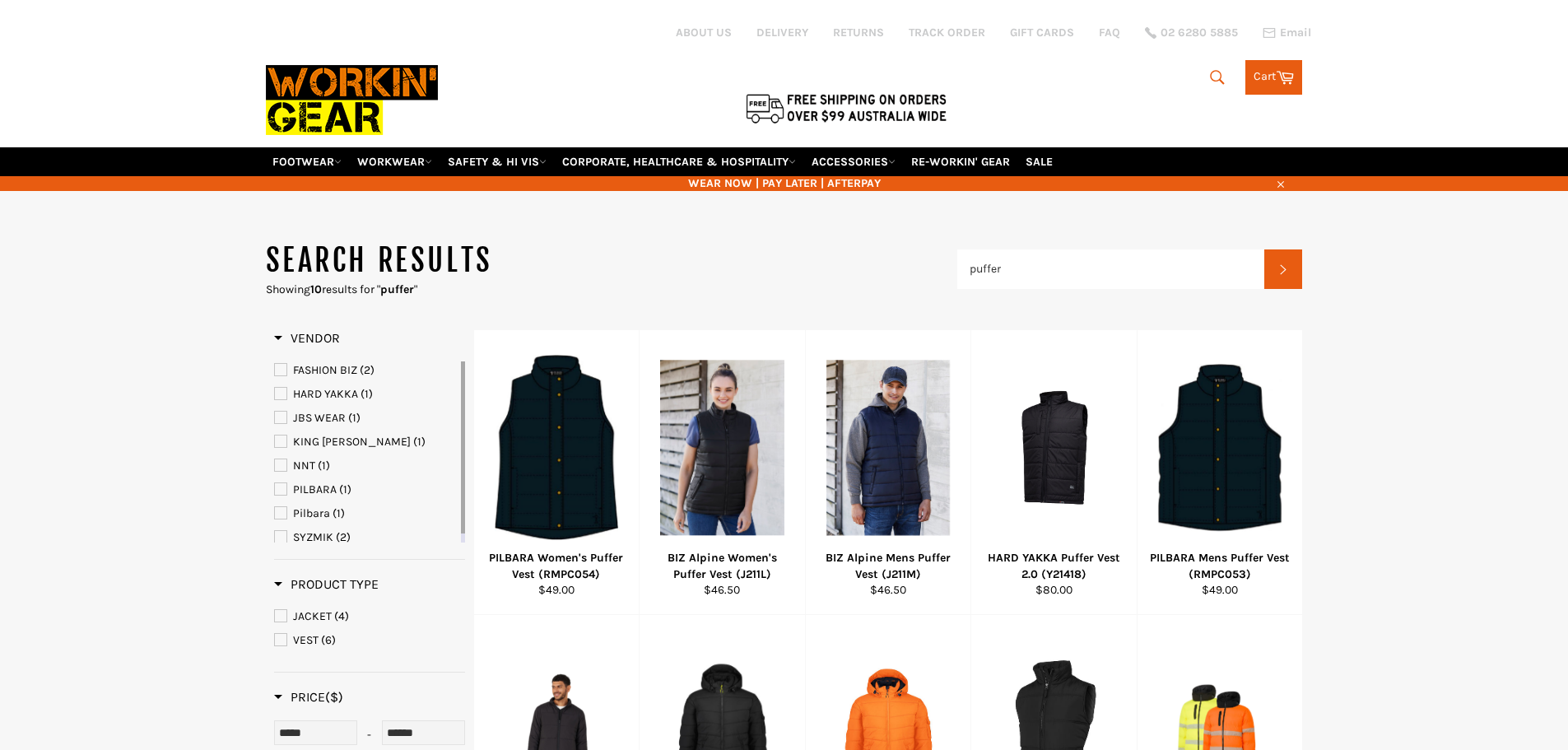
type input "puffer"
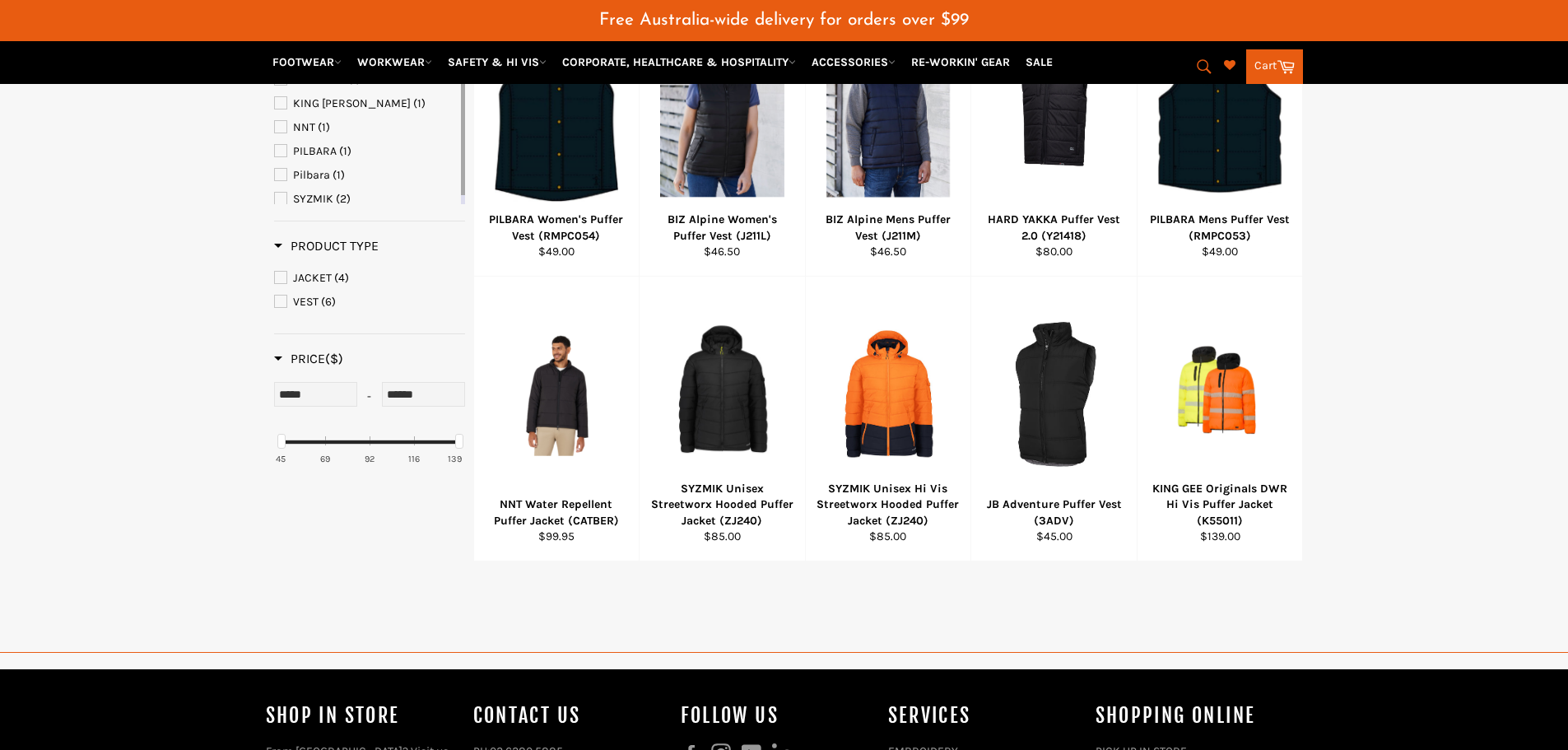
scroll to position [494, 0]
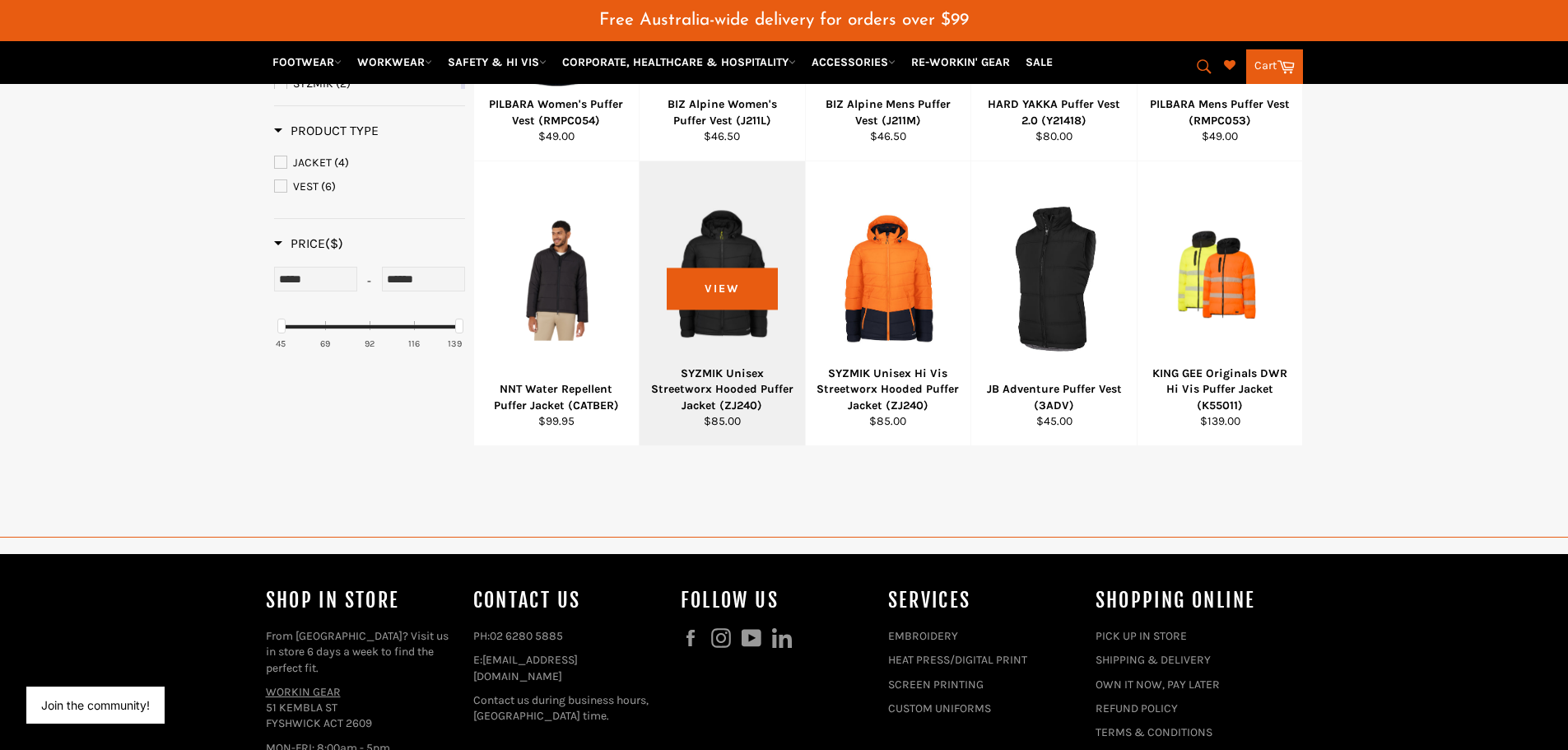
click at [726, 393] on div "SYZMIK Unisex Streetworx Hooded Puffer Jacket (ZJ240)" at bounding box center [722, 389] width 145 height 47
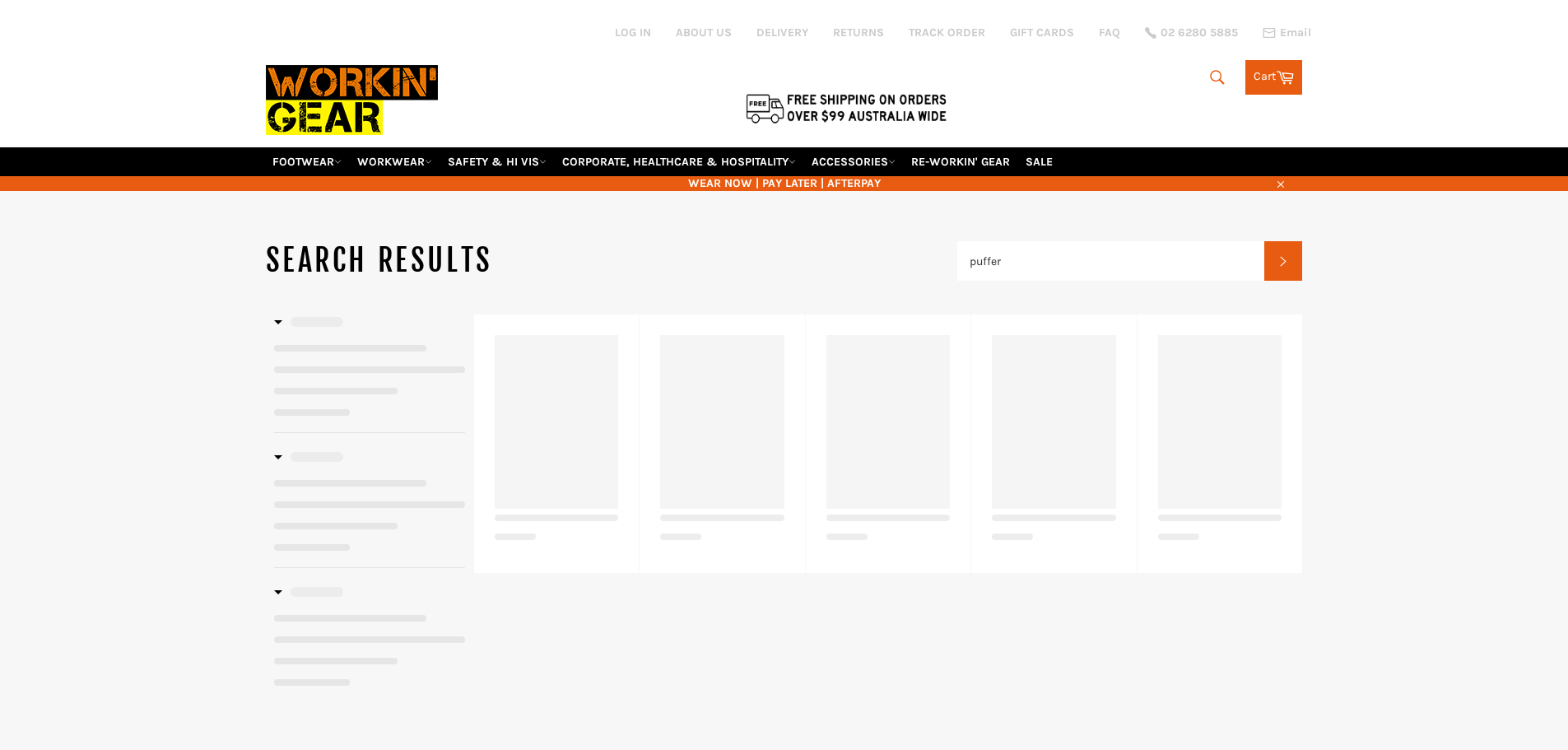
type input "puffer"
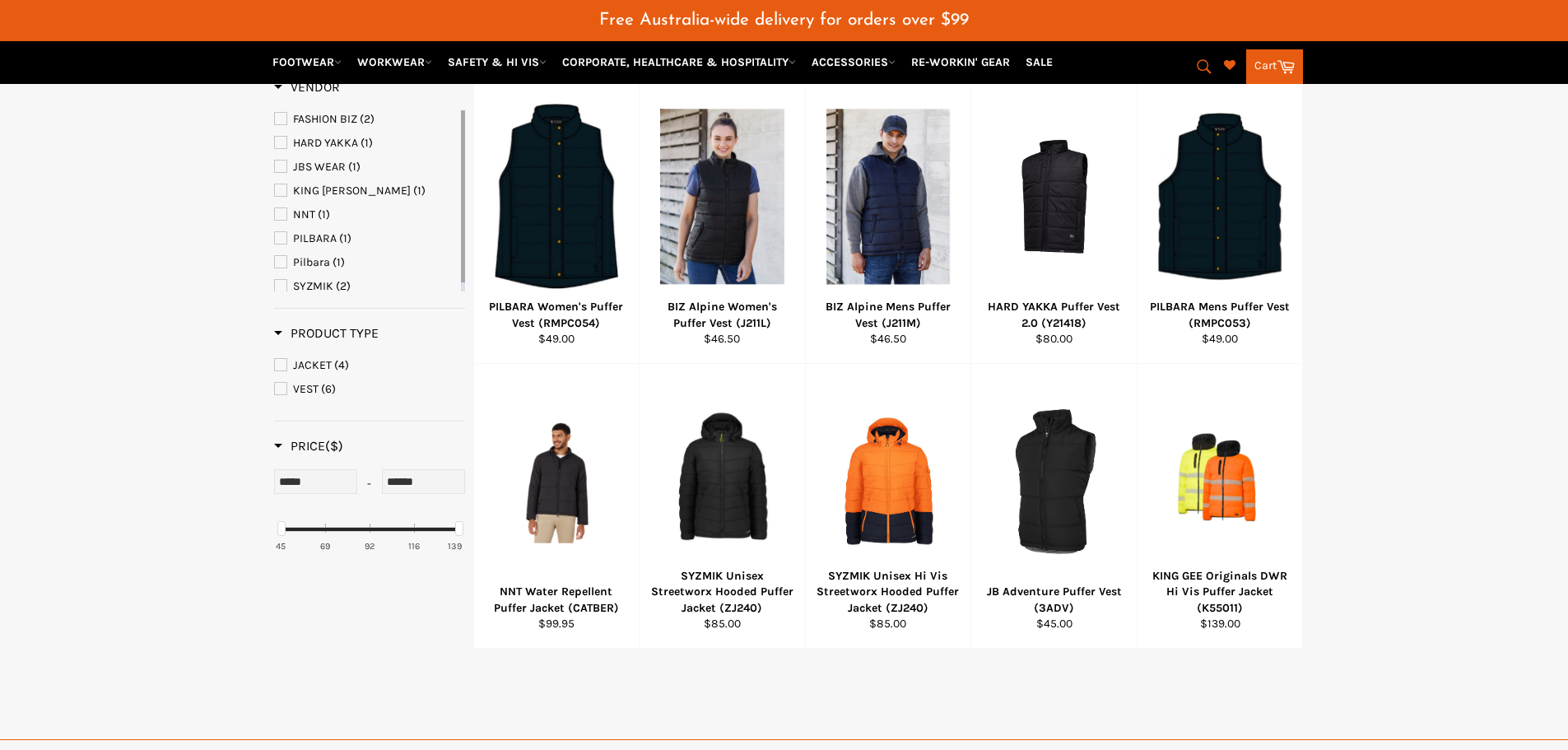
scroll to position [244, 0]
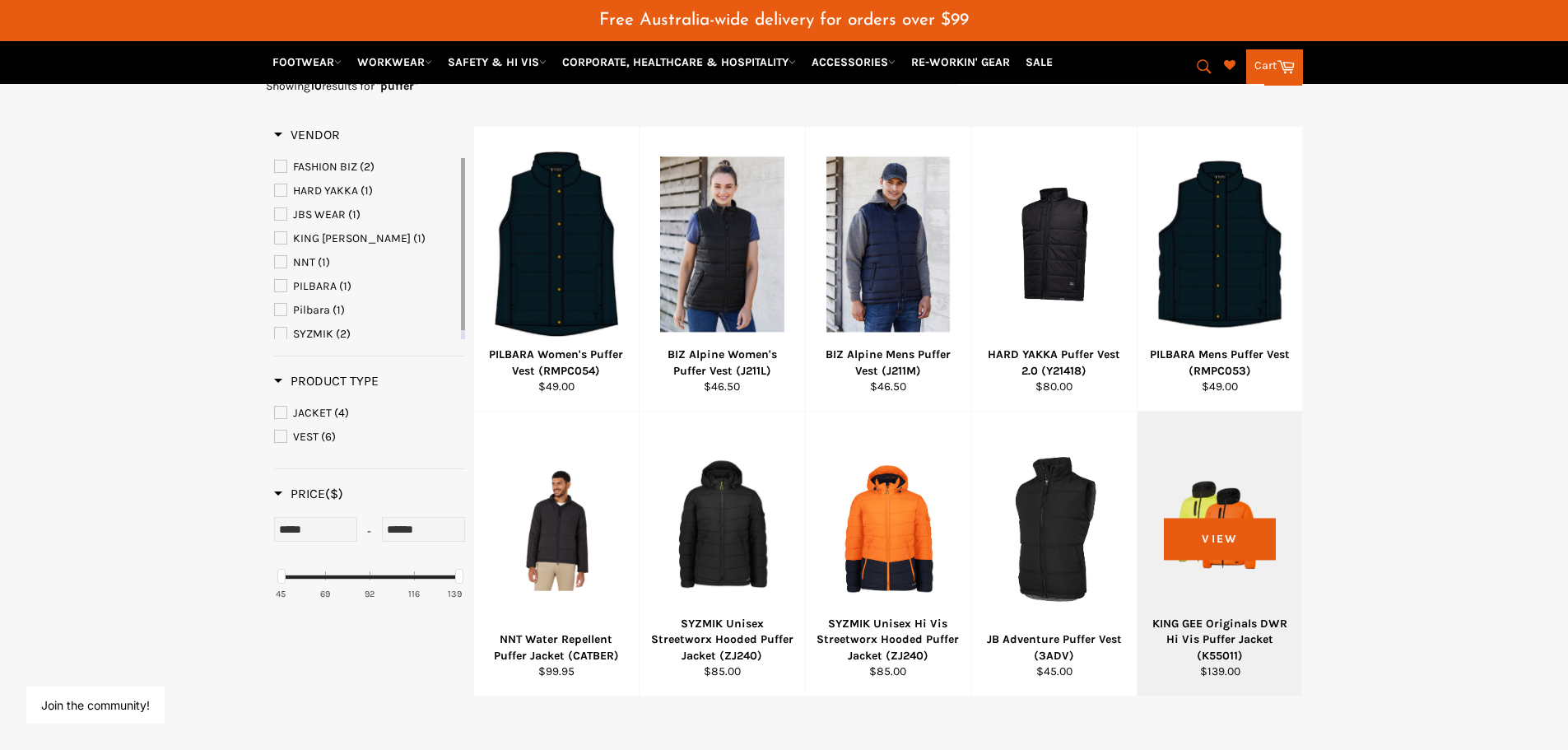
click at [1228, 591] on div at bounding box center [1220, 528] width 124 height 194
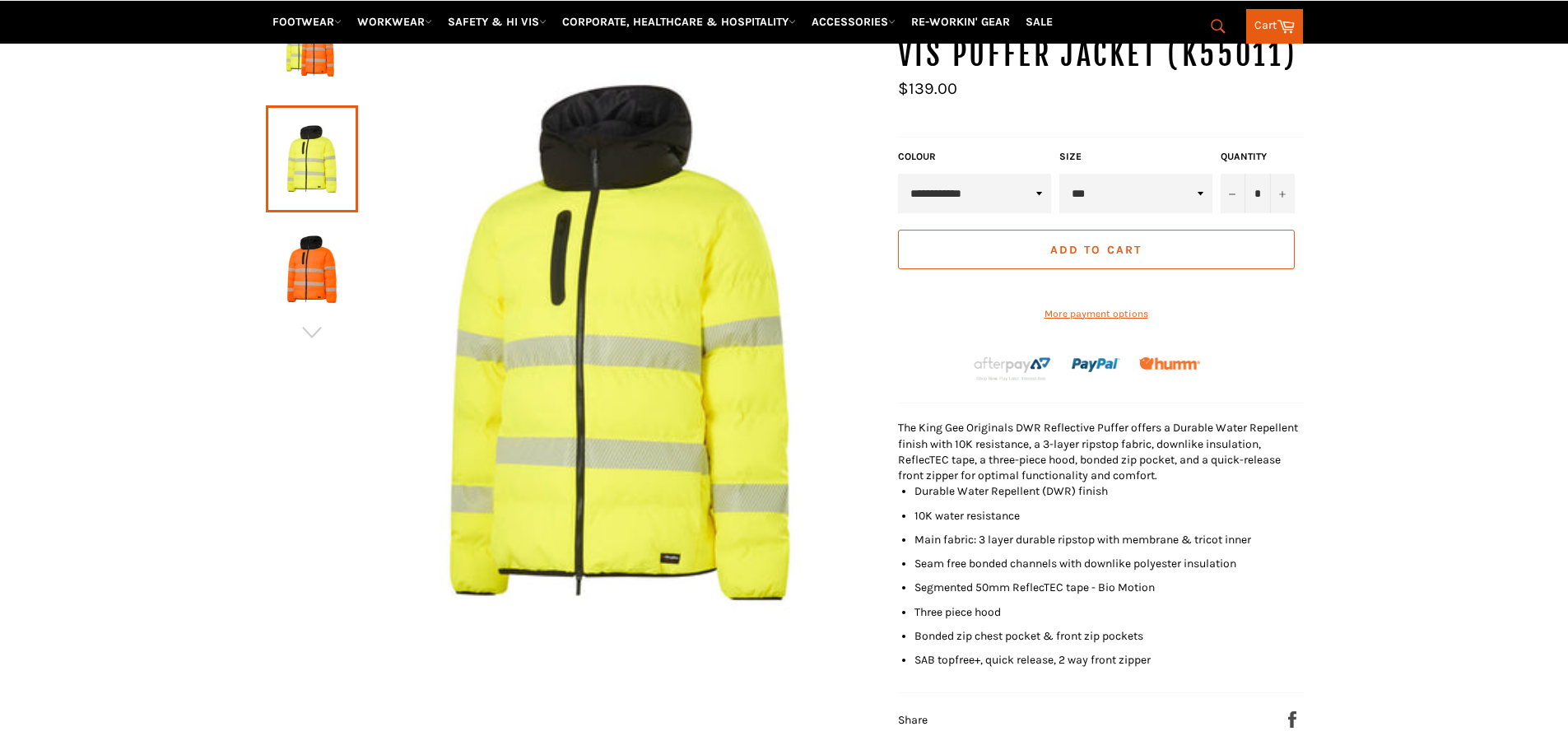
click at [310, 280] on img at bounding box center [312, 269] width 75 height 90
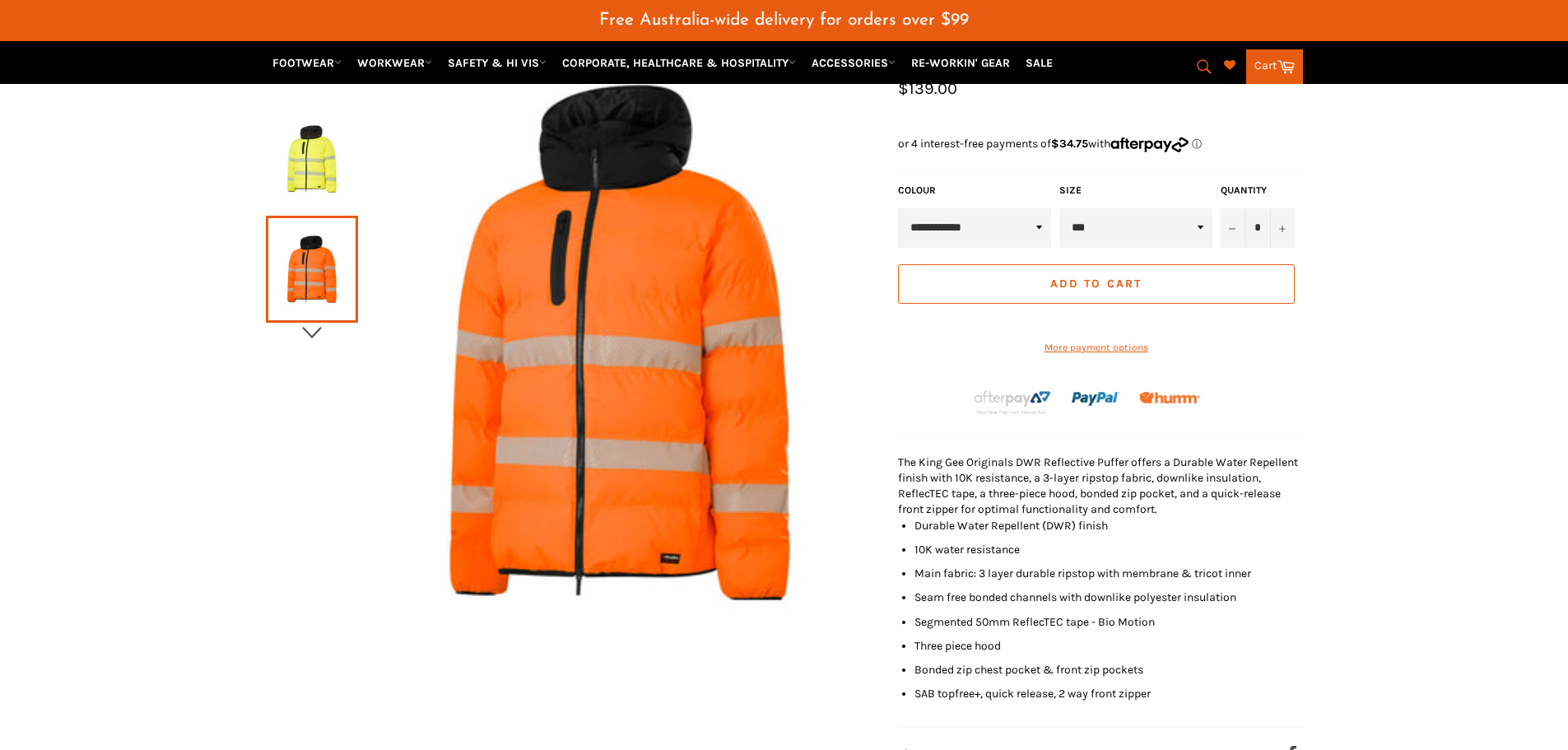
click at [309, 333] on icon "button" at bounding box center [312, 332] width 25 height 25
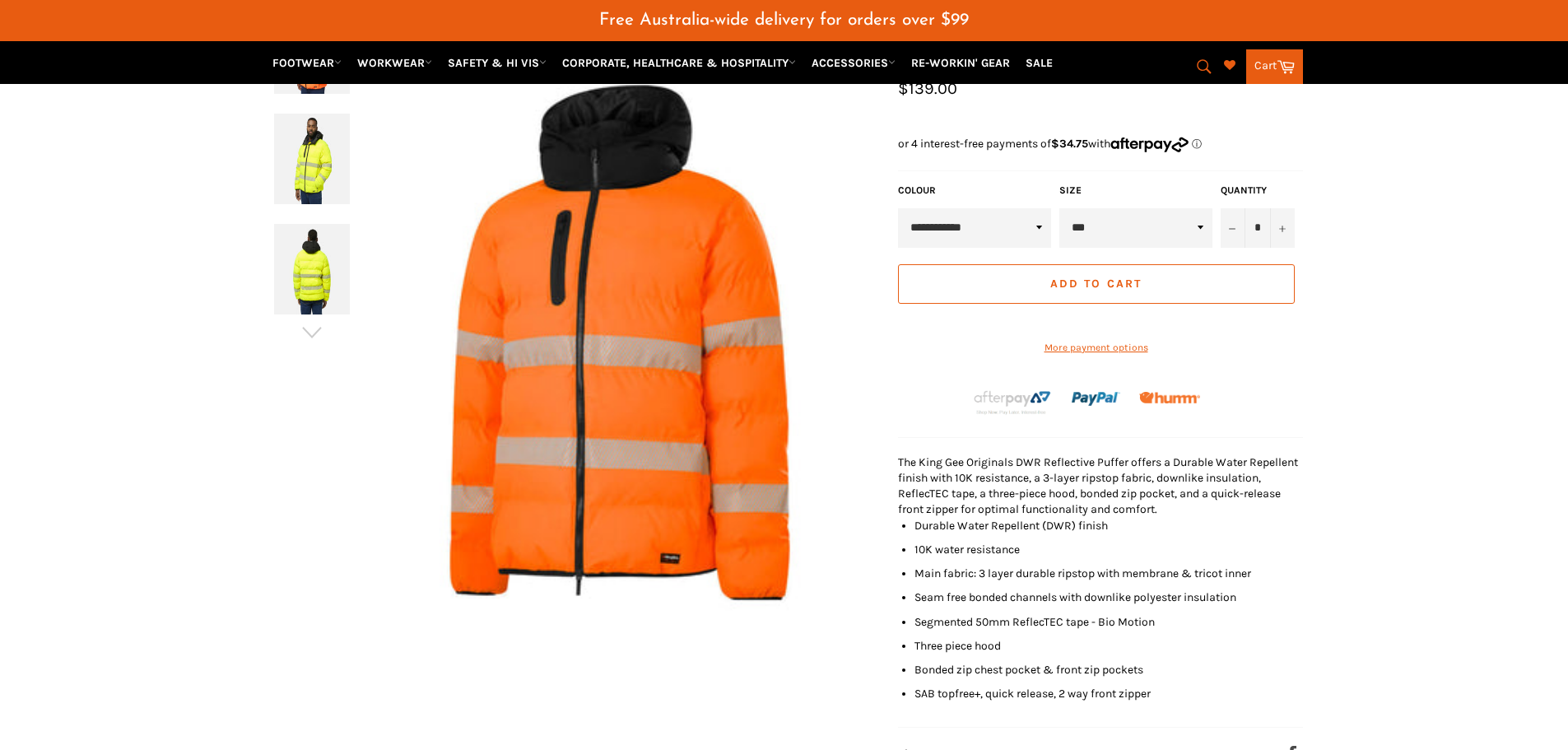
click at [297, 268] on img at bounding box center [312, 269] width 75 height 90
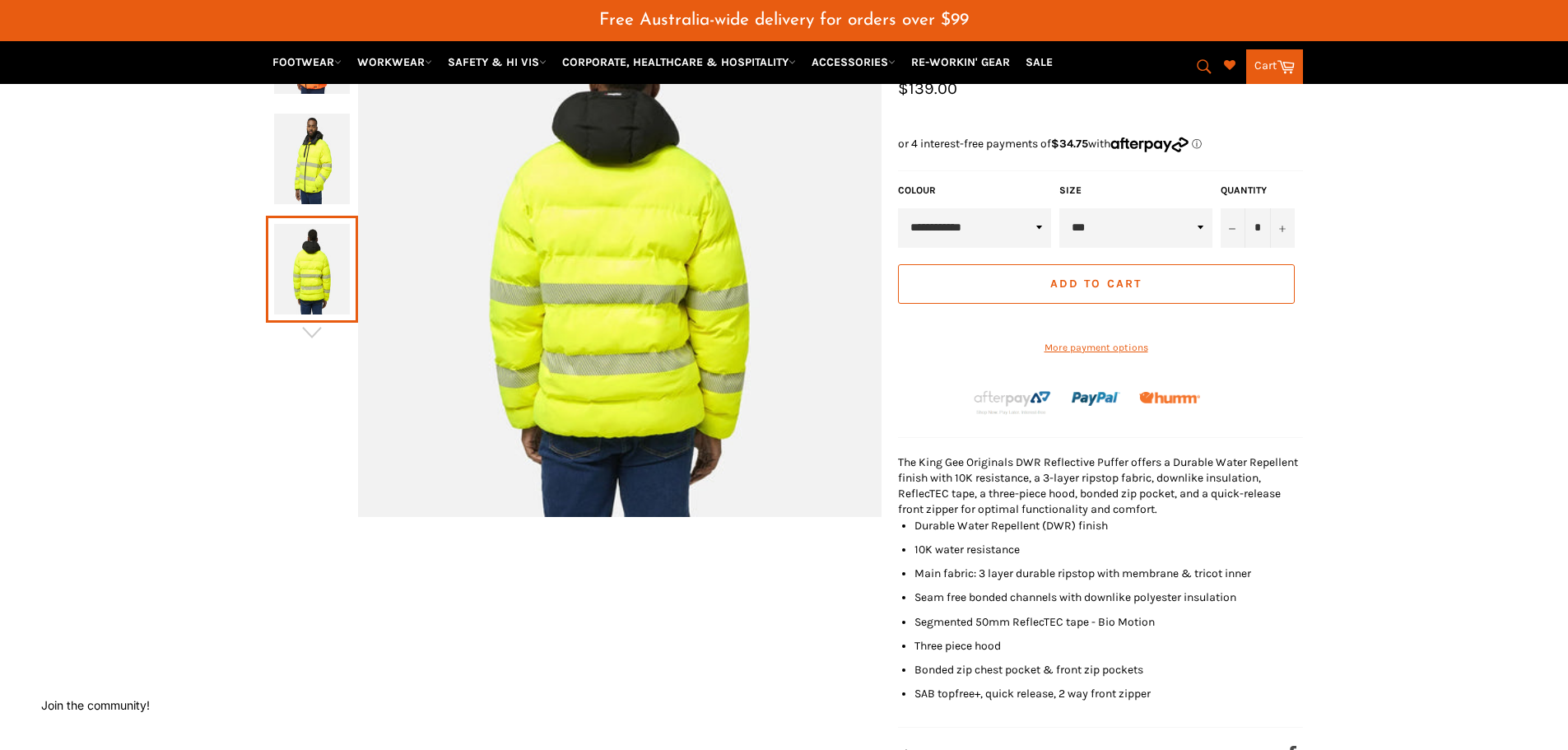
click at [310, 179] on img at bounding box center [312, 159] width 75 height 90
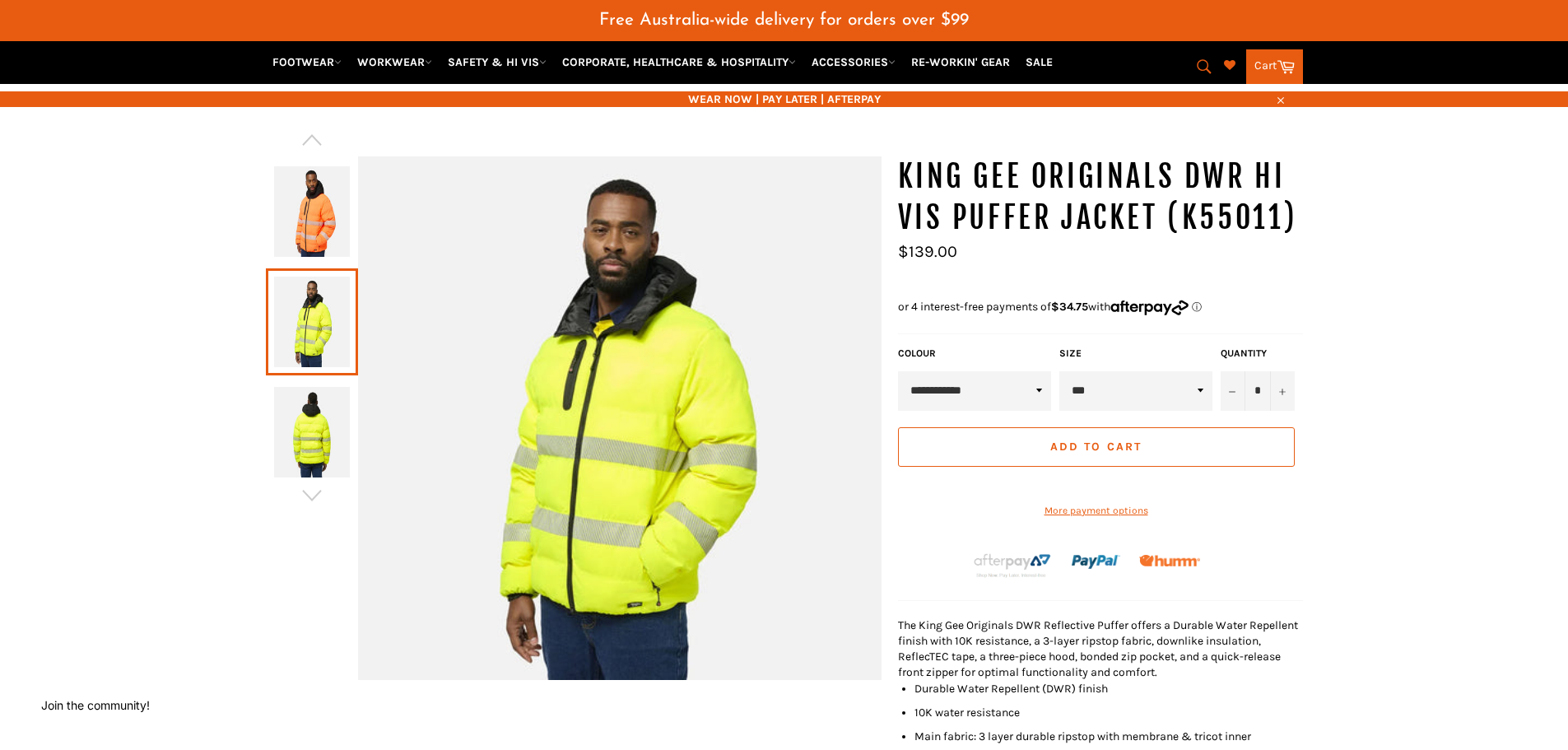
scroll to position [123, 0]
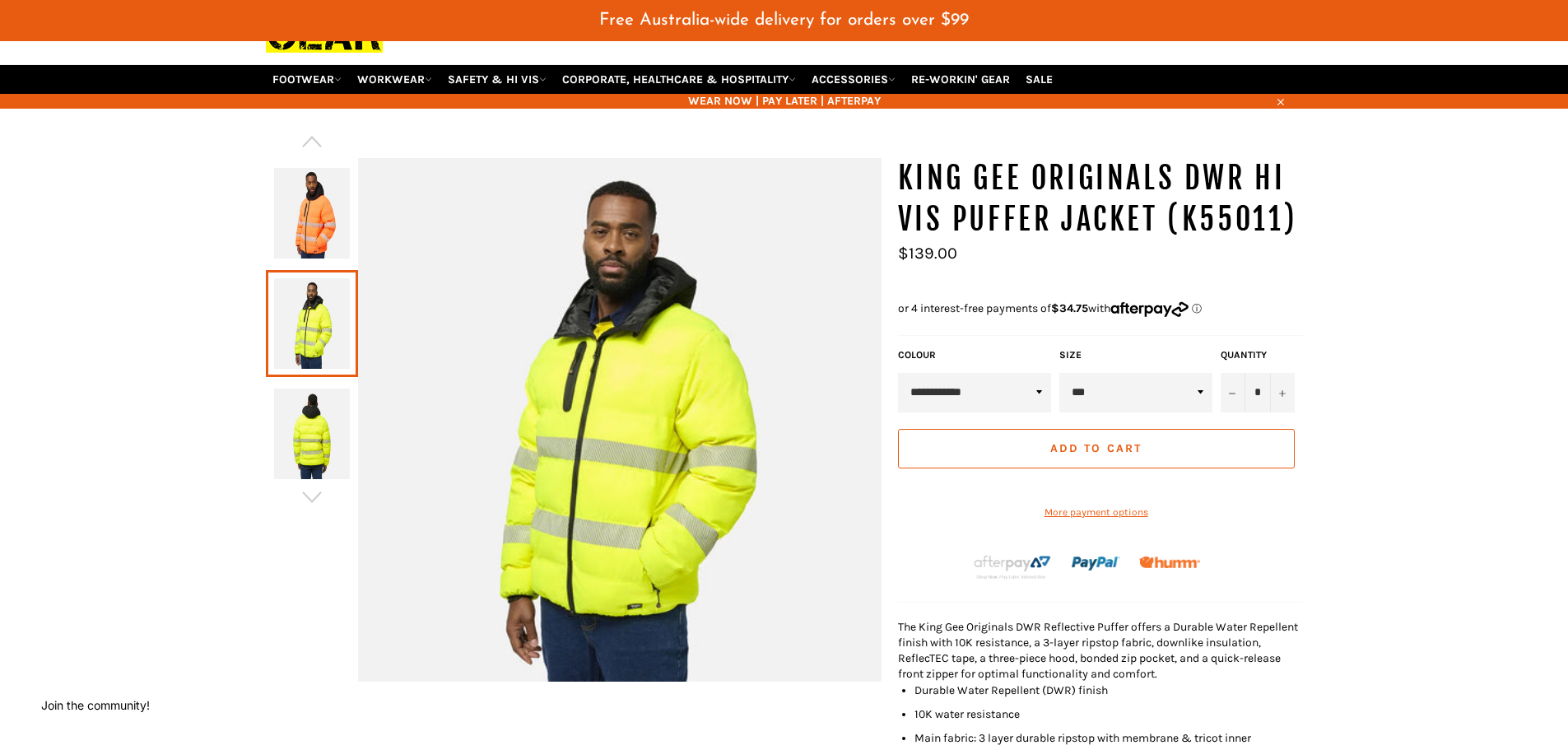
click at [319, 237] on img at bounding box center [312, 213] width 75 height 90
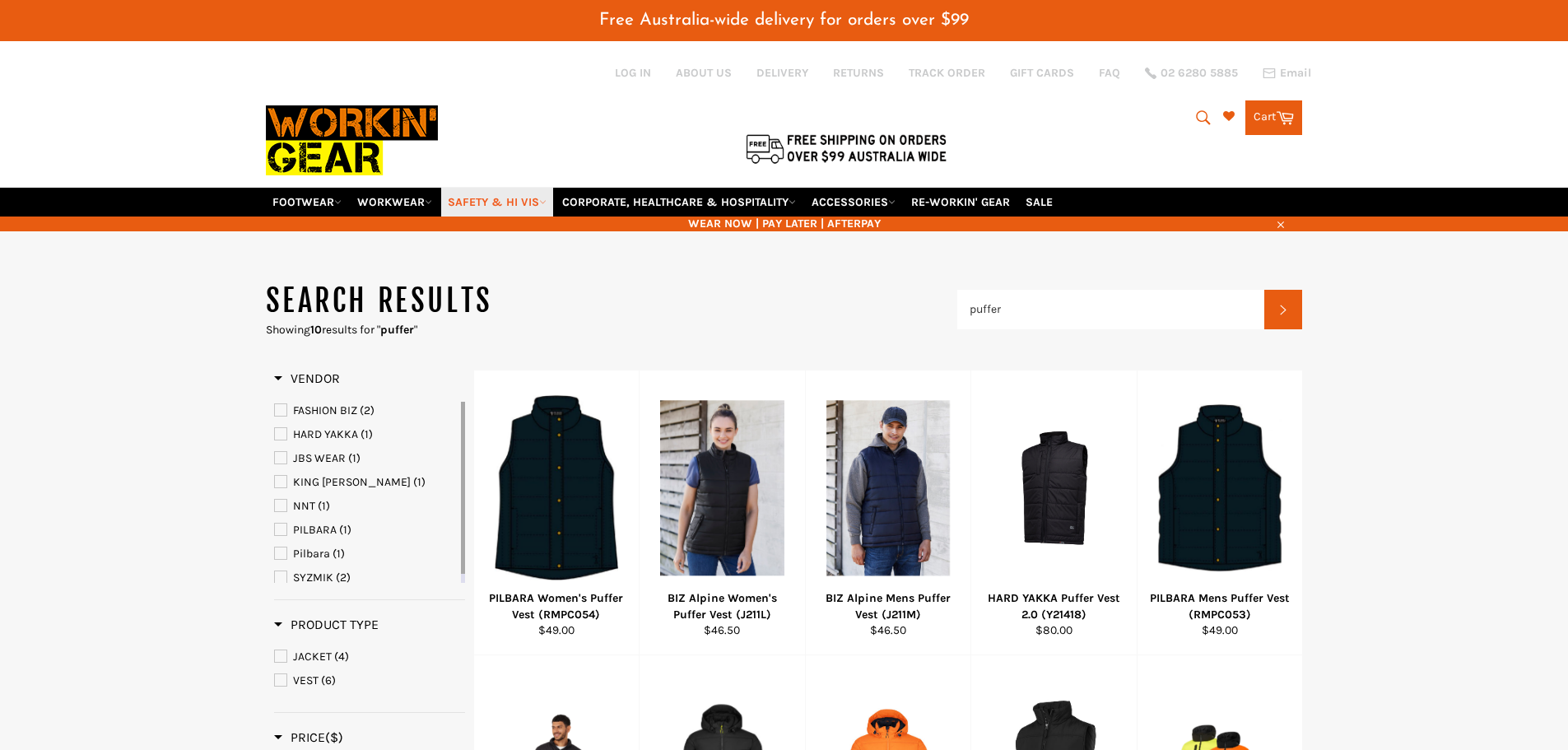
click at [537, 203] on link "SAFETY & HI VIS" at bounding box center [498, 202] width 112 height 29
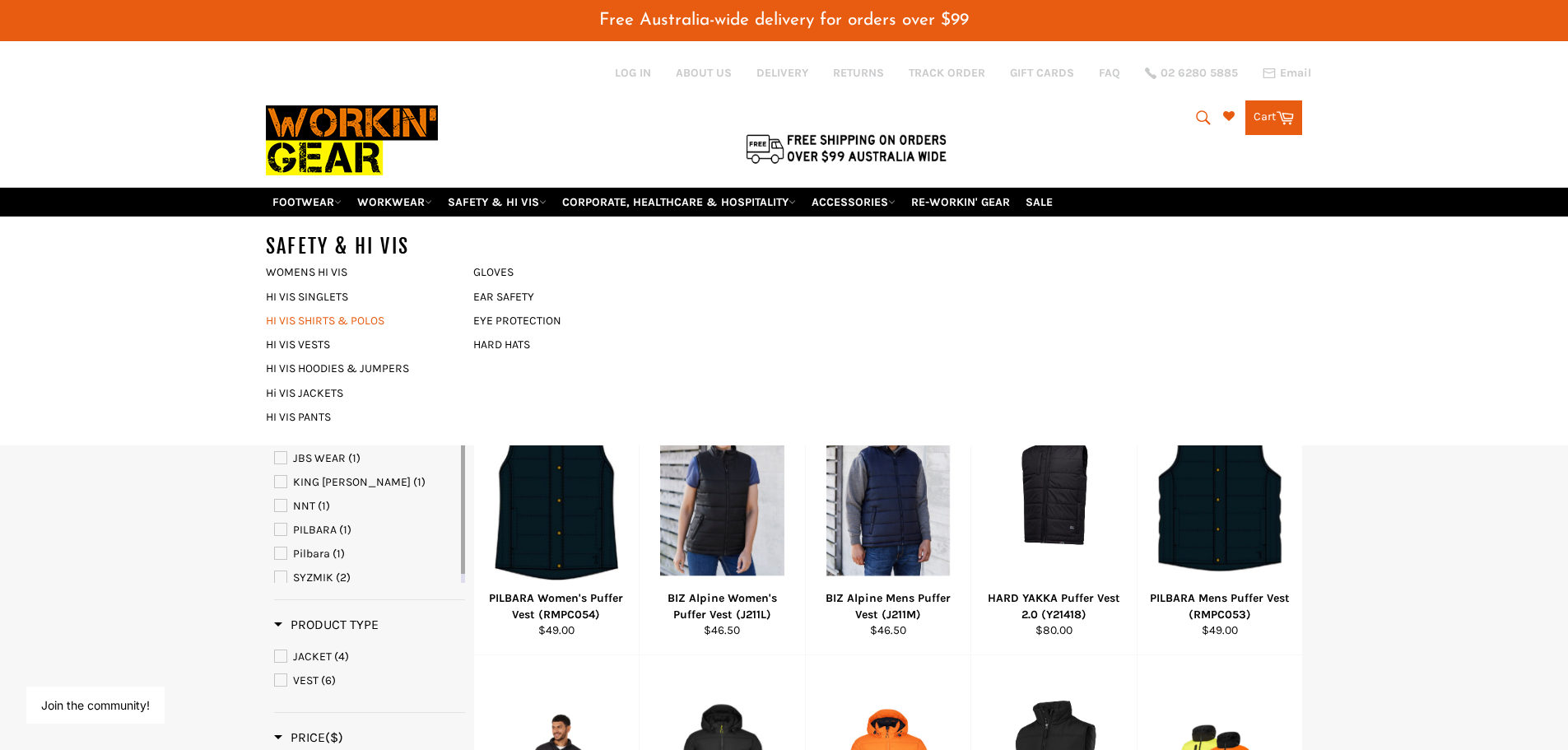
click at [321, 322] on link "HI VIS SHIRTS & POLOS" at bounding box center [357, 320] width 199 height 24
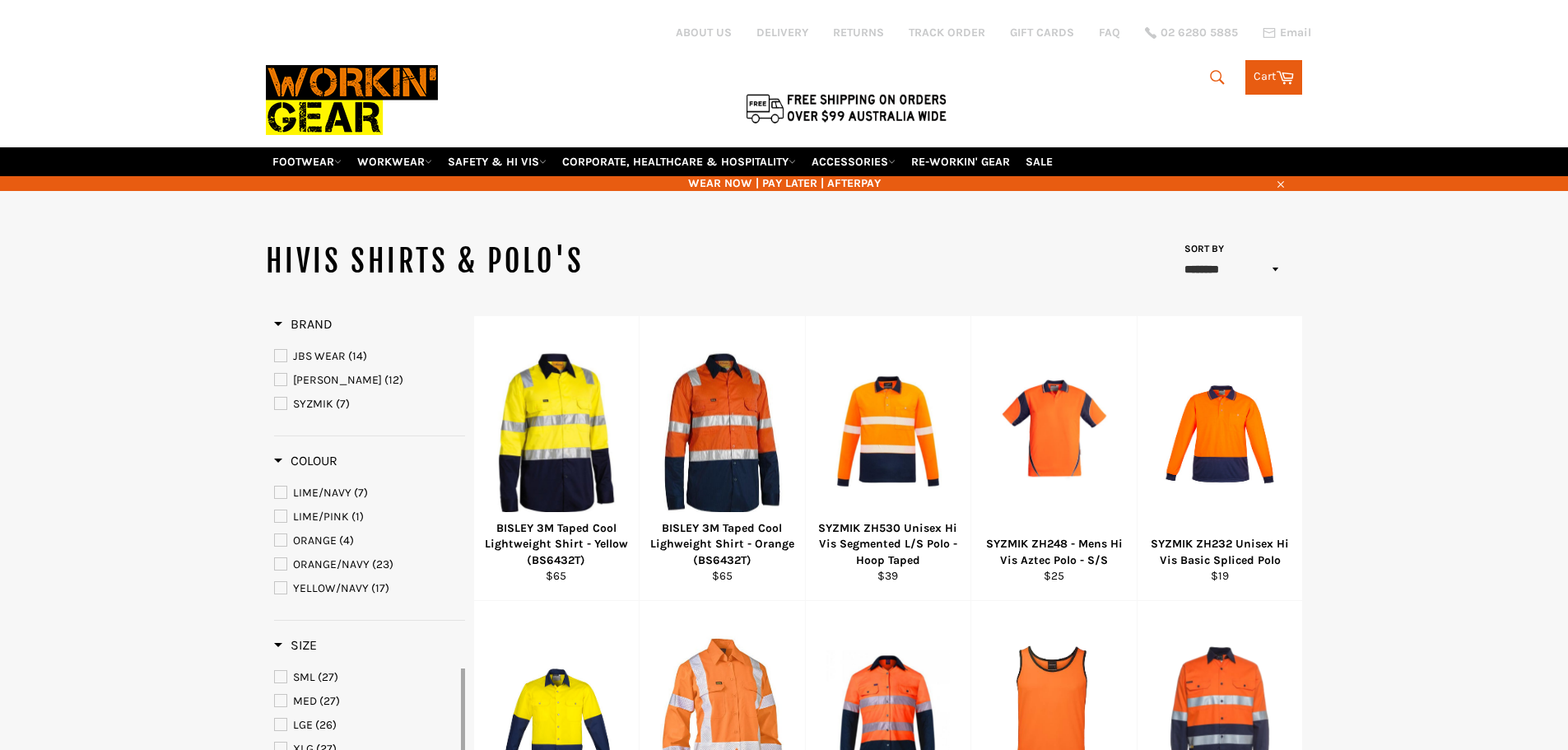
select select "******"
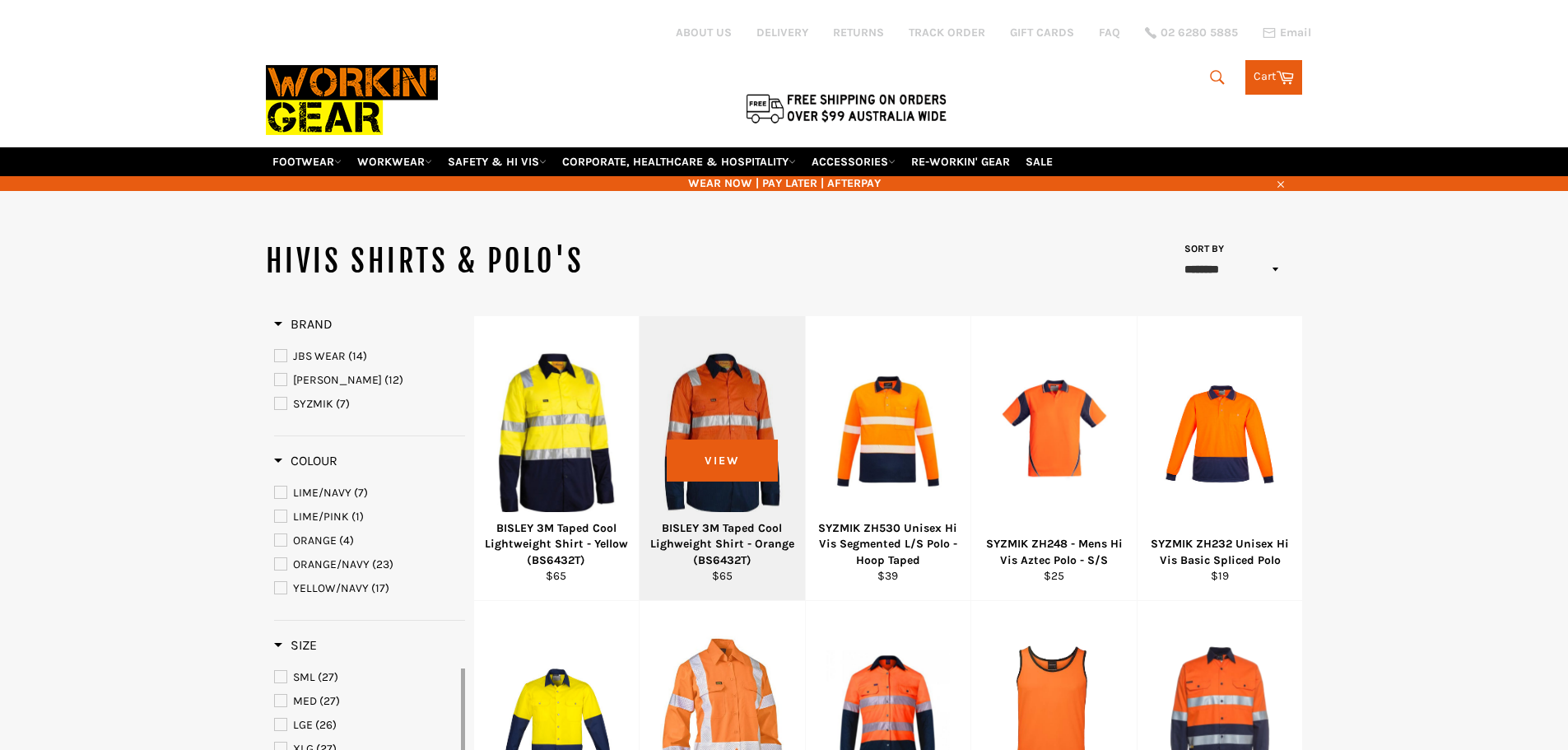
click at [719, 484] on div "View" at bounding box center [722, 458] width 166 height 284
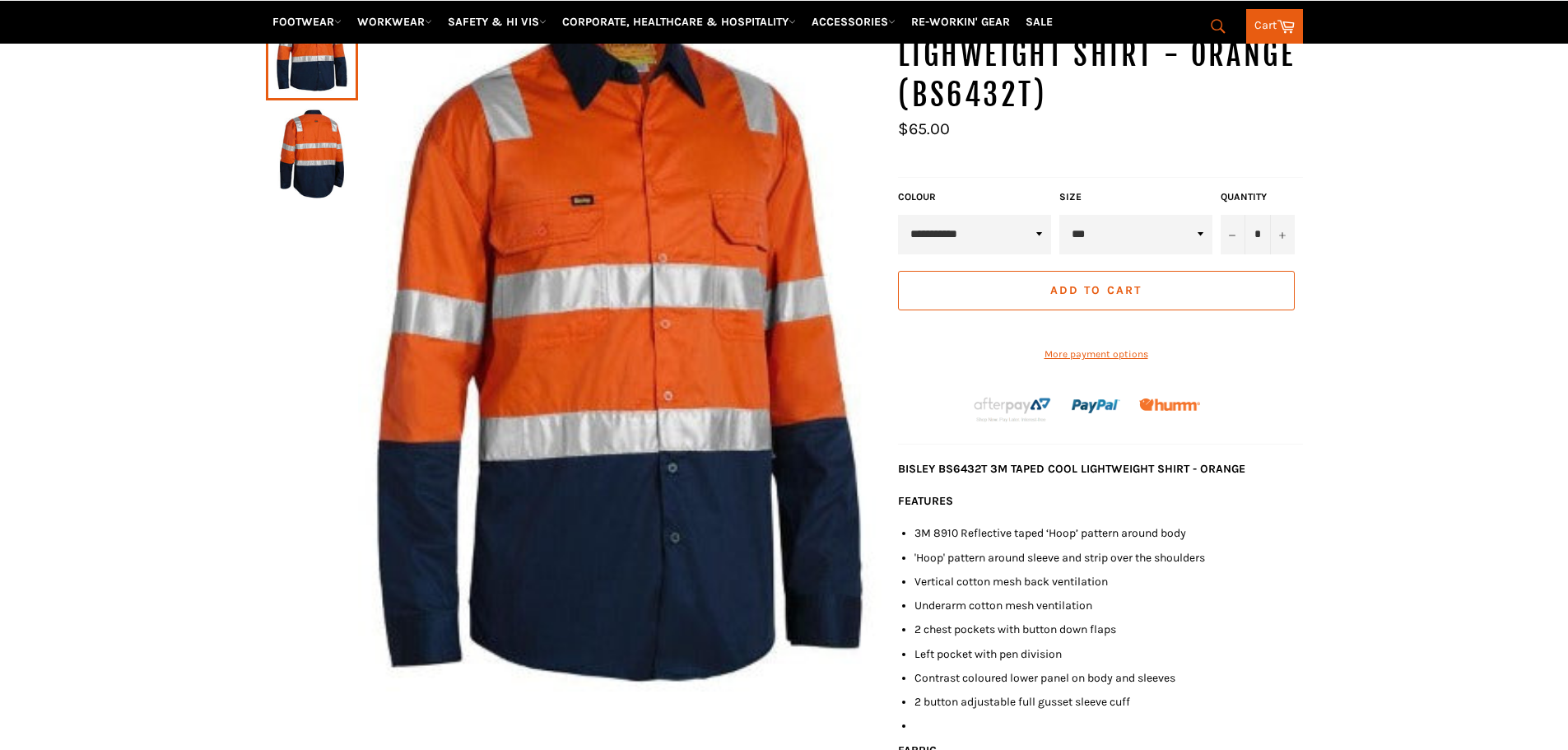
click at [332, 141] on img at bounding box center [312, 153] width 75 height 90
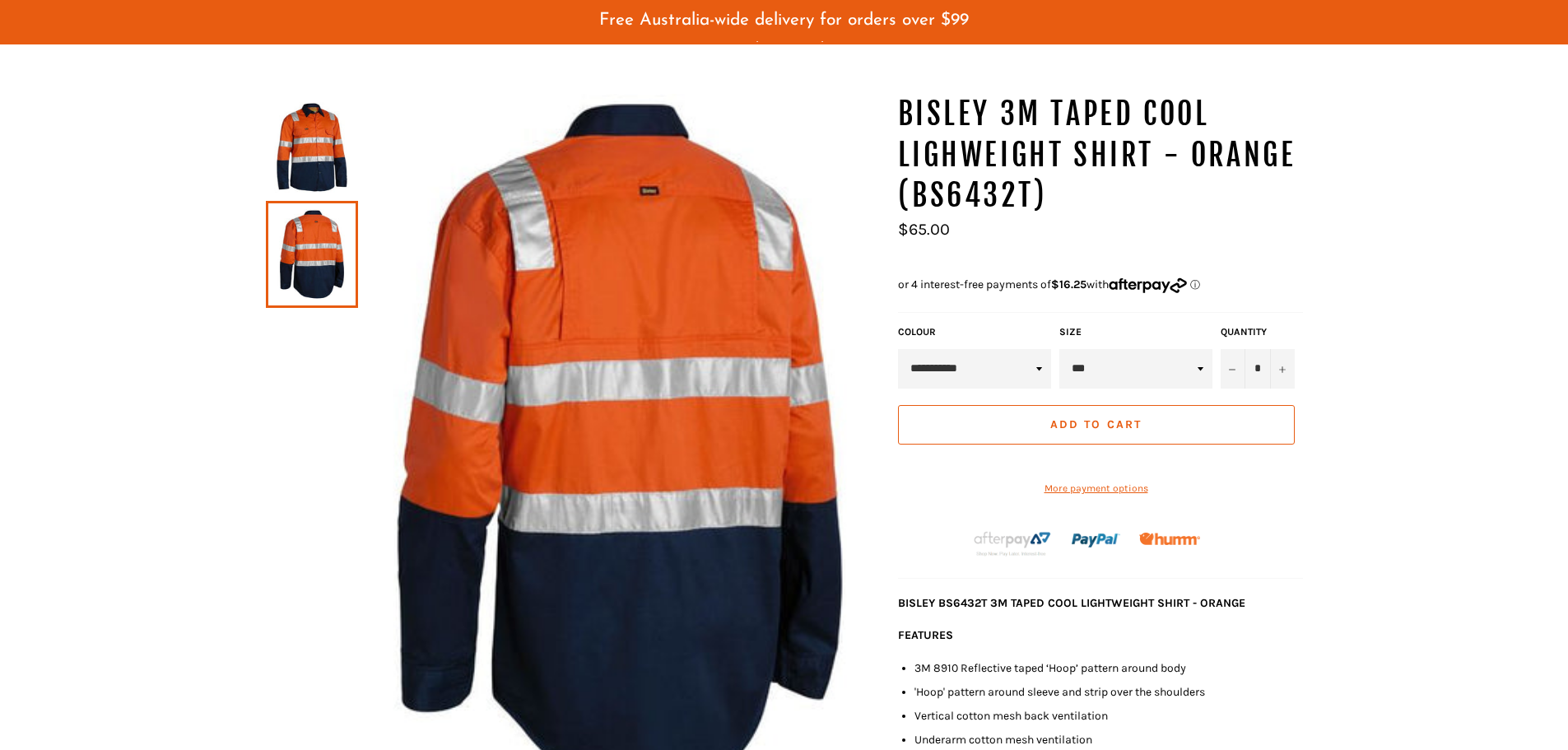
scroll to position [123, 0]
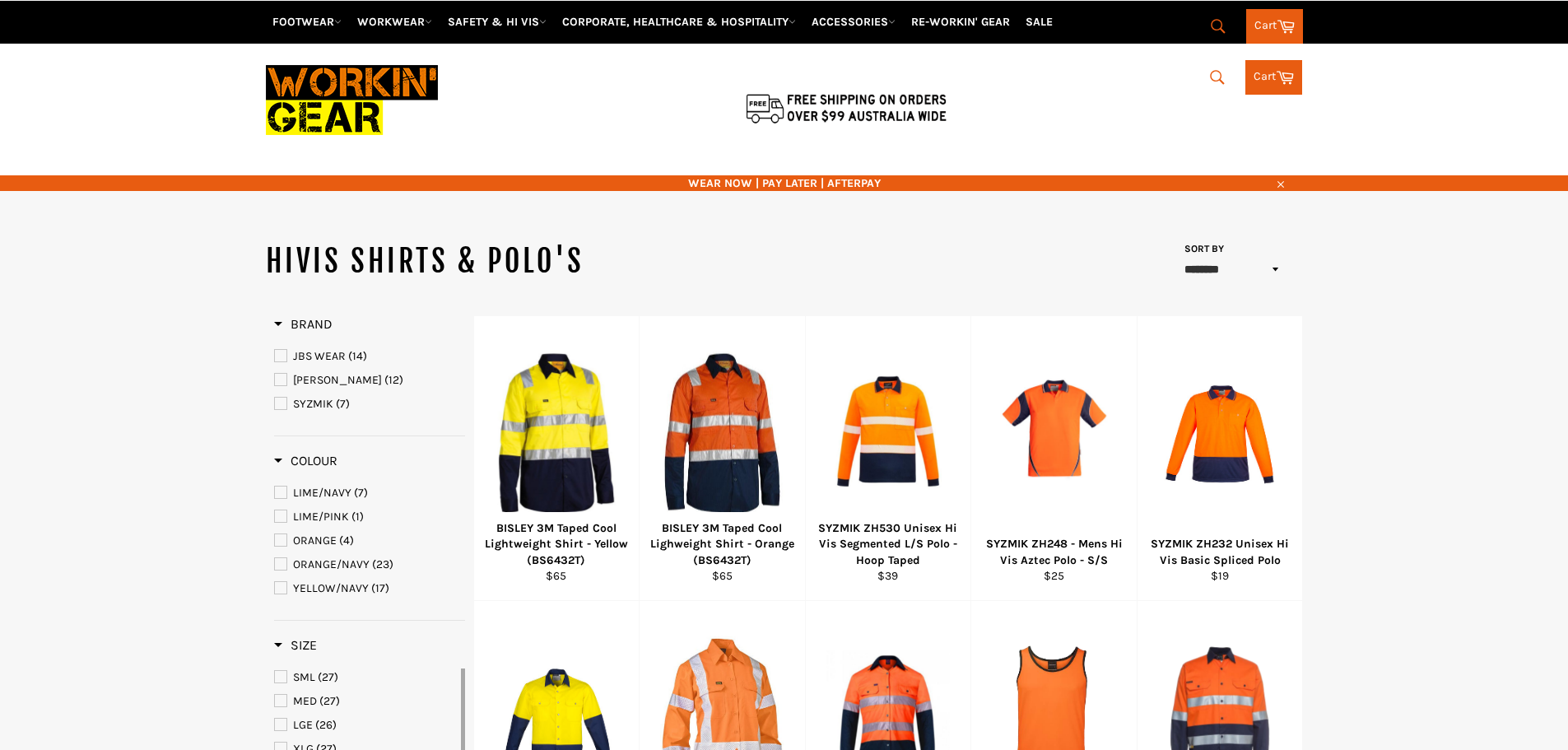
select select "******"
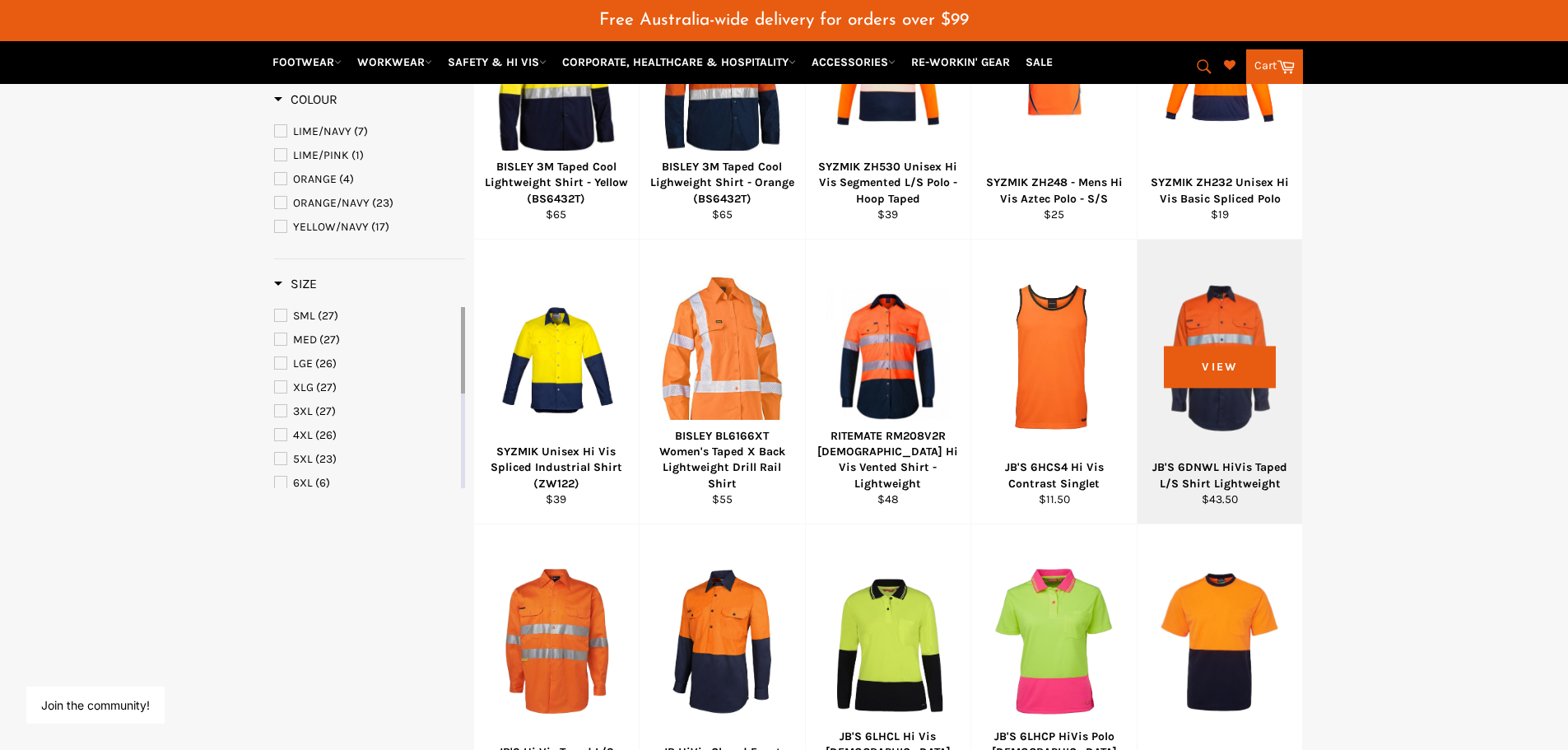
scroll to position [439, 0]
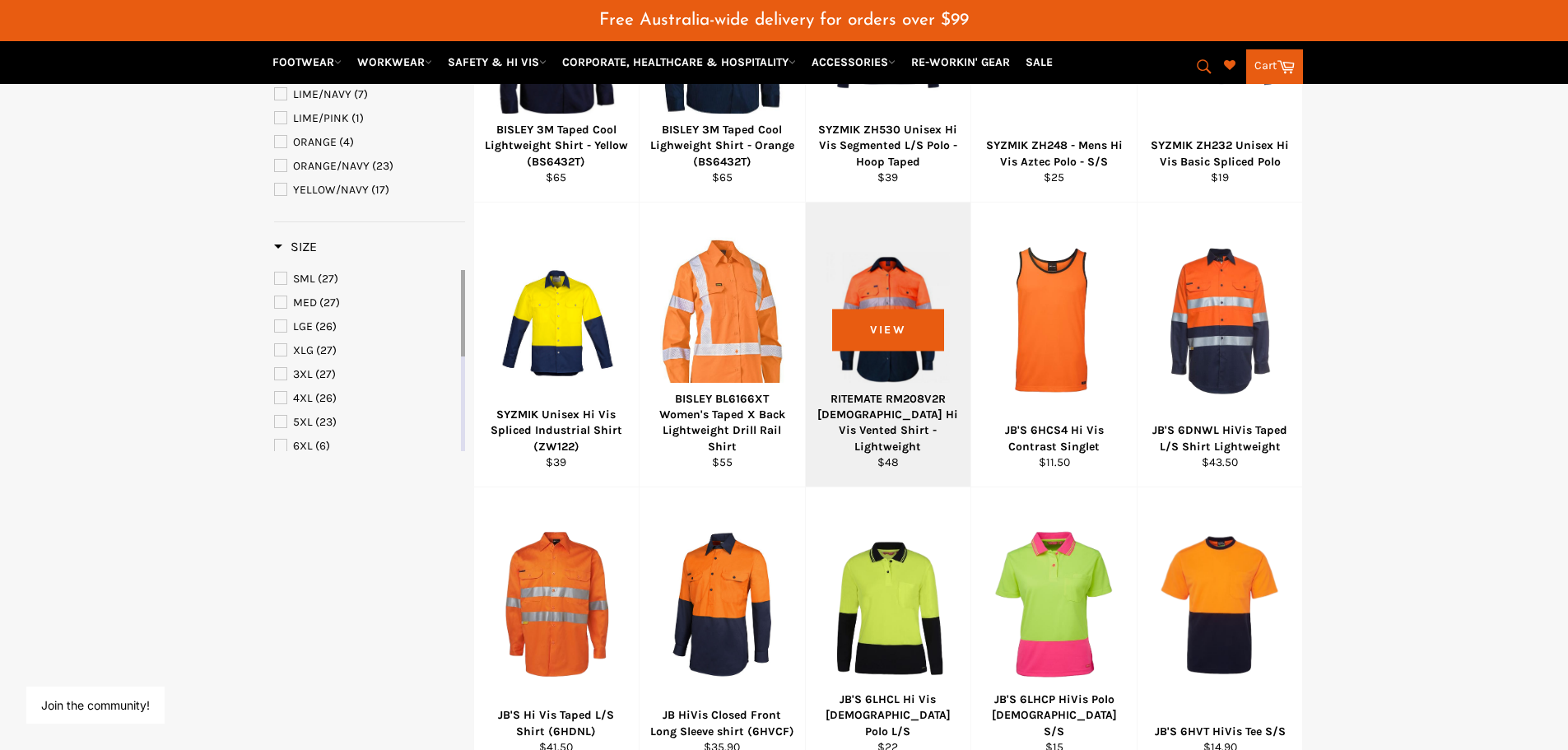
click at [888, 434] on div "RITEMATE RM208V2R Ladies Hi Vis Vented Shirt - Lightweight" at bounding box center [887, 422] width 145 height 63
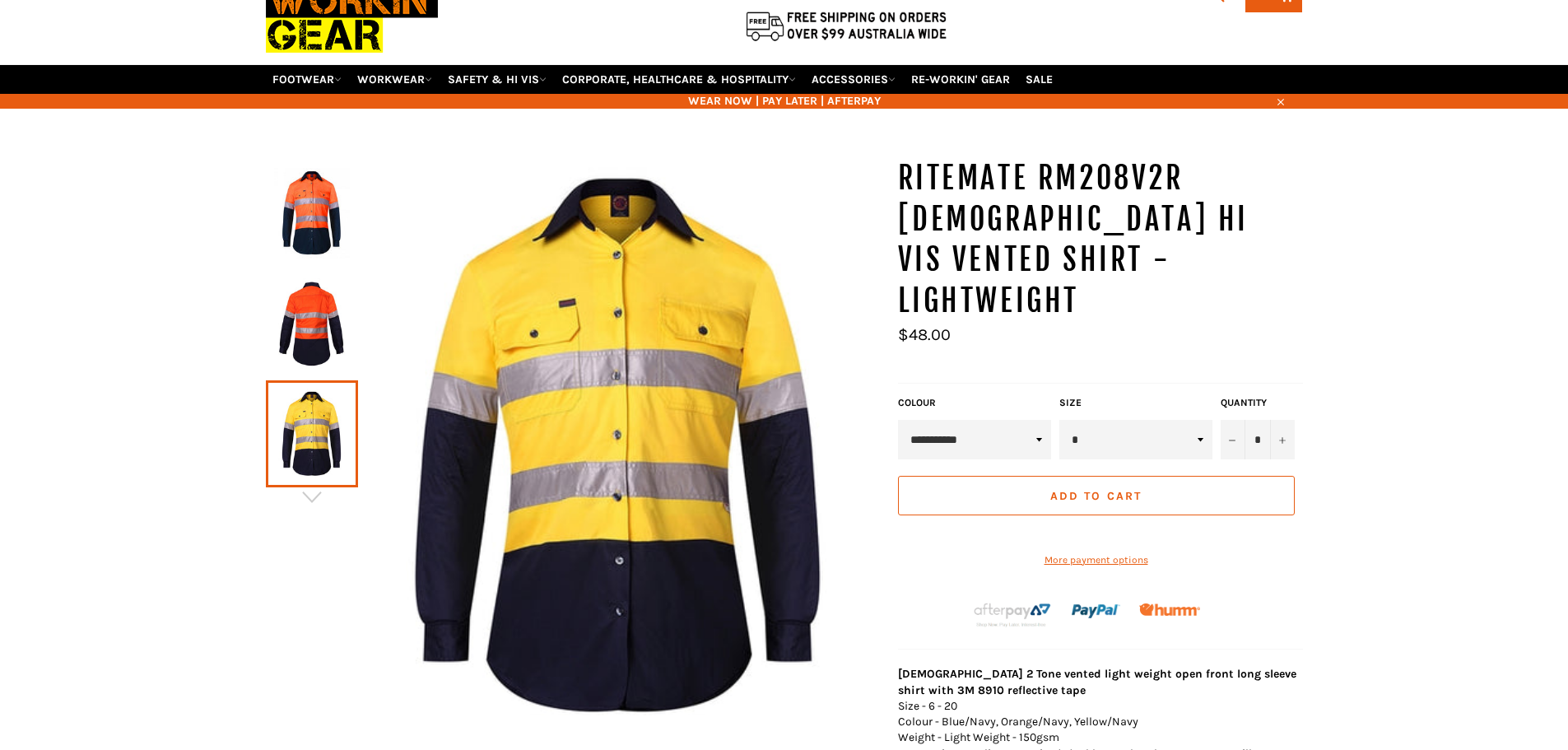
click at [305, 319] on img at bounding box center [312, 323] width 75 height 90
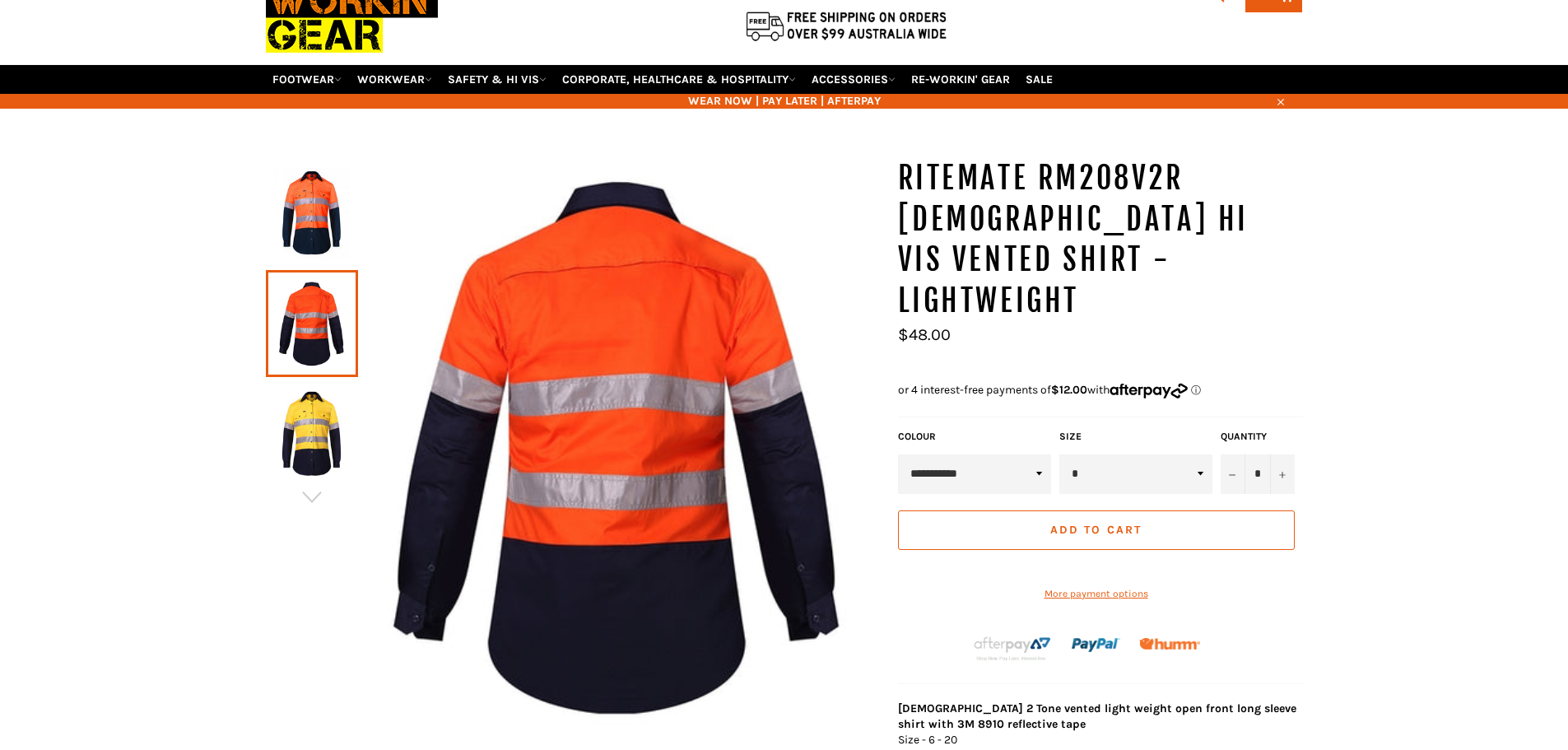
scroll to position [123, 0]
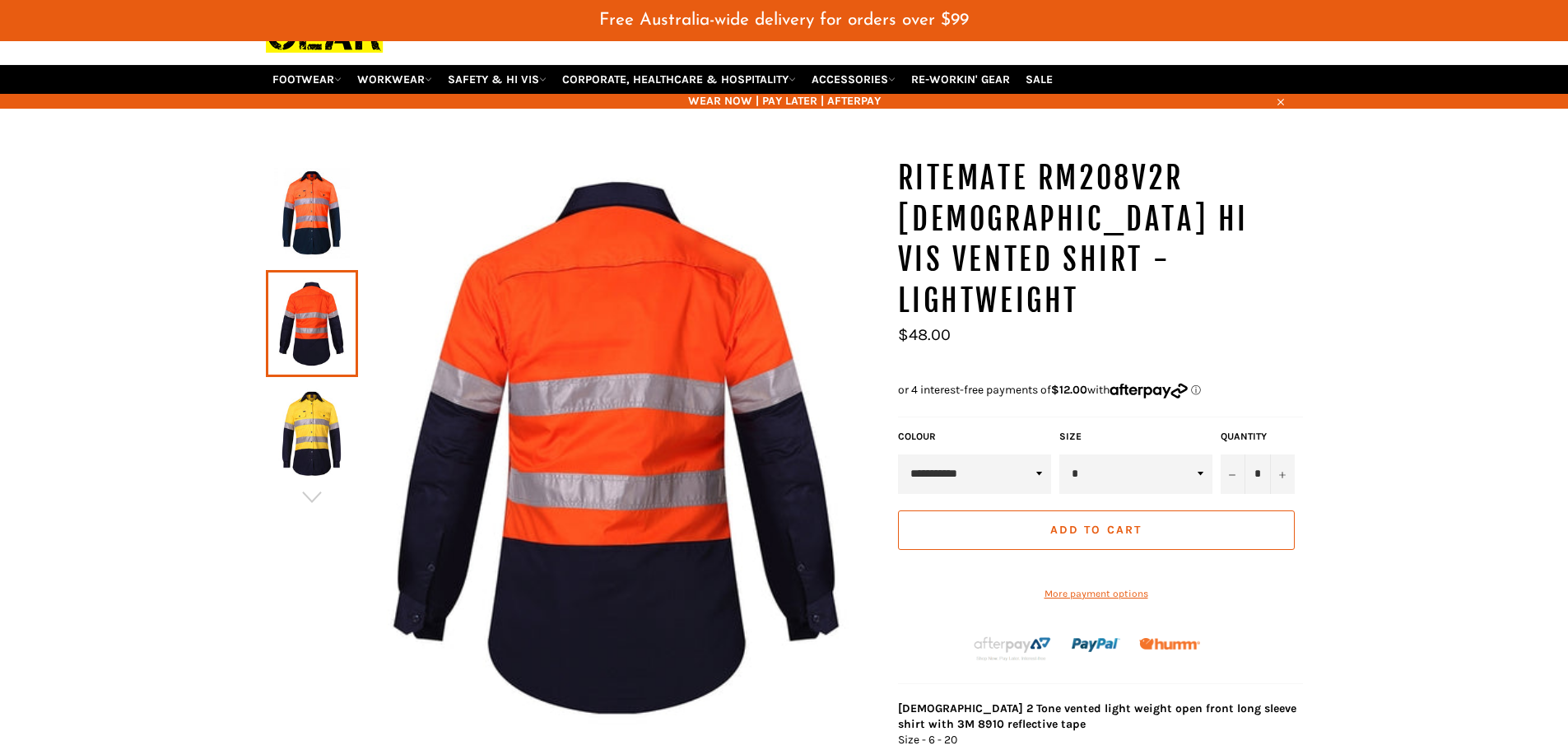
click at [300, 223] on img at bounding box center [312, 213] width 75 height 90
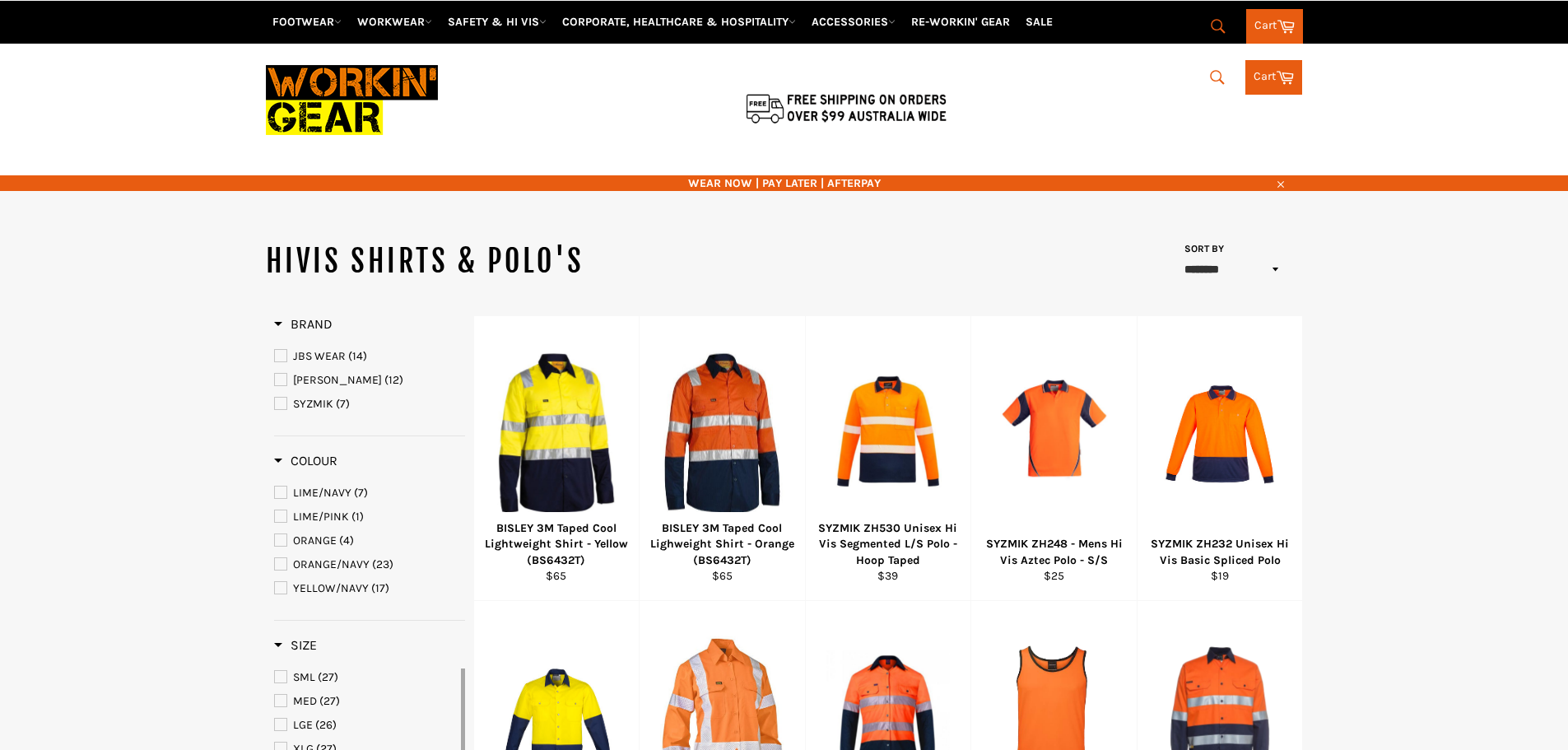
select select "******"
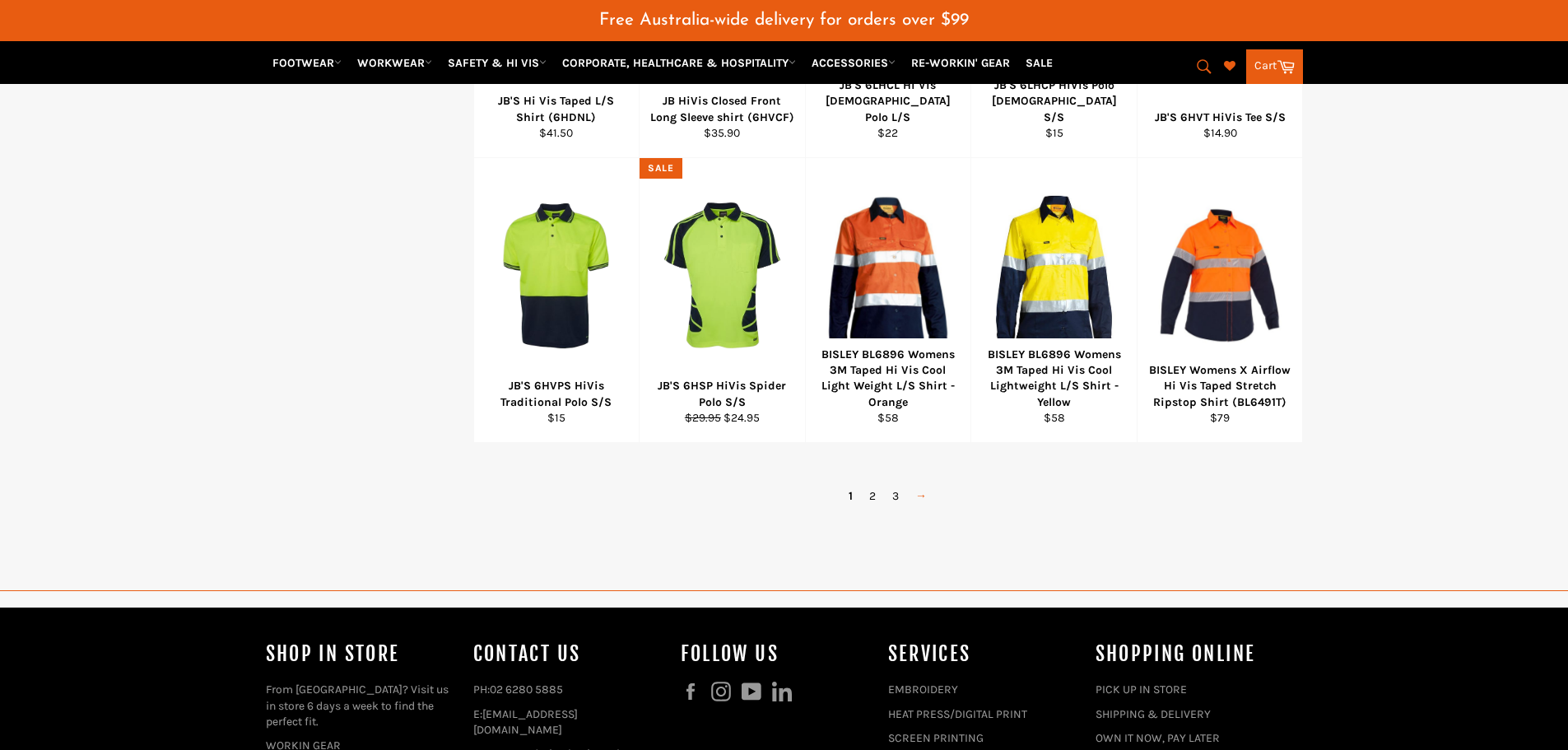
click at [926, 494] on link "→" at bounding box center [921, 495] width 28 height 24
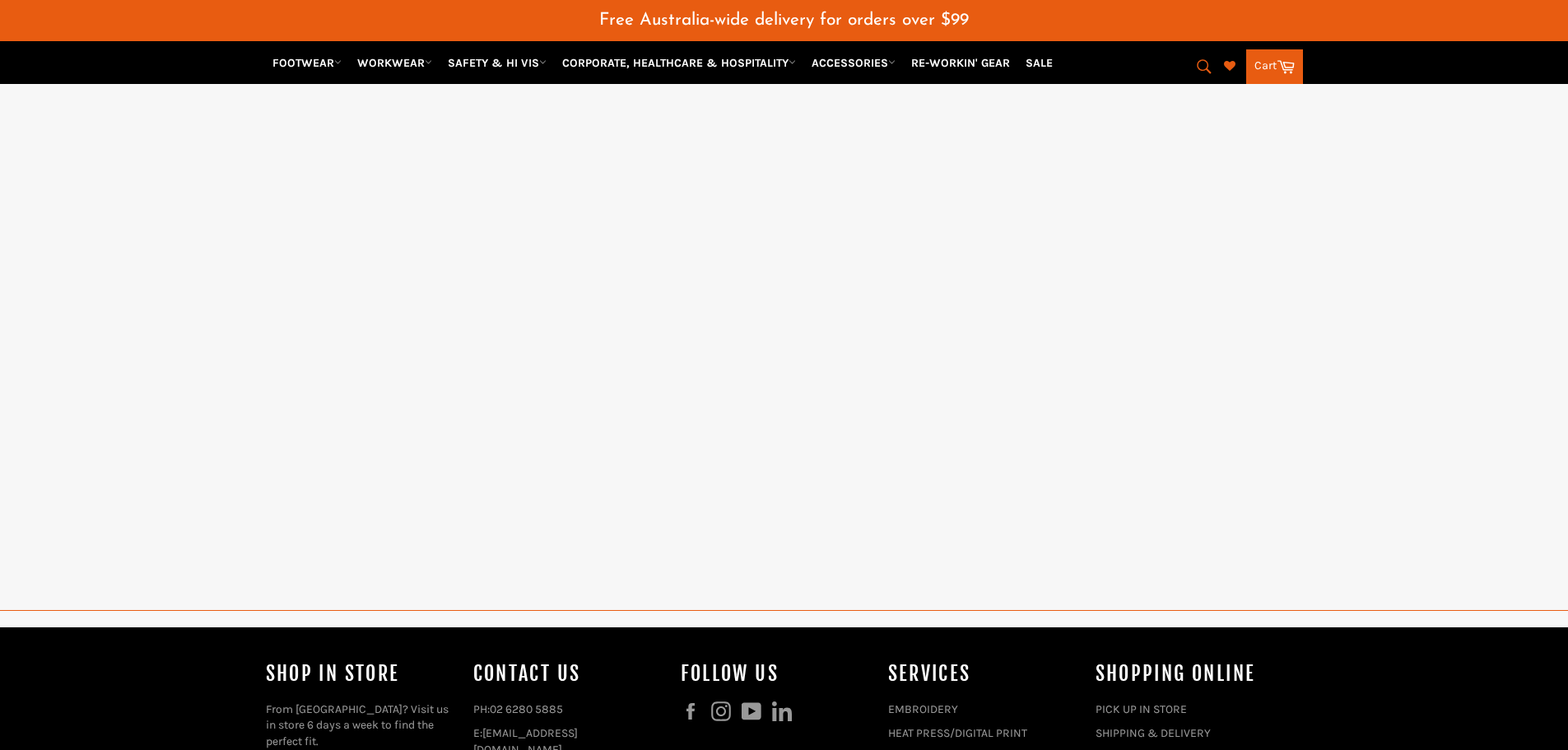
select select "******"
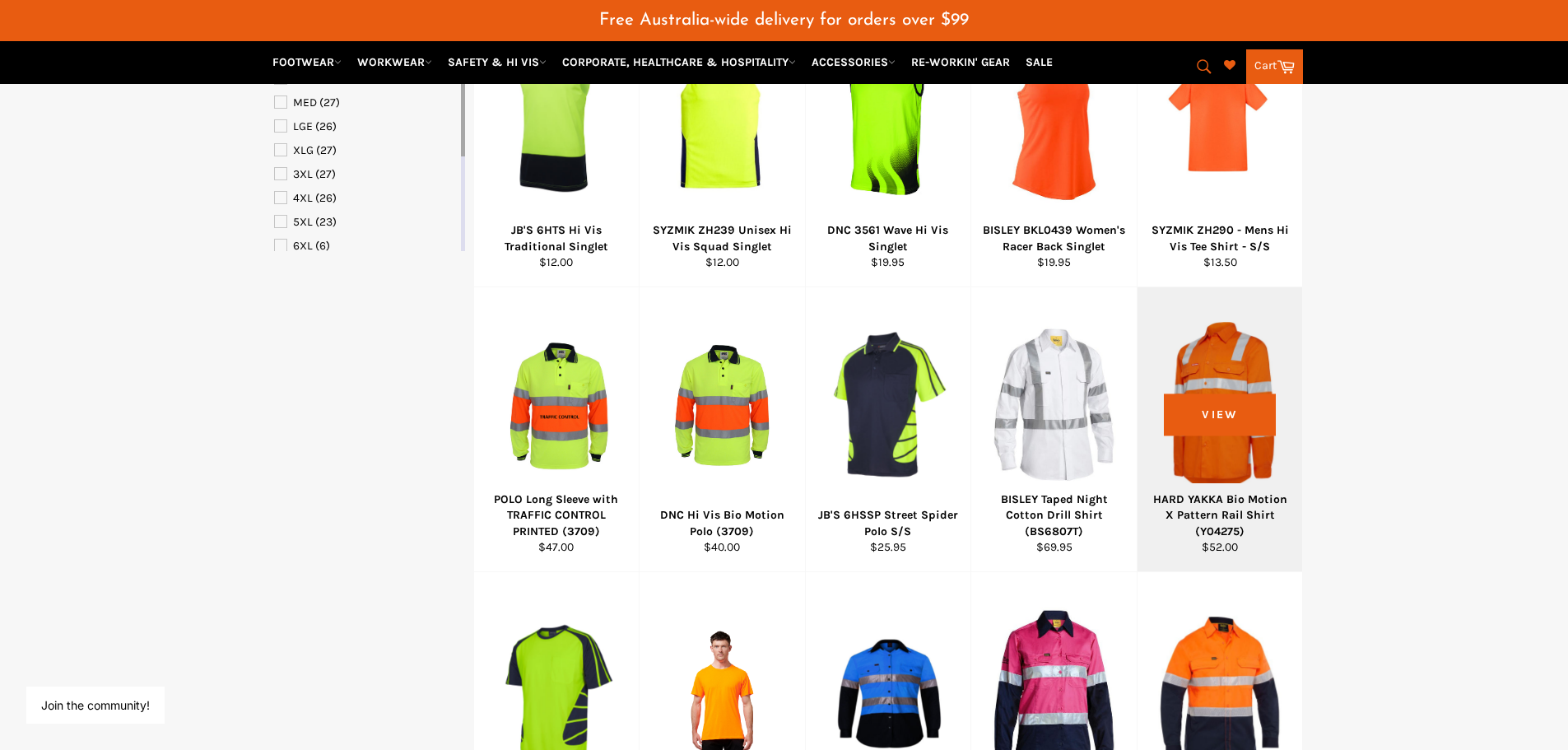
scroll to position [726, 0]
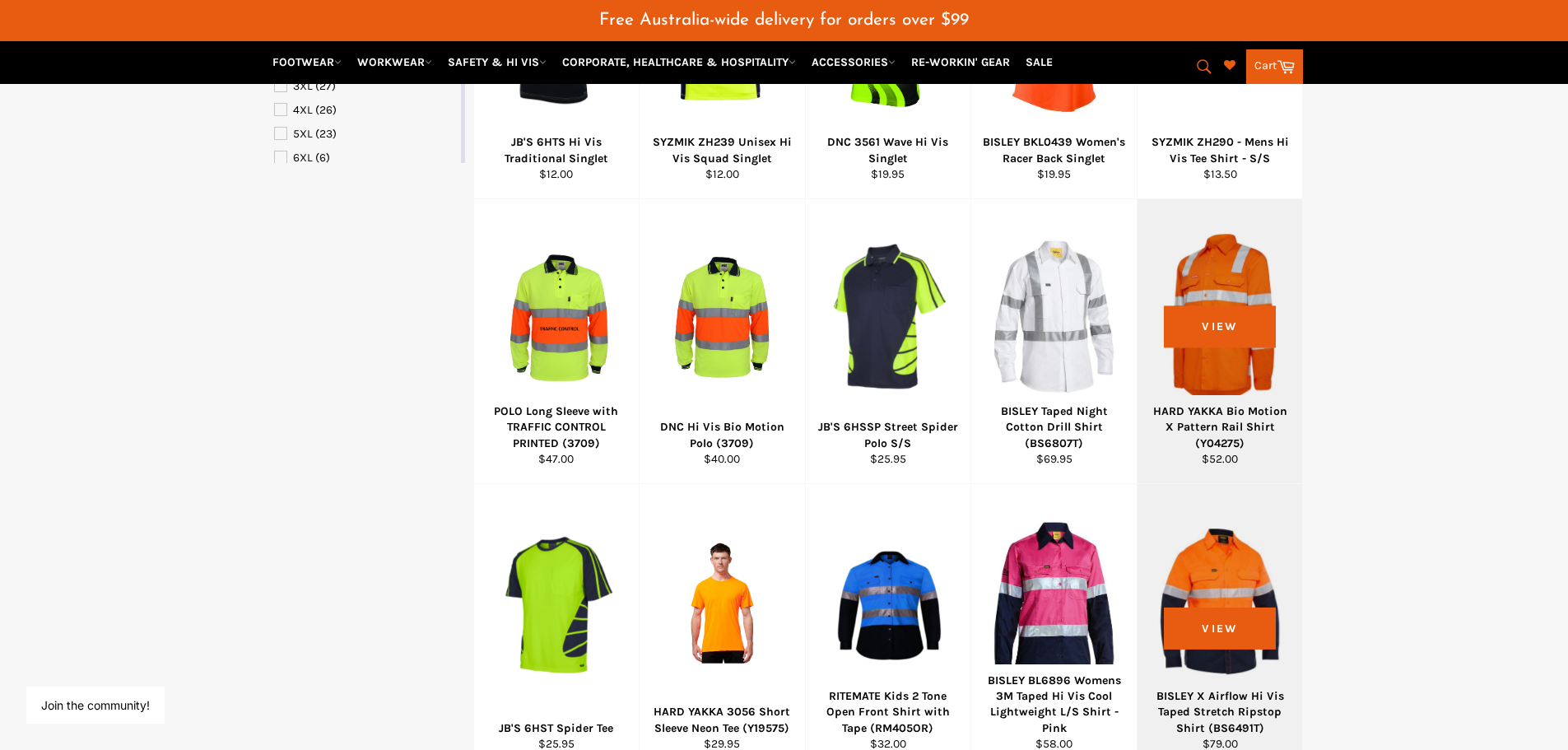
click at [1228, 569] on div at bounding box center [1220, 601] width 124 height 194
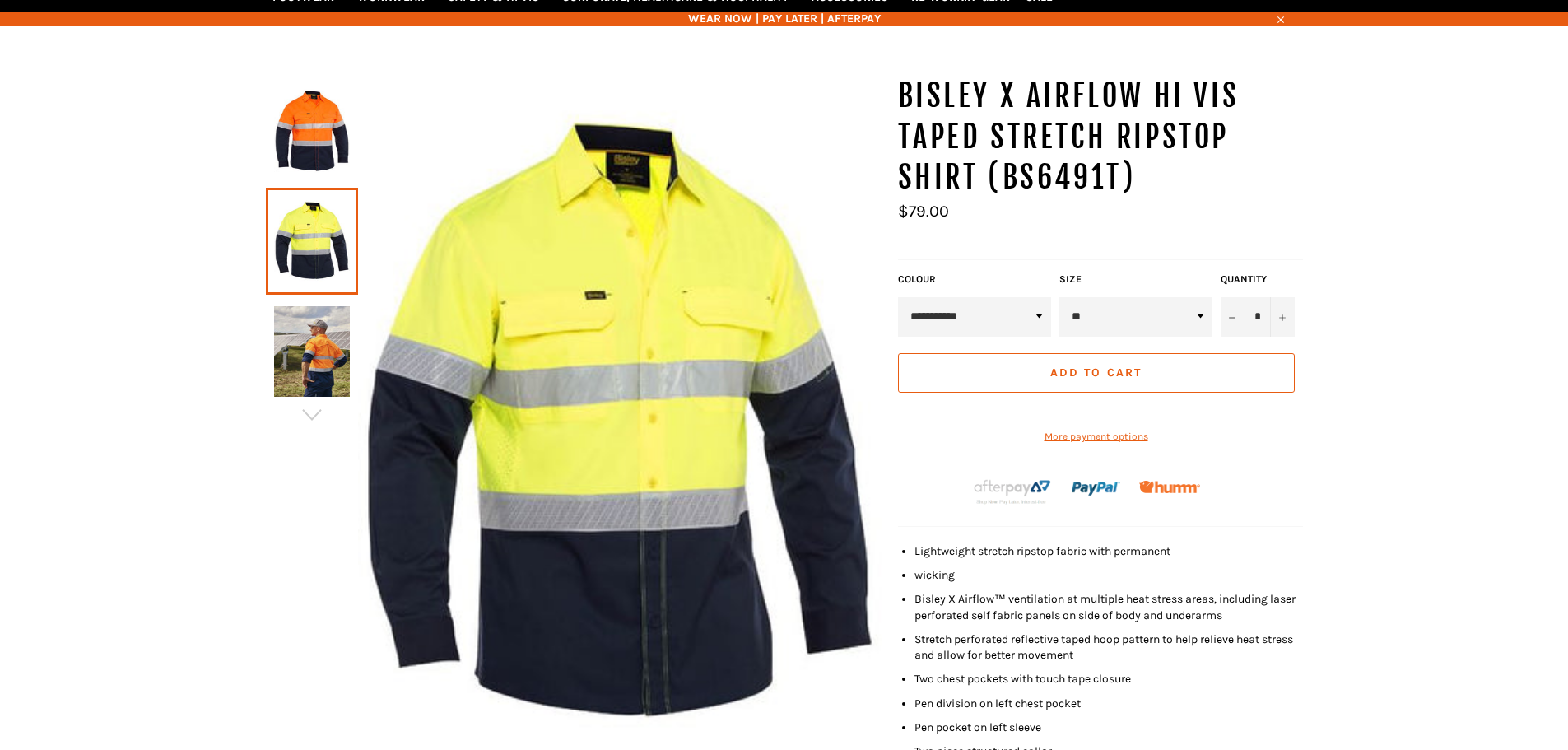
click at [302, 354] on img at bounding box center [312, 350] width 75 height 90
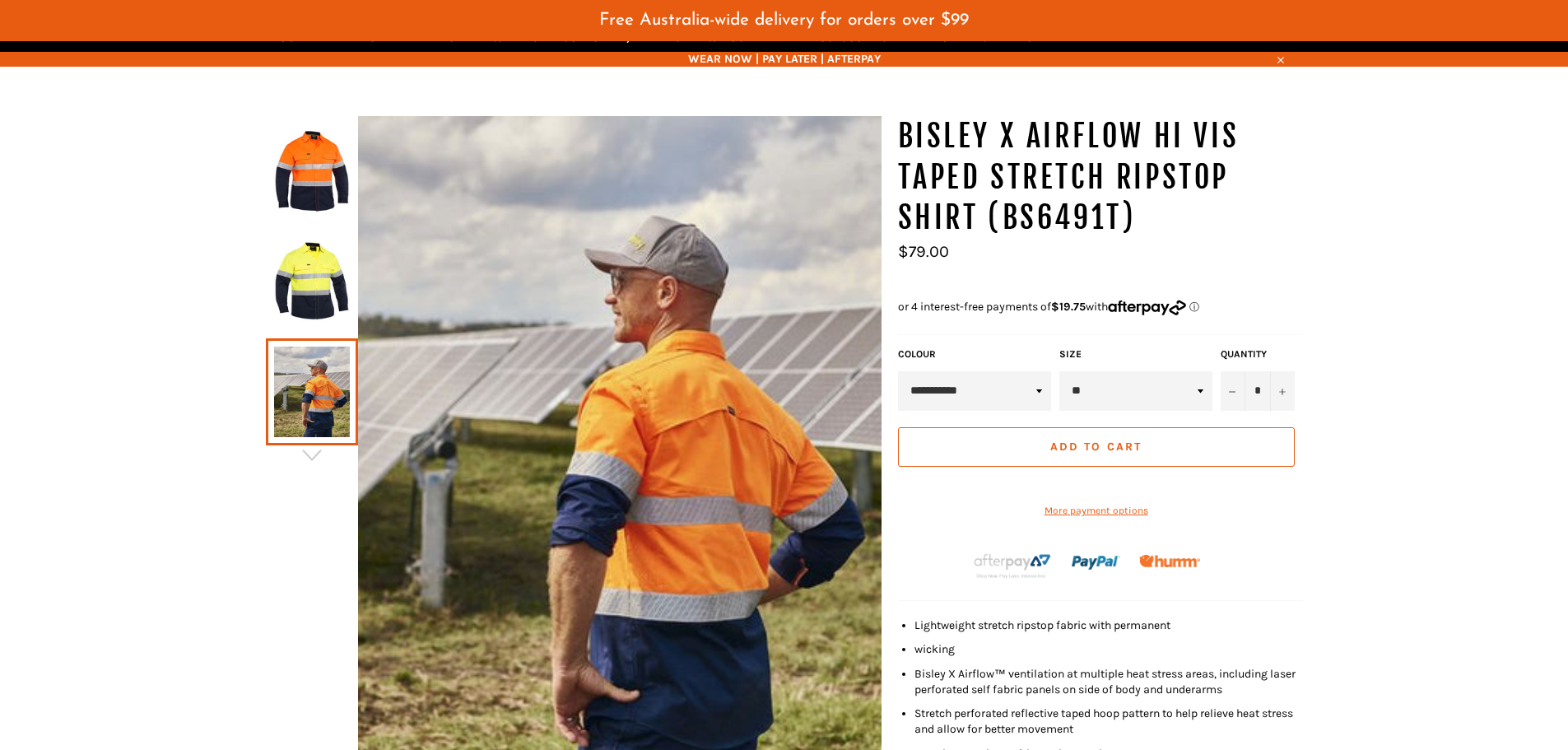
scroll to position [205, 0]
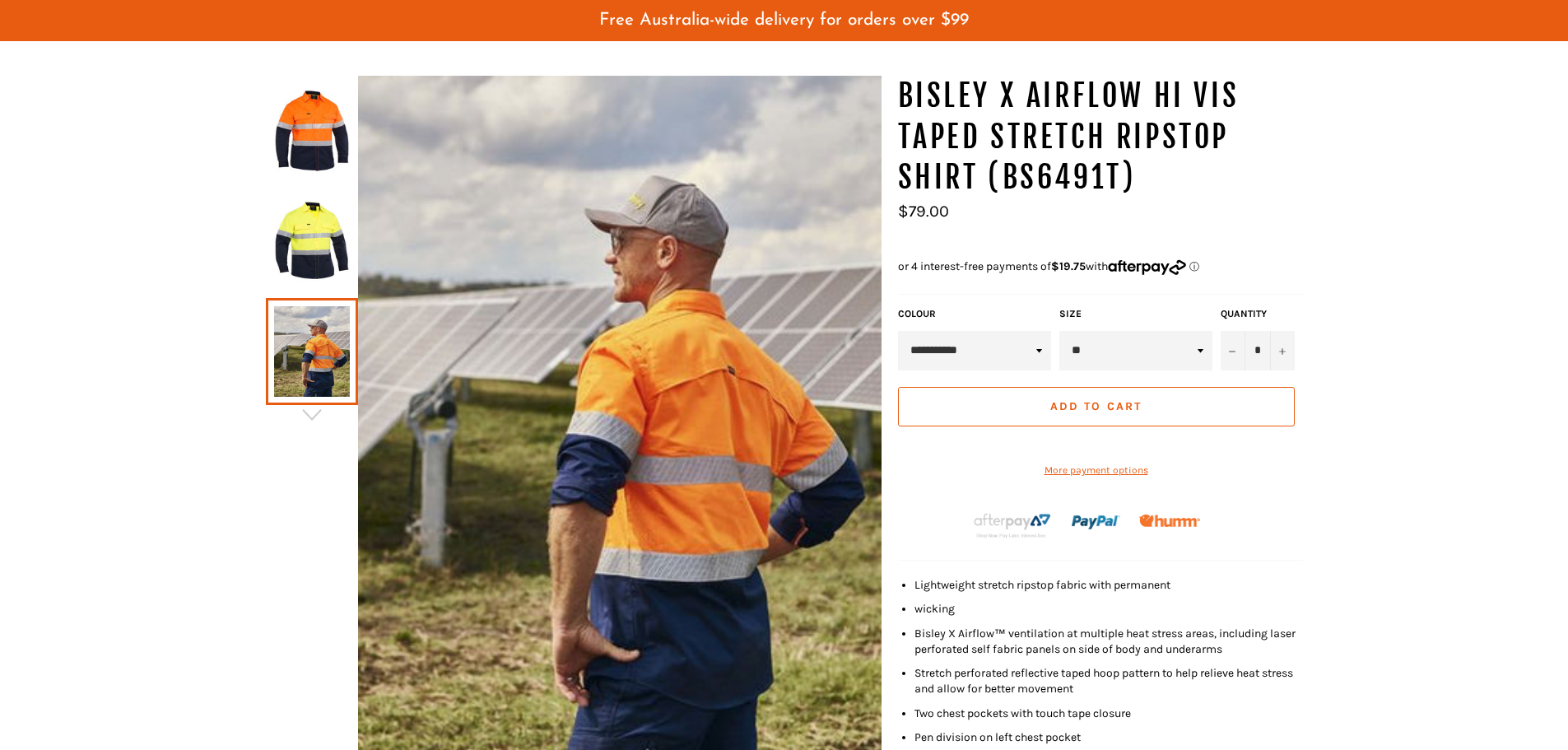
click at [324, 156] on img at bounding box center [312, 131] width 75 height 90
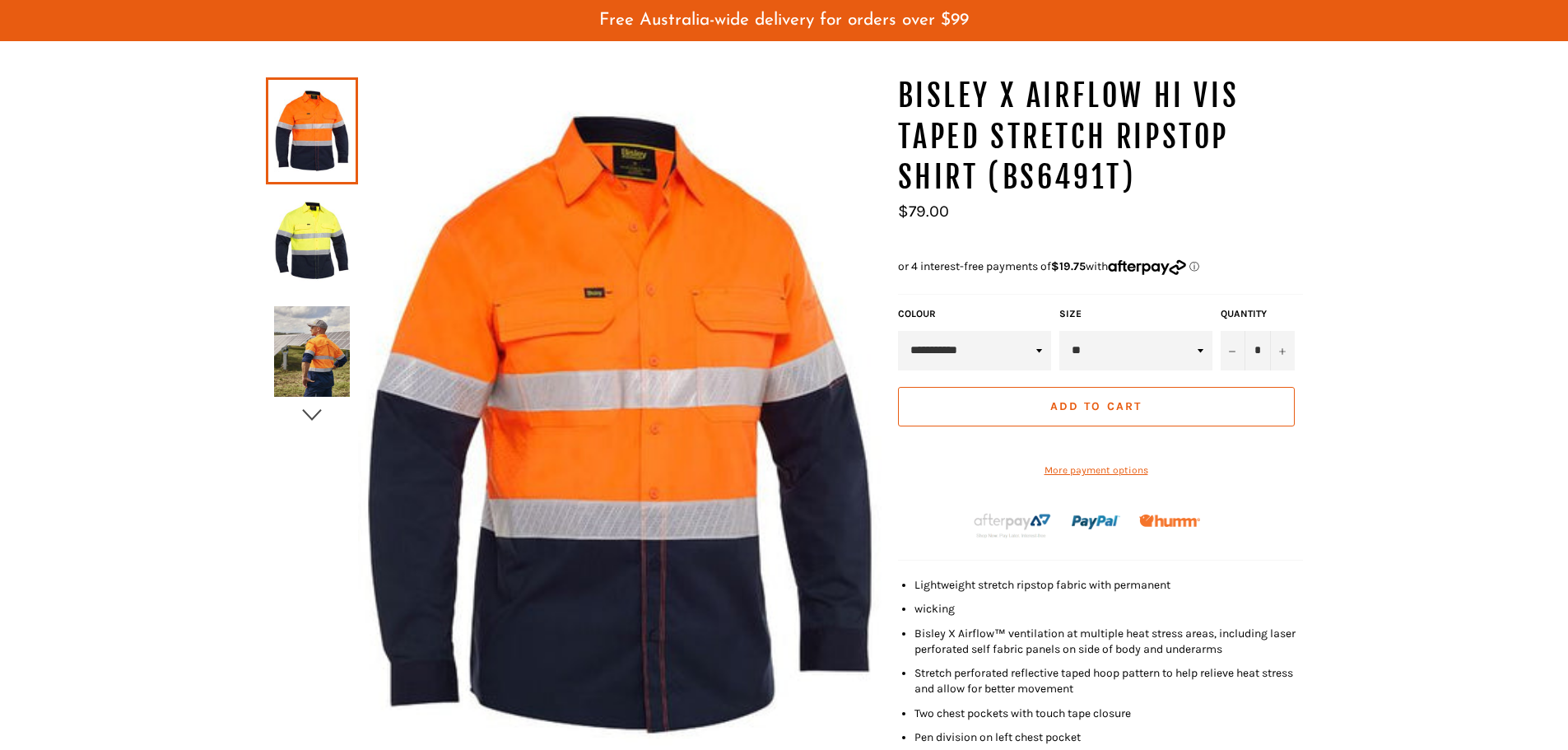
click at [311, 413] on icon "button" at bounding box center [312, 414] width 25 height 25
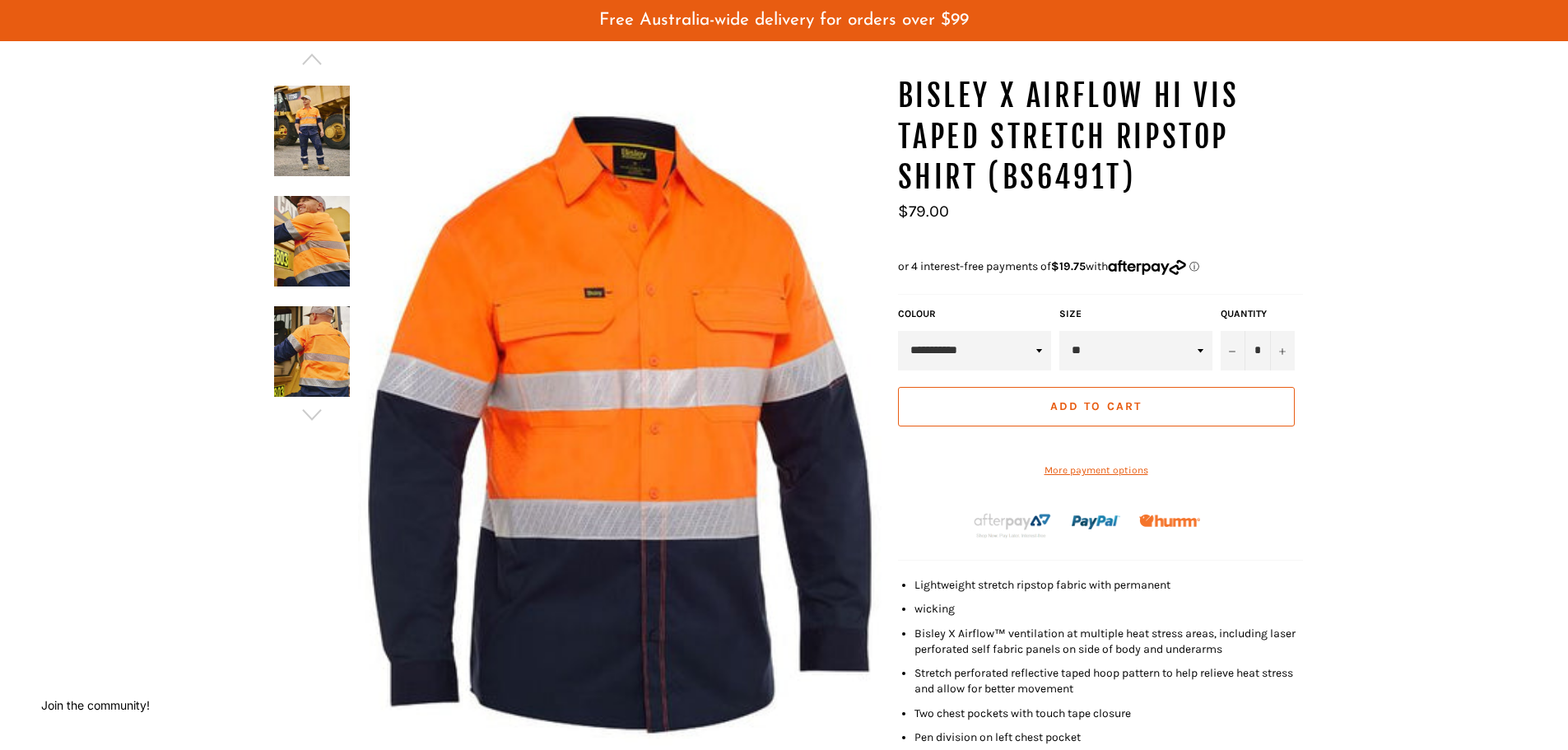
click at [319, 353] on img at bounding box center [312, 350] width 75 height 90
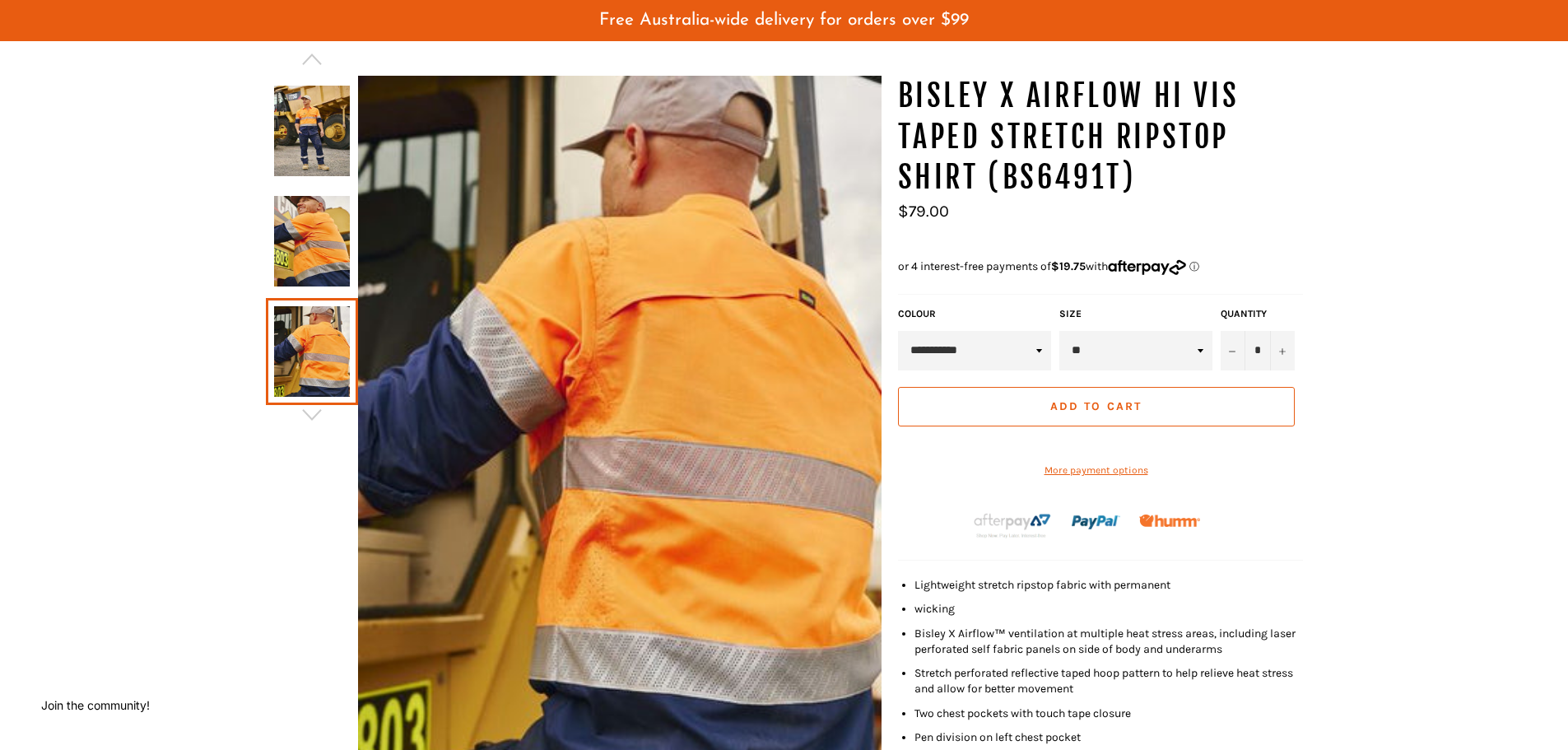
click at [308, 280] on img at bounding box center [312, 241] width 75 height 90
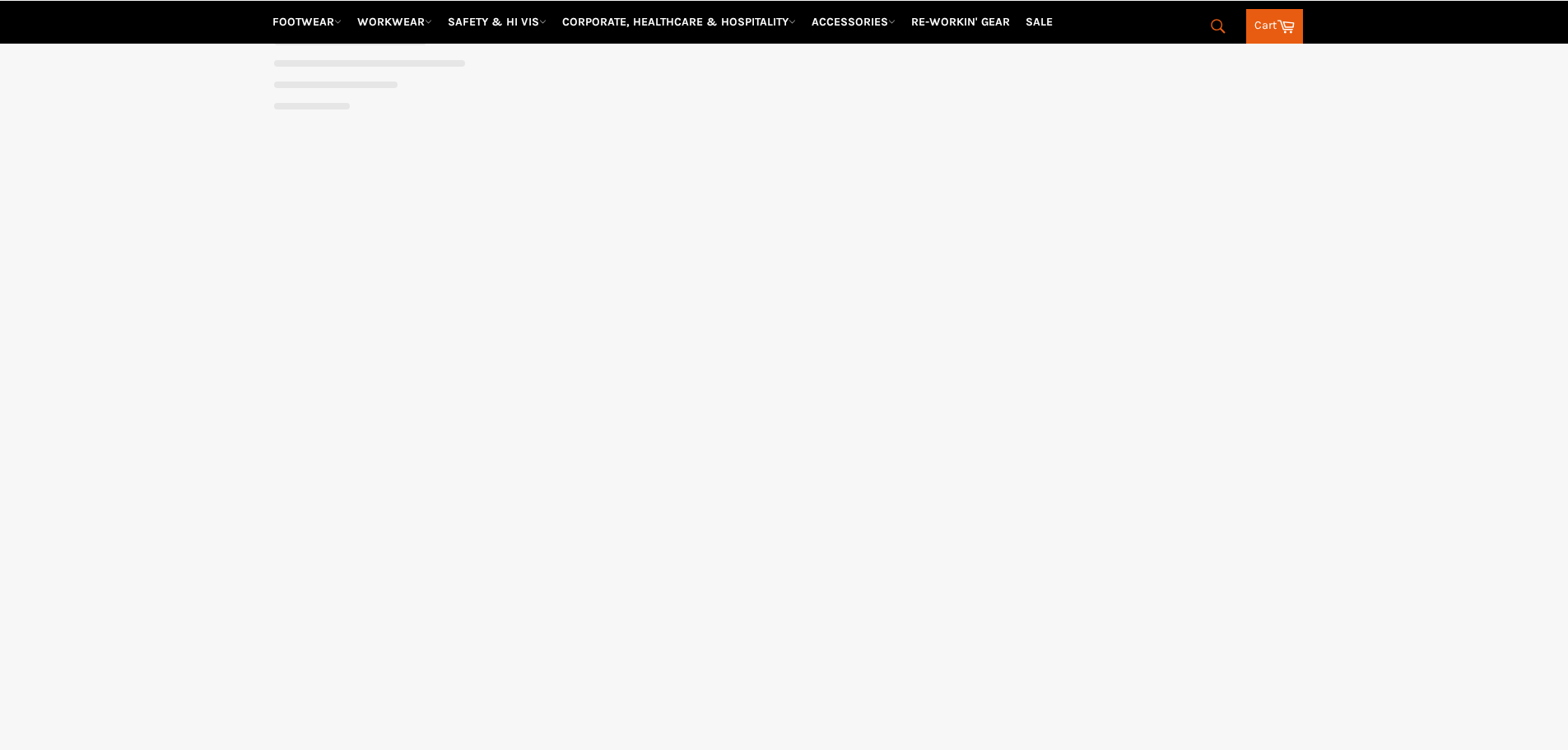
select select "******"
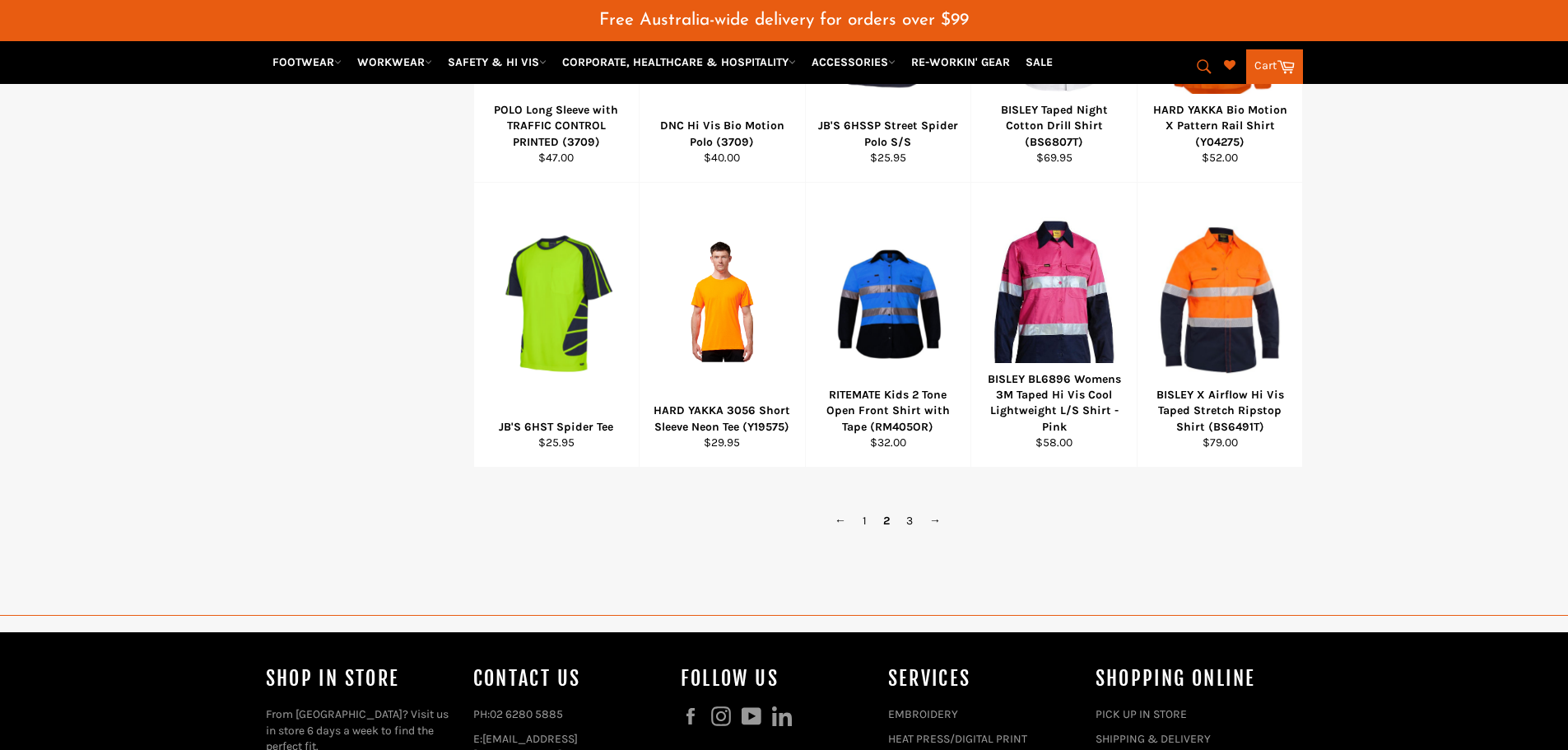
scroll to position [881, 0]
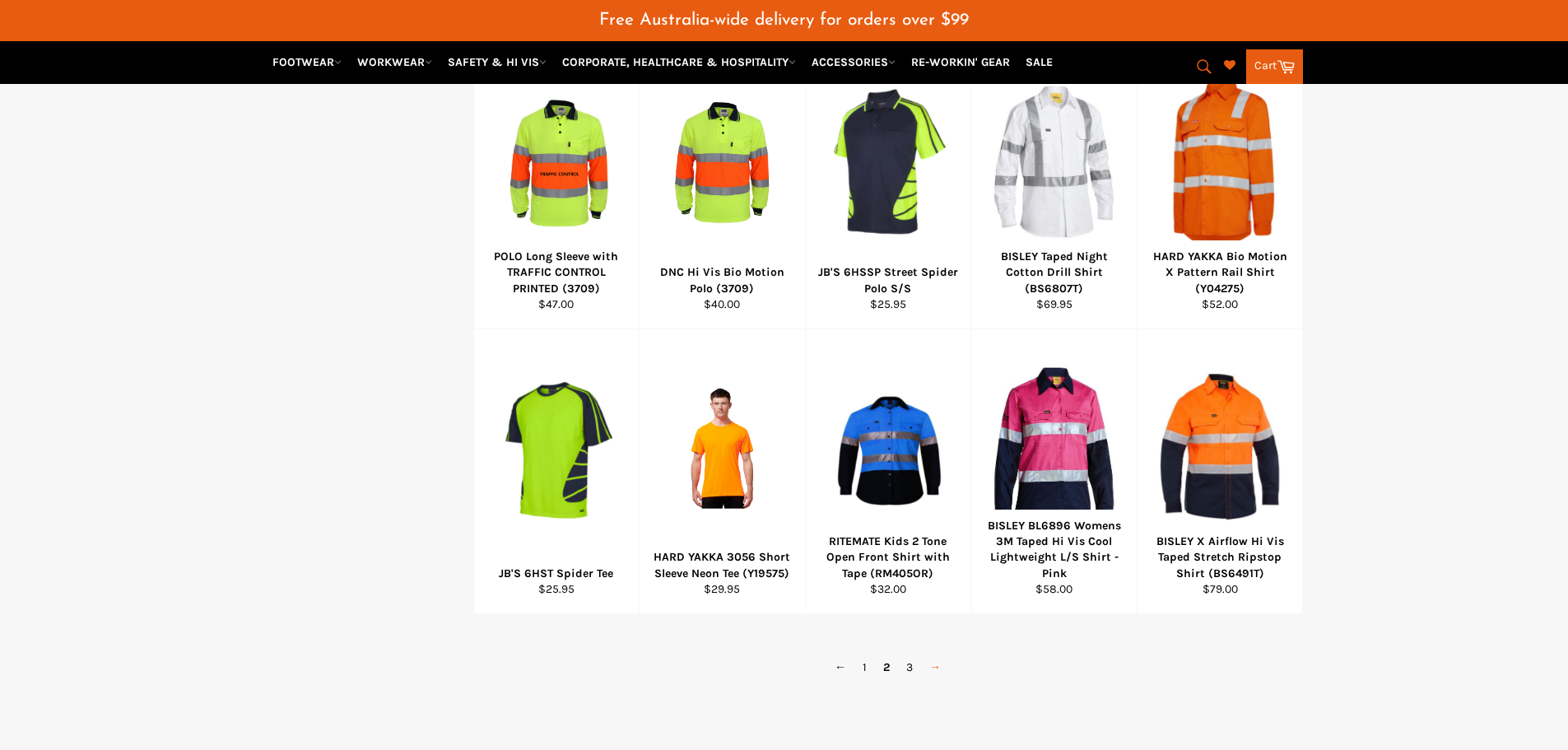
click at [937, 668] on link "→" at bounding box center [935, 667] width 28 height 24
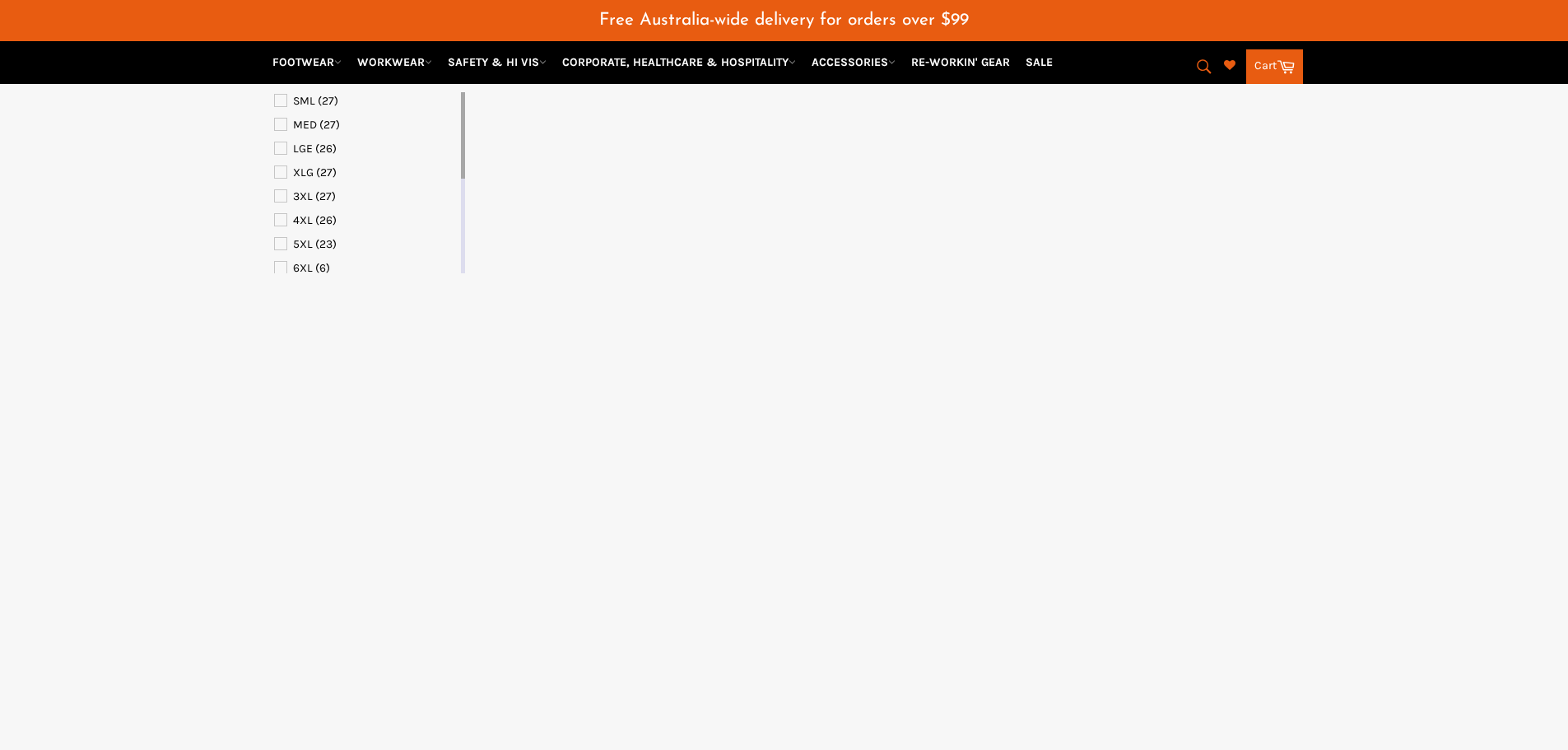
select select "******"
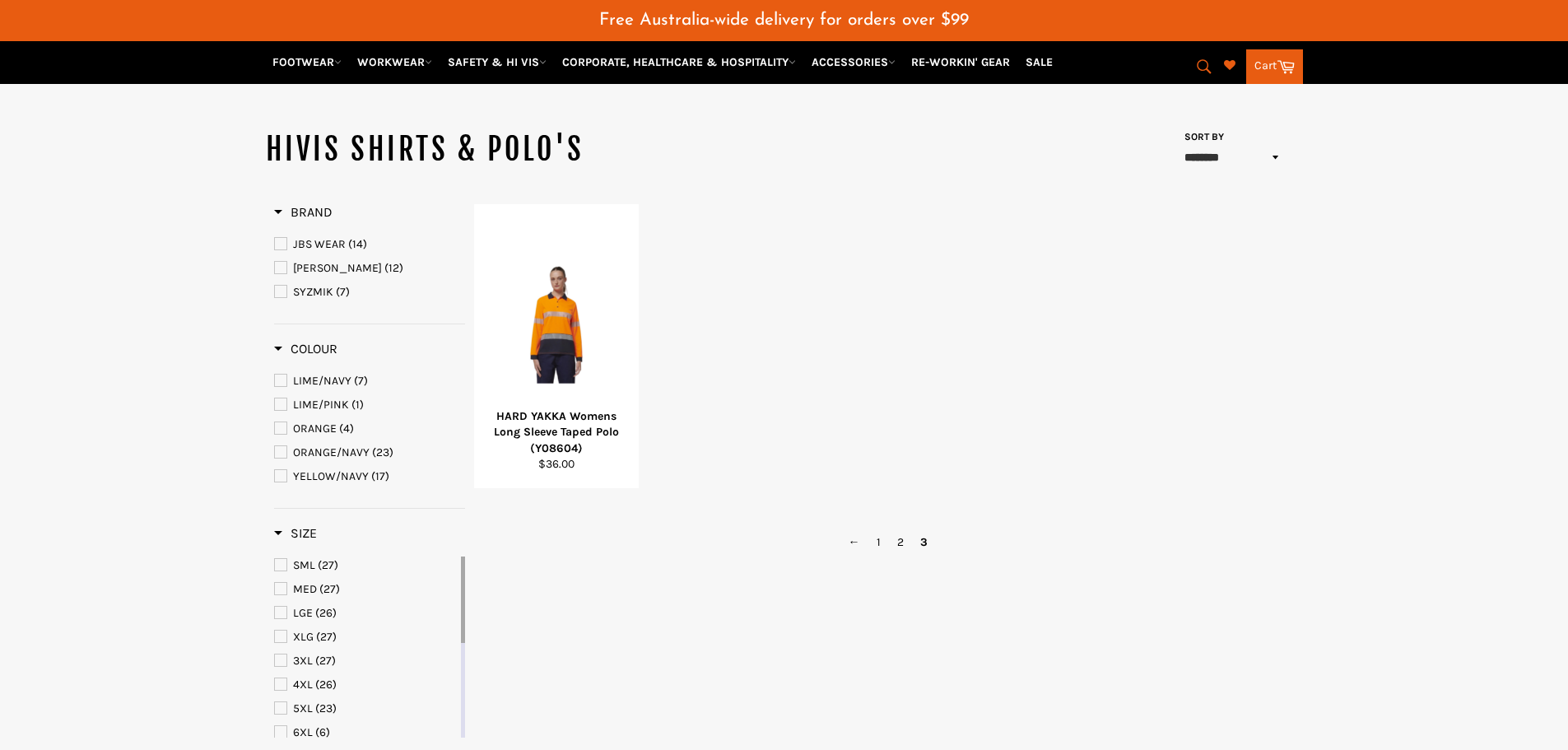
scroll to position [151, 0]
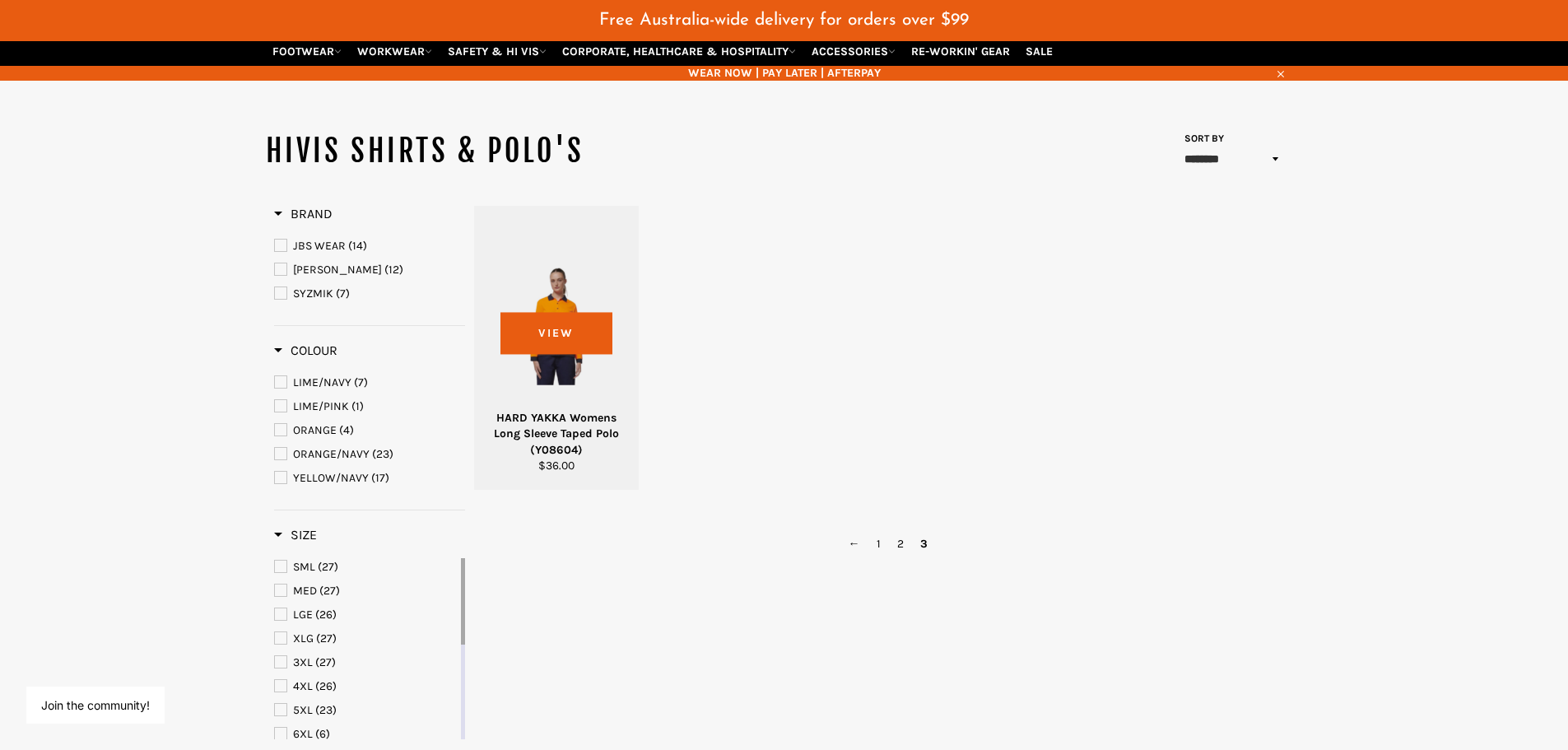
click at [551, 320] on div at bounding box center [557, 322] width 124 height 194
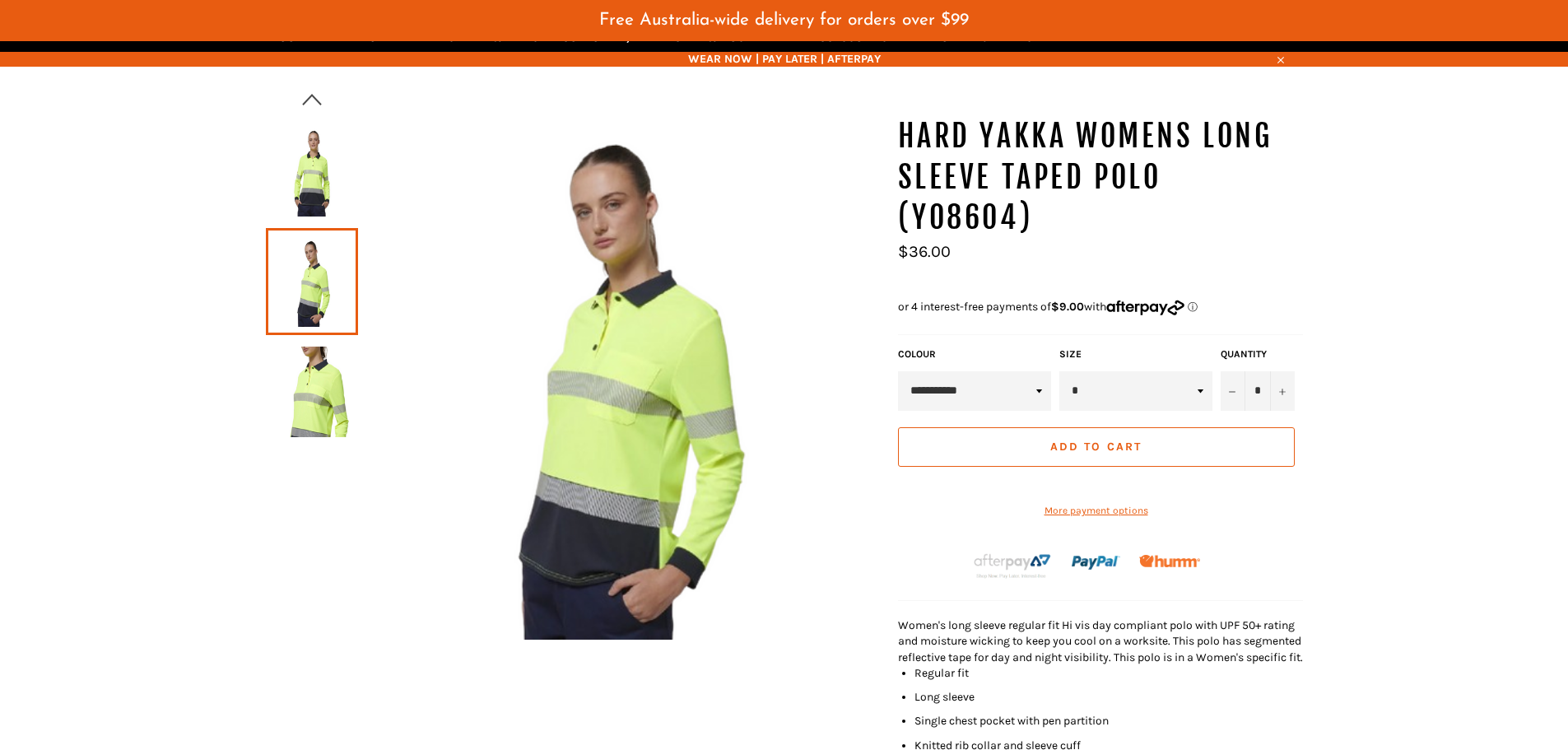
scroll to position [205, 0]
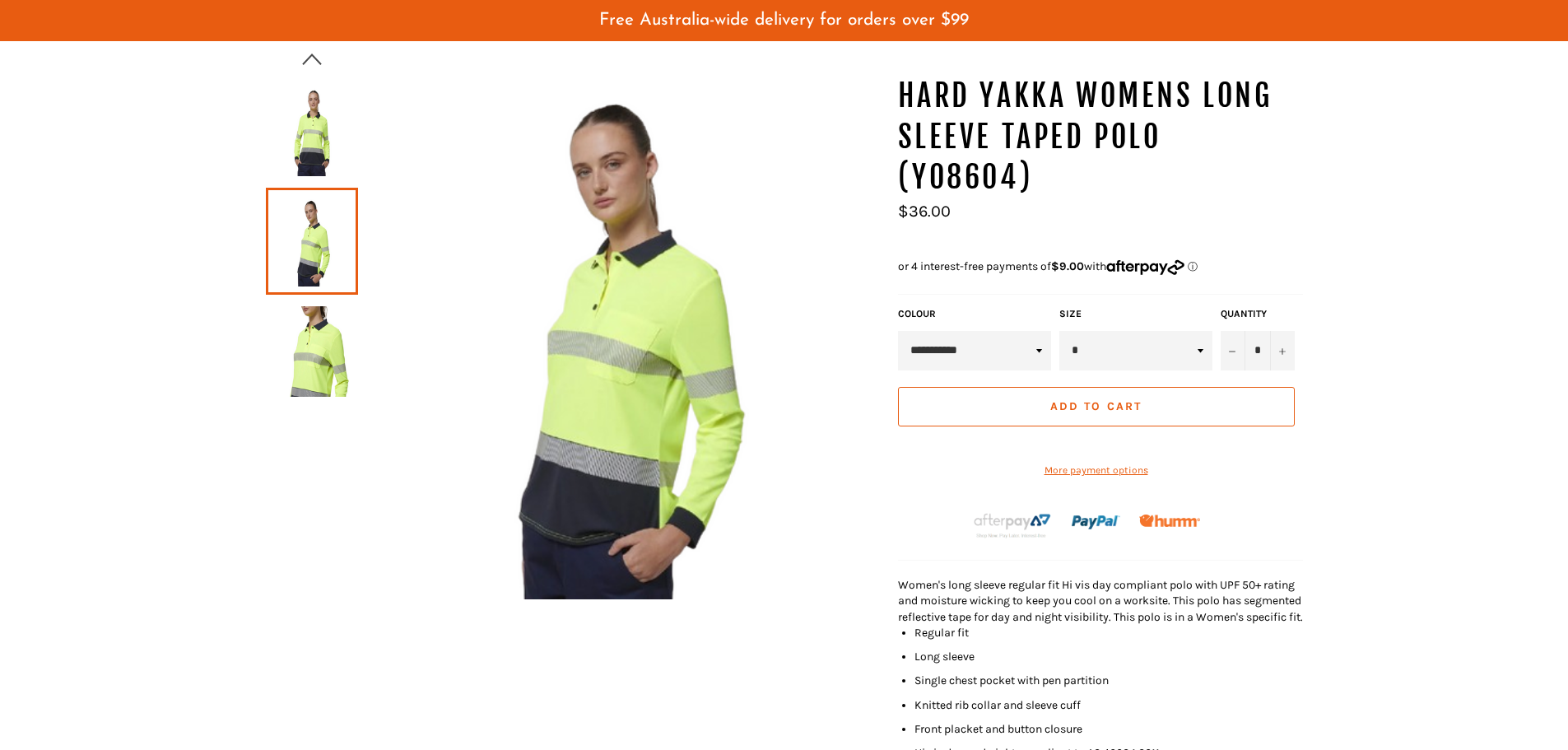
click at [320, 60] on icon "button" at bounding box center [312, 60] width 25 height 25
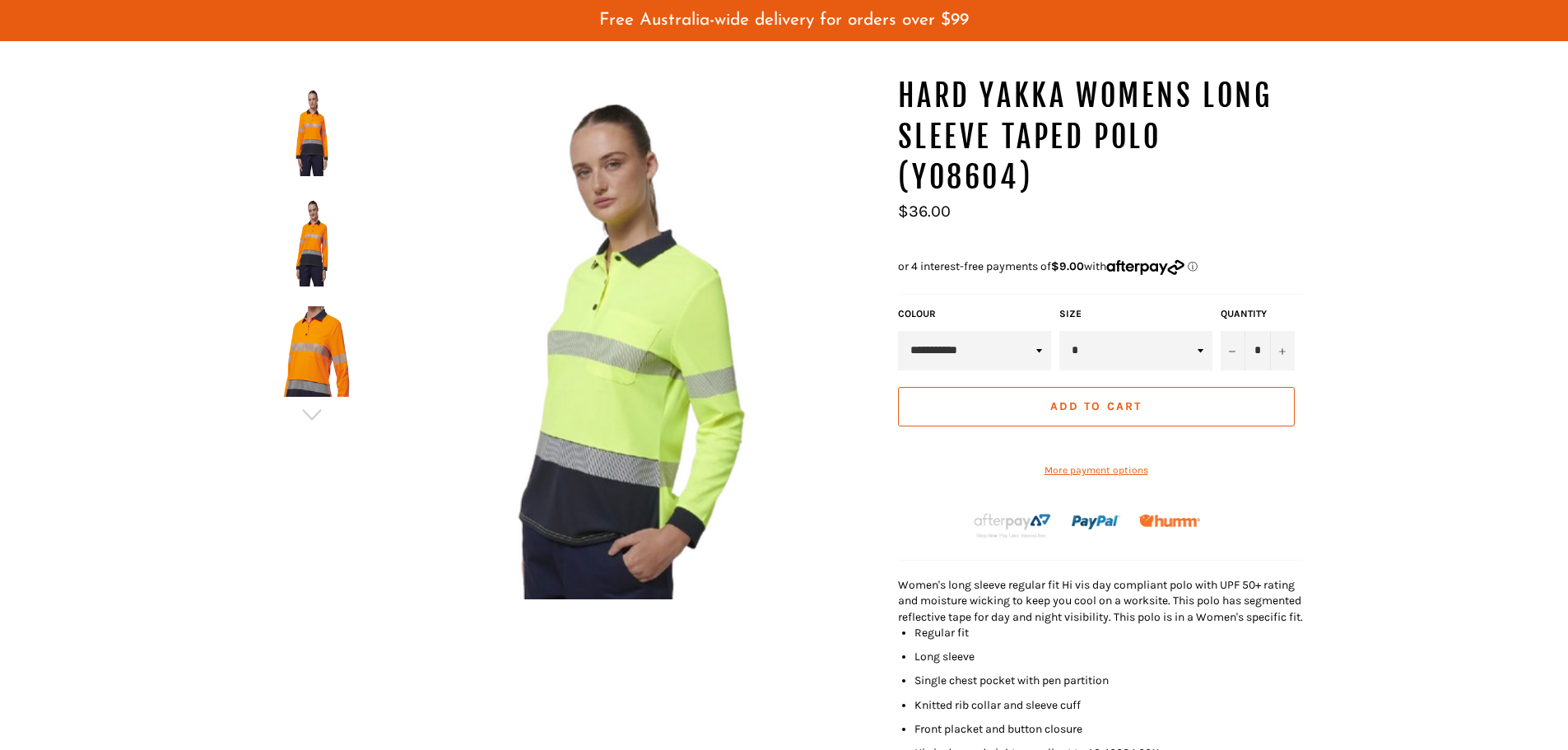
click at [348, 350] on img at bounding box center [312, 350] width 75 height 90
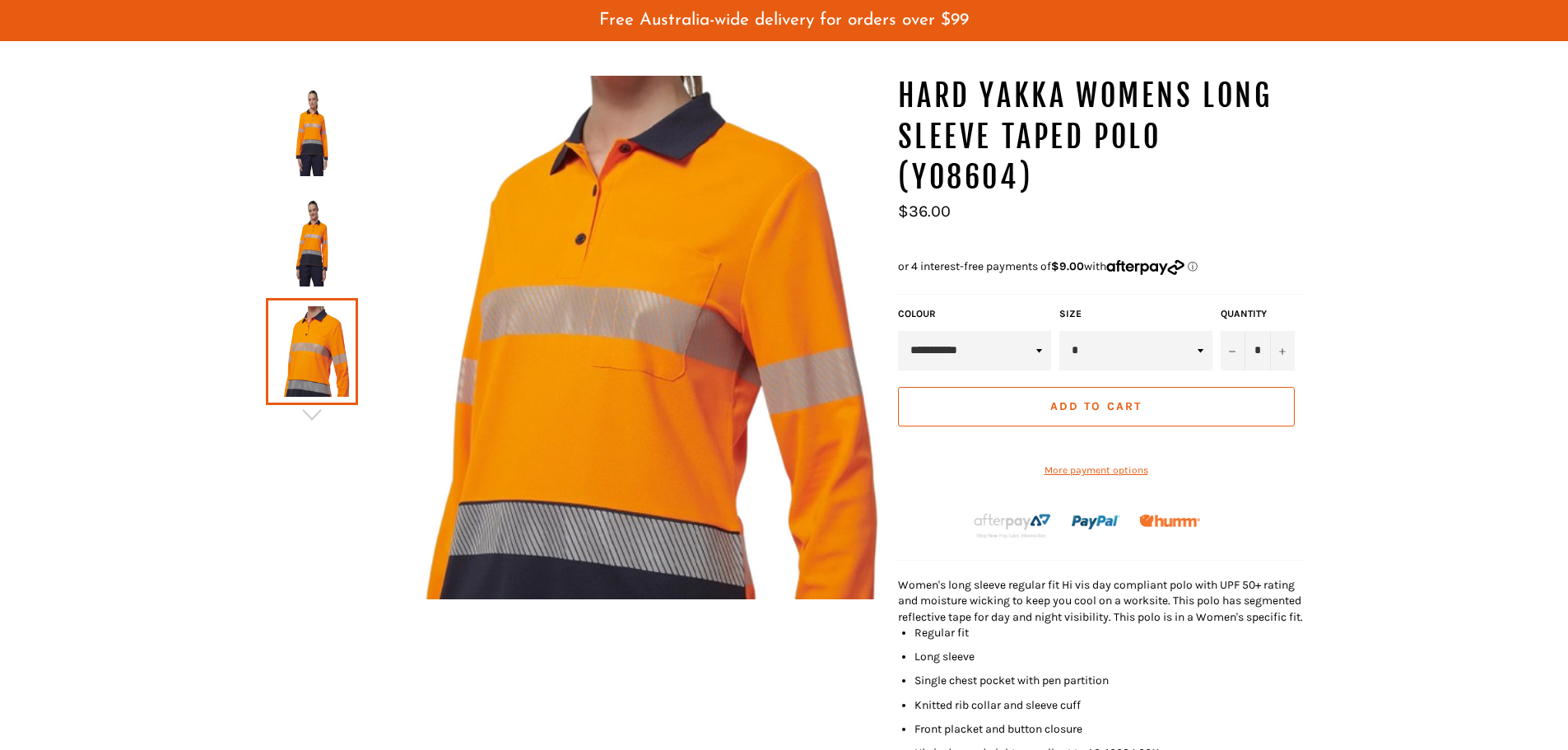
click at [293, 233] on img at bounding box center [312, 241] width 75 height 90
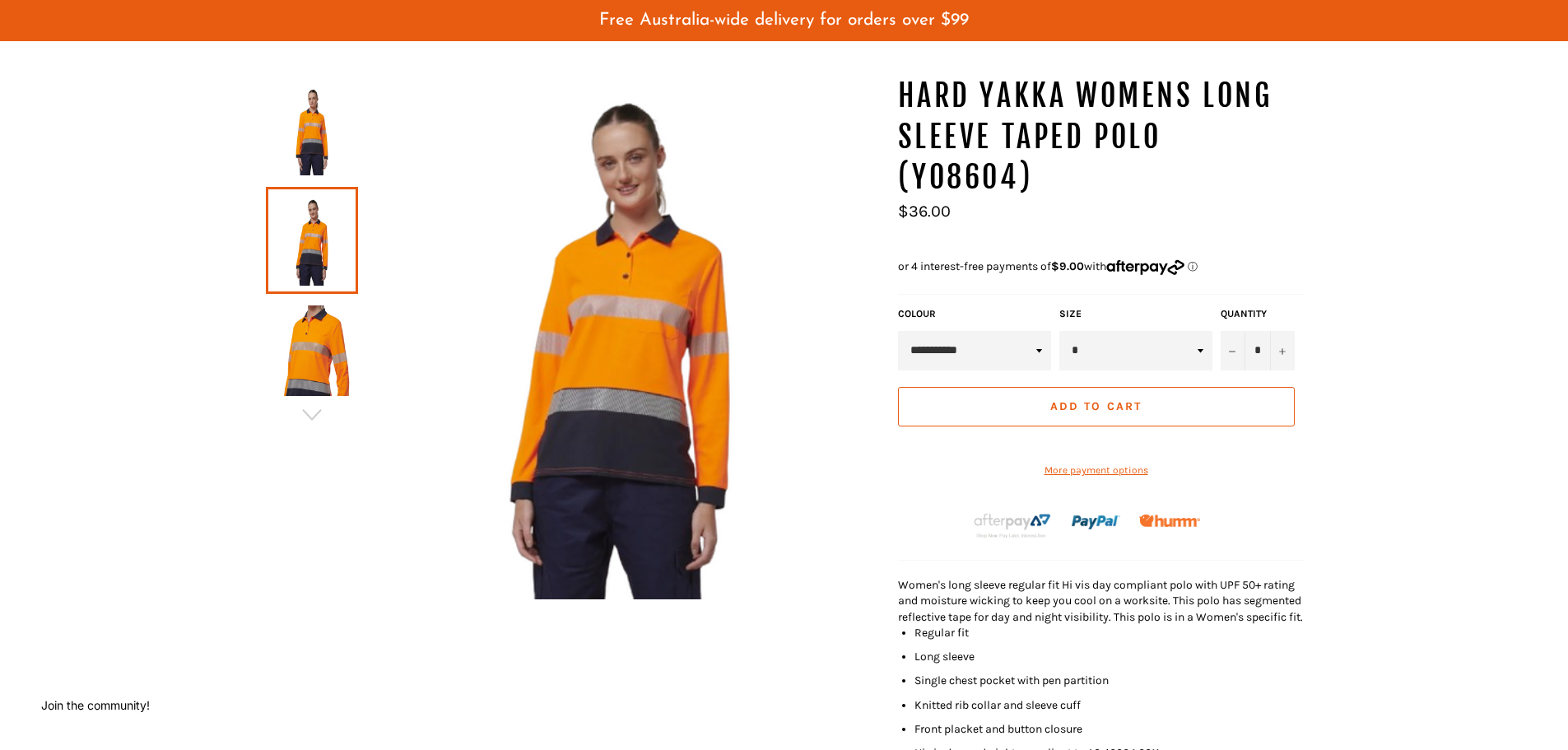
click at [314, 161] on img at bounding box center [312, 130] width 75 height 90
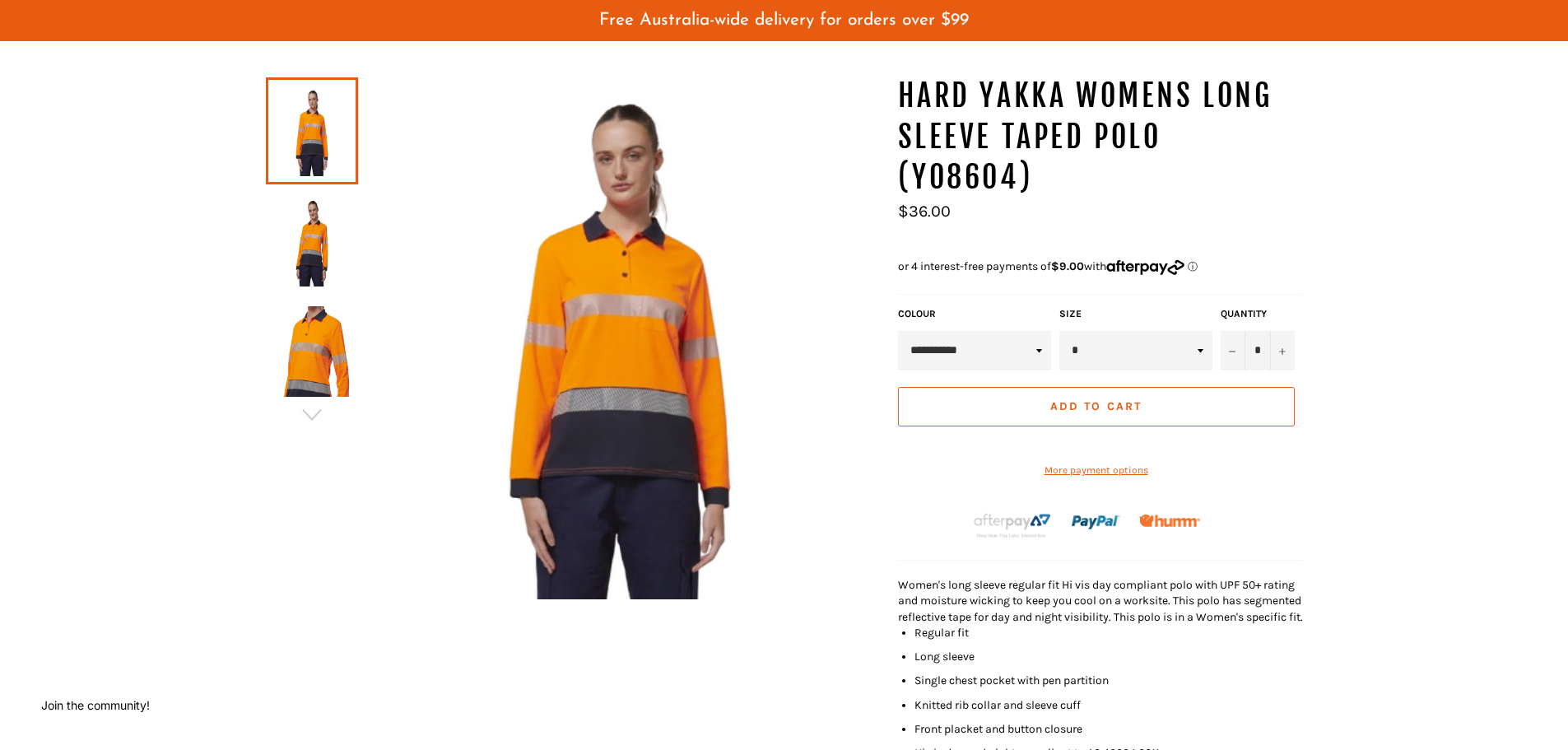
click at [333, 334] on img at bounding box center [312, 350] width 75 height 90
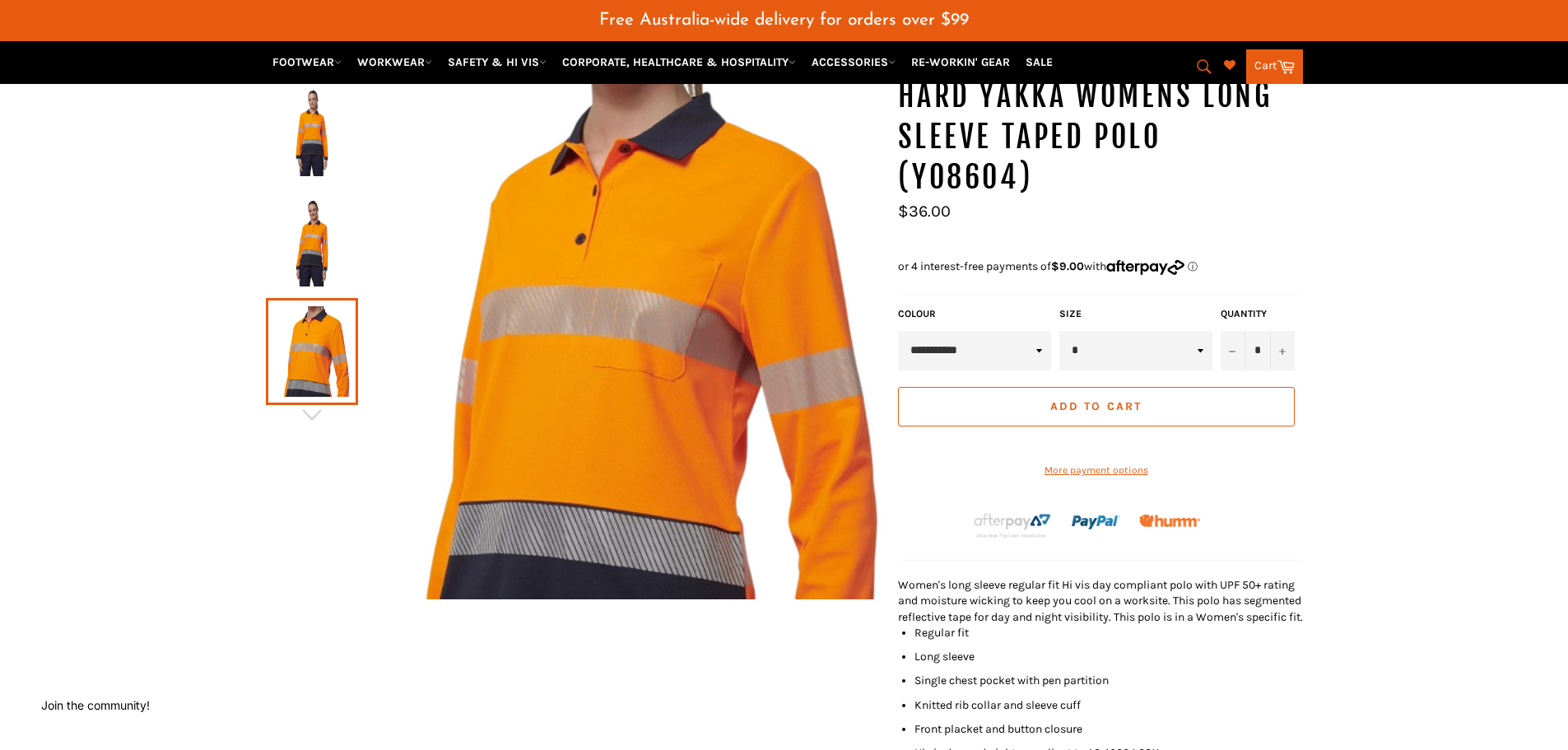
scroll to position [123, 0]
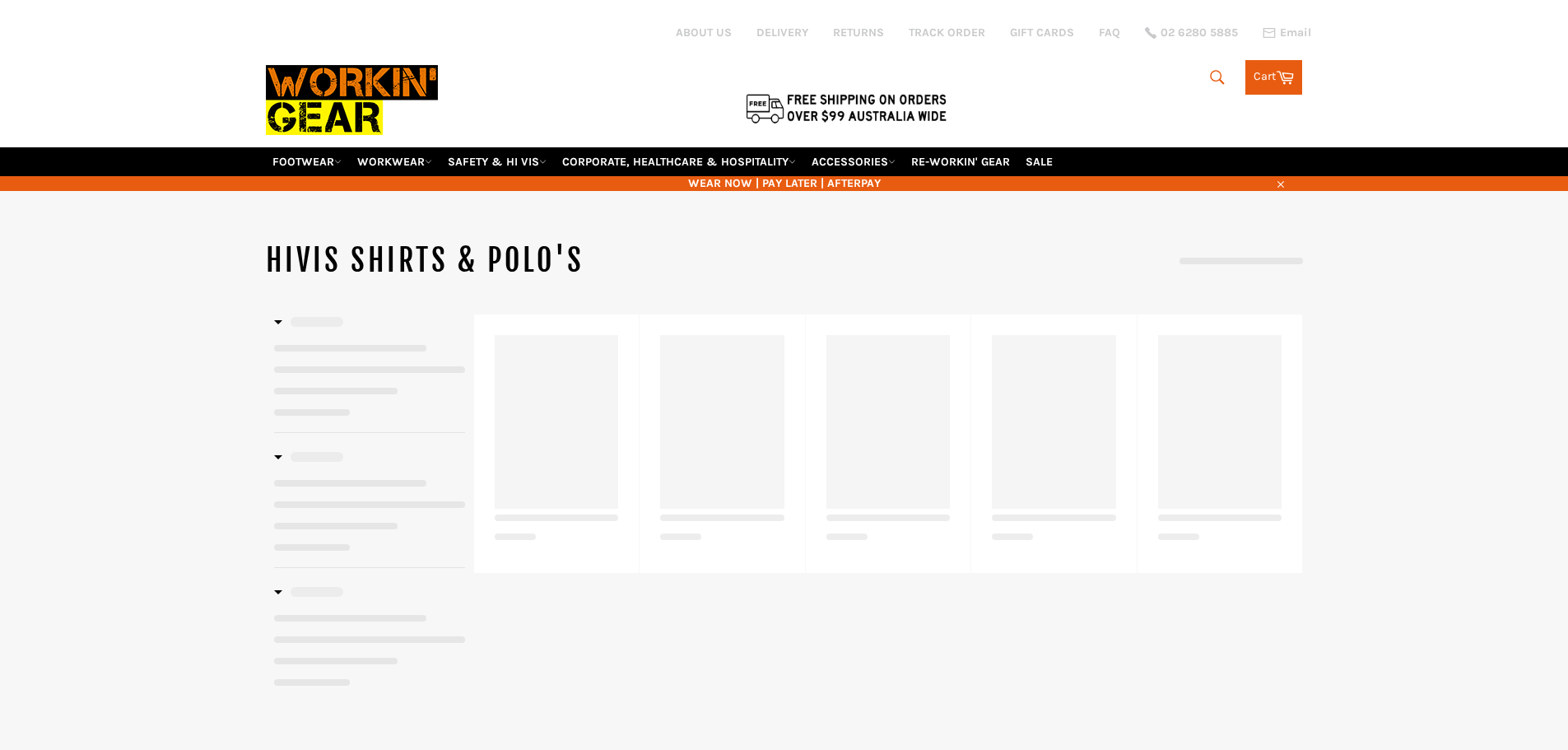
select select "******"
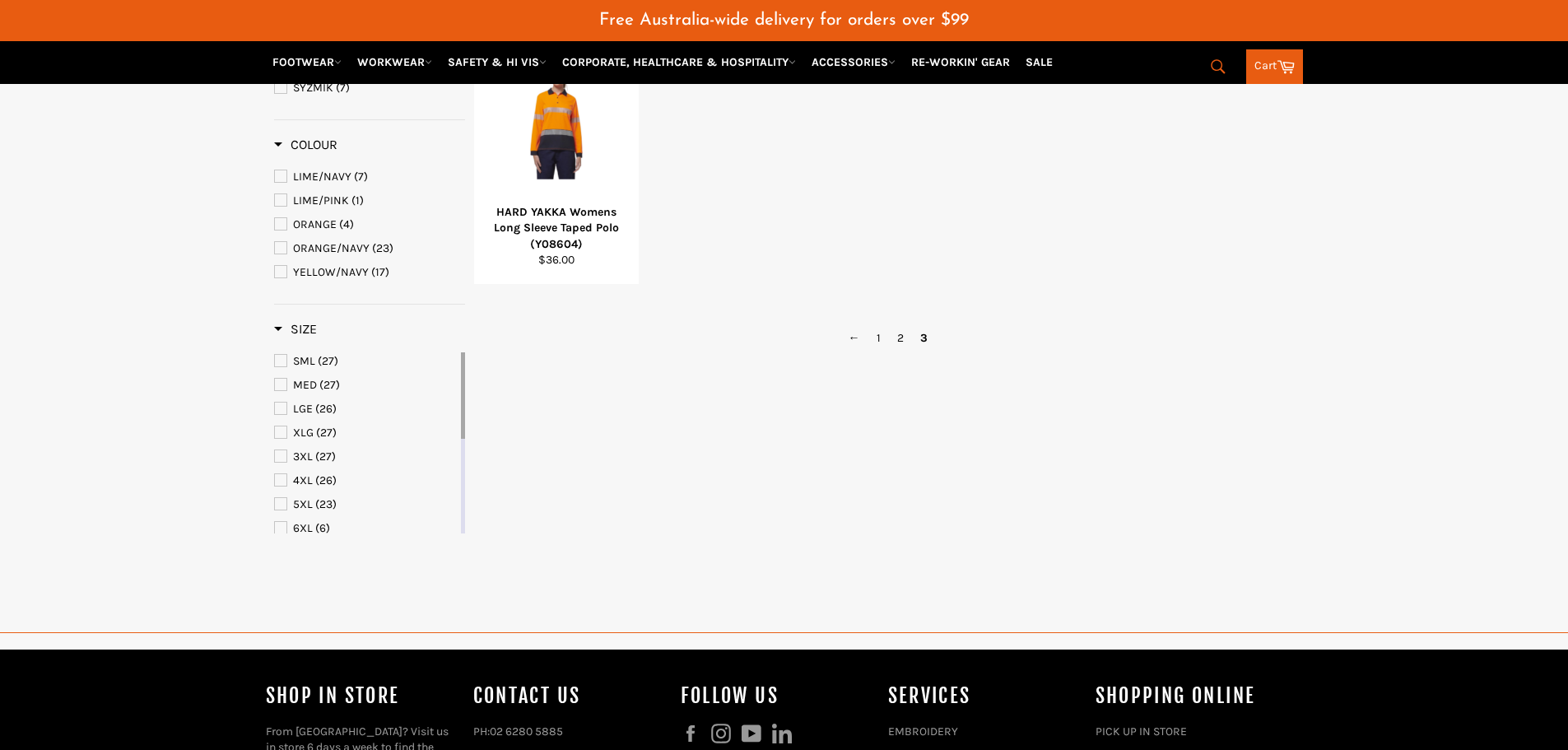
scroll to position [357, 0]
click at [893, 331] on link "2" at bounding box center [901, 337] width 23 height 24
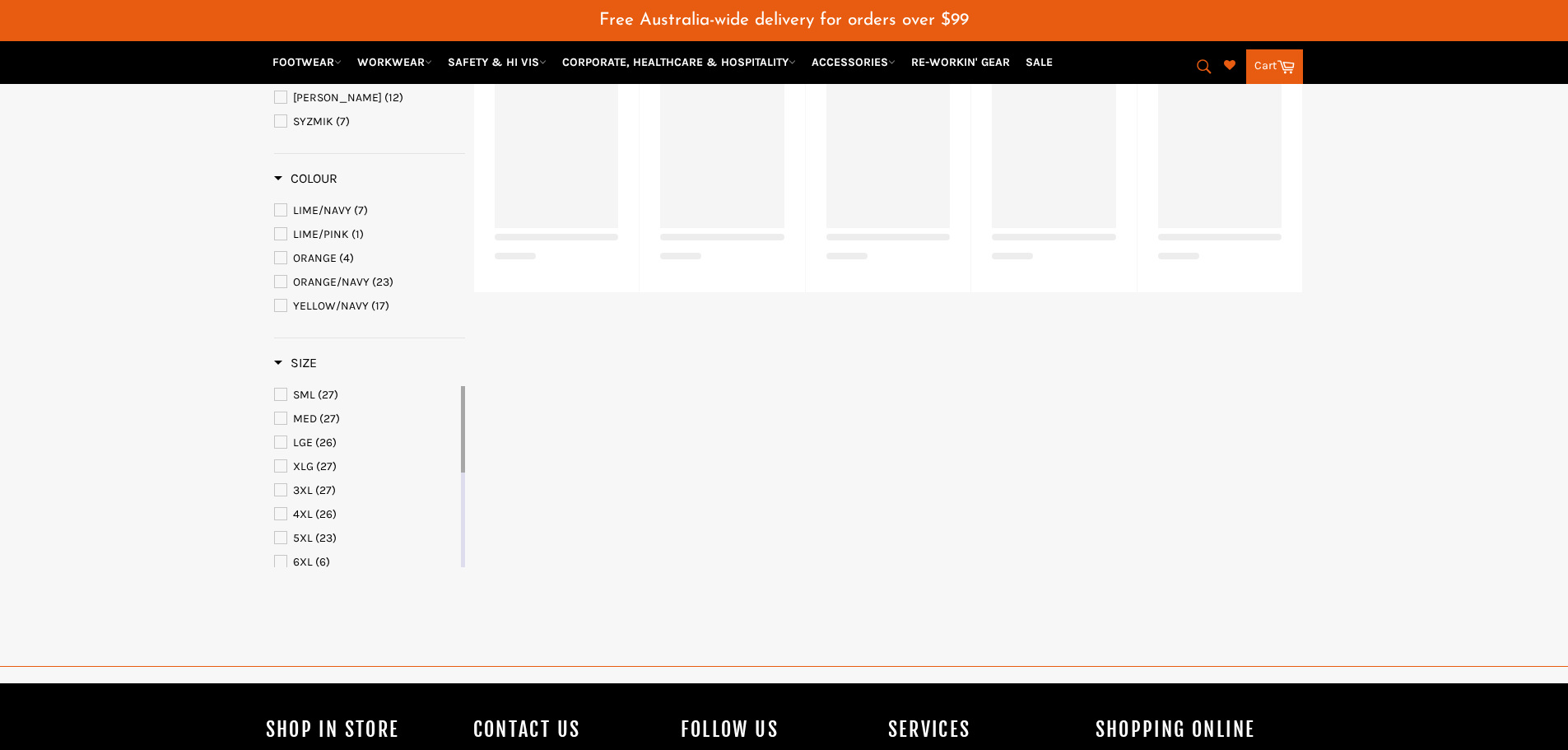
select select "******"
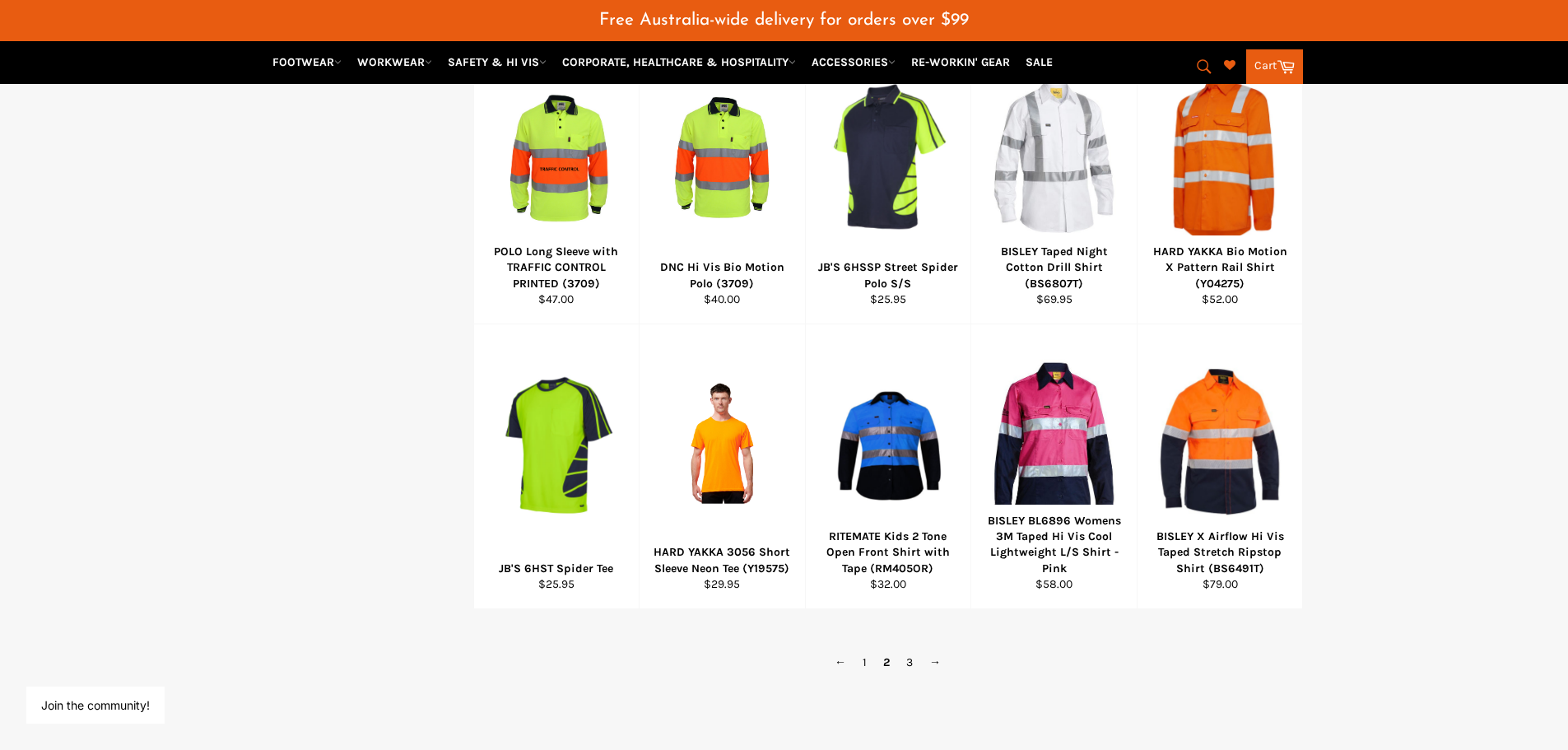
scroll to position [891, 0]
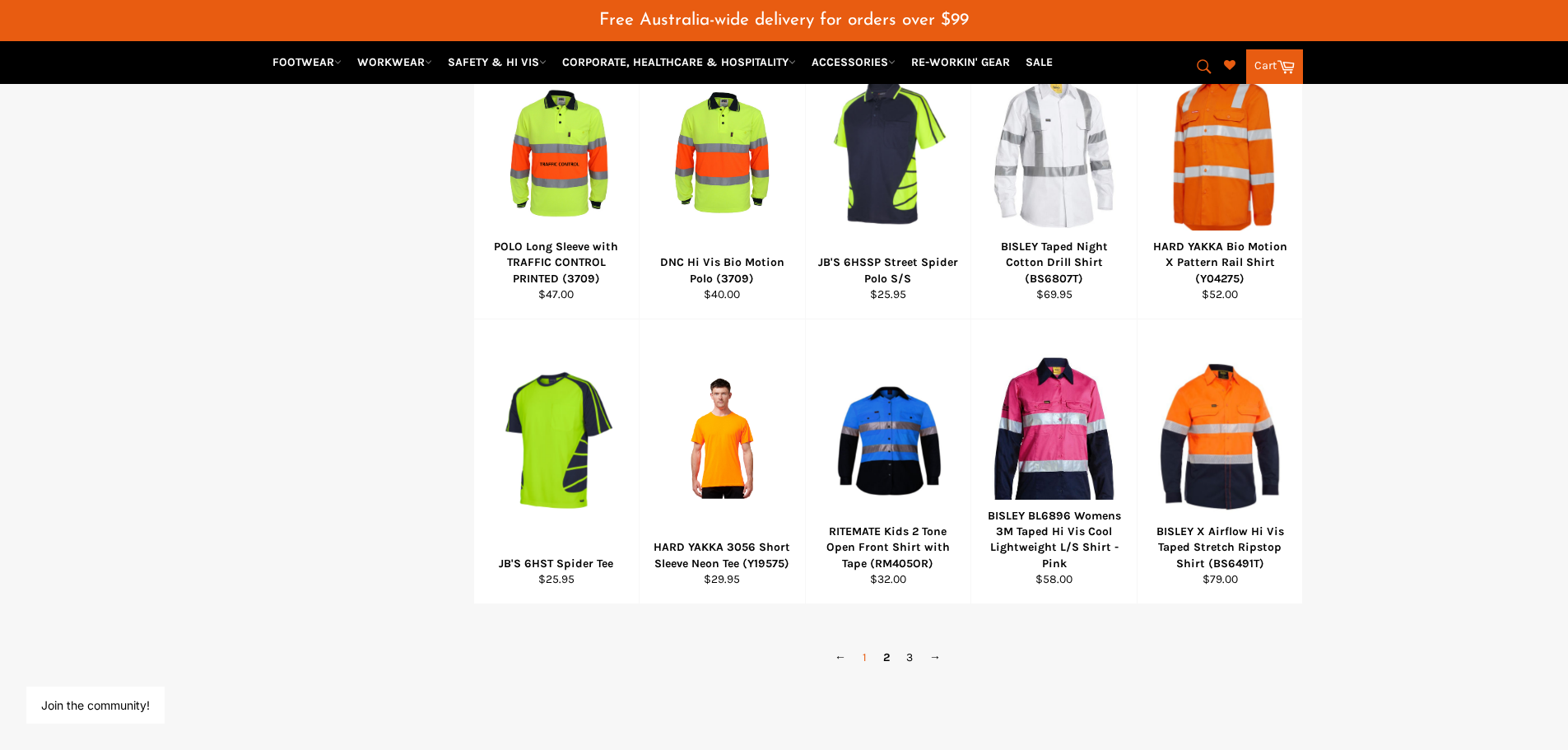
click at [863, 662] on link "1" at bounding box center [864, 656] width 20 height 24
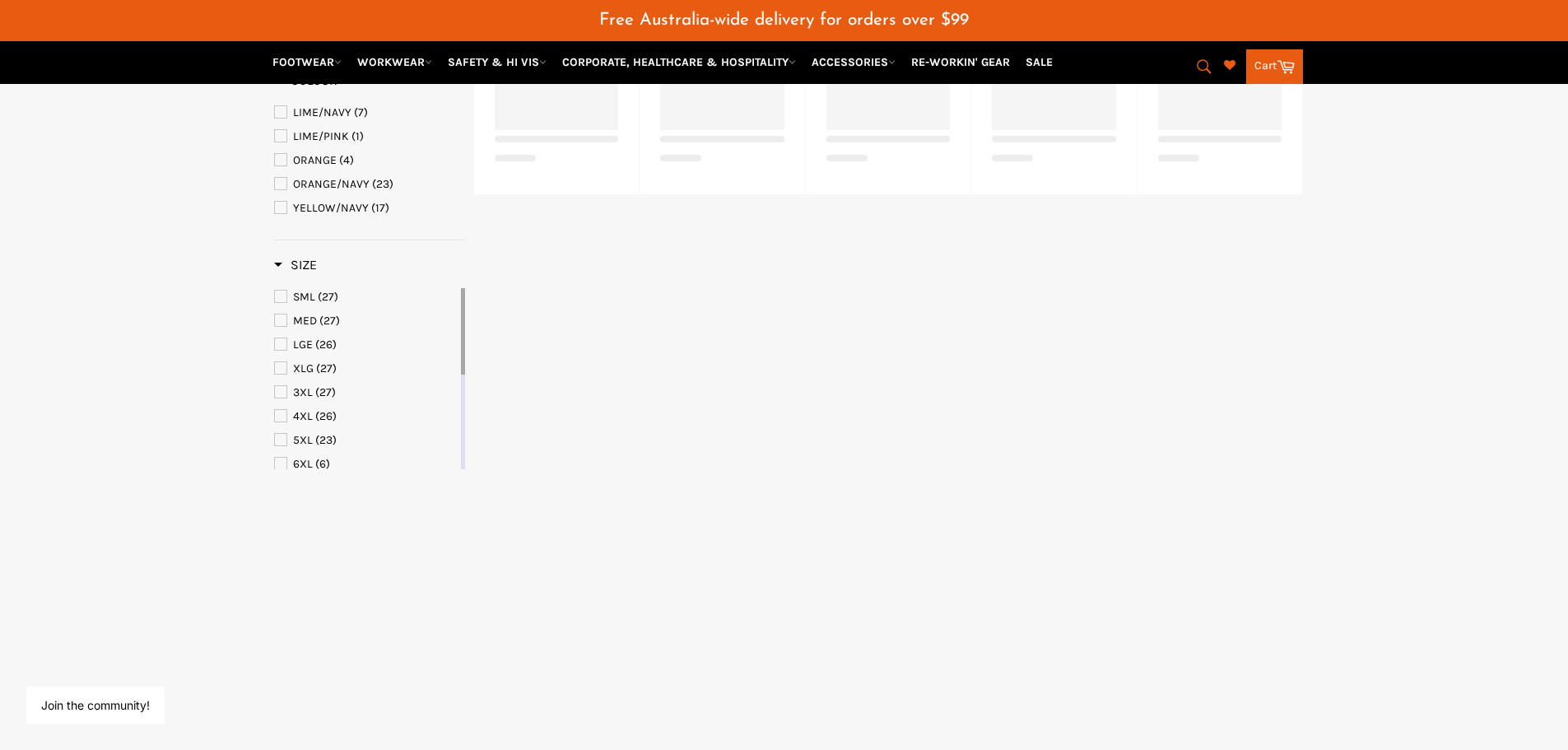
scroll to position [315, 0]
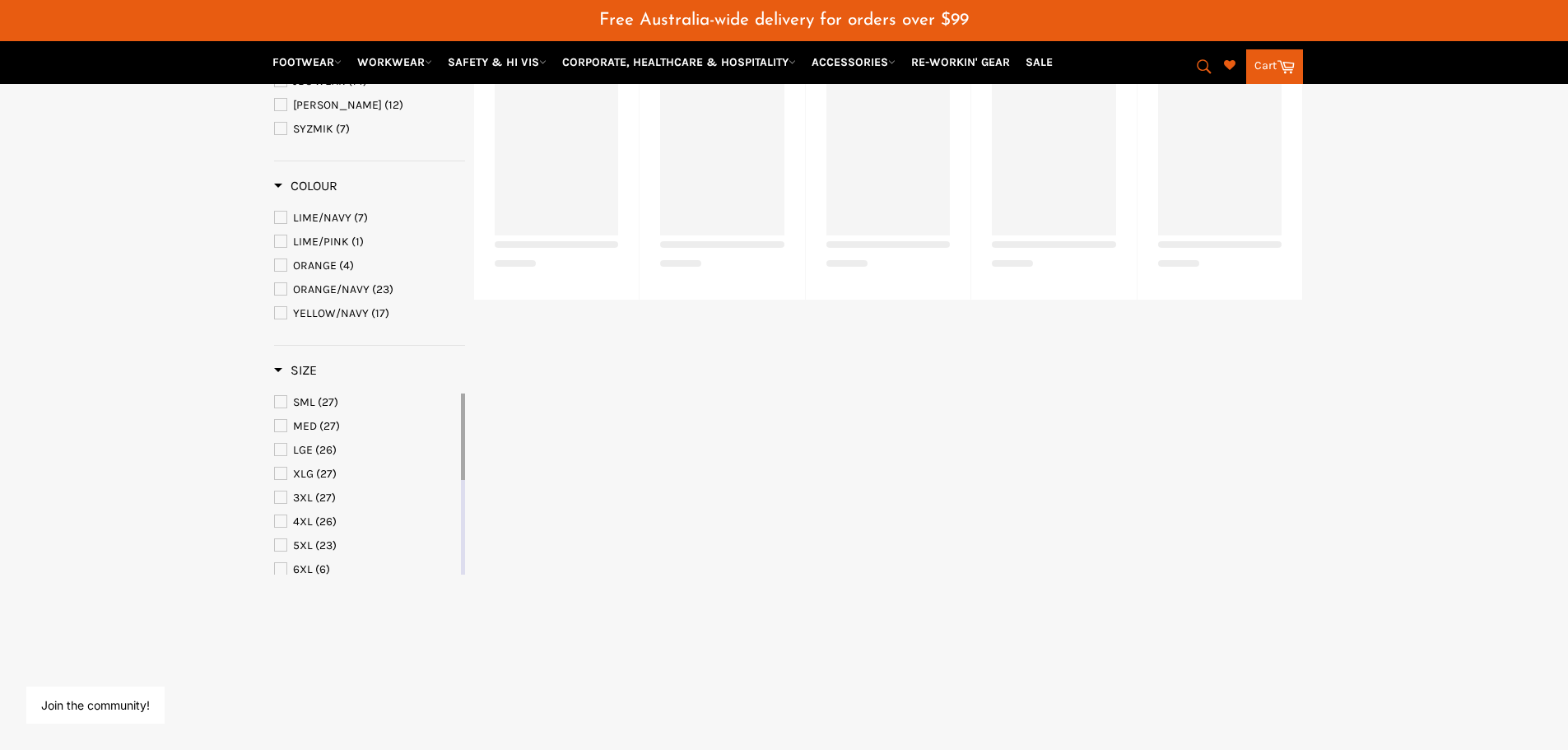
select select "******"
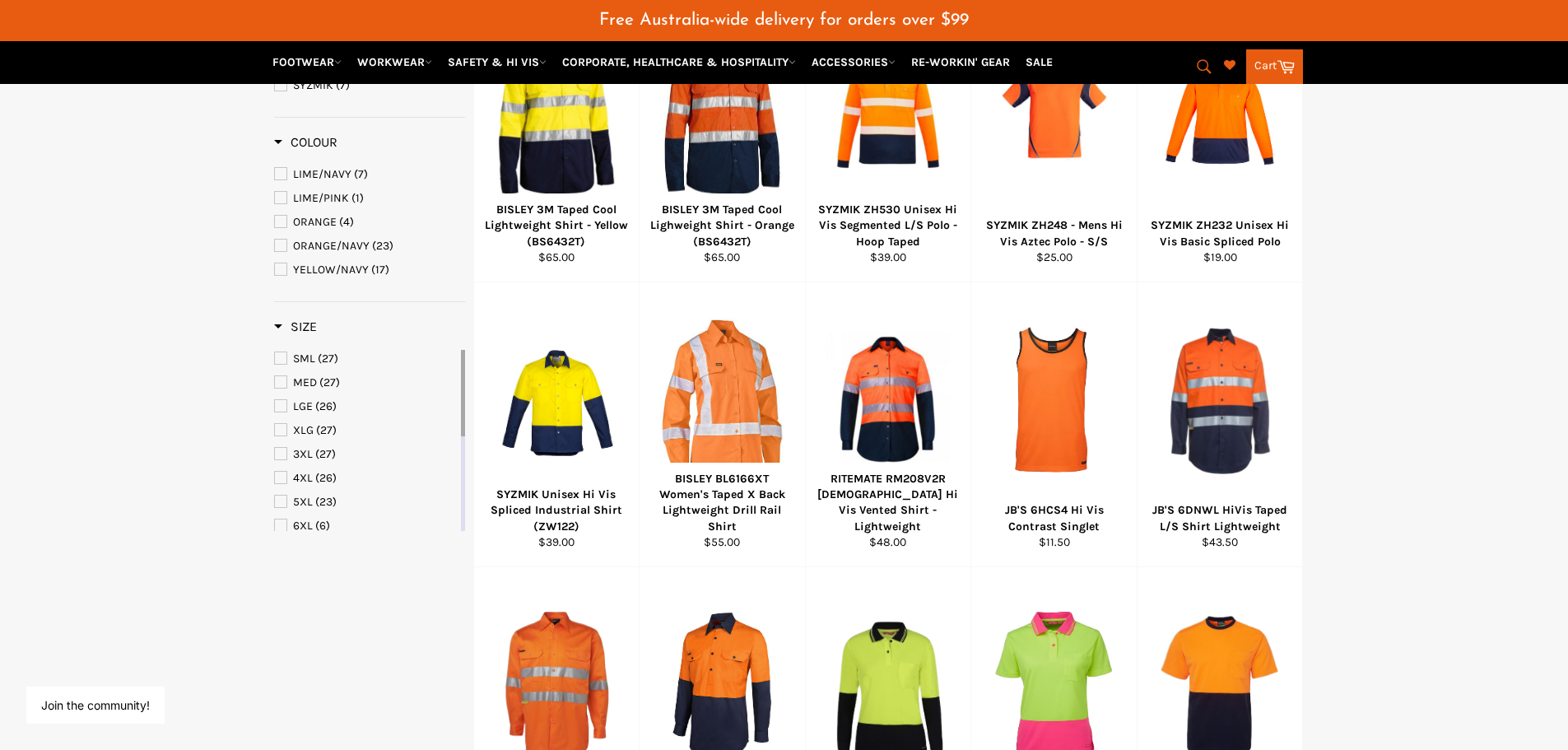
scroll to position [398, 0]
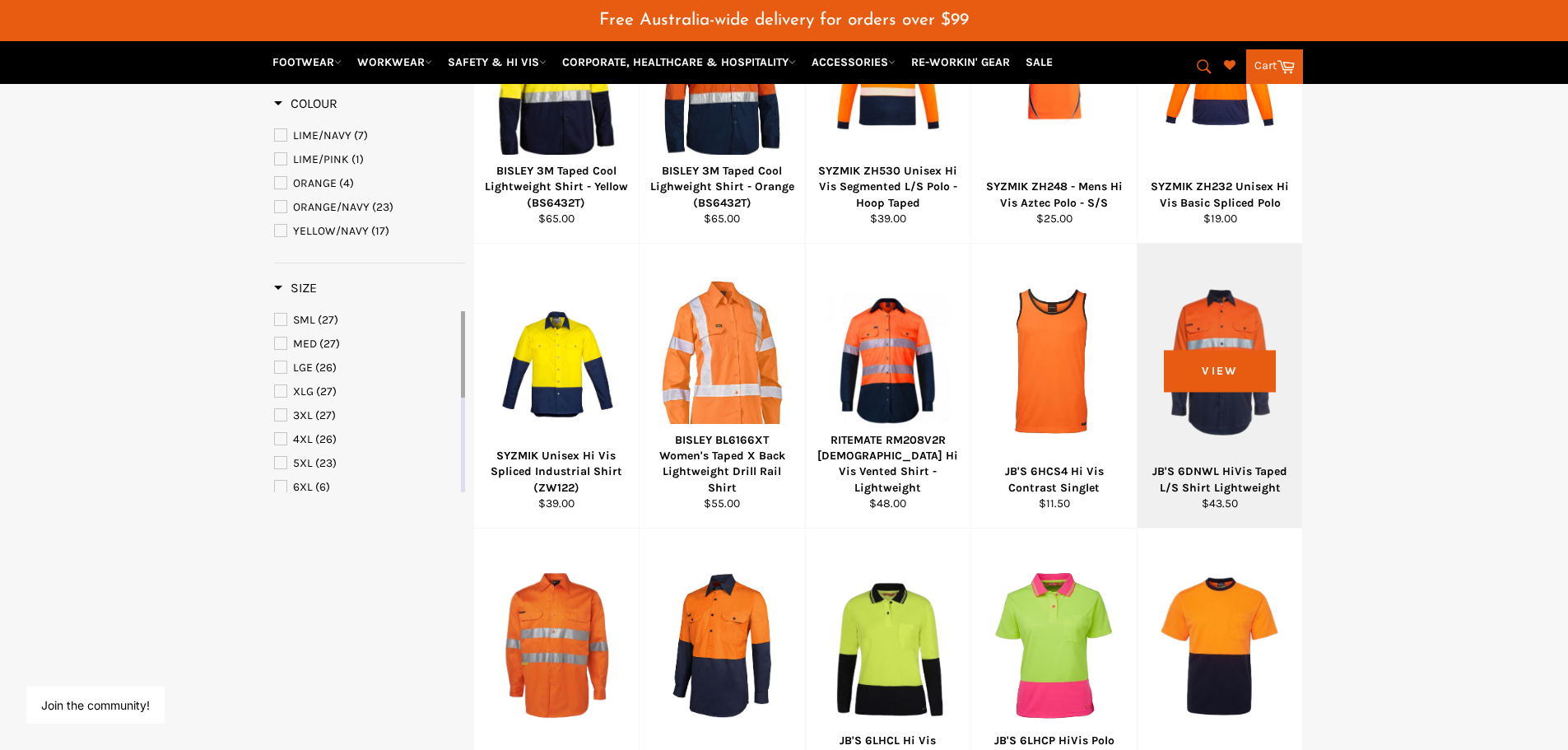
click at [1233, 494] on div "JB'S 6DNWL HiVis Taped L/S Shirt Lightweight" at bounding box center [1218, 479] width 145 height 32
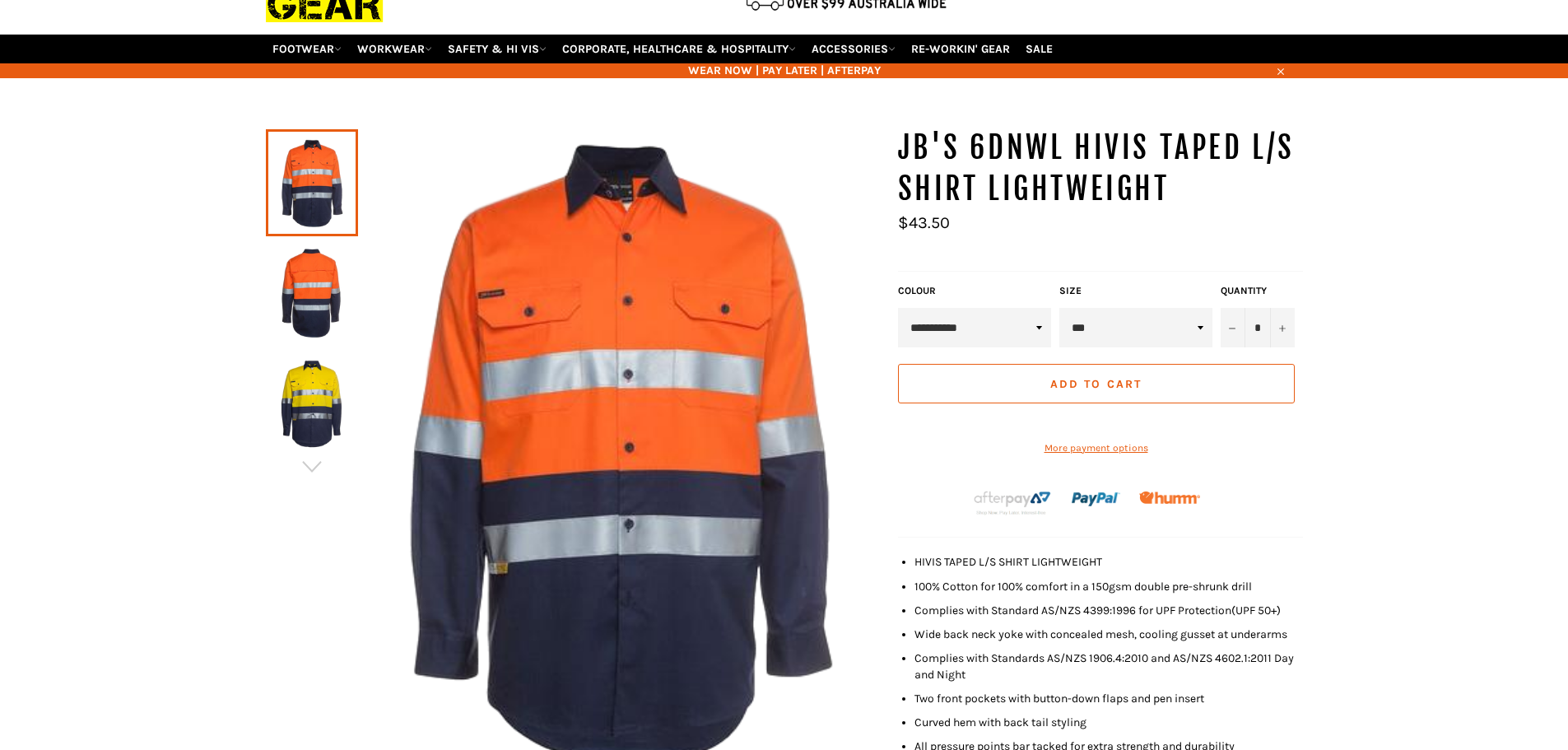
scroll to position [147, 0]
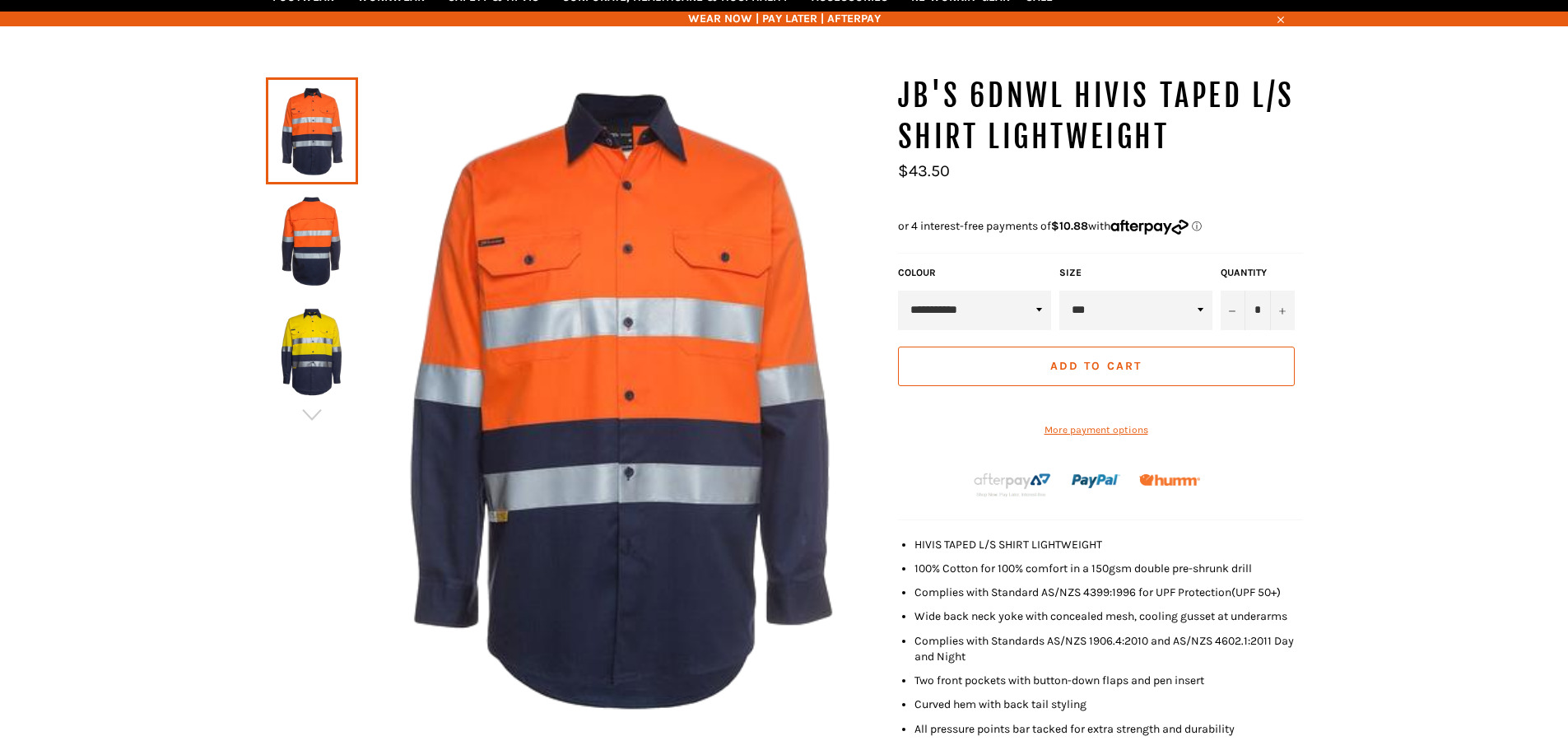
click at [315, 260] on img at bounding box center [312, 241] width 75 height 90
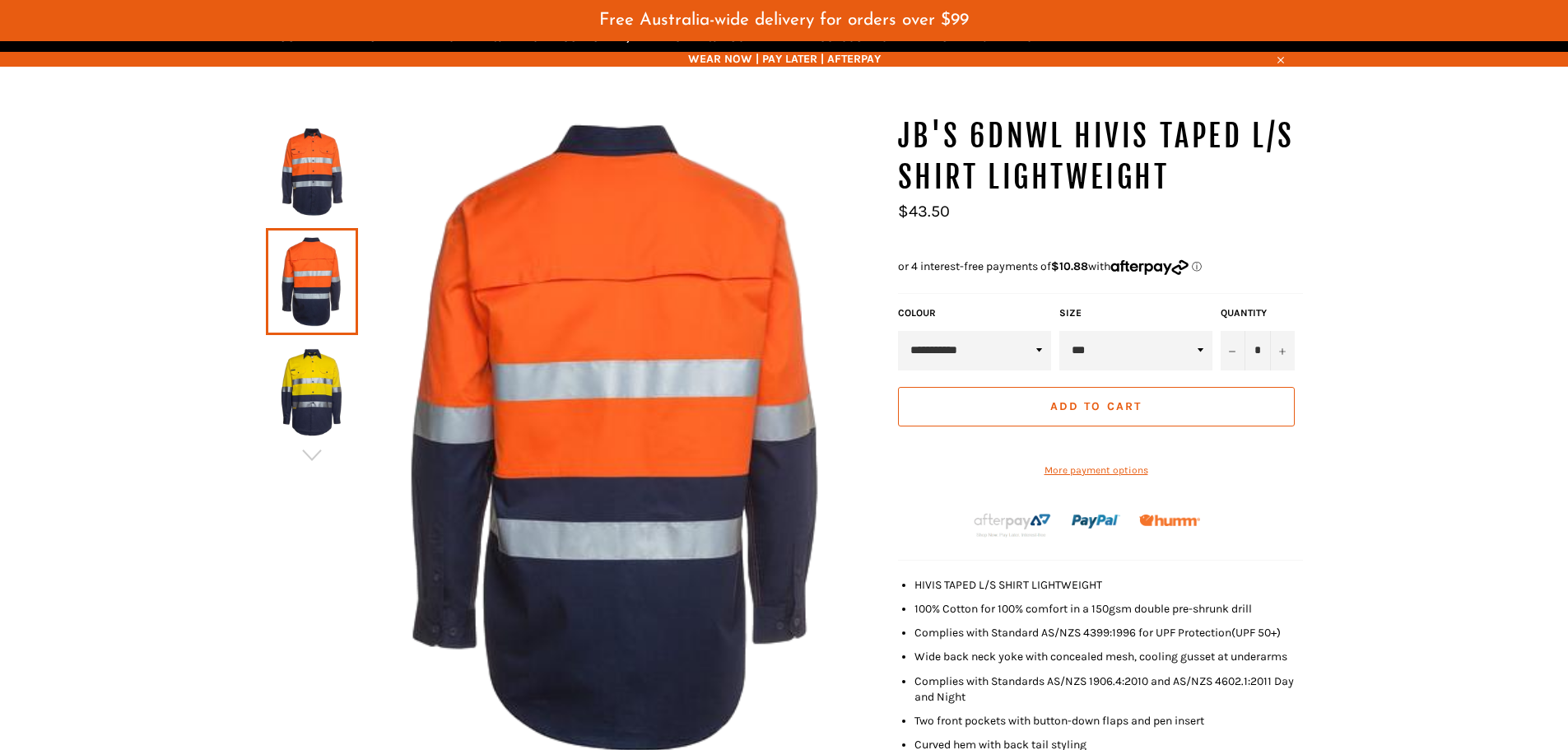
scroll to position [205, 0]
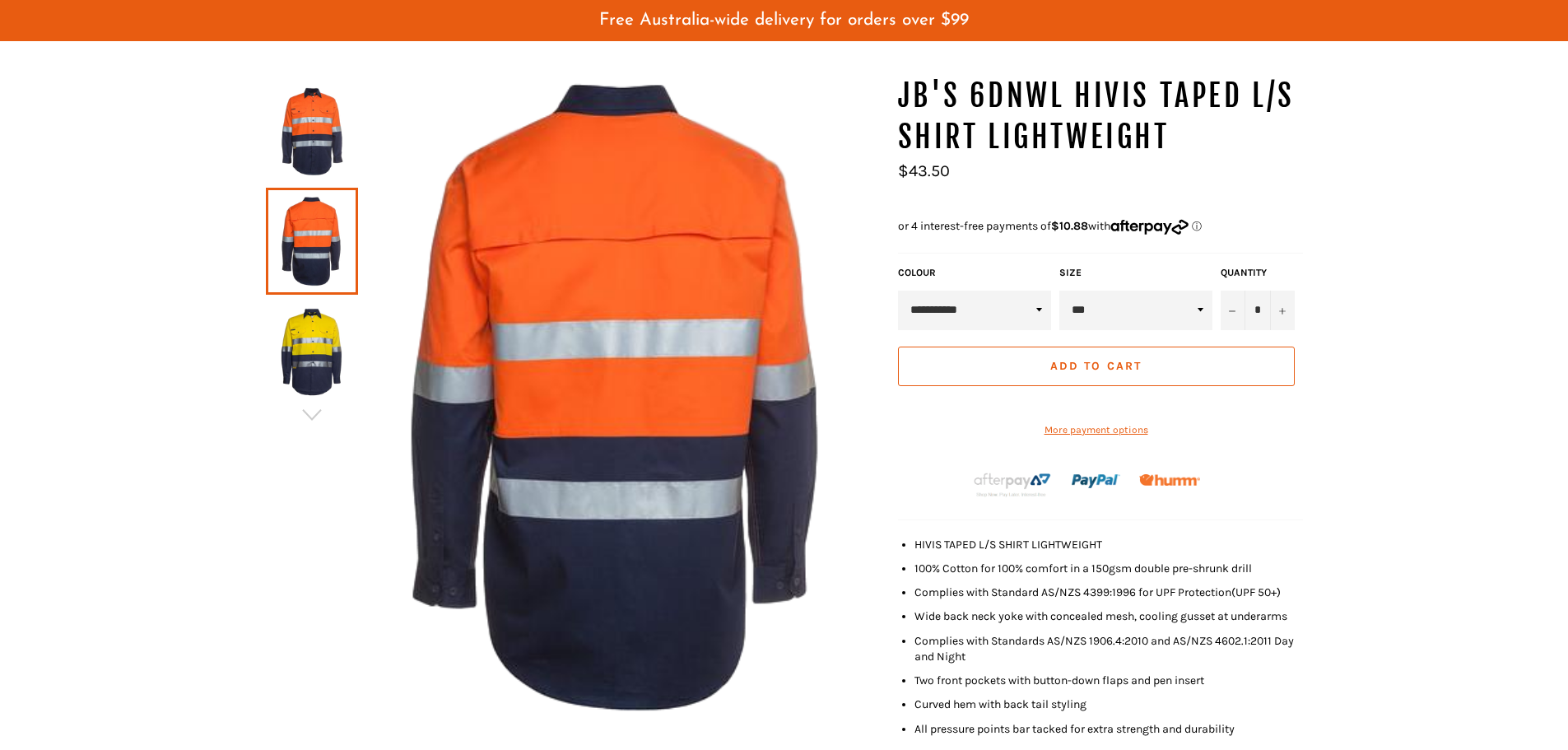
click at [329, 163] on img at bounding box center [312, 131] width 75 height 90
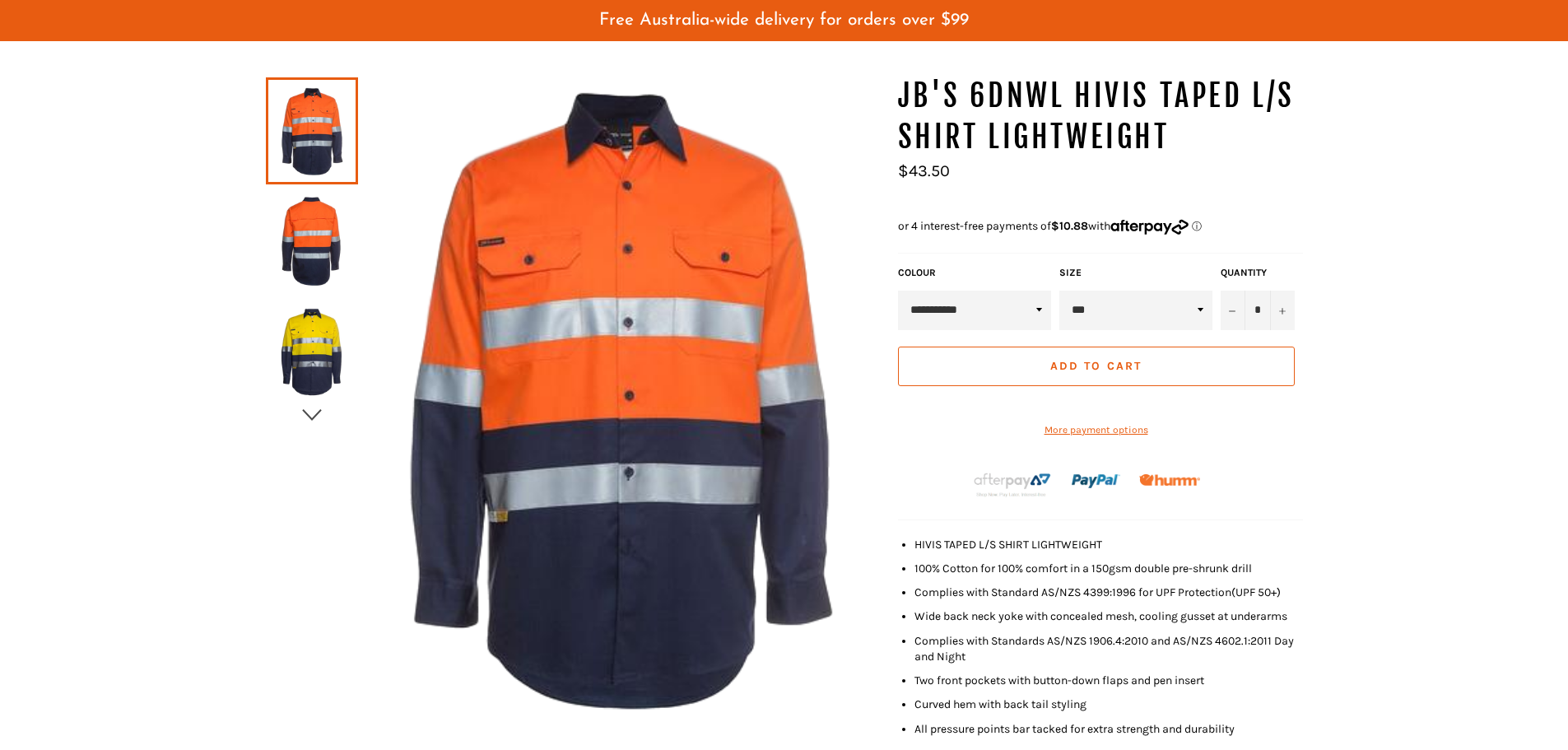
click at [317, 410] on icon "button" at bounding box center [312, 414] width 25 height 25
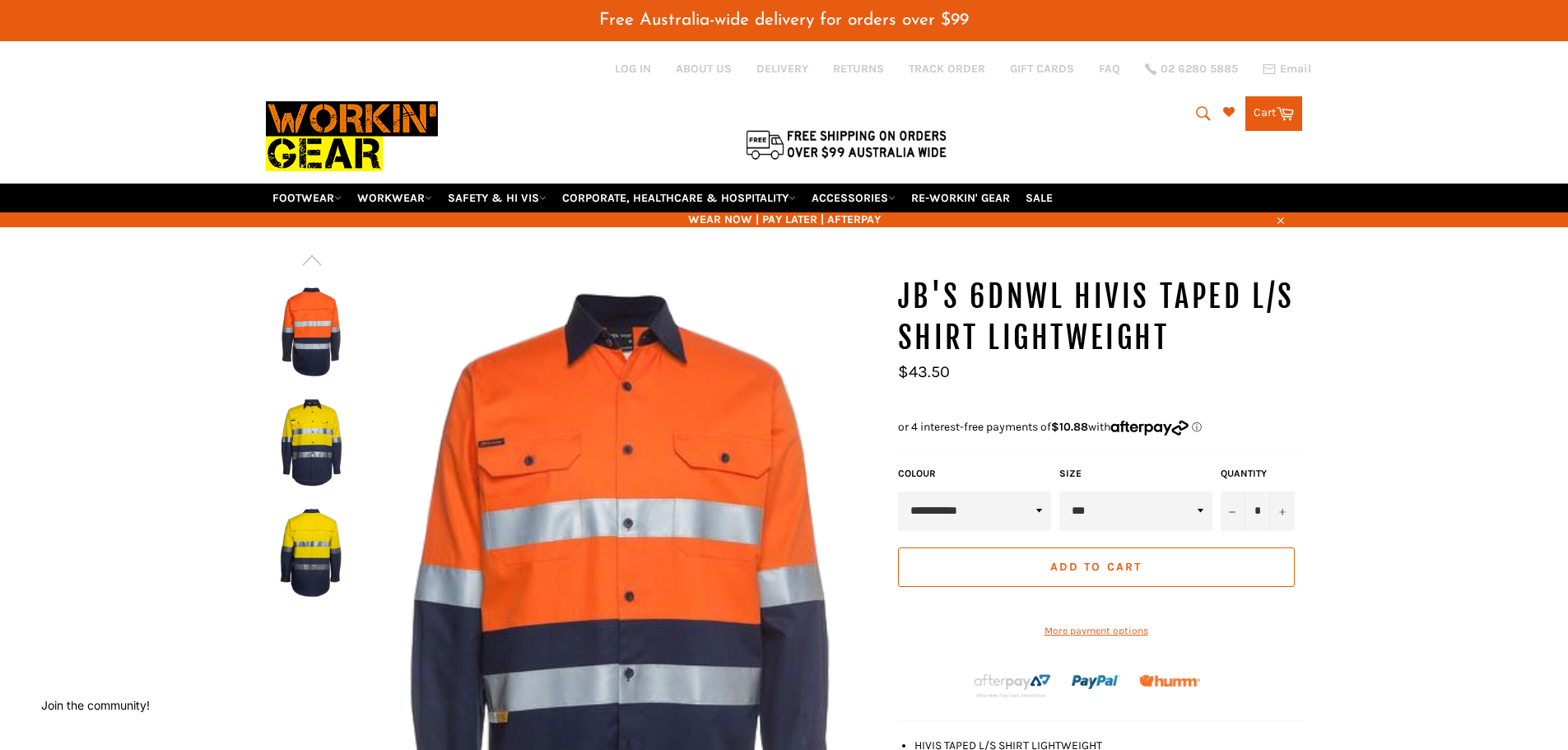
scroll to position [0, 0]
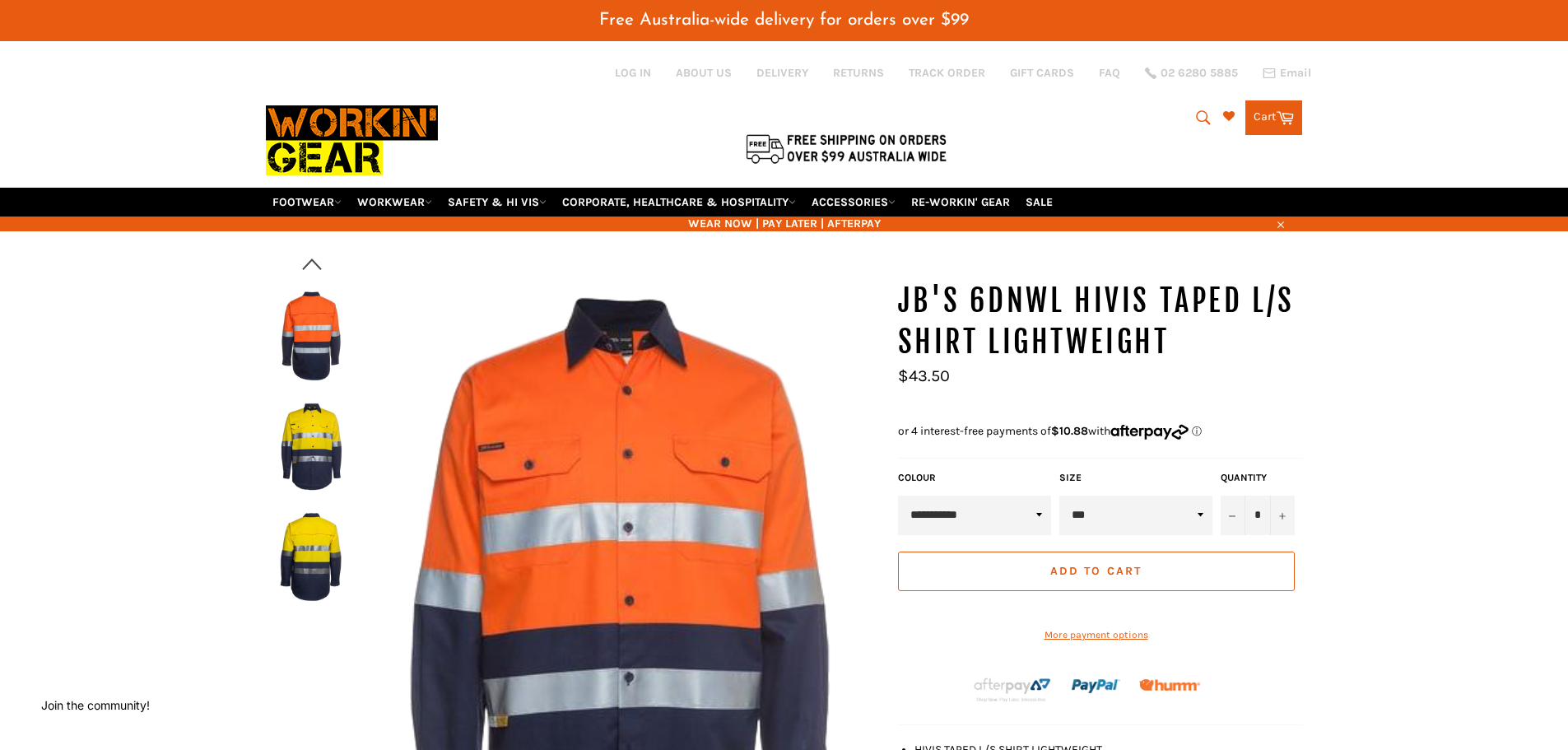
click at [314, 270] on icon "button" at bounding box center [312, 264] width 25 height 25
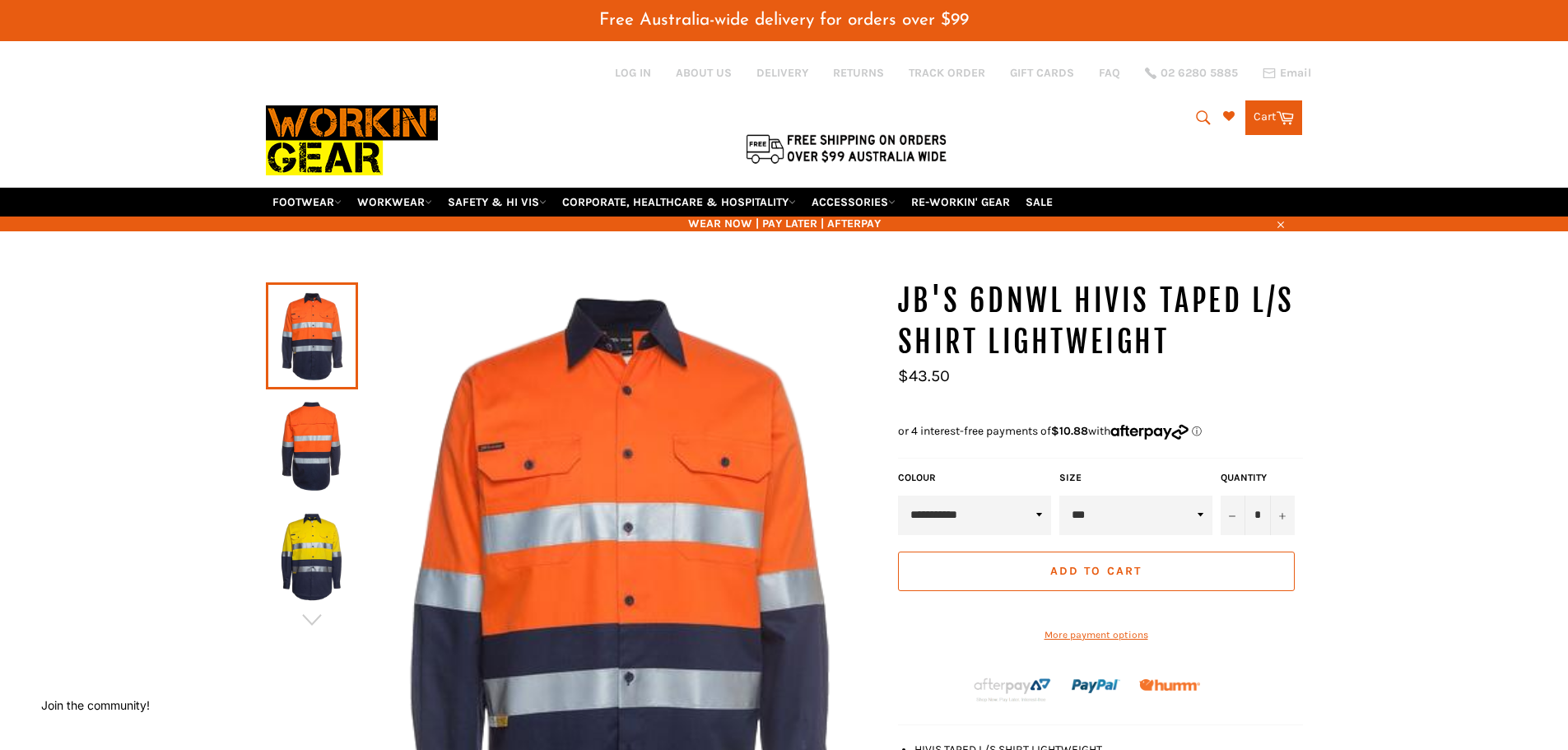
click at [320, 326] on link at bounding box center [311, 336] width 92 height 107
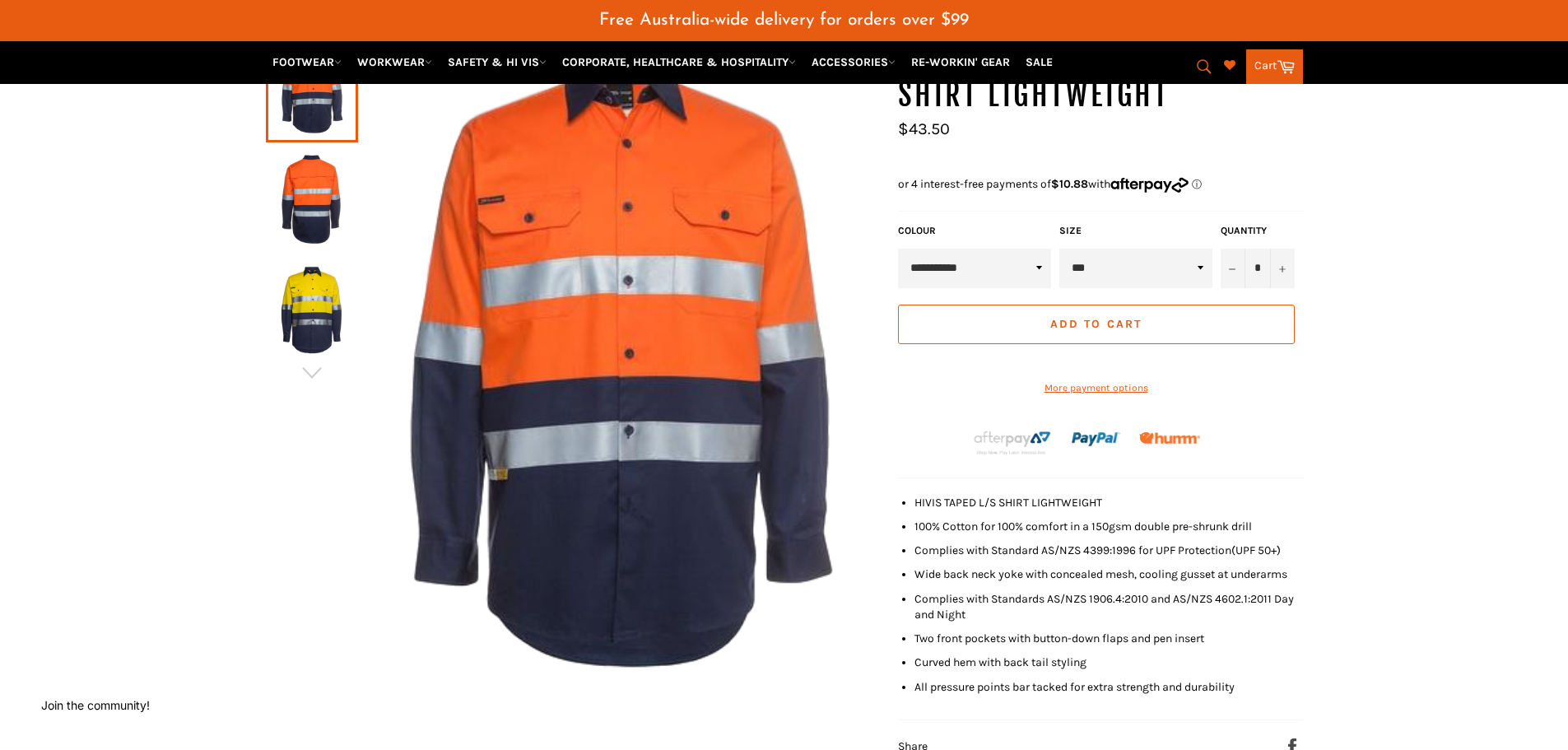
scroll to position [165, 0]
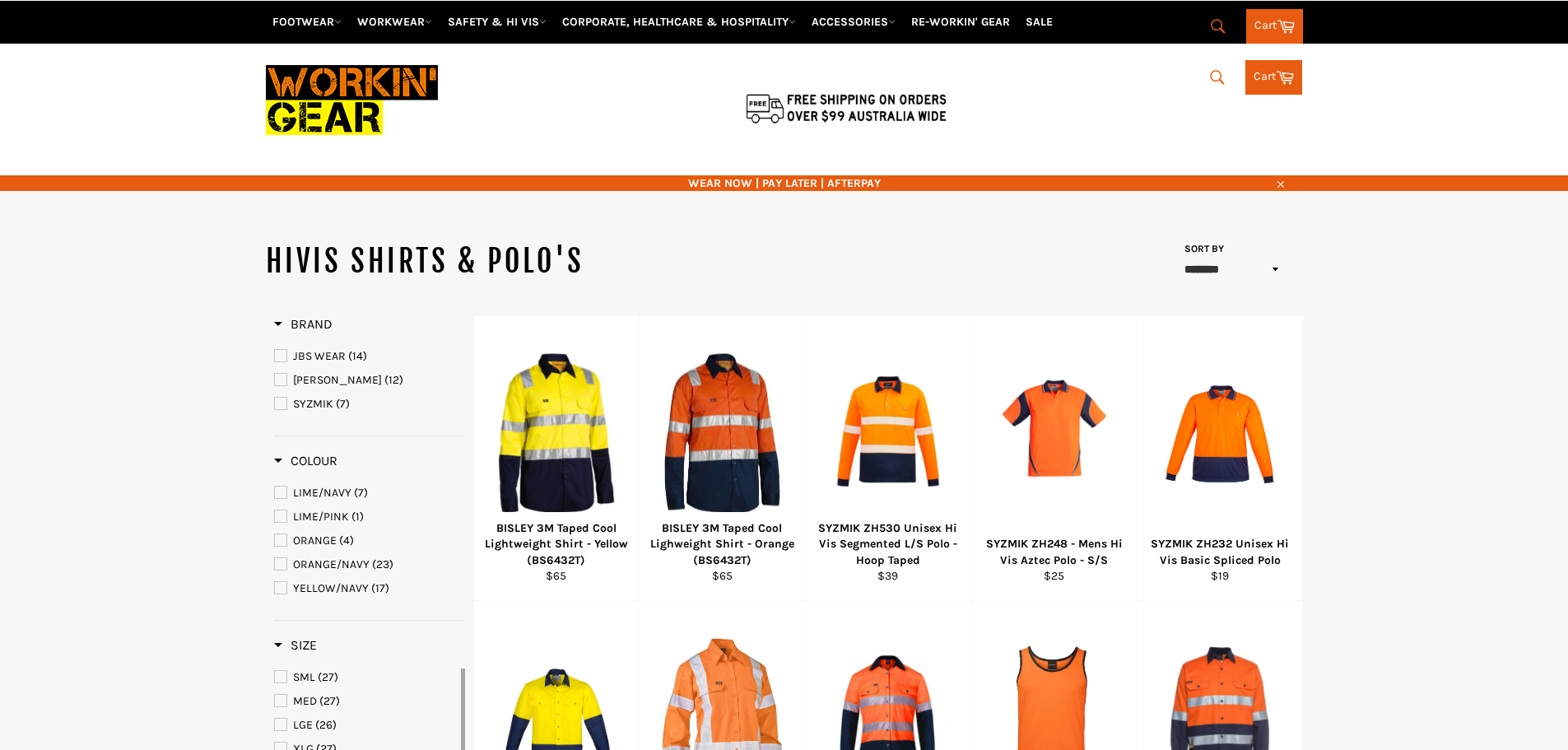
select select "******"
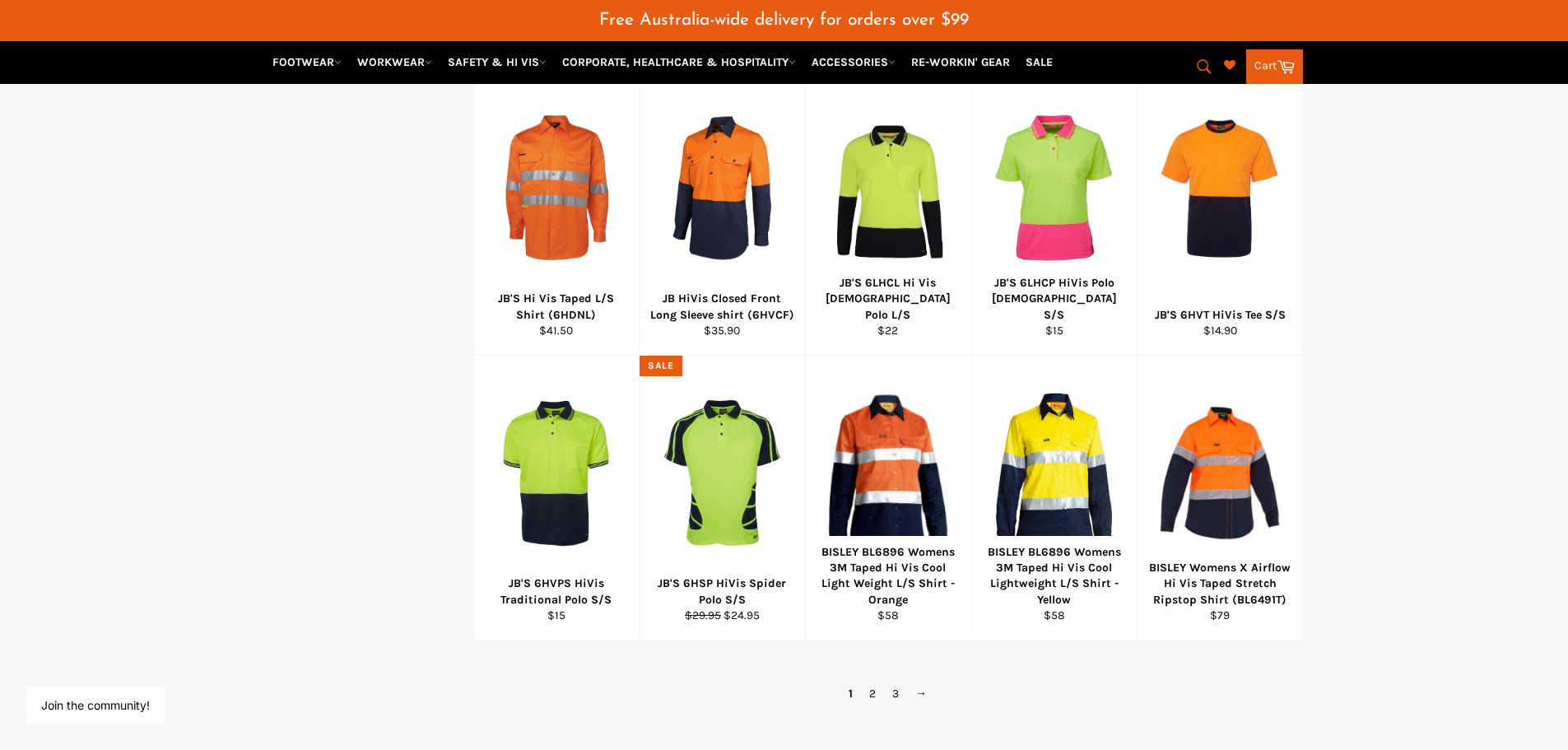
scroll to position [888, 0]
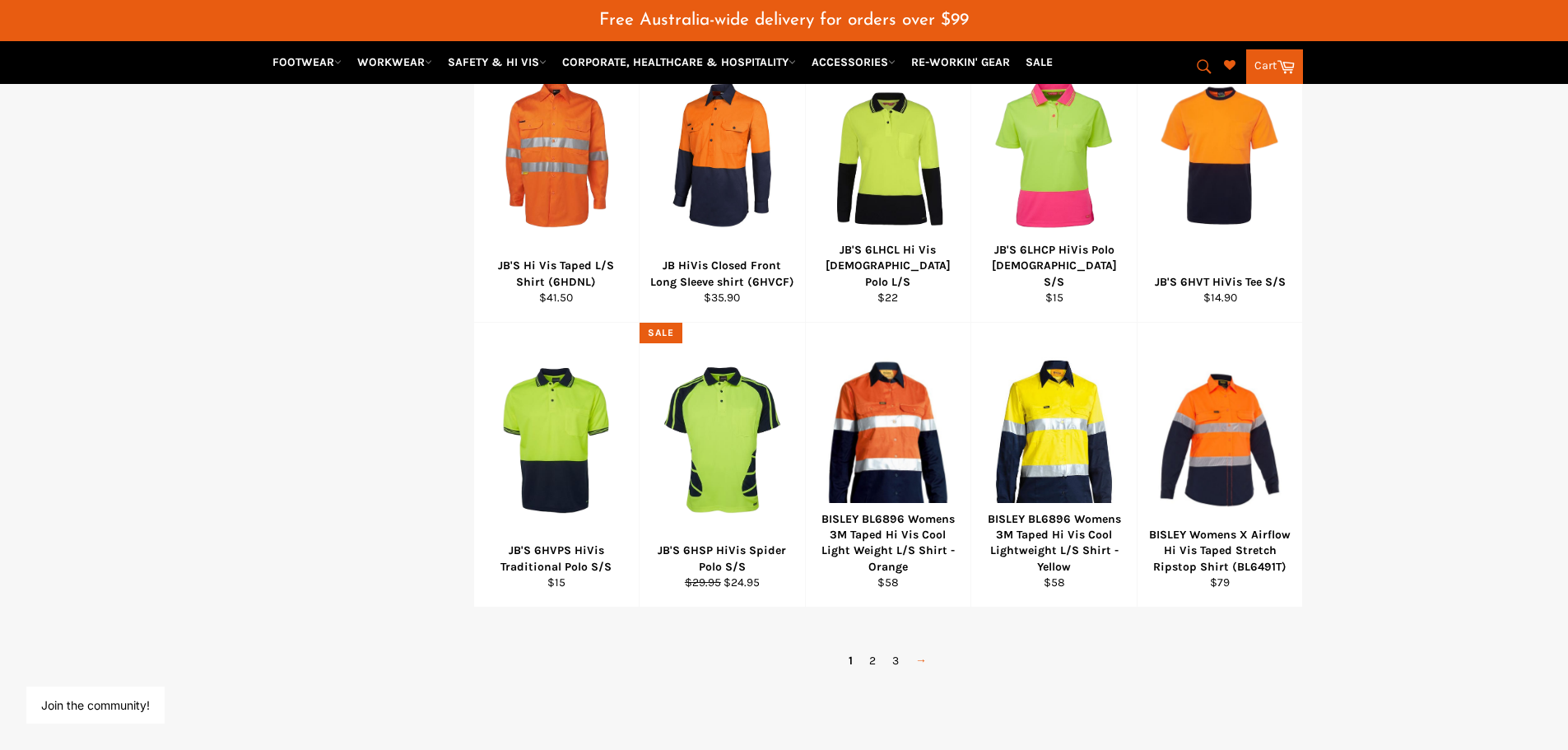
click at [922, 662] on link "→" at bounding box center [921, 660] width 28 height 24
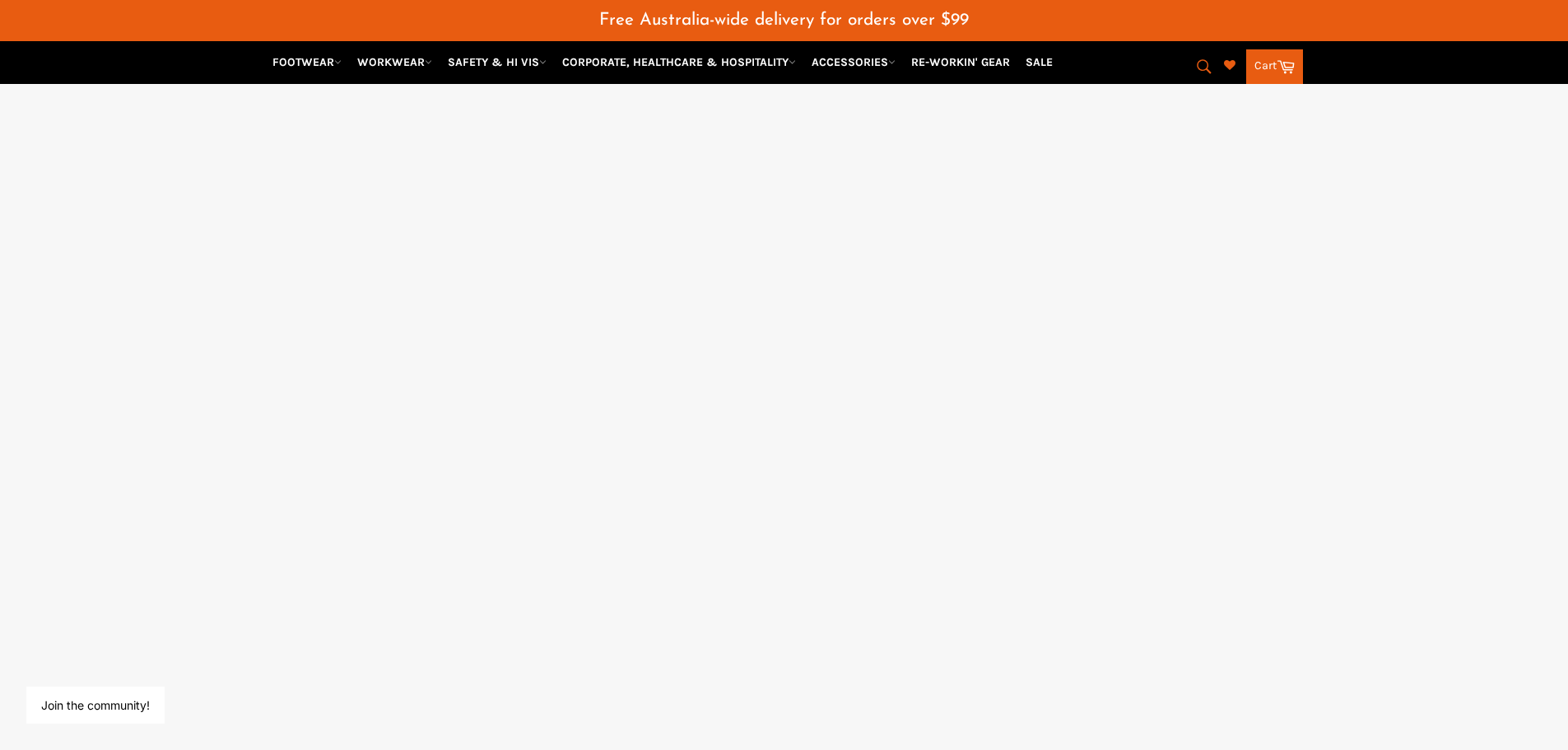
select select "******"
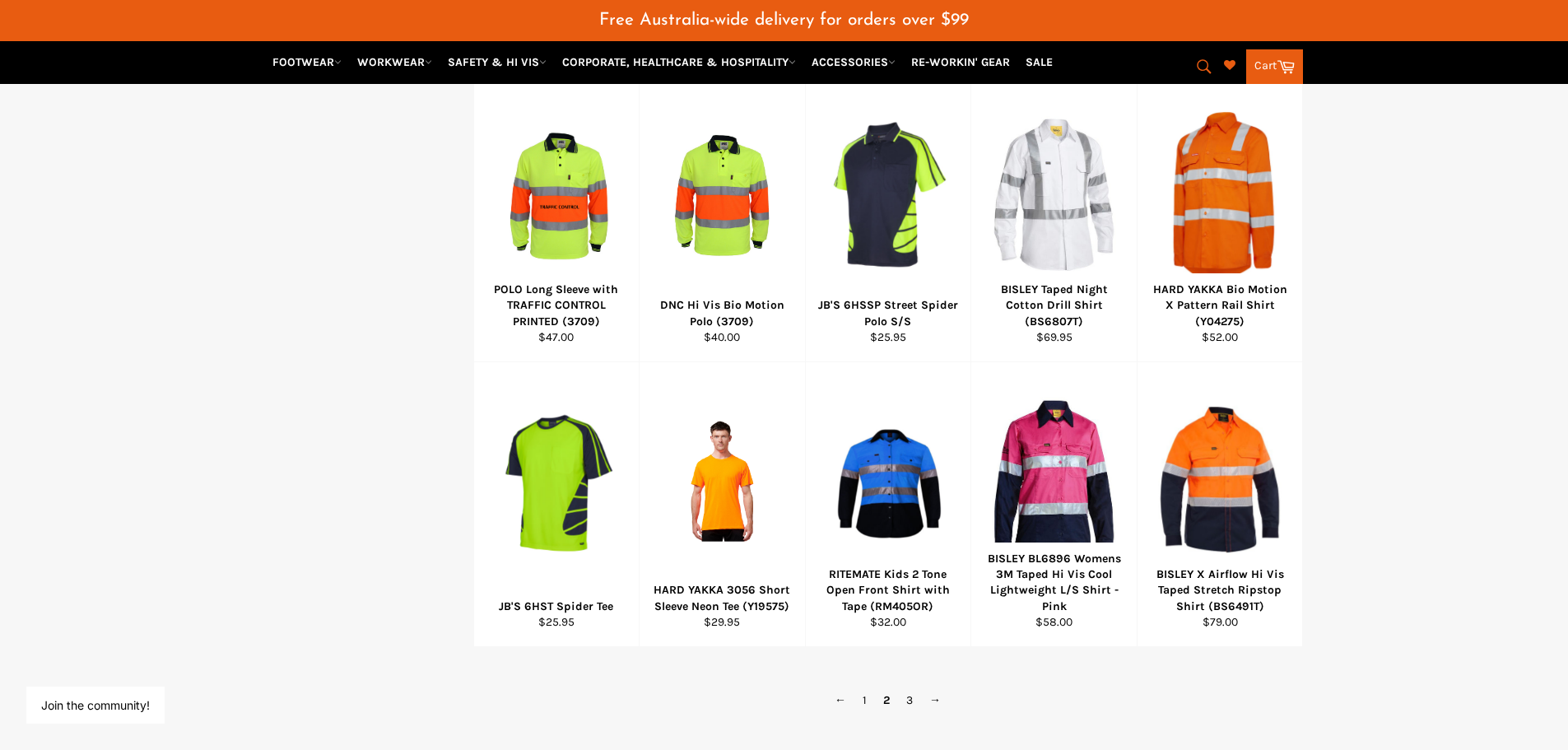
scroll to position [891, 0]
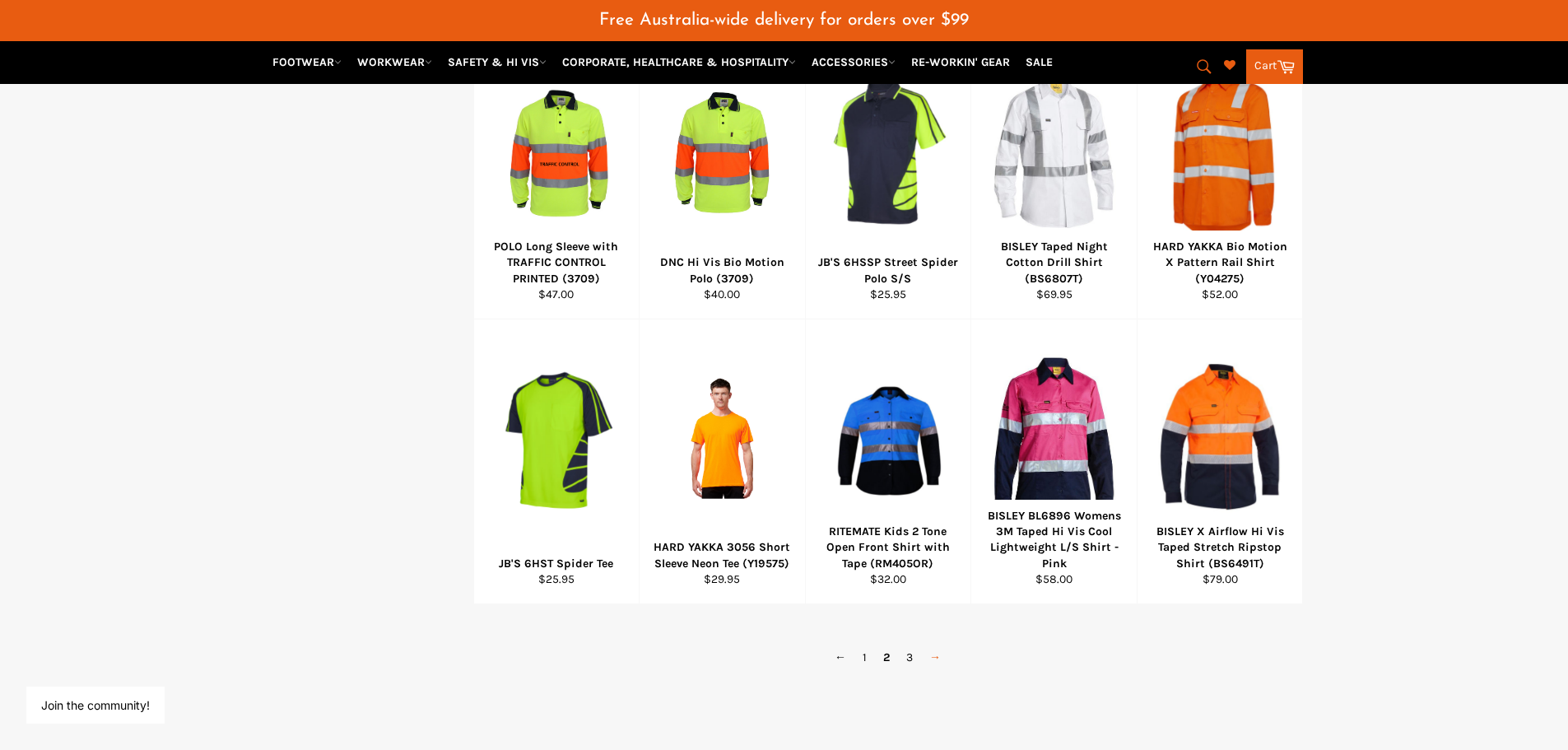
click at [929, 652] on link "→" at bounding box center [935, 656] width 28 height 24
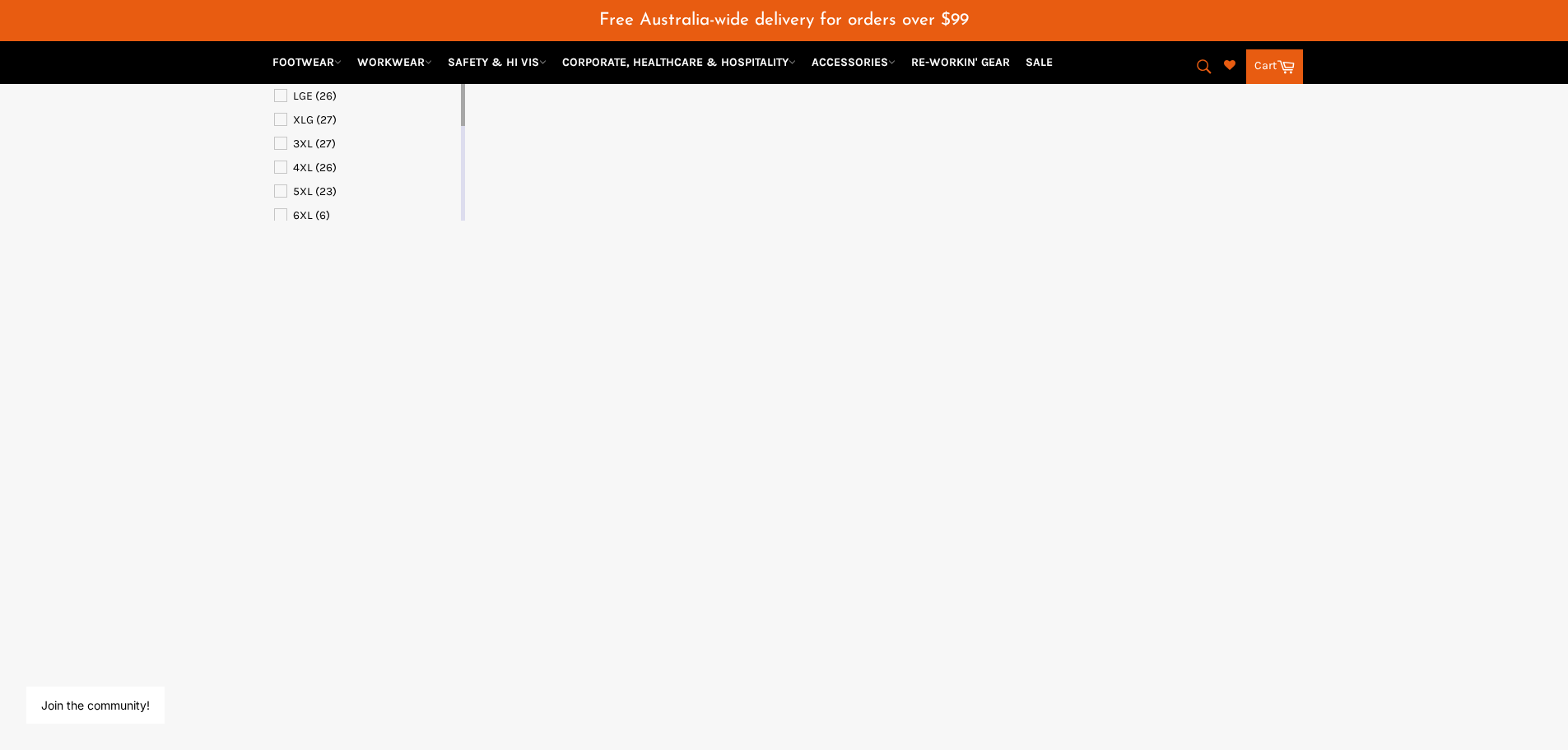
select select "******"
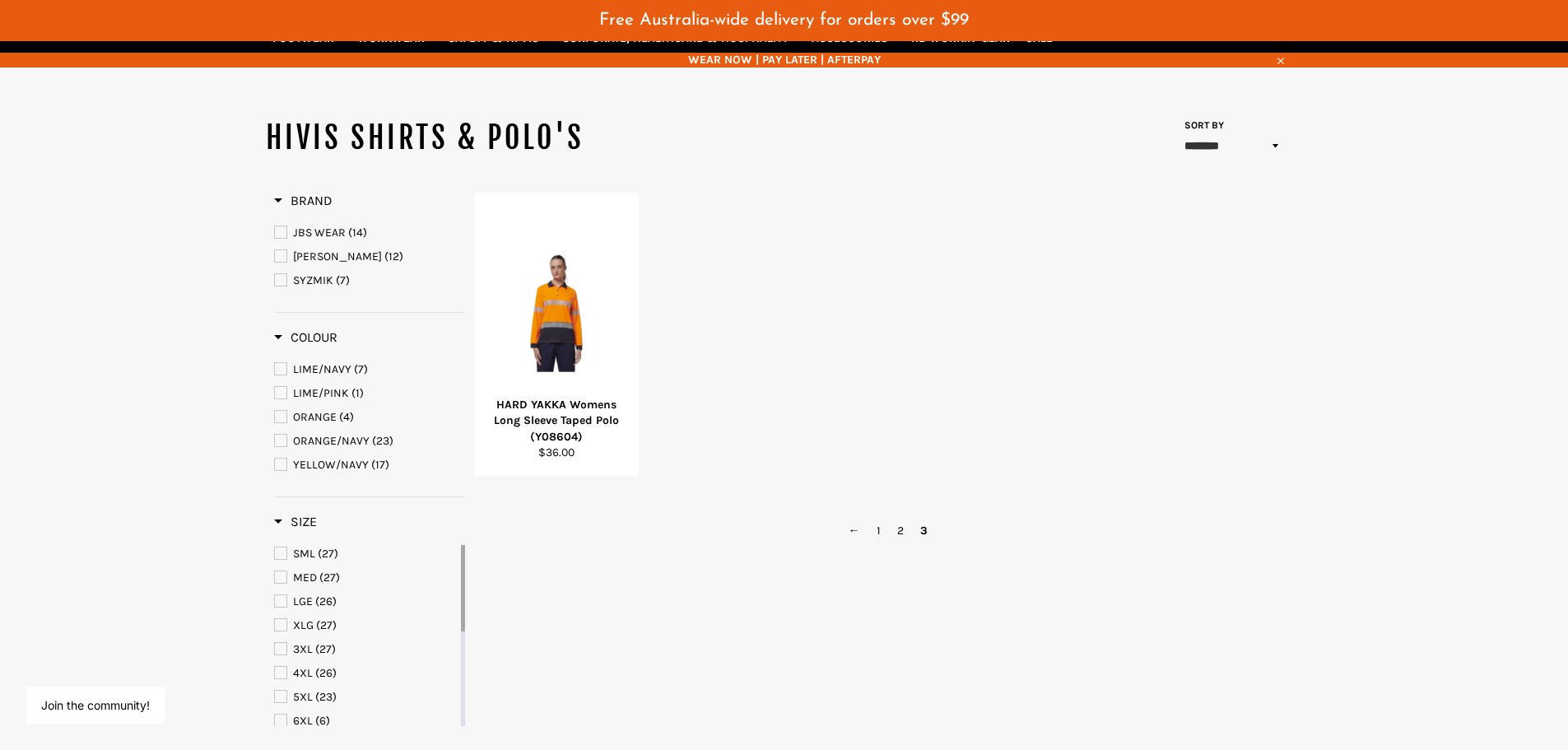
scroll to position [151, 0]
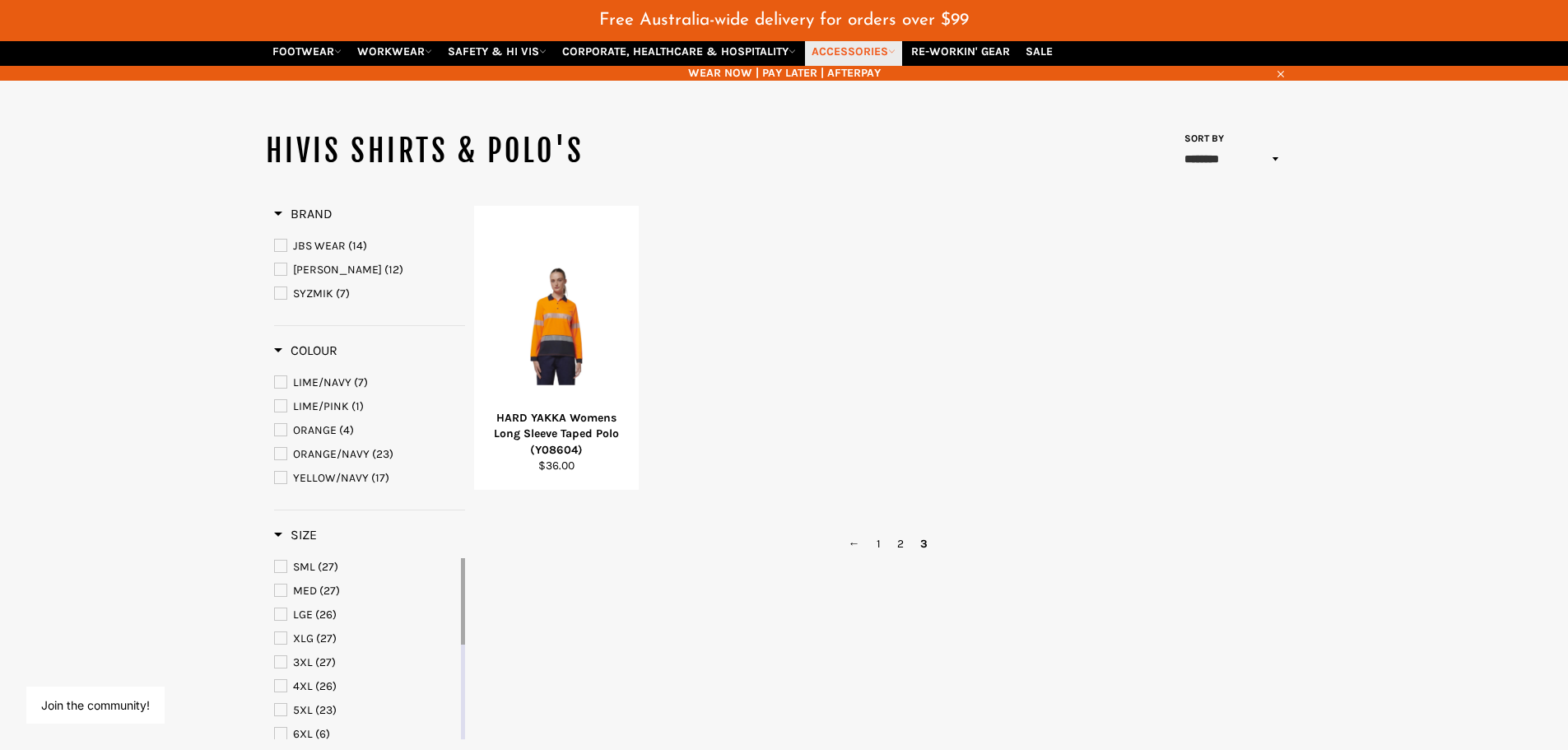
click at [844, 57] on link "ACCESSORIES" at bounding box center [853, 51] width 97 height 29
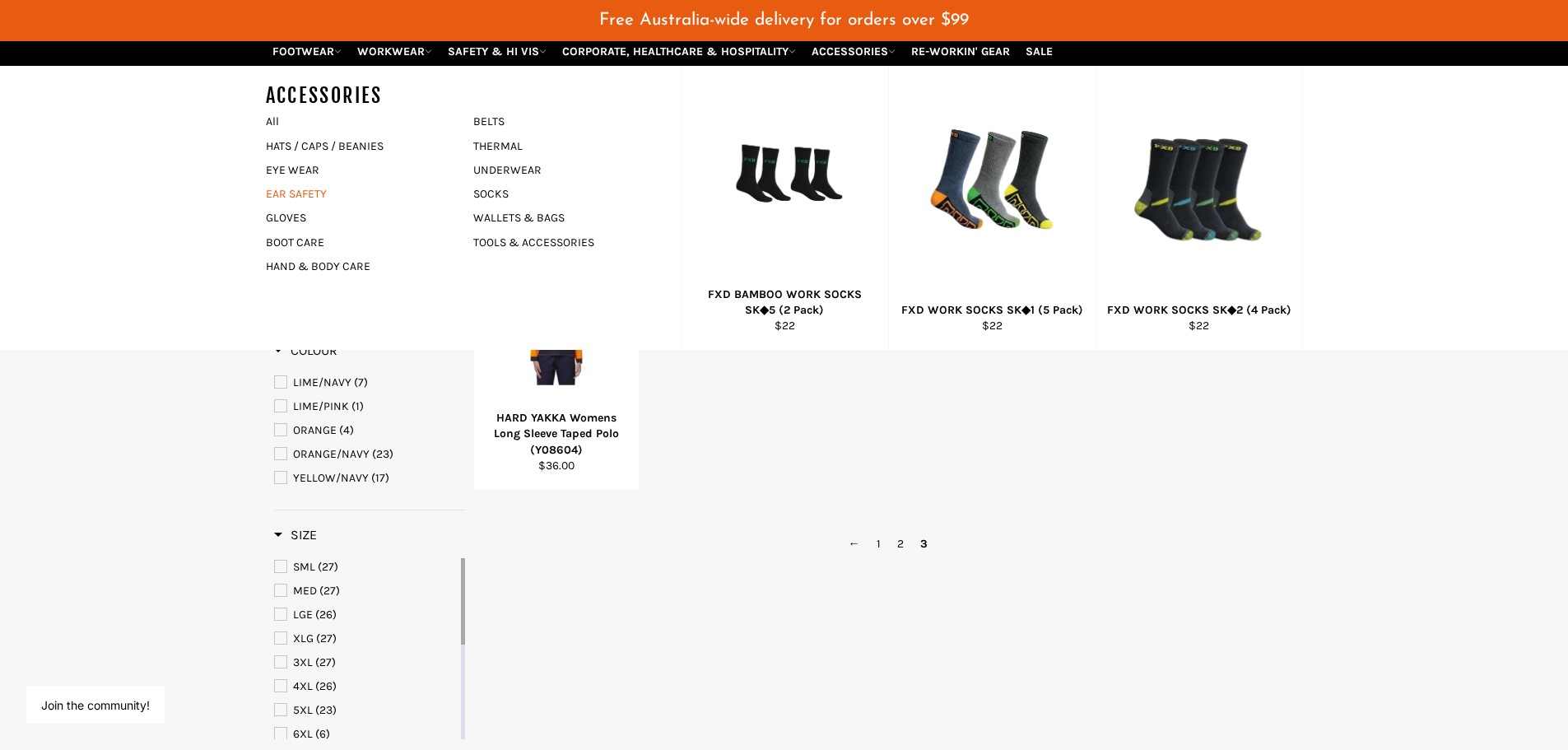
click at [307, 185] on link "EAR SAFETY" at bounding box center [357, 194] width 199 height 24
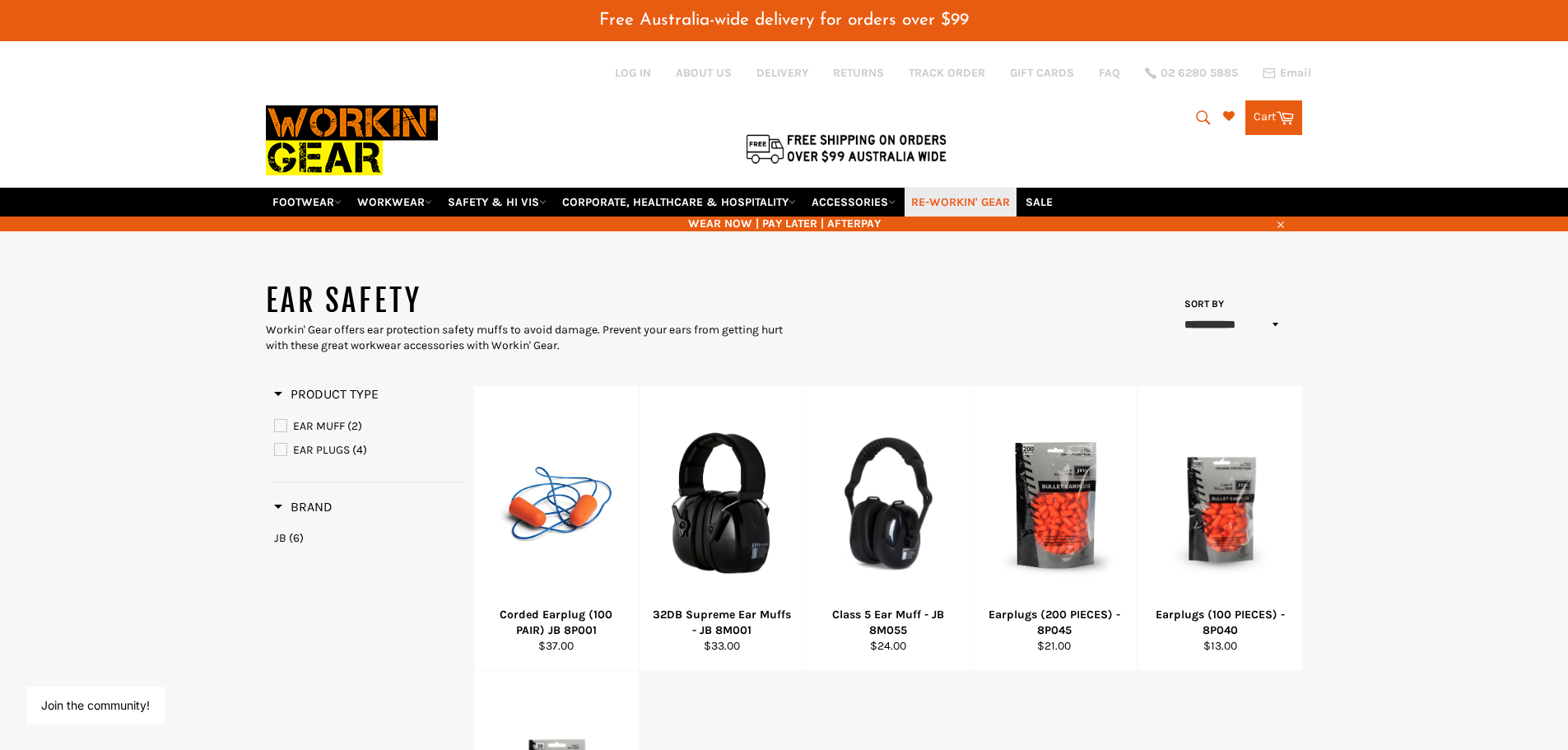
click at [976, 209] on link "RE-WORKIN' GEAR" at bounding box center [960, 202] width 112 height 29
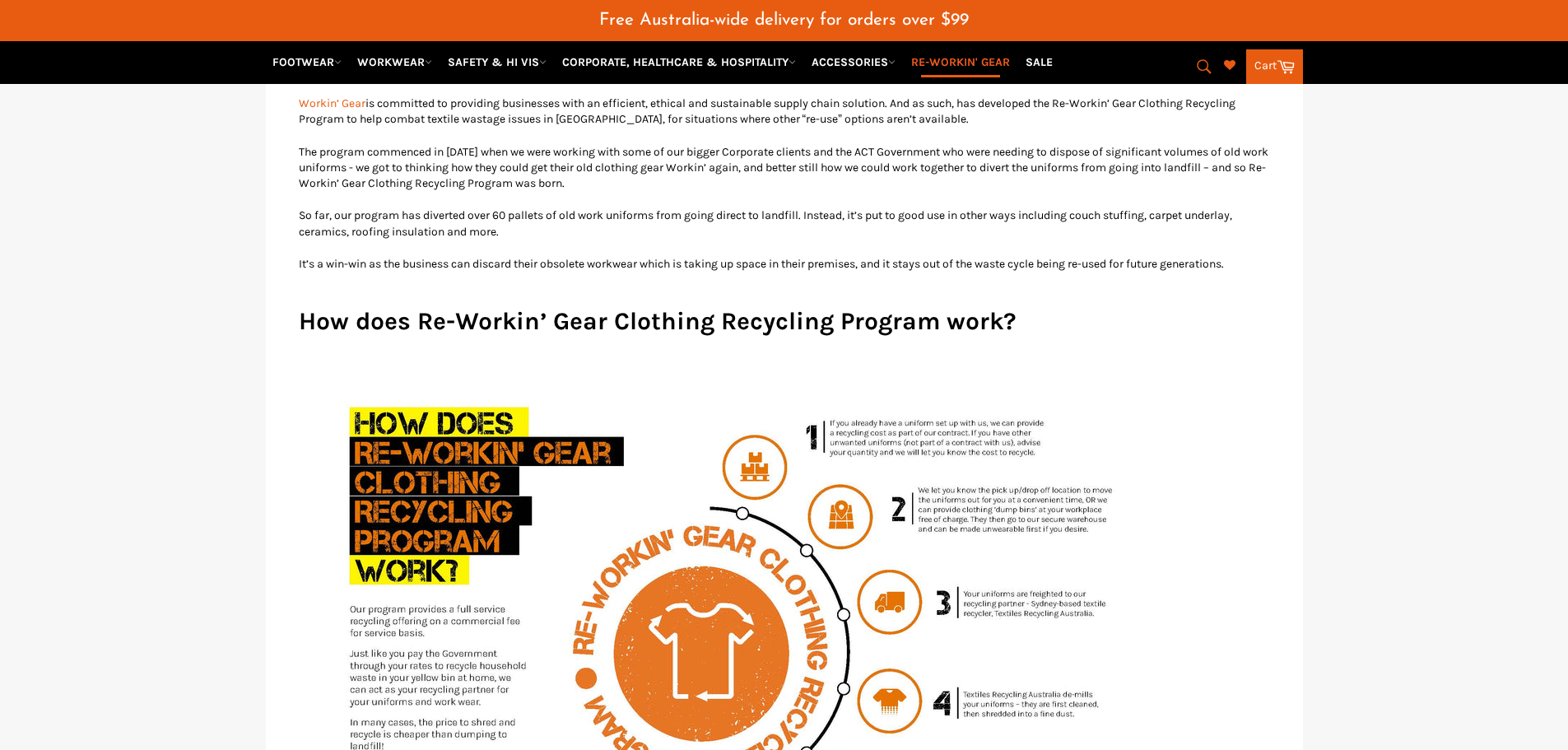
scroll to position [534, 0]
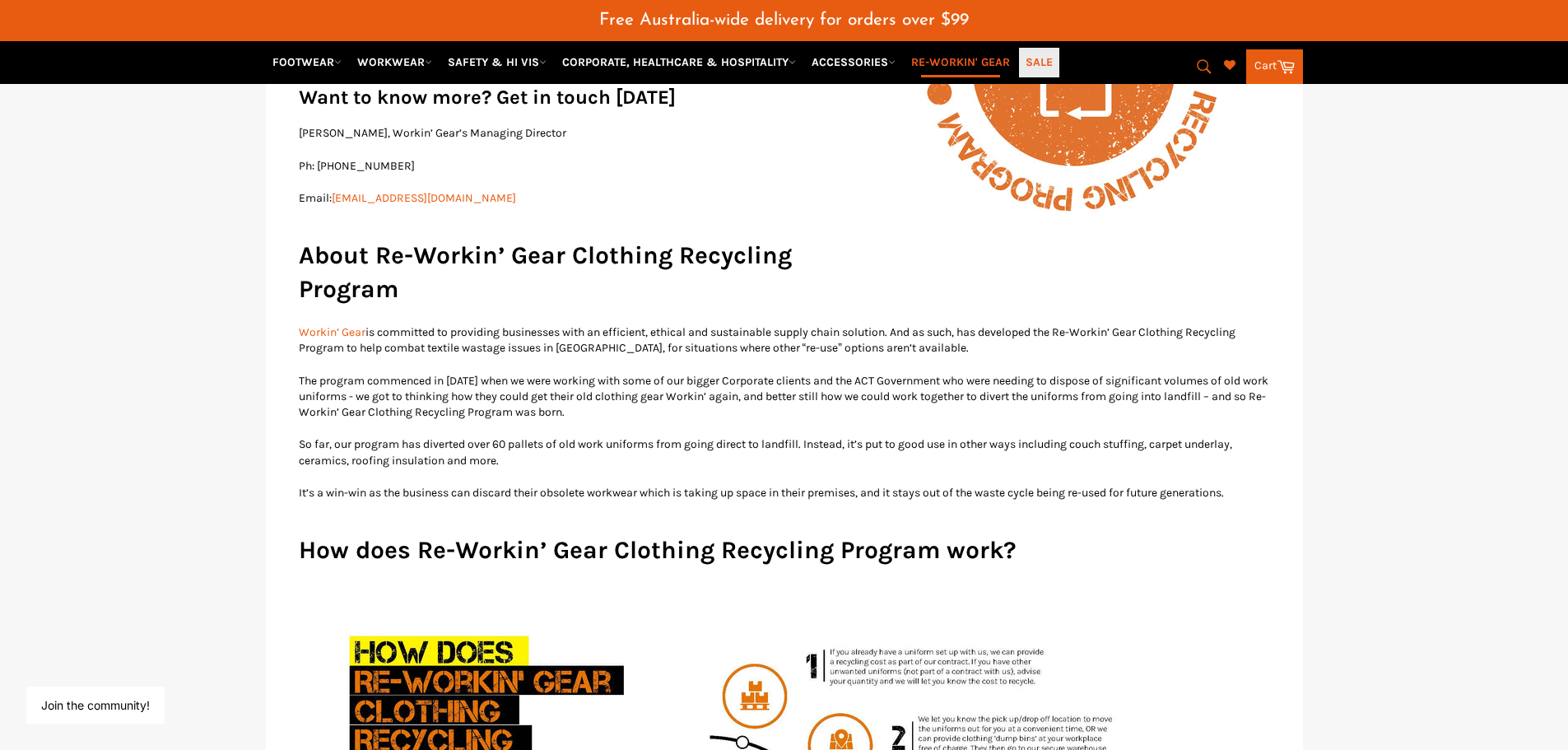
click at [1052, 60] on link "SALE" at bounding box center [1039, 61] width 40 height 29
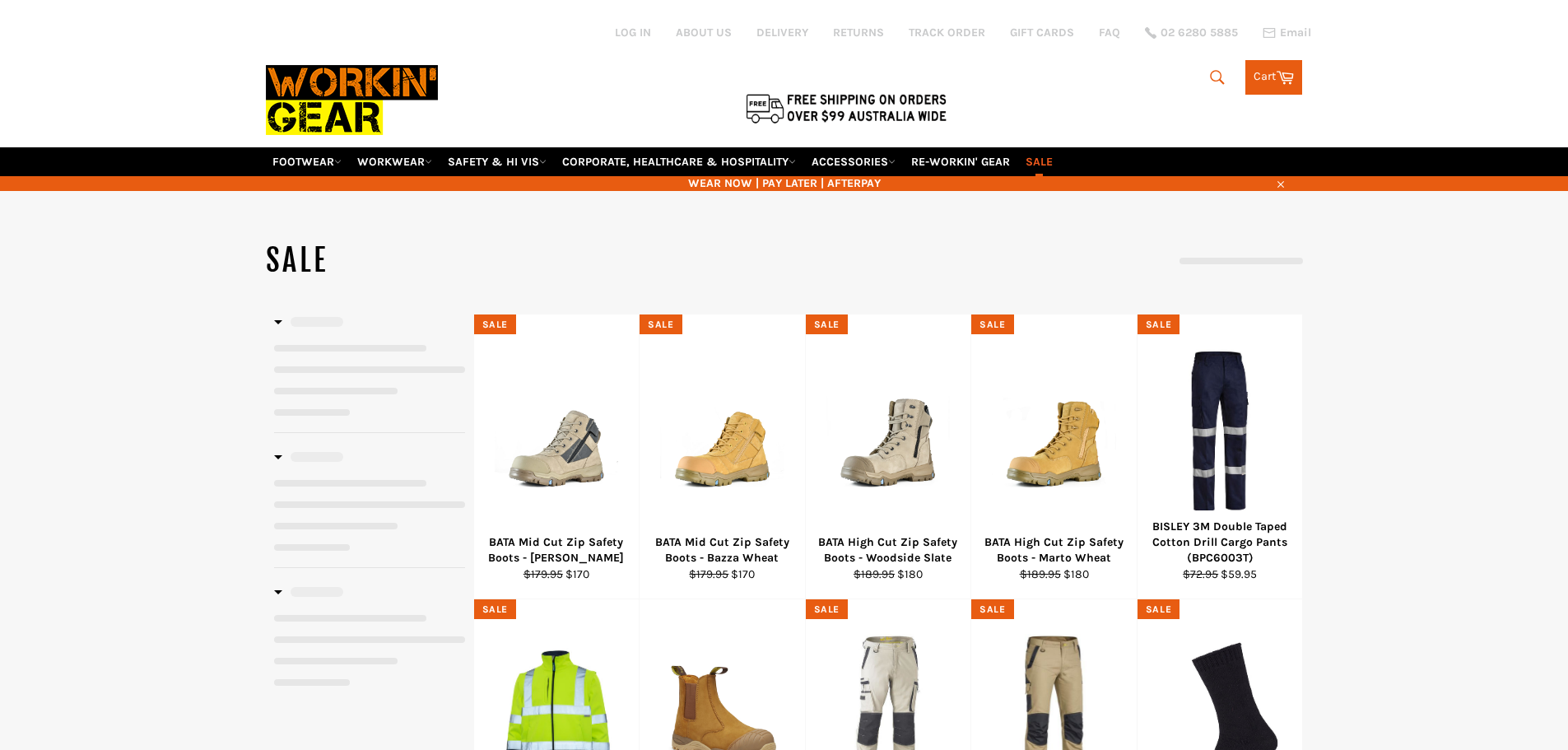
select select "**********"
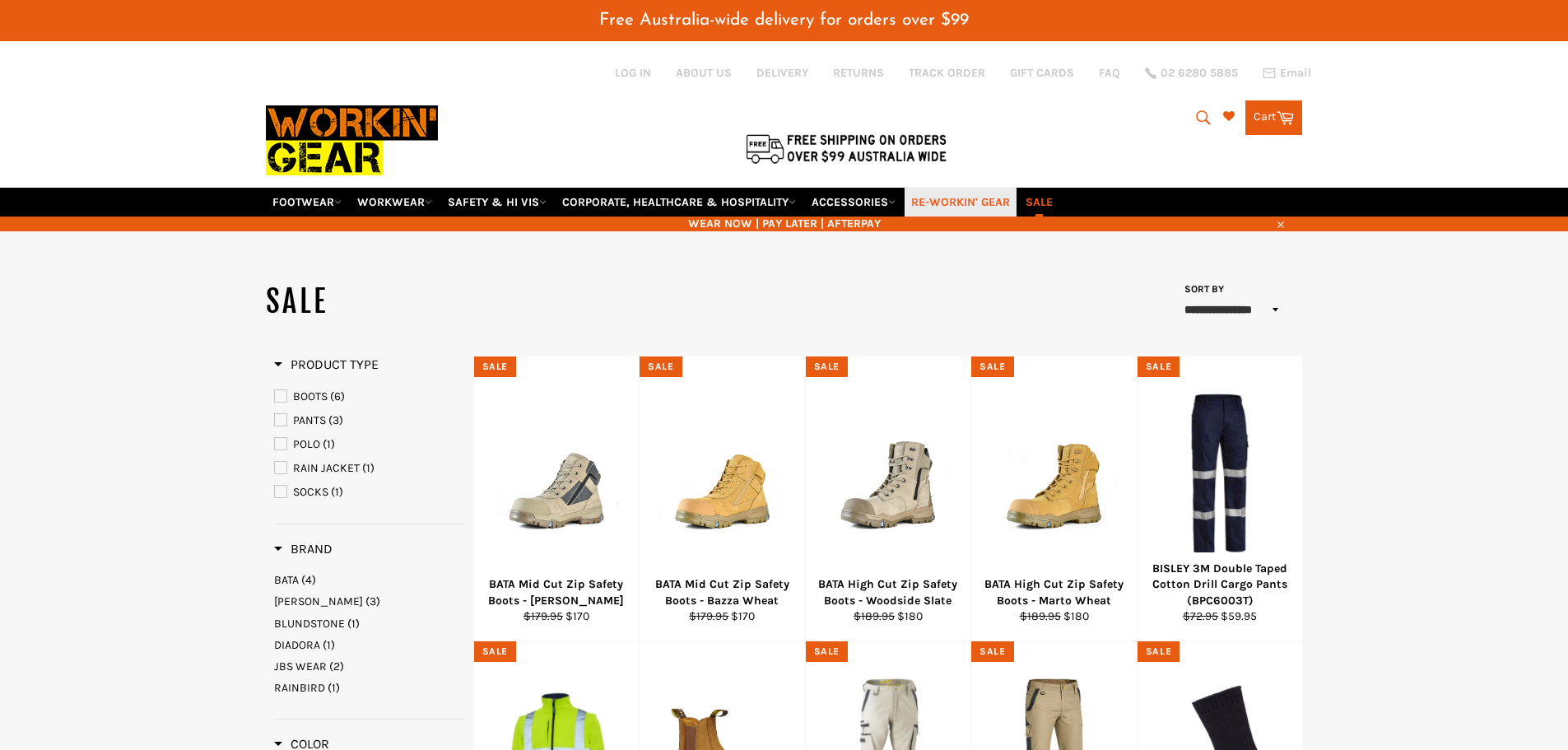
click at [971, 202] on link "RE-WORKIN' GEAR" at bounding box center [960, 202] width 112 height 29
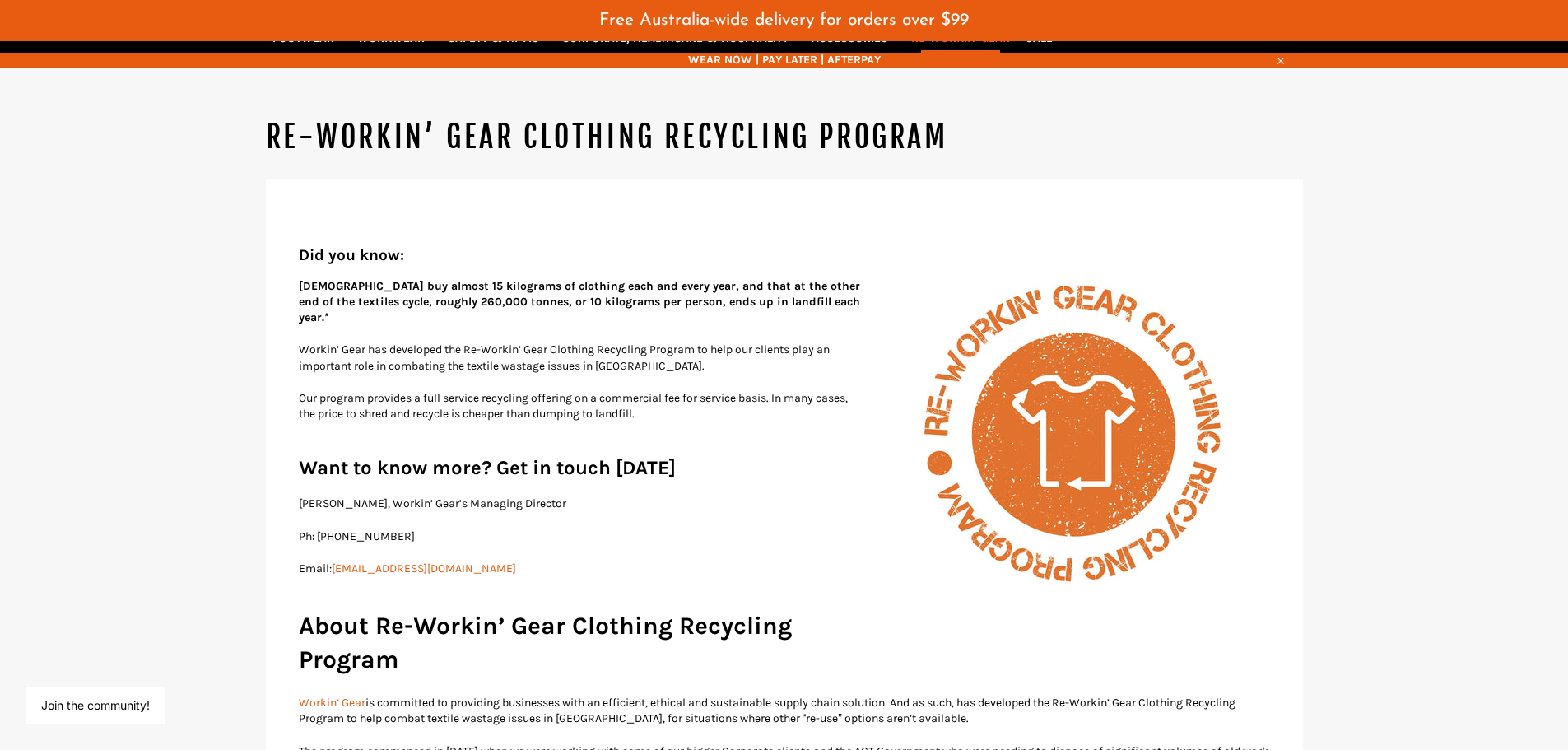
scroll to position [165, 0]
